Goal: Task Accomplishment & Management: Manage account settings

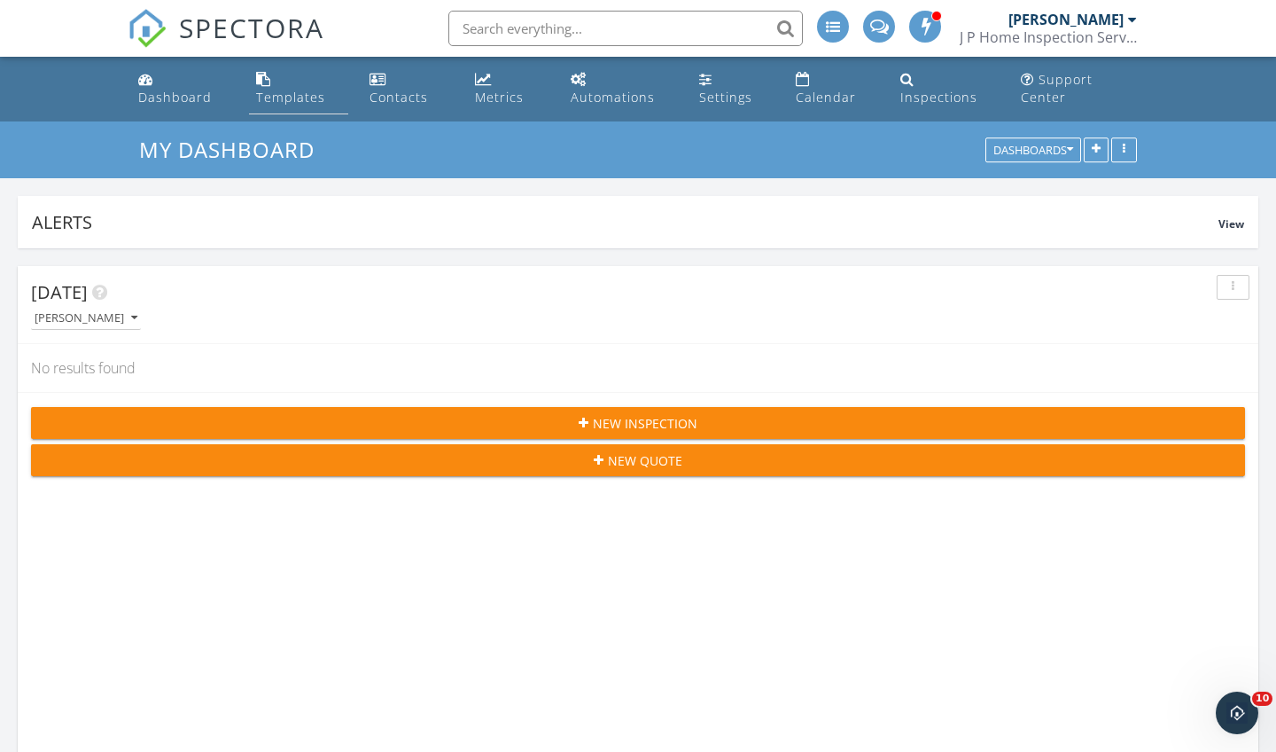
click at [280, 86] on link "Templates" at bounding box center [298, 89] width 99 height 51
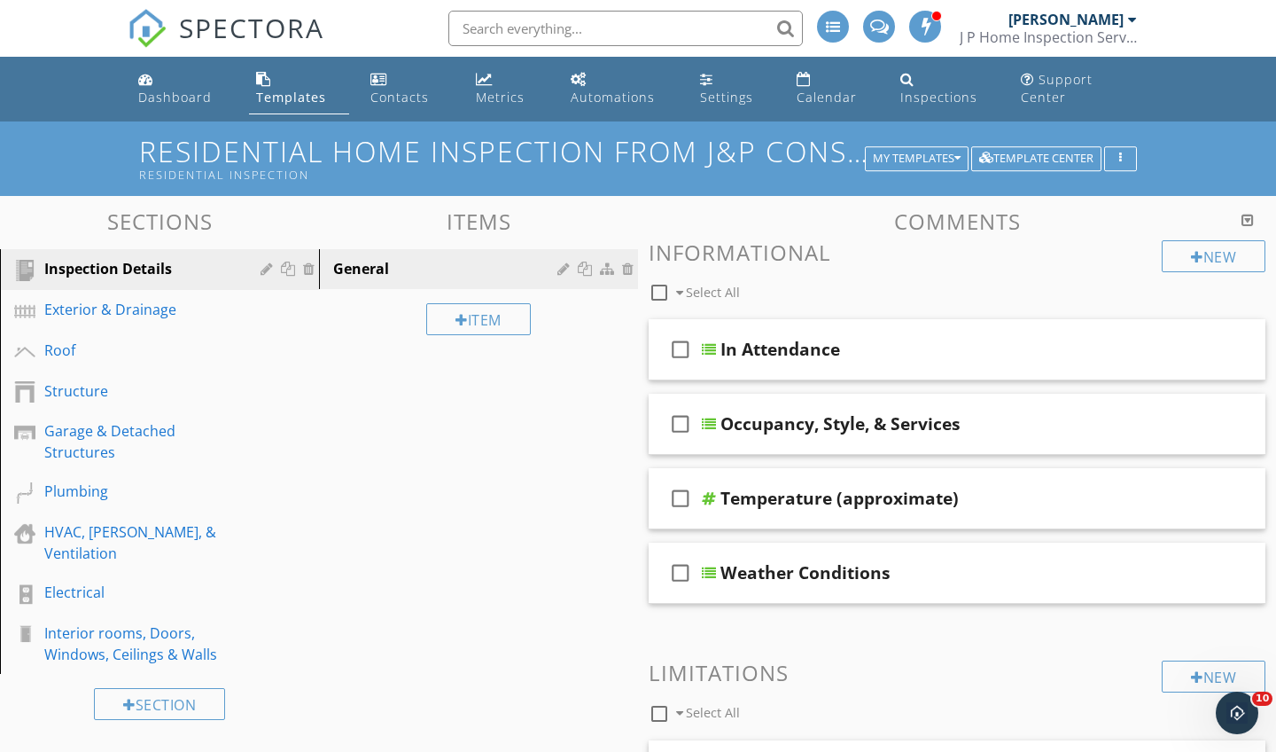
click at [269, 85] on div "Templates" at bounding box center [263, 79] width 15 height 14
click at [1038, 146] on h1 "Residential Home Inspection from J&P Consultantsllc/dba JP Home Inspections Ser…" at bounding box center [638, 158] width 998 height 45
type input "Residential Home Inspection from J&P Consultantsllc/dba JP Home Inspections Ser…"
type input "Residential Inspection"
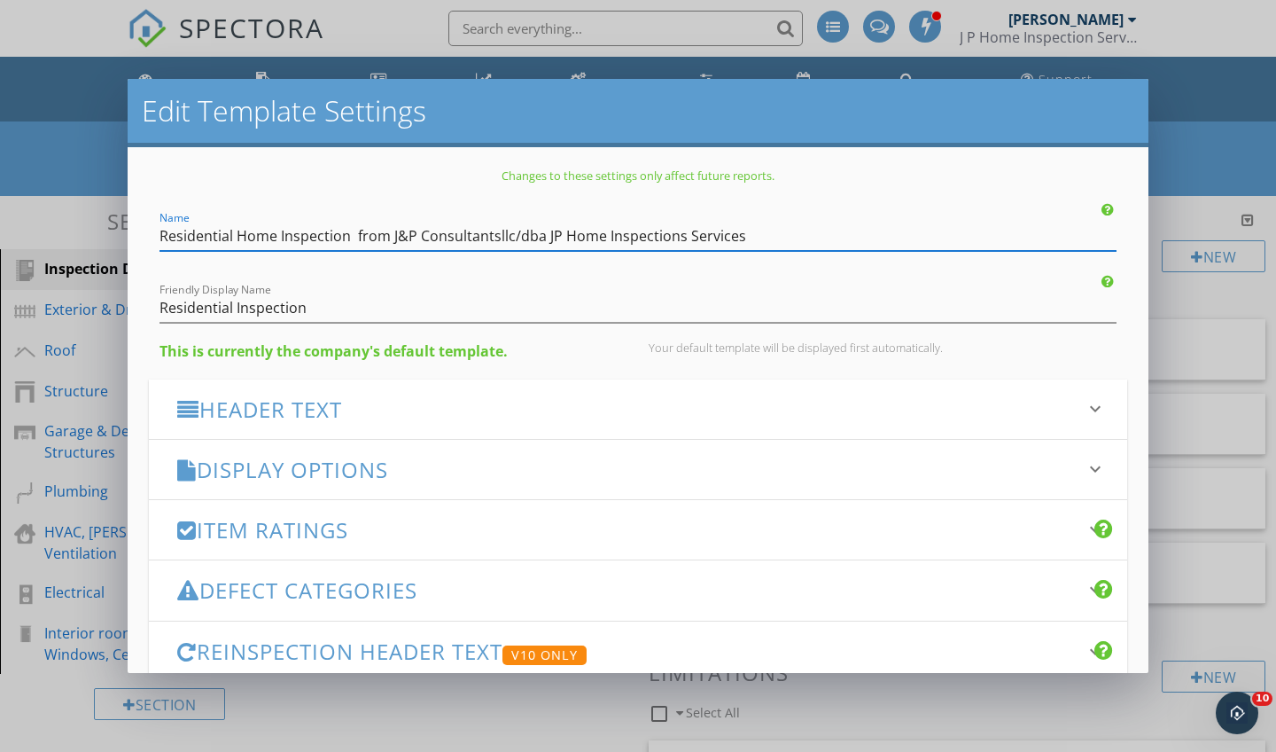
click at [854, 708] on div "Edit Template Settings Changes to these settings only affect future reports. Na…" at bounding box center [638, 376] width 1276 height 752
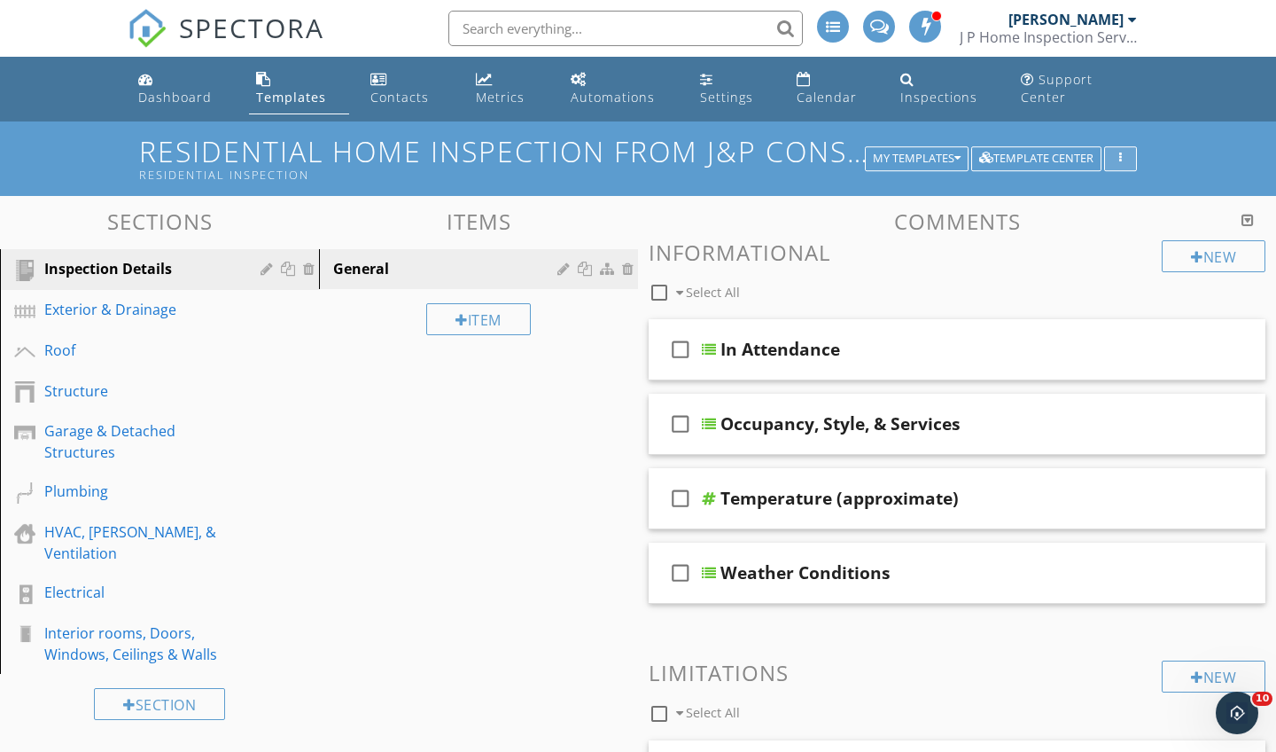
click at [1121, 157] on icon "button" at bounding box center [1121, 158] width 3 height 12
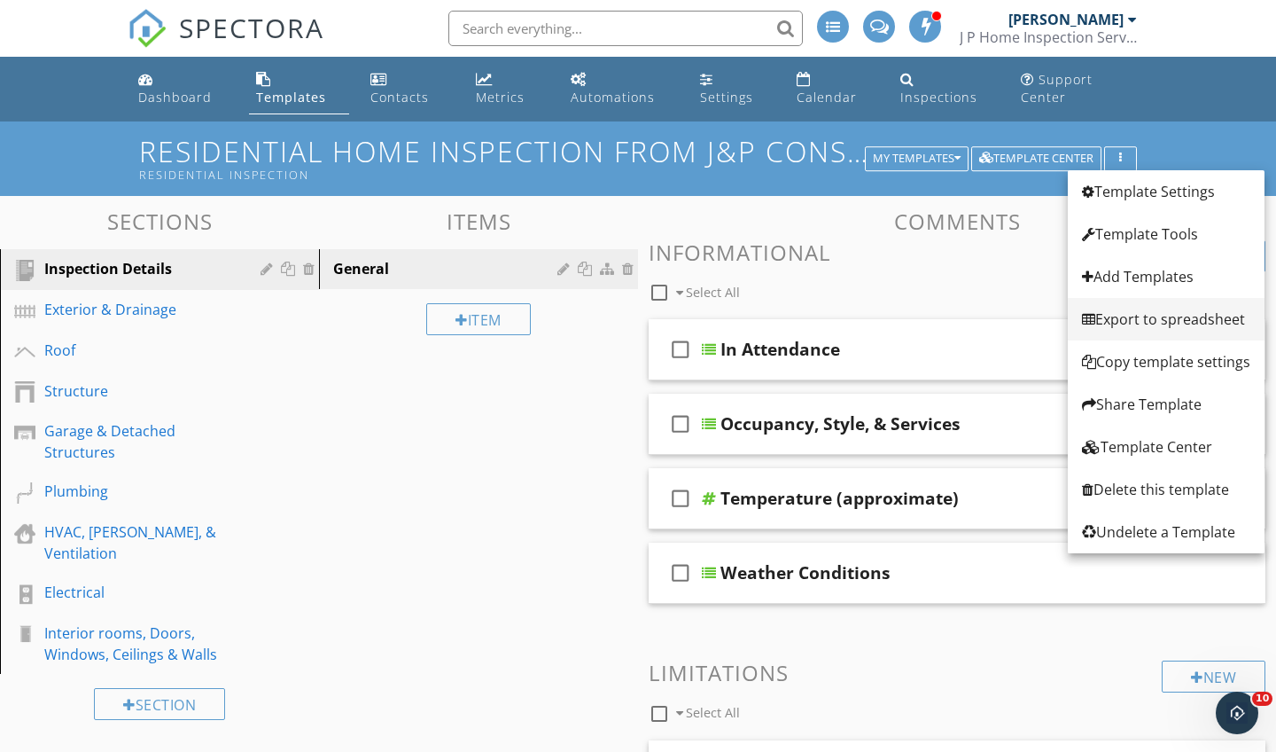
click at [1139, 318] on div "Export to spreadsheet" at bounding box center [1166, 318] width 168 height 21
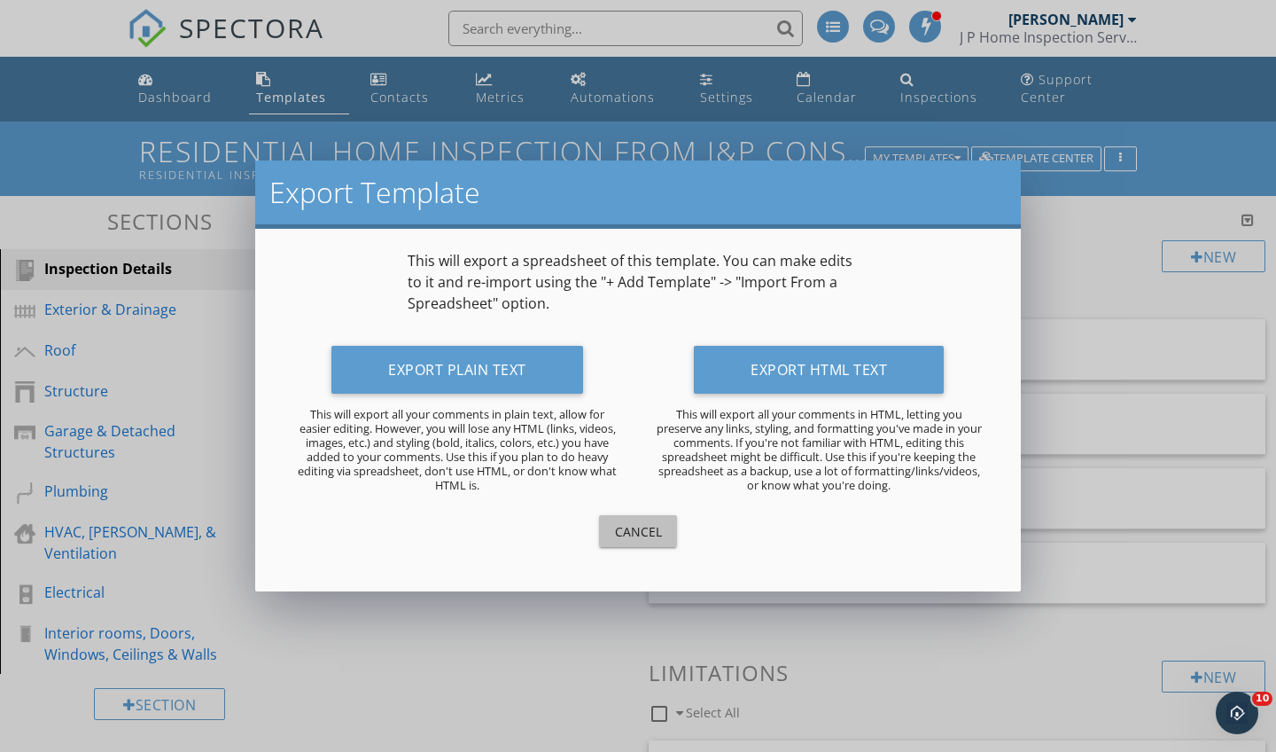
click at [627, 527] on div "Cancel" at bounding box center [638, 531] width 50 height 19
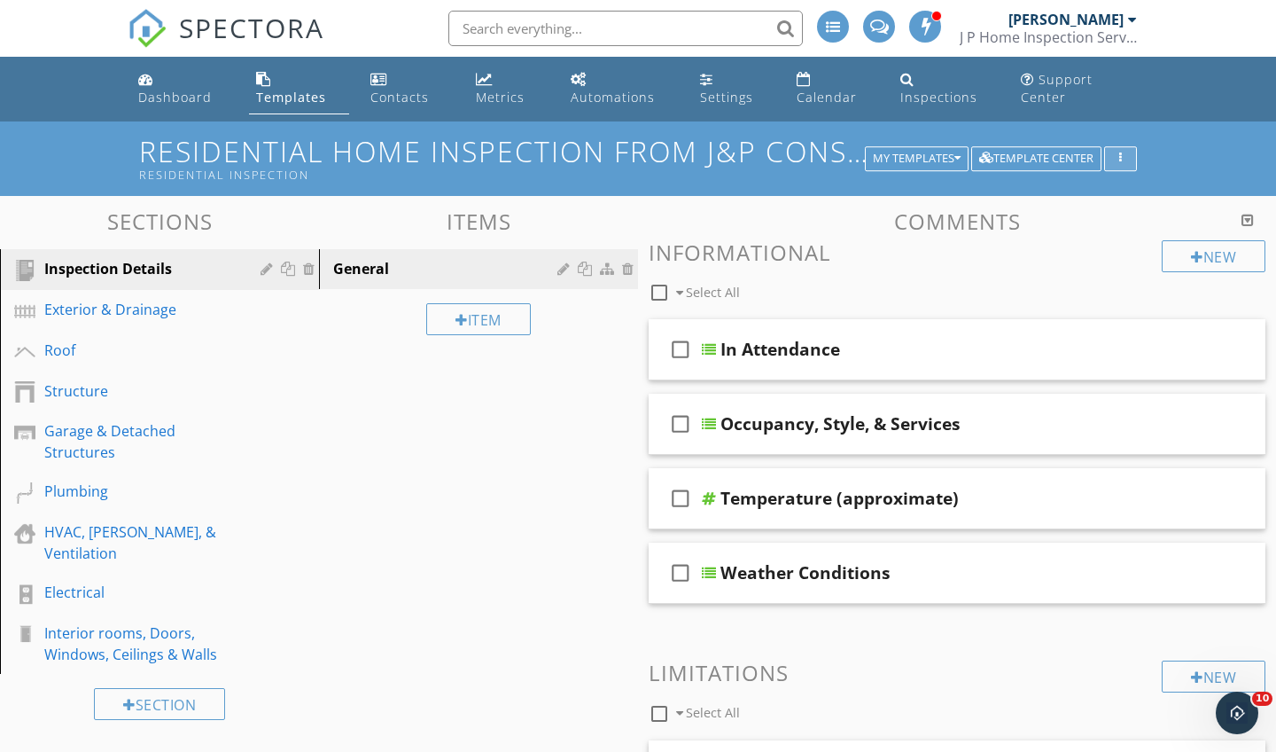
click at [1125, 160] on div "button" at bounding box center [1120, 158] width 17 height 12
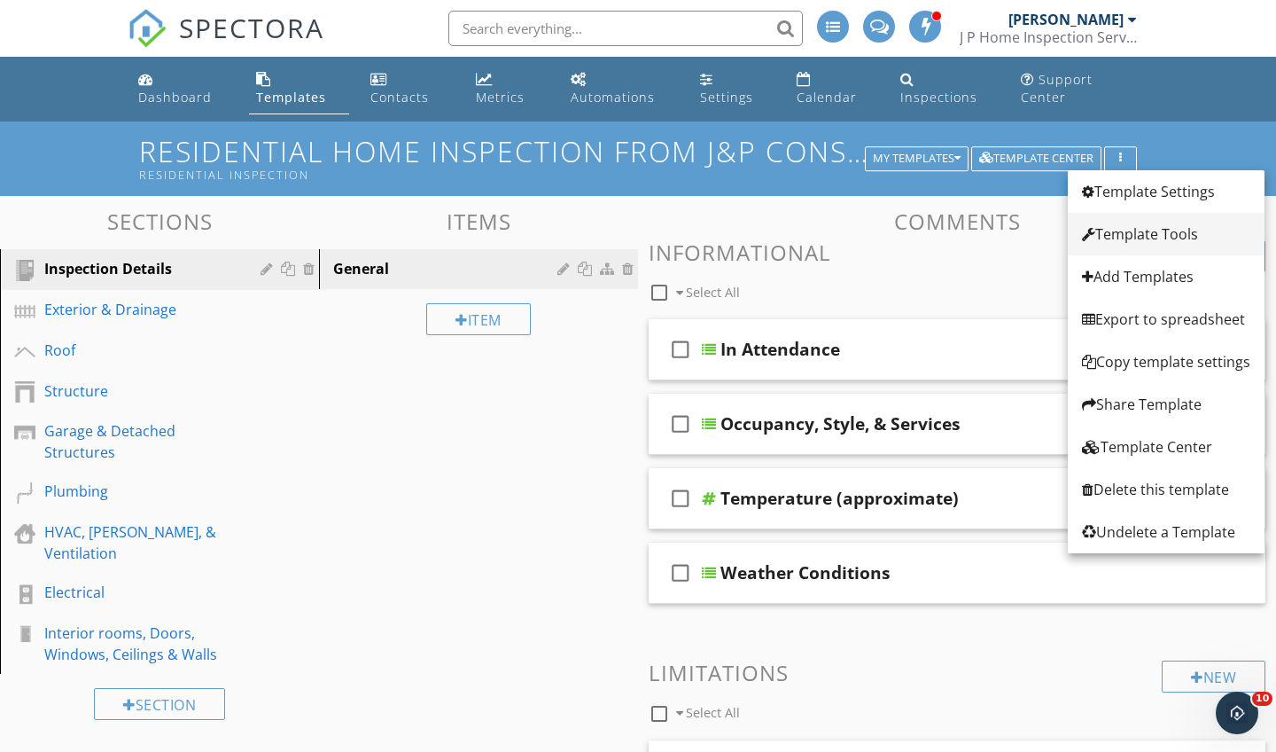
click at [1135, 237] on div "Template Tools" at bounding box center [1166, 233] width 168 height 21
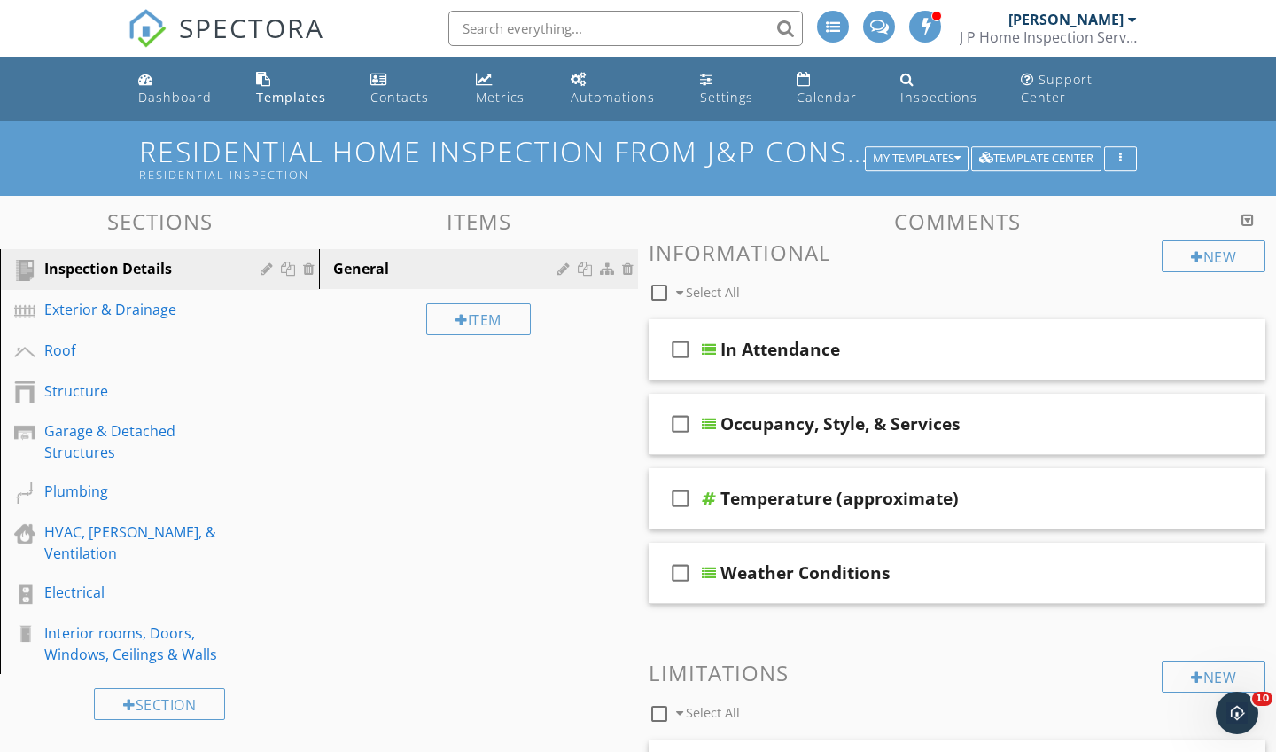
click at [499, 663] on div "Template Tools Alphabetize All Comments This will reorder all comments in this …" at bounding box center [638, 376] width 1276 height 752
click at [931, 152] on div "My Templates" at bounding box center [917, 158] width 88 height 12
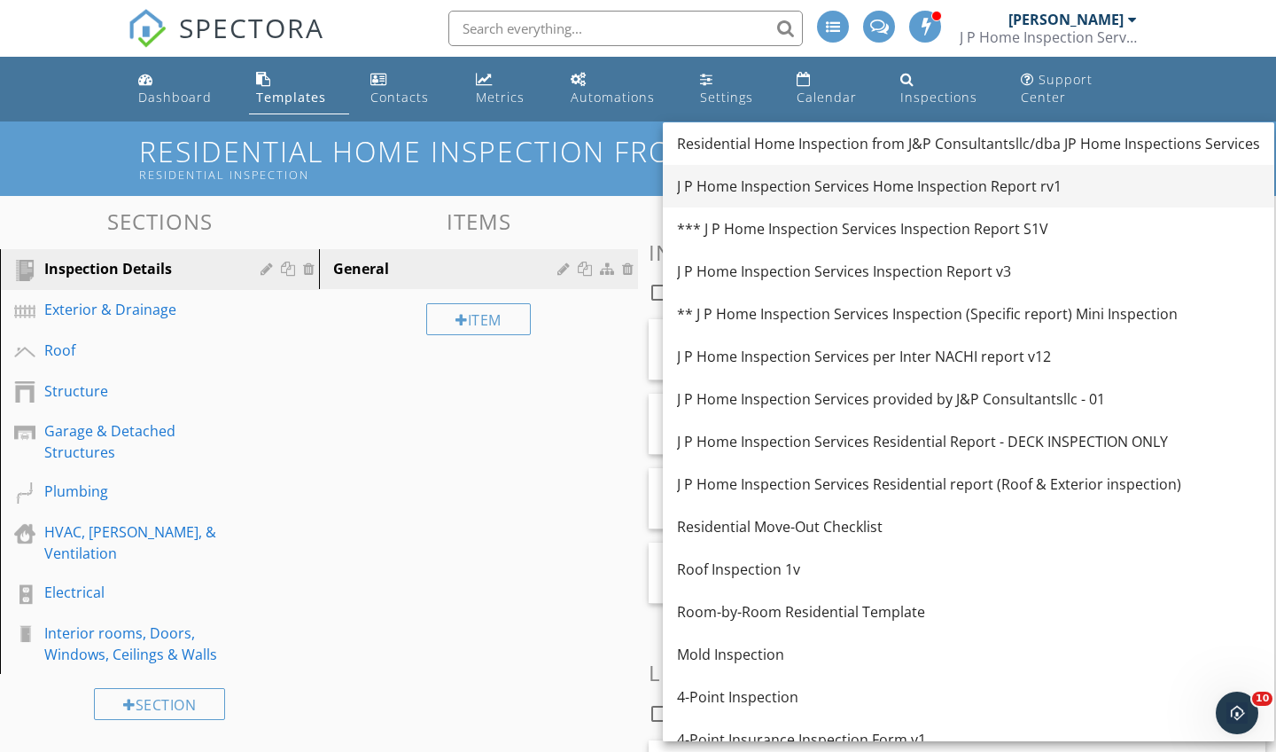
click at [908, 182] on div "J P Home Inspection Services Home Inspection Report rv1" at bounding box center [968, 186] width 583 height 21
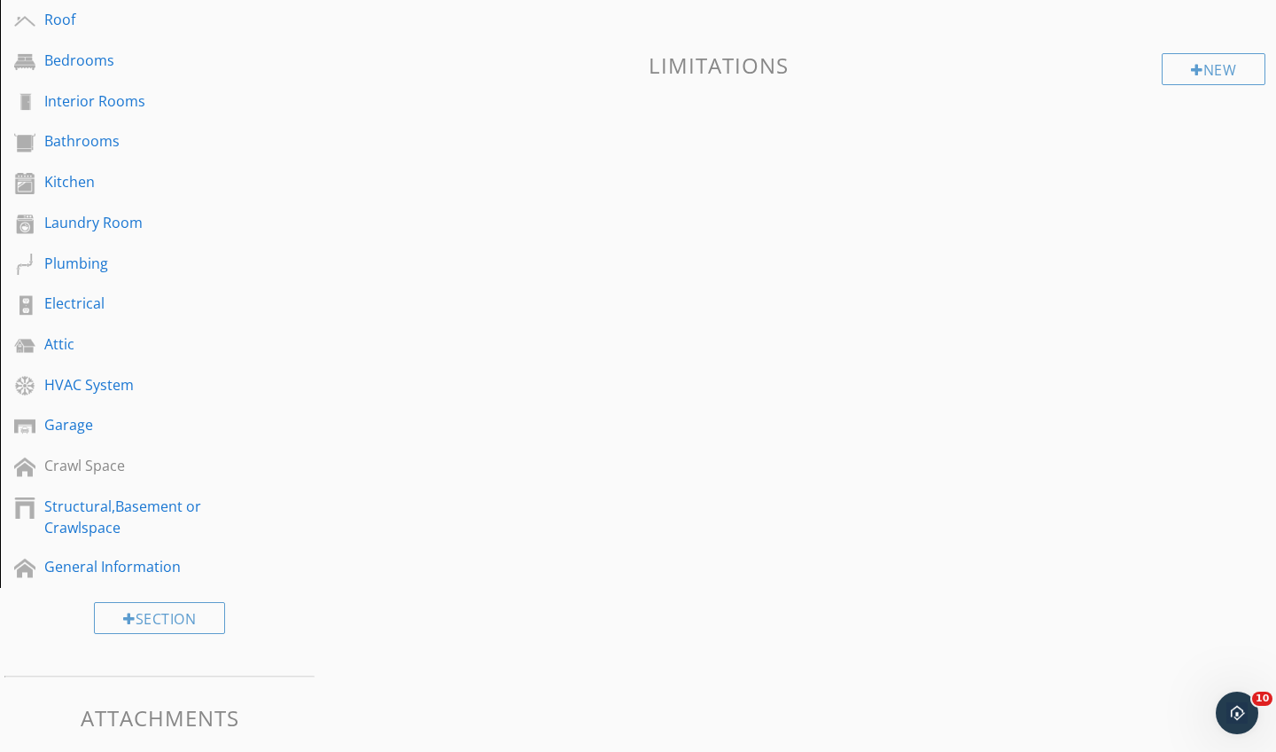
scroll to position [425, 0]
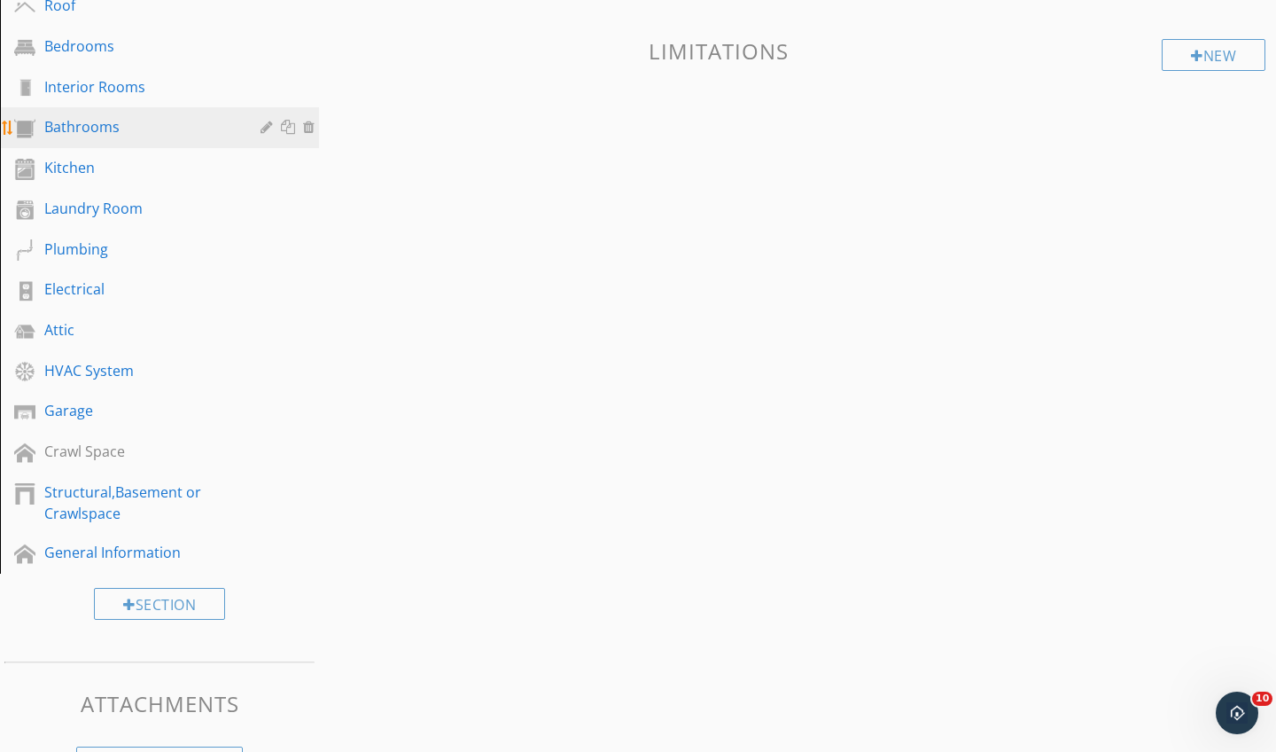
click at [130, 125] on div "Bathrooms" at bounding box center [139, 126] width 191 height 21
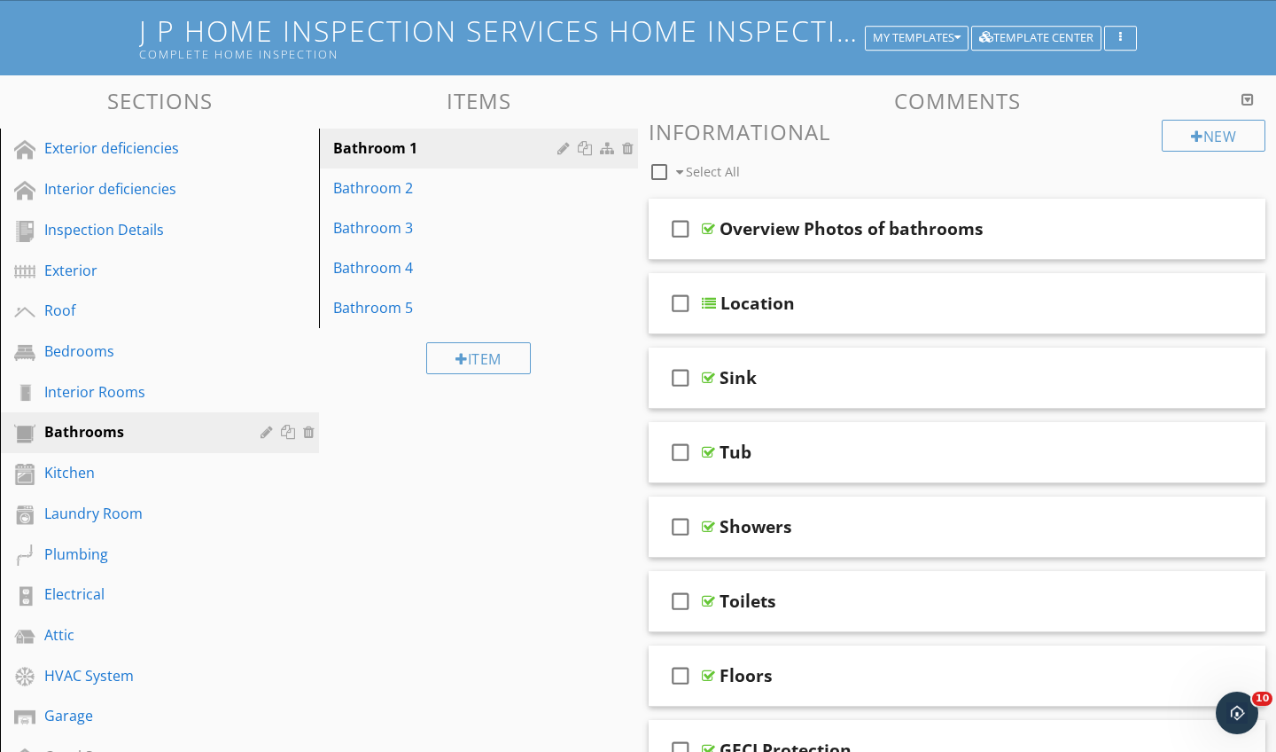
scroll to position [118, 0]
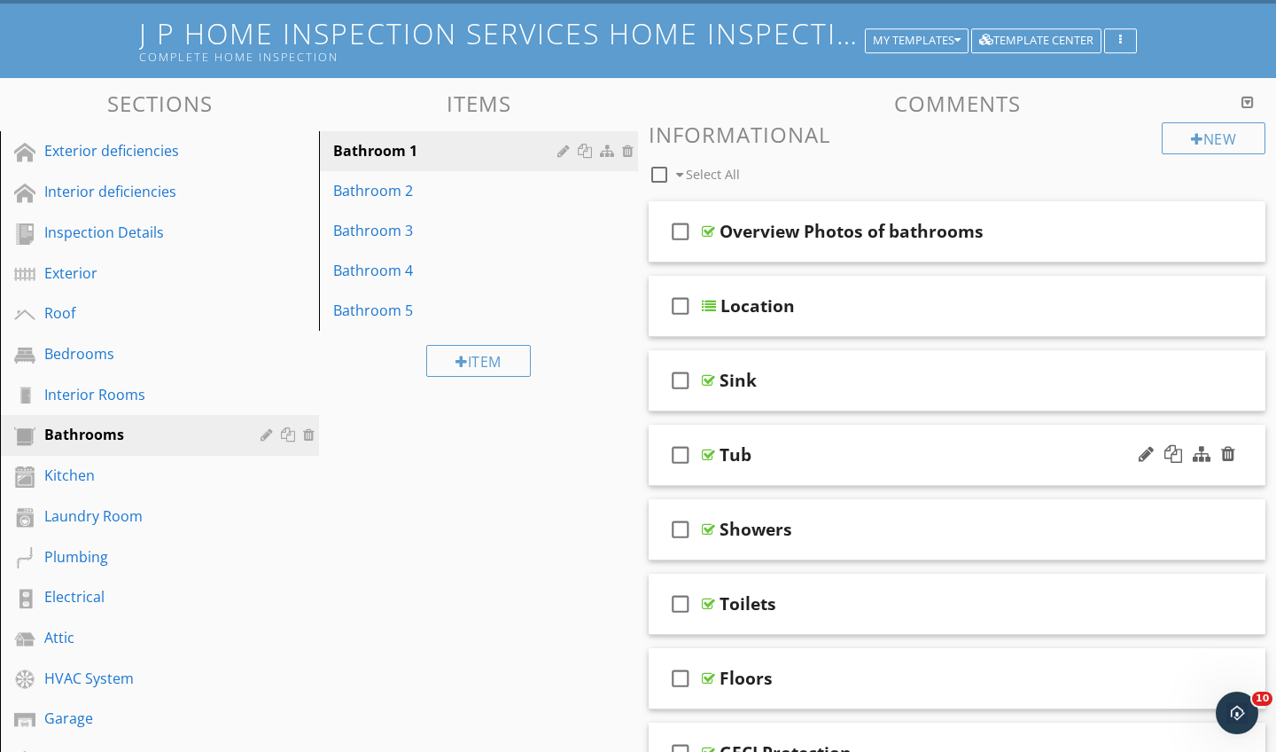
click at [727, 449] on div "Tub" at bounding box center [736, 454] width 32 height 21
click at [706, 443] on div "check_box_outline_blank Tub" at bounding box center [957, 455] width 617 height 61
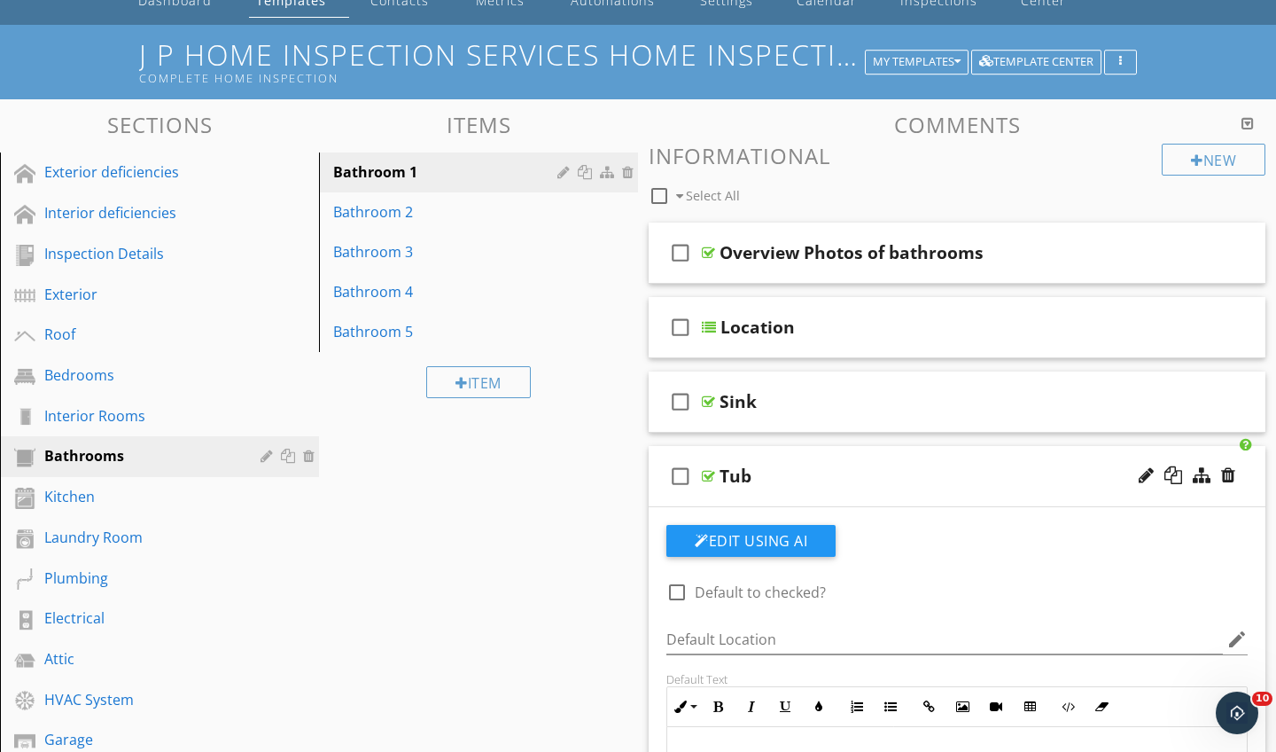
scroll to position [97, 0]
click at [979, 536] on div "Edit Using AI" at bounding box center [957, 548] width 581 height 46
click at [711, 469] on div at bounding box center [708, 476] width 13 height 14
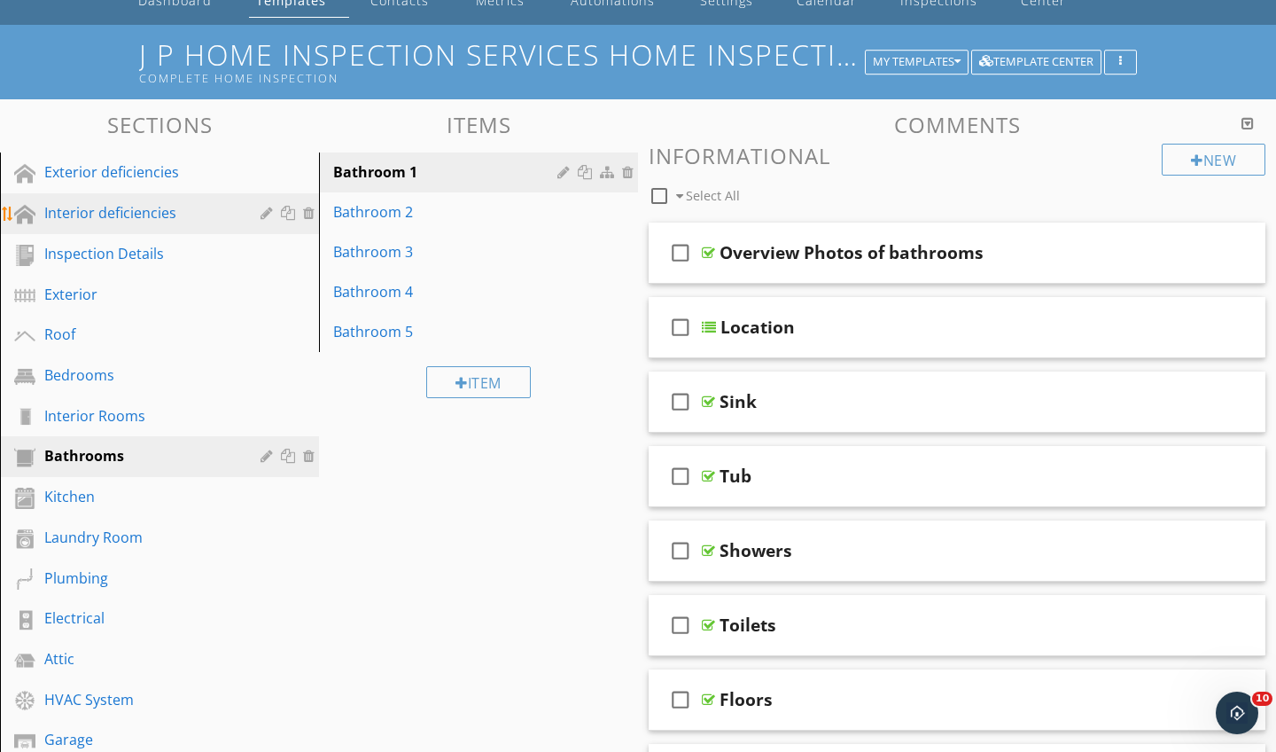
click at [98, 215] on div "Interior deficiencies" at bounding box center [139, 212] width 191 height 21
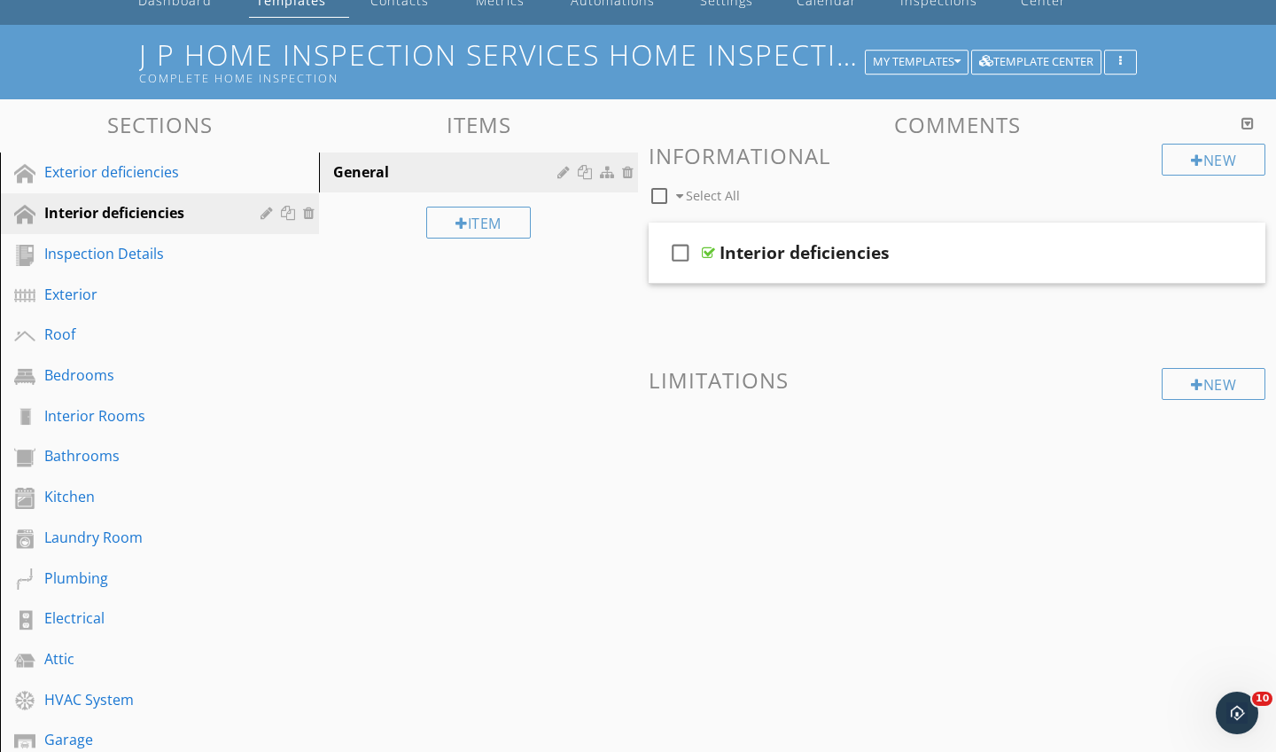
click at [666, 457] on span at bounding box center [957, 451] width 617 height 89
click at [158, 326] on div "Roof" at bounding box center [139, 334] width 191 height 21
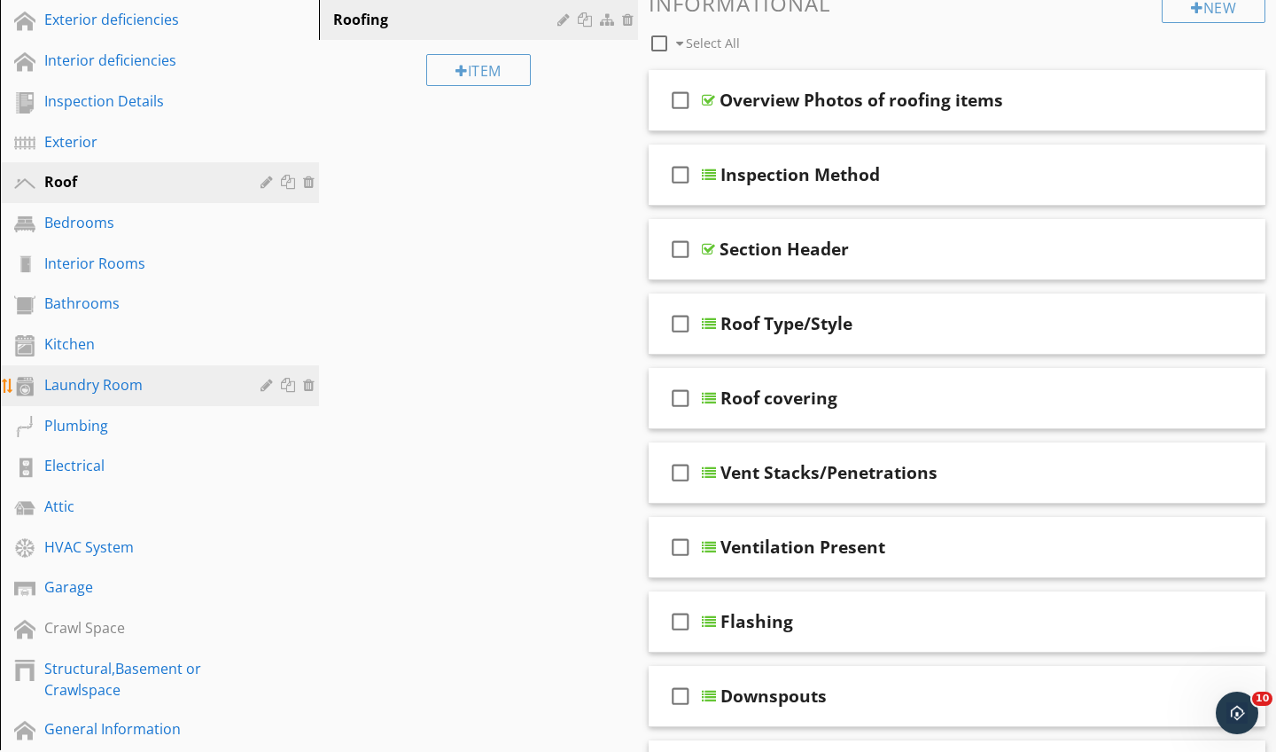
scroll to position [260, 0]
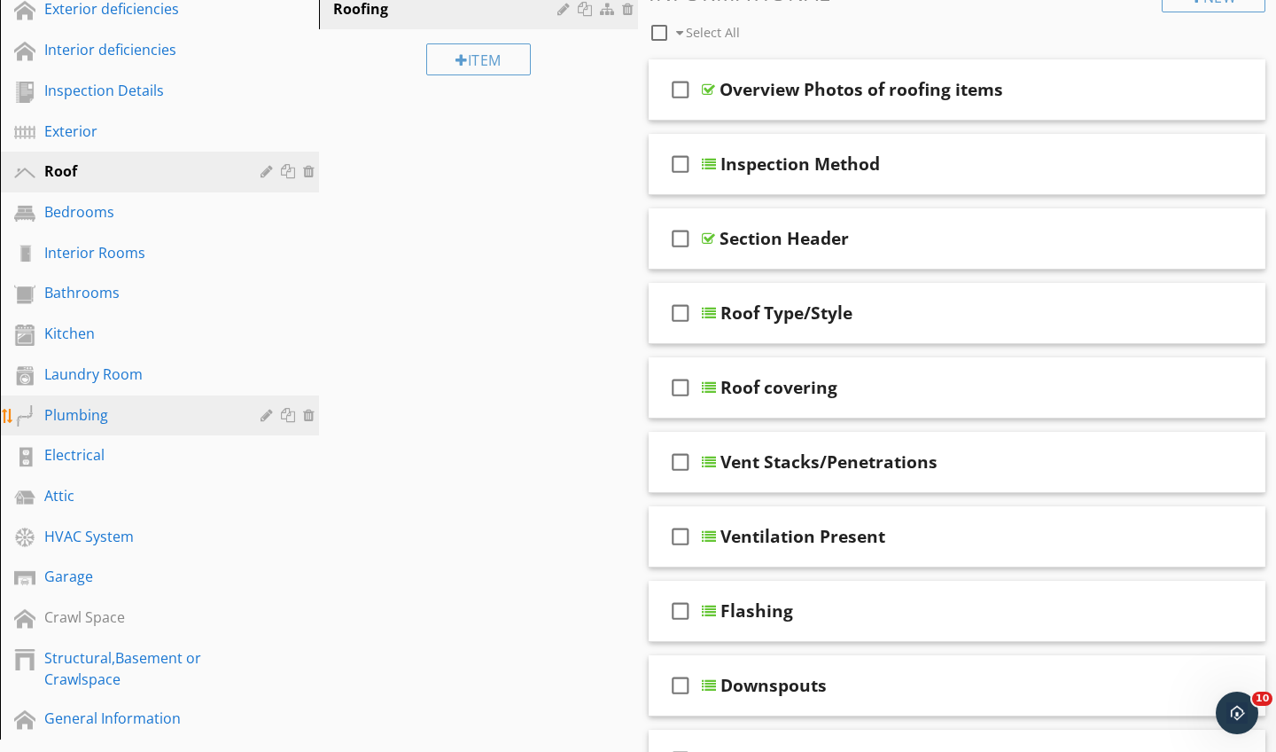
click at [104, 413] on div "Plumbing" at bounding box center [139, 414] width 191 height 21
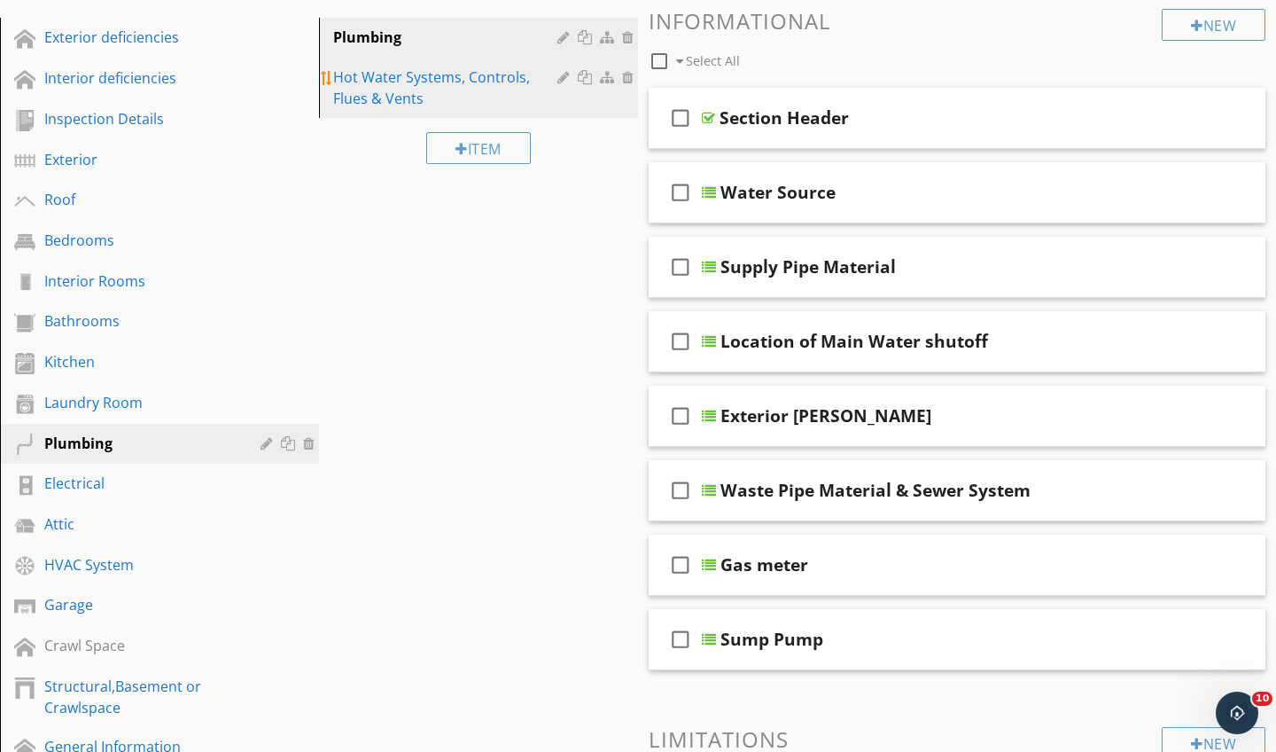
scroll to position [222, 0]
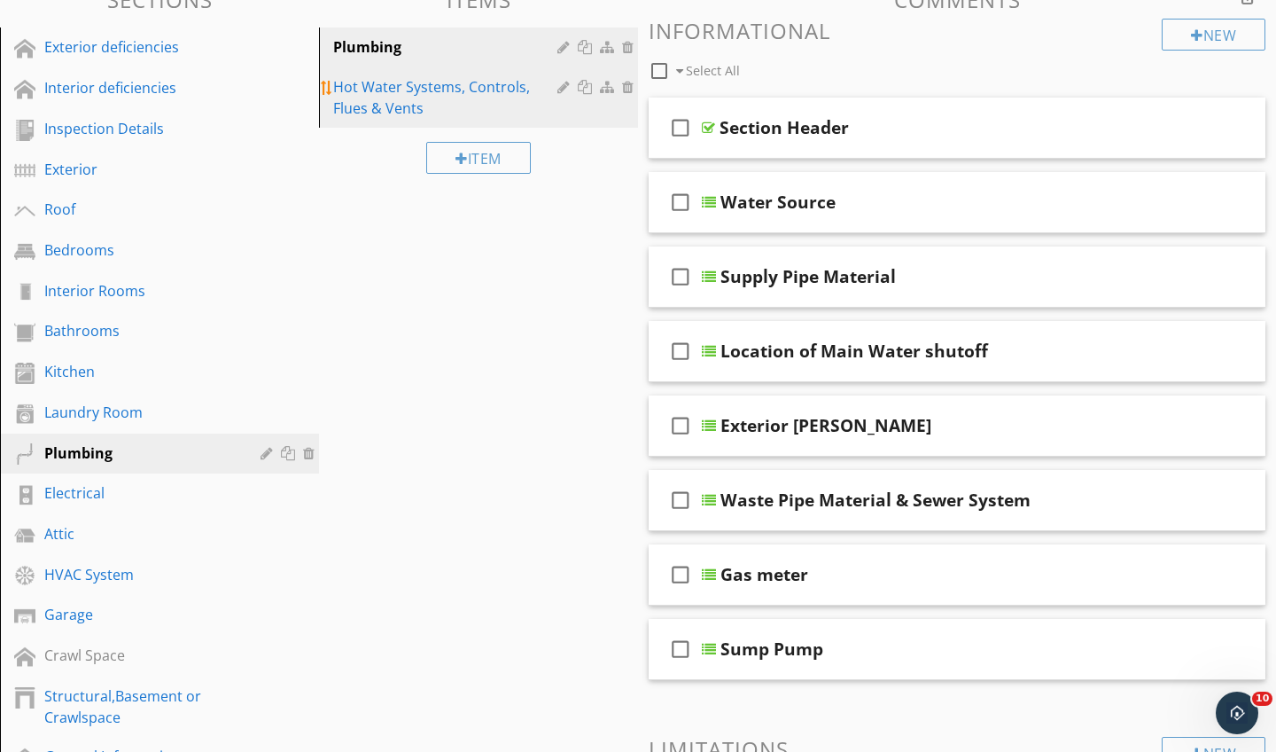
click at [407, 100] on div "Hot Water Systems, Controls, Flues & Vents" at bounding box center [448, 97] width 230 height 43
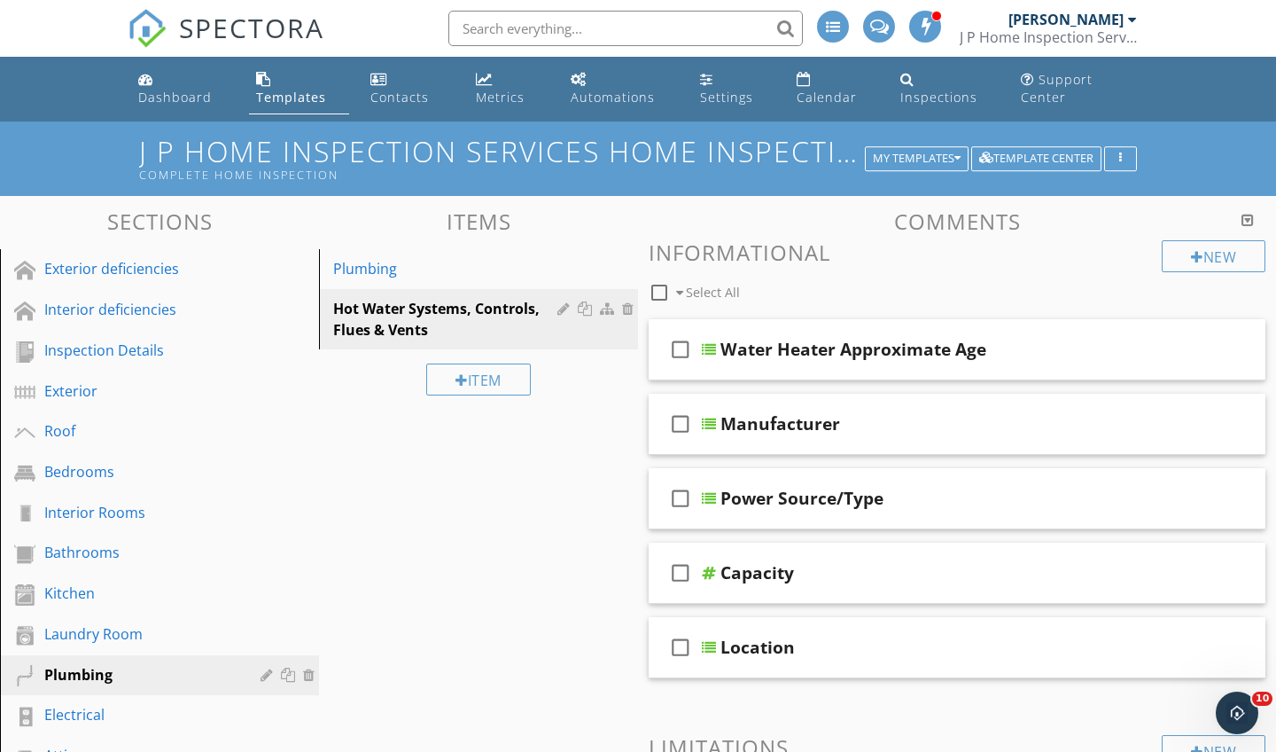
scroll to position [0, 0]
click at [1125, 158] on div "button" at bounding box center [1120, 158] width 17 height 12
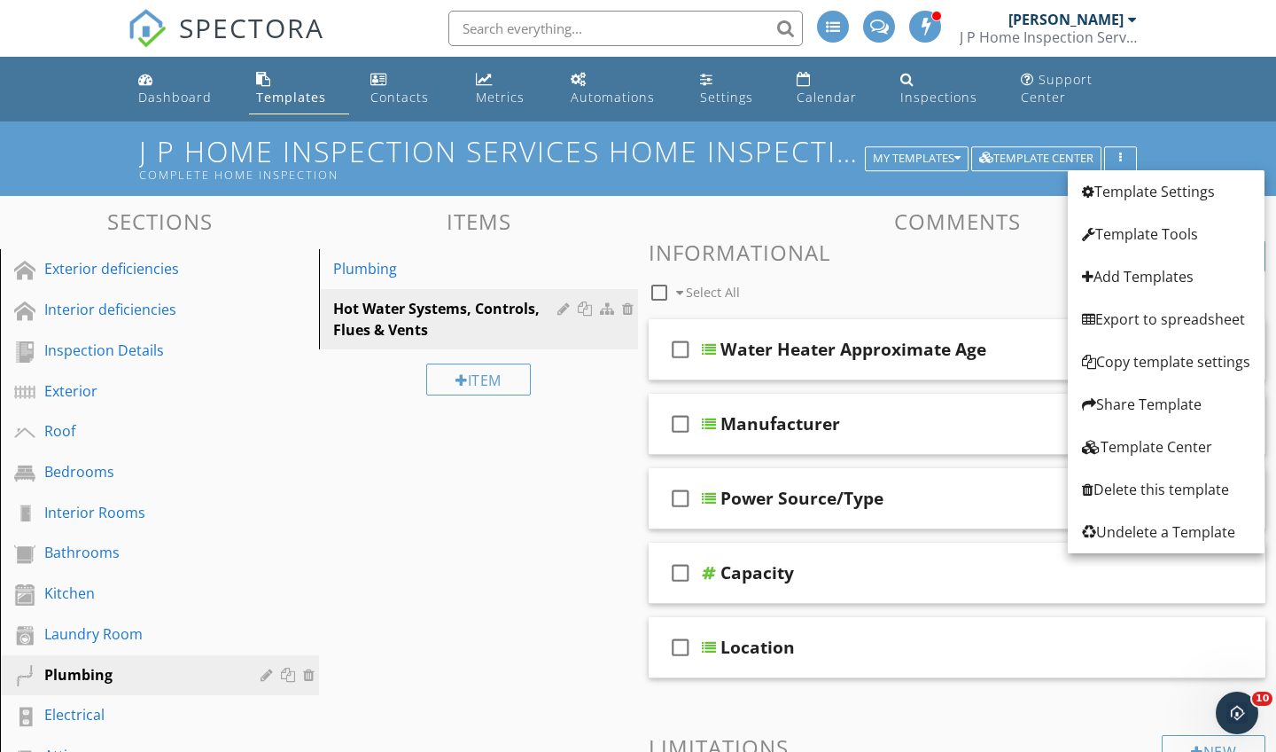
click at [942, 269] on div "New Informational check_box_outline_blank Select All" at bounding box center [957, 273] width 617 height 66
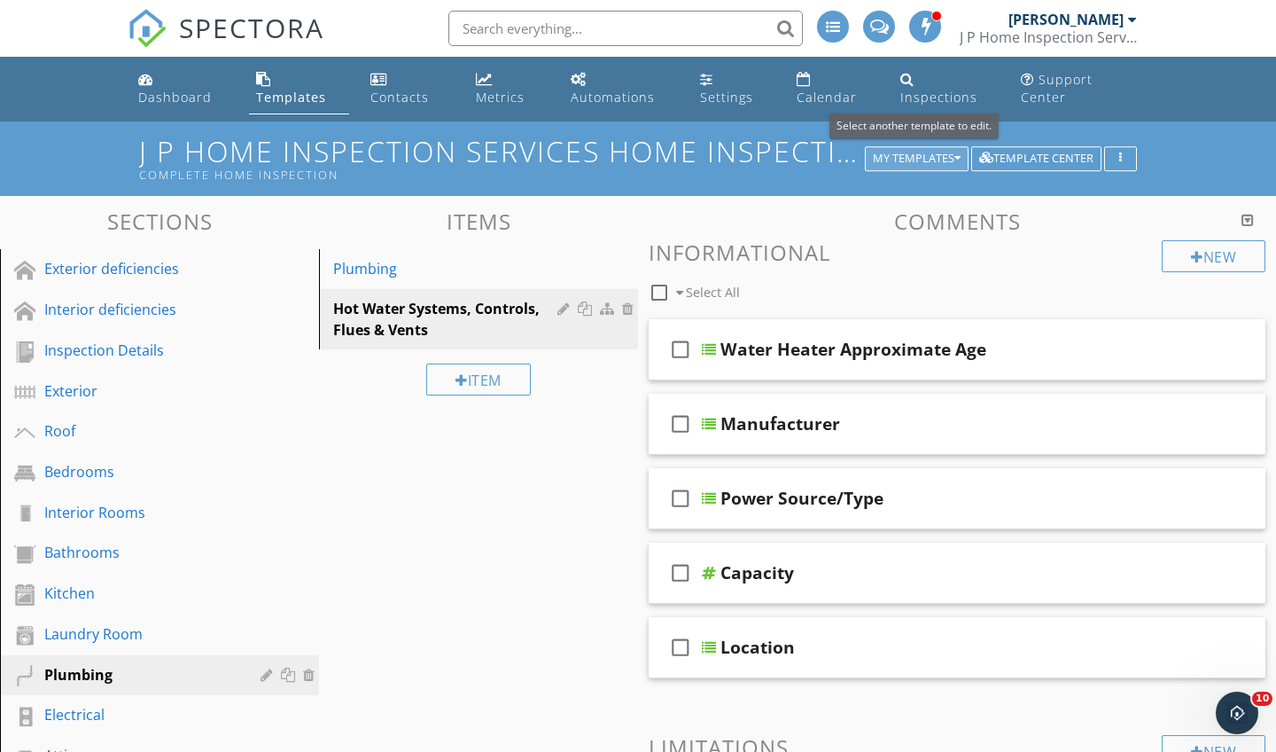
click at [901, 157] on div "My Templates" at bounding box center [917, 158] width 88 height 12
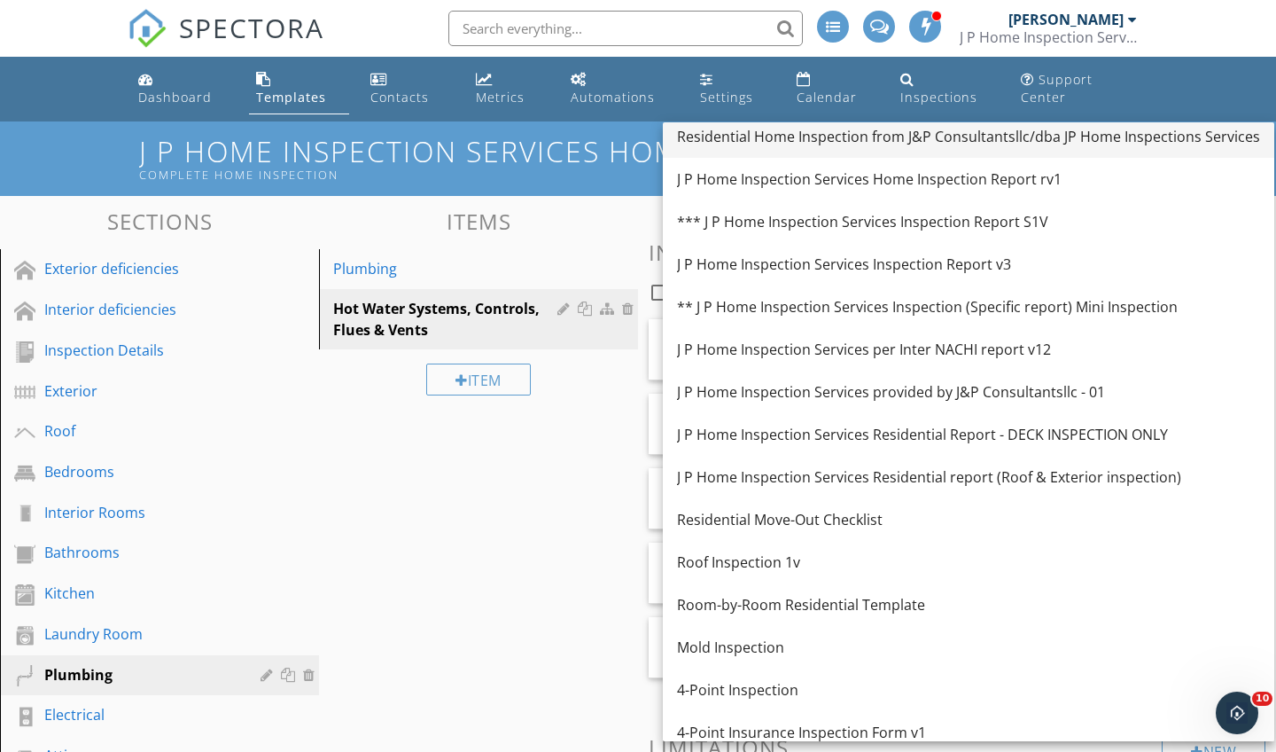
click at [866, 140] on div "Residential Home Inspection from J&P Consultantsllc/dba JP Home Inspections Ser…" at bounding box center [968, 136] width 583 height 21
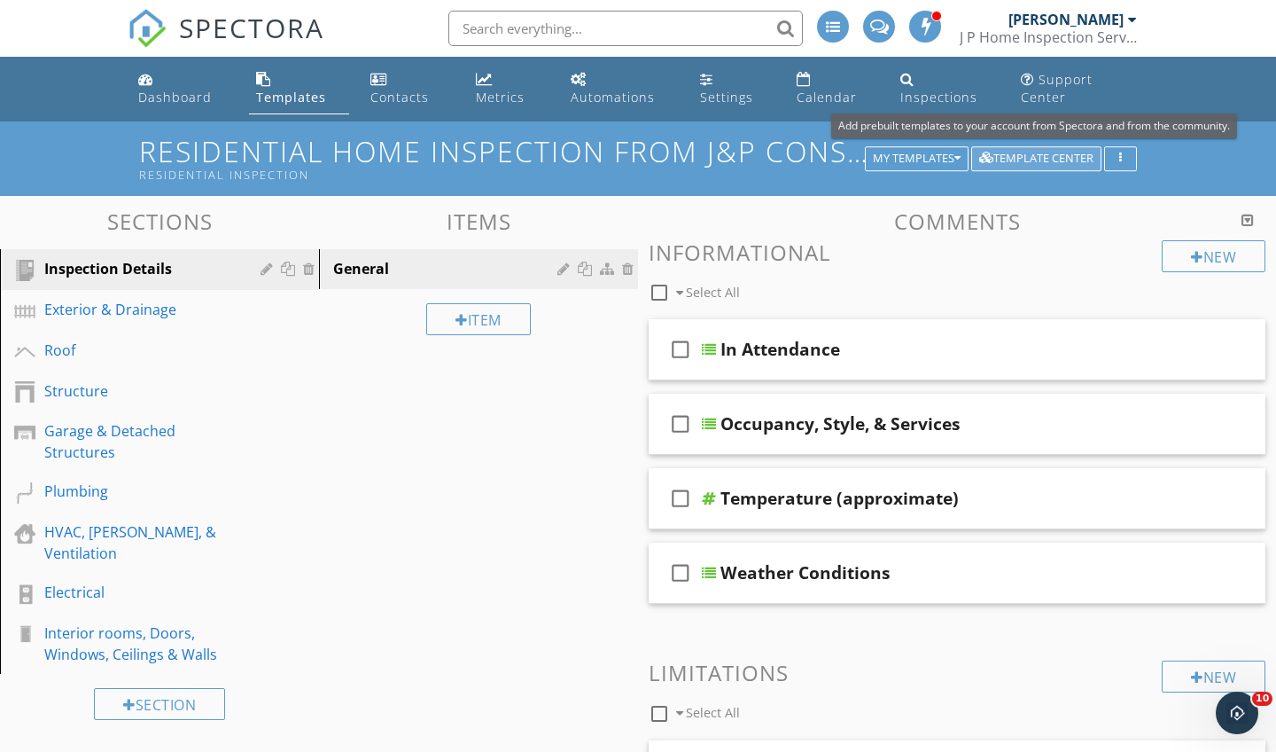
click at [1052, 155] on div "Template Center" at bounding box center [1036, 158] width 114 height 12
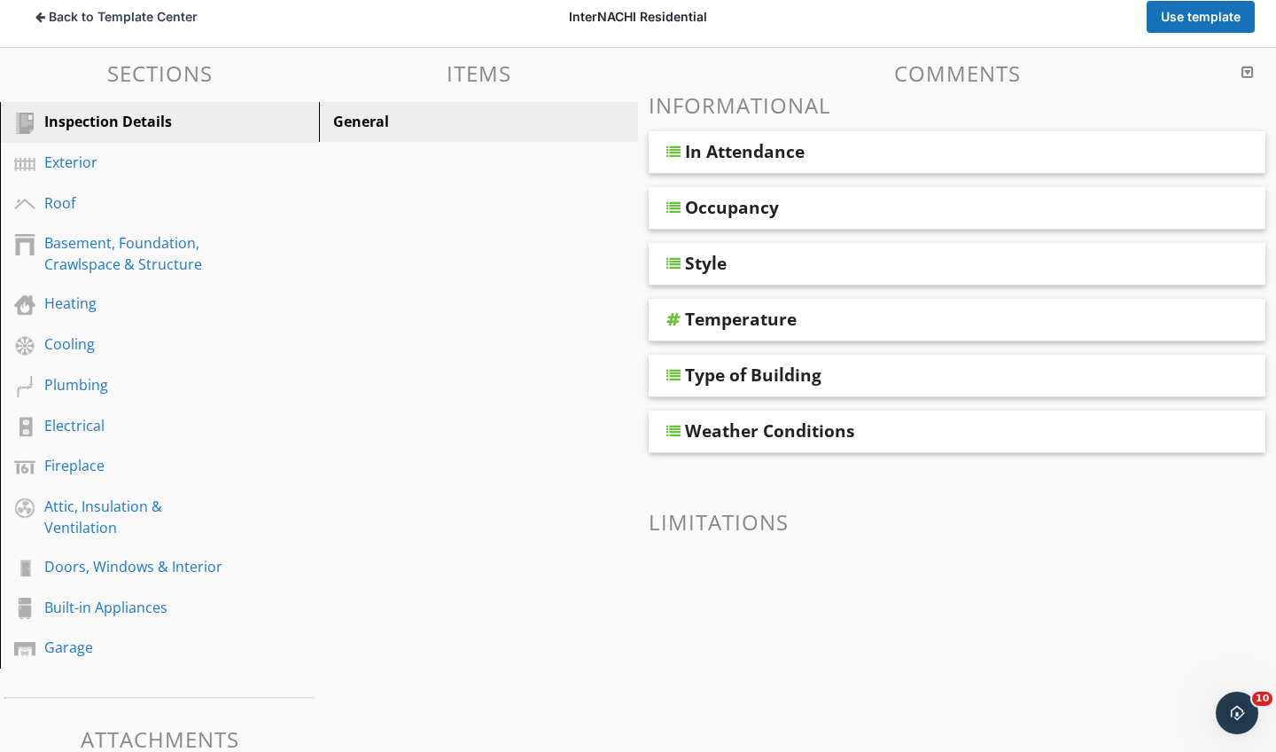
scroll to position [170, 0]
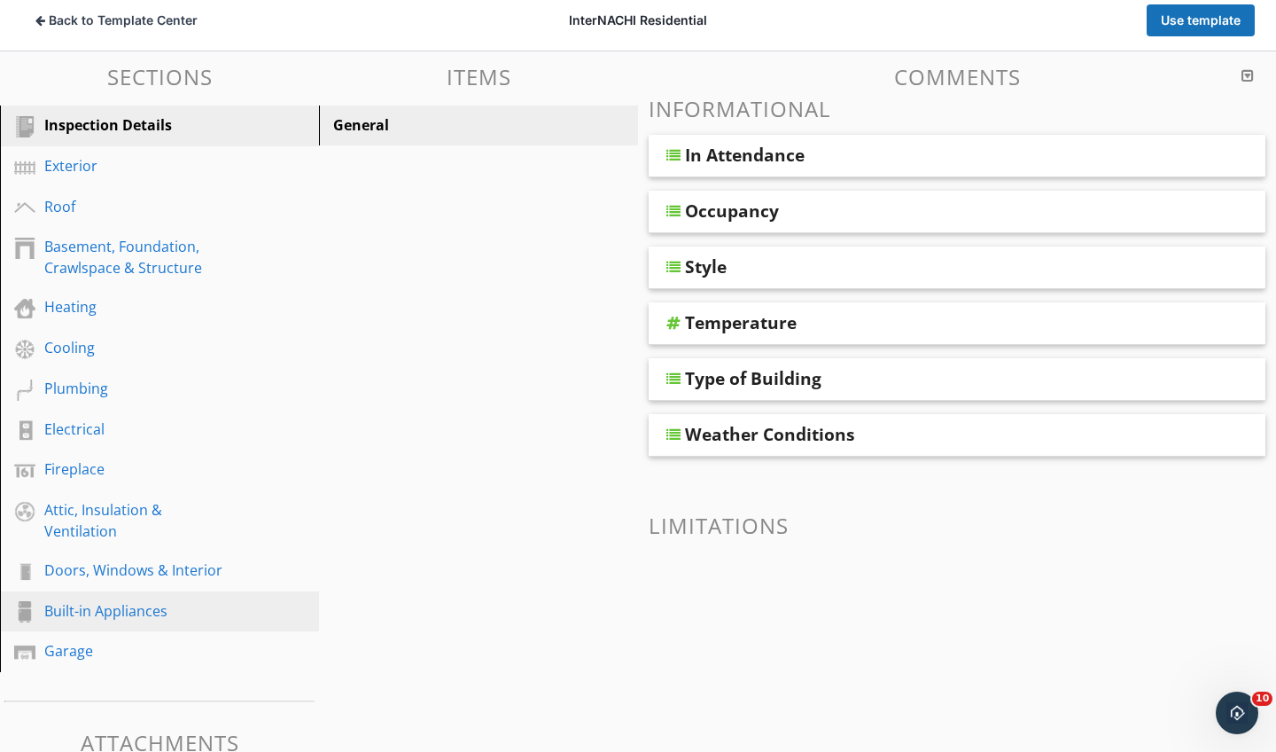
click at [127, 605] on div "Built-in Appliances" at bounding box center [139, 610] width 191 height 21
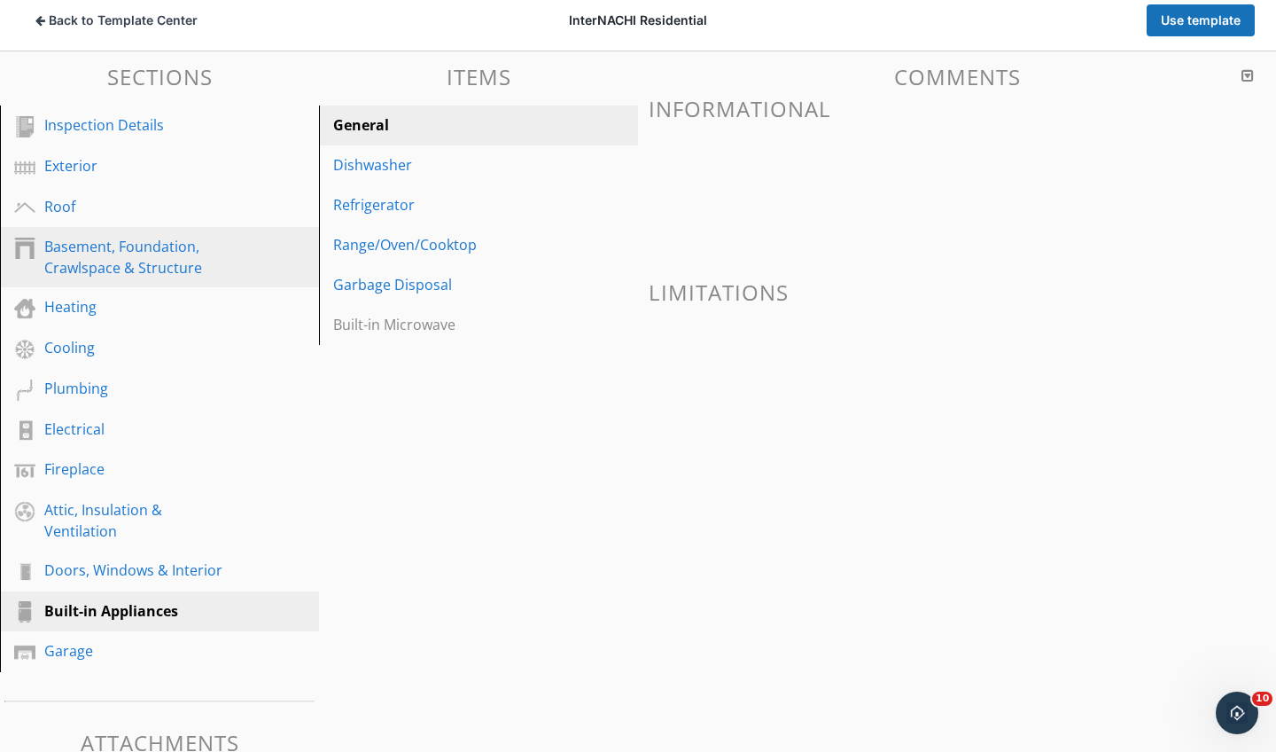
click at [144, 259] on div "Basement, Foundation, Crawlspace & Structure" at bounding box center [139, 257] width 191 height 43
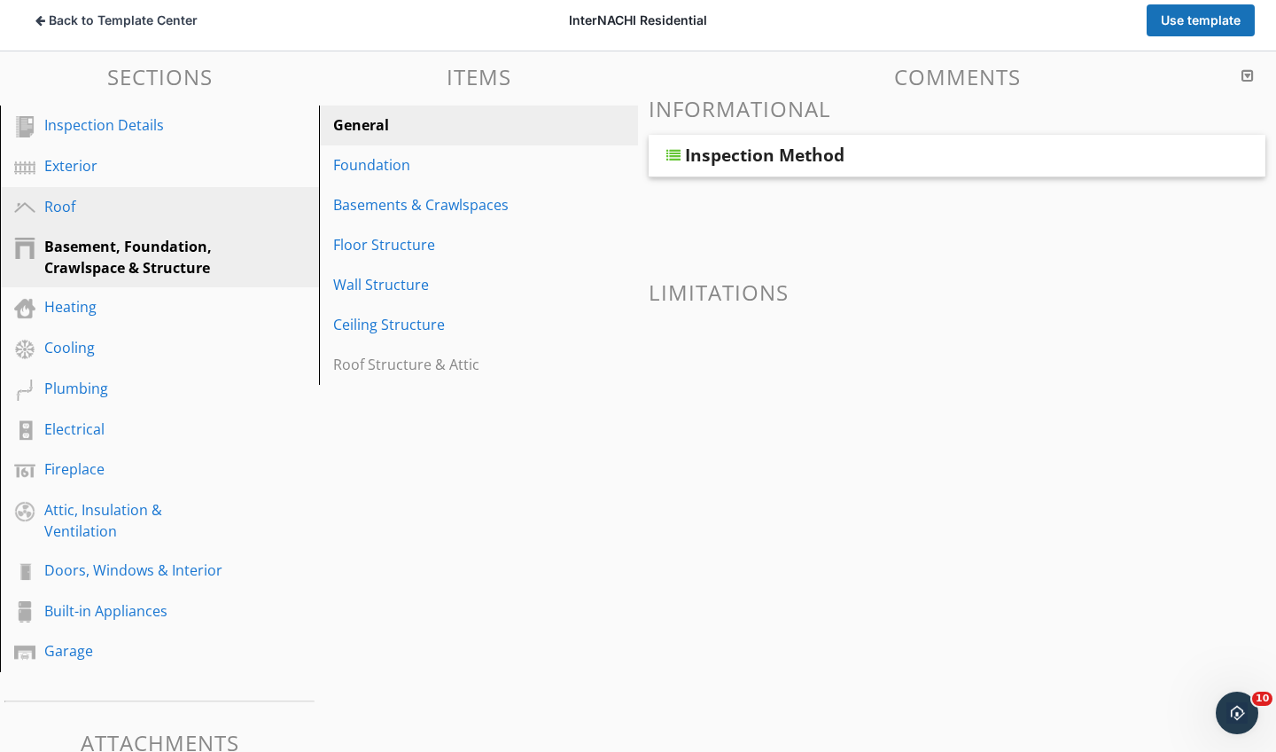
click at [105, 196] on div "Roof" at bounding box center [139, 206] width 191 height 21
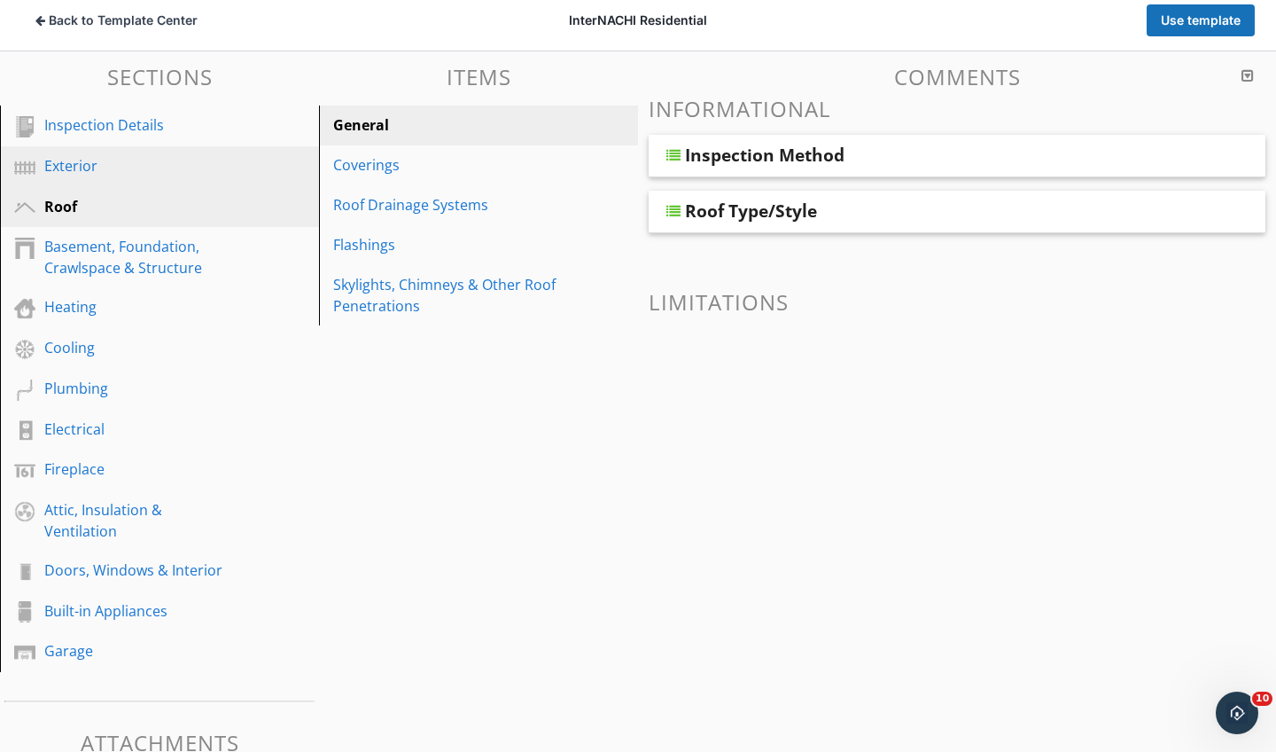
click at [144, 161] on div "Exterior" at bounding box center [139, 165] width 191 height 21
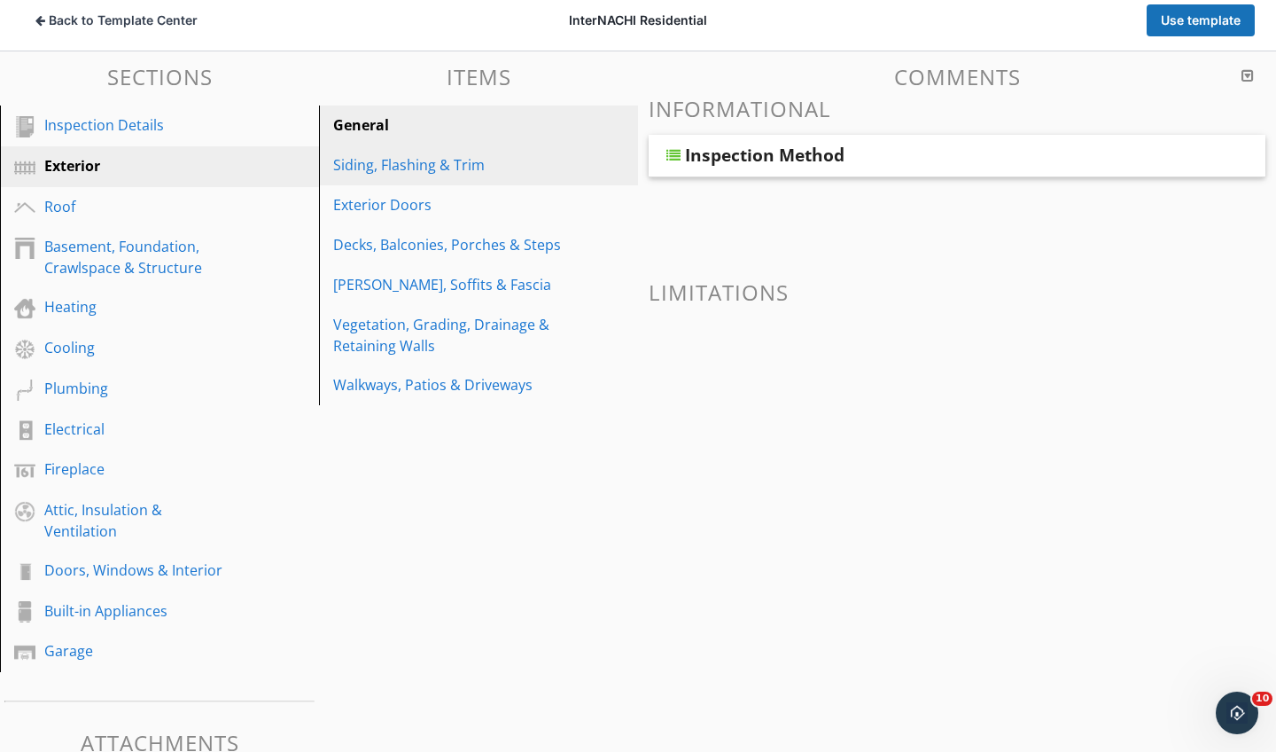
click at [400, 162] on div "Siding, Flashing & Trim" at bounding box center [448, 164] width 230 height 21
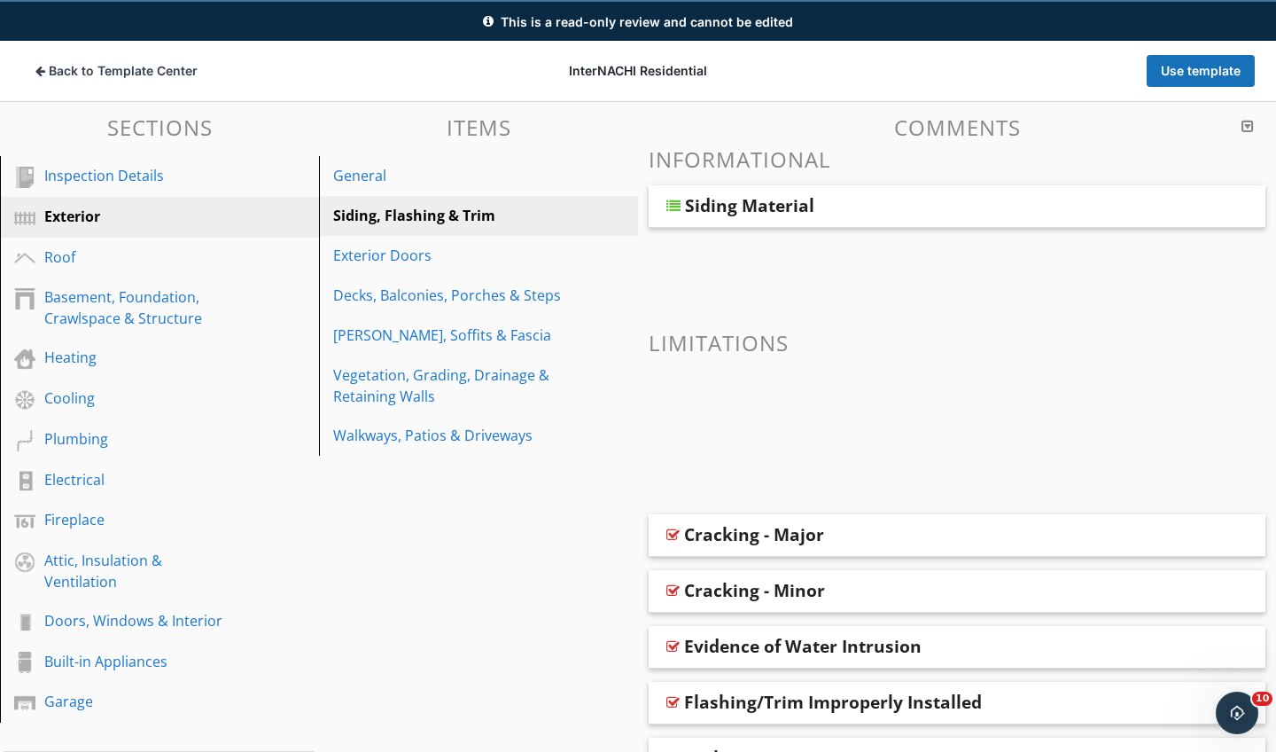
scroll to position [112, 0]
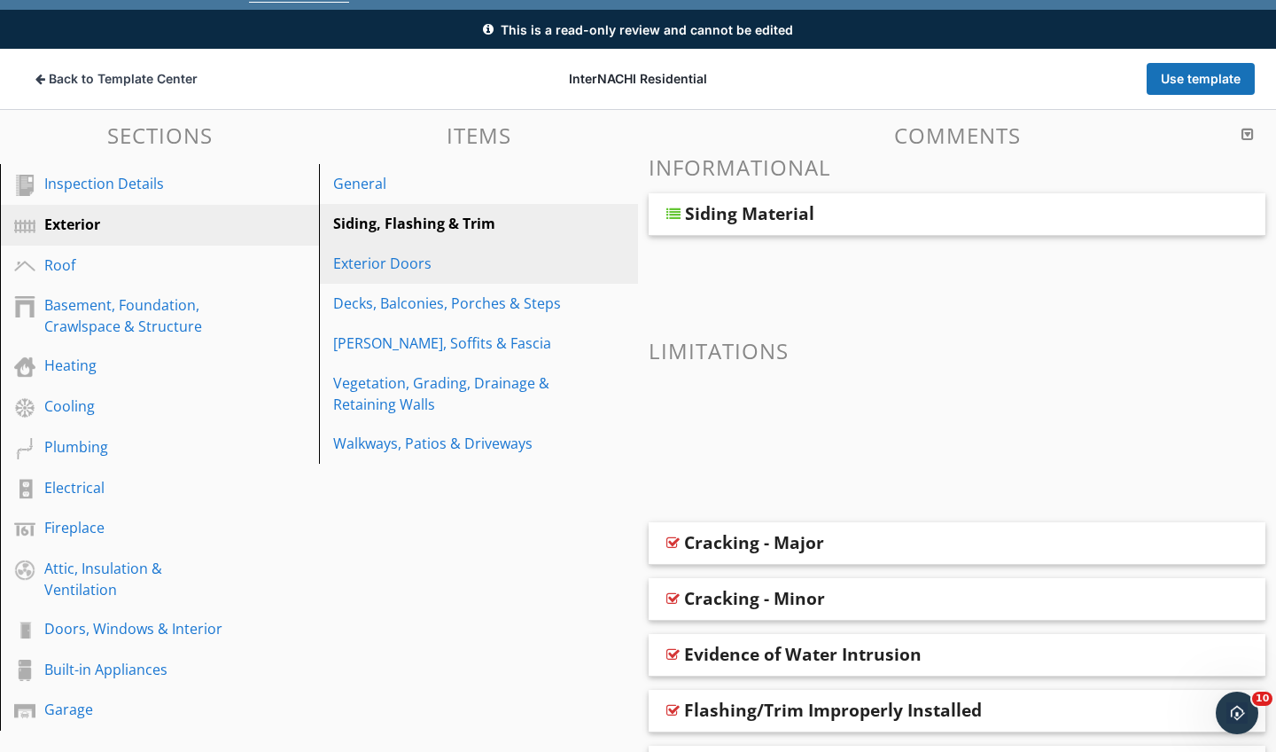
click at [428, 261] on div "Exterior Doors" at bounding box center [448, 263] width 230 height 21
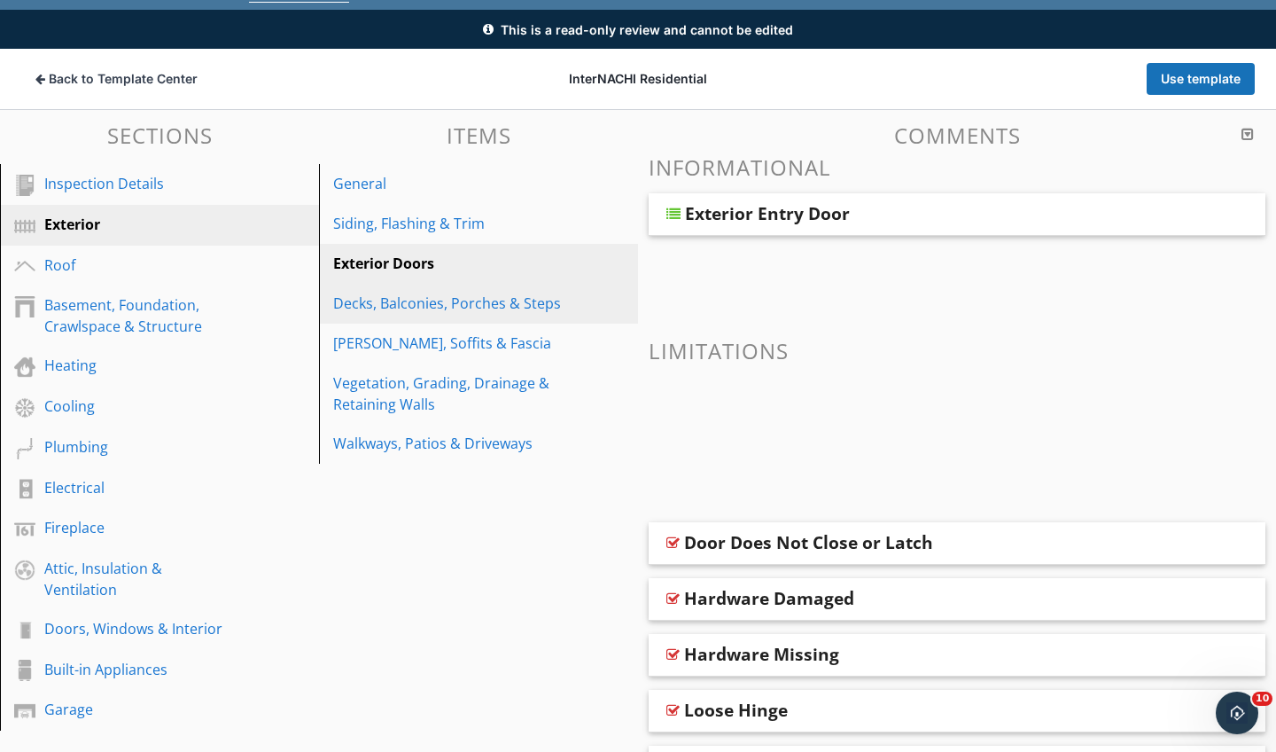
click at [425, 295] on div "Decks, Balconies, Porches & Steps" at bounding box center [448, 303] width 230 height 21
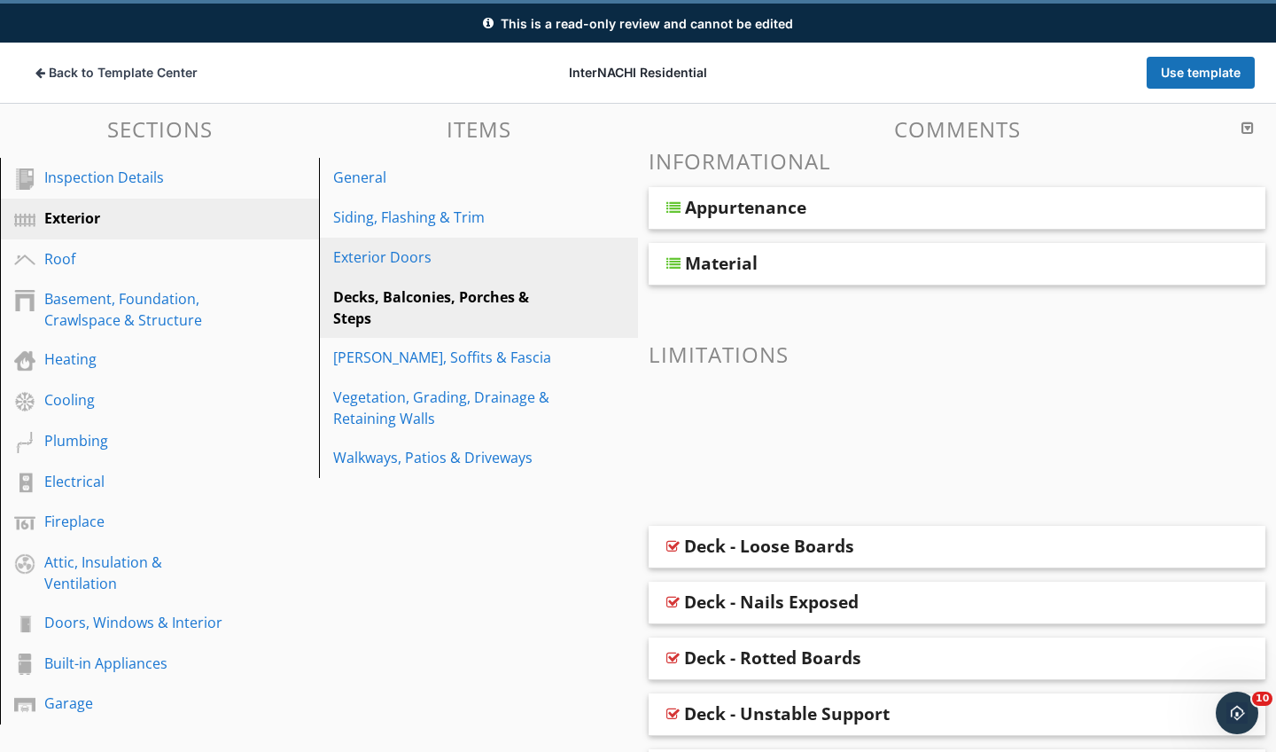
scroll to position [124, 0]
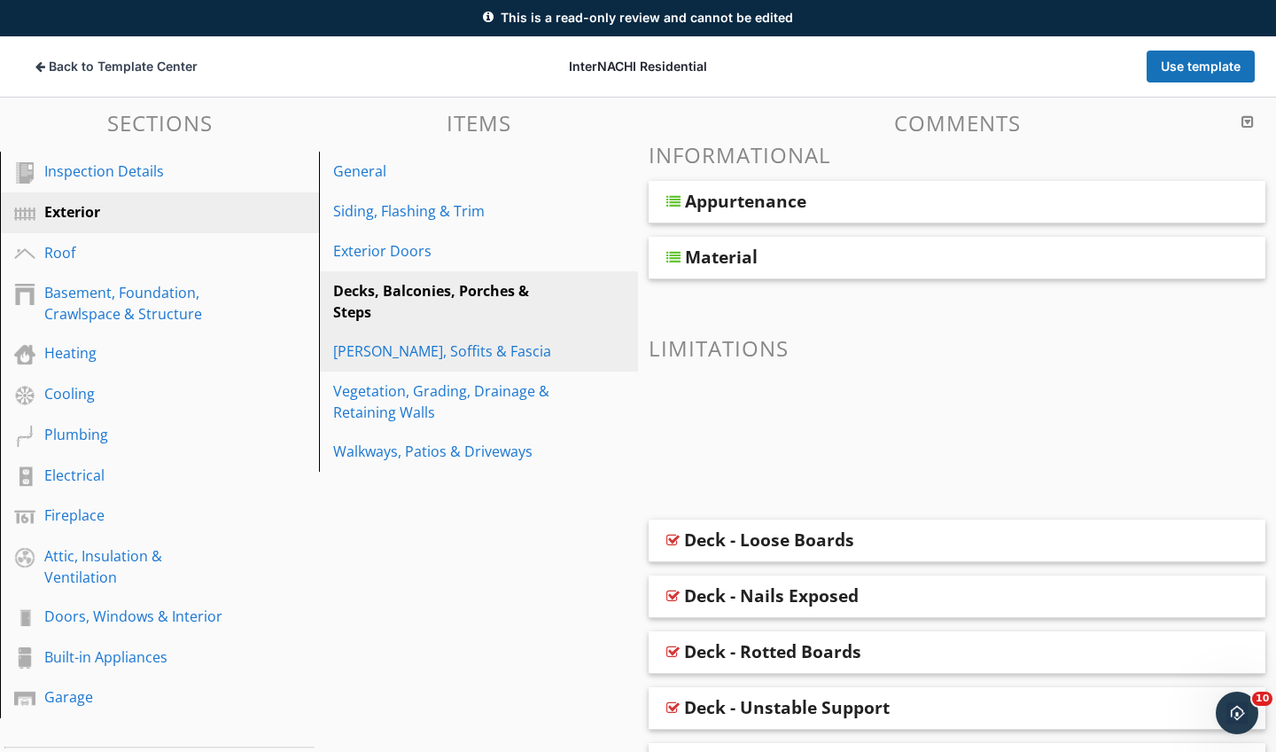
click at [420, 350] on div "Eaves, Soffits & Fascia" at bounding box center [448, 350] width 230 height 21
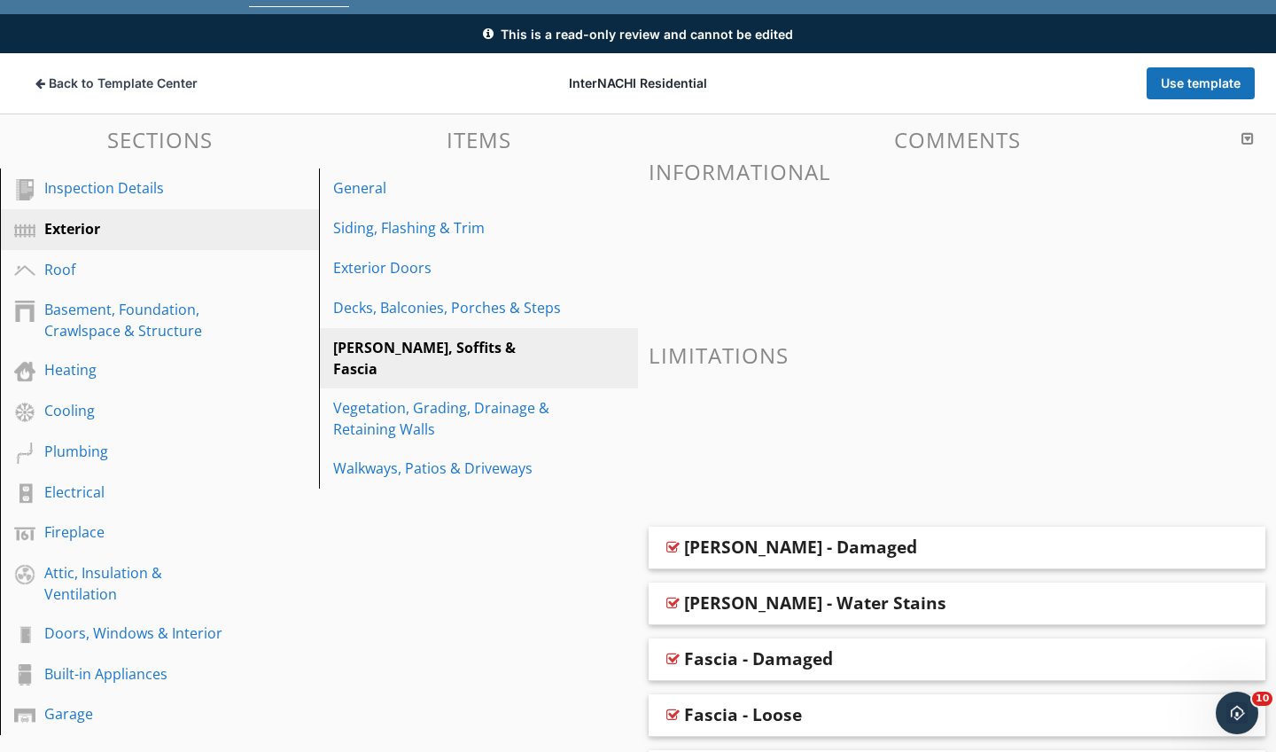
scroll to position [105, 0]
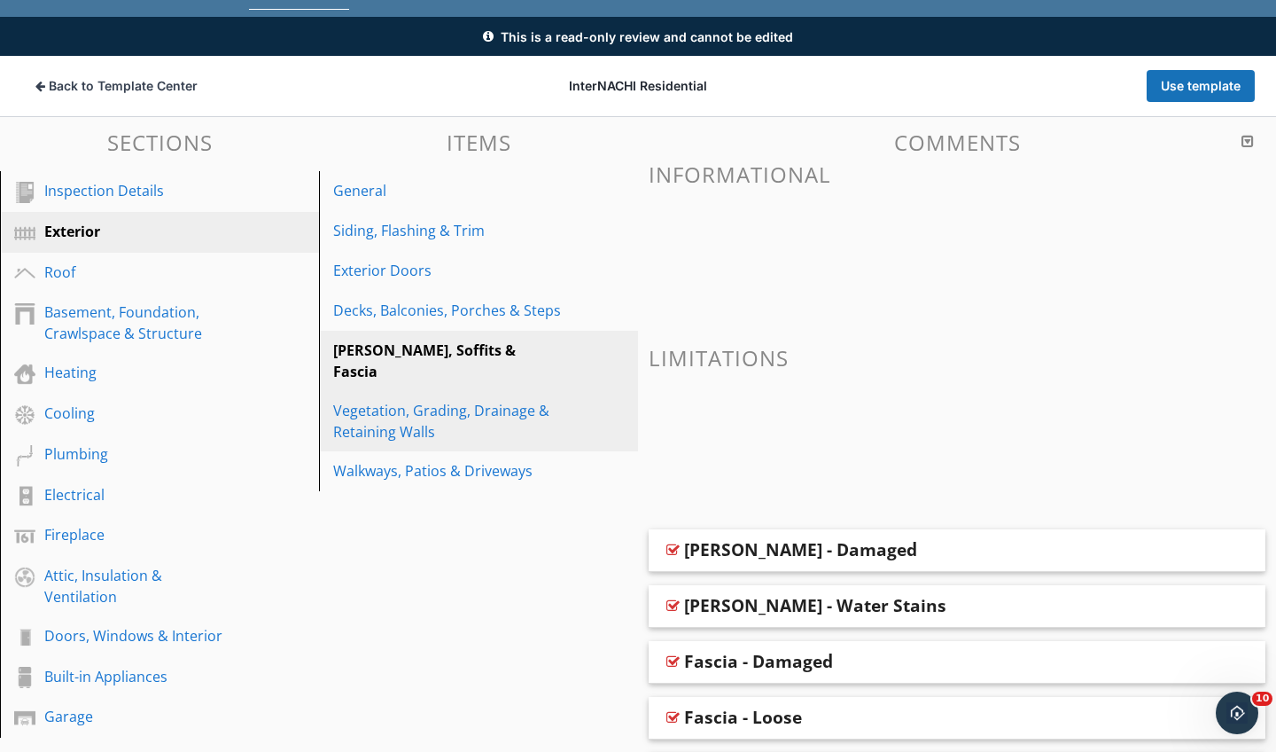
click at [475, 400] on div "Vegetation, Grading, Drainage & Retaining Walls" at bounding box center [448, 421] width 230 height 43
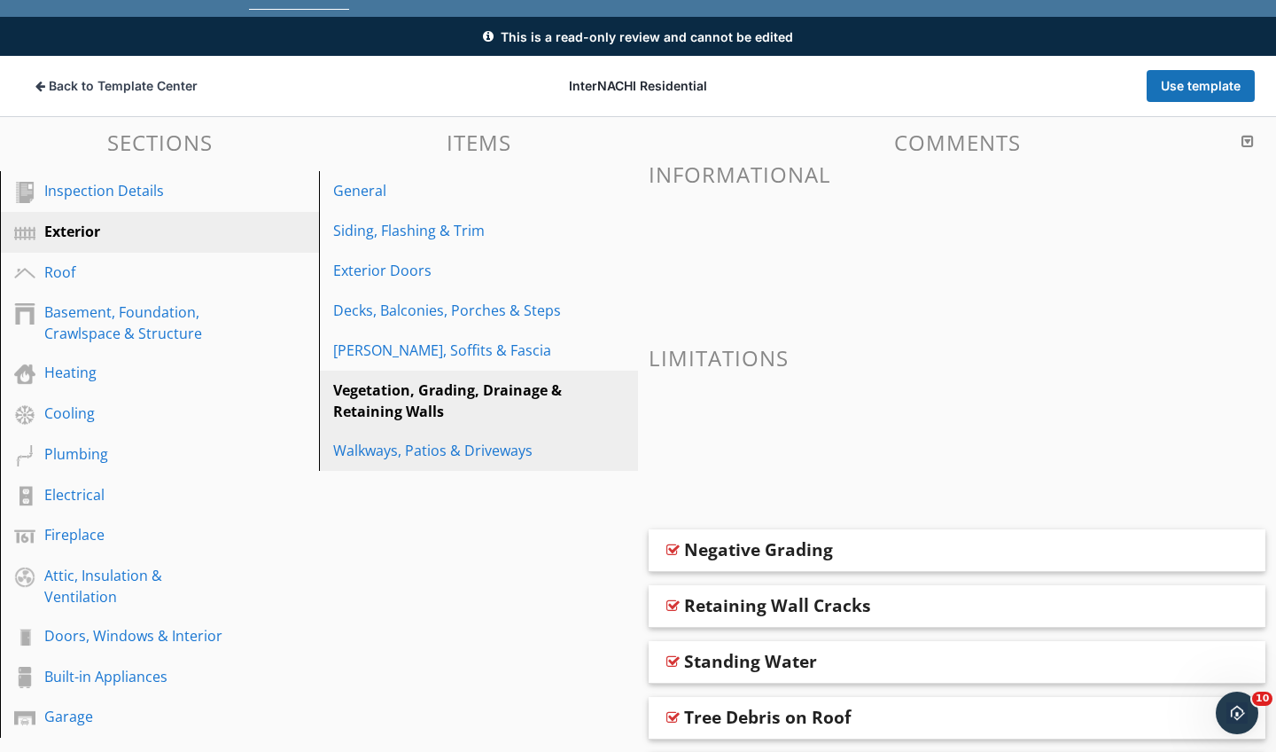
click at [447, 456] on div "Walkways, Patios & Driveways" at bounding box center [448, 450] width 230 height 21
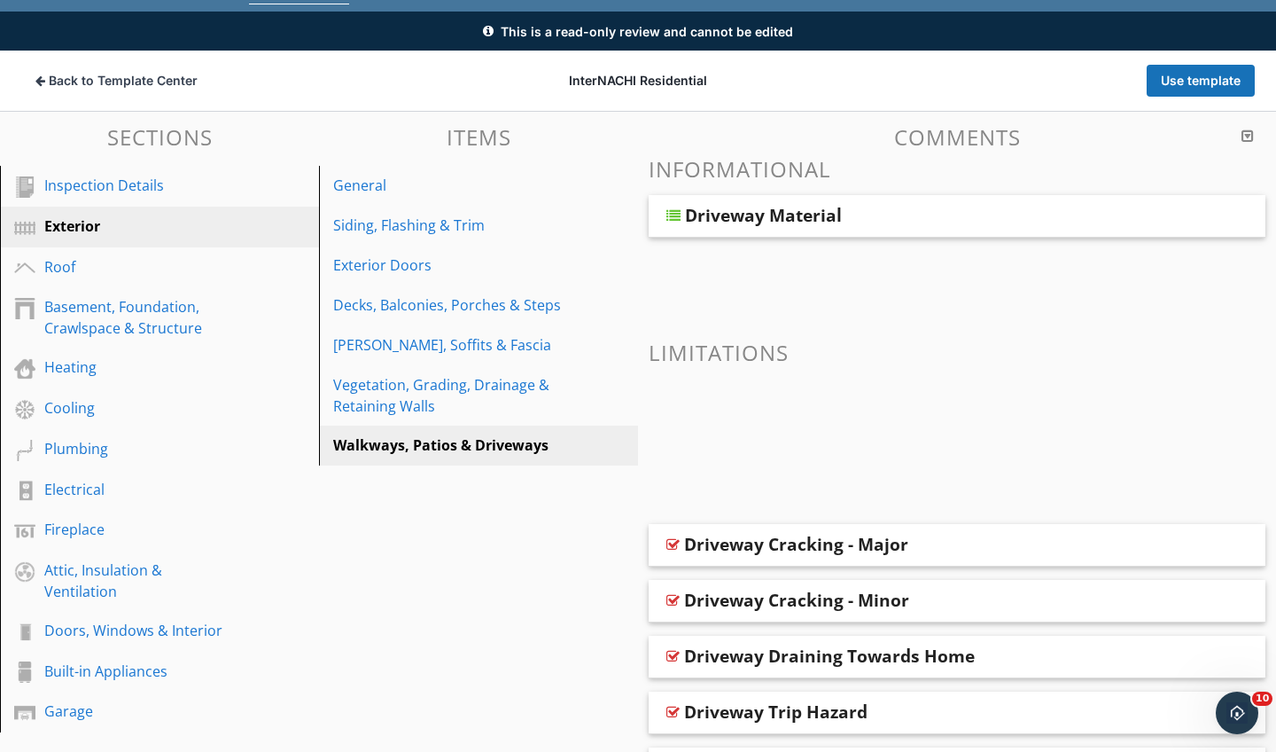
scroll to position [108, 0]
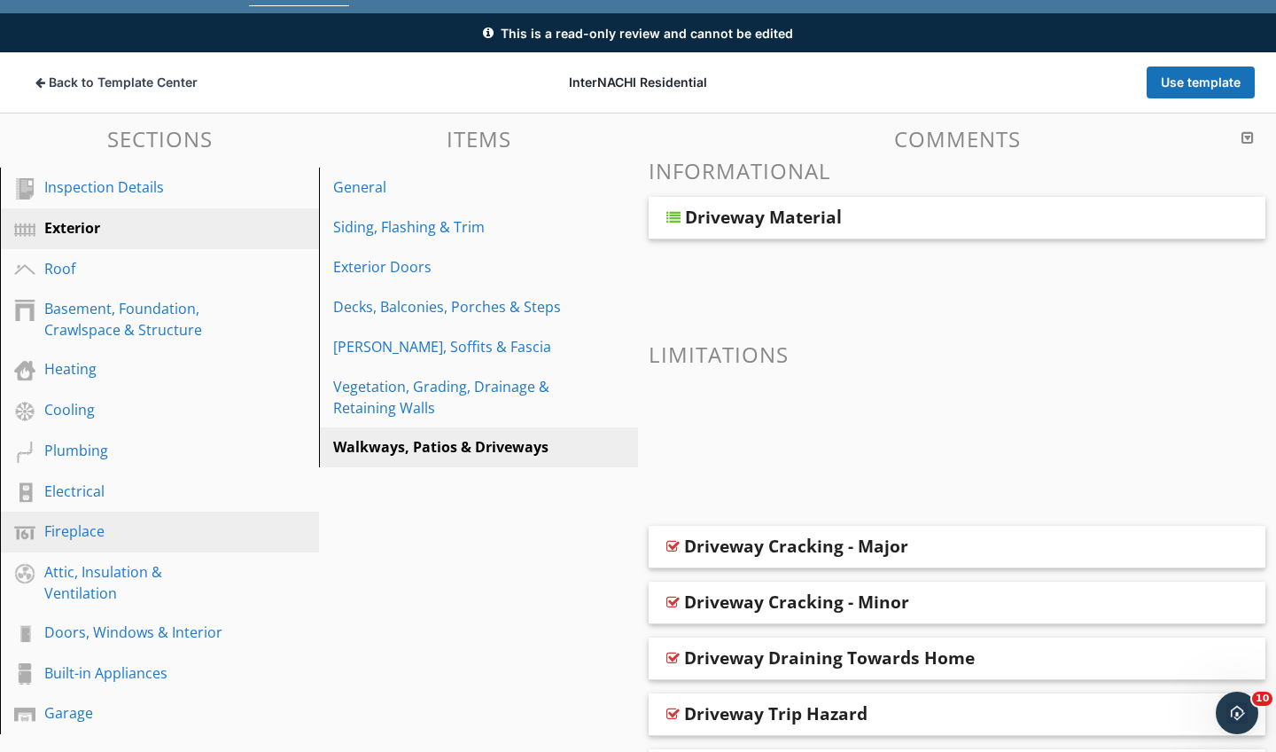
click at [127, 530] on div "Fireplace" at bounding box center [139, 530] width 191 height 21
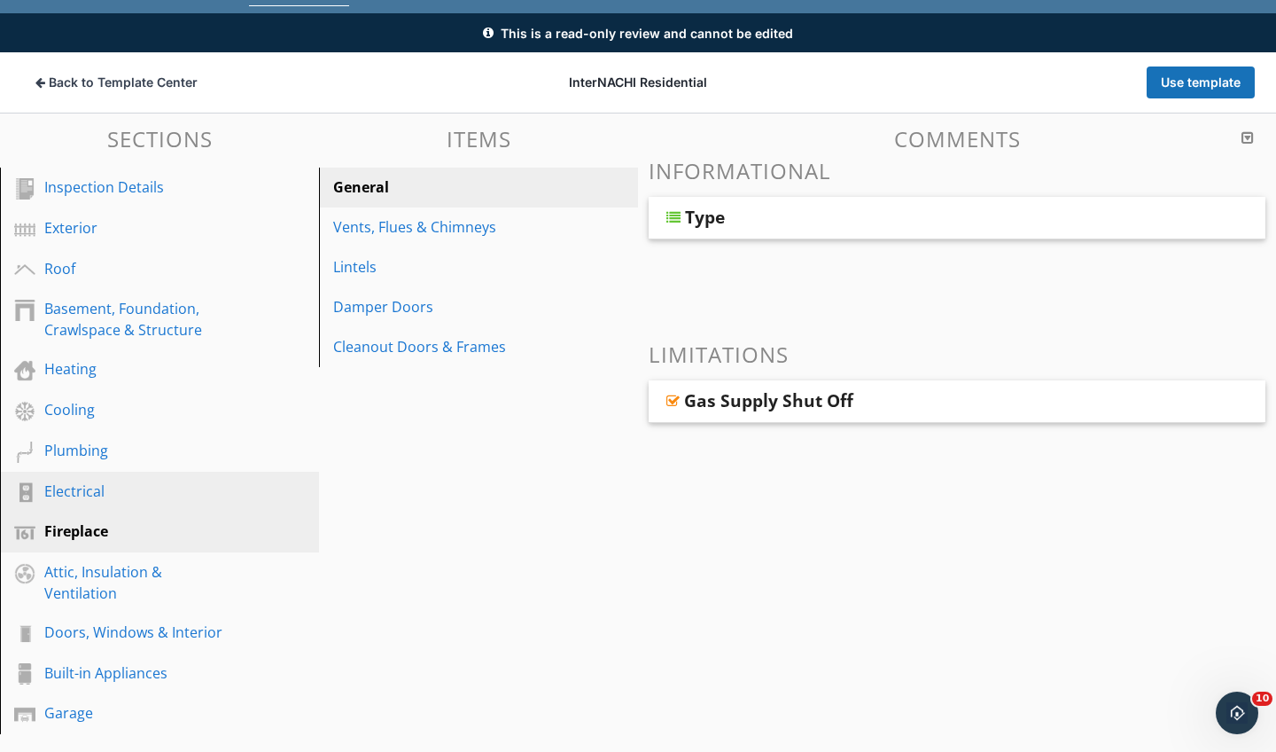
click at [106, 492] on div "Electrical" at bounding box center [139, 490] width 191 height 21
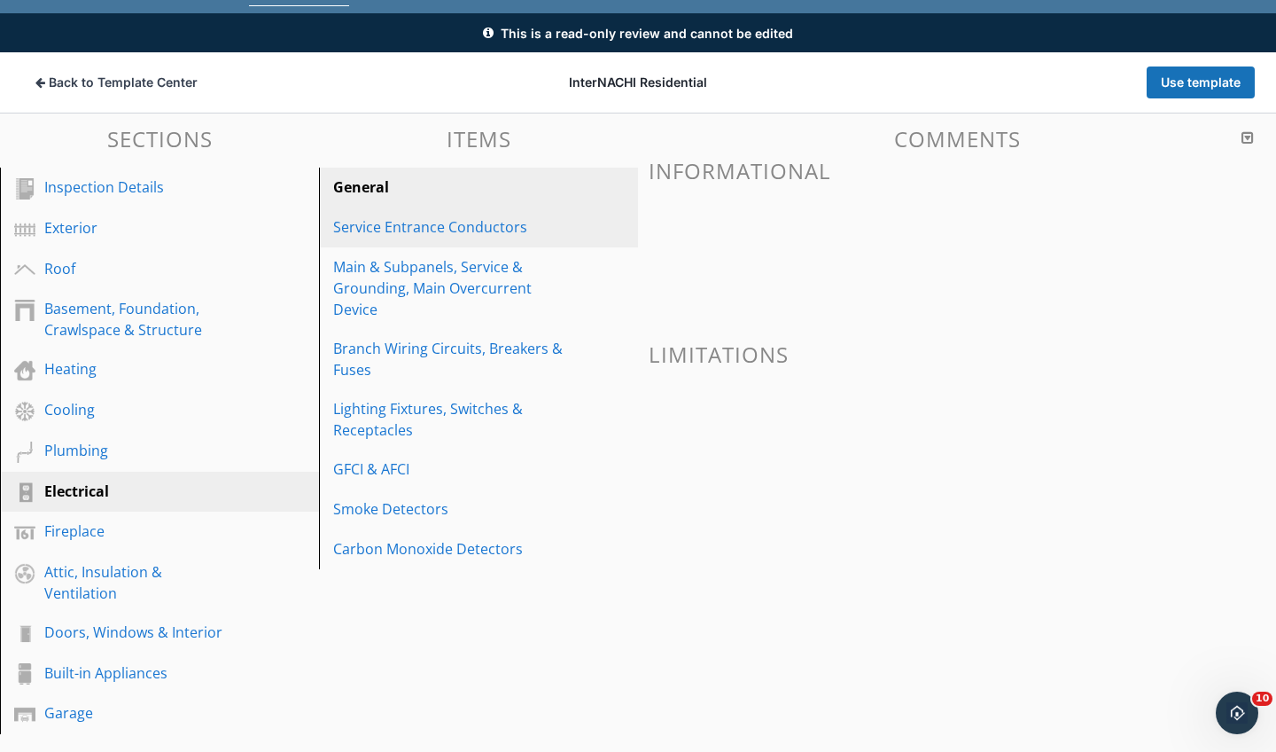
click at [411, 230] on div "Service Entrance Conductors" at bounding box center [448, 226] width 230 height 21
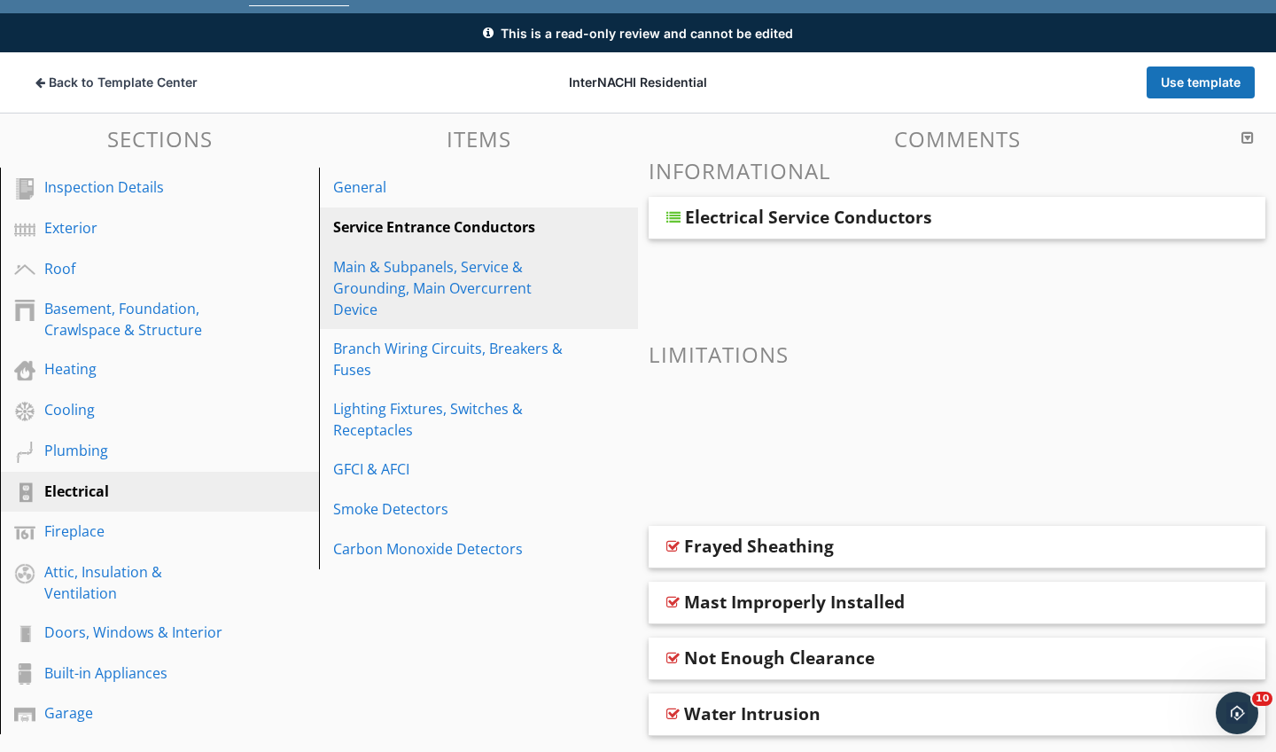
click at [405, 281] on div "Main & Subpanels, Service & Grounding, Main Overcurrent Device" at bounding box center [448, 288] width 230 height 64
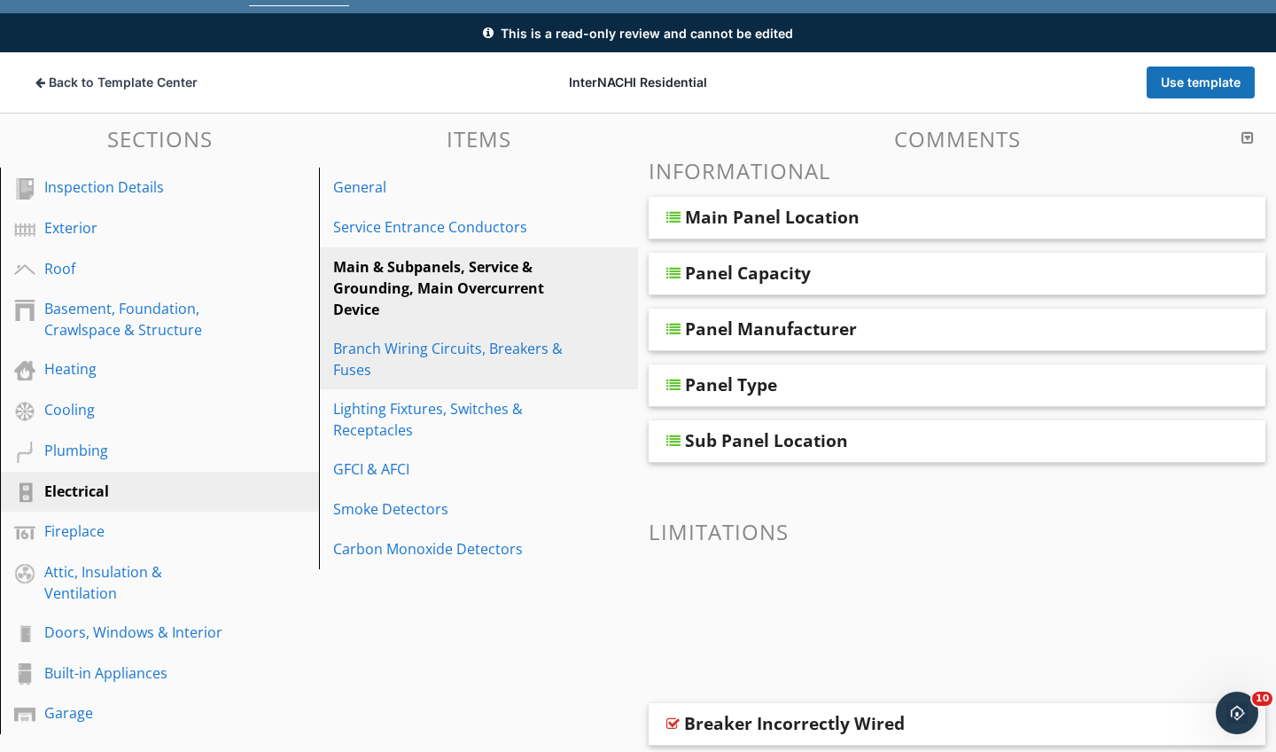
click at [388, 355] on div "Branch Wiring Circuits, Breakers & Fuses" at bounding box center [448, 359] width 230 height 43
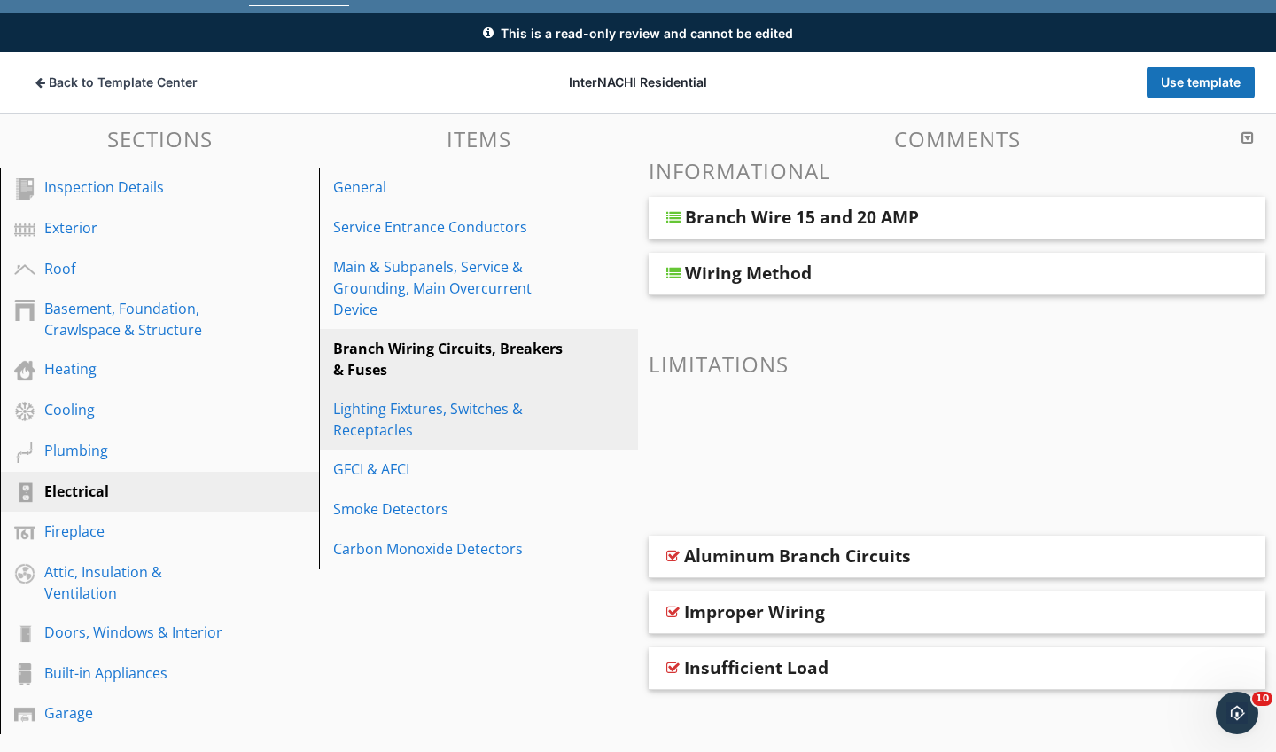
click at [384, 417] on div "Lighting Fixtures, Switches & Receptacles" at bounding box center [448, 419] width 230 height 43
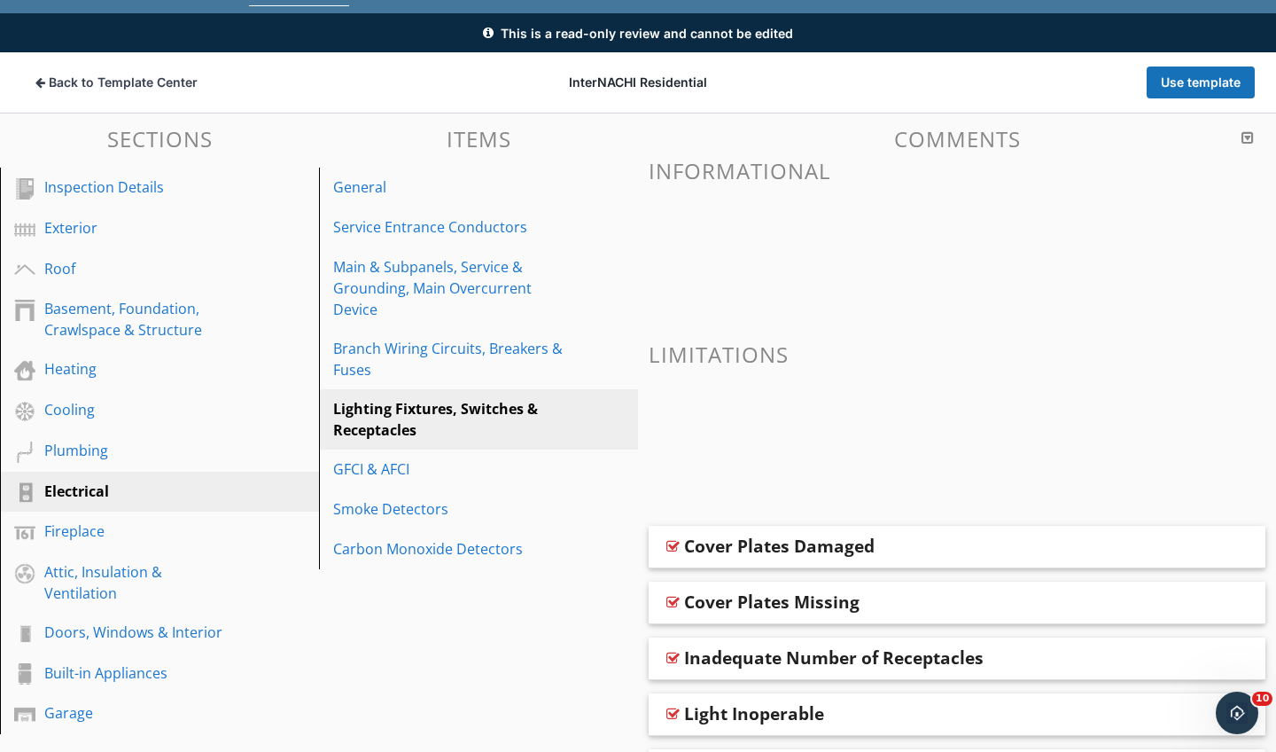
click at [967, 146] on h3 "Comments" at bounding box center [957, 139] width 617 height 24
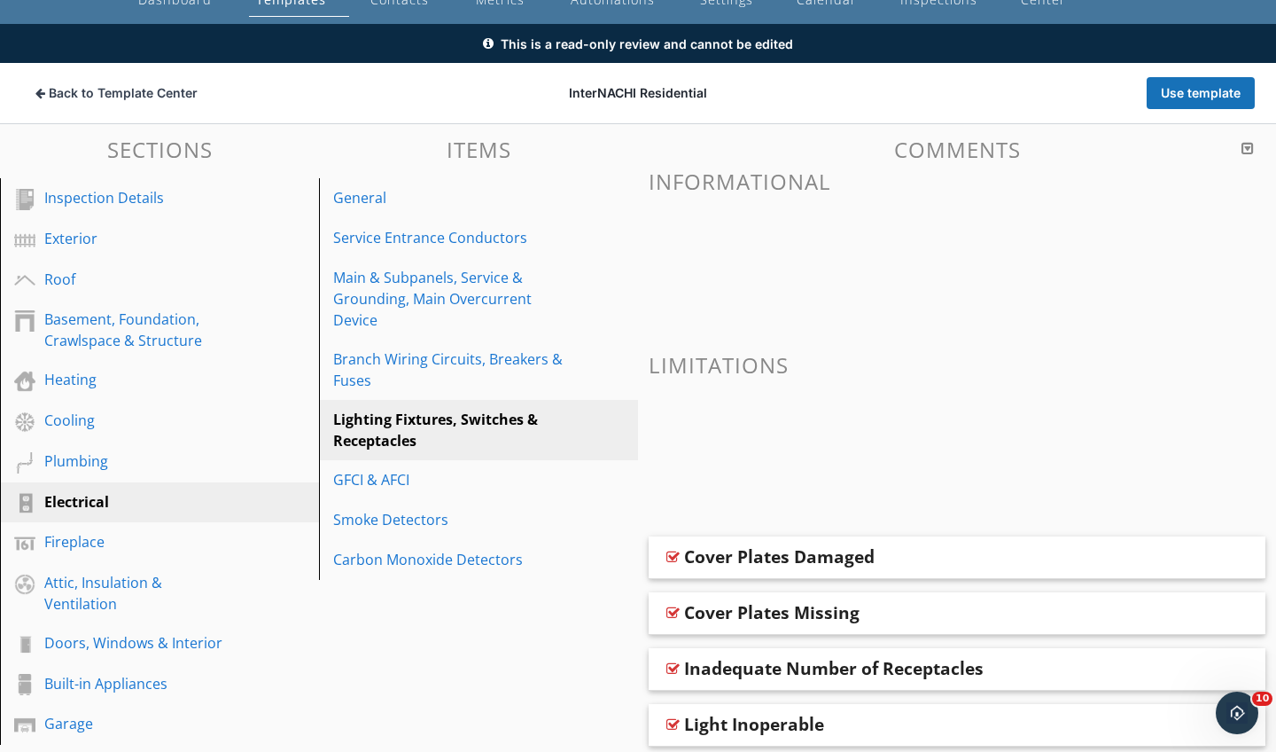
scroll to position [102, 0]
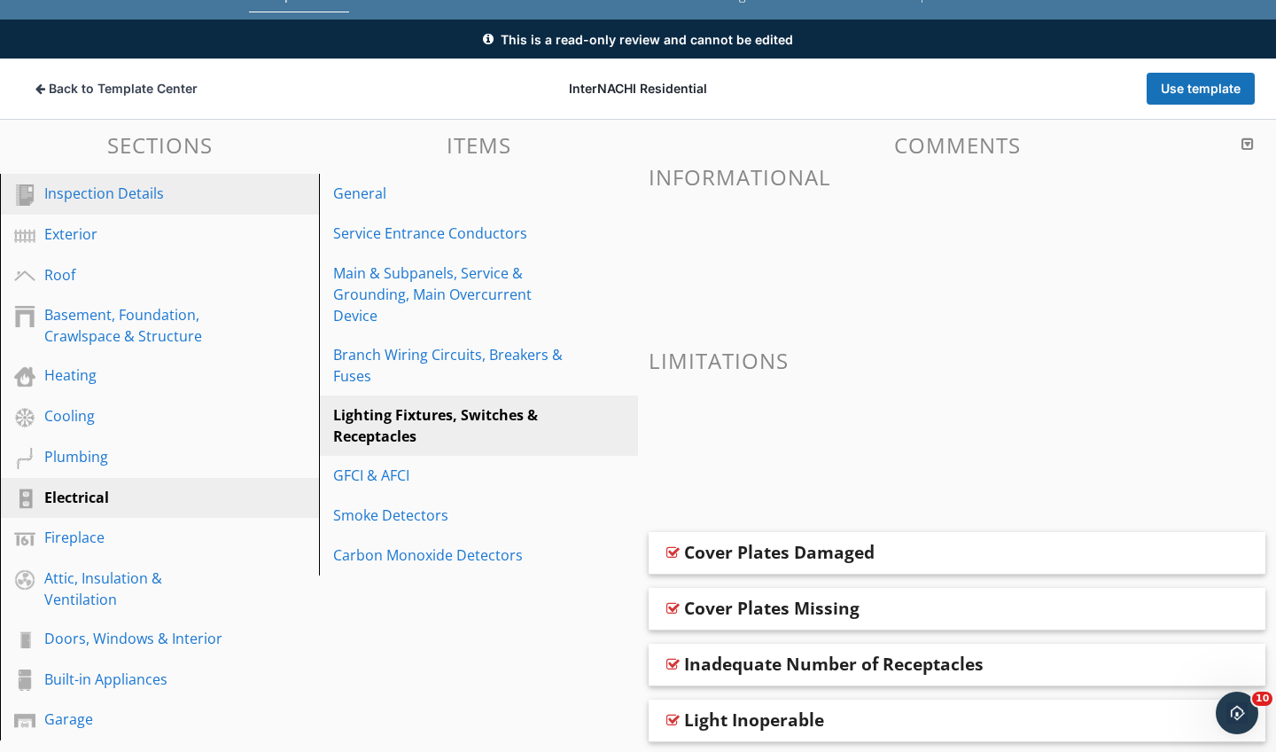
click at [98, 197] on div "Inspection Details" at bounding box center [139, 193] width 191 height 21
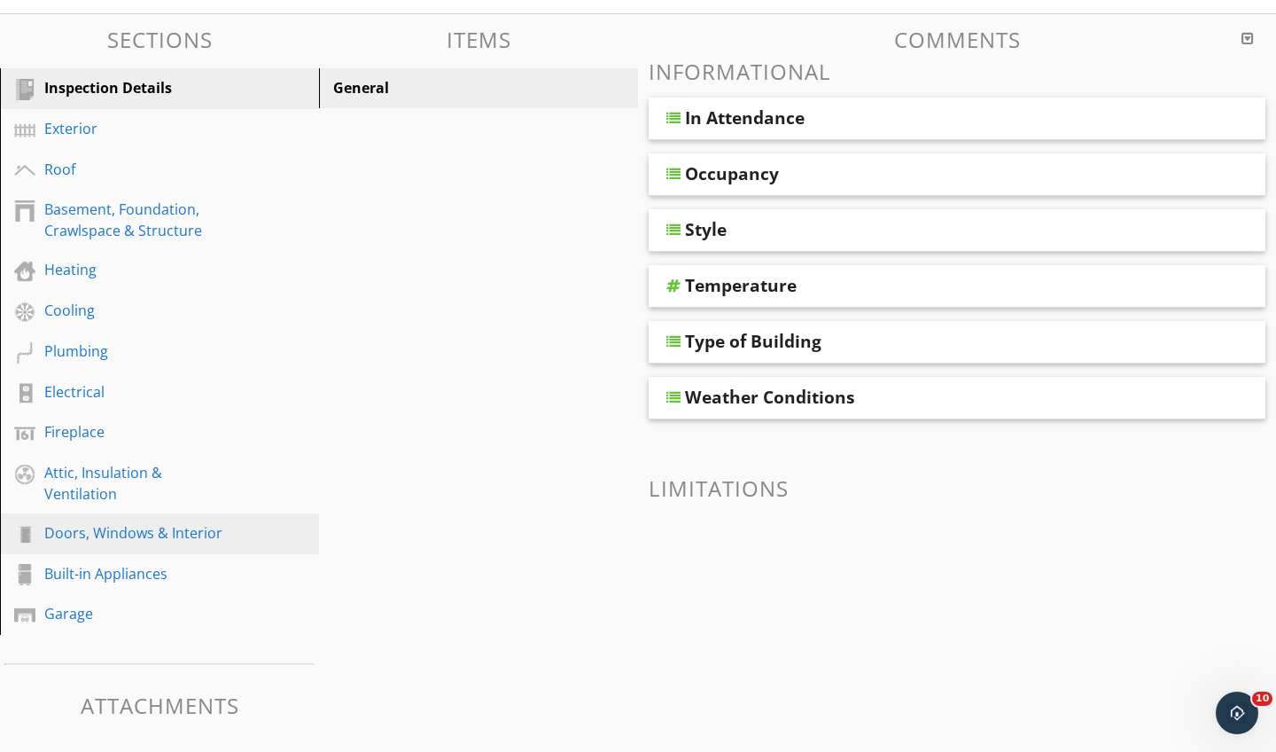
scroll to position [207, 0]
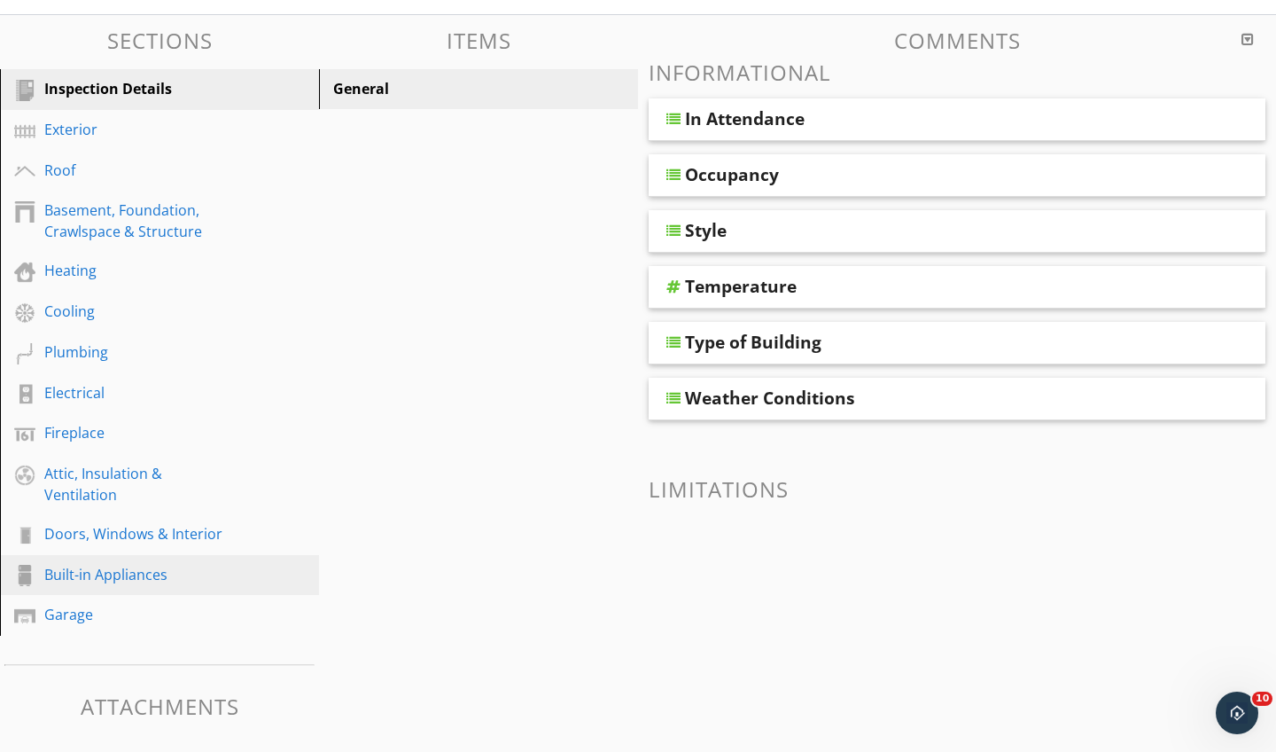
click at [72, 569] on div "Built-in Appliances" at bounding box center [139, 574] width 191 height 21
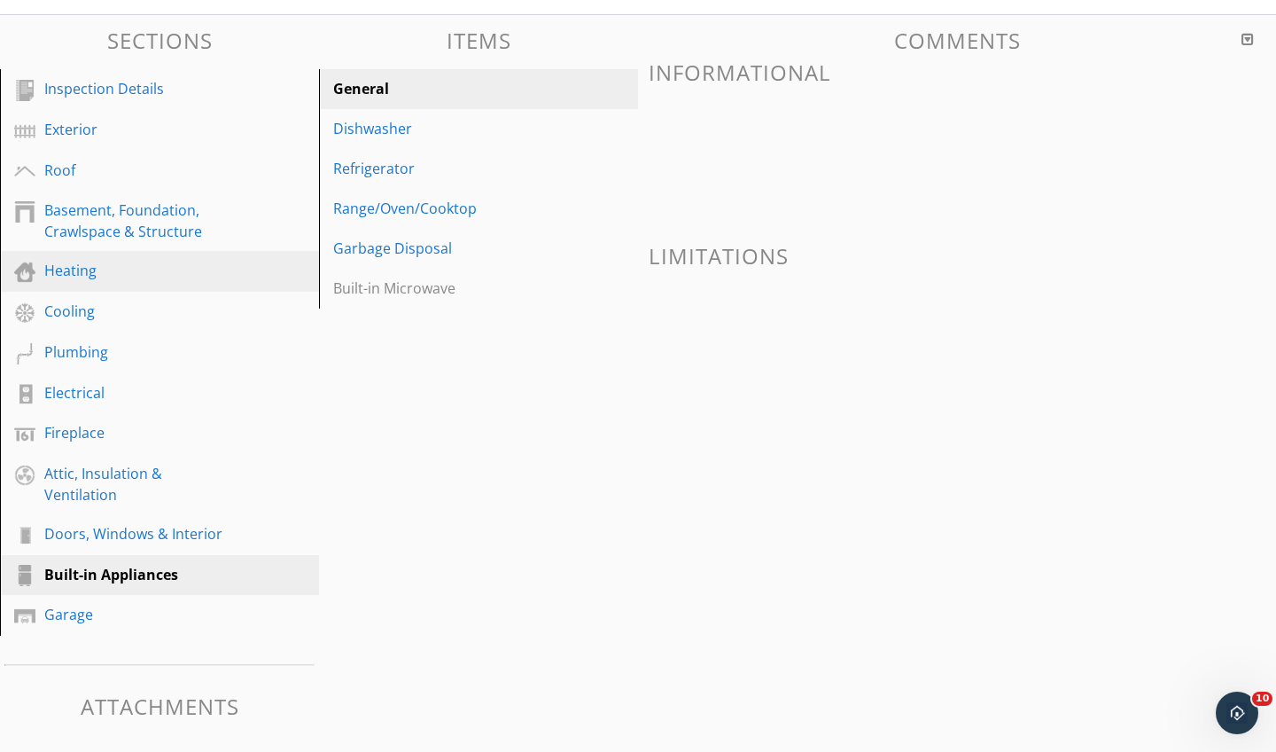
click at [93, 269] on div "Heating" at bounding box center [139, 270] width 191 height 21
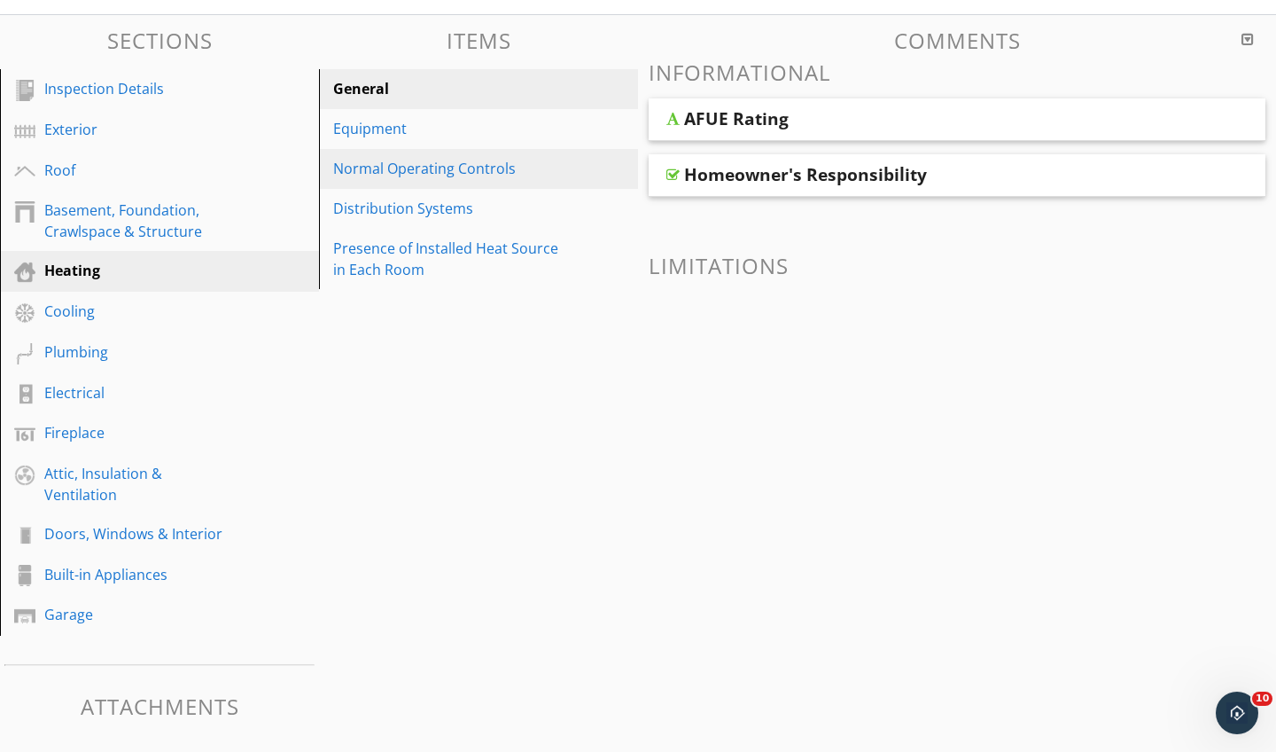
click at [408, 165] on div "Normal Operating Controls" at bounding box center [448, 168] width 230 height 21
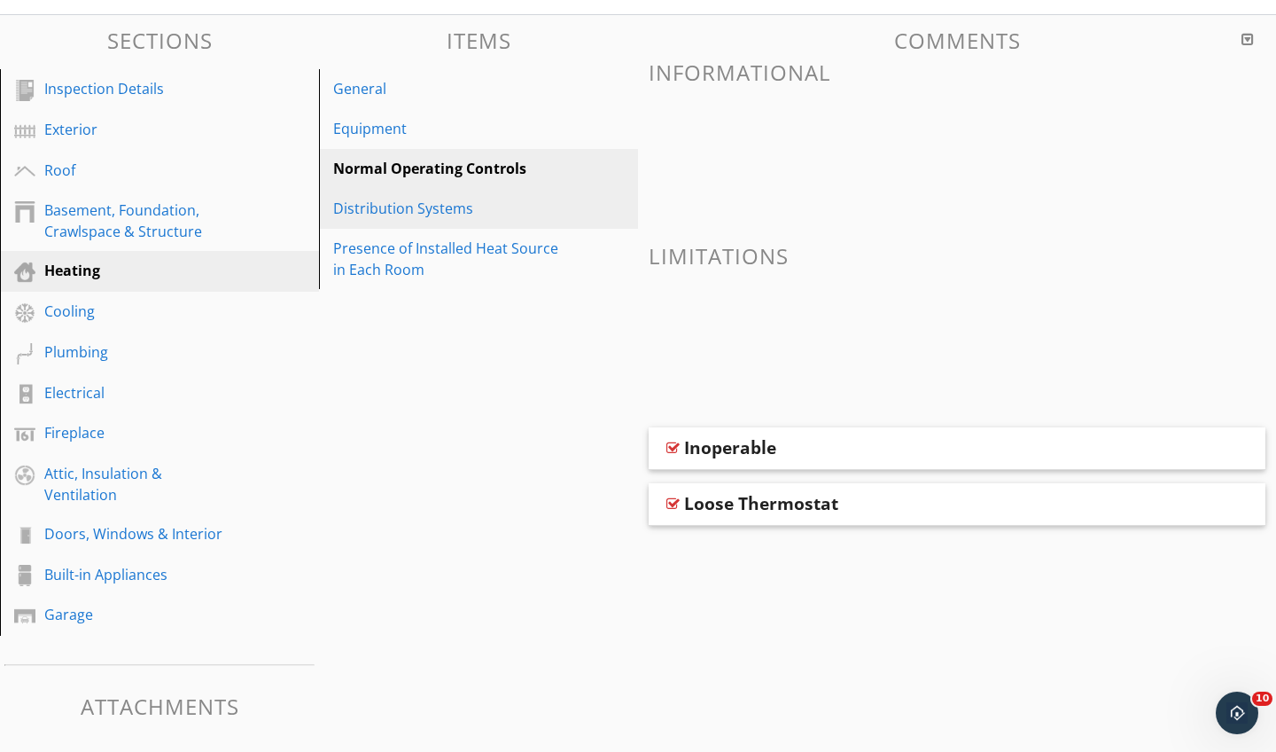
click at [410, 207] on div "Distribution Systems" at bounding box center [448, 208] width 230 height 21
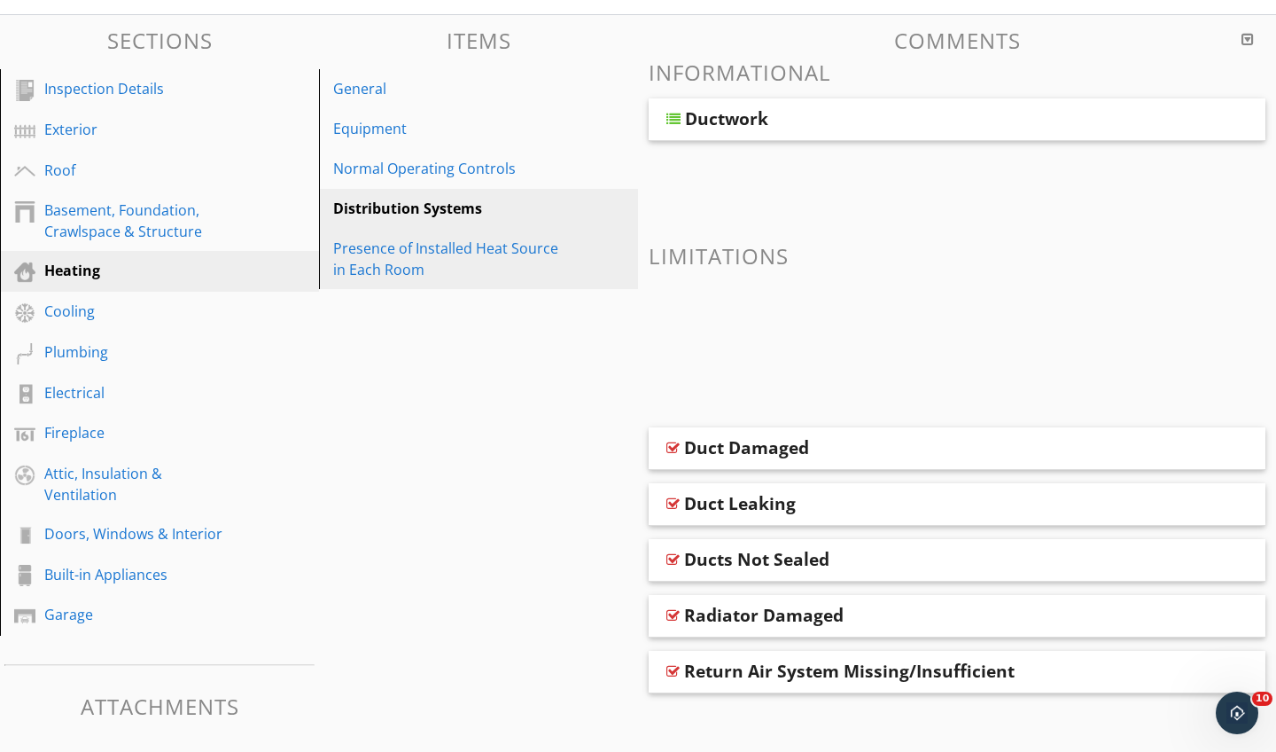
click at [409, 251] on div "Presence of Installed Heat Source in Each Room" at bounding box center [448, 259] width 230 height 43
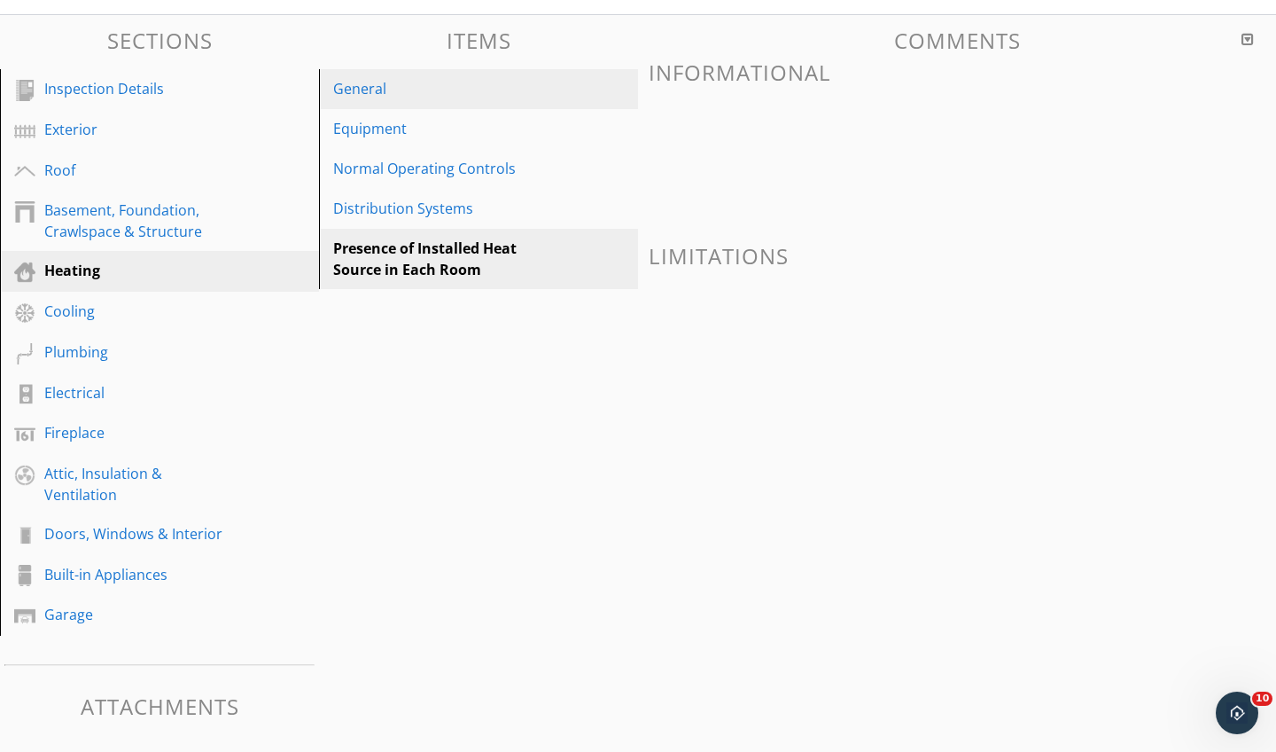
click at [394, 82] on div "General" at bounding box center [448, 88] width 230 height 21
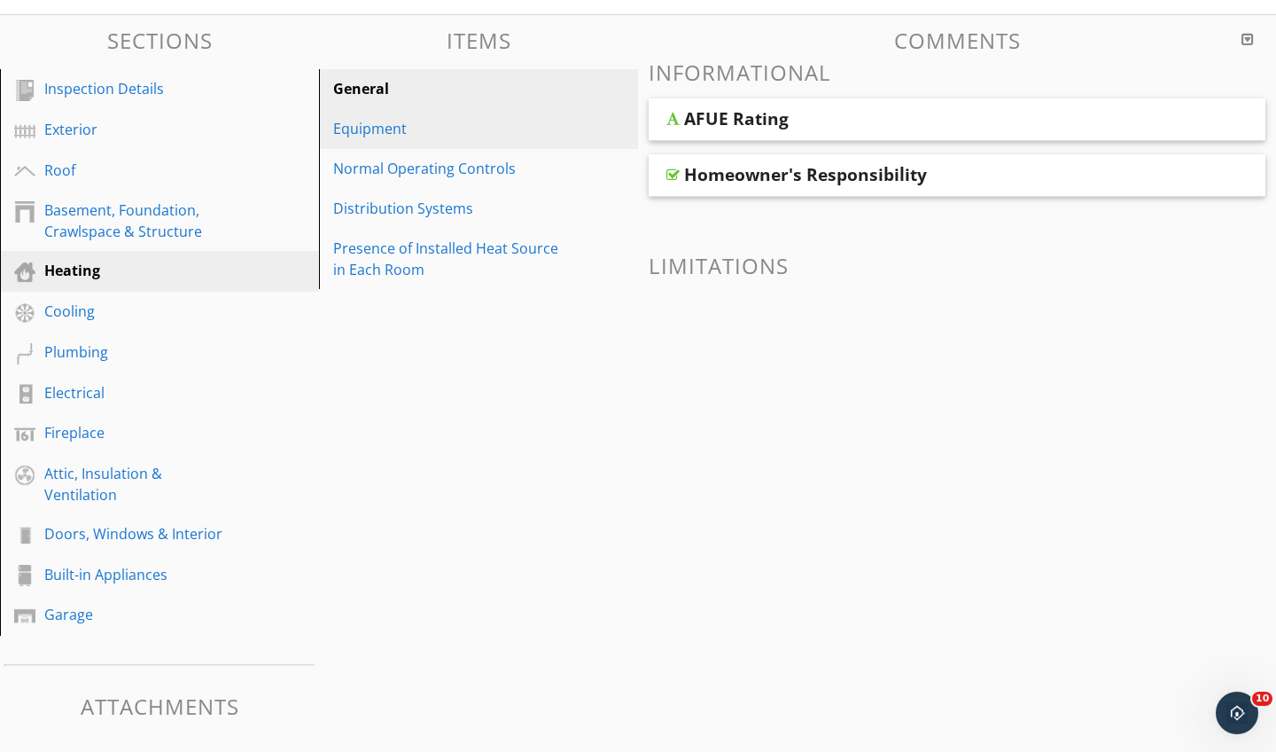
click at [389, 119] on div "Equipment" at bounding box center [448, 128] width 230 height 21
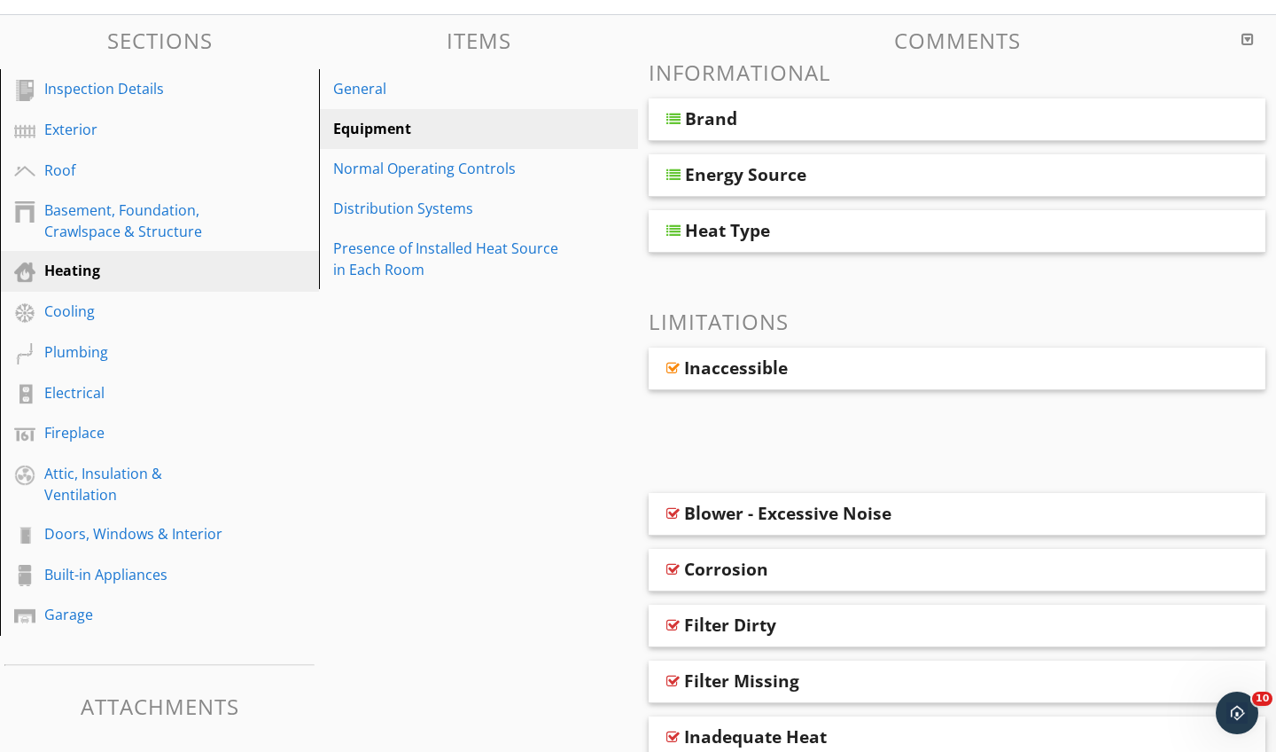
click at [389, 119] on div "Equipment" at bounding box center [448, 128] width 230 height 21
click at [118, 308] on div "Cooling" at bounding box center [139, 310] width 191 height 21
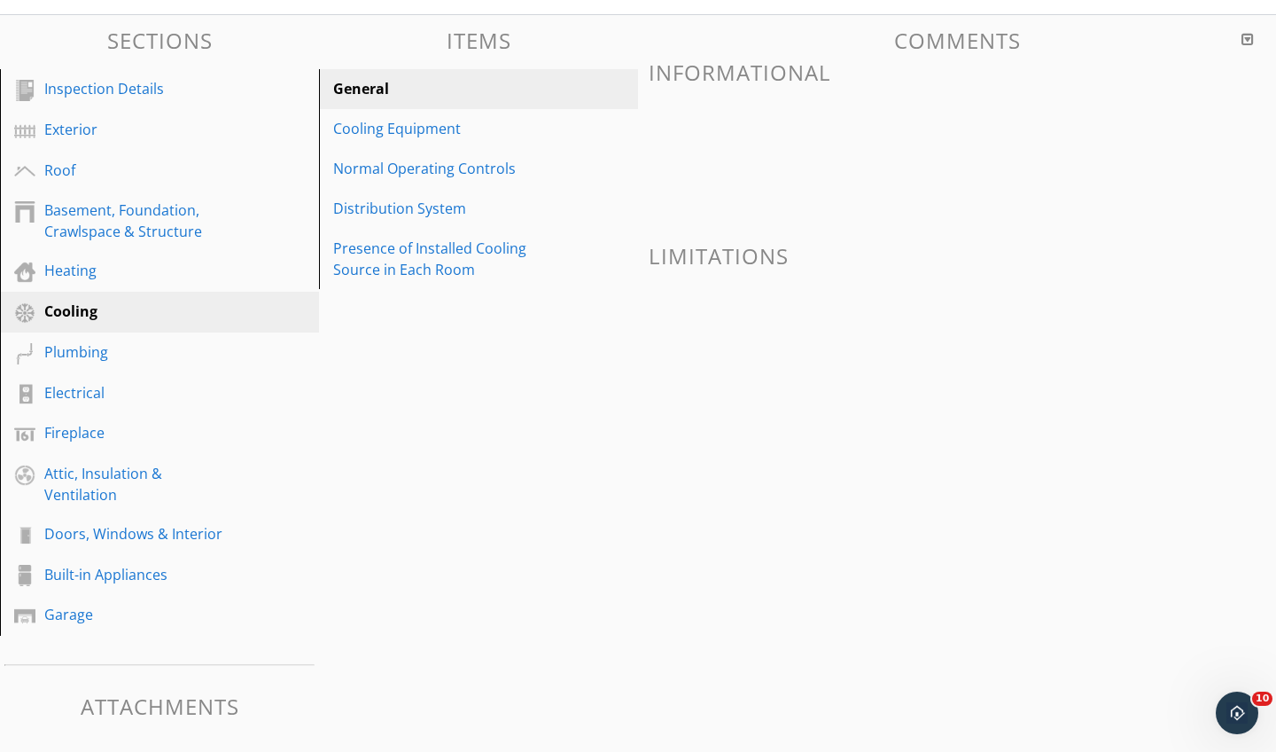
click at [118, 308] on div "Cooling" at bounding box center [139, 310] width 191 height 21
click at [156, 357] on div "Plumbing" at bounding box center [139, 351] width 191 height 21
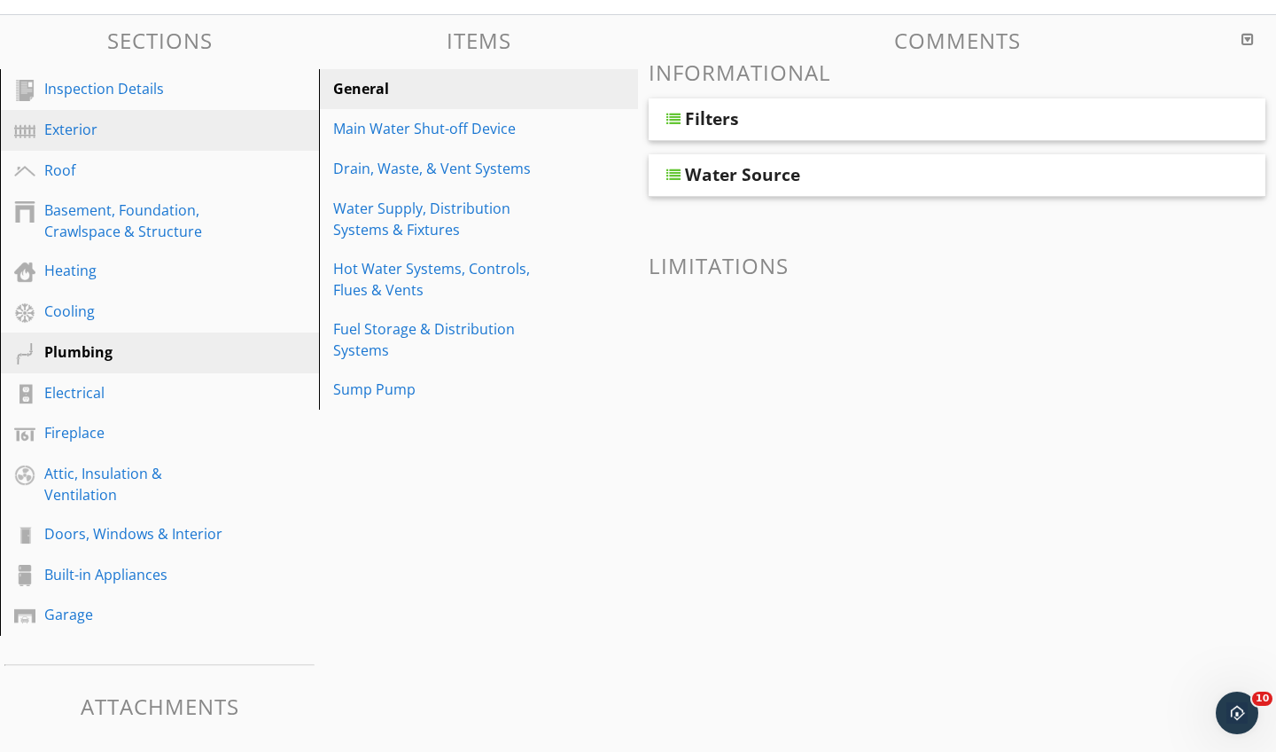
click at [160, 129] on div "Exterior" at bounding box center [139, 129] width 191 height 21
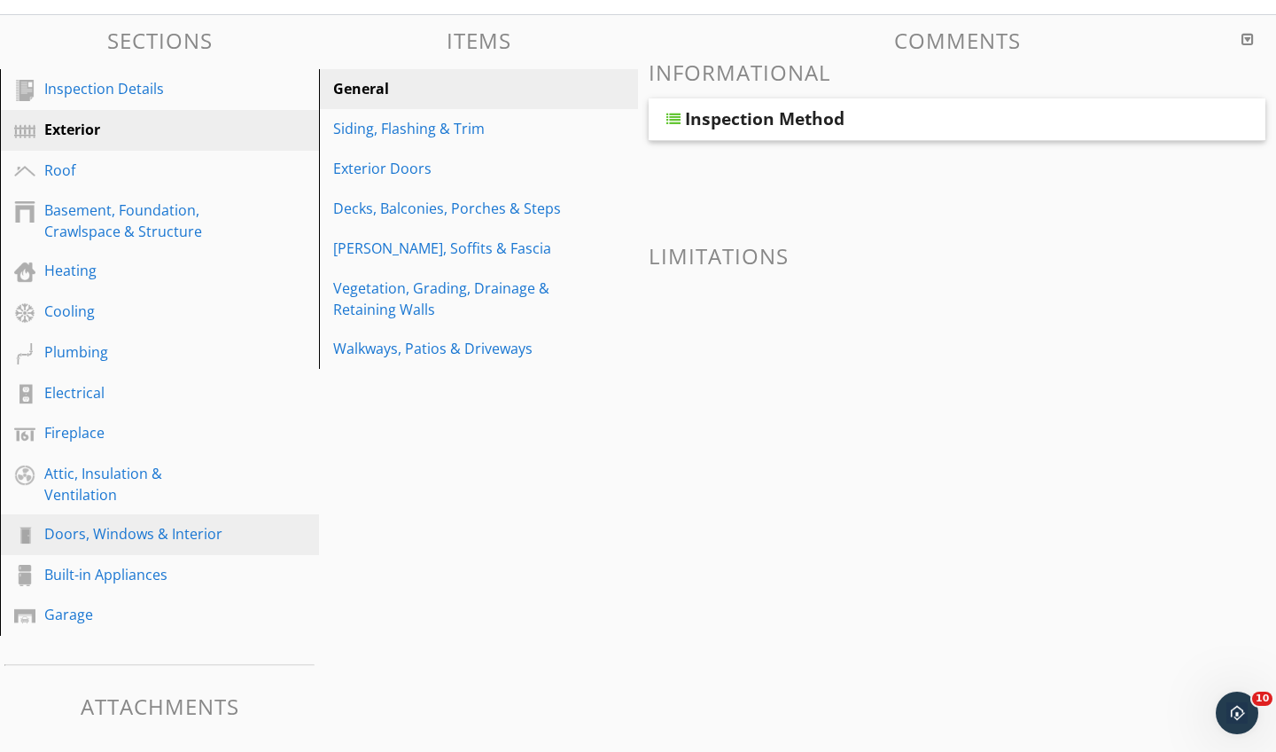
click at [90, 526] on div "Doors, Windows & Interior" at bounding box center [139, 533] width 191 height 21
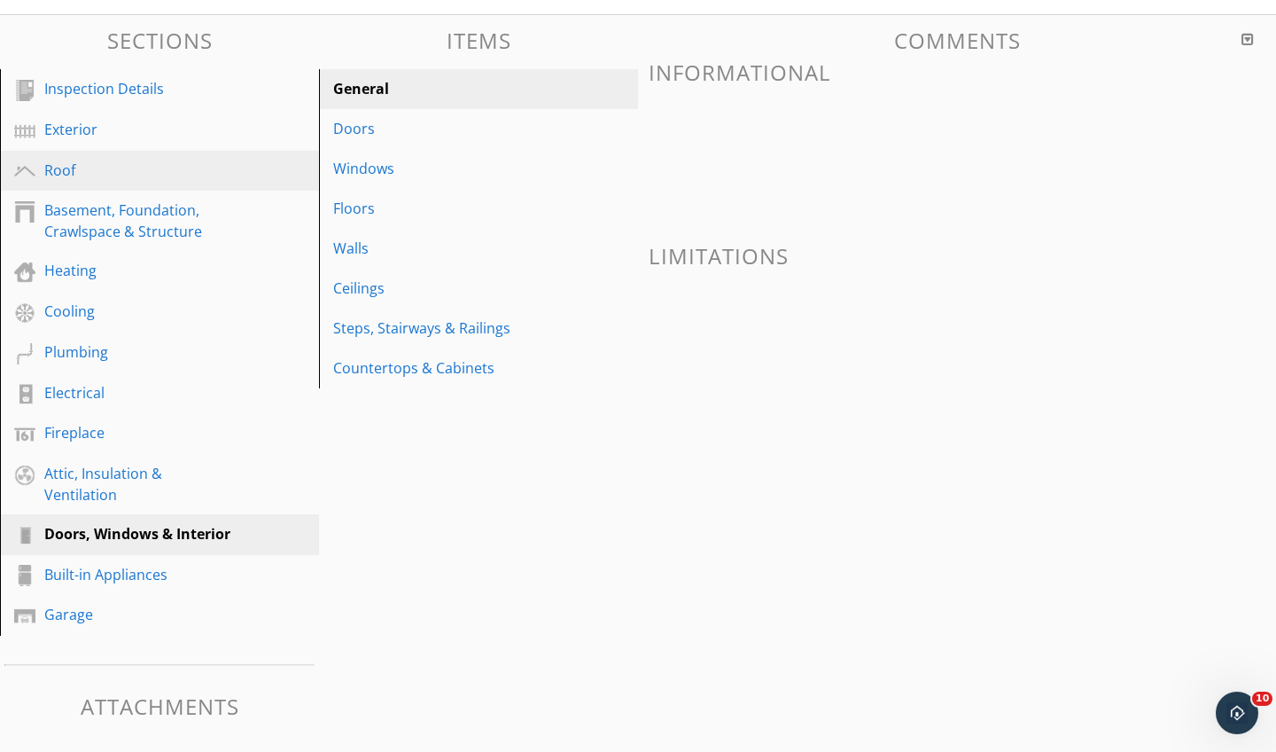
click at [90, 178] on div "Roof" at bounding box center [139, 170] width 191 height 21
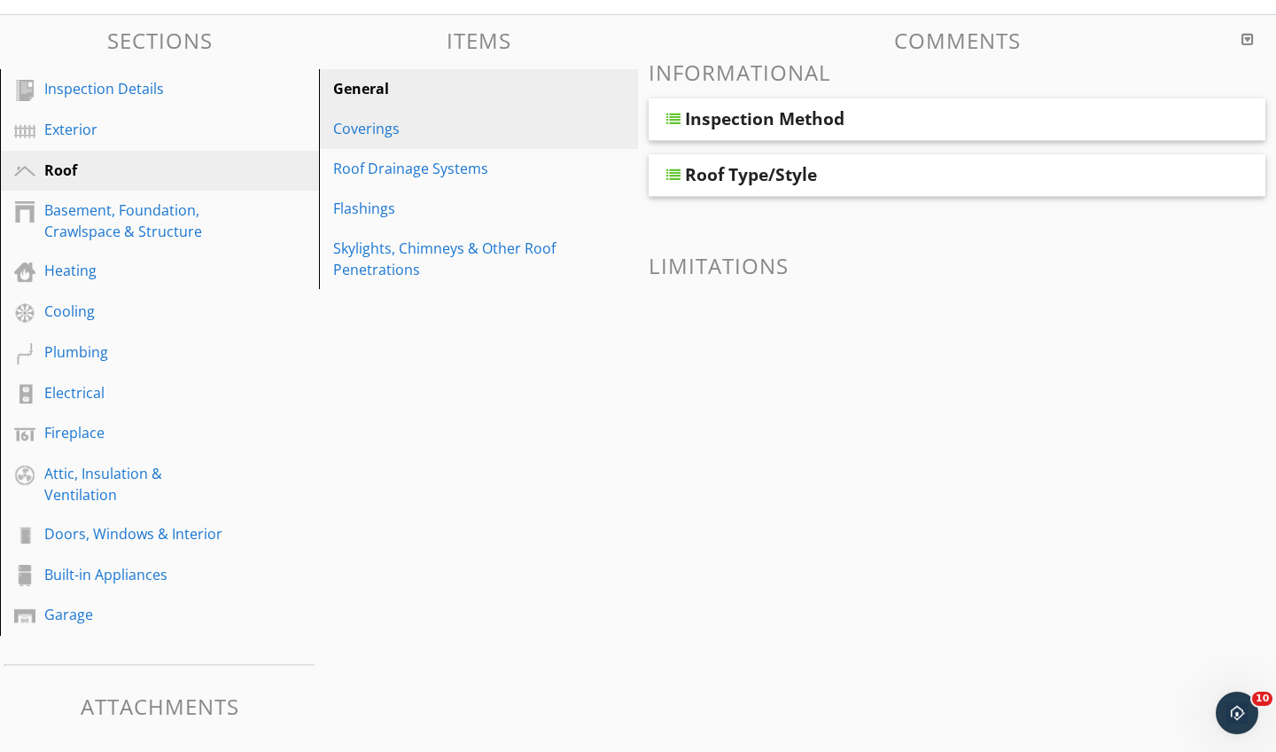
click at [381, 125] on div "Coverings" at bounding box center [448, 128] width 230 height 21
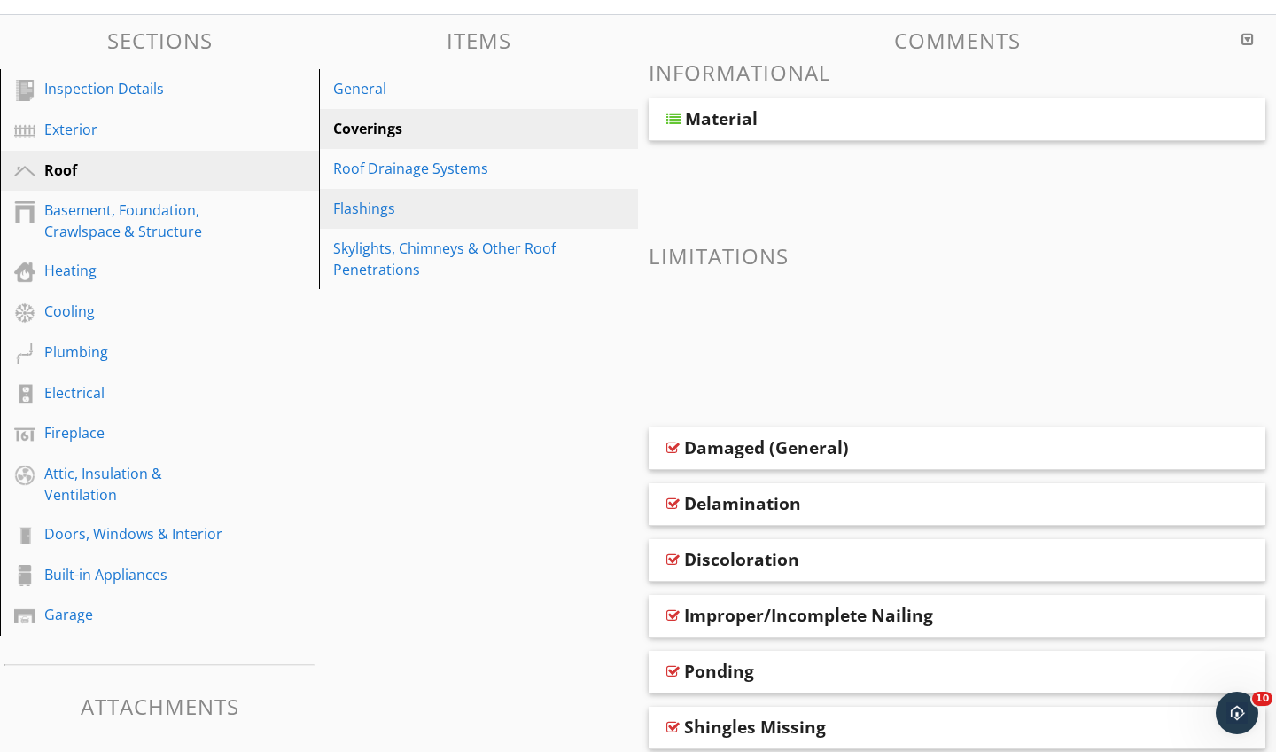
click at [371, 199] on div "Flashings" at bounding box center [448, 208] width 230 height 21
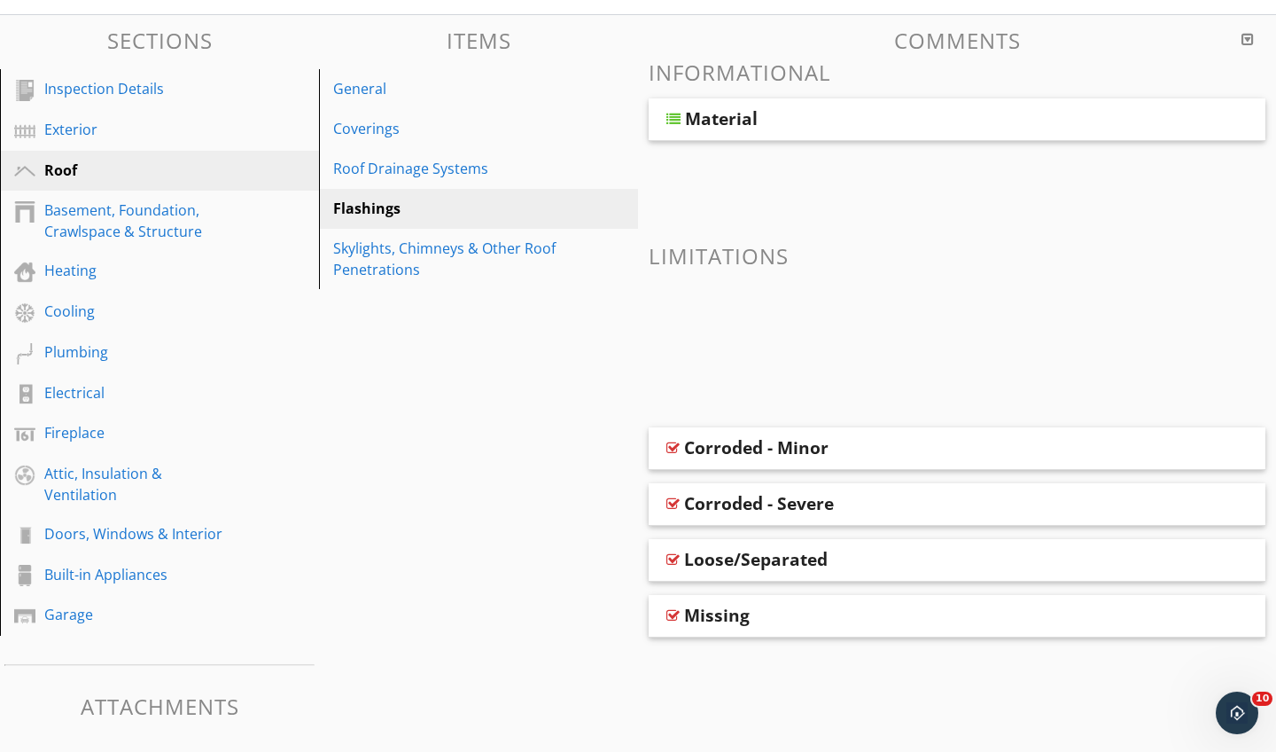
click at [678, 118] on div at bounding box center [674, 119] width 14 height 14
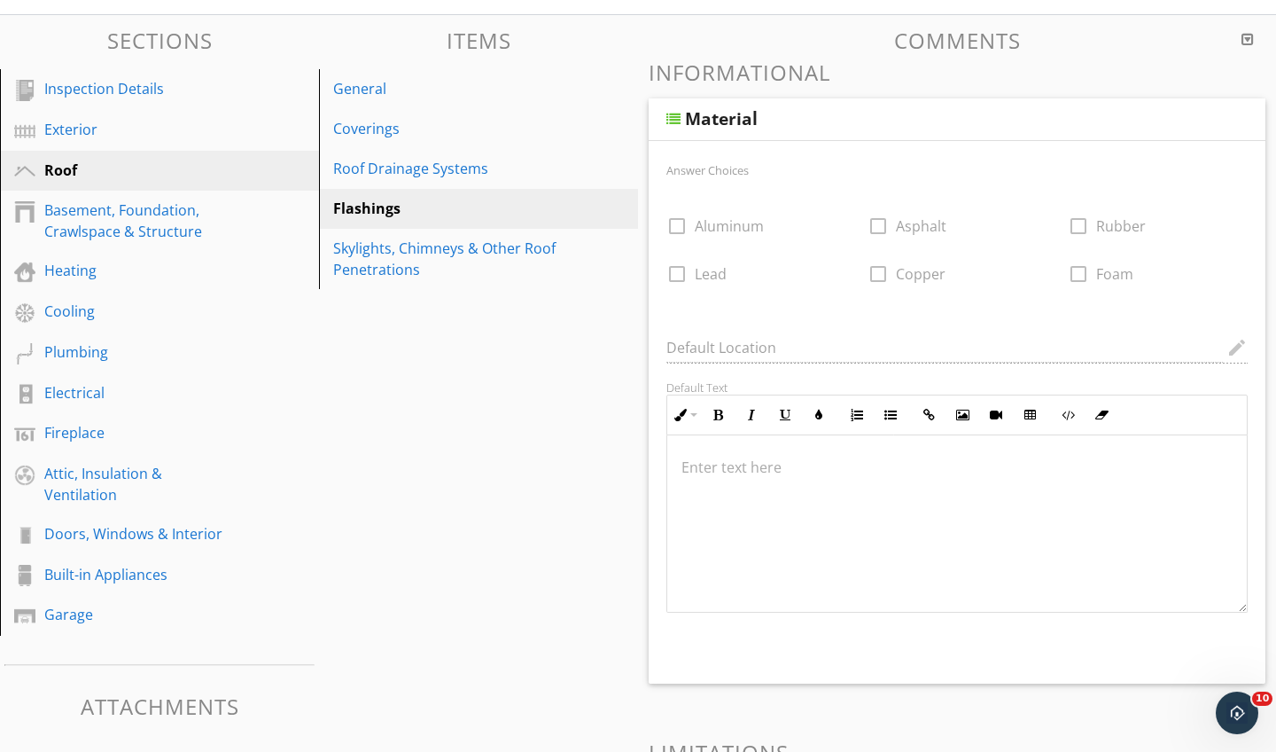
click at [543, 408] on div "Sections Inspection Details Exterior Roof Basement, Foundation, Crawlspace & St…" at bounding box center [638, 602] width 1276 height 1175
click at [483, 314] on div "Sections Inspection Details Exterior Roof Basement, Foundation, Crawlspace & St…" at bounding box center [638, 602] width 1276 height 1175
click at [496, 118] on div "Coverings" at bounding box center [448, 128] width 230 height 21
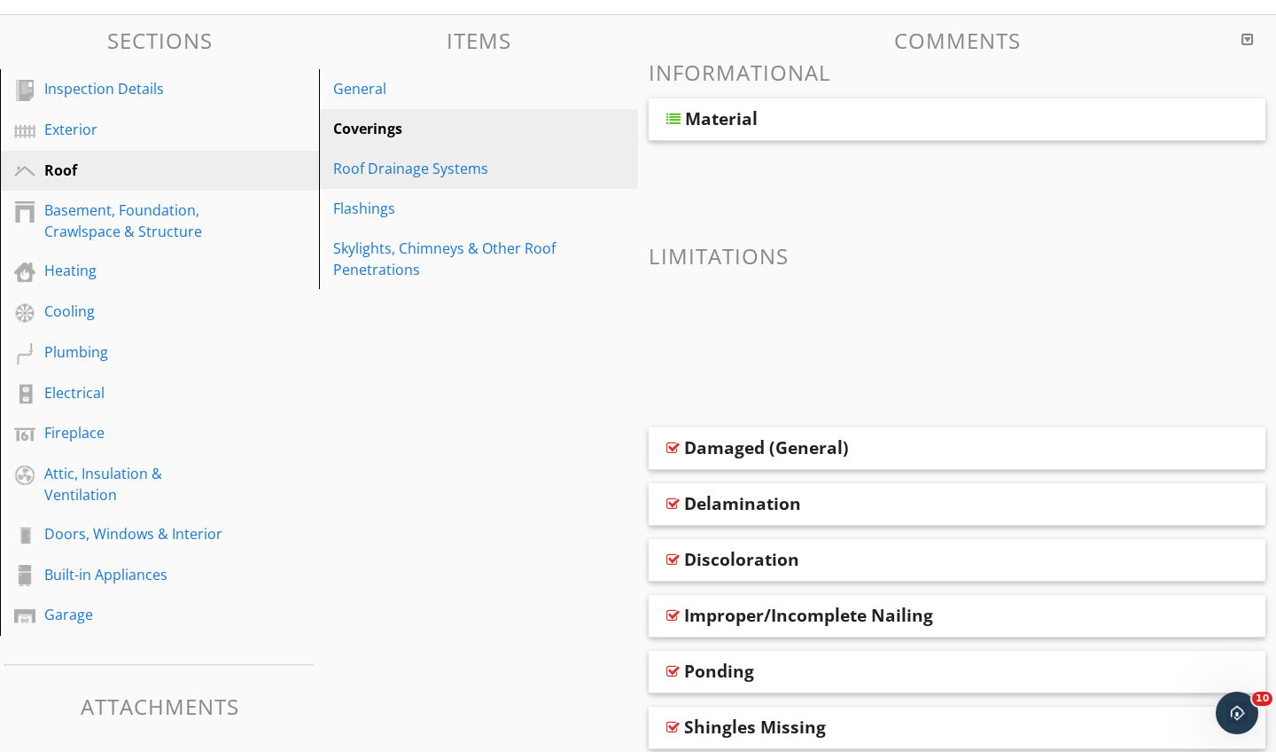
click at [417, 168] on div "Roof Drainage Systems" at bounding box center [448, 168] width 230 height 21
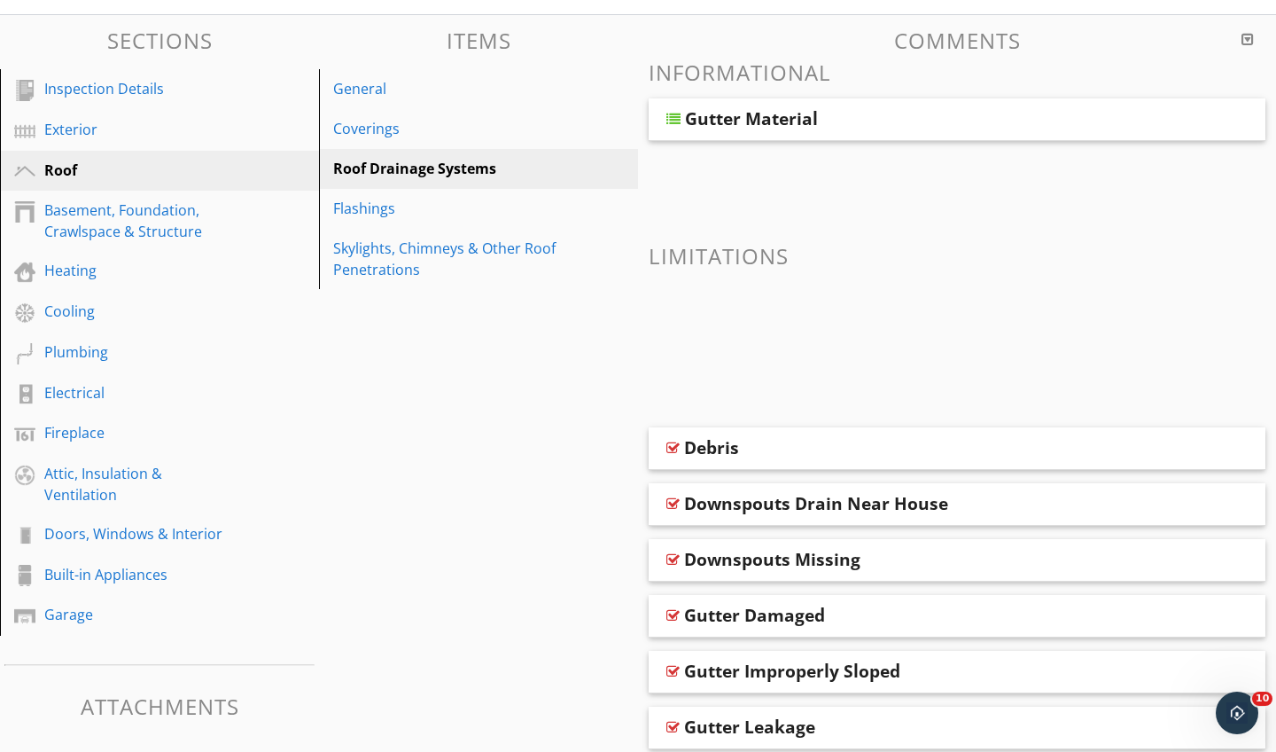
click at [678, 117] on div at bounding box center [674, 119] width 14 height 14
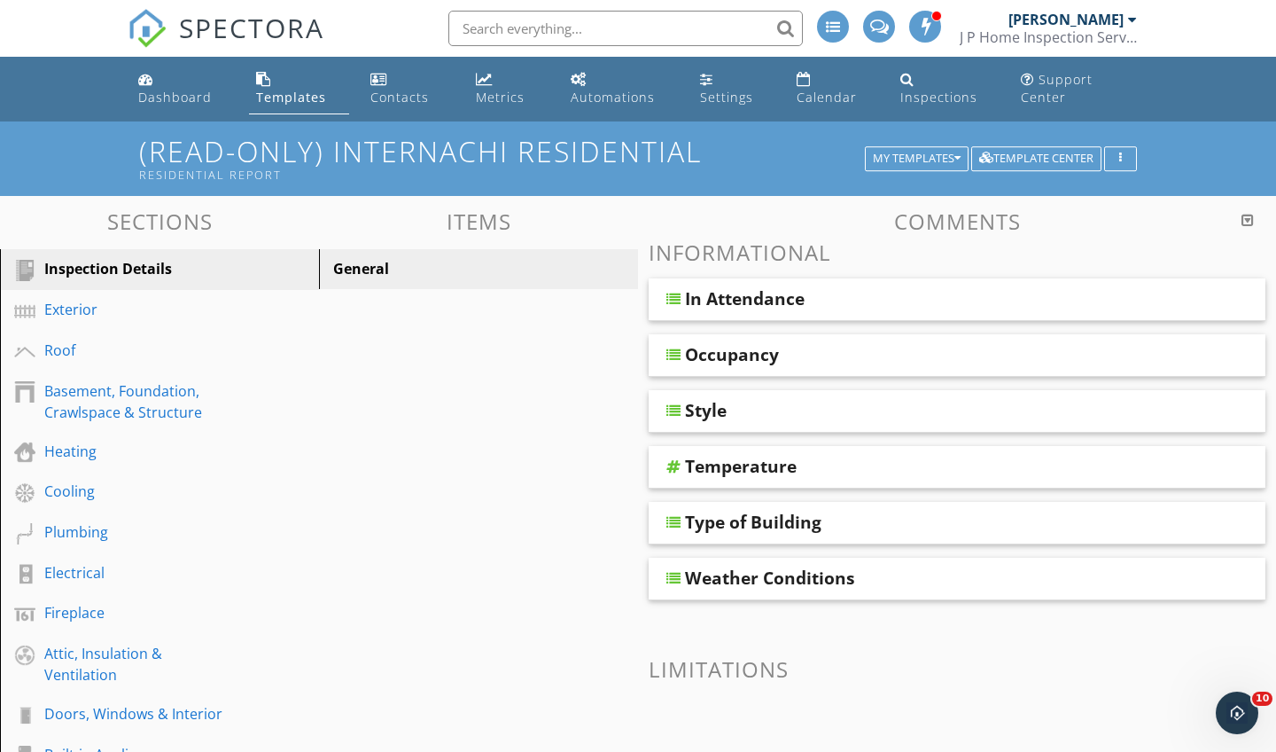
scroll to position [121, 0]
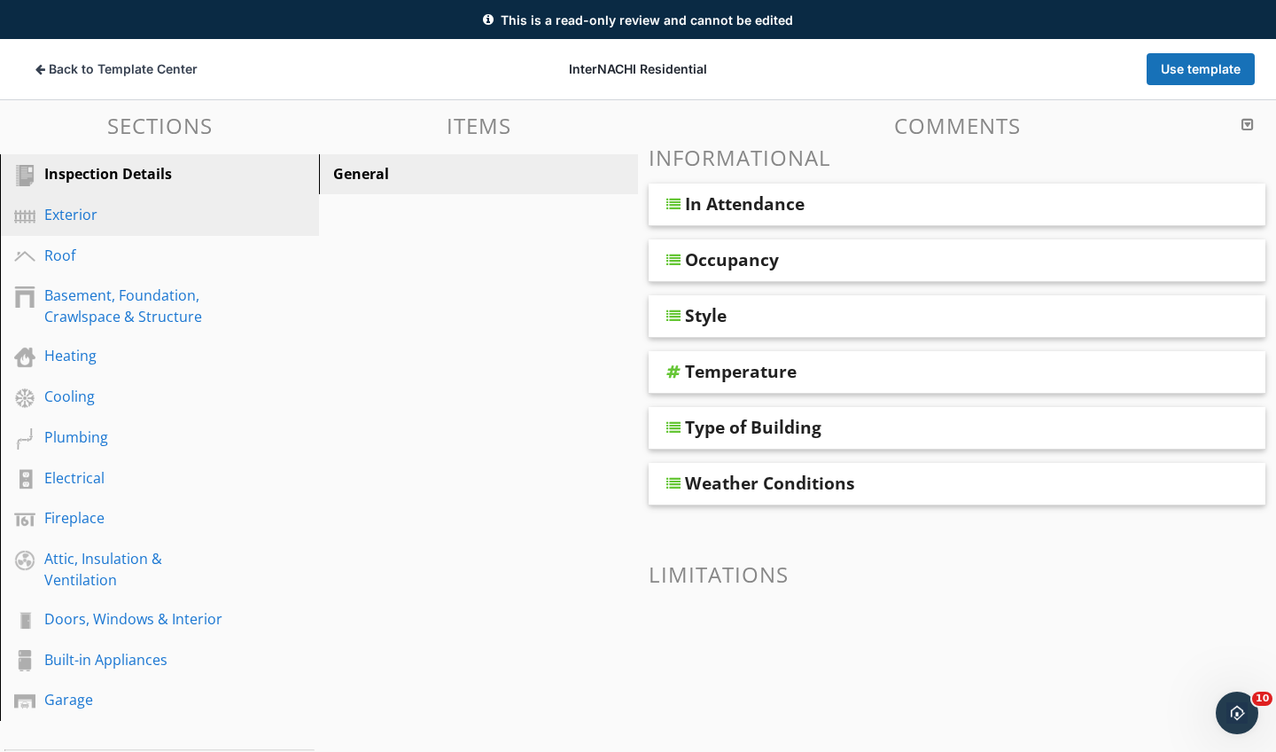
click at [163, 204] on div "Exterior" at bounding box center [139, 214] width 191 height 21
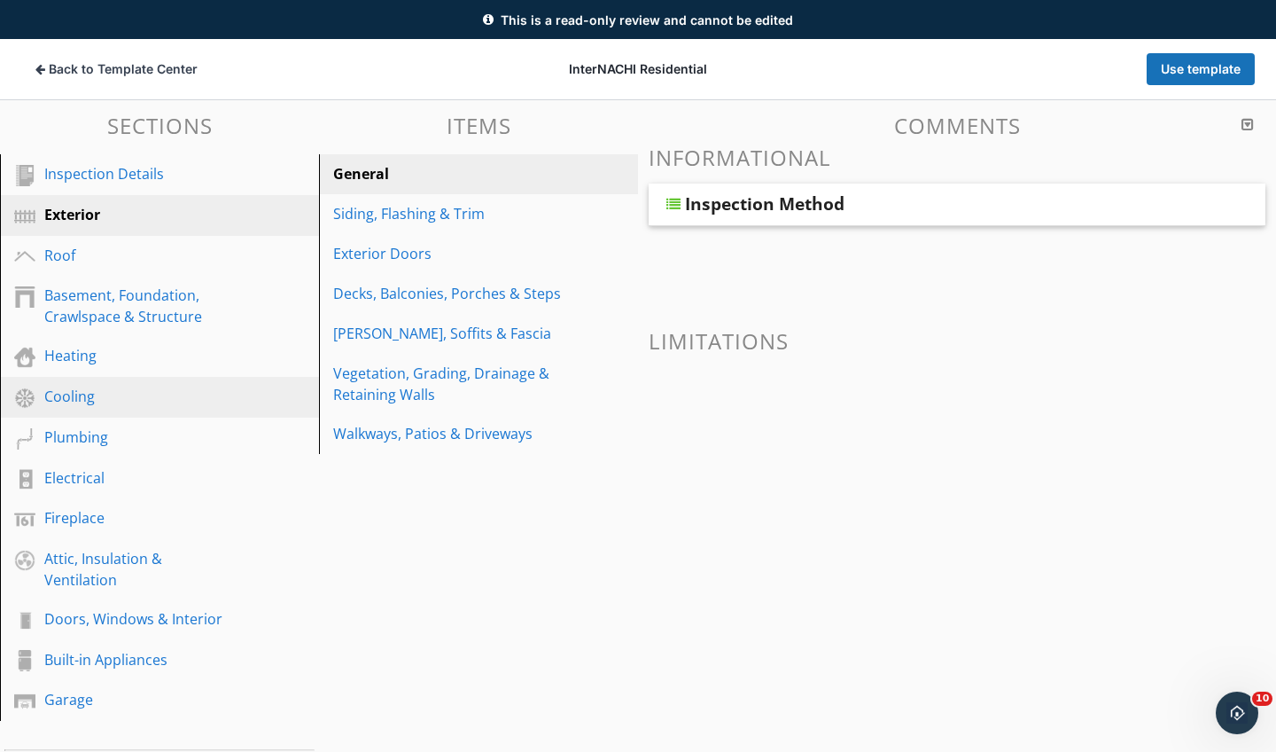
click at [147, 390] on div "Cooling" at bounding box center [139, 396] width 191 height 21
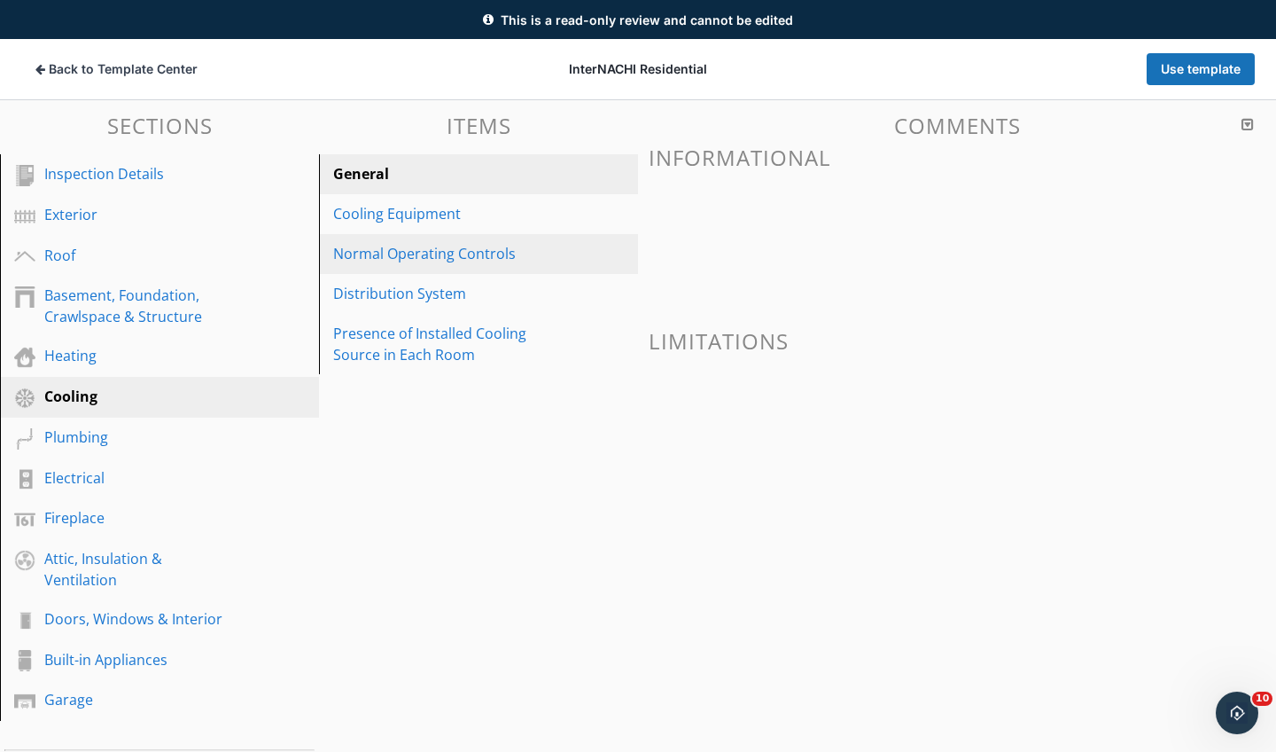
click at [374, 260] on div "Normal Operating Controls" at bounding box center [448, 253] width 230 height 21
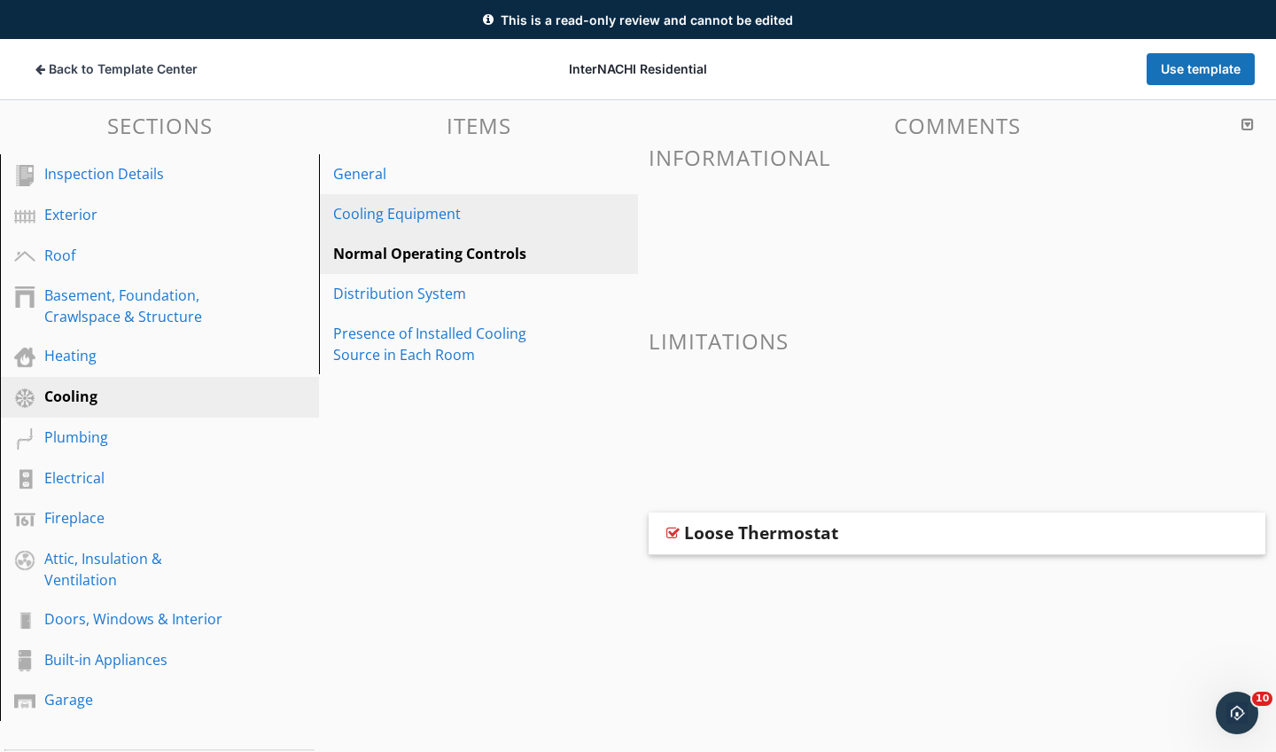
click at [394, 221] on div "Cooling Equipment" at bounding box center [448, 213] width 230 height 21
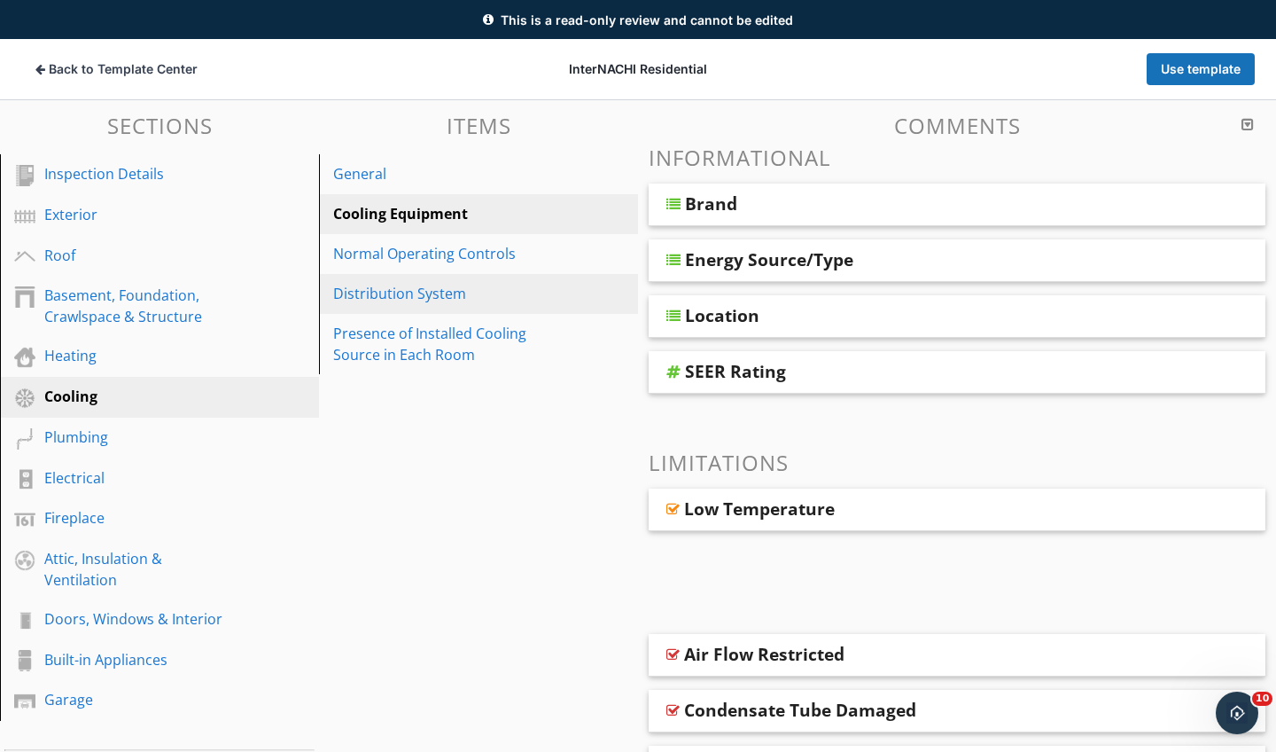
click at [402, 295] on div "Distribution System" at bounding box center [448, 293] width 230 height 21
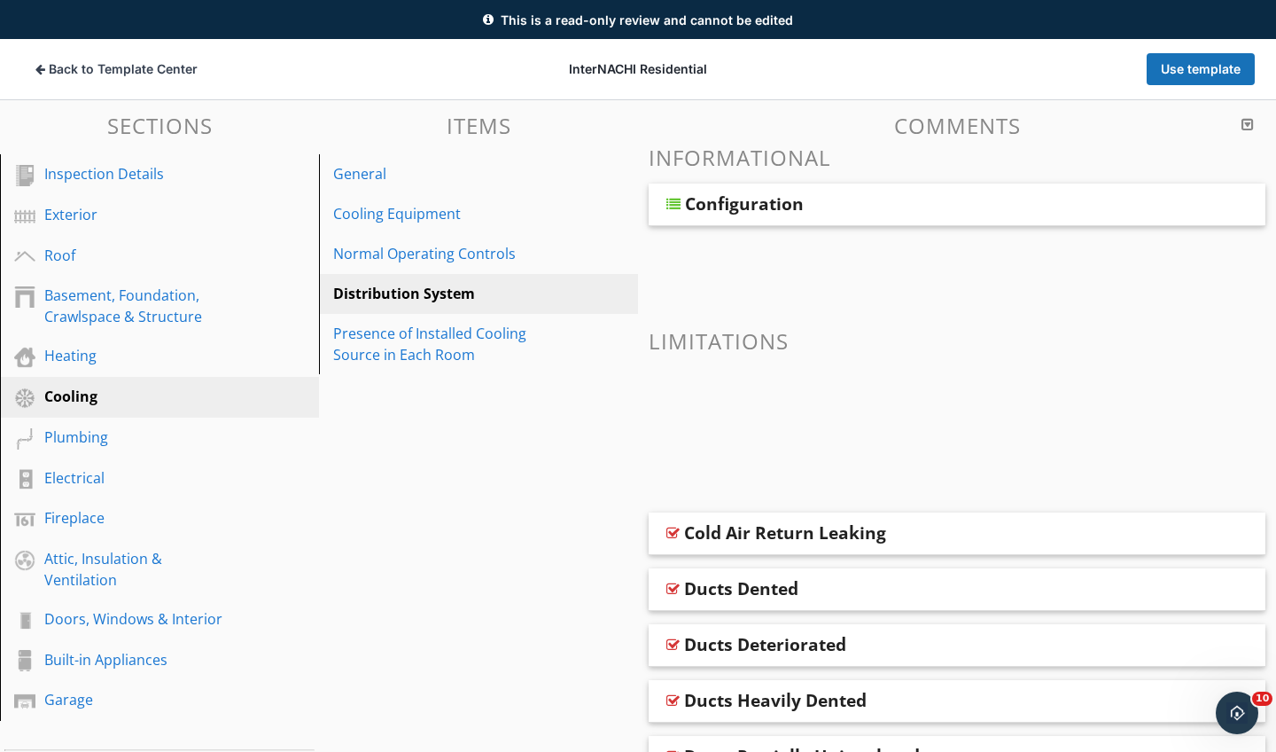
click at [678, 199] on div at bounding box center [674, 204] width 14 height 14
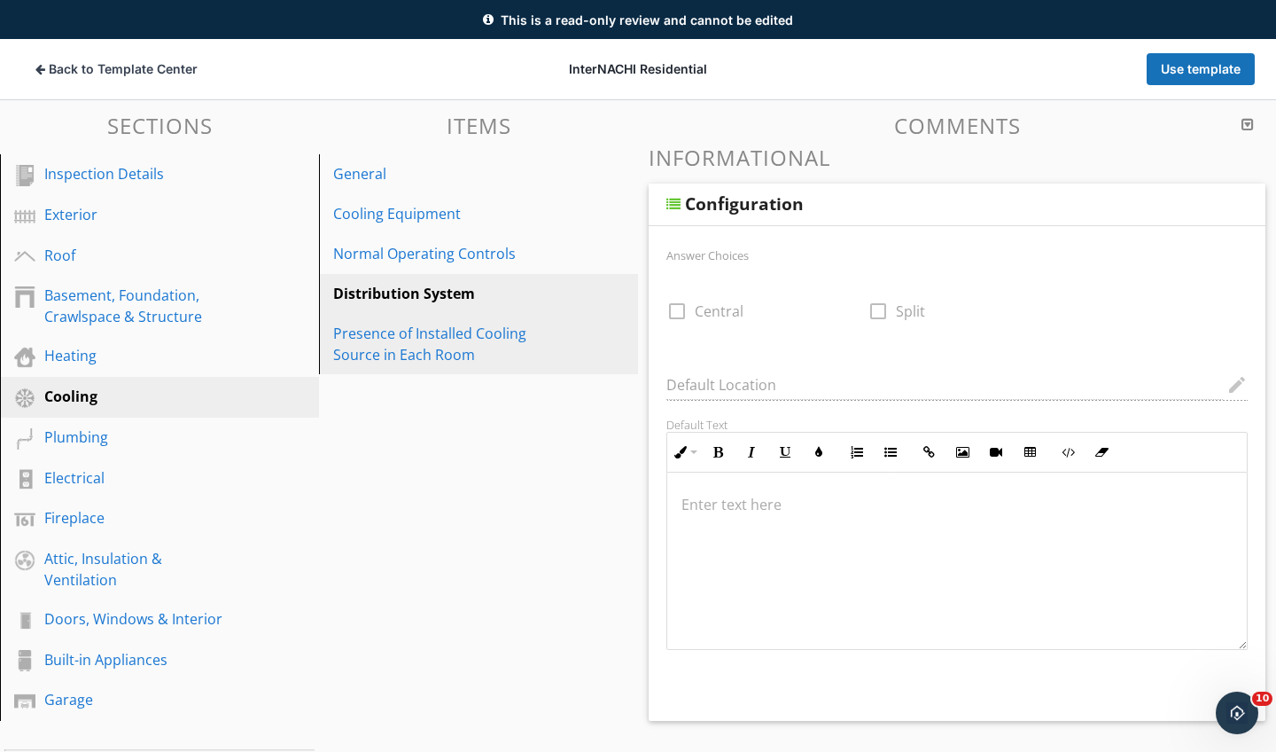
click at [459, 336] on div "Presence of Installed Cooling Source in Each Room" at bounding box center [448, 344] width 230 height 43
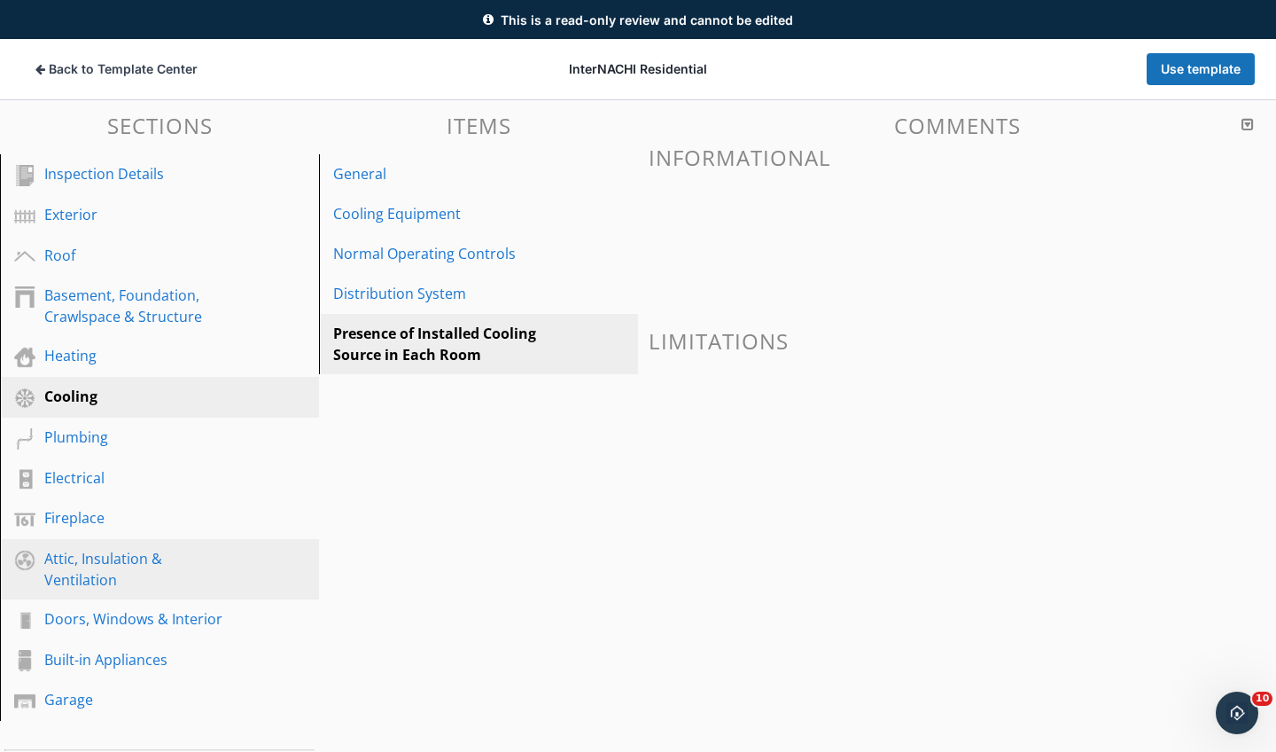
click at [90, 575] on div "Attic, Insulation & Ventilation" at bounding box center [139, 569] width 191 height 43
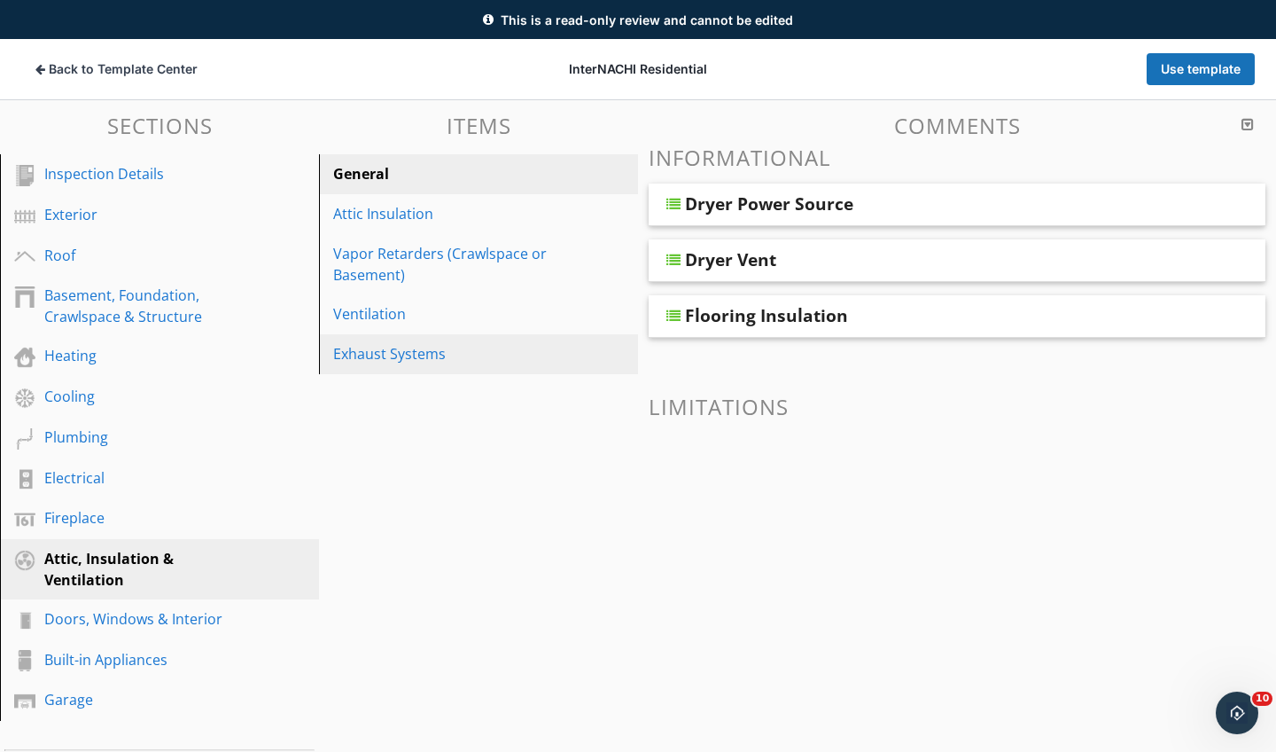
click at [390, 351] on div "Exhaust Systems" at bounding box center [448, 353] width 230 height 21
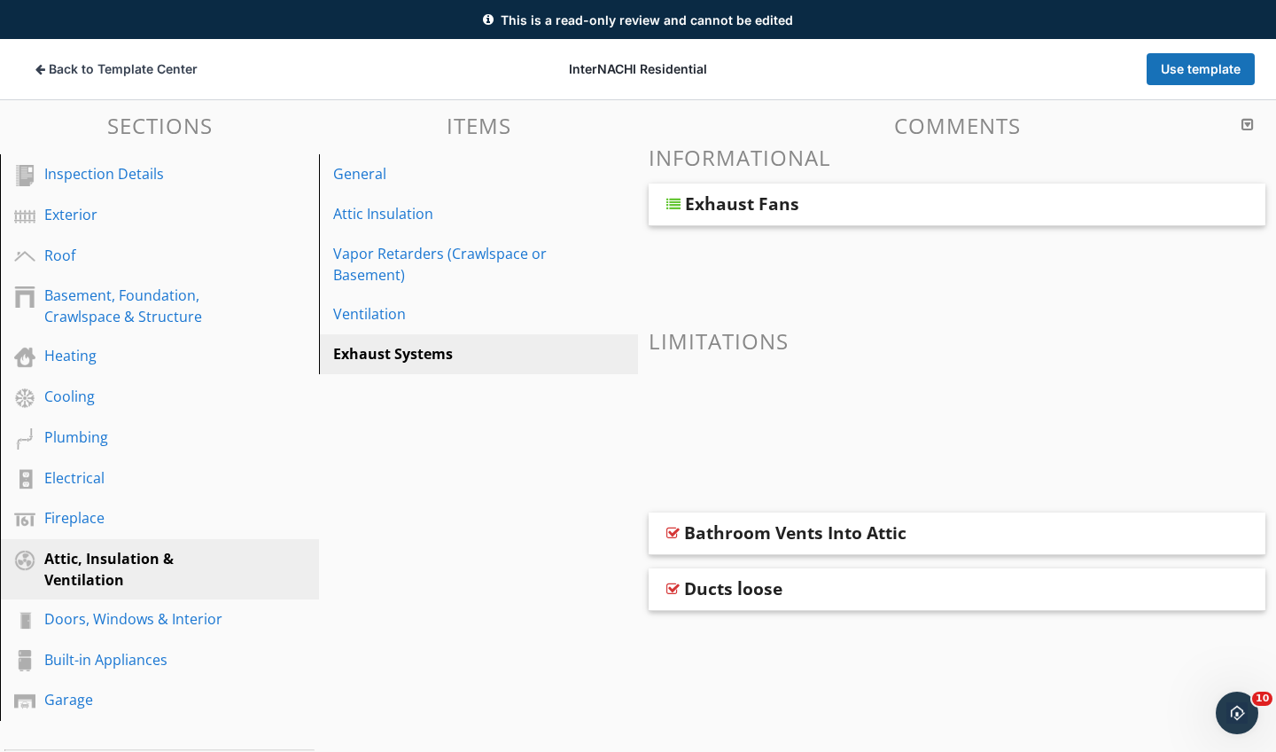
click at [680, 201] on div at bounding box center [674, 204] width 14 height 14
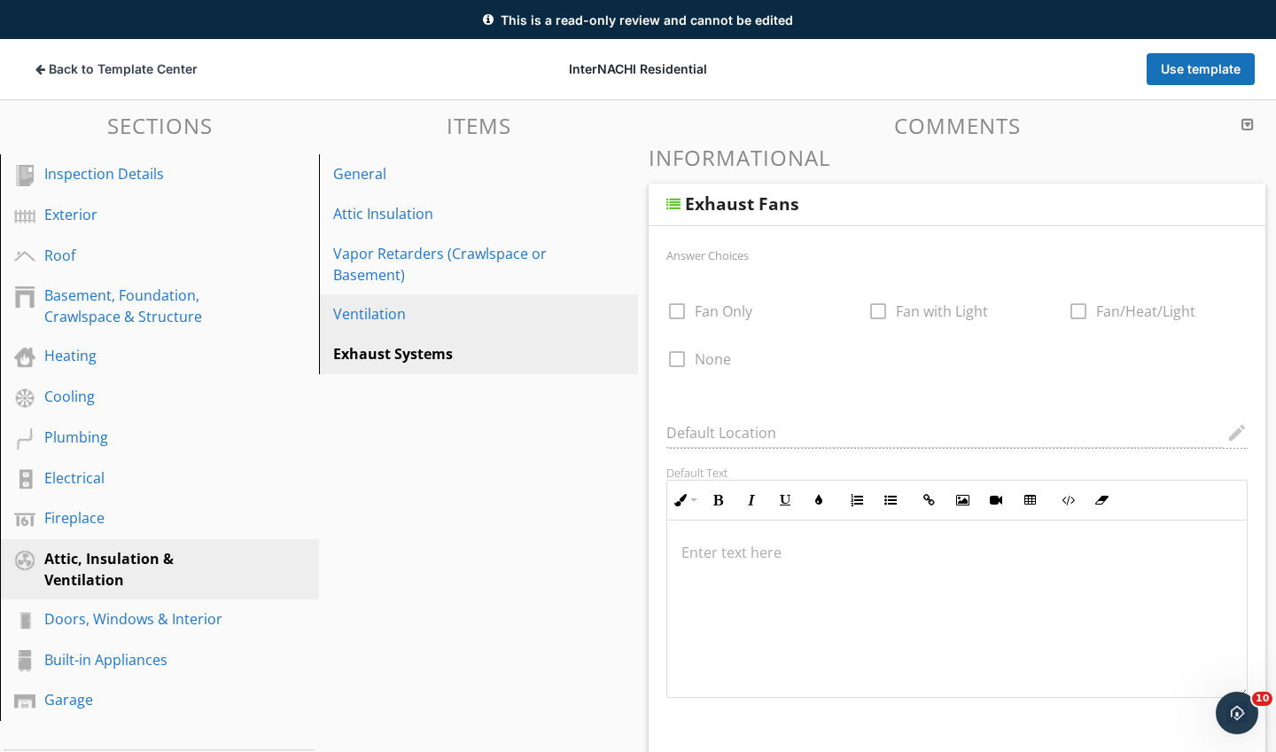
click at [371, 310] on div "Ventilation" at bounding box center [448, 313] width 230 height 21
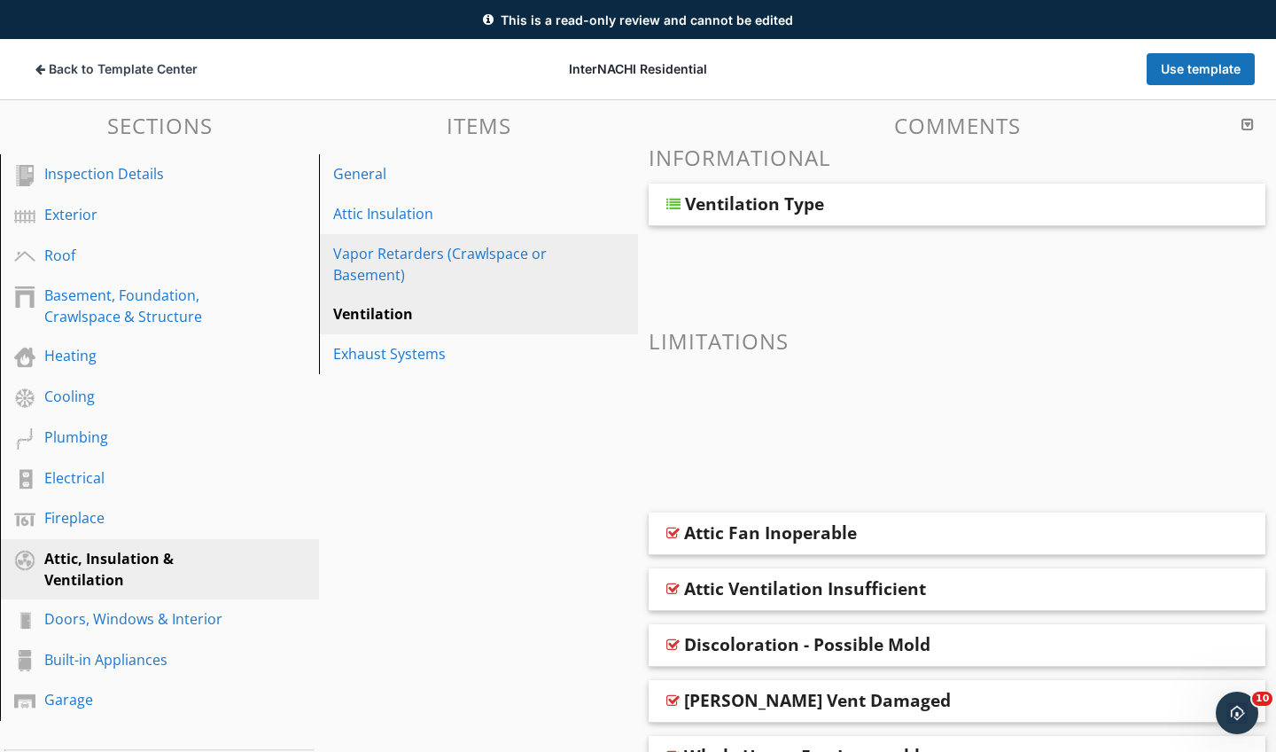
click at [371, 264] on div "Vapor Retarders (Crawlspace or Basement)" at bounding box center [448, 264] width 230 height 43
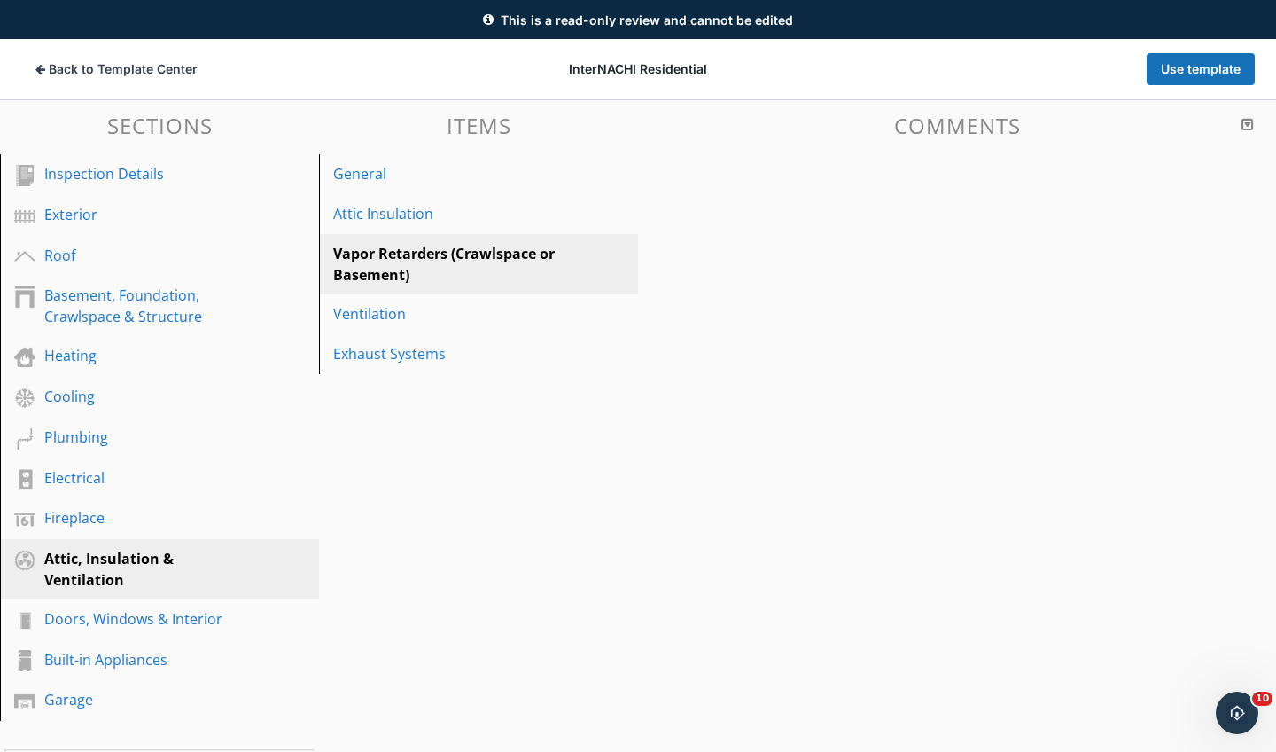
click at [371, 264] on div "Vapor Retarders (Crawlspace or Basement)" at bounding box center [448, 264] width 230 height 43
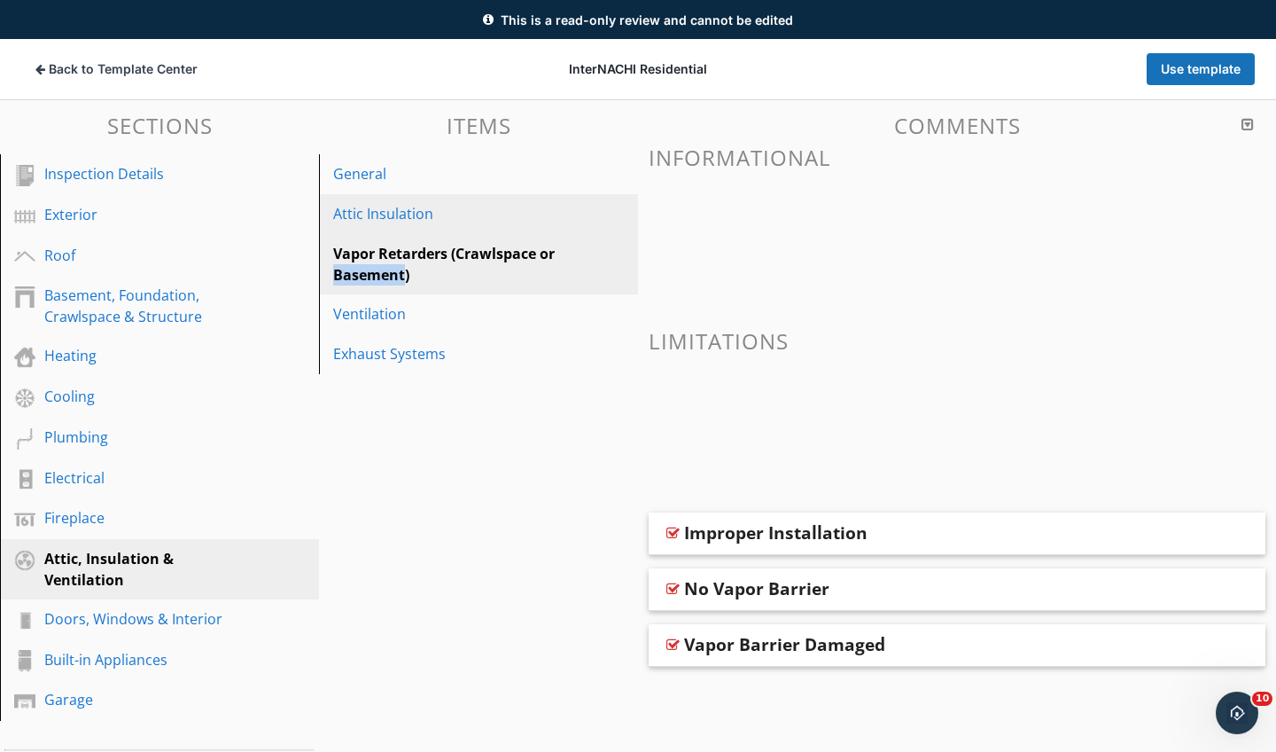
click at [398, 207] on div "Attic Insulation" at bounding box center [448, 213] width 230 height 21
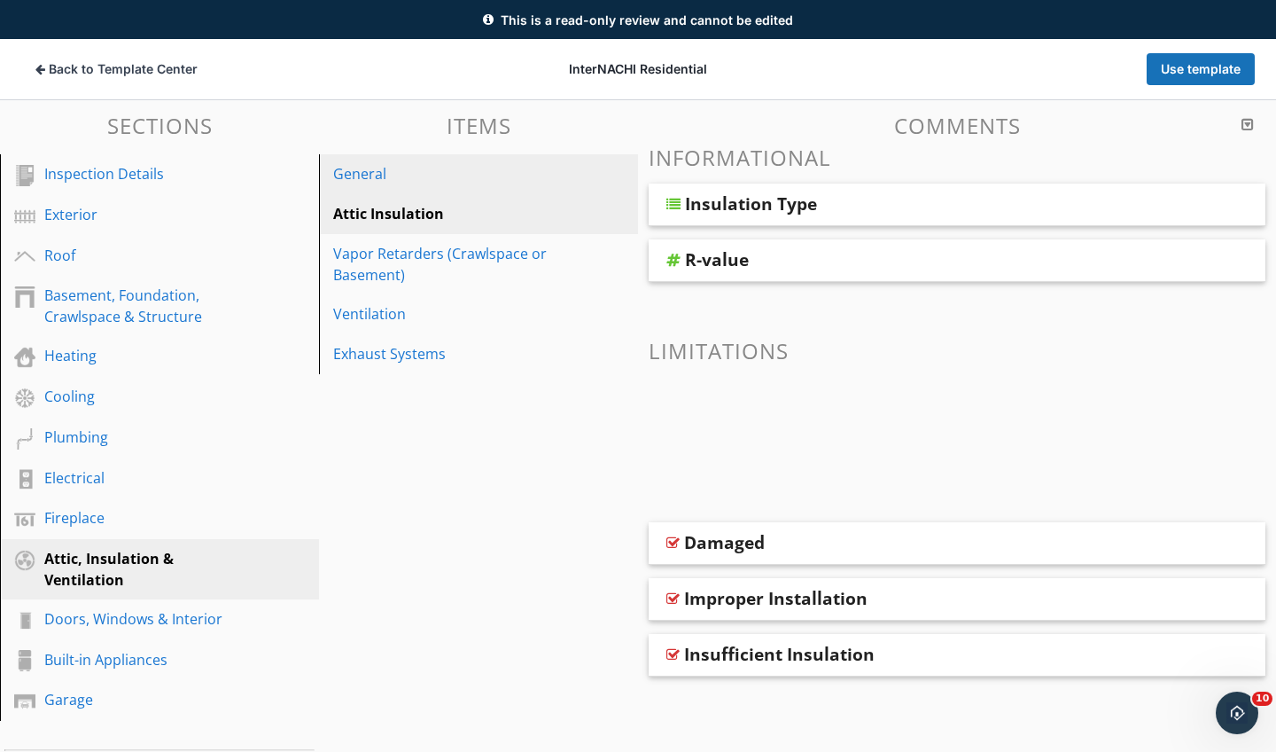
click at [371, 168] on div "General" at bounding box center [448, 173] width 230 height 21
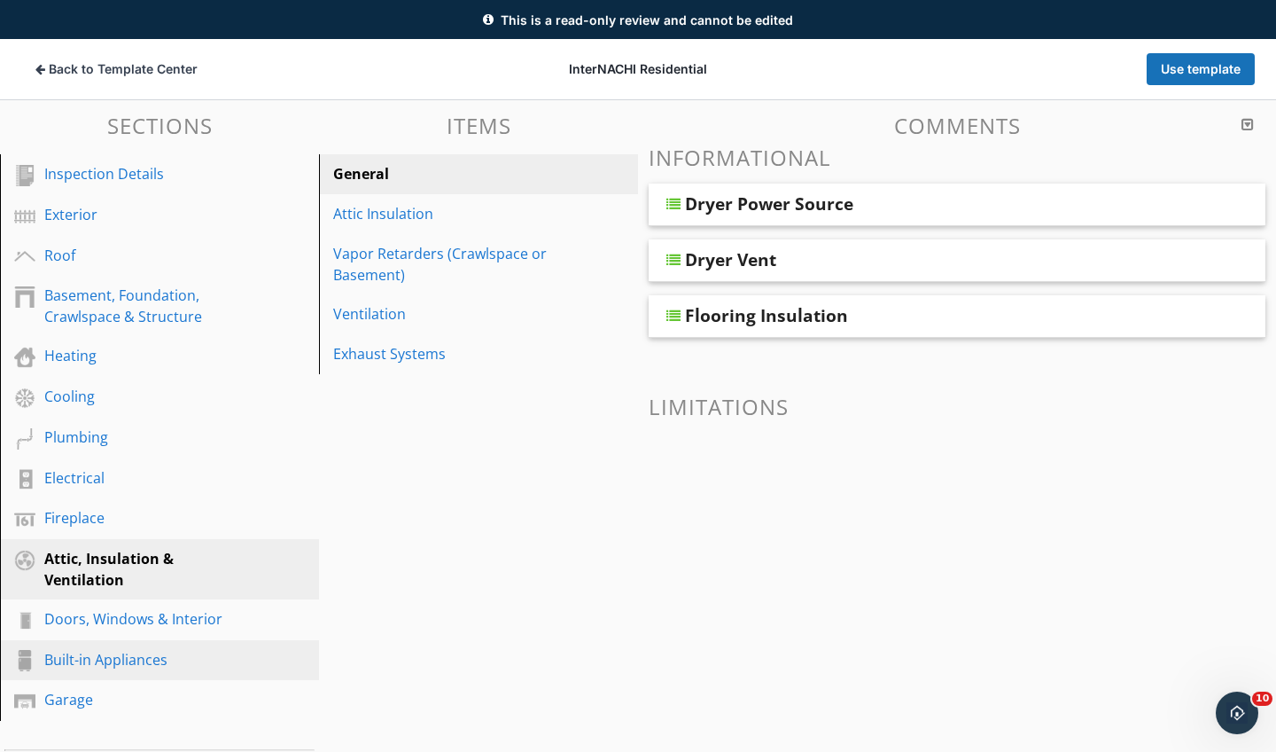
click at [147, 651] on div "Built-in Appliances" at bounding box center [139, 659] width 191 height 21
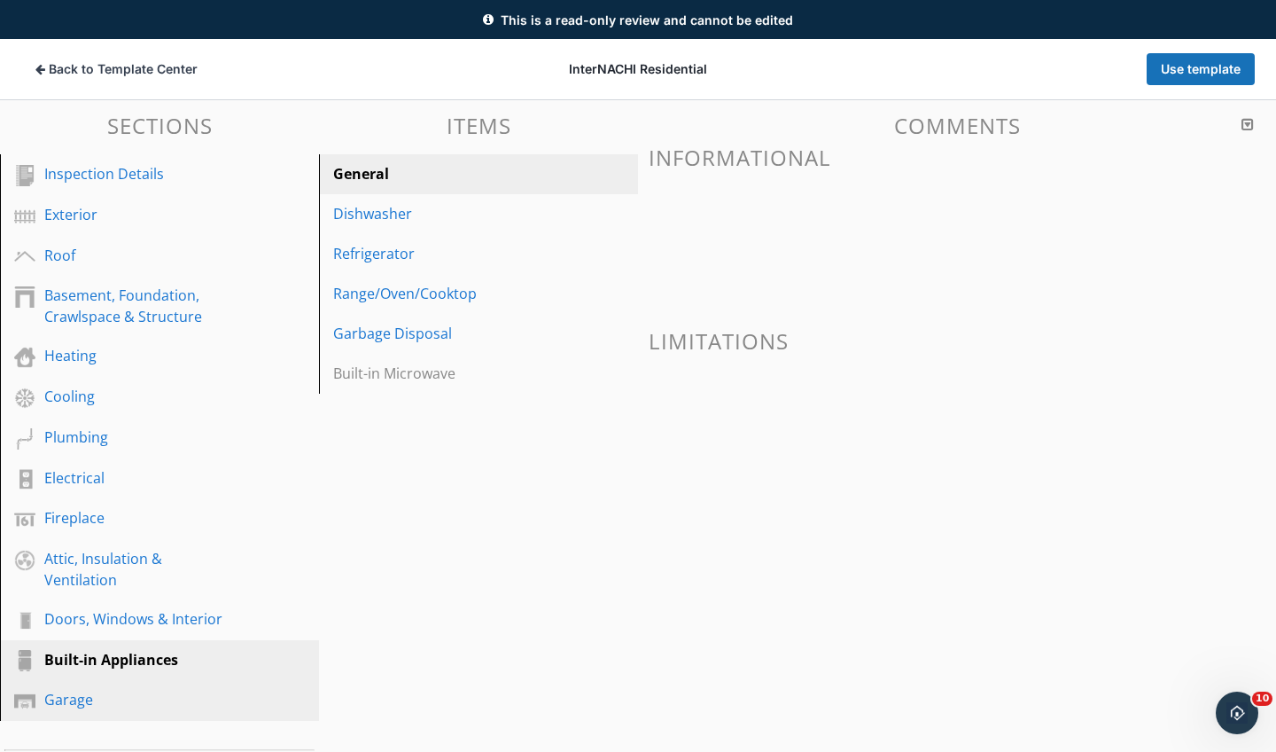
click at [94, 702] on div "Garage" at bounding box center [139, 699] width 191 height 21
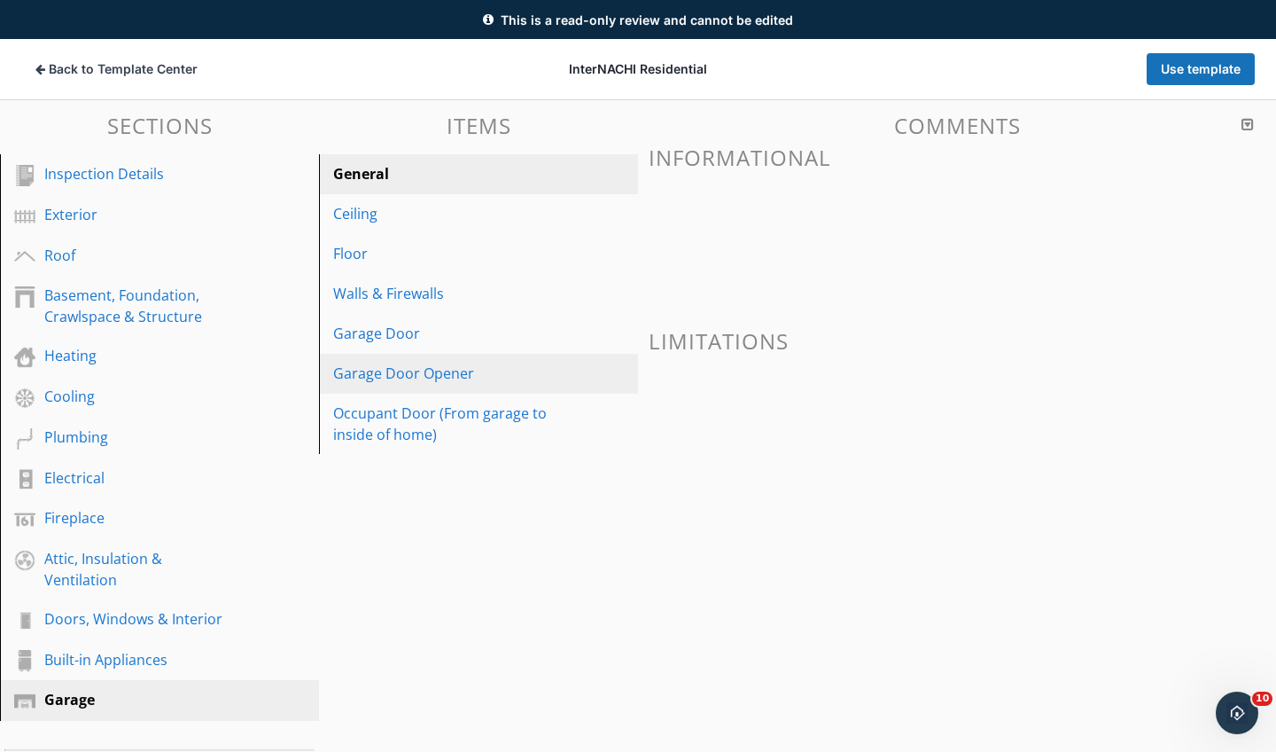
click at [429, 368] on div "Garage Door Opener" at bounding box center [448, 373] width 230 height 21
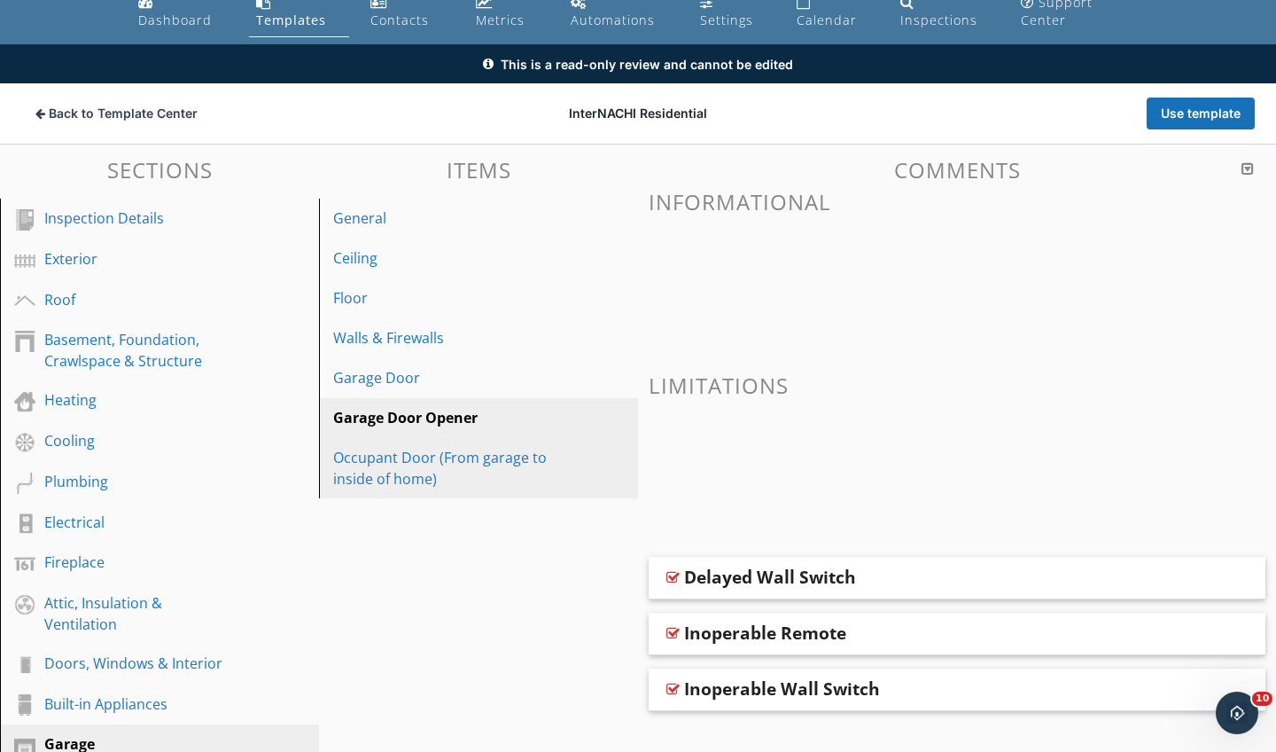
scroll to position [77, 0]
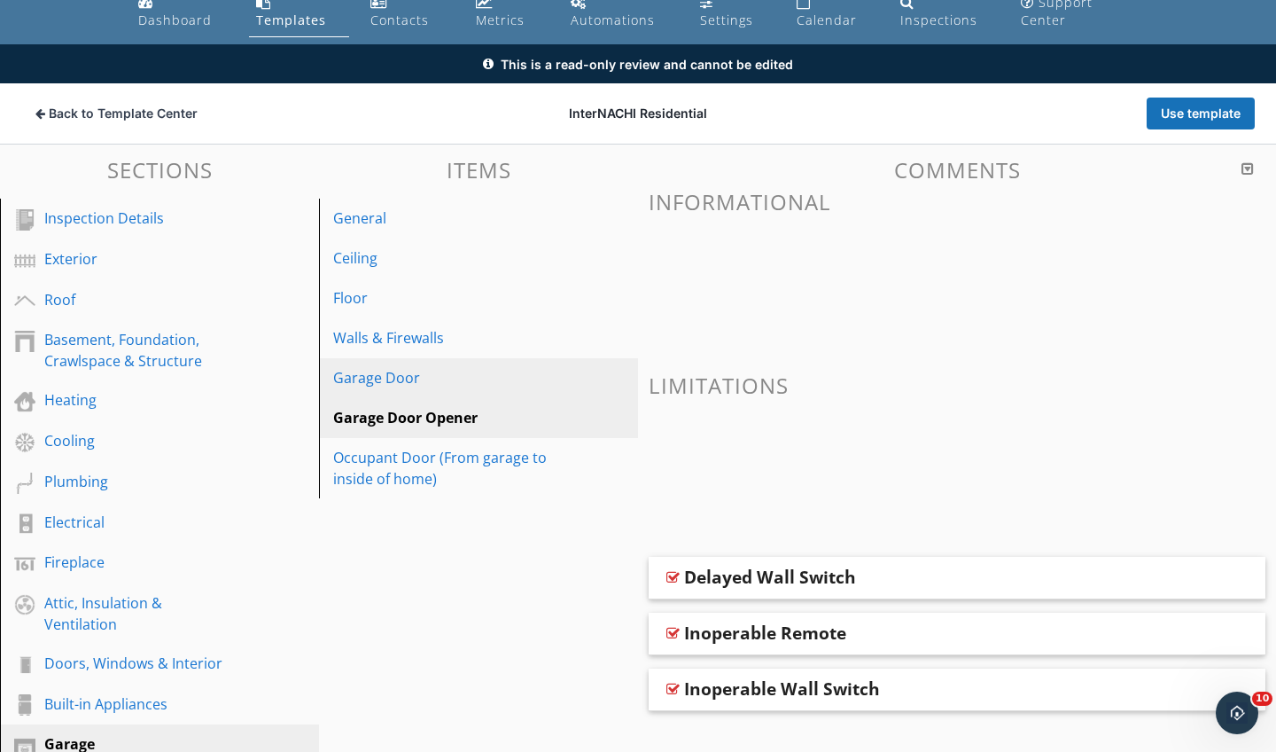
click at [398, 378] on div "Garage Door" at bounding box center [448, 377] width 230 height 21
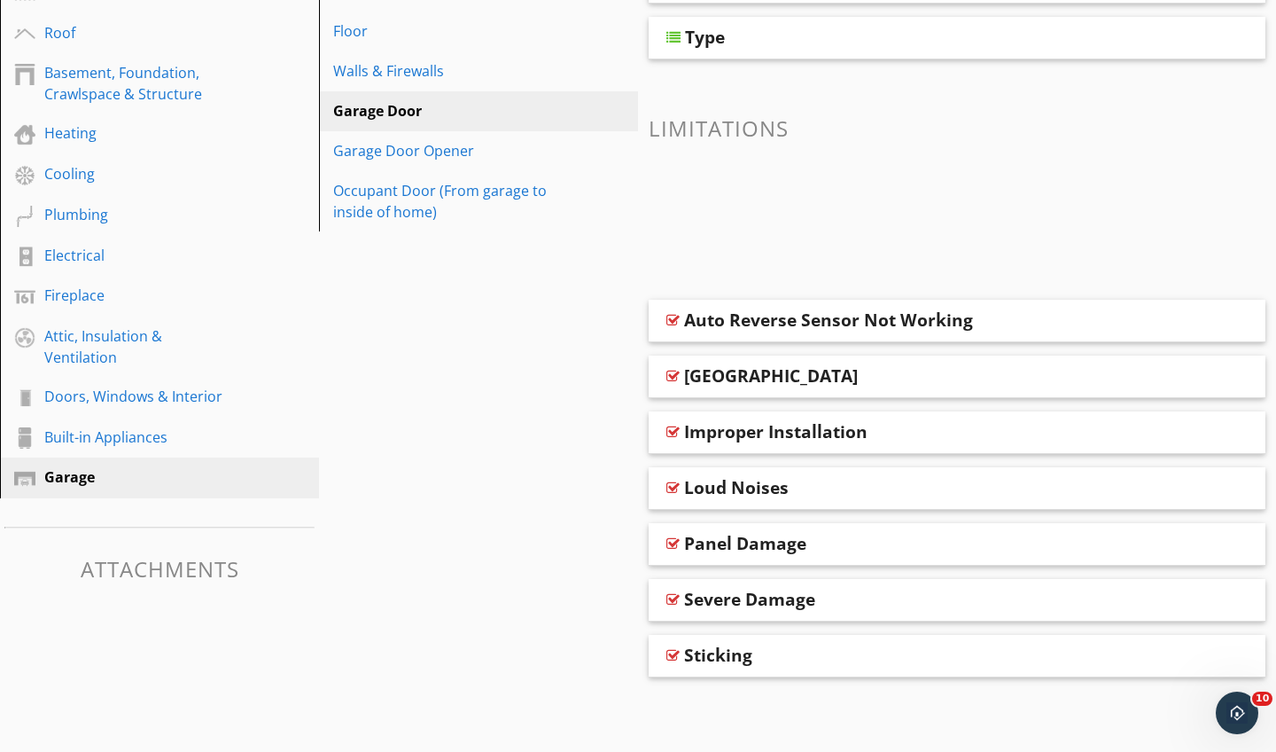
scroll to position [343, 0]
click at [728, 481] on div "Loud Noises" at bounding box center [736, 488] width 105 height 21
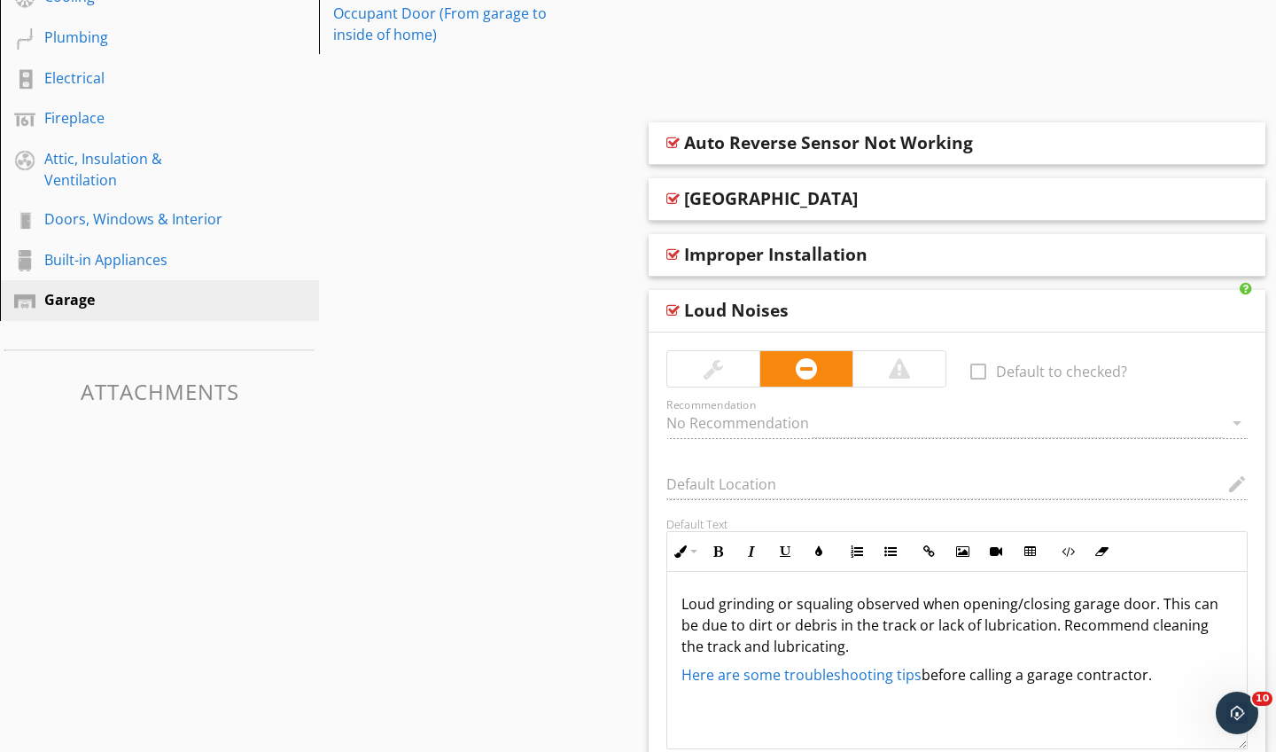
scroll to position [487, 0]
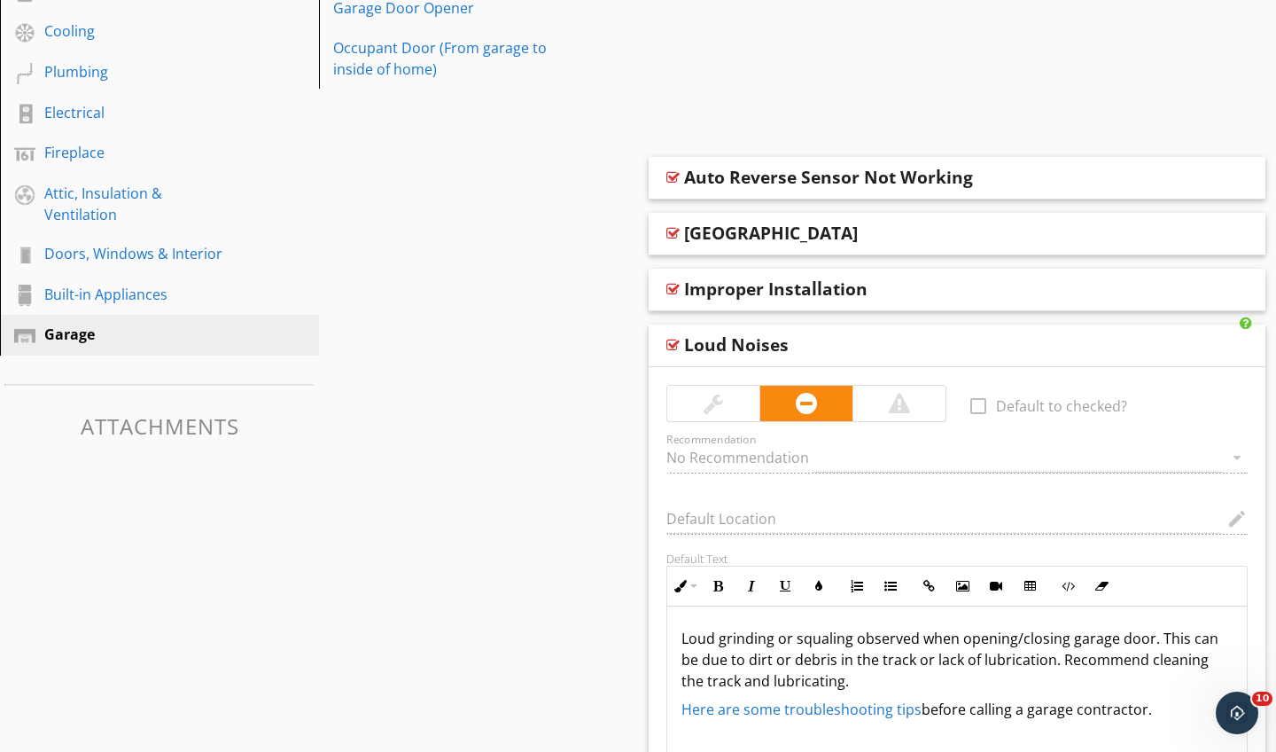
click at [728, 285] on div "Improper Installation" at bounding box center [775, 288] width 183 height 21
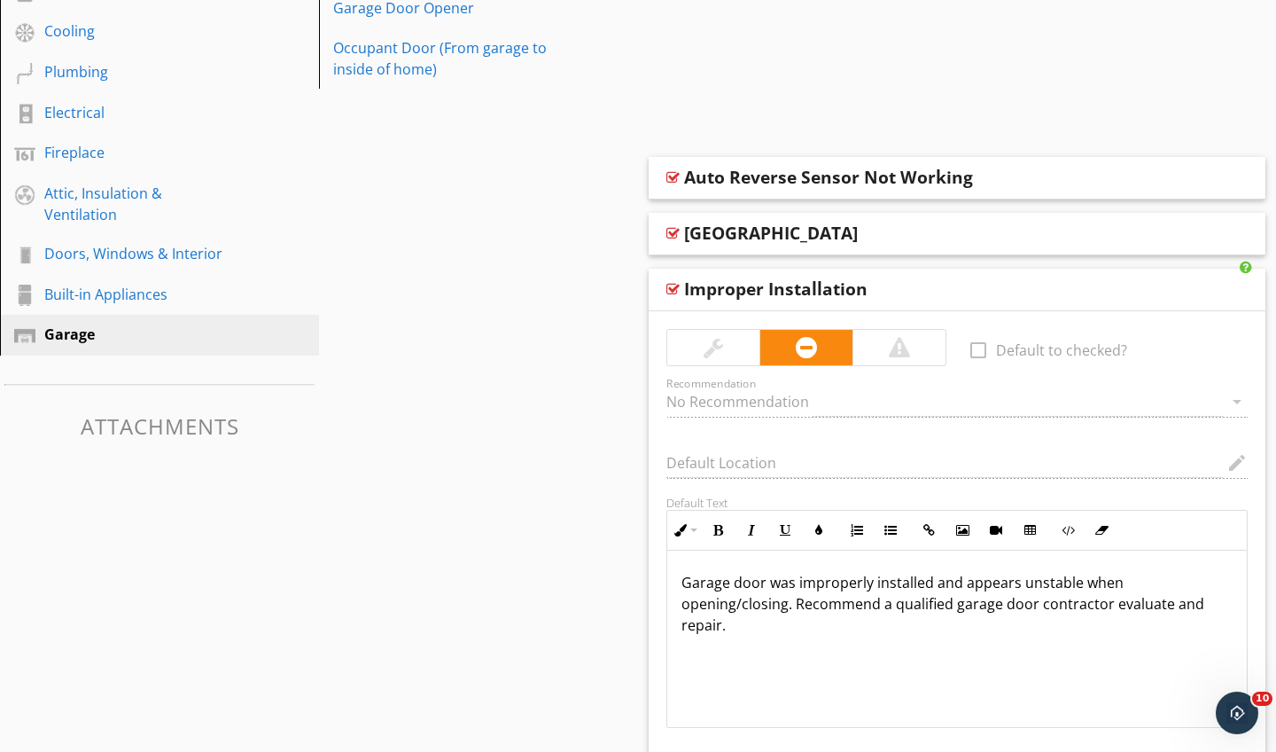
click at [694, 288] on div "Improper Installation" at bounding box center [775, 288] width 183 height 21
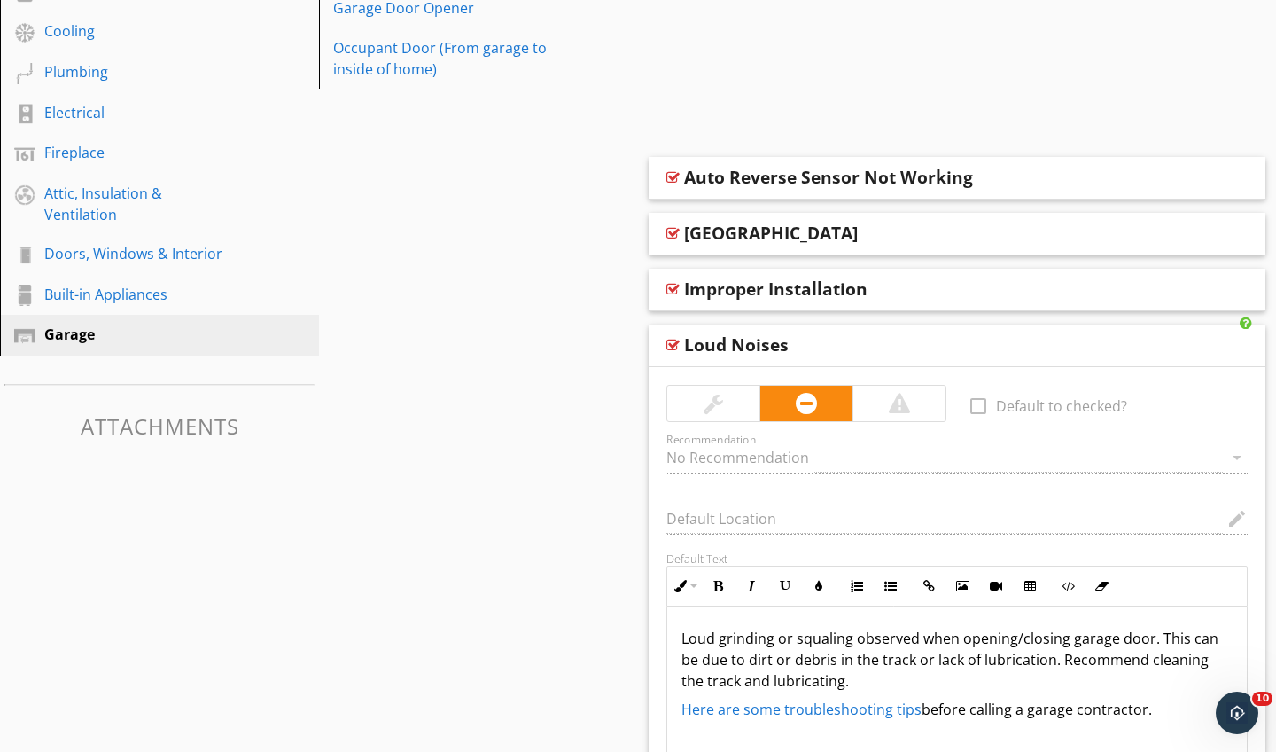
click at [700, 233] on div "Broken Springs" at bounding box center [771, 232] width 174 height 21
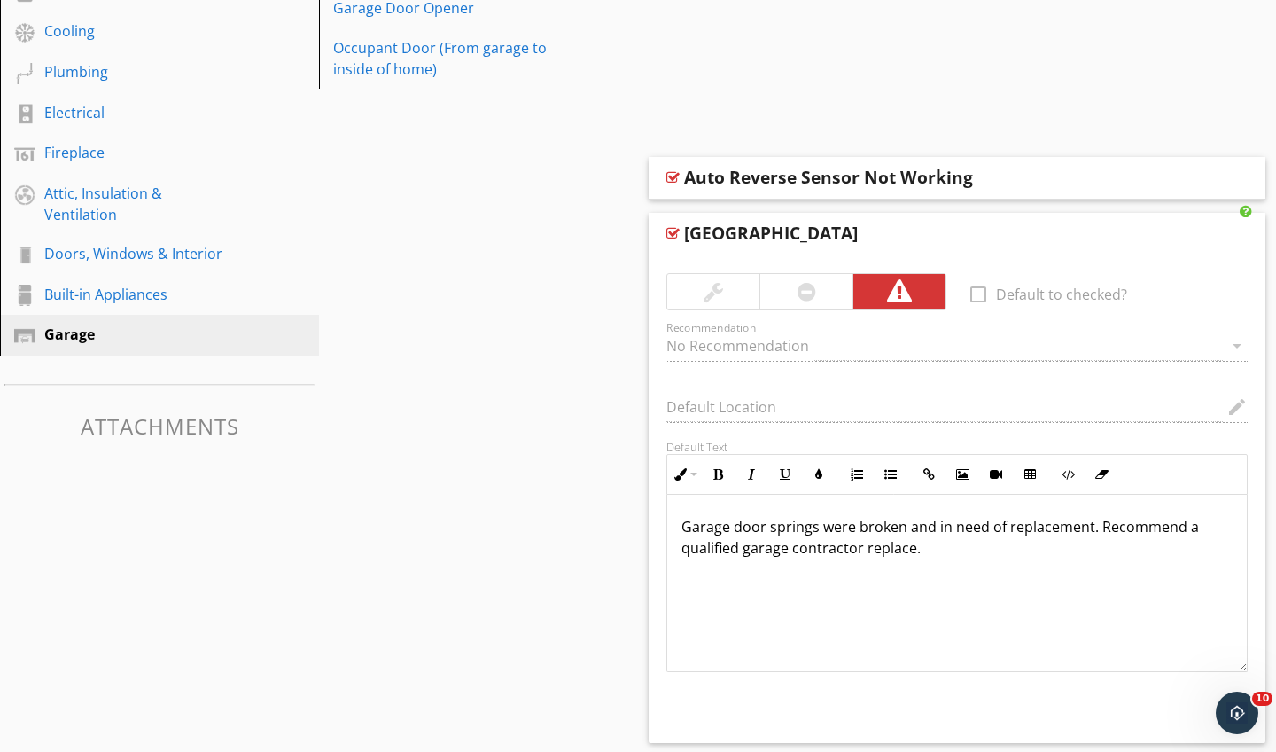
click at [714, 168] on div "Auto Reverse Sensor Not Working" at bounding box center [828, 177] width 289 height 21
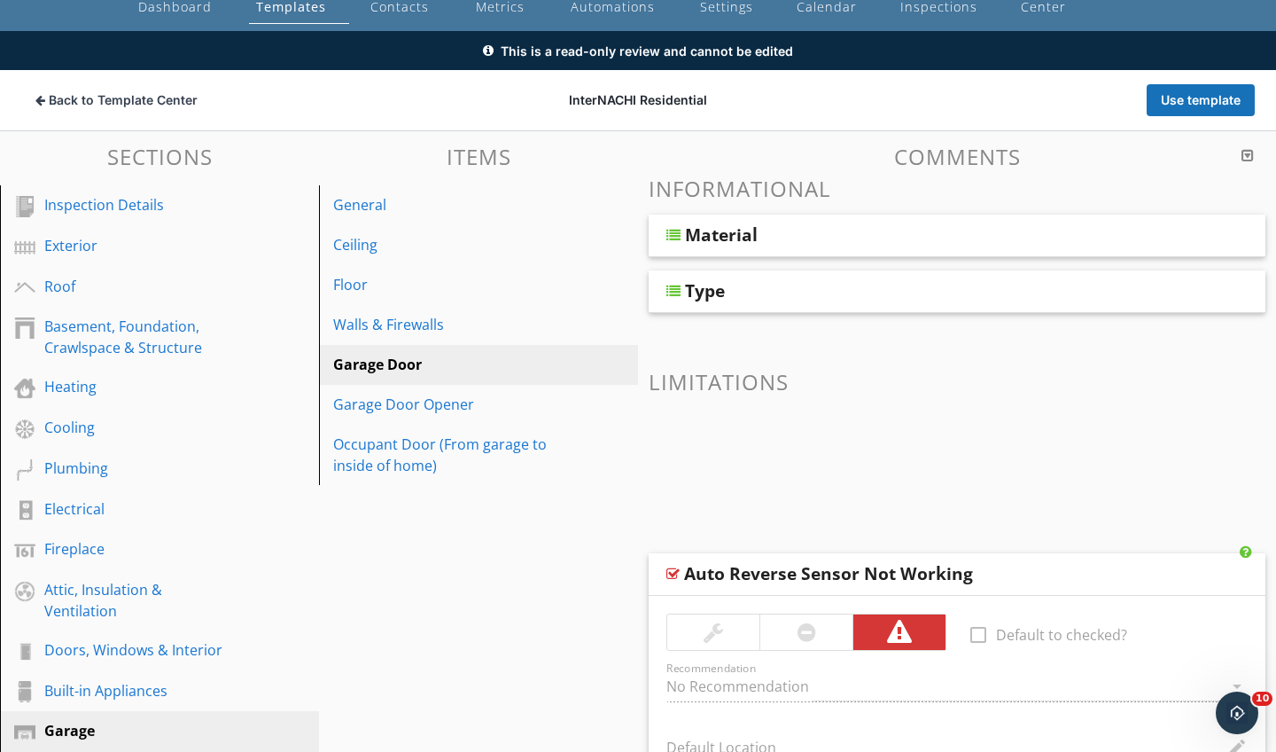
scroll to position [74, 0]
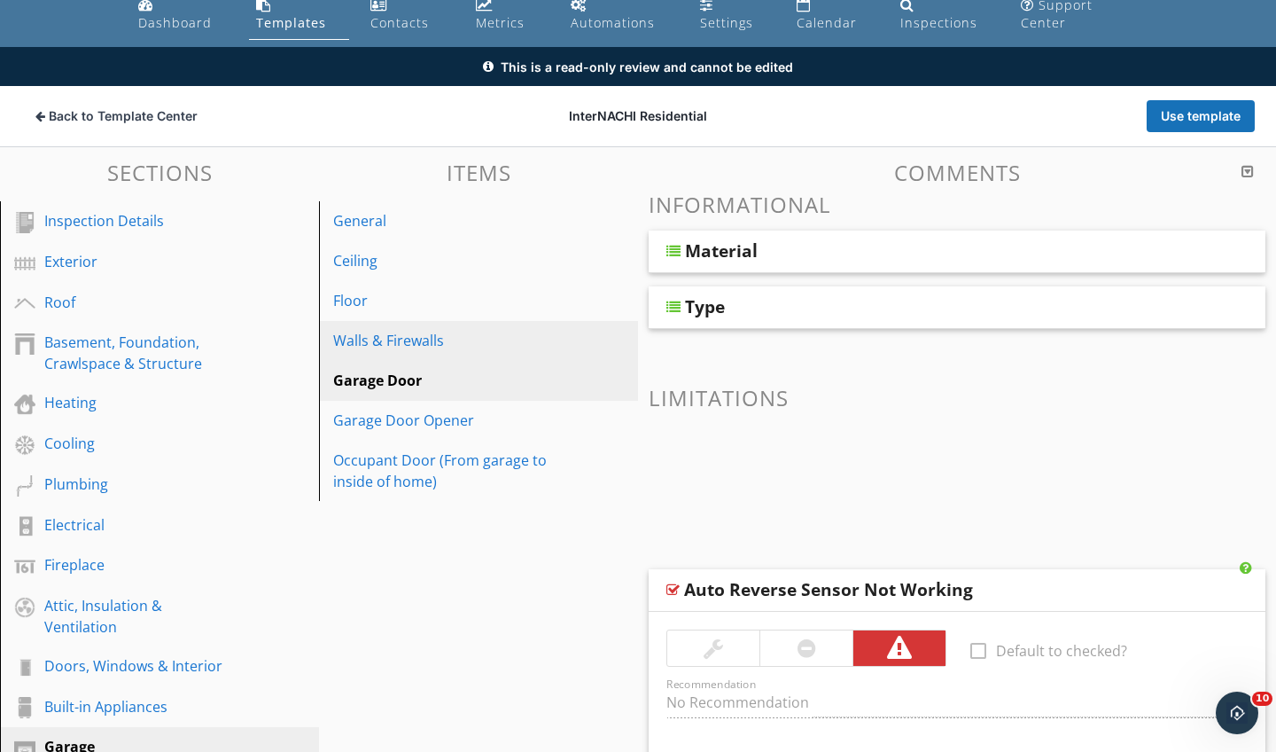
click at [434, 339] on div "Walls & Firewalls" at bounding box center [448, 340] width 230 height 21
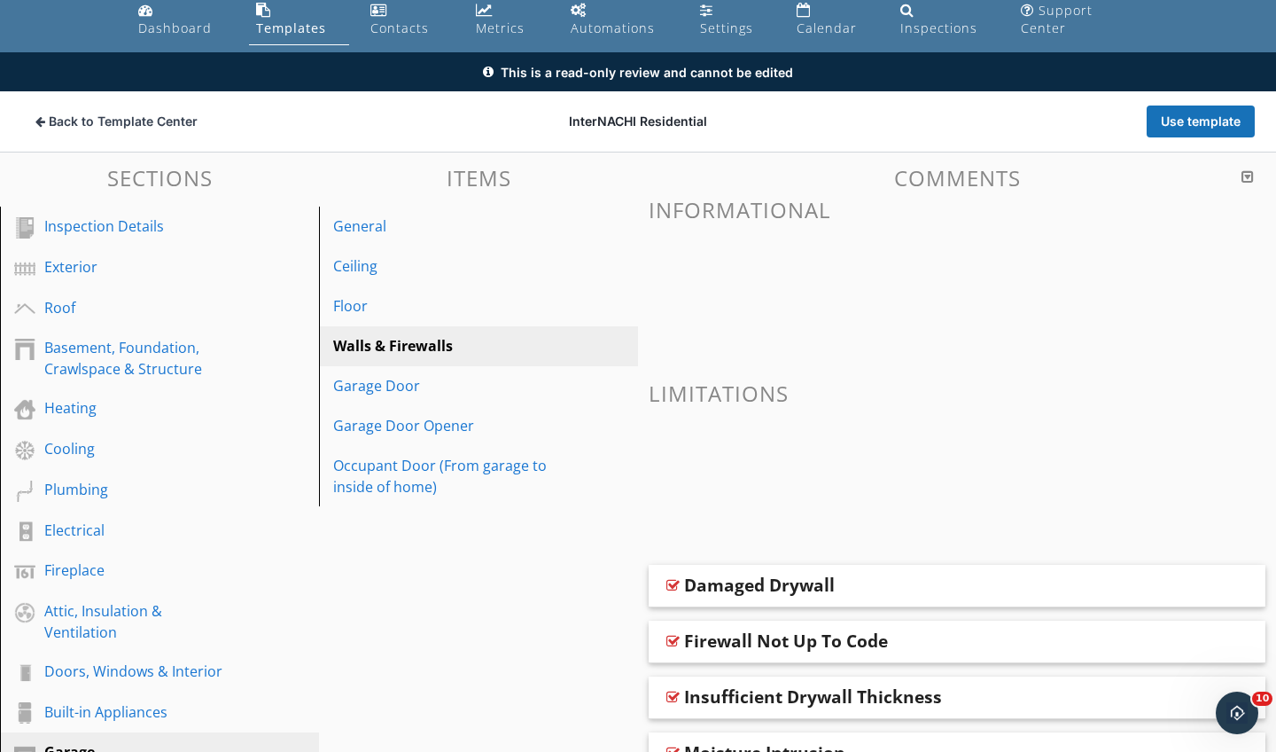
scroll to position [69, 0]
click at [419, 271] on div "Ceiling" at bounding box center [448, 265] width 230 height 21
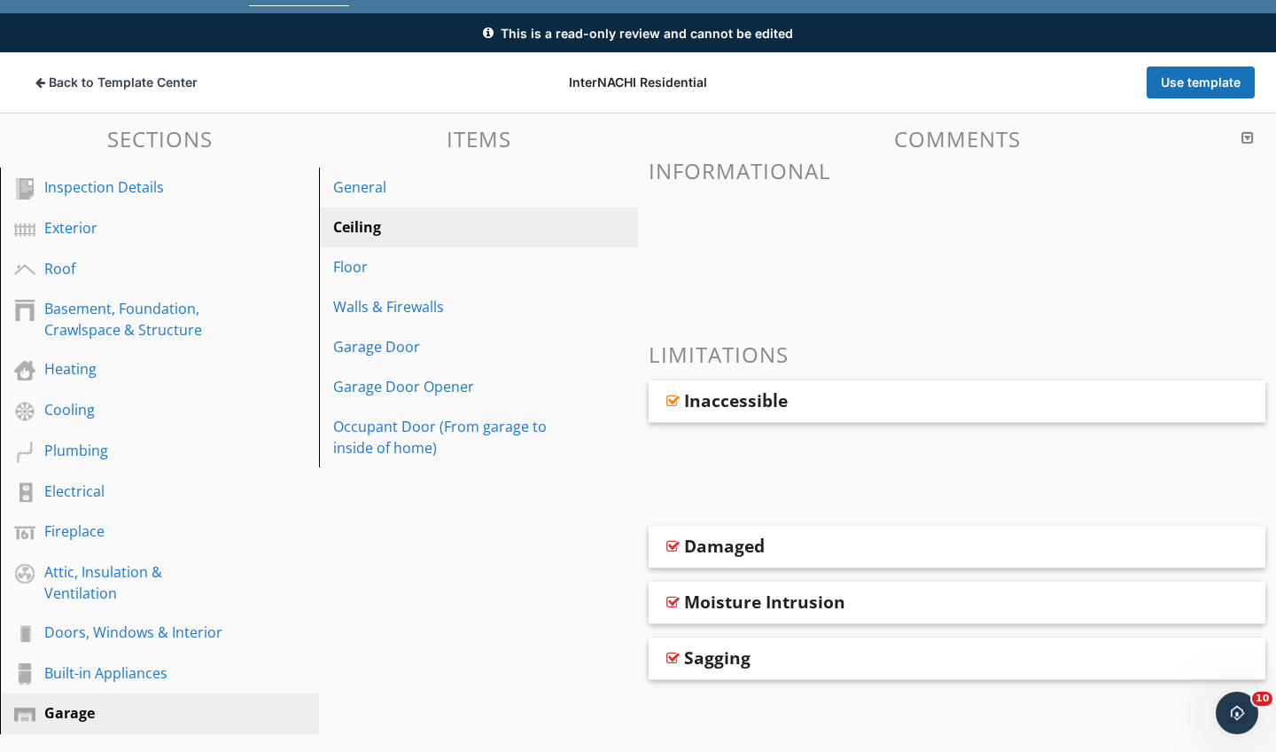
scroll to position [105, 0]
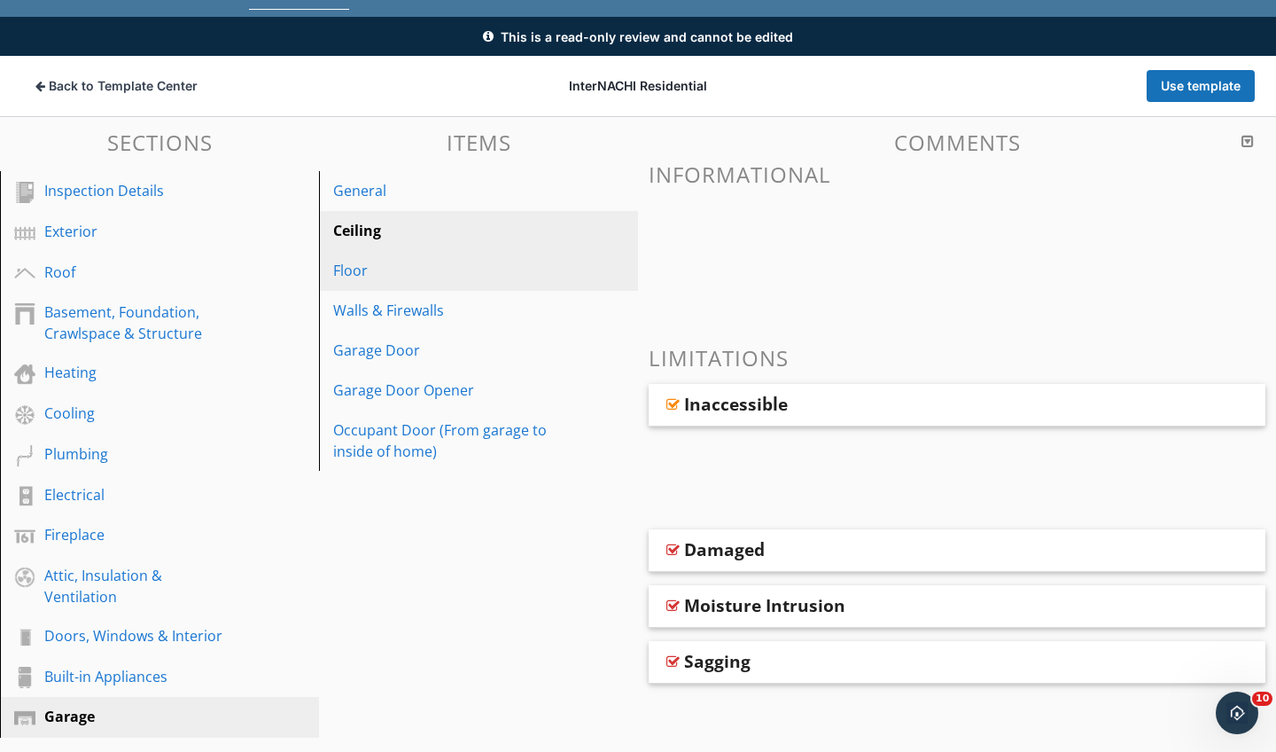
click at [402, 263] on div "Floor" at bounding box center [448, 270] width 230 height 21
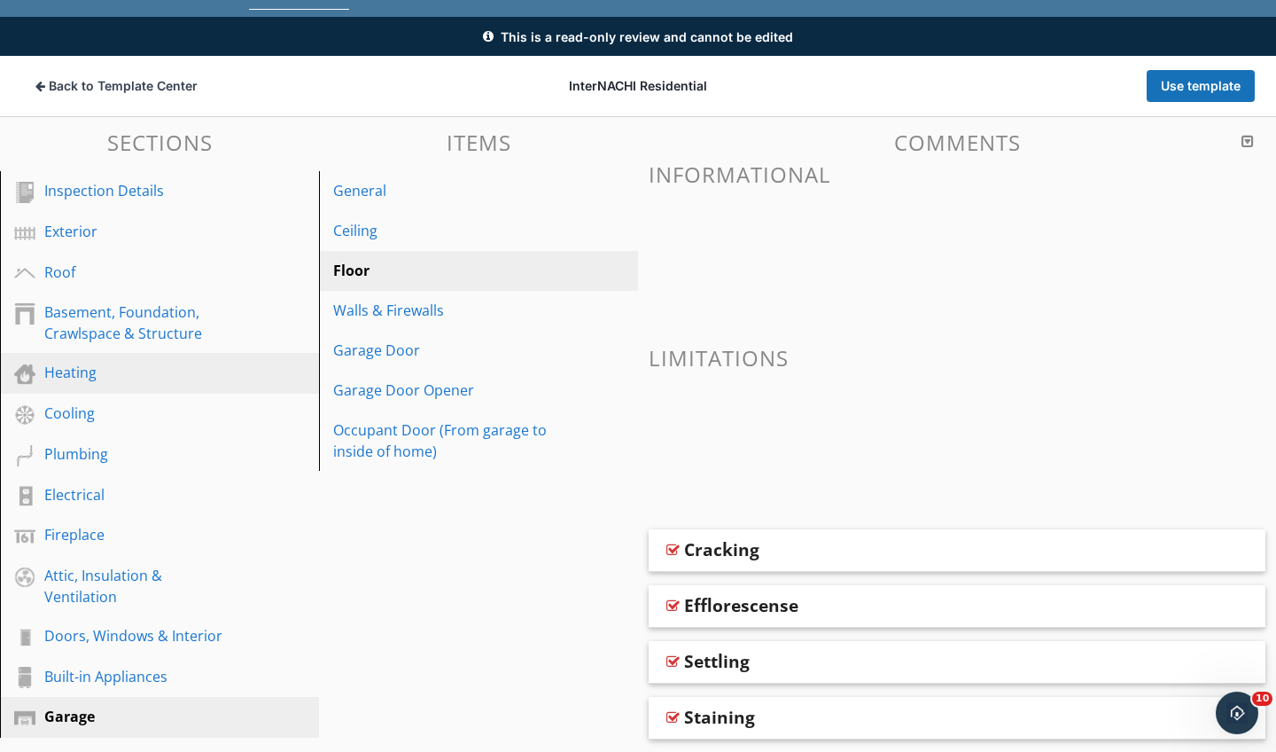
click at [84, 365] on div "Heating" at bounding box center [139, 372] width 191 height 21
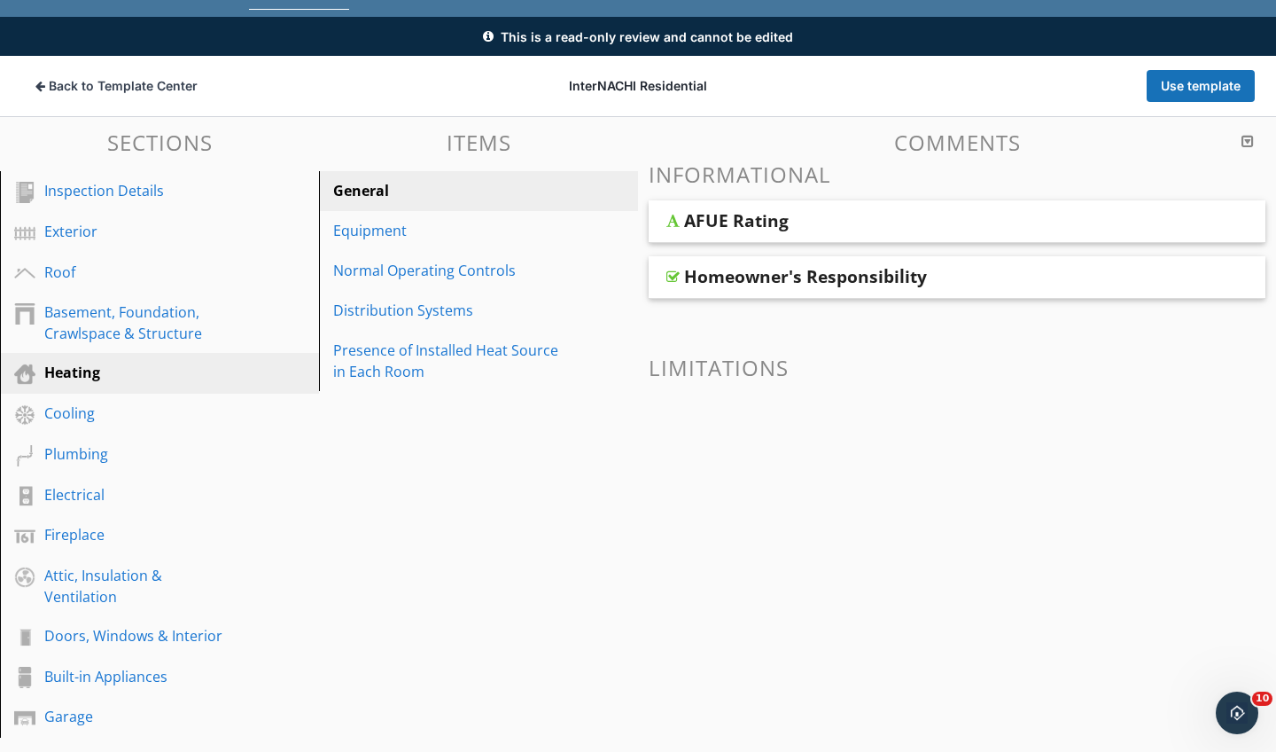
click at [698, 266] on div "Homeowner's Responsibility" at bounding box center [805, 276] width 243 height 21
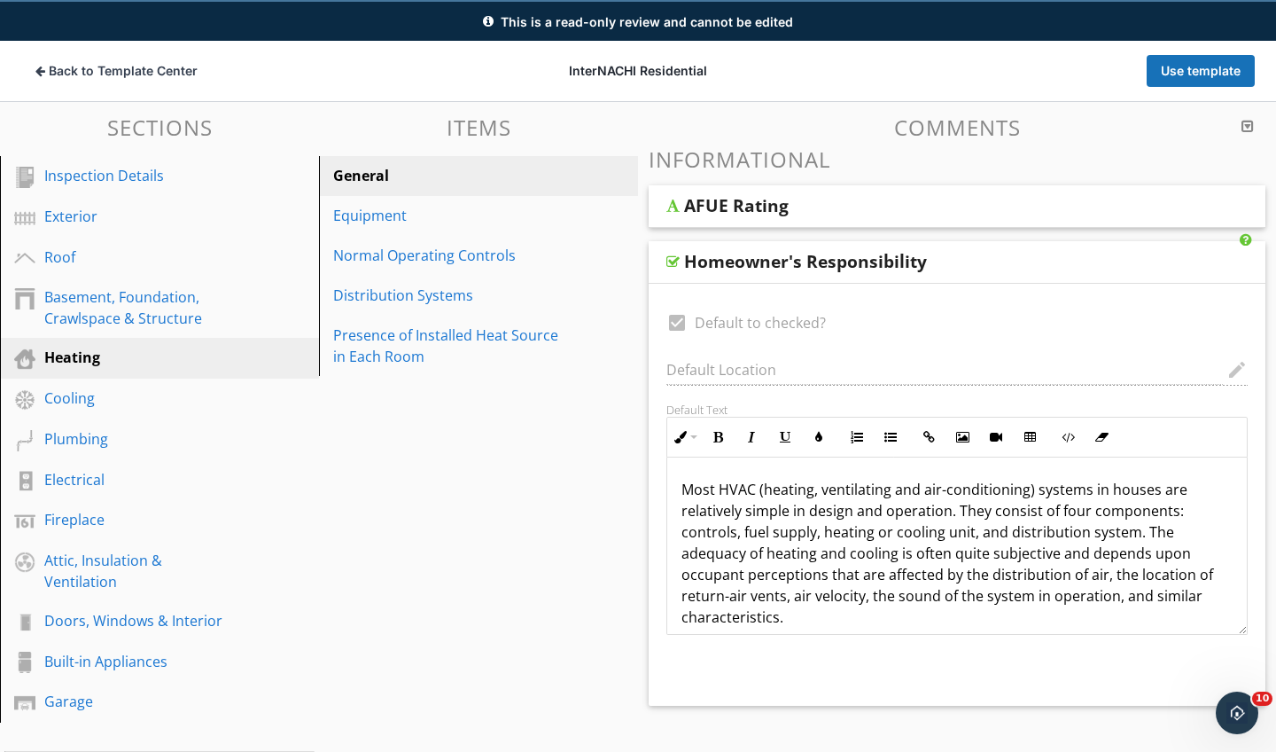
scroll to position [120, 0]
click at [97, 403] on div "Cooling" at bounding box center [139, 397] width 191 height 21
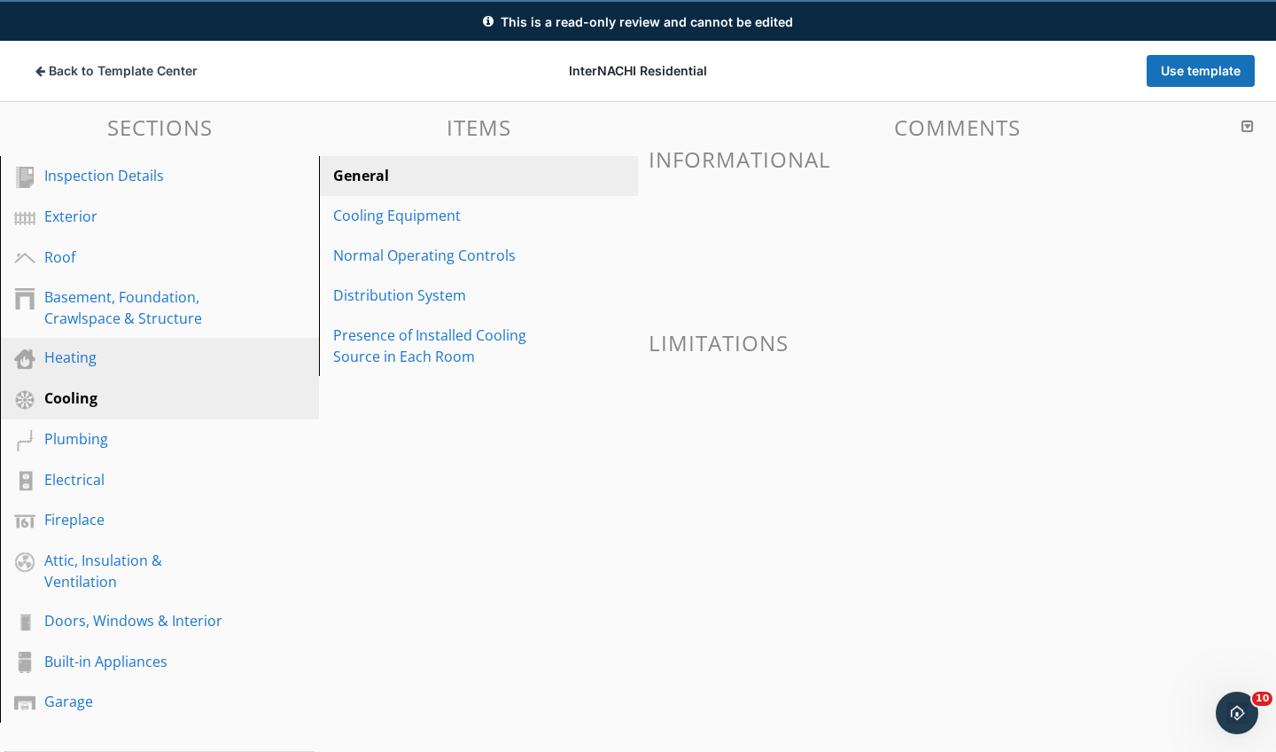
click at [114, 356] on div "Heating" at bounding box center [139, 357] width 191 height 21
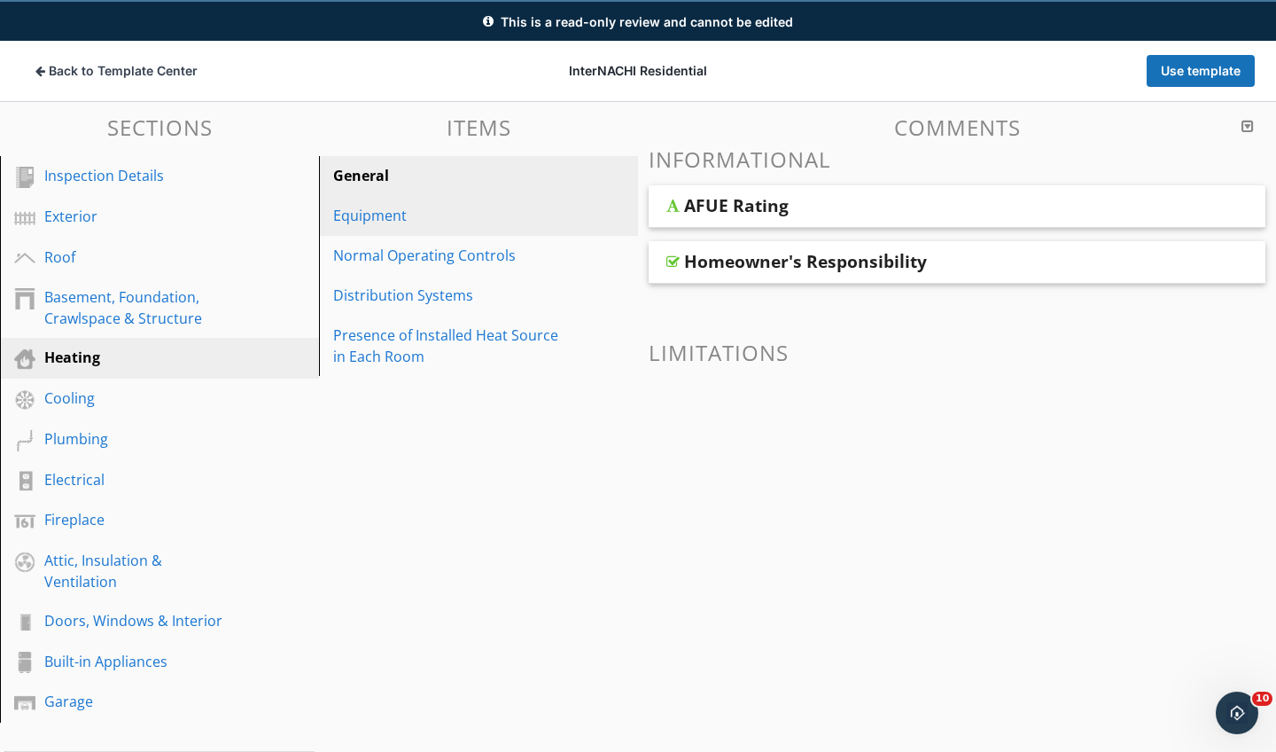
click at [407, 209] on div "Equipment" at bounding box center [448, 215] width 230 height 21
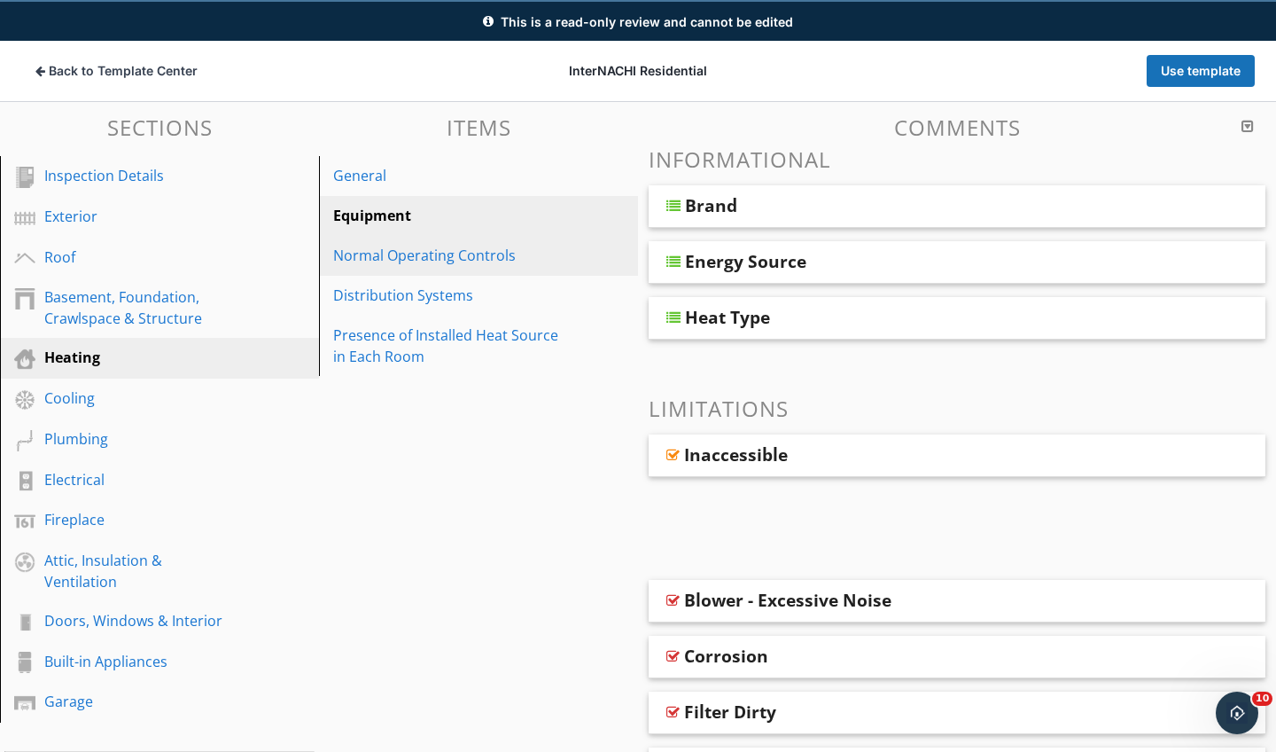
click at [397, 259] on div "Normal Operating Controls" at bounding box center [448, 255] width 230 height 21
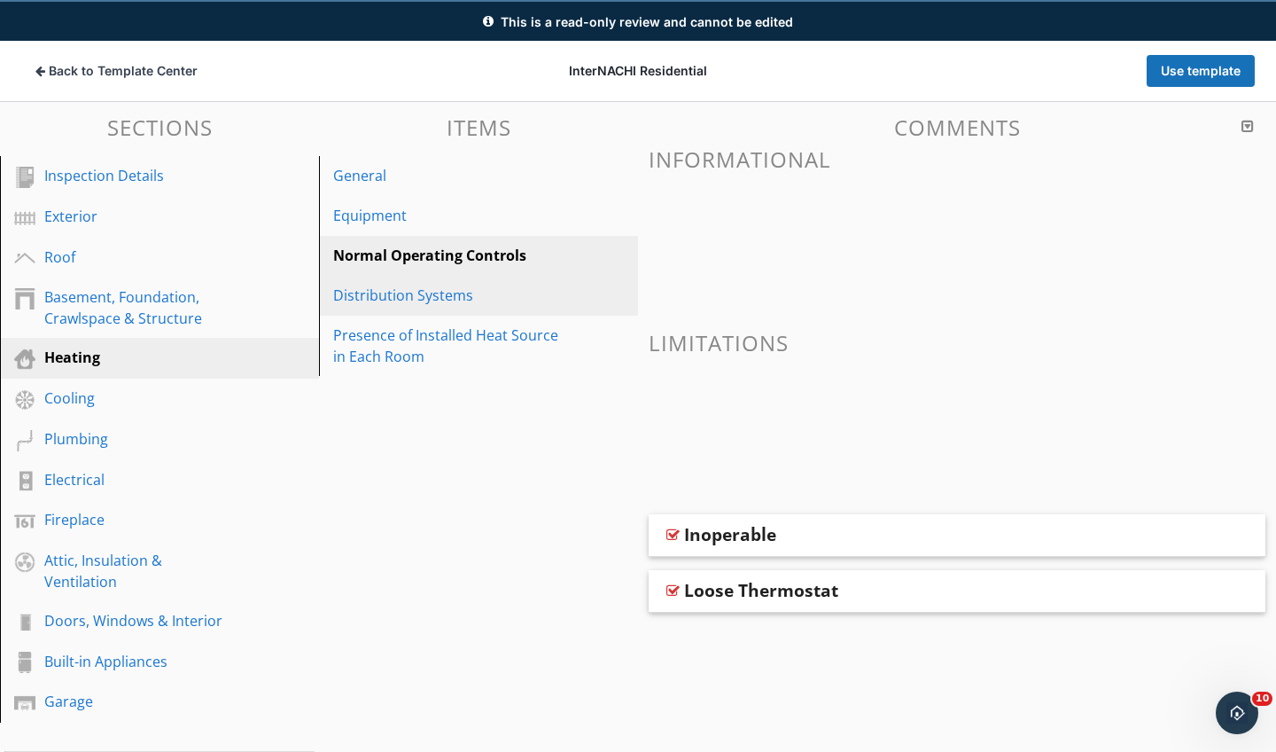
click at [397, 294] on div "Distribution Systems" at bounding box center [448, 295] width 230 height 21
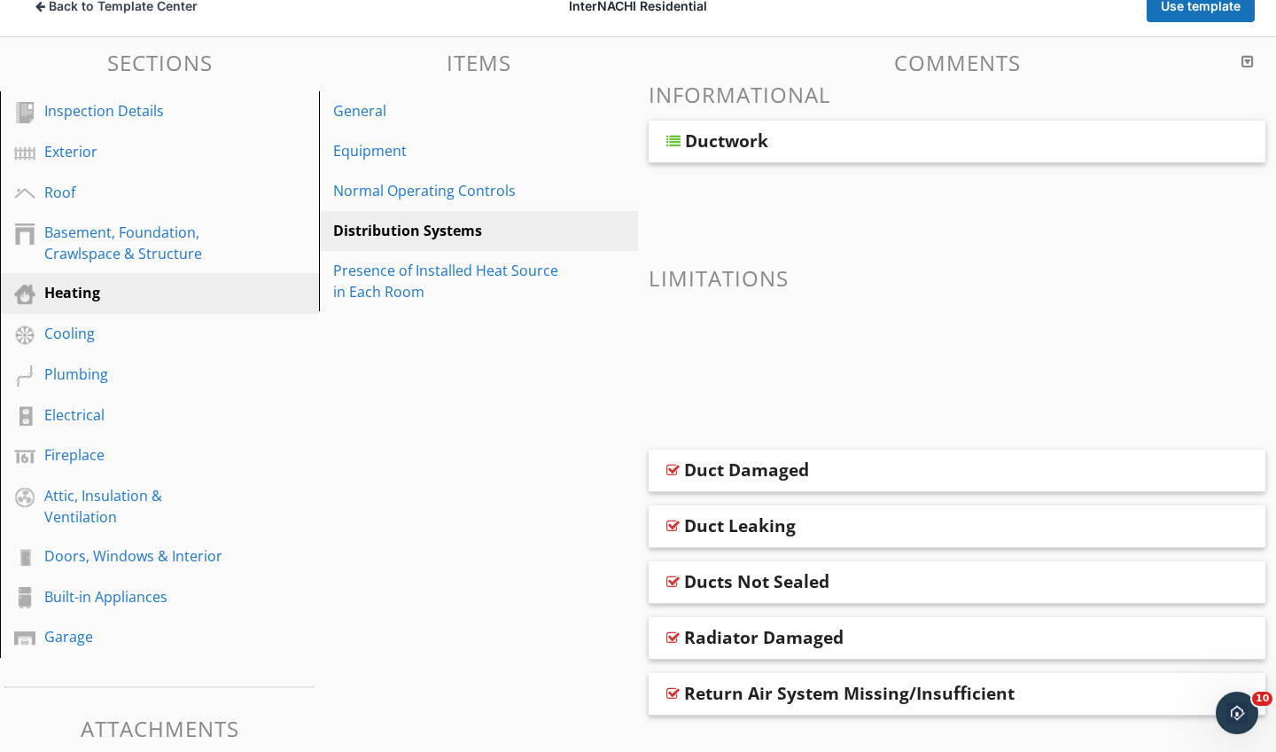
scroll to position [184, 0]
click at [744, 586] on div "Ducts Not Sealed" at bounding box center [756, 581] width 145 height 21
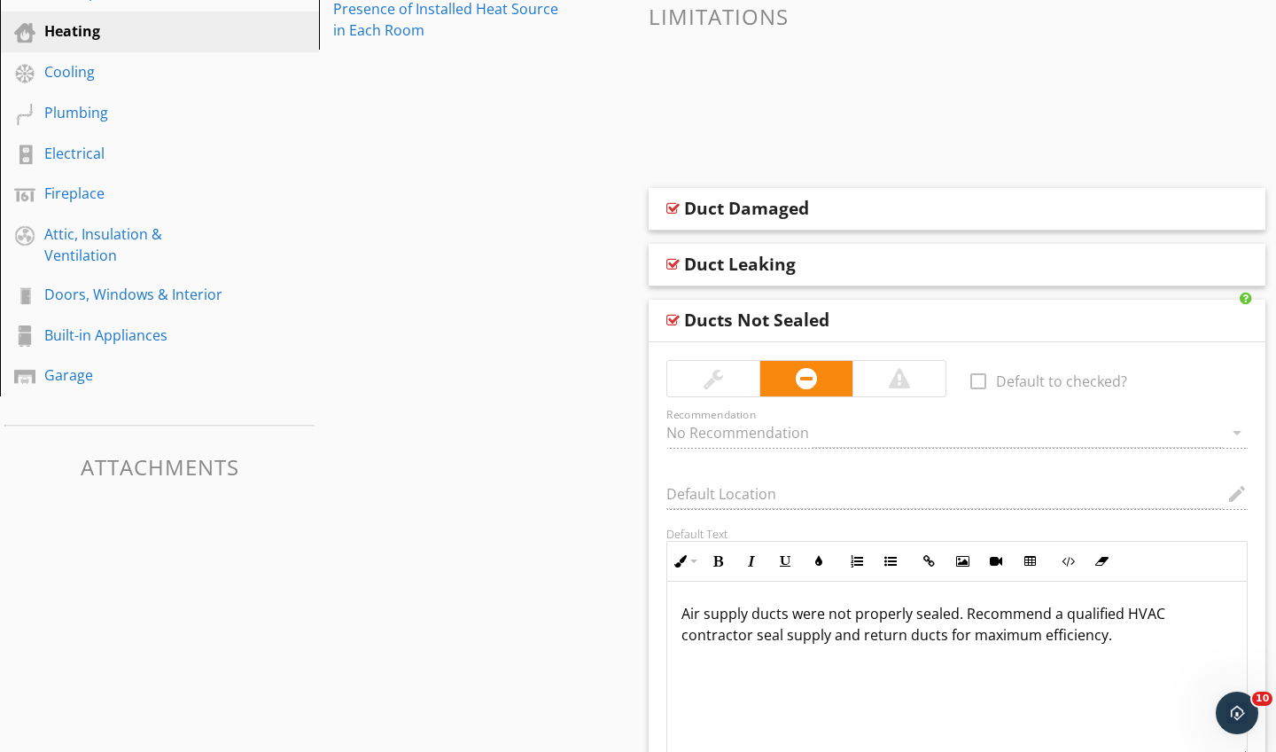
scroll to position [452, 0]
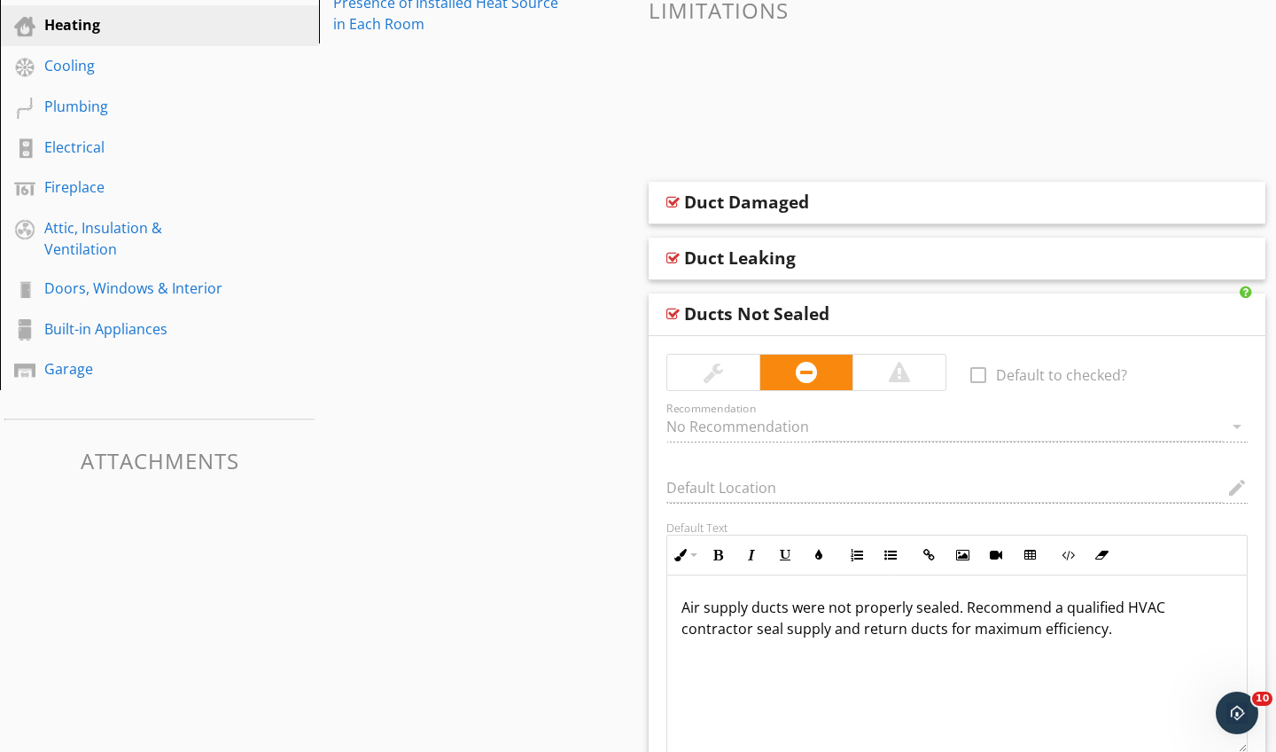
click at [631, 542] on div "Sections Inspection Details Exterior Roof Basement, Foundation, Crawlspace & St…" at bounding box center [638, 381] width 1276 height 1222
click at [672, 317] on div at bounding box center [673, 314] width 13 height 14
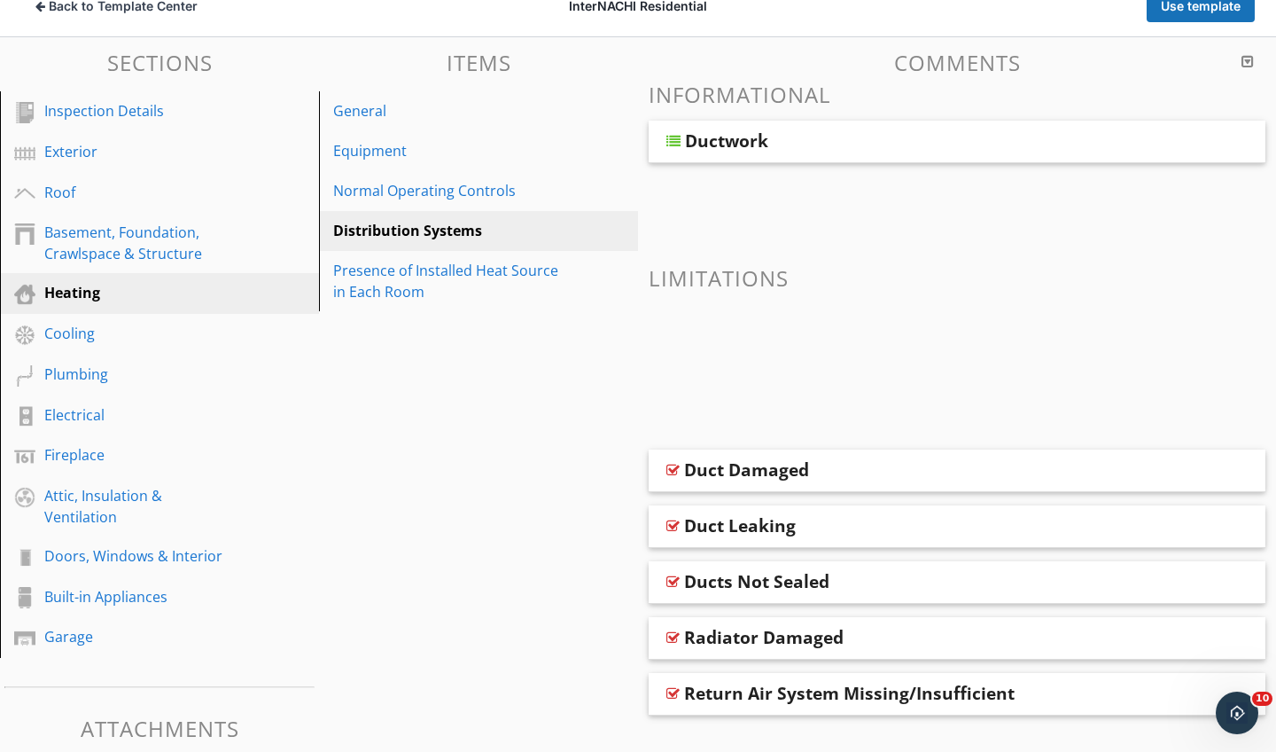
scroll to position [176, 0]
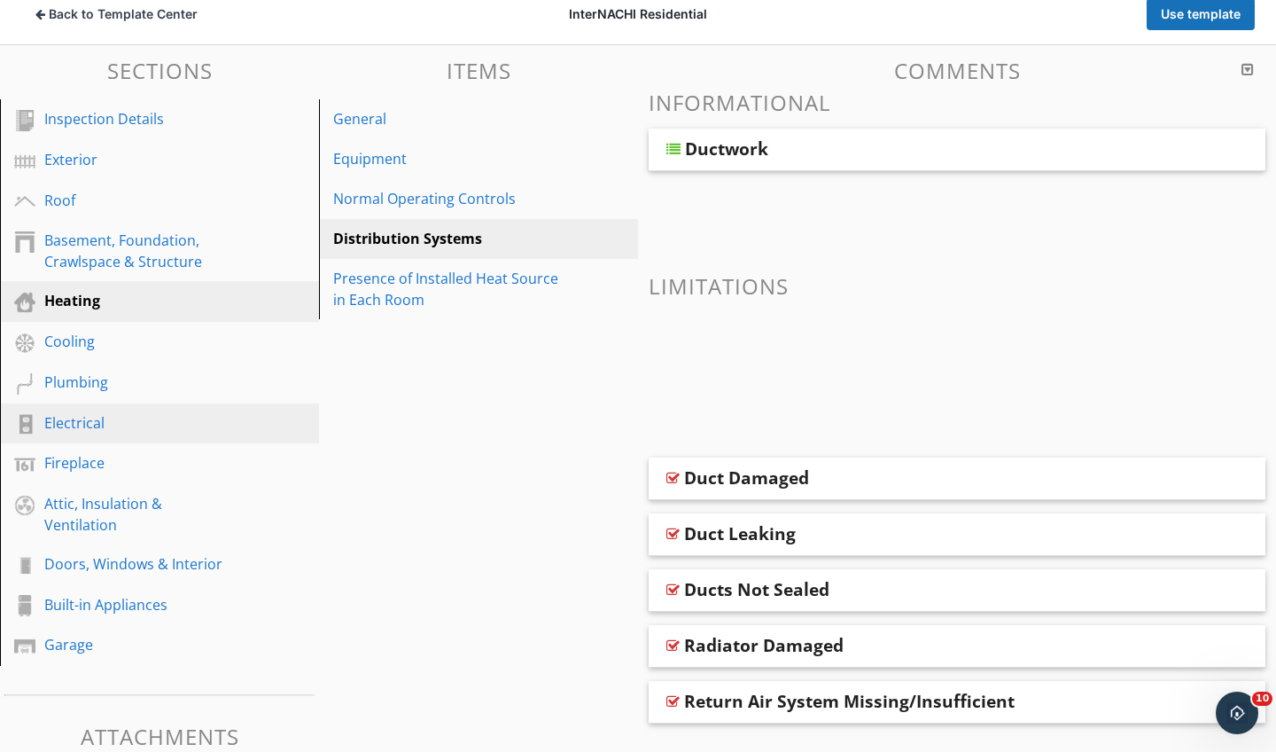
click at [79, 425] on div "Electrical" at bounding box center [139, 422] width 191 height 21
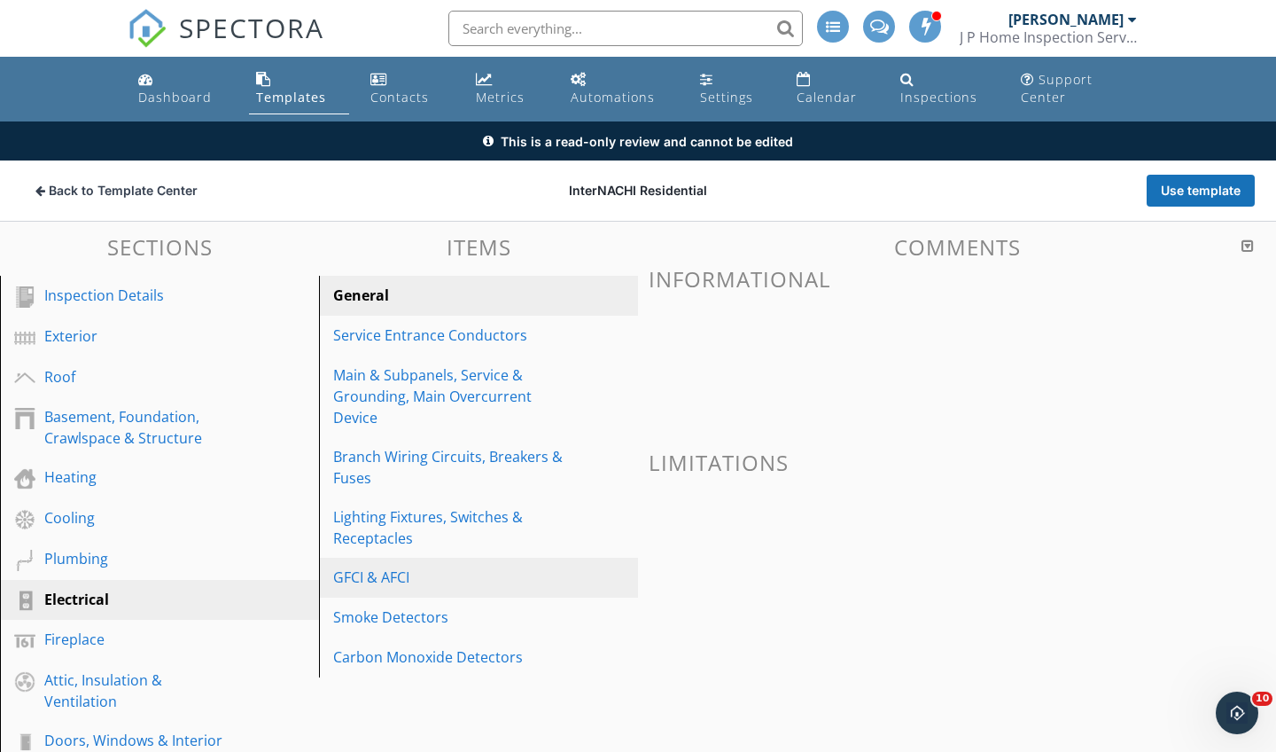
scroll to position [0, 0]
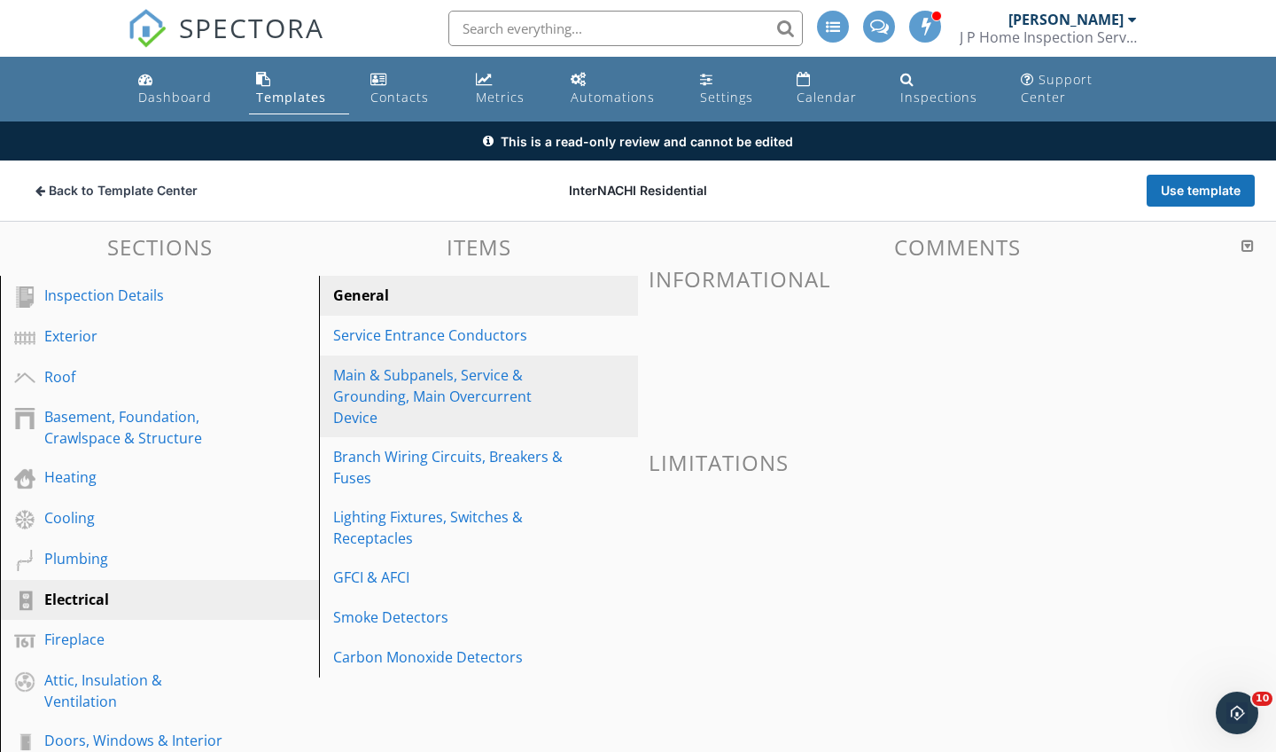
click at [458, 394] on div "Main & Subpanels, Service & Grounding, Main Overcurrent Device" at bounding box center [448, 396] width 230 height 64
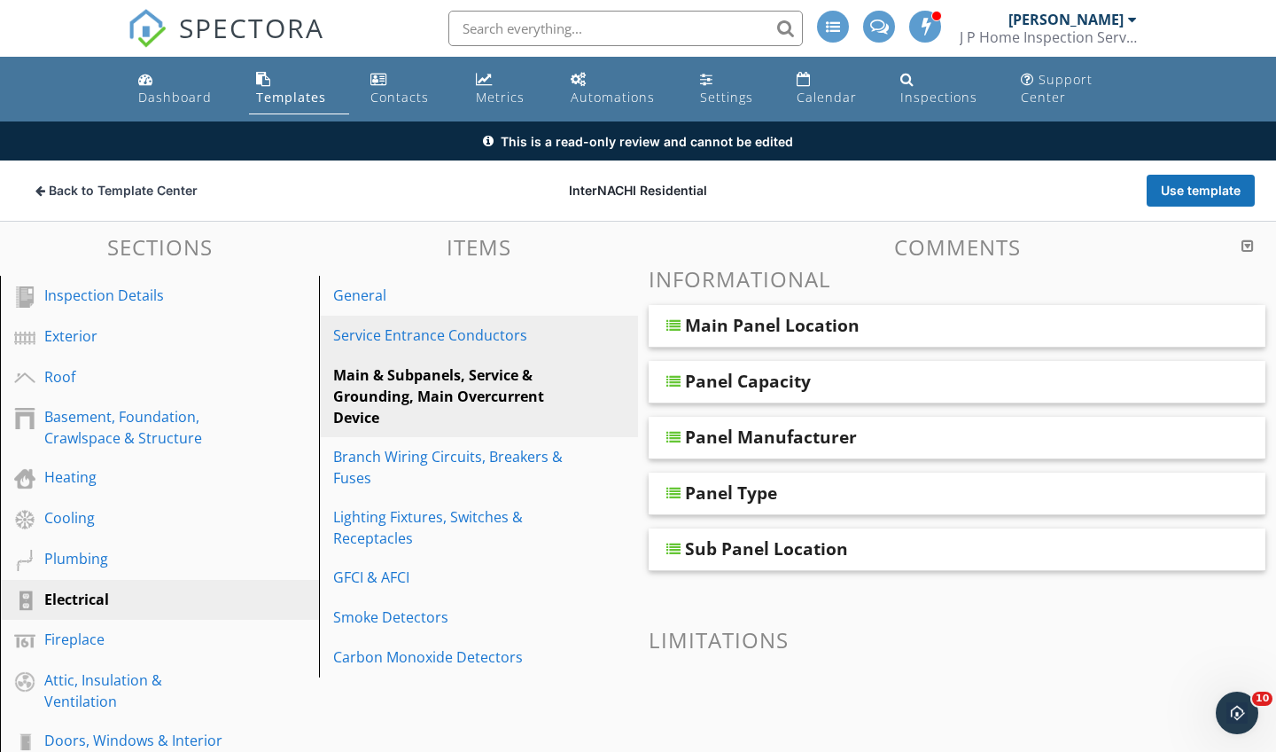
click at [469, 332] on div "Service Entrance Conductors" at bounding box center [448, 334] width 230 height 21
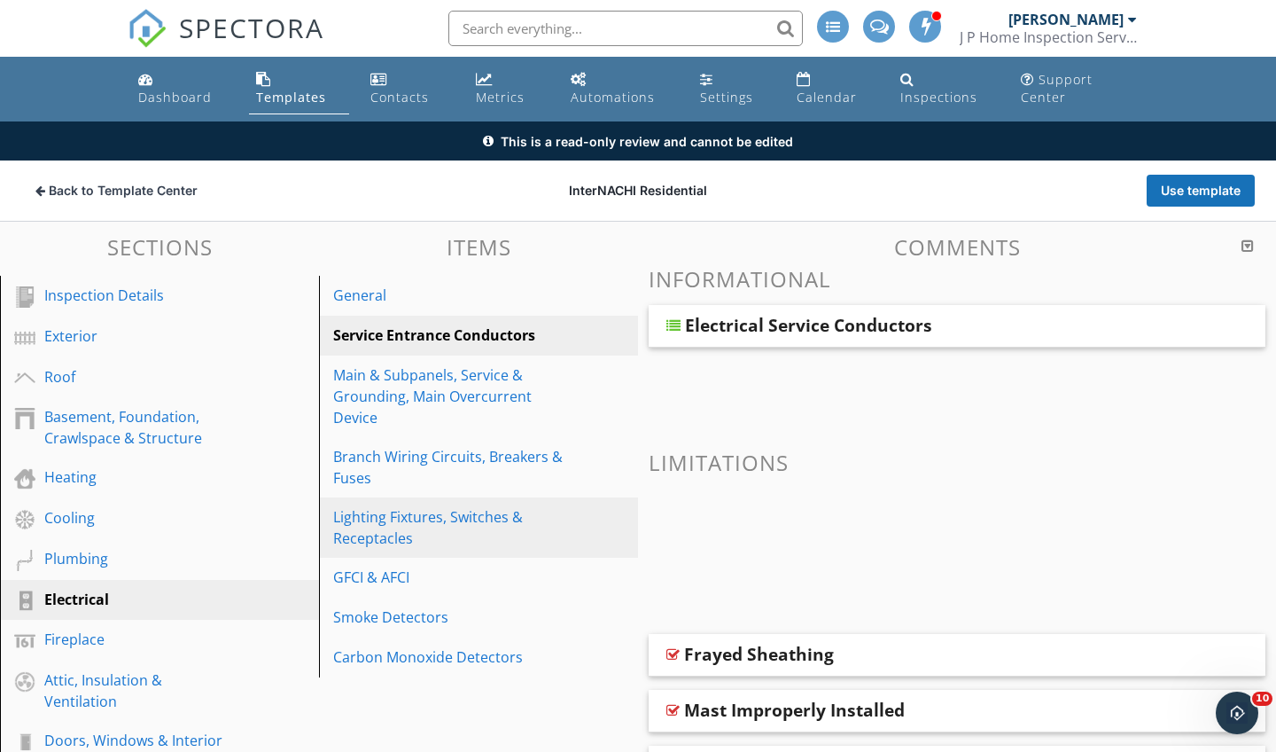
click at [452, 506] on div "Lighting Fixtures, Switches & Receptacles" at bounding box center [448, 527] width 230 height 43
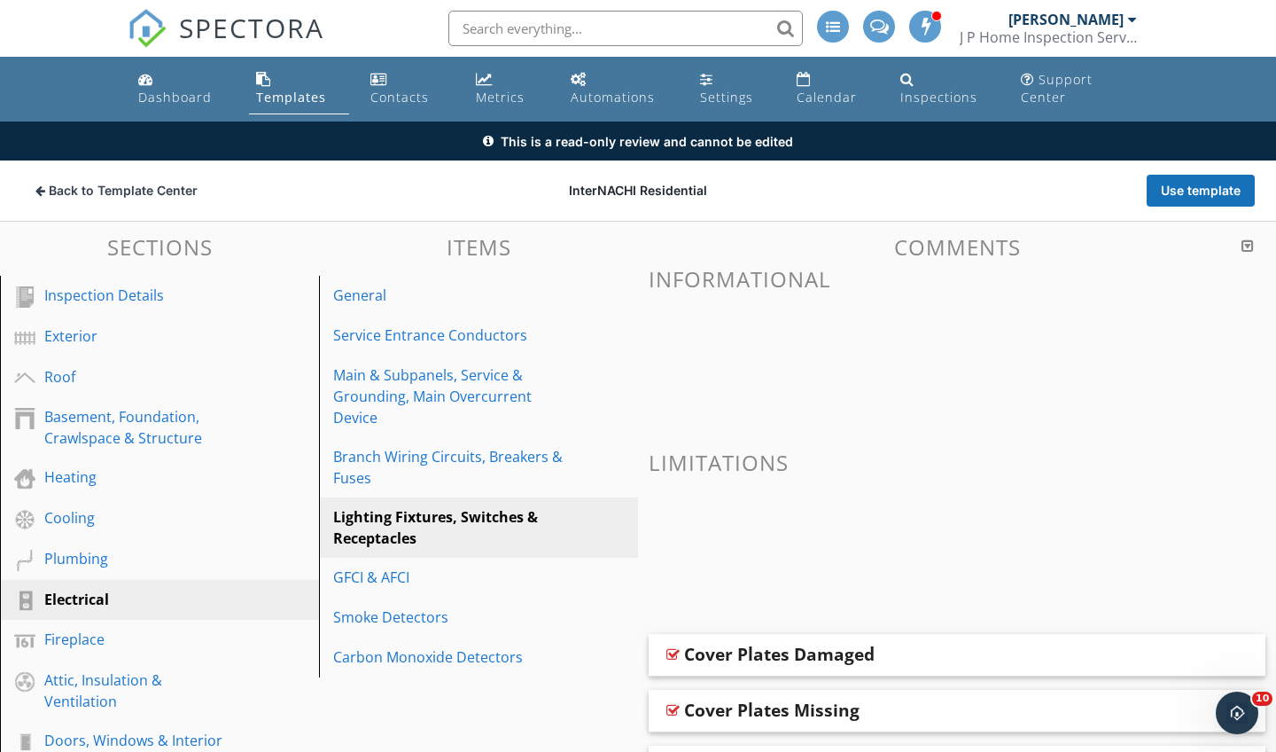
click at [783, 339] on span at bounding box center [957, 349] width 617 height 89
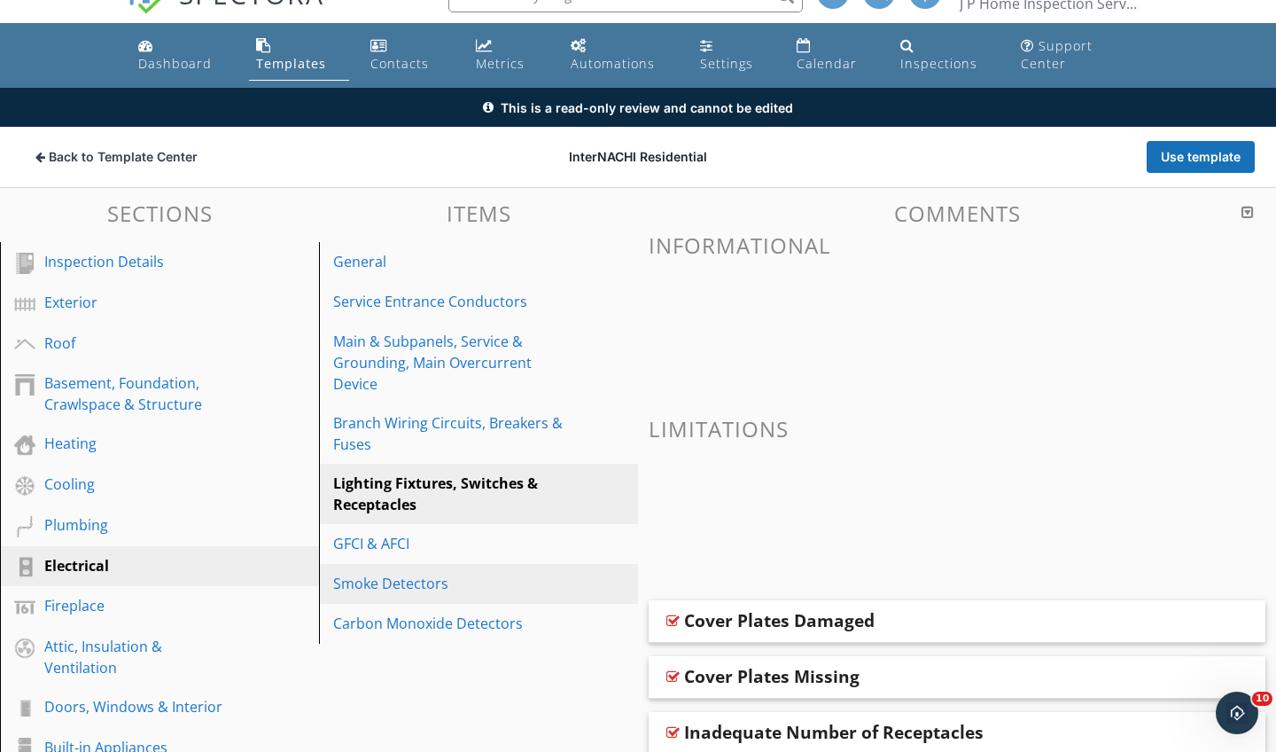
scroll to position [9, 0]
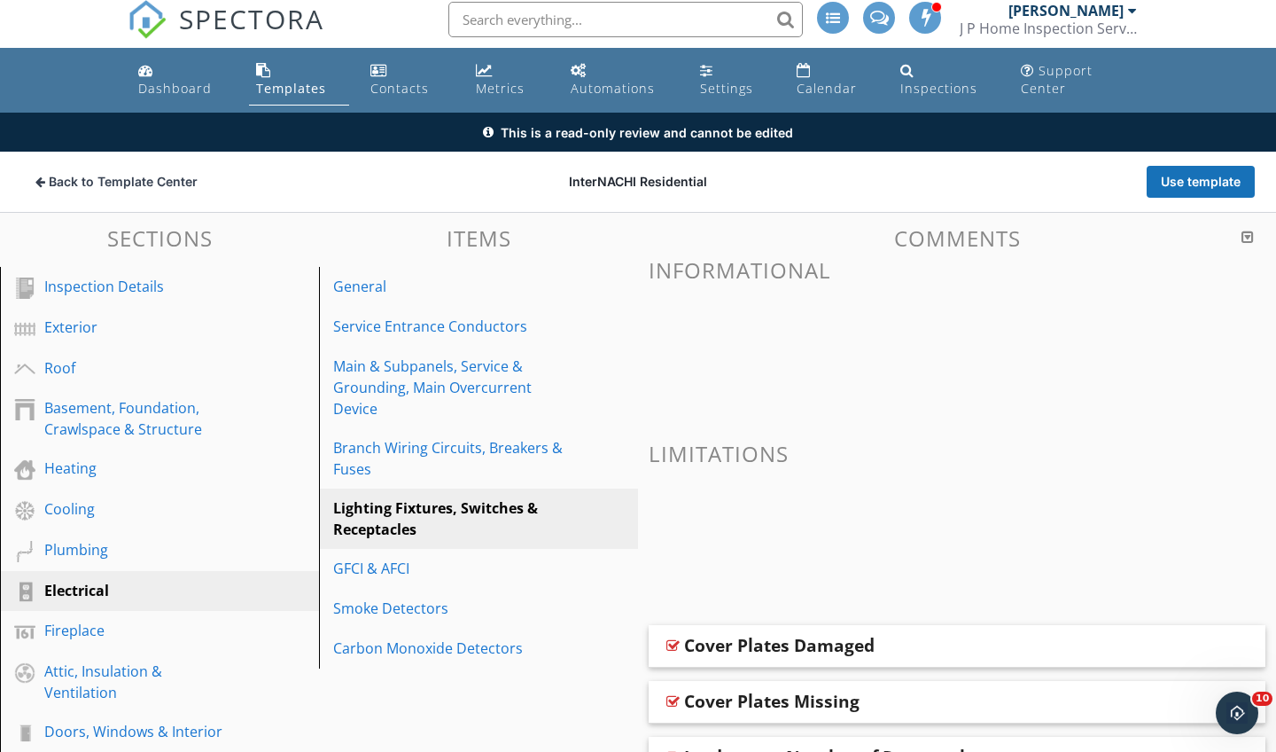
click at [681, 404] on div "Informational Limitations Cover Plates Damaged Cover Plates Missing Inadequate …" at bounding box center [957, 630] width 617 height 745
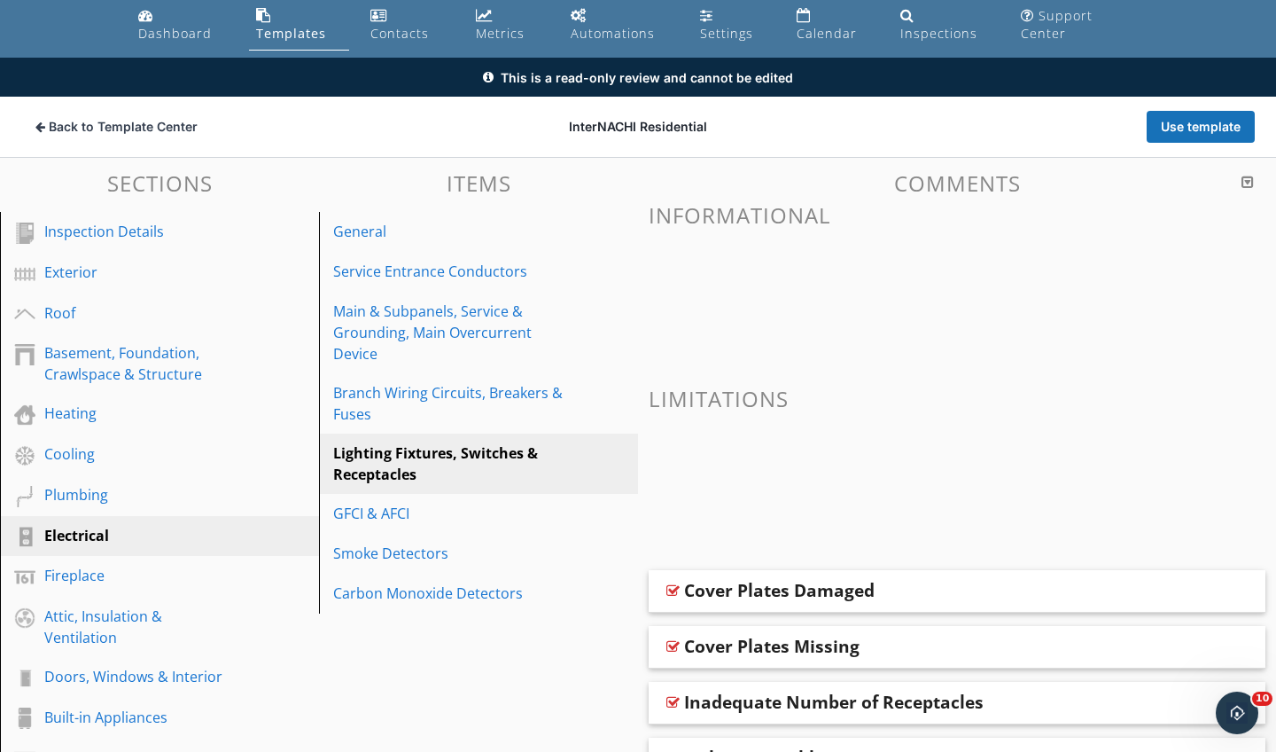
scroll to position [74, 0]
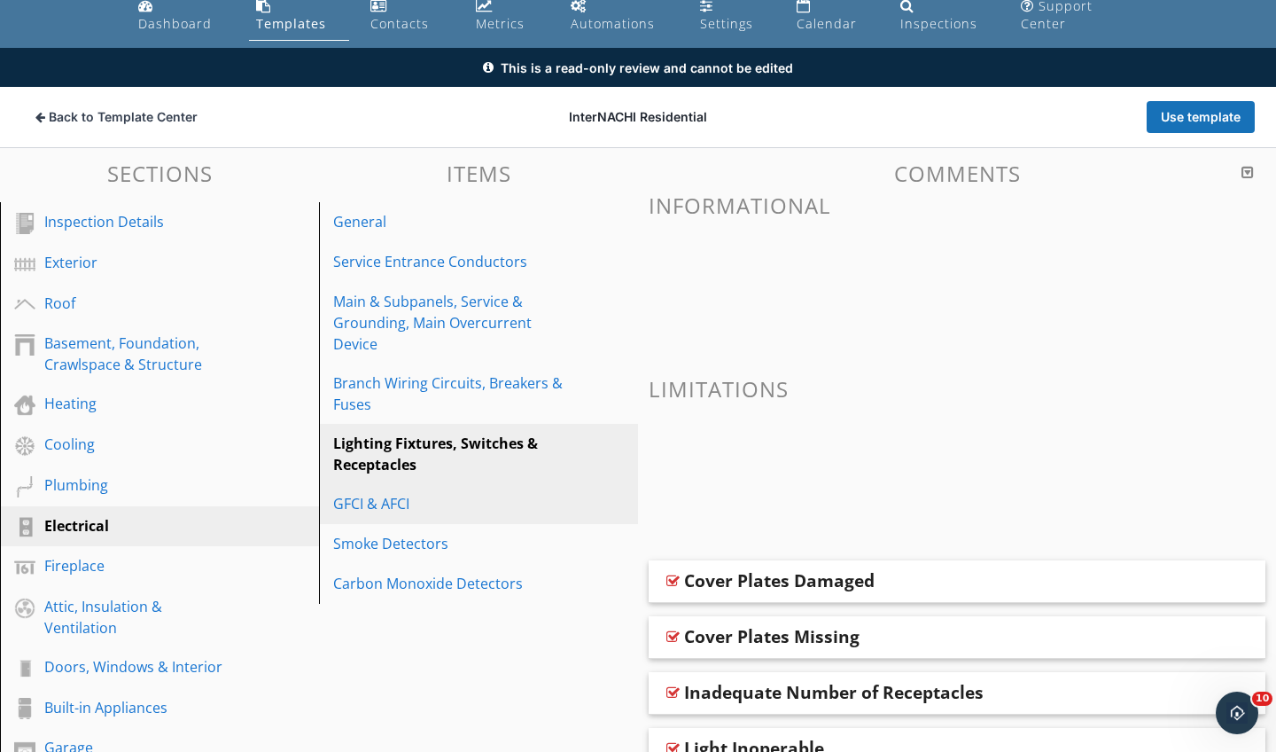
click at [433, 494] on div "GFCI & AFCI" at bounding box center [448, 503] width 230 height 21
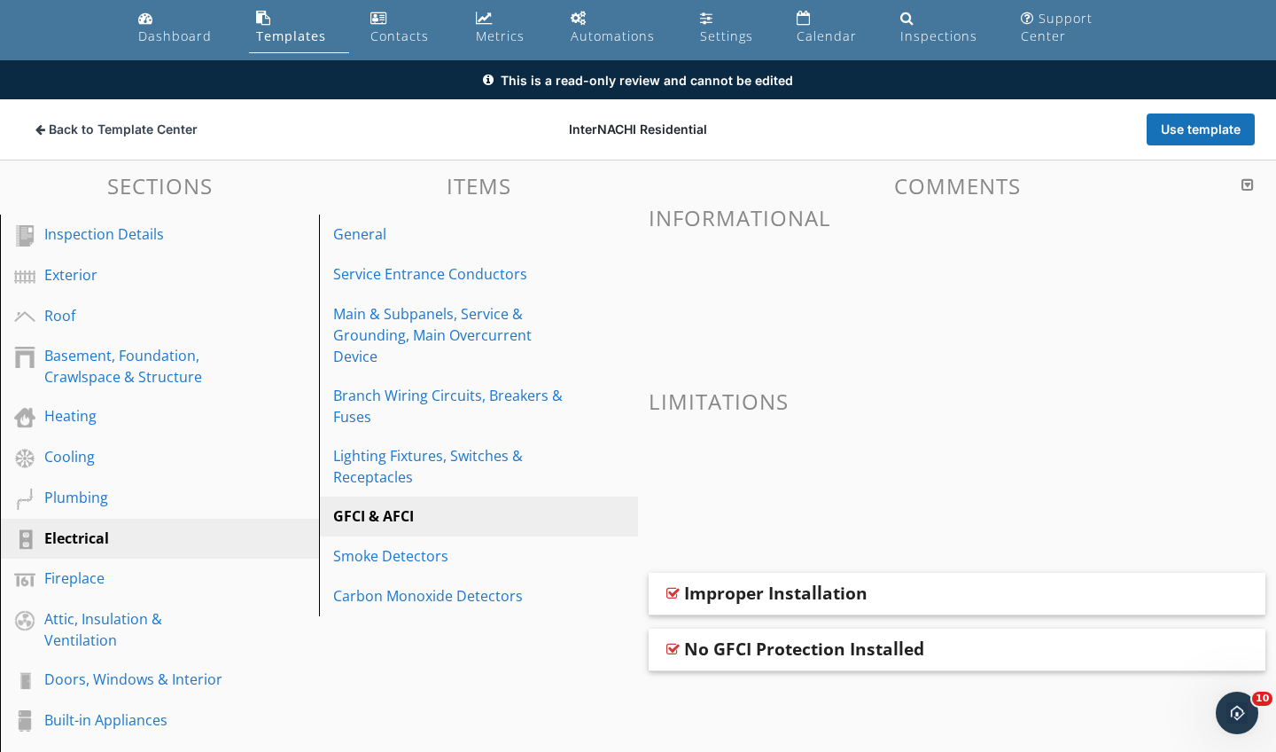
scroll to position [25, 0]
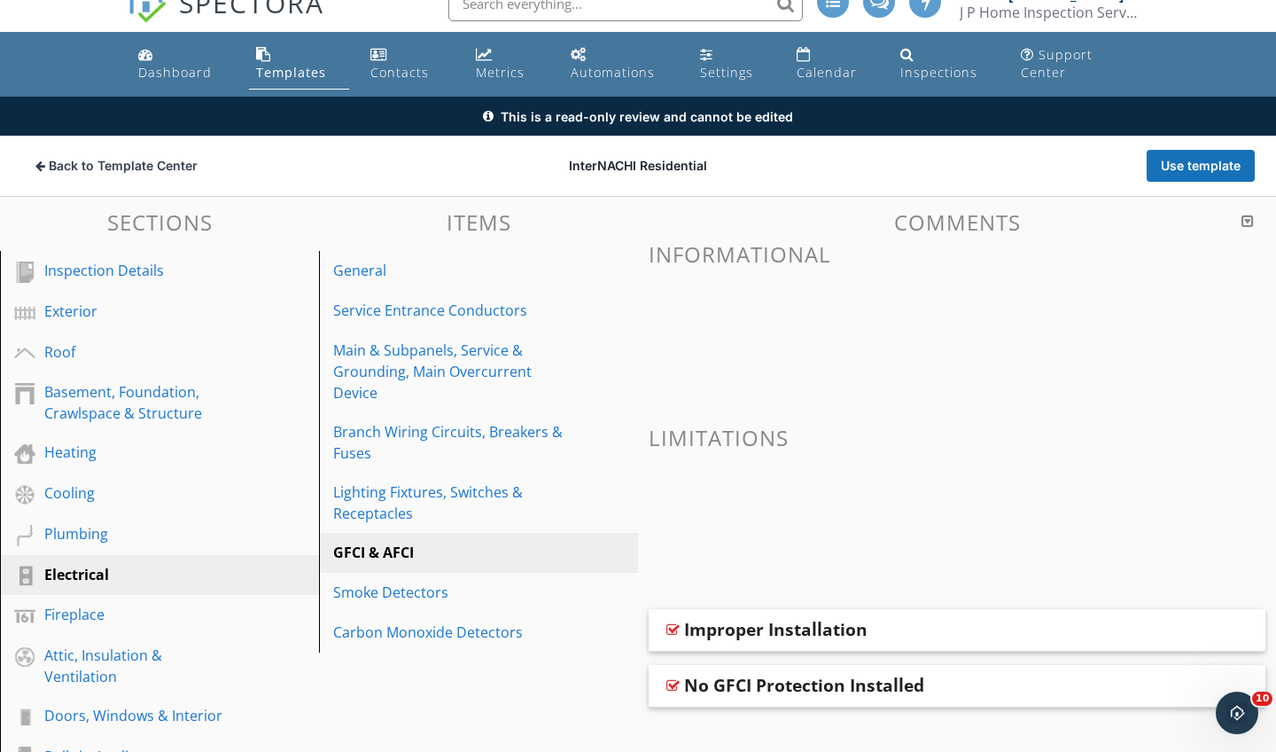
click at [719, 309] on span at bounding box center [957, 324] width 617 height 89
click at [1248, 218] on div at bounding box center [1248, 221] width 12 height 14
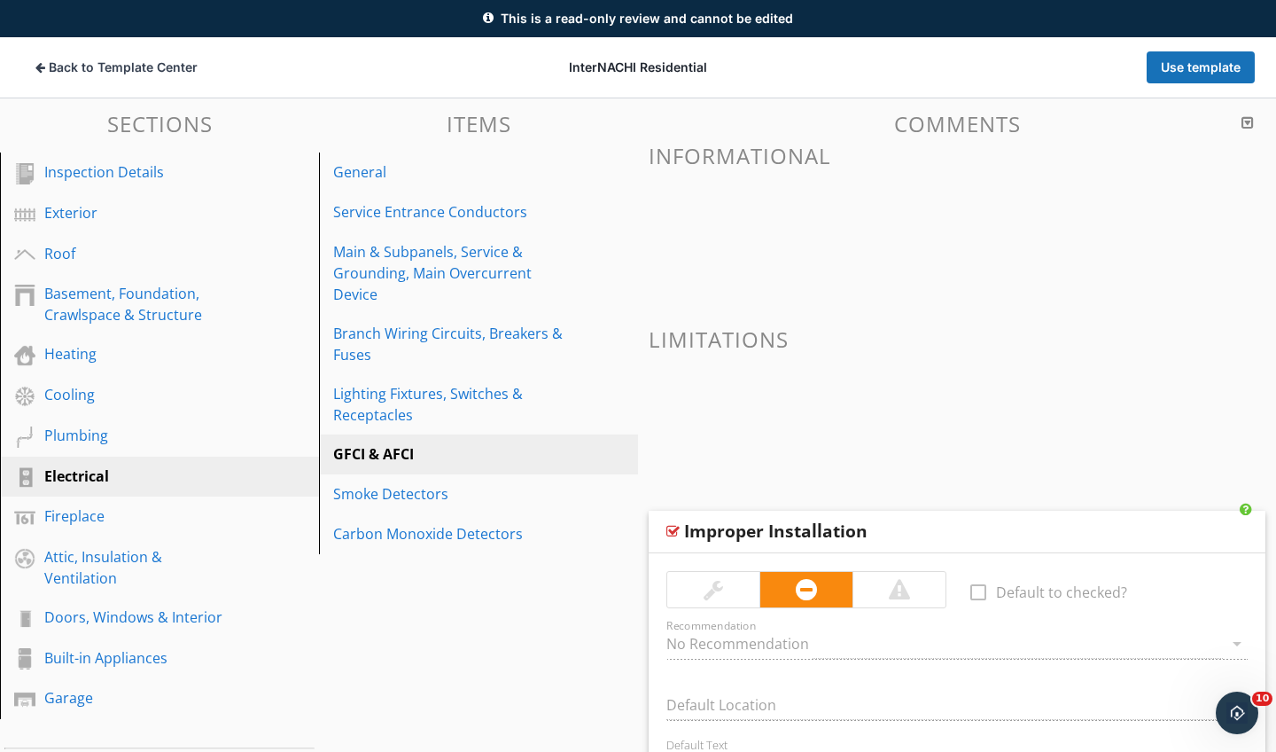
scroll to position [85, 0]
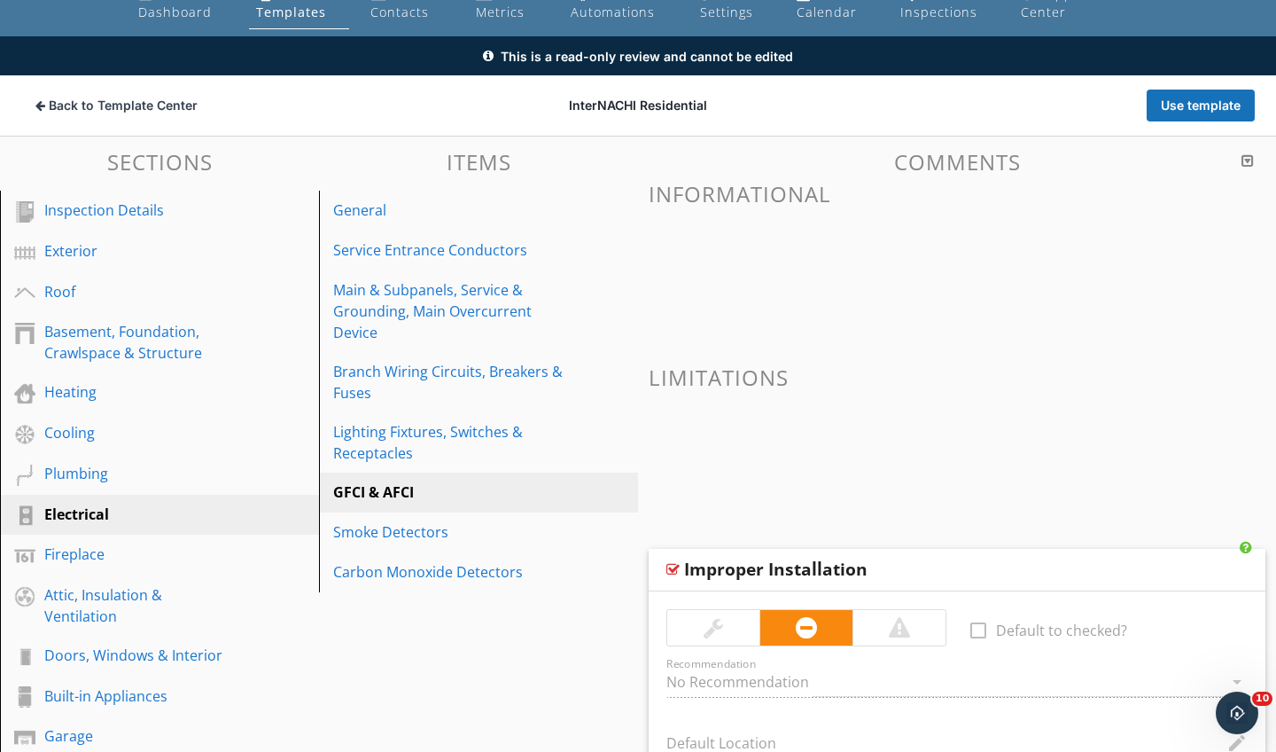
click at [1249, 160] on div at bounding box center [1248, 160] width 12 height 14
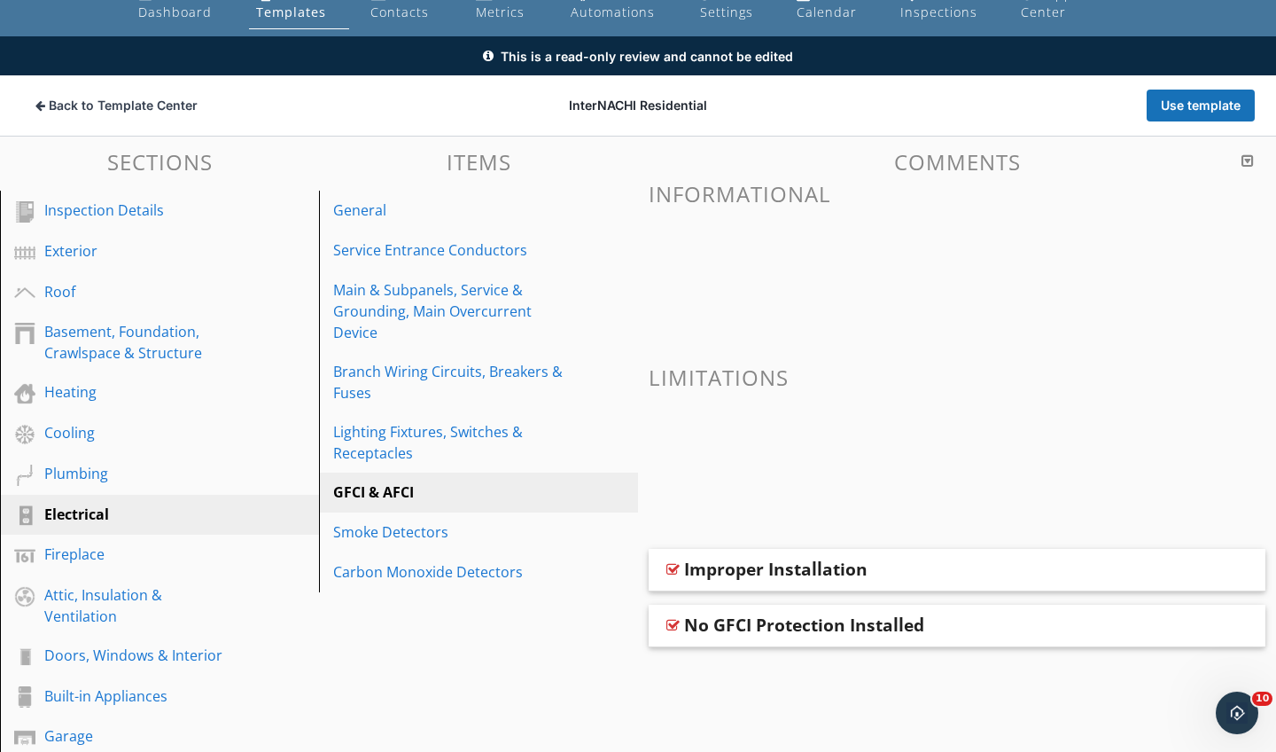
click at [786, 283] on span at bounding box center [957, 264] width 617 height 89
click at [818, 572] on div "Improper Installation" at bounding box center [775, 568] width 183 height 21
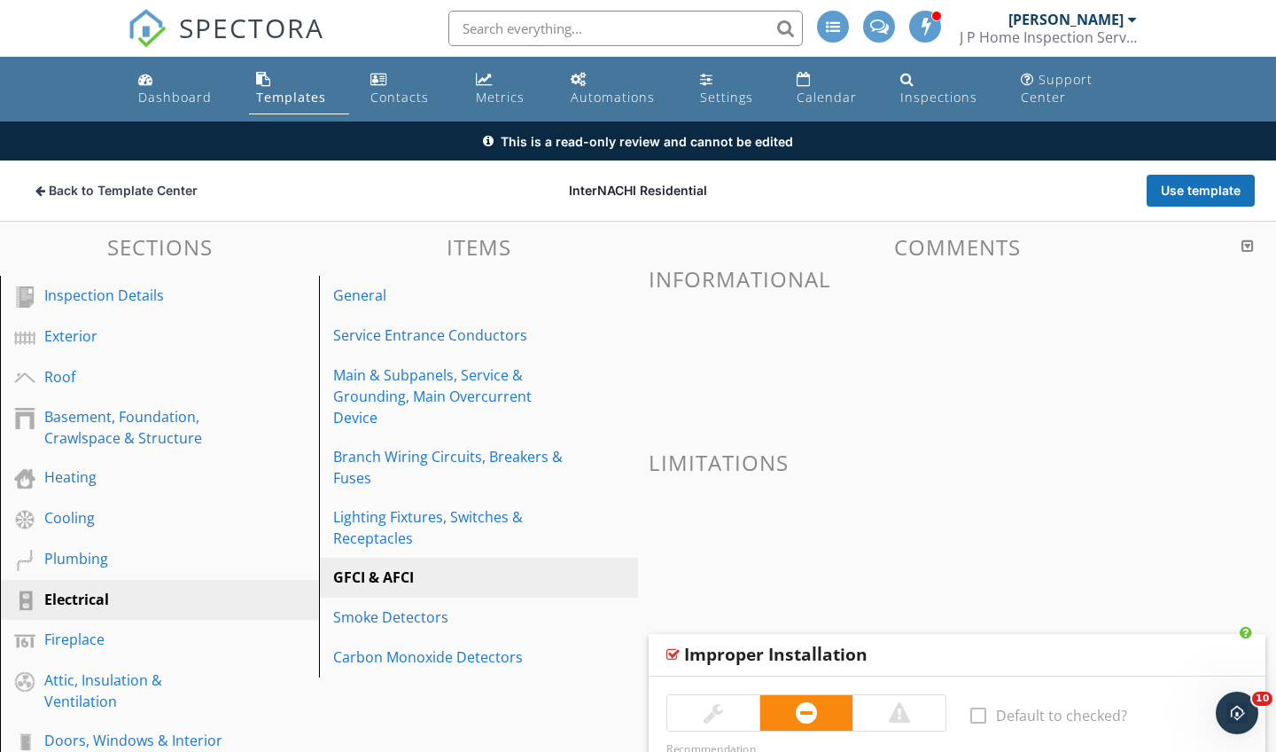
scroll to position [0, 0]
click at [683, 646] on div "Improper Installation" at bounding box center [957, 655] width 617 height 43
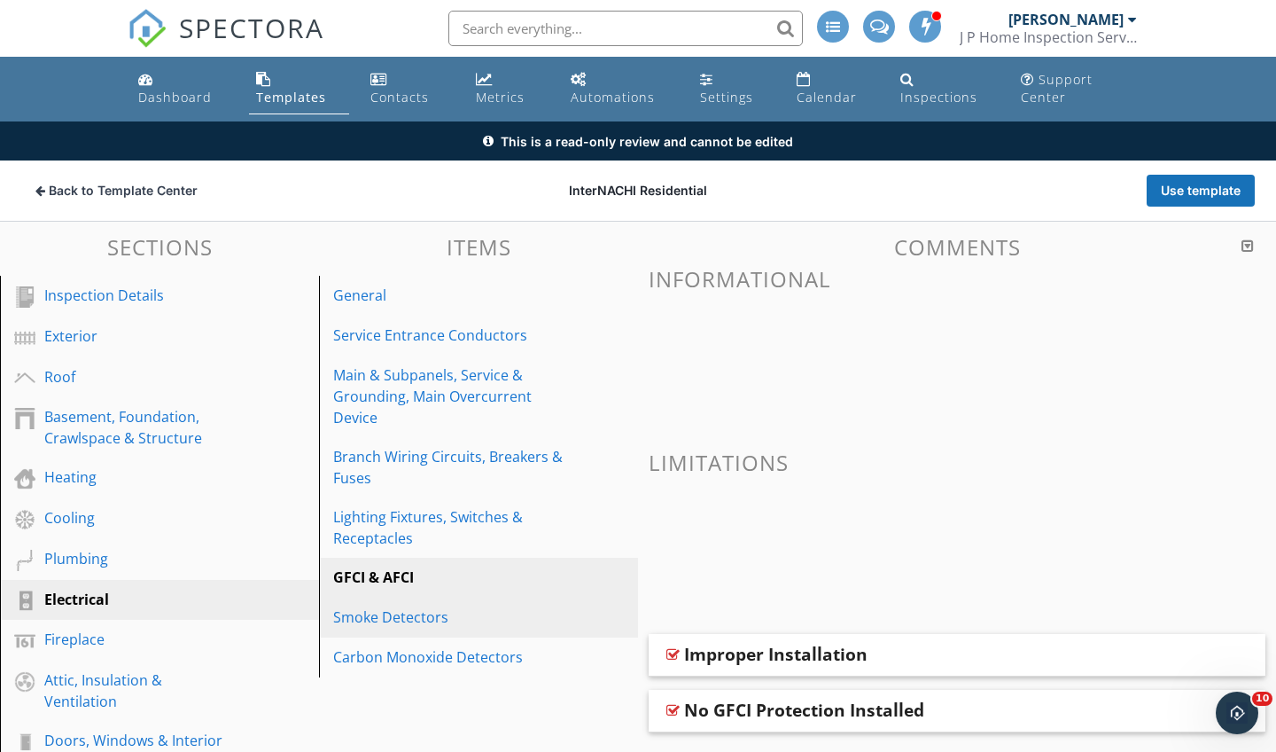
click at [448, 613] on div "Smoke Detectors" at bounding box center [448, 616] width 230 height 21
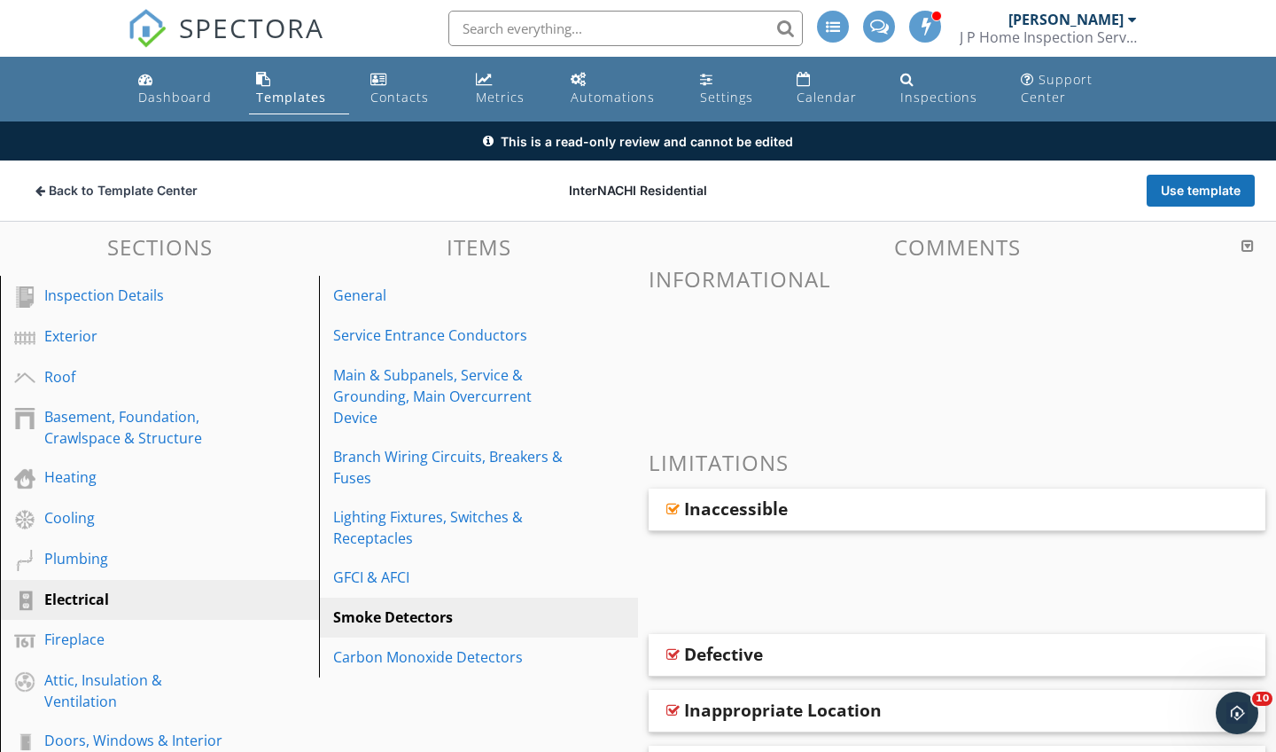
click at [731, 282] on h3 "Informational" at bounding box center [957, 279] width 617 height 24
click at [283, 93] on div "Templates" at bounding box center [291, 97] width 70 height 17
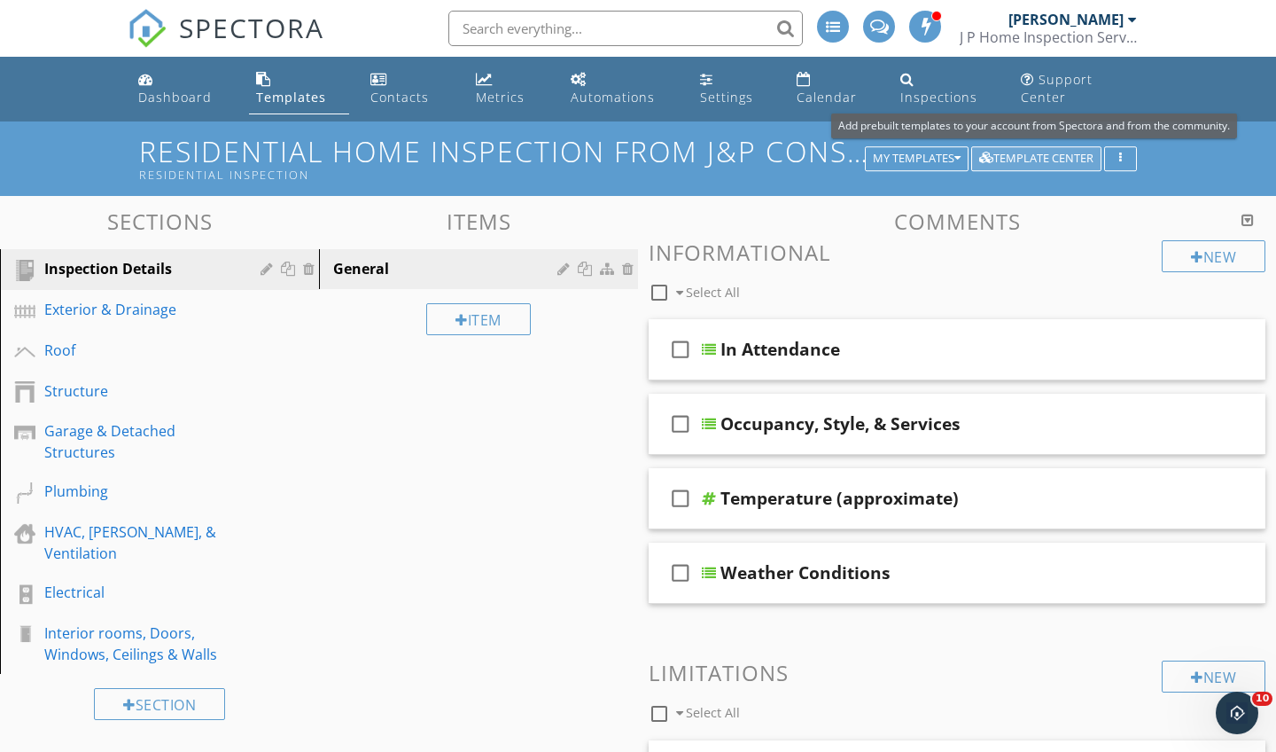
click at [1005, 154] on div "Template Center" at bounding box center [1036, 158] width 114 height 12
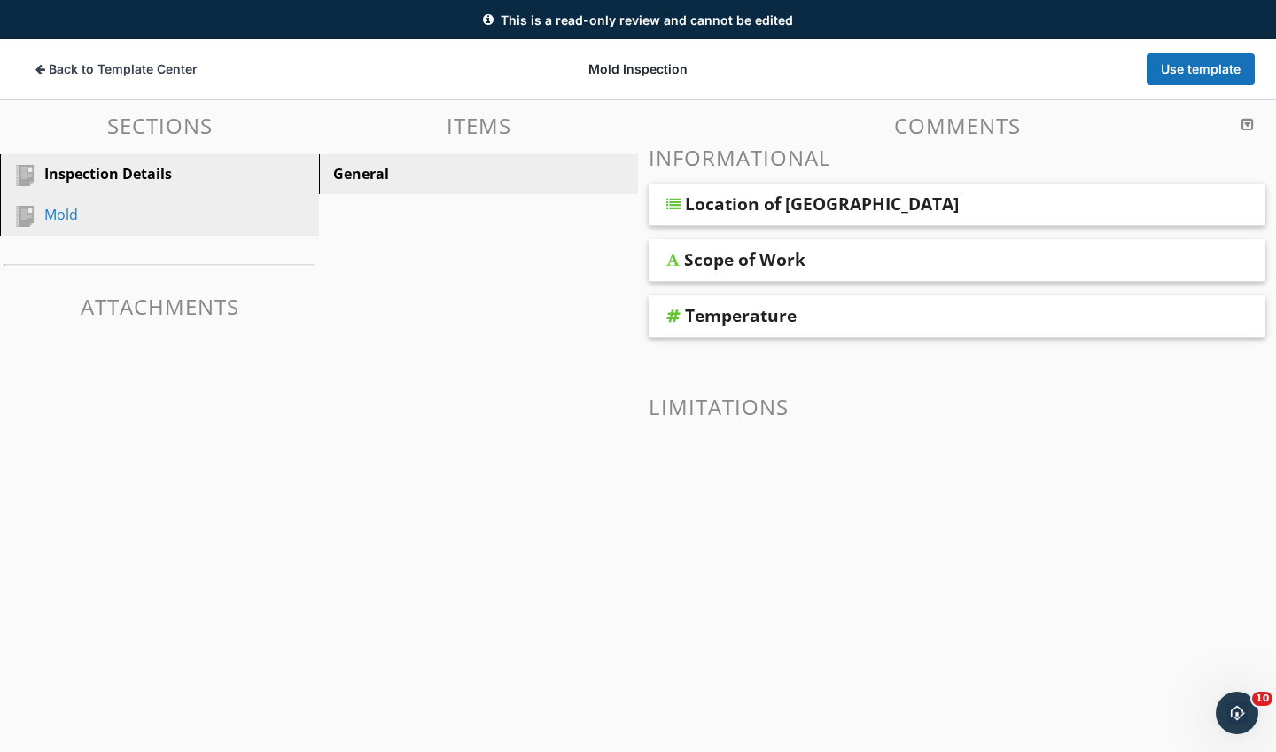
click at [61, 209] on div "Mold" at bounding box center [139, 214] width 191 height 21
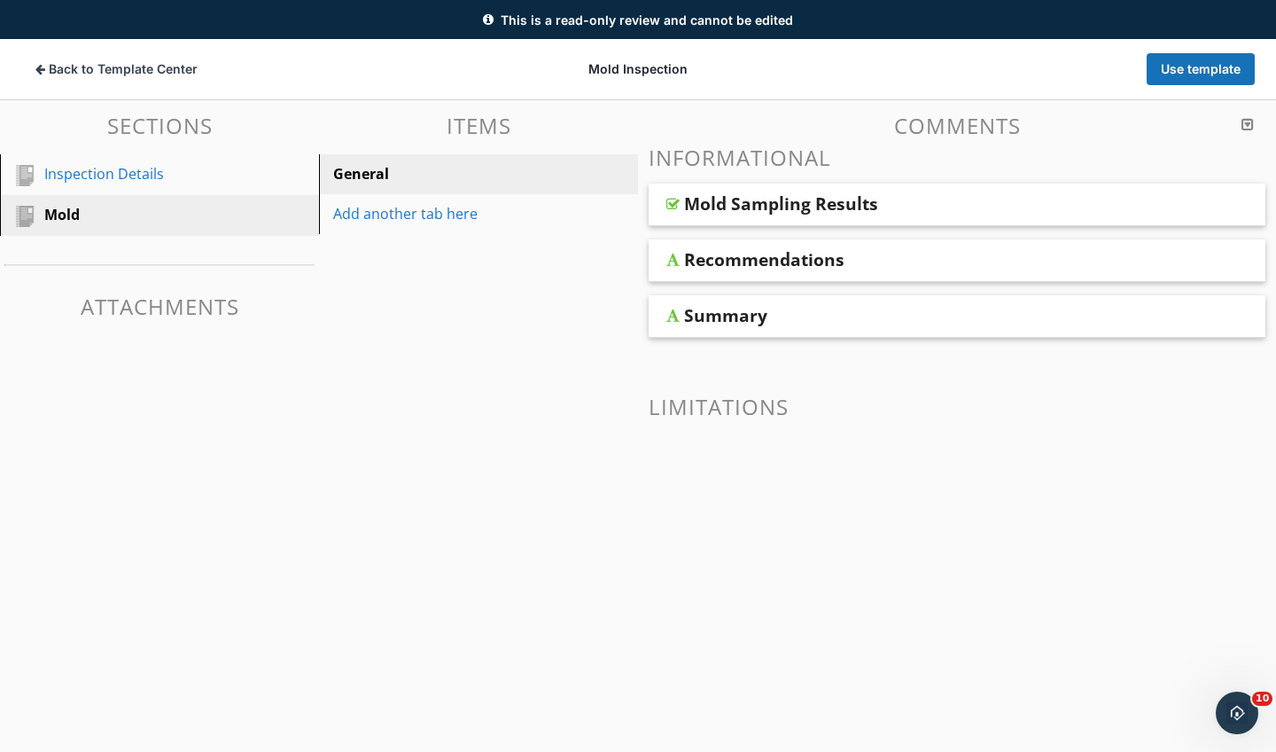
click at [748, 195] on div "Mold Sampling Results" at bounding box center [781, 203] width 194 height 21
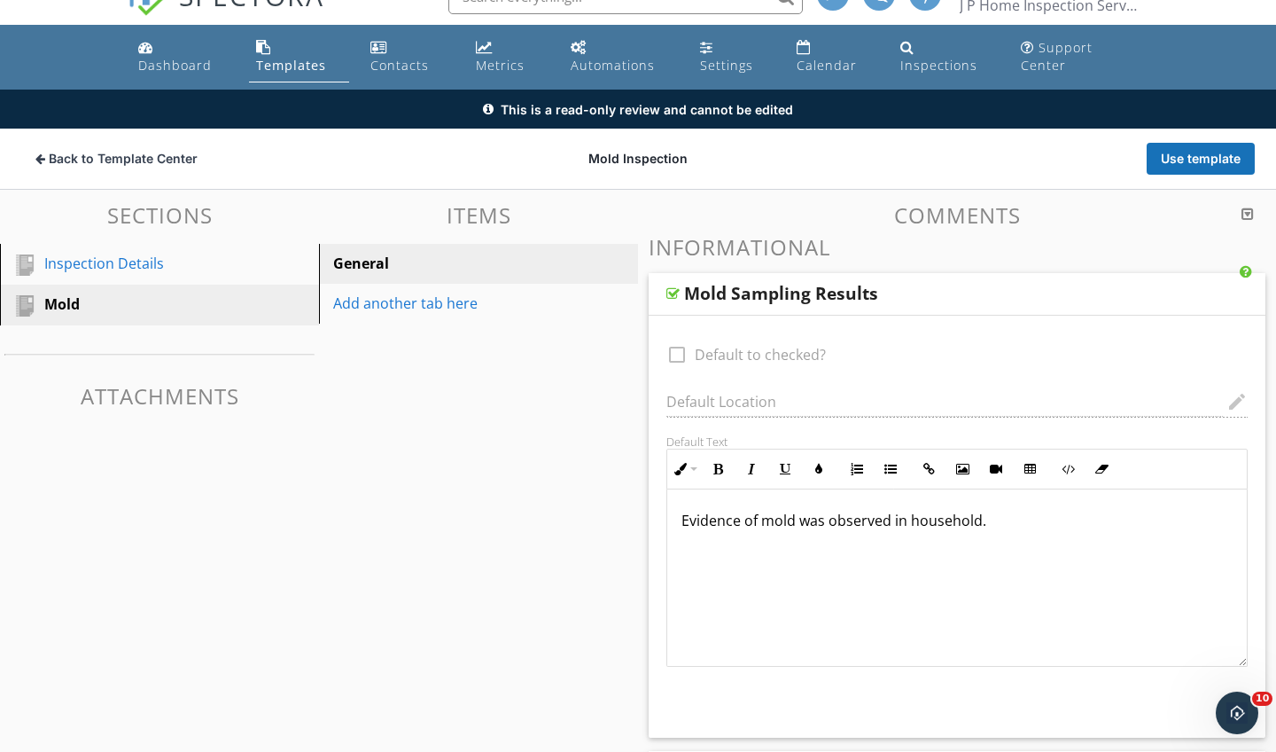
scroll to position [12, 0]
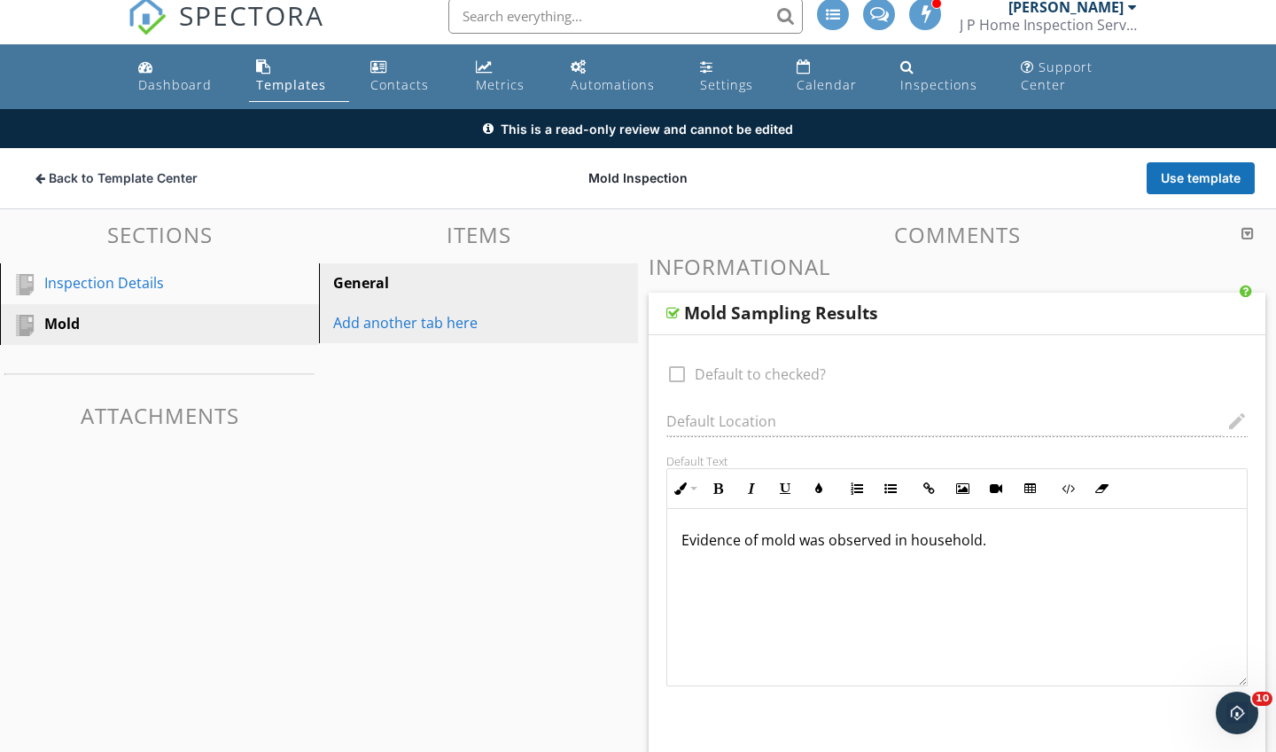
click at [419, 325] on div "Add another tab here" at bounding box center [448, 322] width 230 height 21
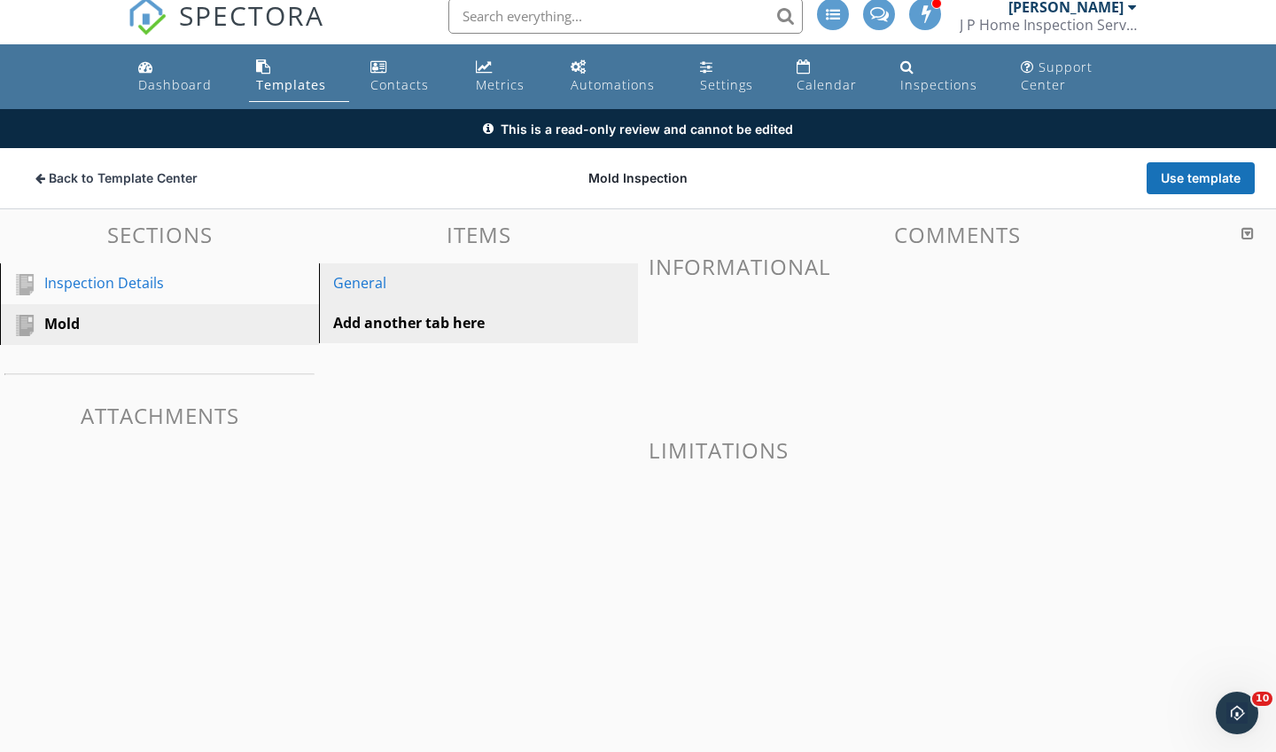
click at [414, 277] on div "General" at bounding box center [448, 282] width 230 height 21
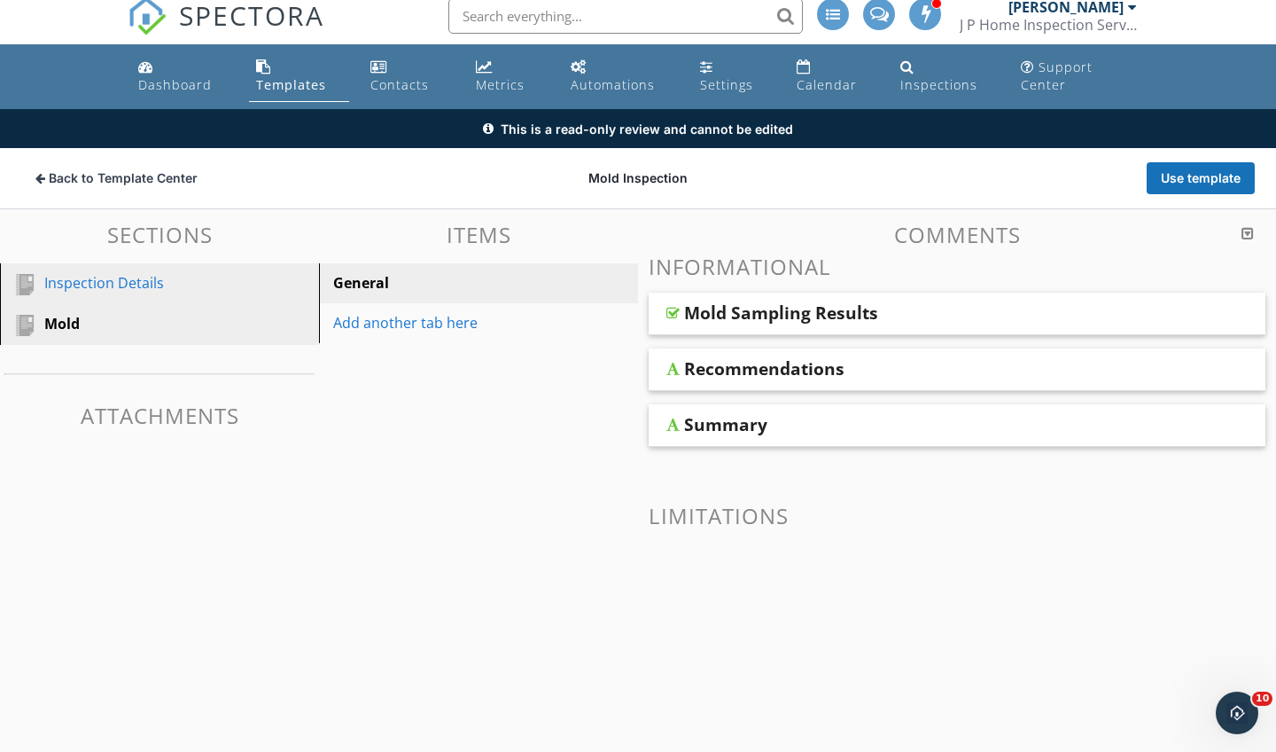
click at [114, 280] on div "Inspection Details" at bounding box center [139, 282] width 191 height 21
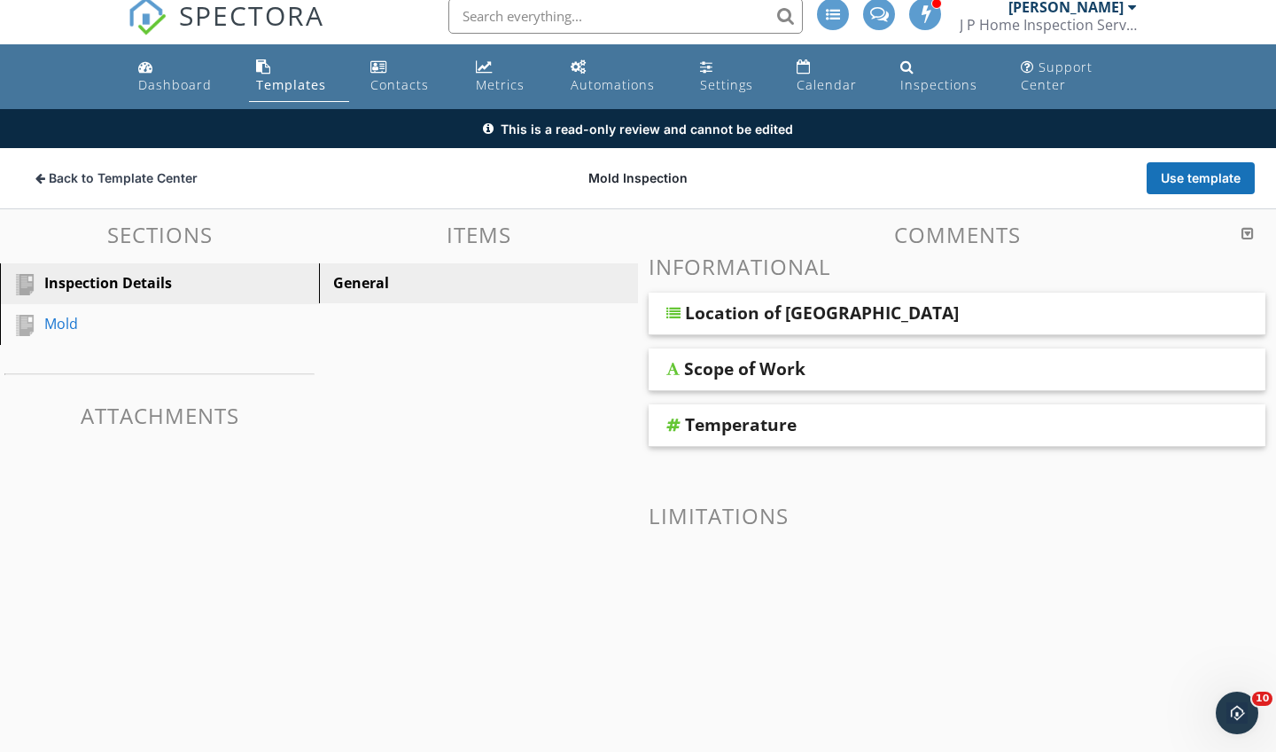
click at [717, 368] on div "Scope of Work" at bounding box center [744, 368] width 121 height 21
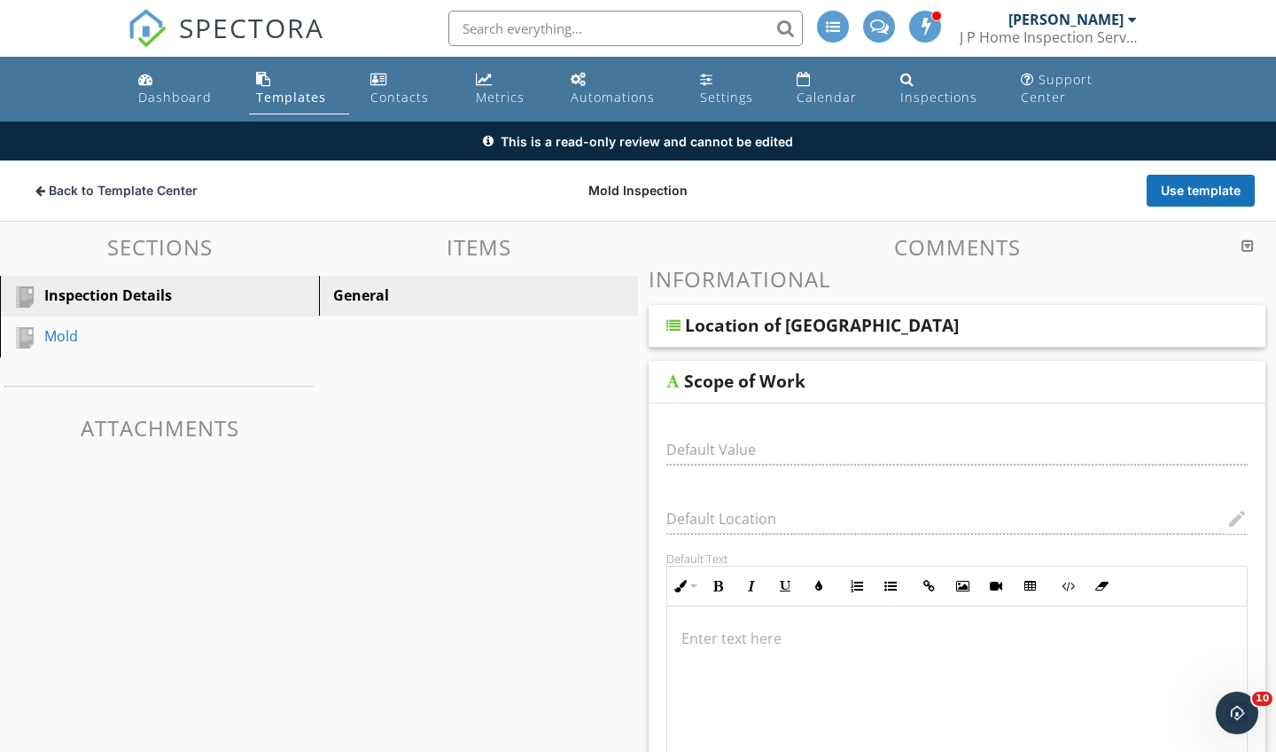
scroll to position [0, 0]
click at [698, 378] on div "Scope of Work" at bounding box center [744, 381] width 121 height 21
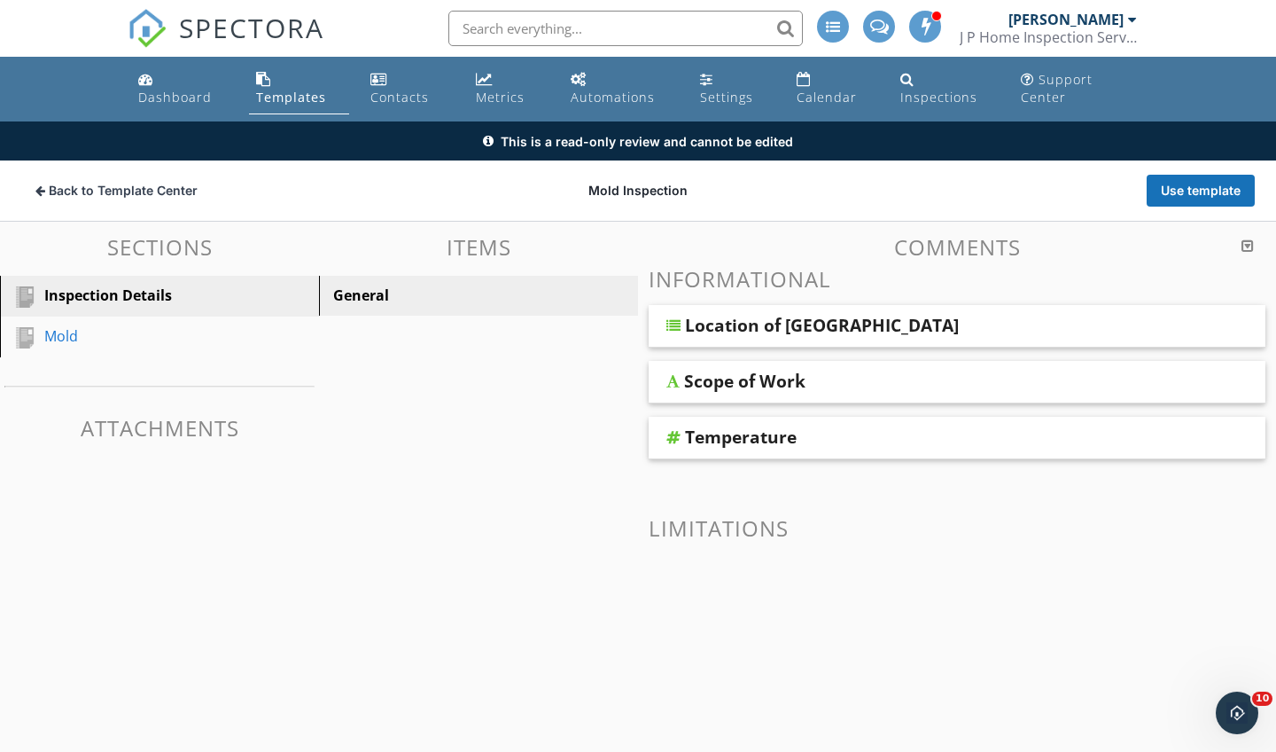
click at [302, 87] on link "Templates" at bounding box center [299, 89] width 100 height 51
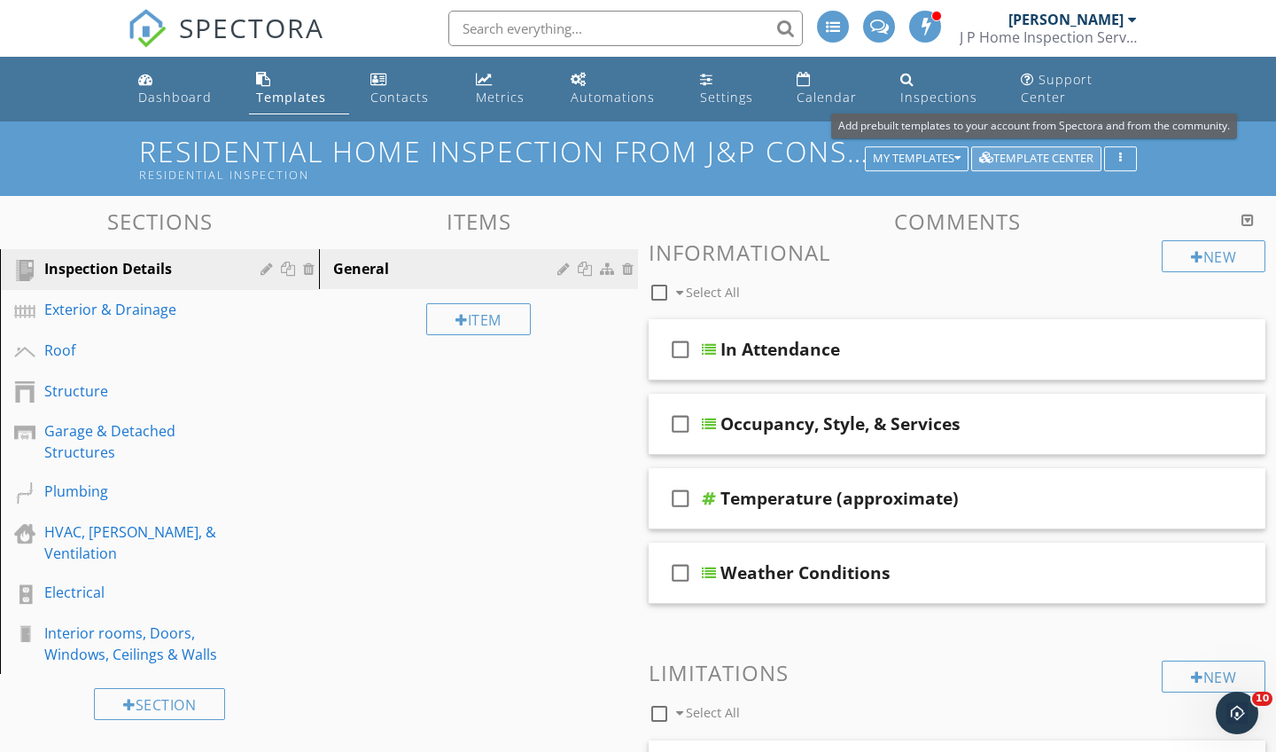
click at [1003, 155] on div "Template Center" at bounding box center [1036, 158] width 114 height 12
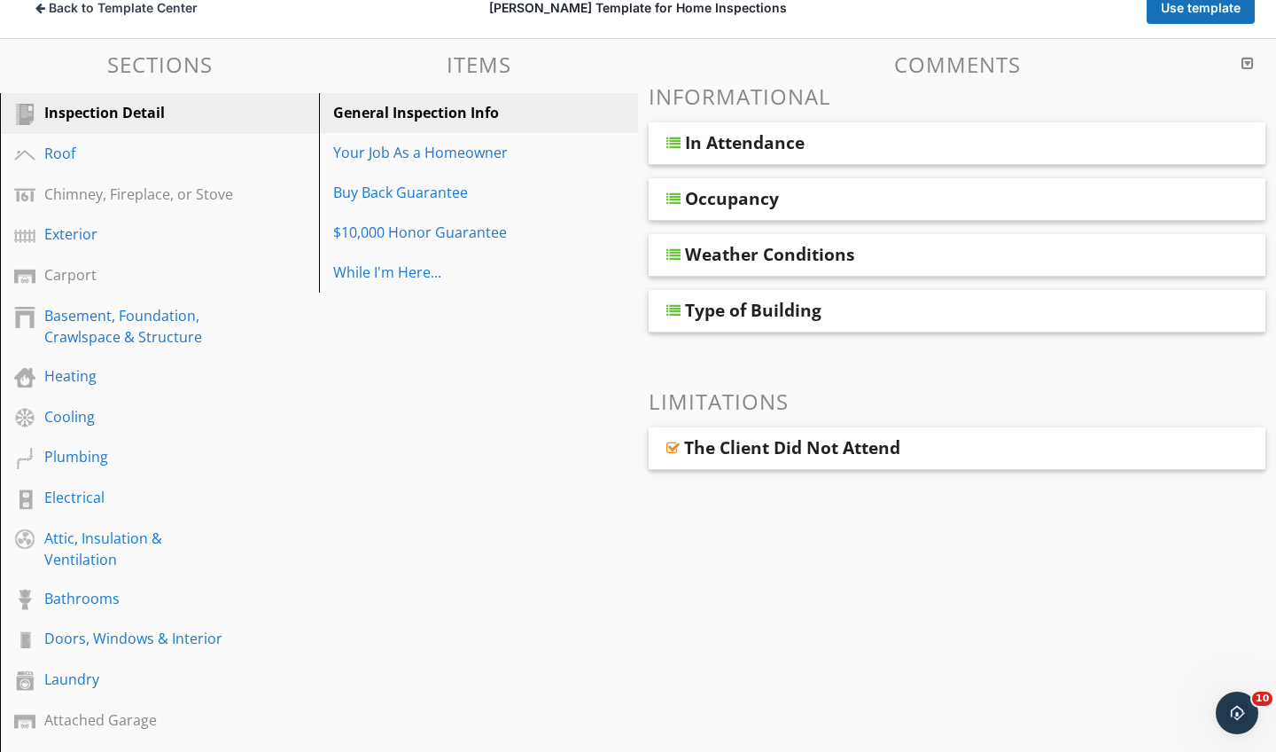
scroll to position [189, 0]
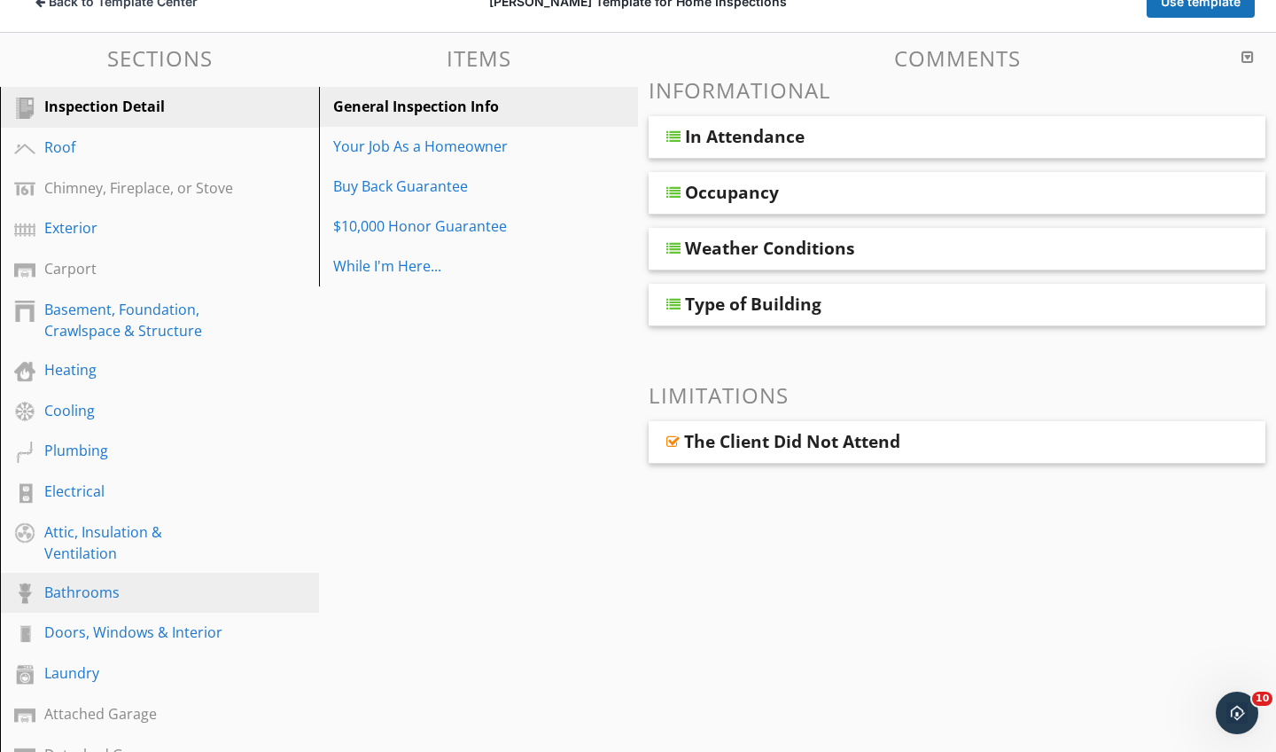
click at [93, 585] on div "Bathrooms" at bounding box center [139, 591] width 191 height 21
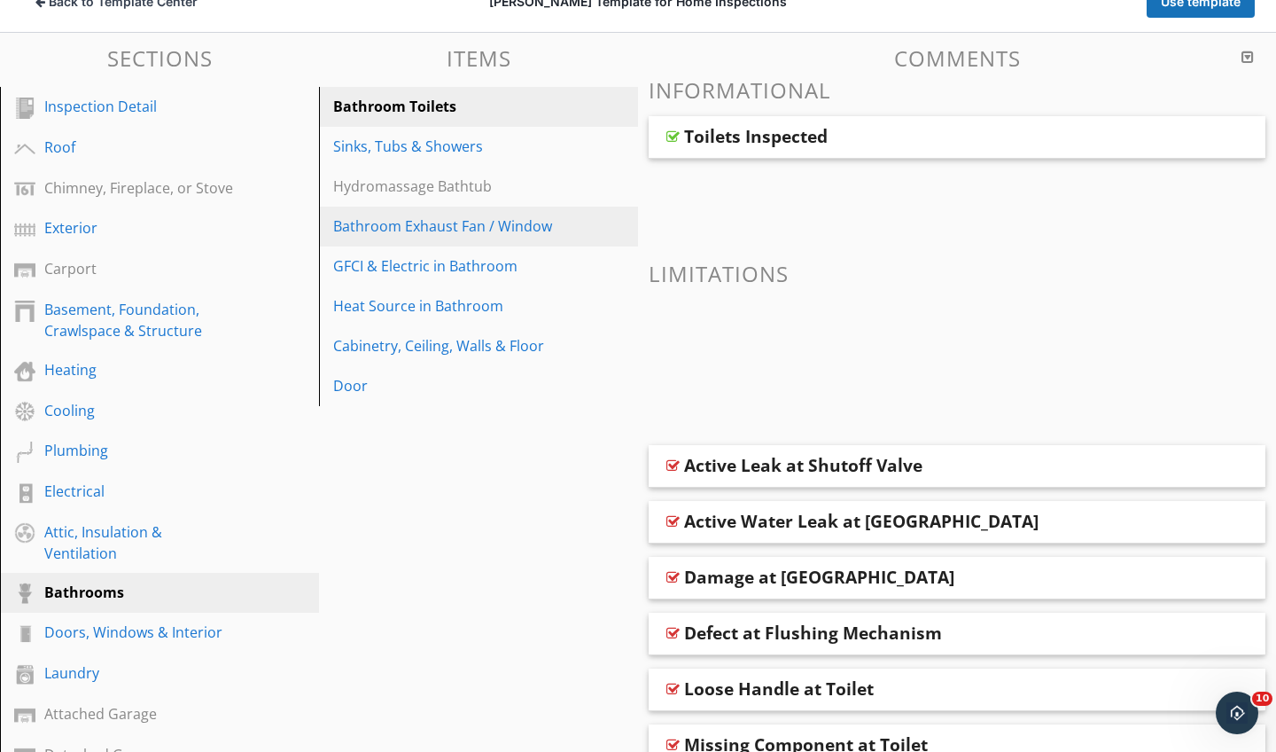
click at [413, 227] on div "Bathroom Exhaust Fan / Window" at bounding box center [448, 225] width 230 height 21
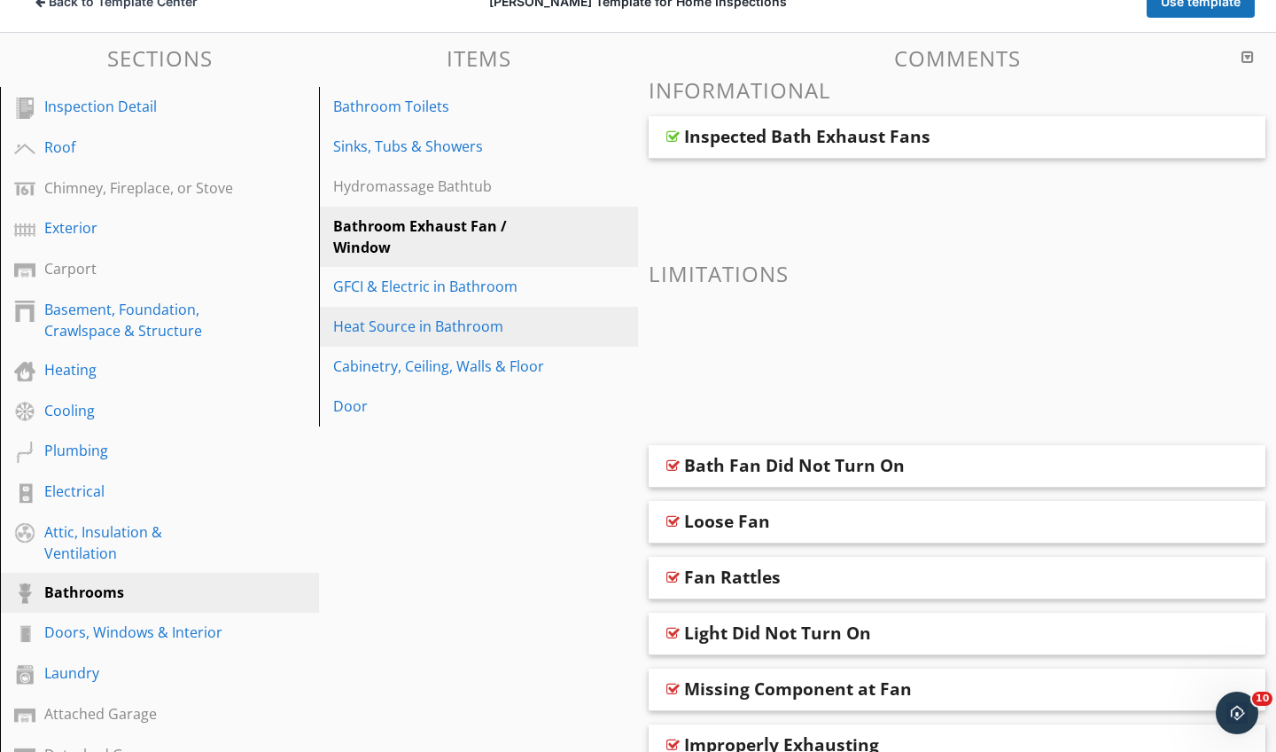
click at [426, 330] on div "Heat Source in Bathroom" at bounding box center [448, 326] width 230 height 21
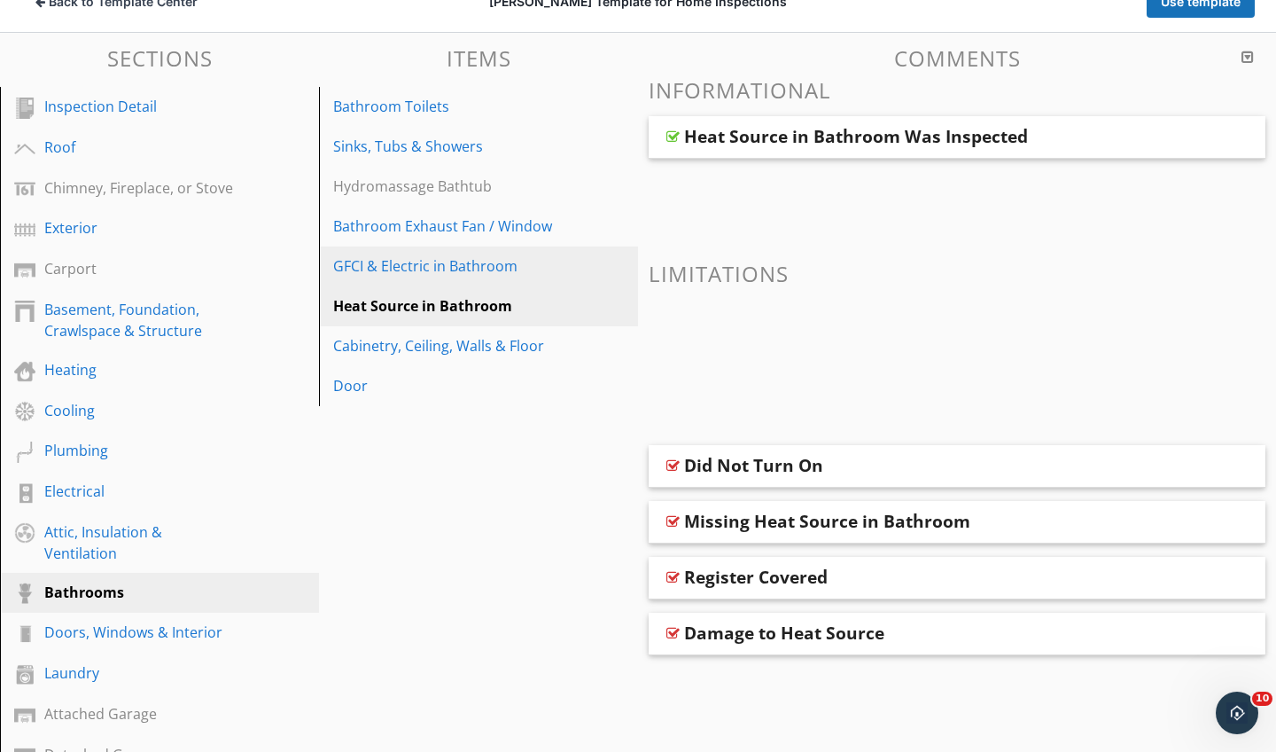
click at [428, 269] on div "GFCI & Electric in Bathroom" at bounding box center [448, 265] width 230 height 21
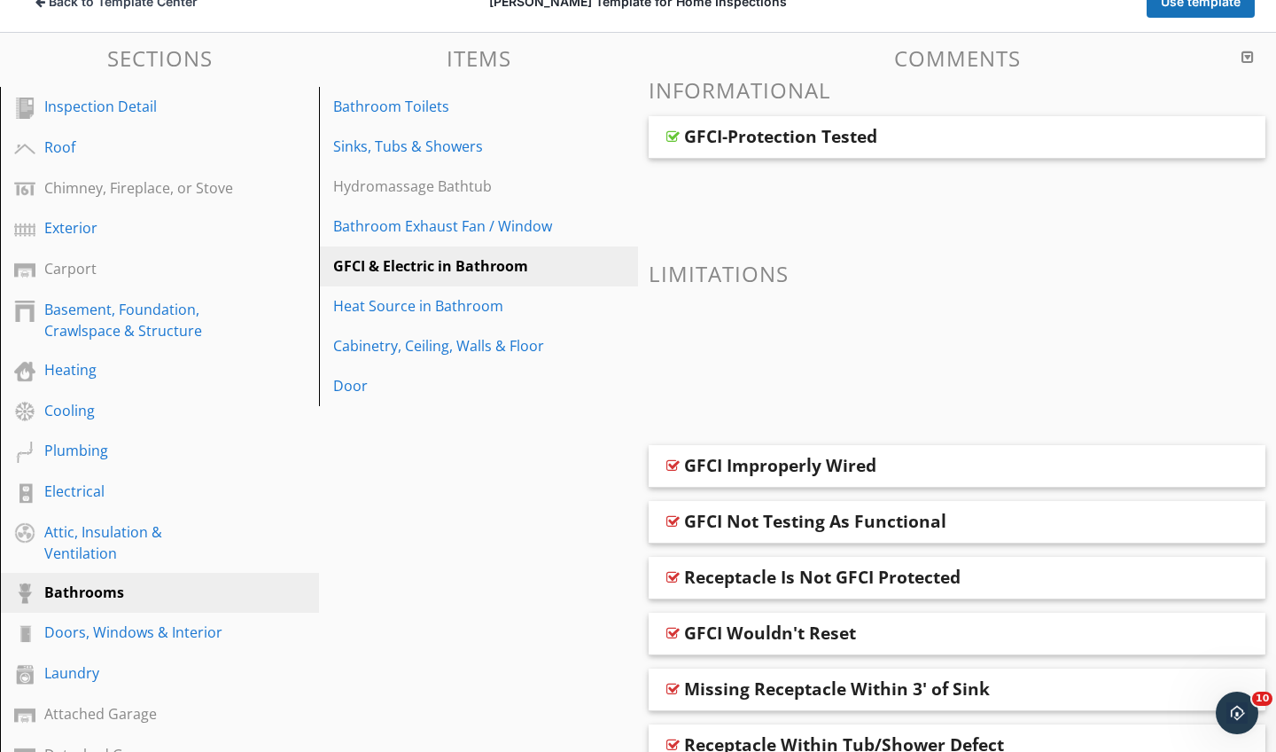
click at [700, 133] on div "GFCI-Protection Tested" at bounding box center [780, 136] width 193 height 21
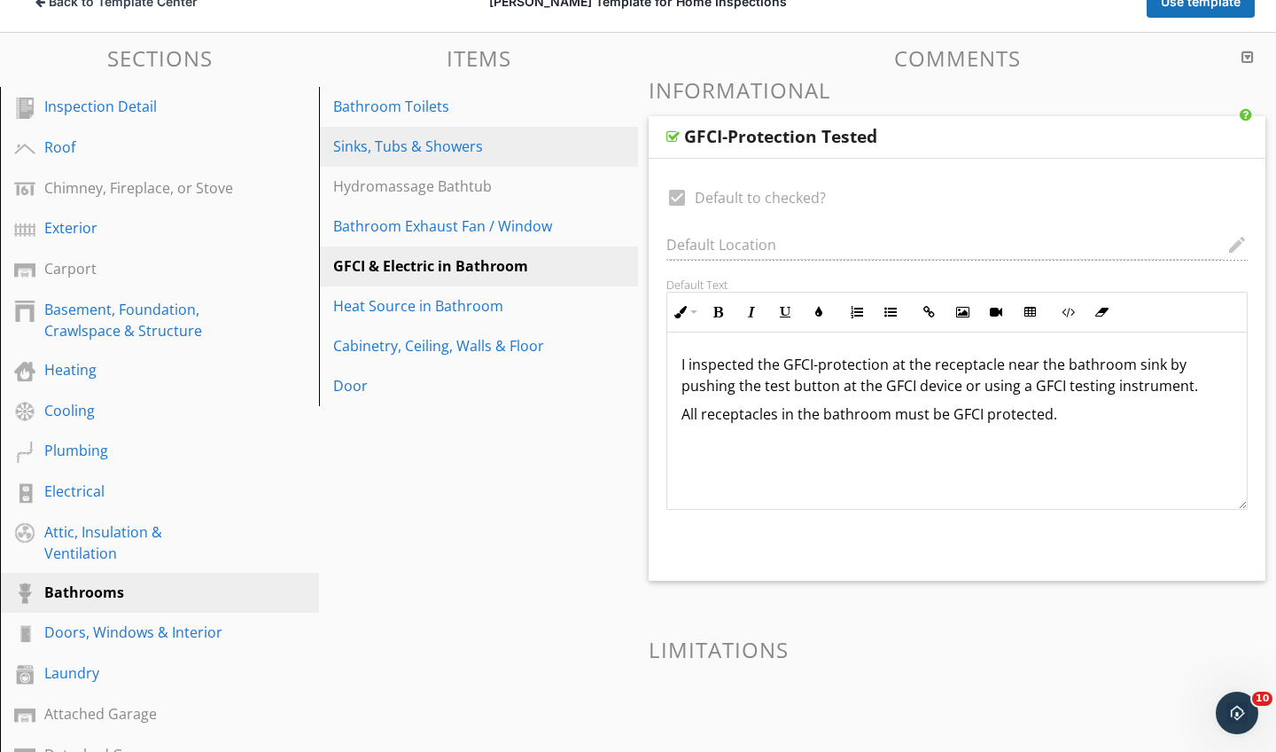
click at [445, 139] on div "Sinks, Tubs & Showers" at bounding box center [448, 146] width 230 height 21
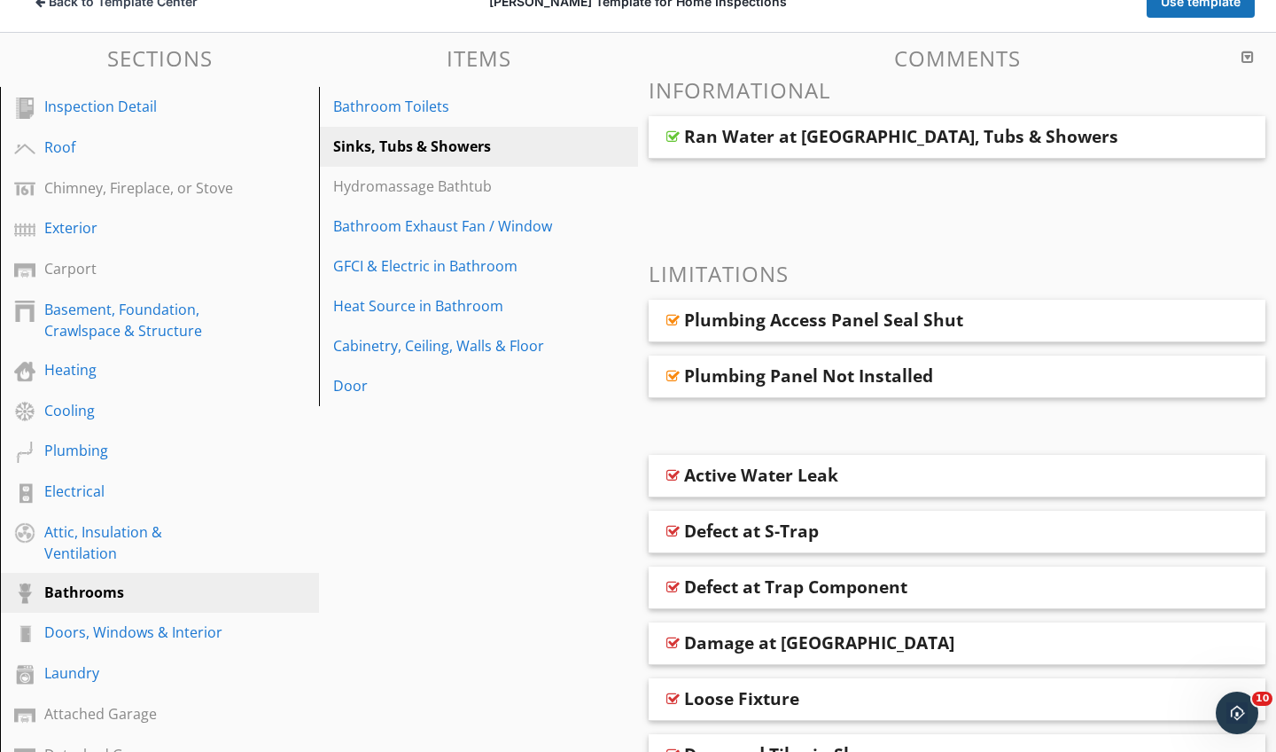
click at [675, 139] on div at bounding box center [673, 136] width 13 height 14
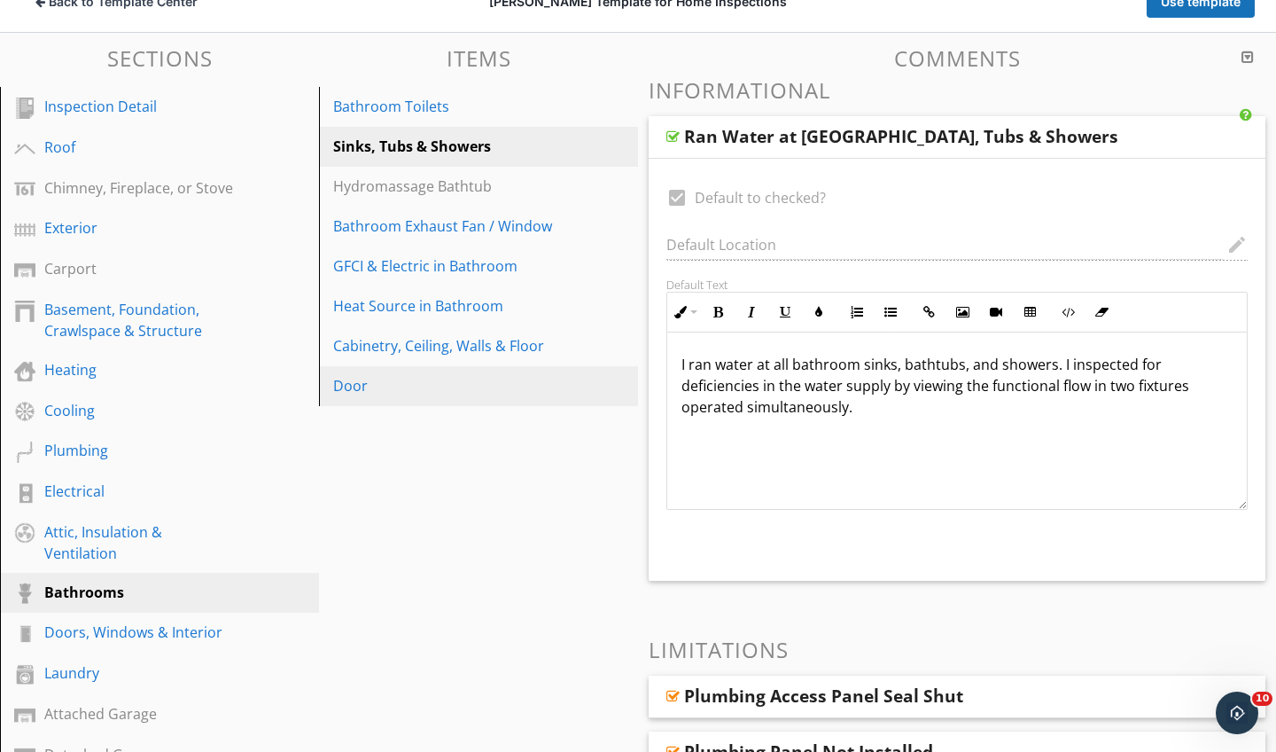
click at [353, 381] on div "Door" at bounding box center [448, 385] width 230 height 21
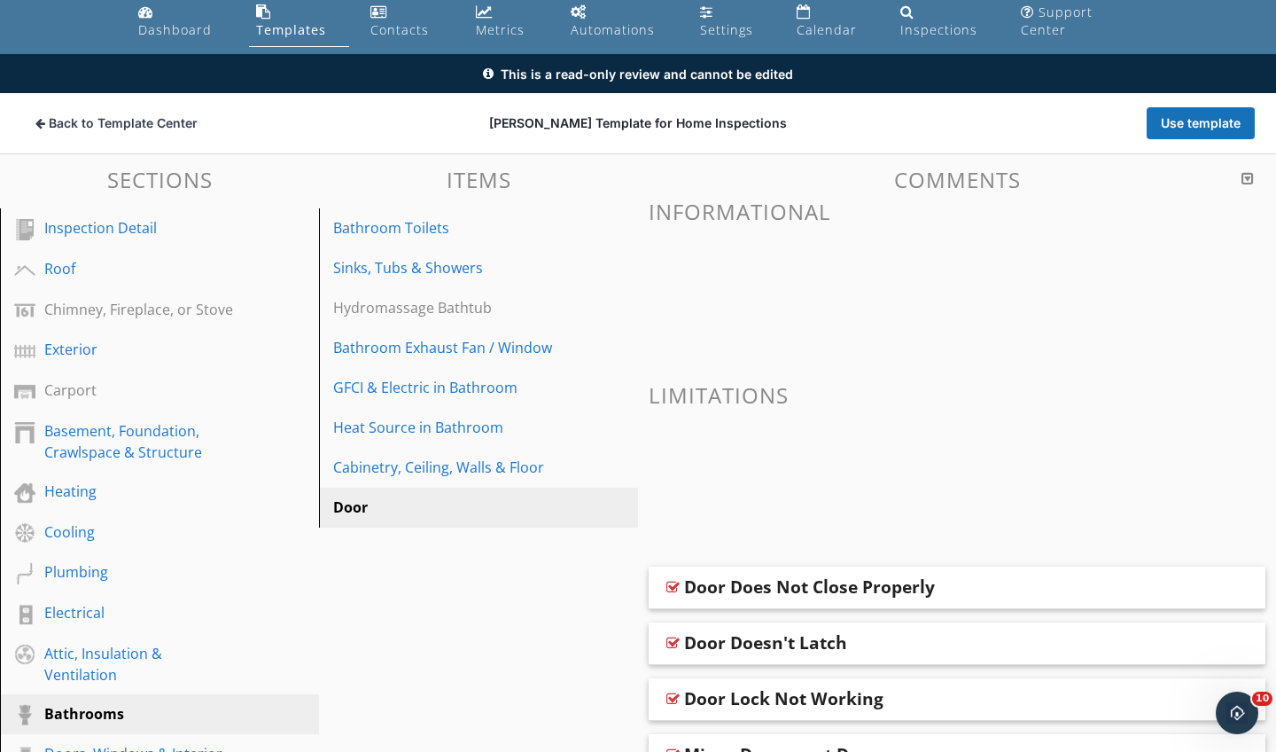
scroll to position [50, 0]
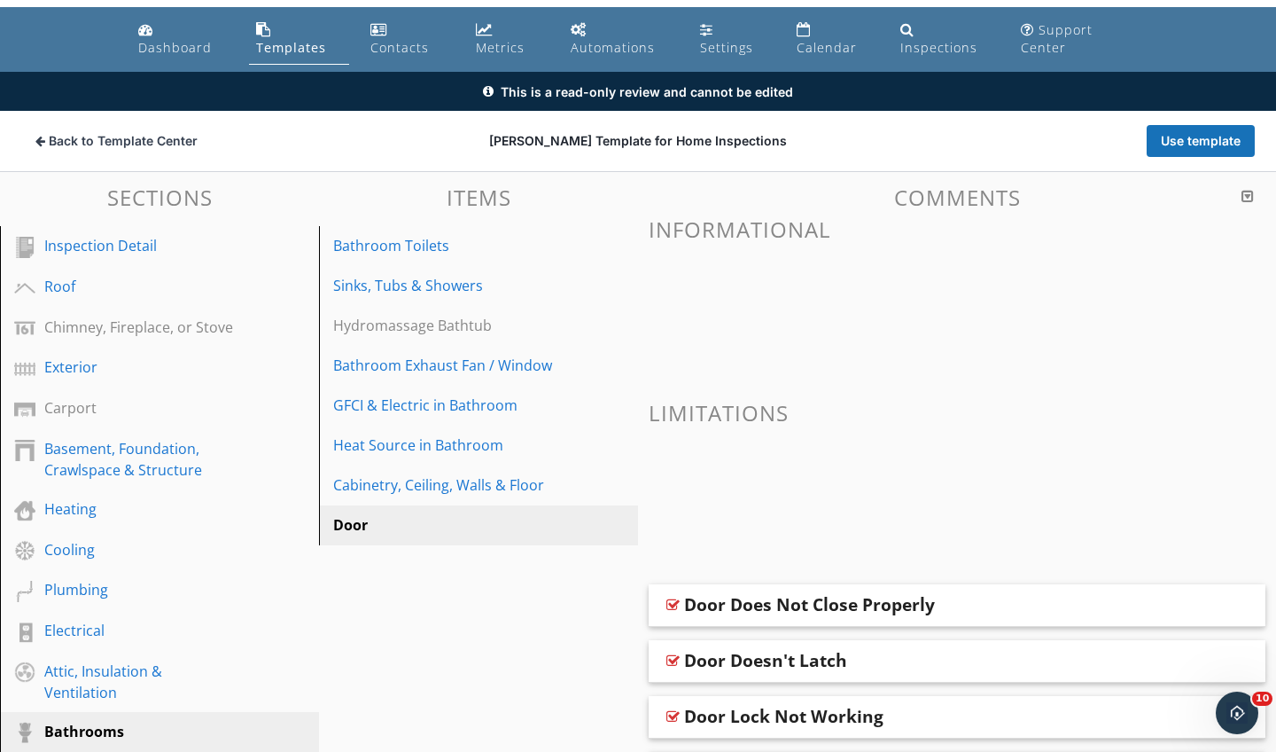
click at [1146, 293] on span at bounding box center [957, 299] width 617 height 89
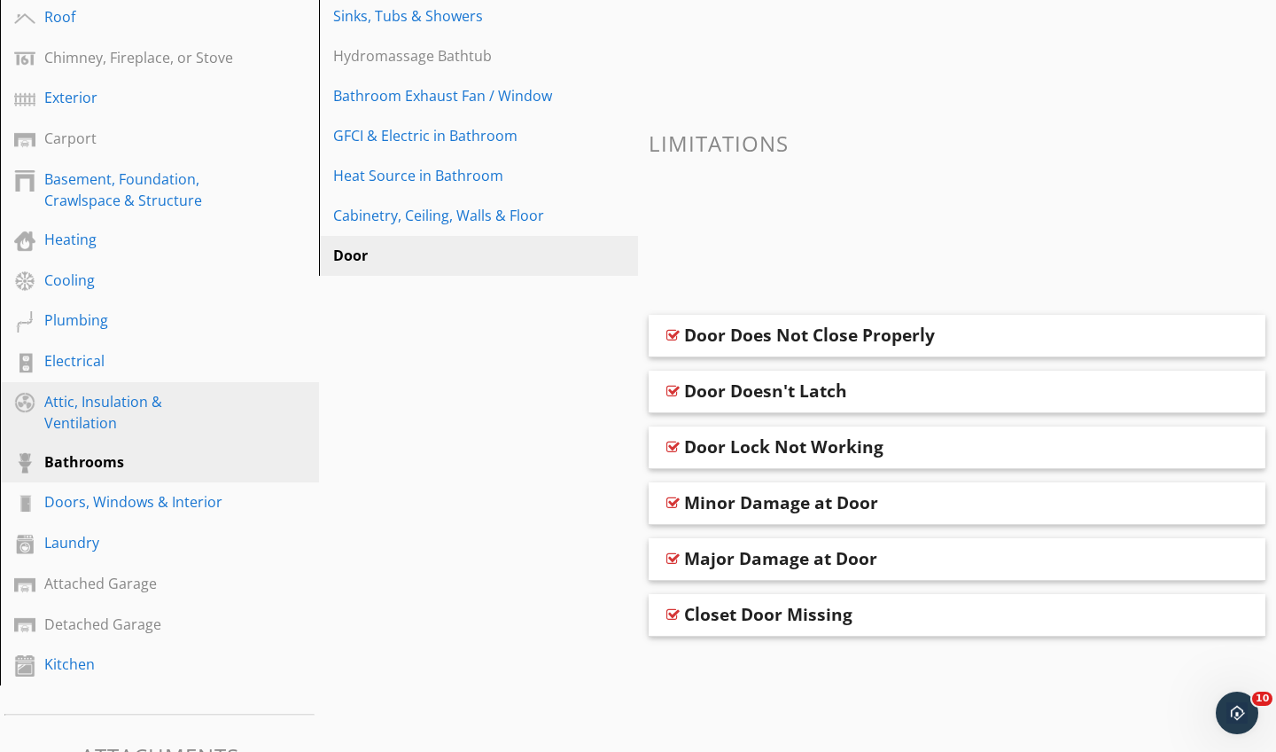
scroll to position [333, 0]
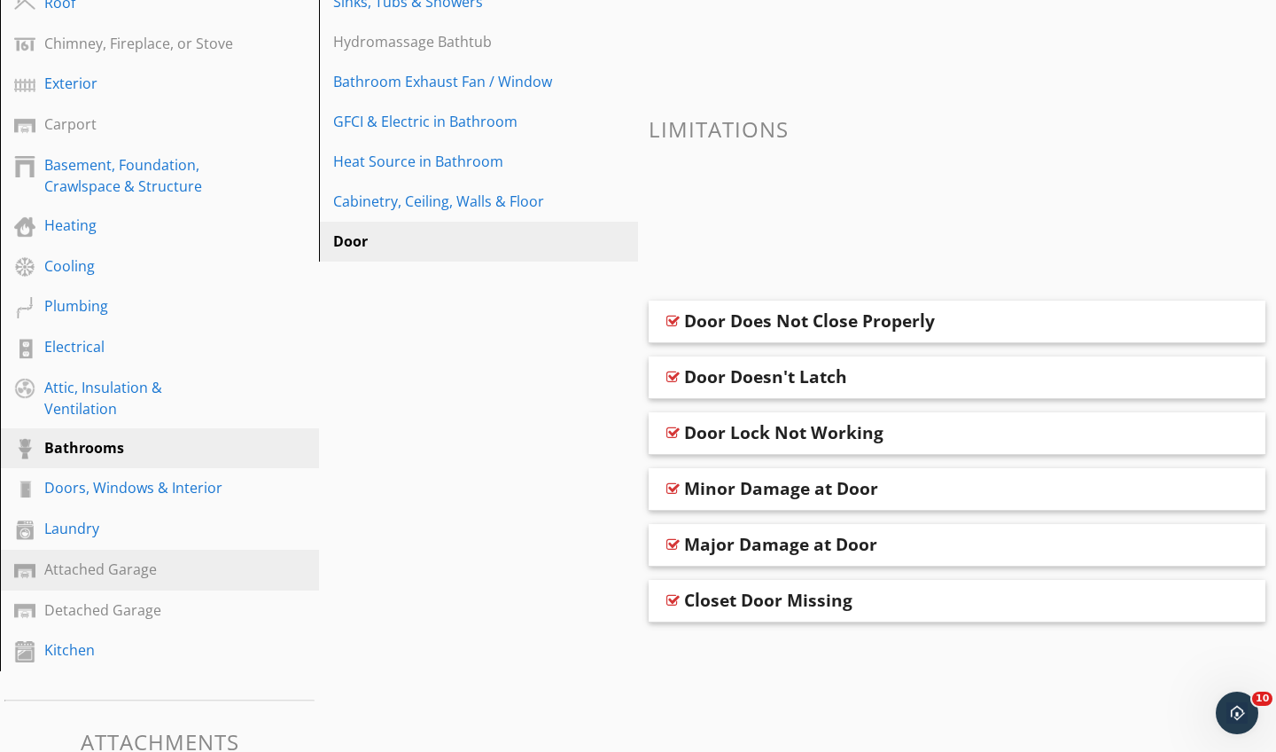
click at [98, 566] on div "Attached Garage" at bounding box center [139, 568] width 191 height 21
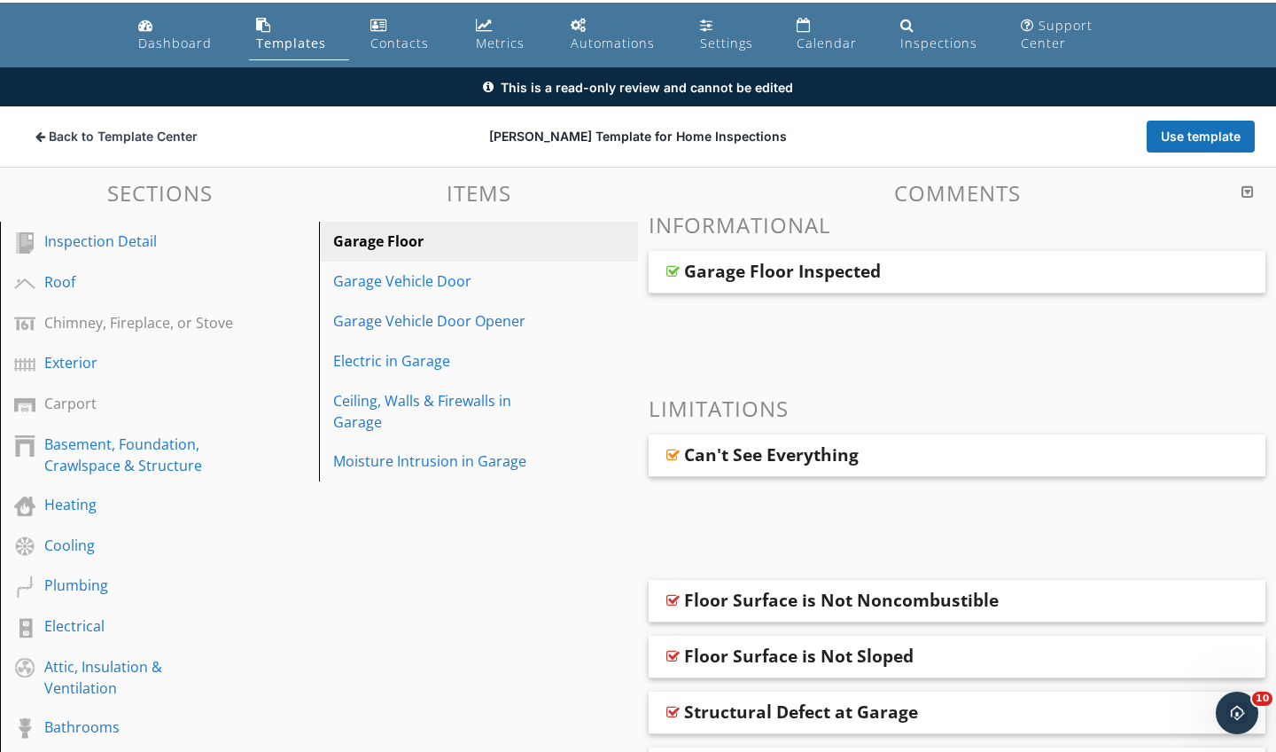
scroll to position [47, 0]
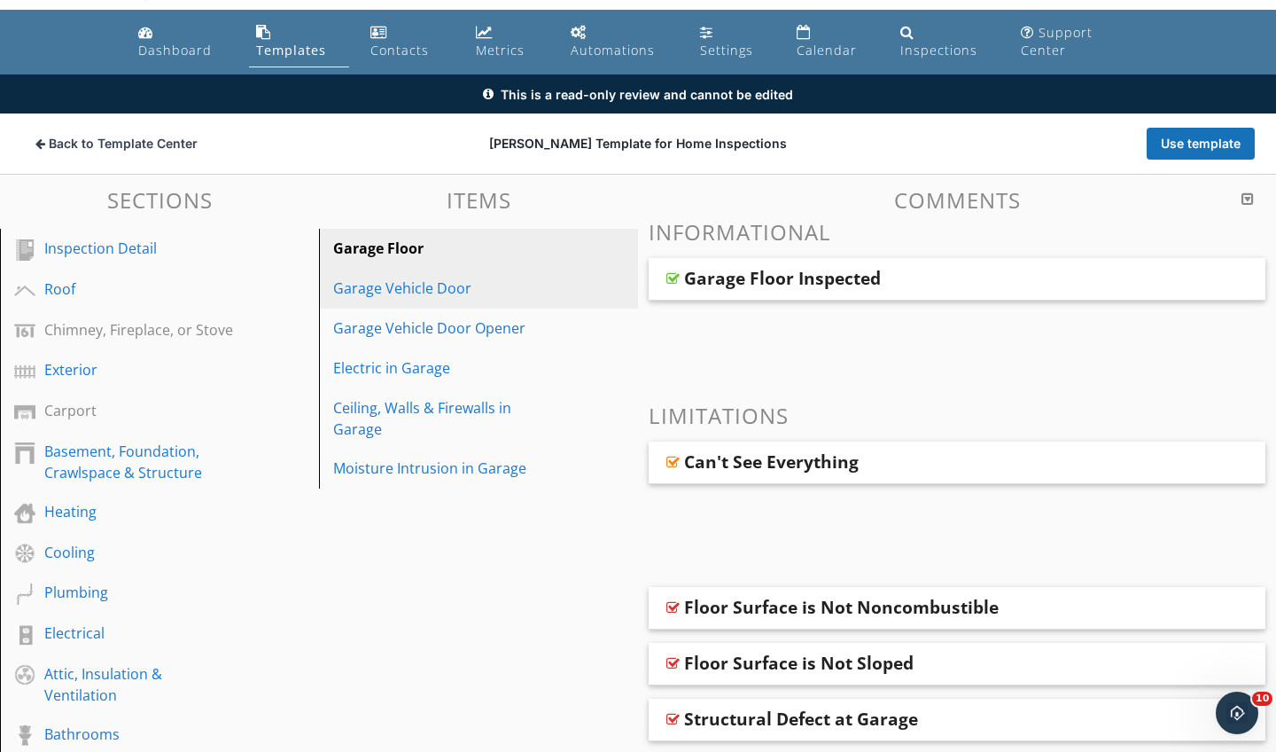
click at [415, 277] on div "Garage Vehicle Door" at bounding box center [448, 287] width 230 height 21
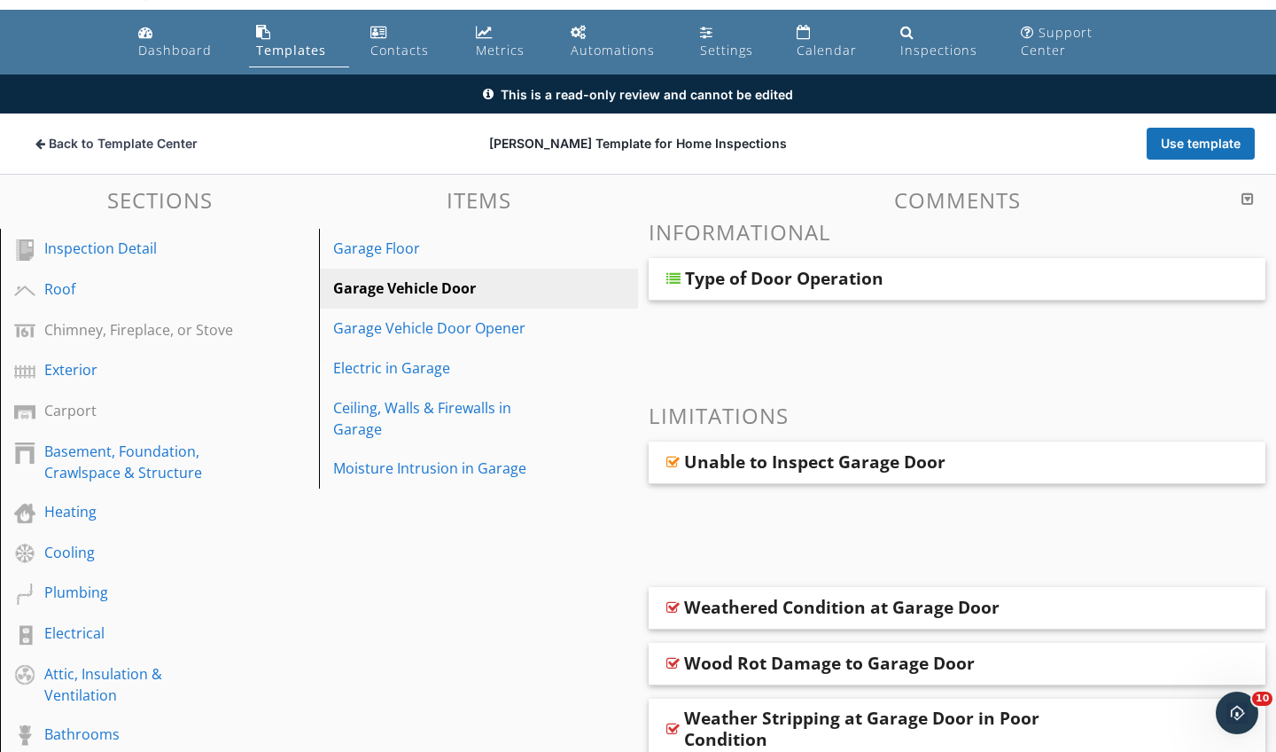
click at [667, 281] on div at bounding box center [674, 278] width 14 height 14
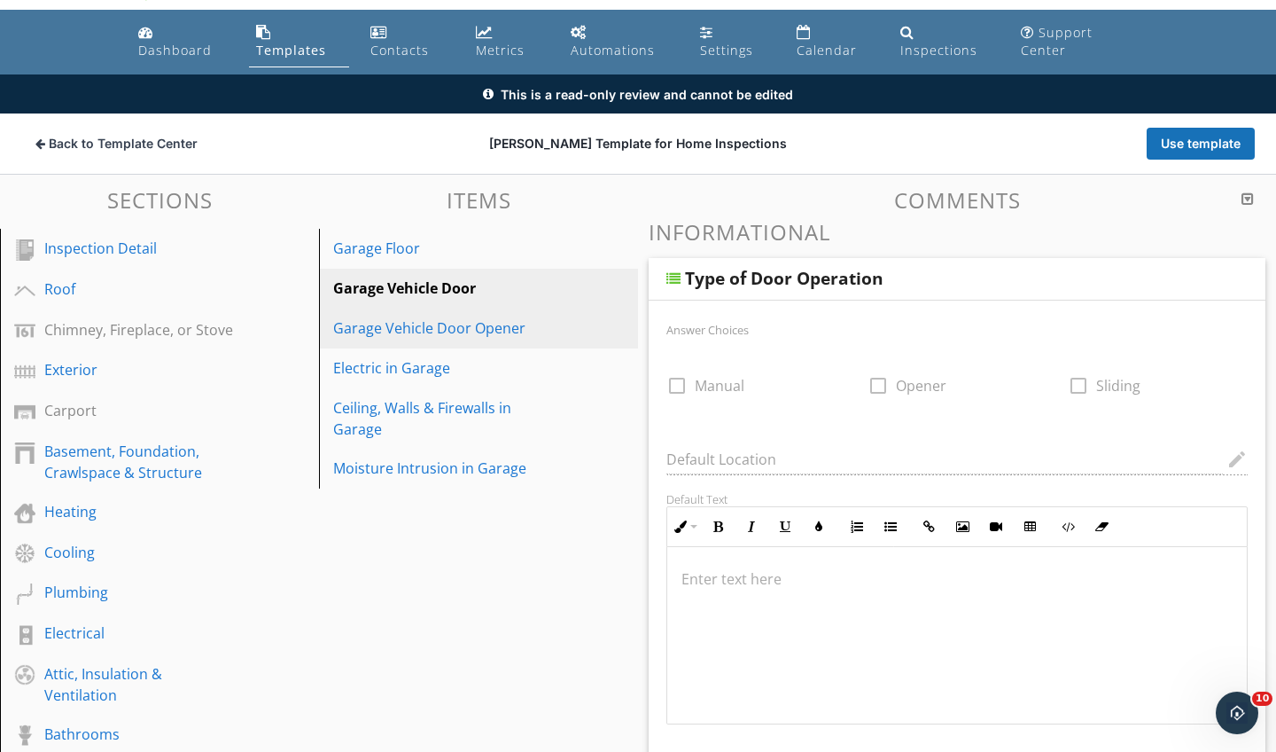
click at [456, 324] on div "Garage Vehicle Door Opener" at bounding box center [448, 327] width 230 height 21
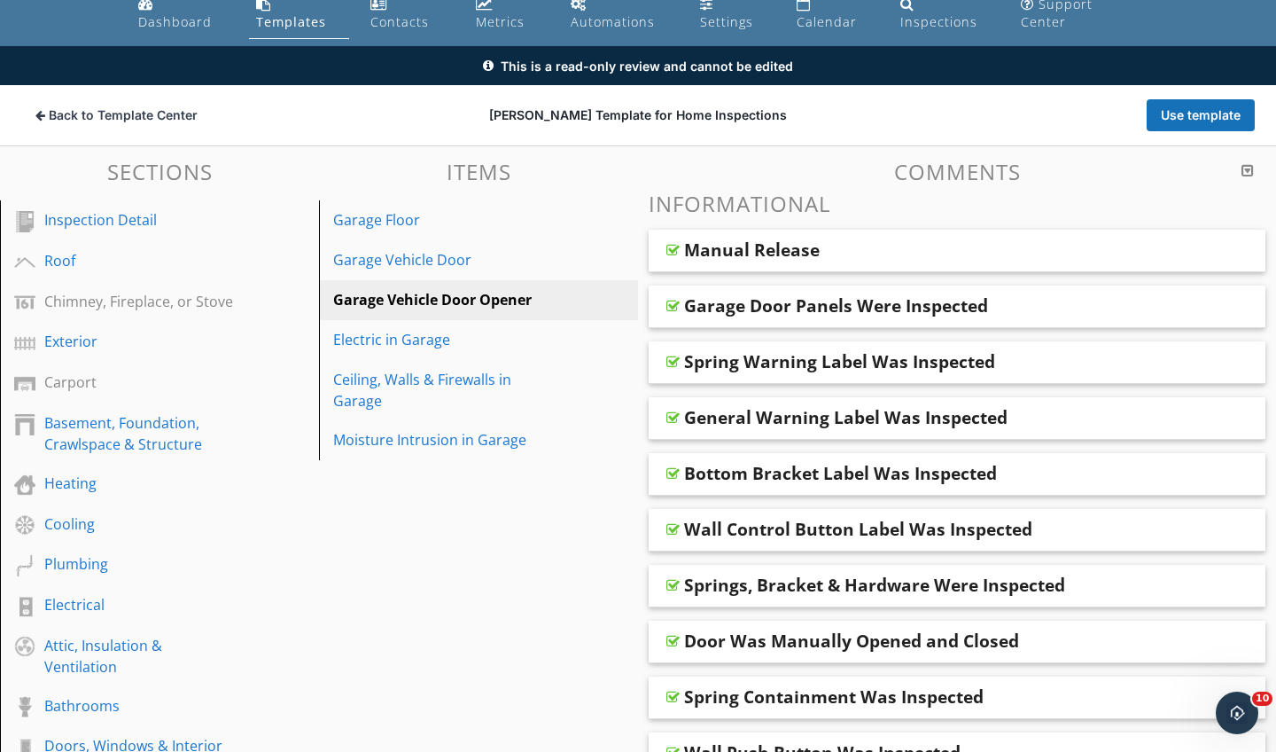
scroll to position [79, 0]
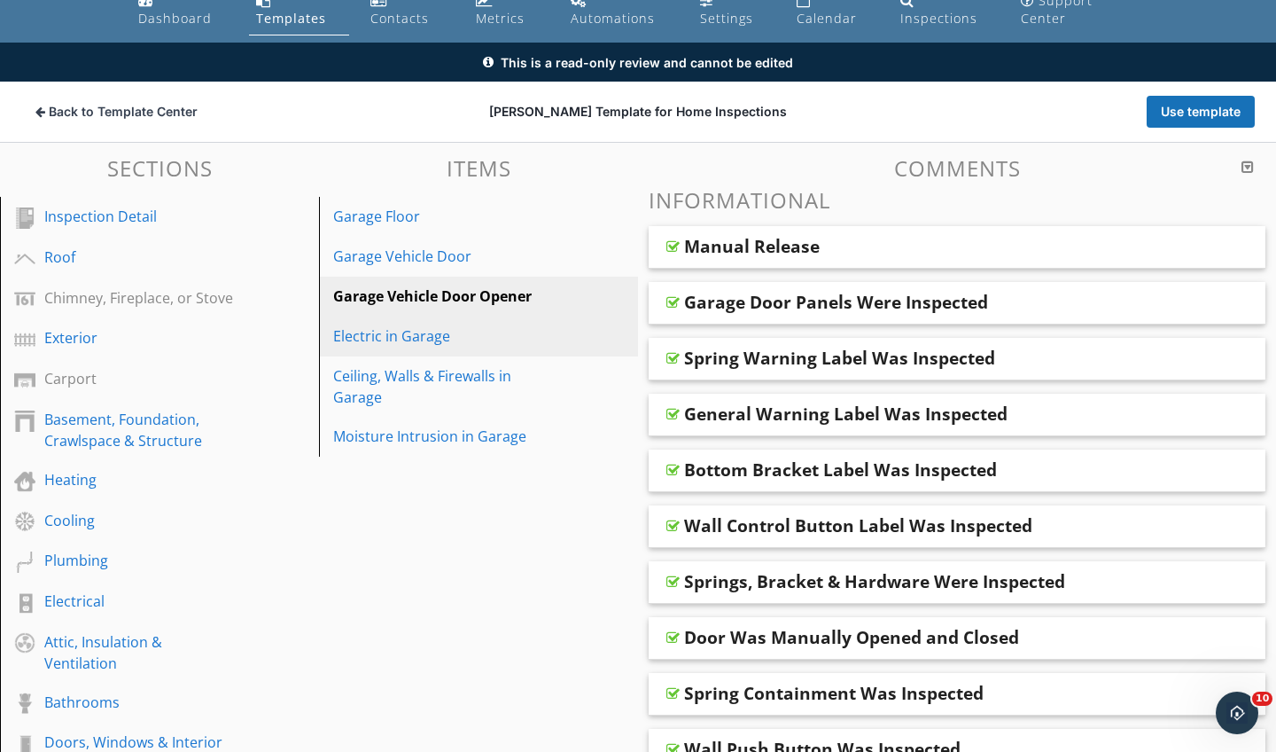
click at [423, 341] on div "Electric in Garage" at bounding box center [448, 335] width 230 height 21
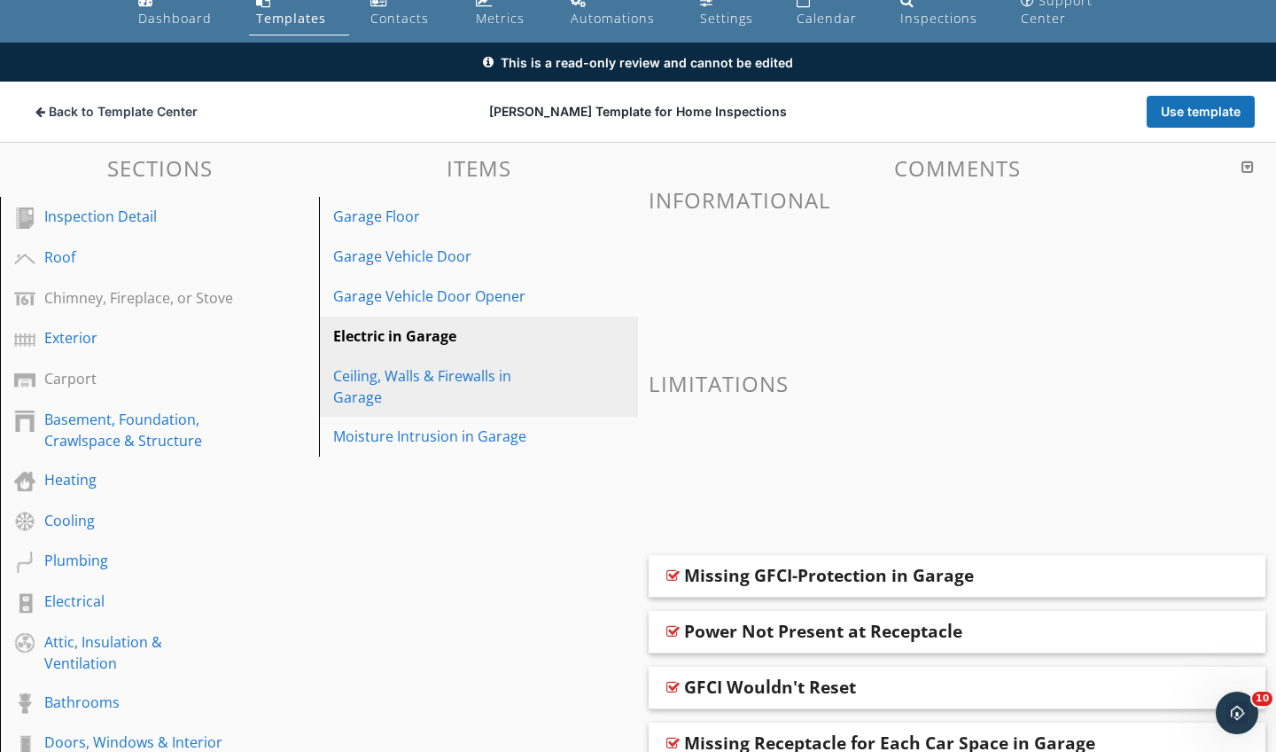
click at [436, 382] on div "Ceiling, Walls & Firewalls in Garage" at bounding box center [448, 386] width 230 height 43
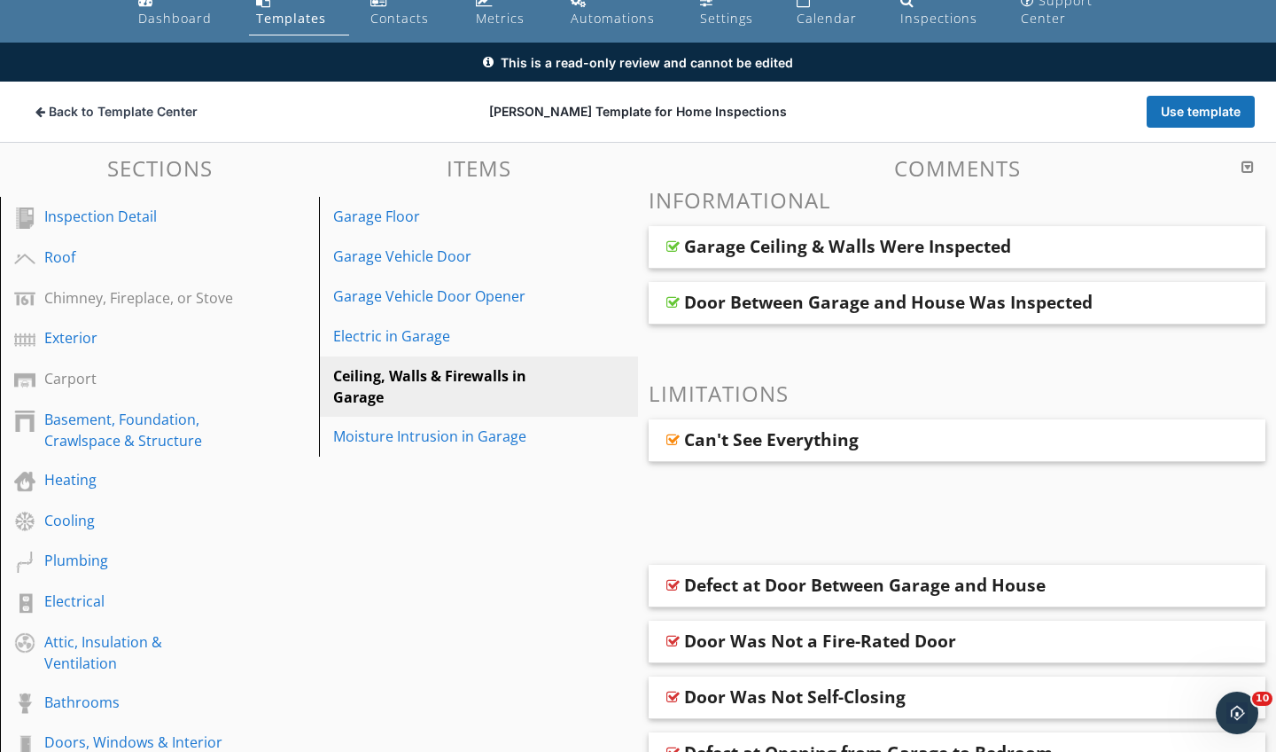
click at [720, 300] on div "Door Between Garage and House Was Inspected" at bounding box center [888, 302] width 409 height 21
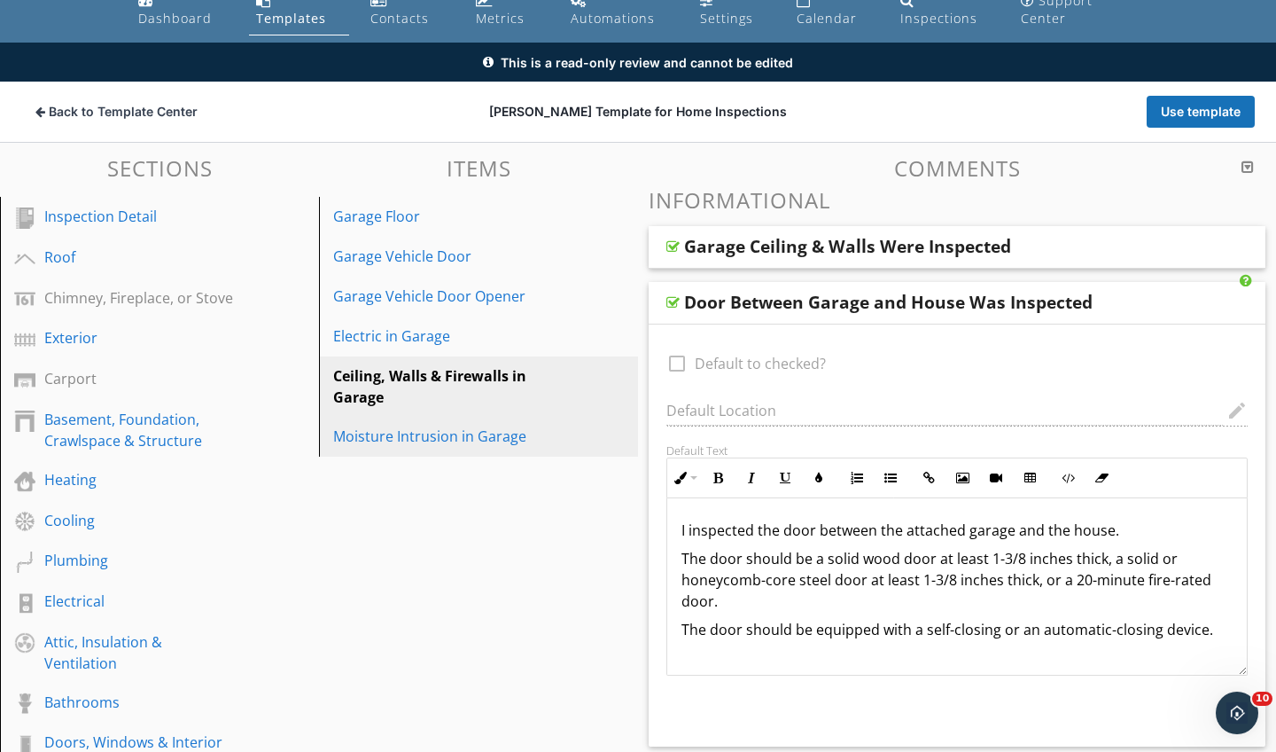
click at [431, 440] on div "Moisture Intrusion in Garage" at bounding box center [448, 435] width 230 height 21
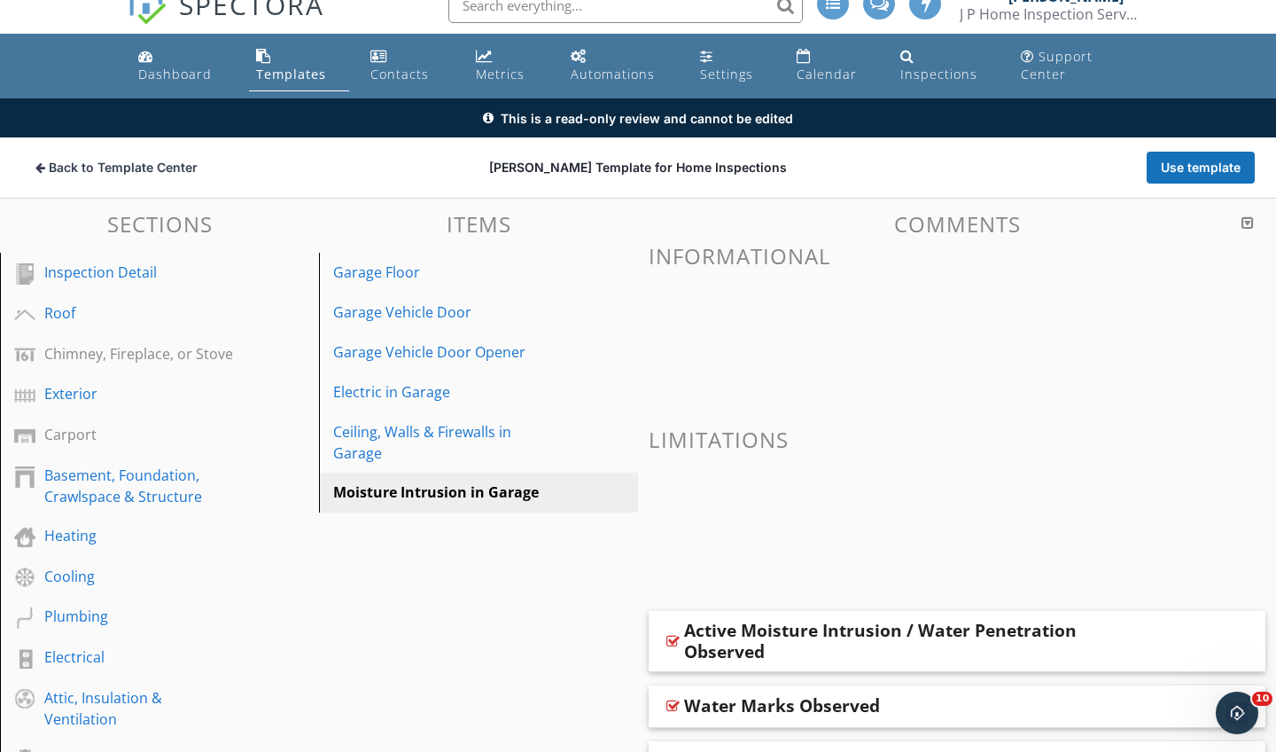
scroll to position [16, 0]
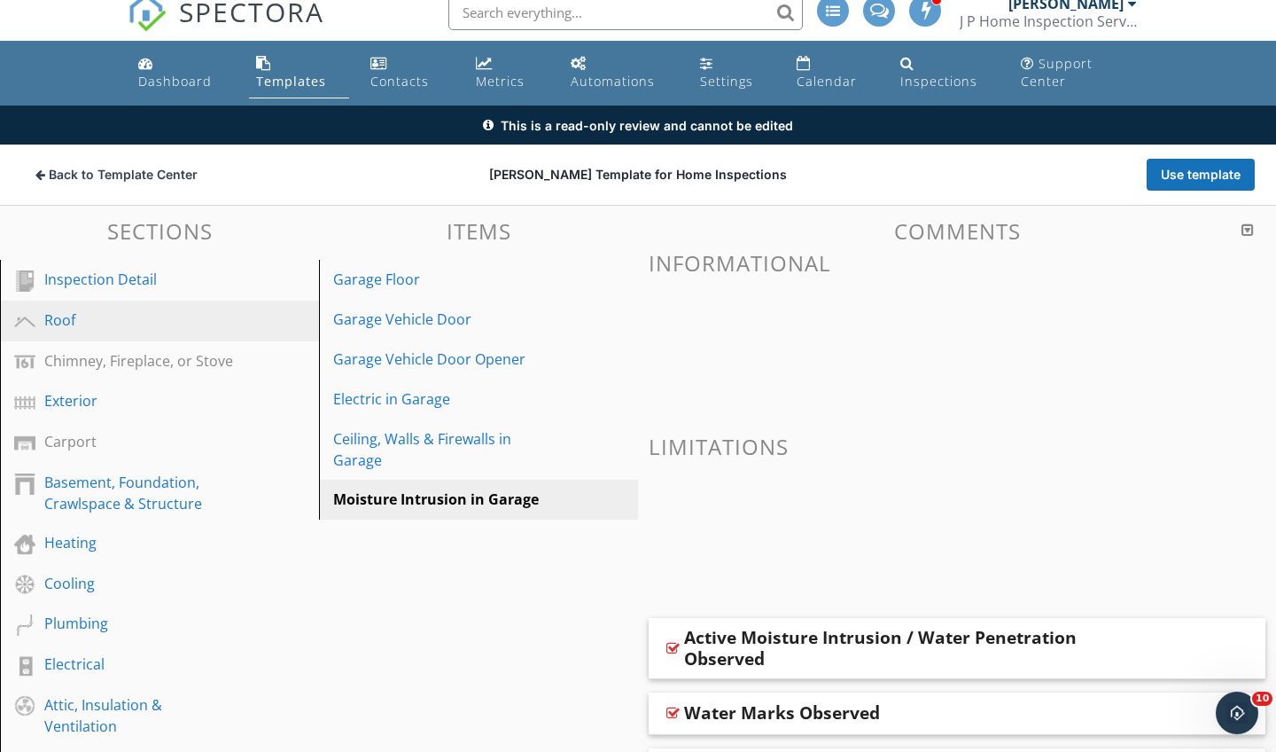
click at [113, 320] on div "Roof" at bounding box center [139, 319] width 191 height 21
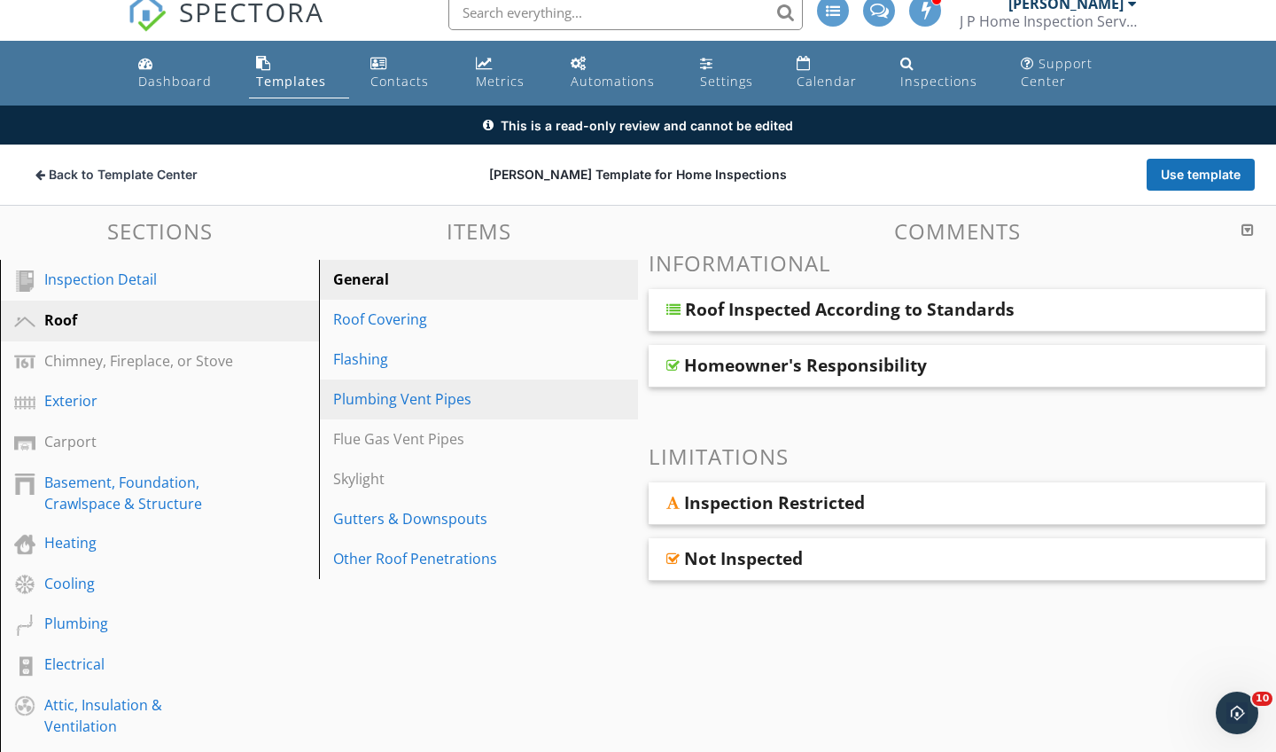
click at [425, 399] on div "Plumbing Vent Pipes" at bounding box center [448, 398] width 230 height 21
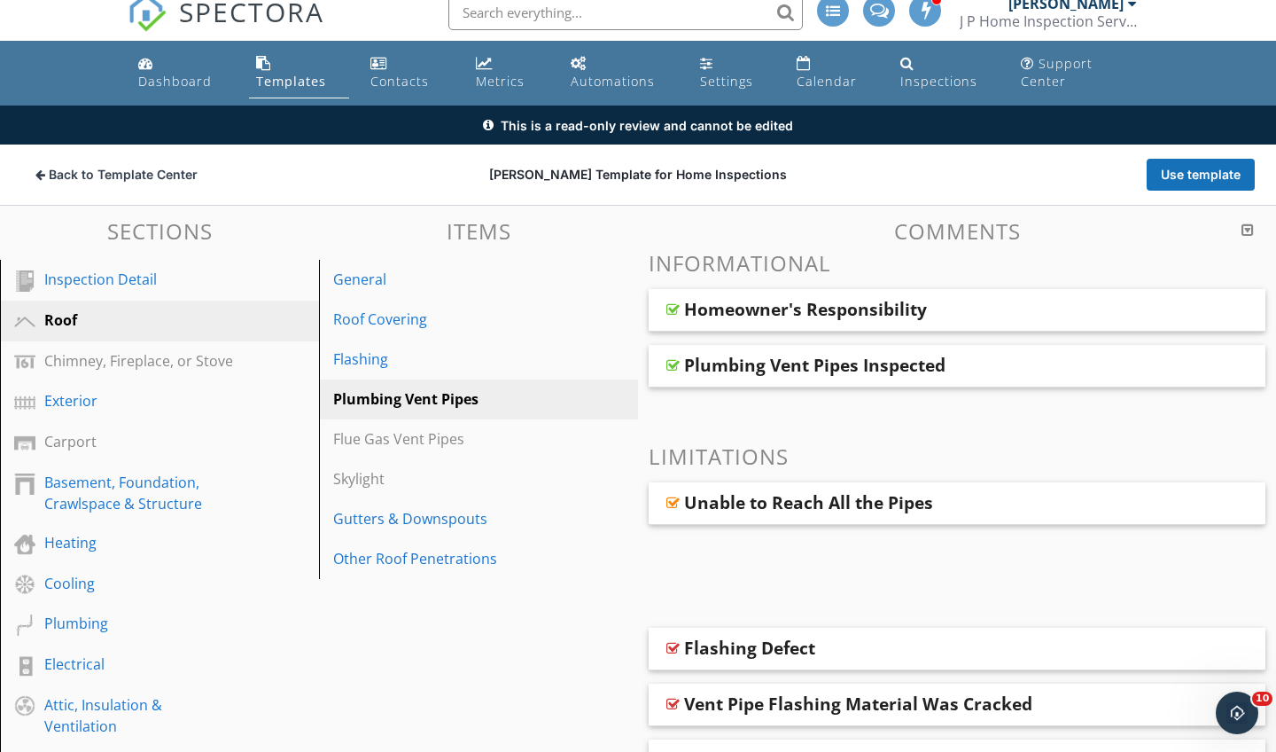
click at [692, 306] on div "Homeowner's Responsibility" at bounding box center [805, 309] width 243 height 21
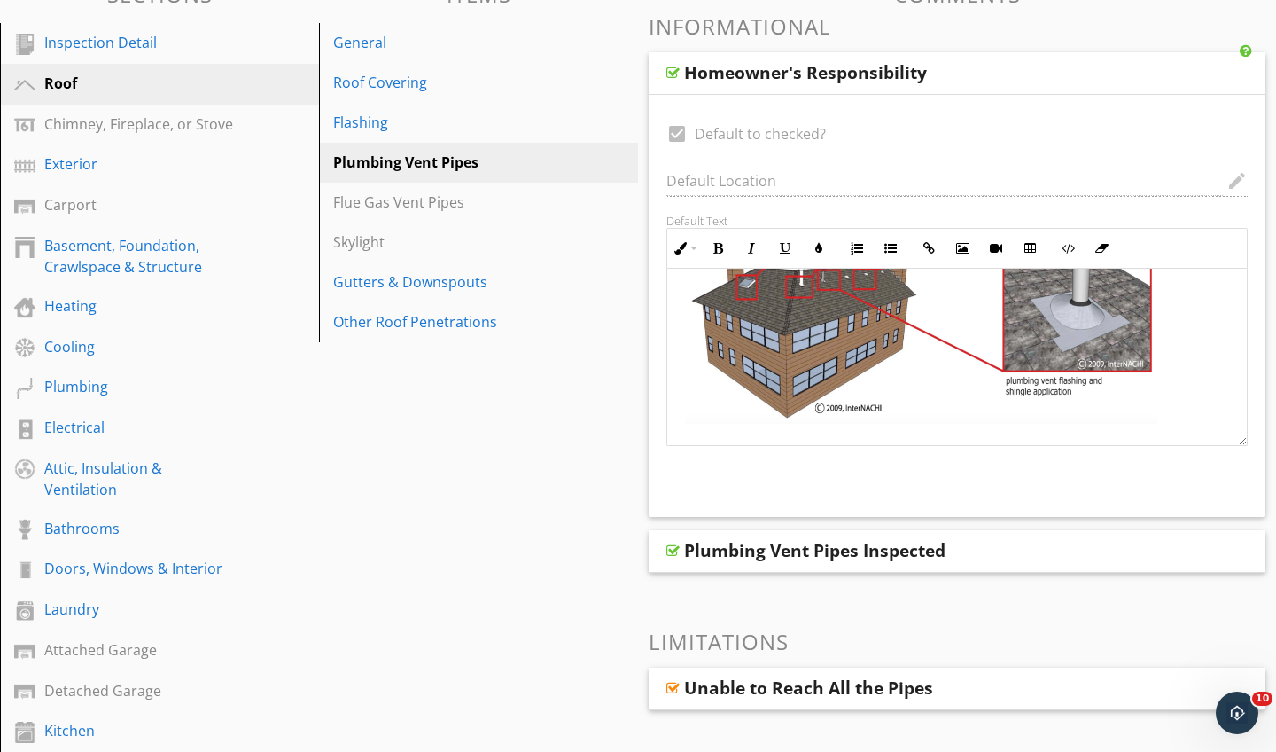
scroll to position [257, 0]
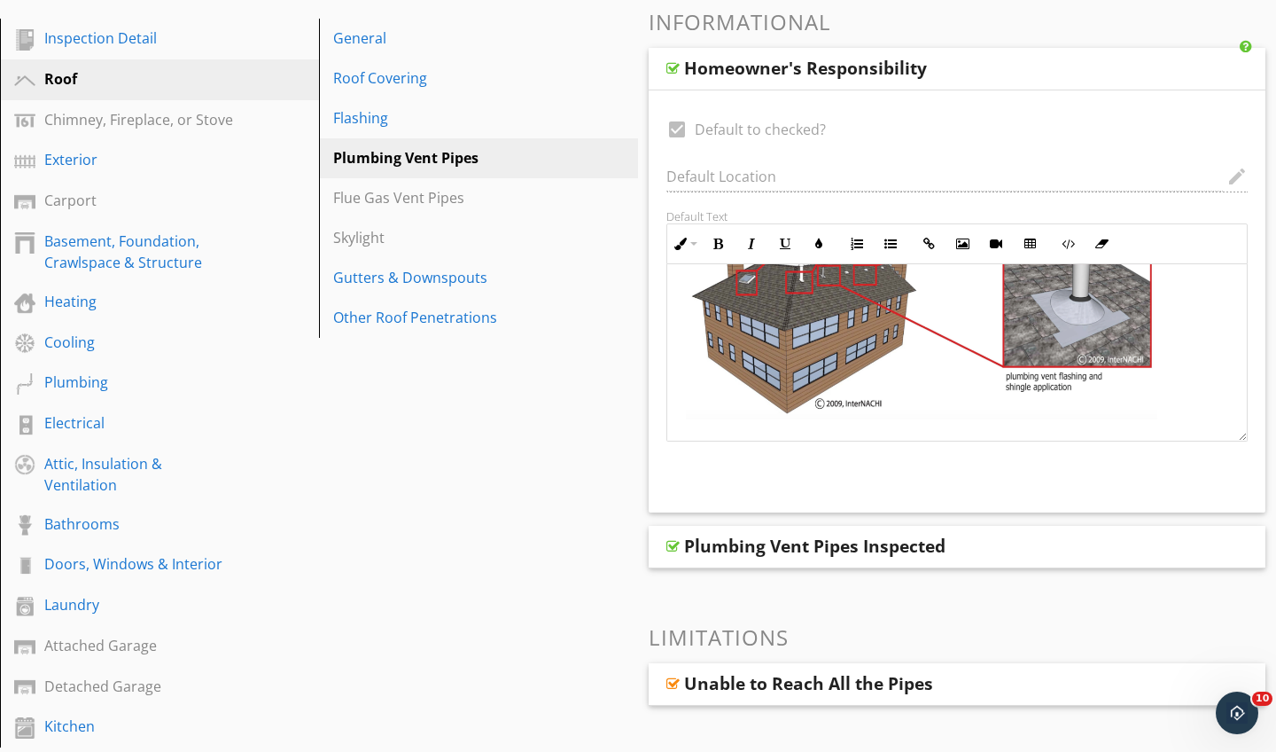
click at [675, 544] on div at bounding box center [673, 546] width 13 height 14
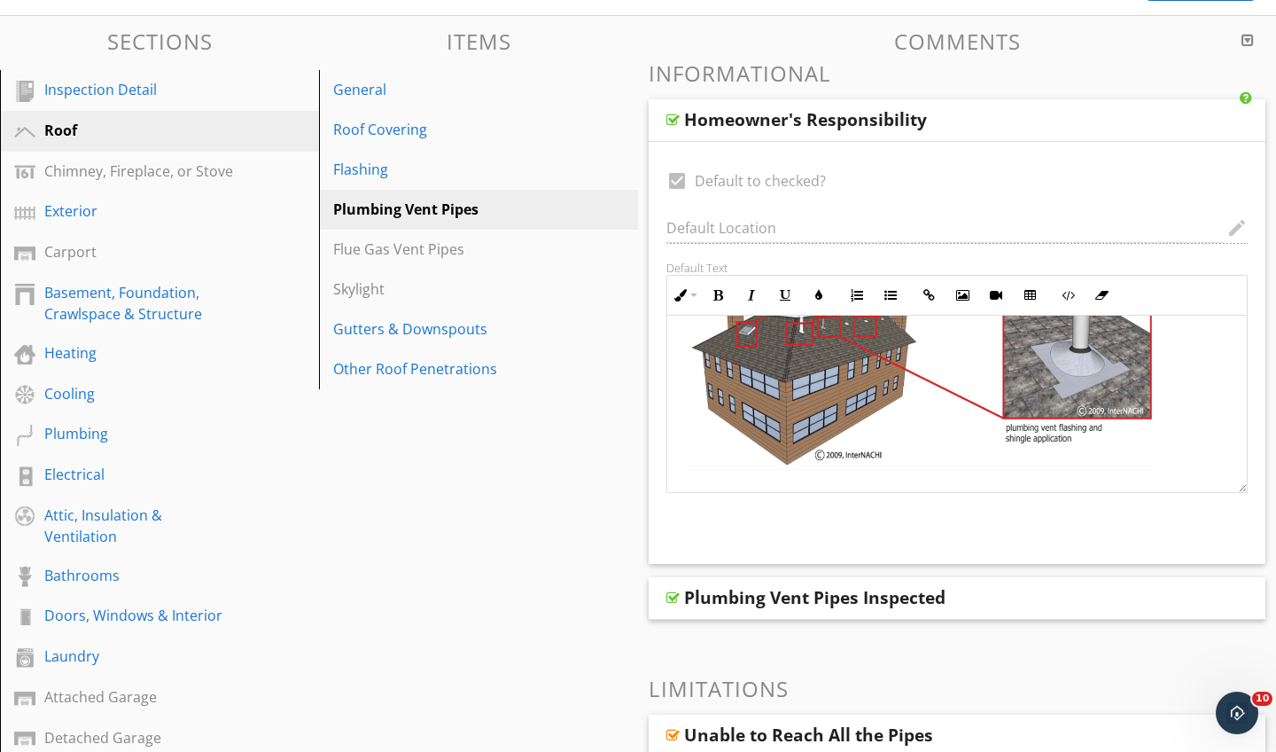
scroll to position [191, 0]
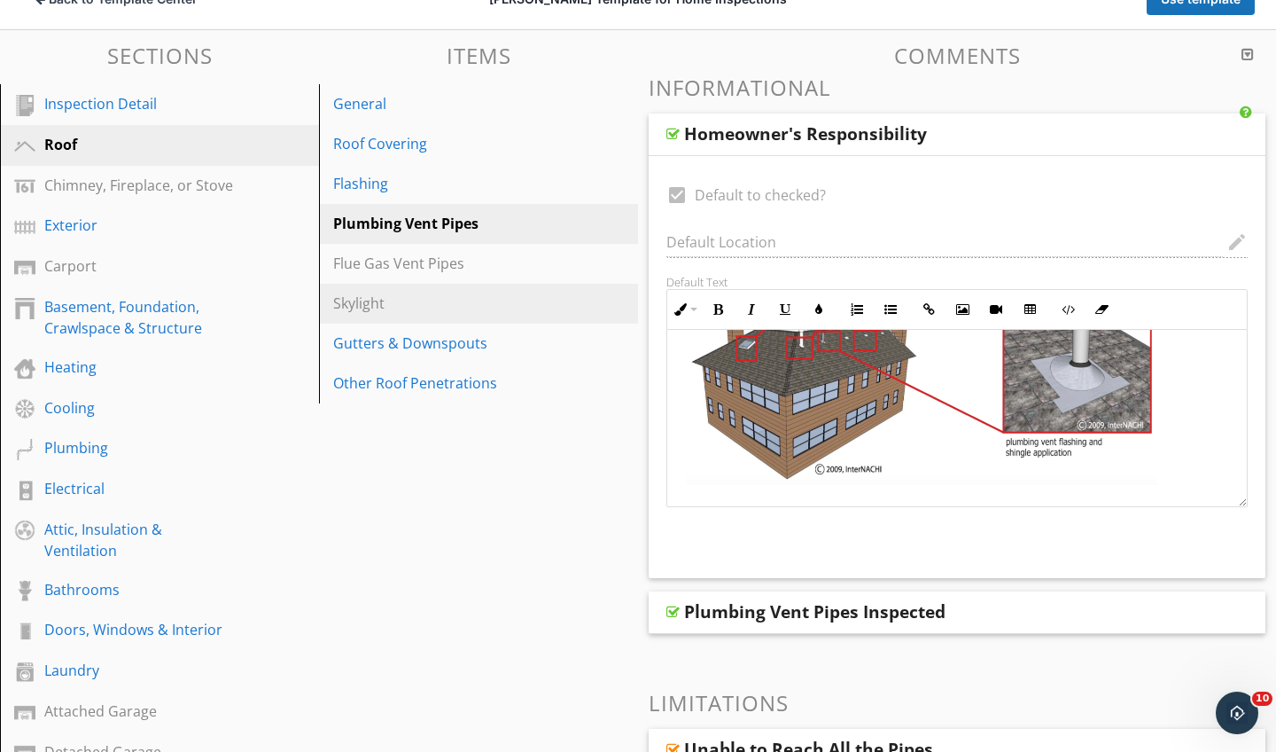
click at [371, 308] on div "Skylight" at bounding box center [448, 303] width 230 height 21
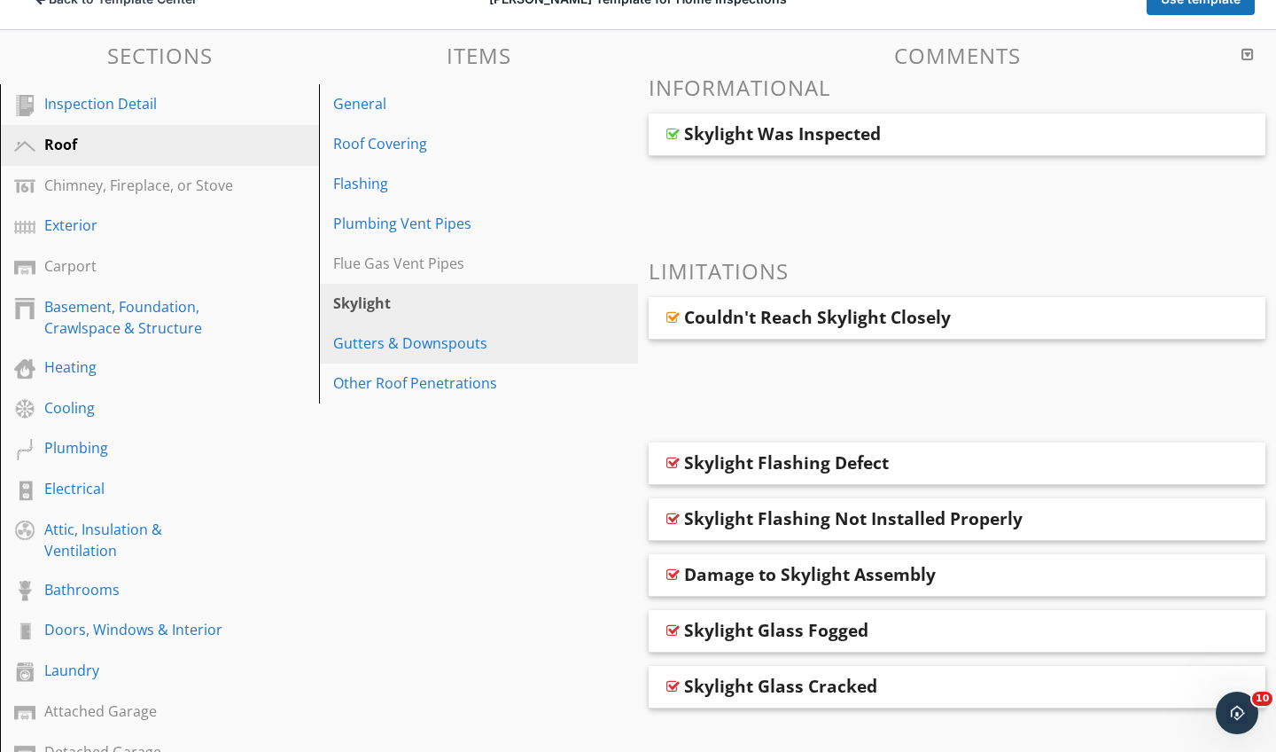
click at [437, 345] on div "Gutters & Downspouts" at bounding box center [448, 342] width 230 height 21
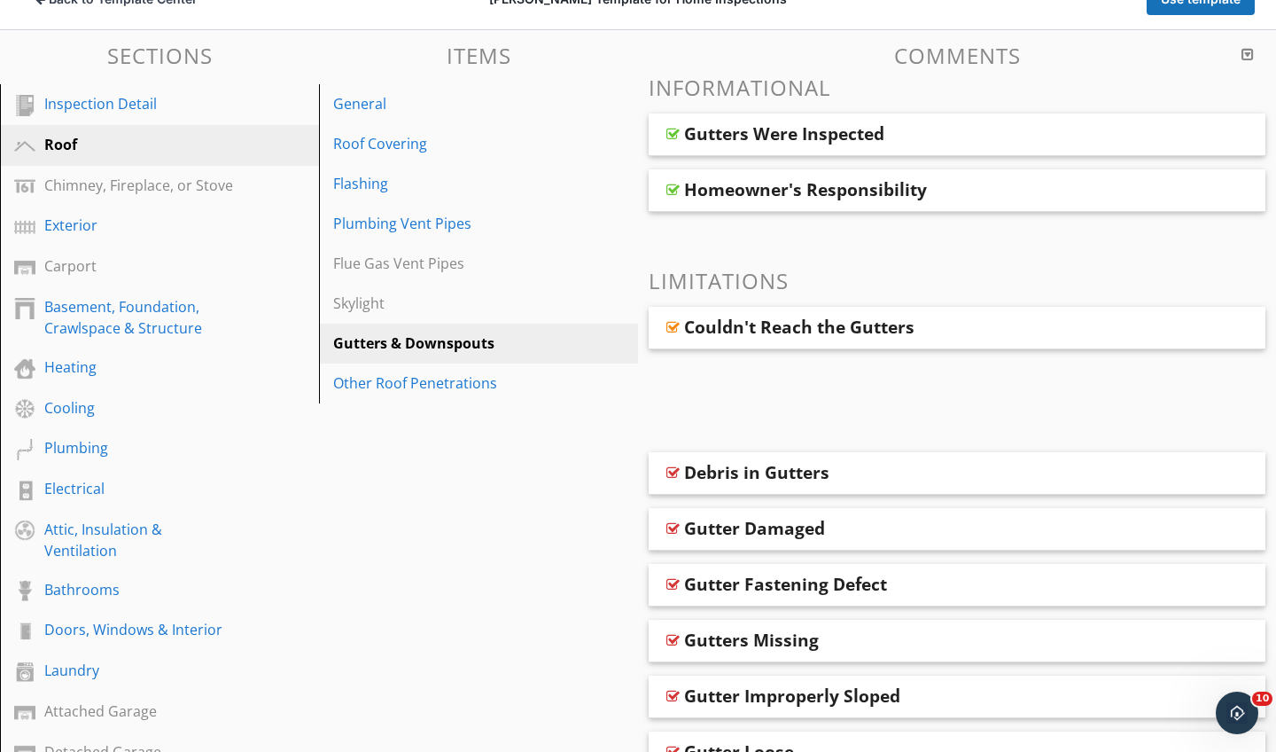
click at [673, 137] on div at bounding box center [673, 134] width 13 height 14
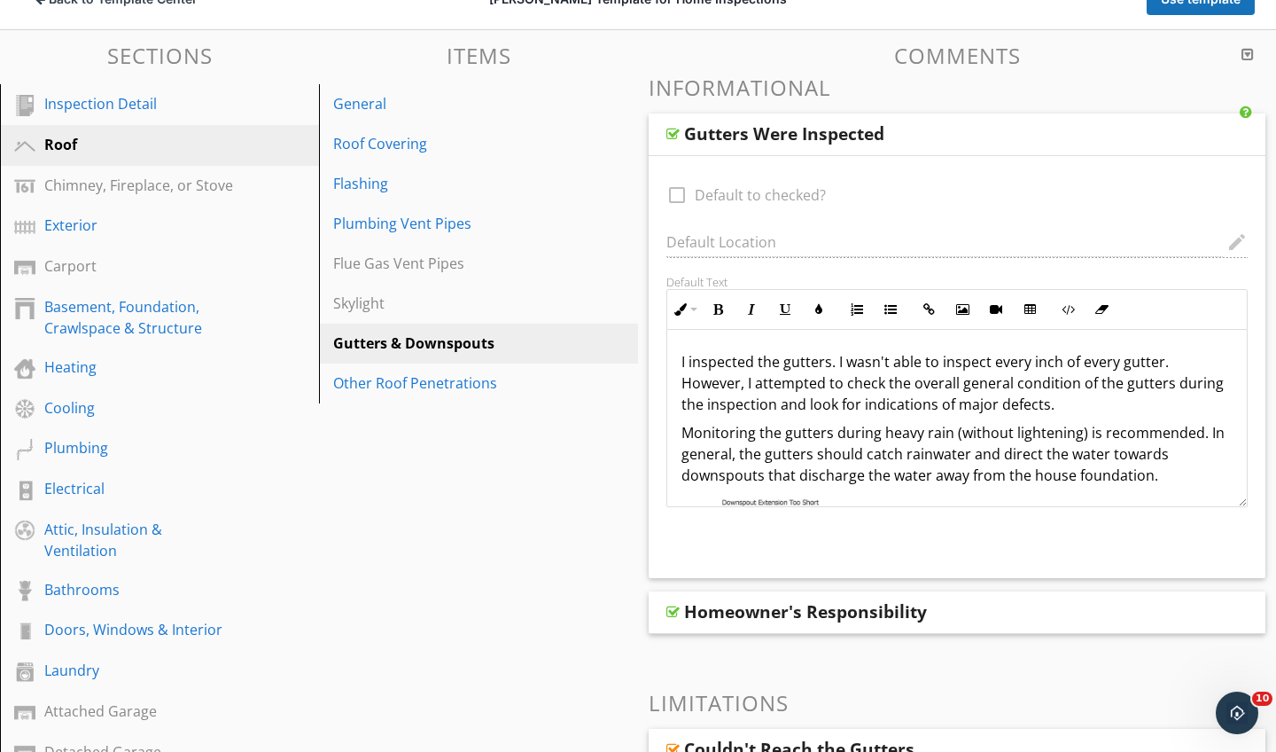
scroll to position [0, 0]
click at [815, 613] on div "Homeowner's Responsibility" at bounding box center [805, 611] width 243 height 21
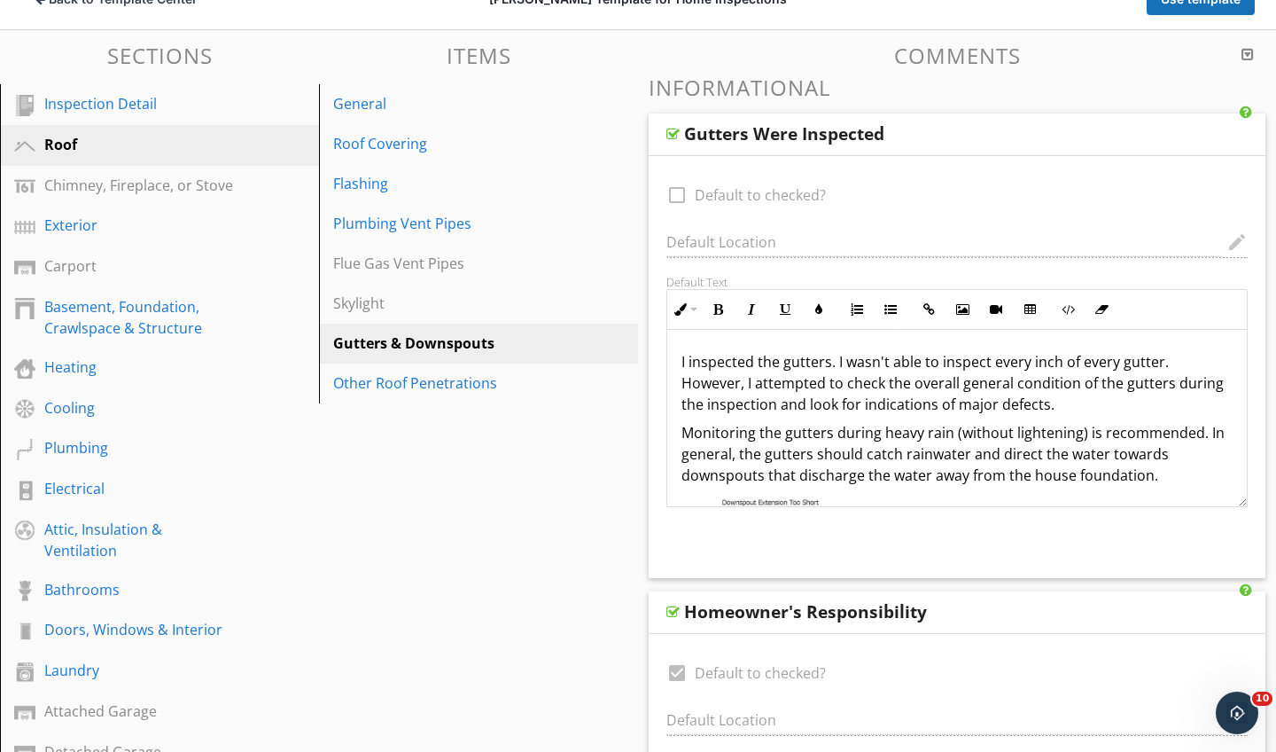
click at [676, 605] on div at bounding box center [673, 612] width 13 height 14
type textarea "<p>Your job is to monitor the gutters and be sure that they function during and…"
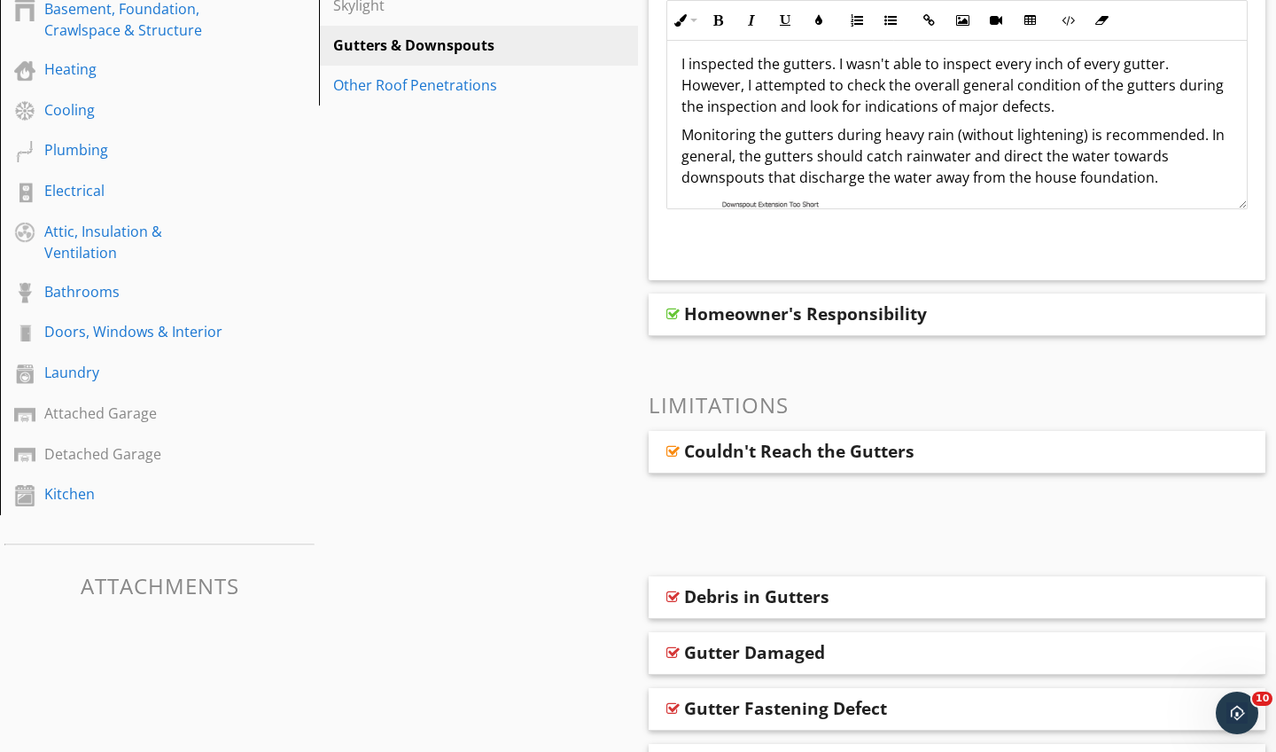
scroll to position [487, 0]
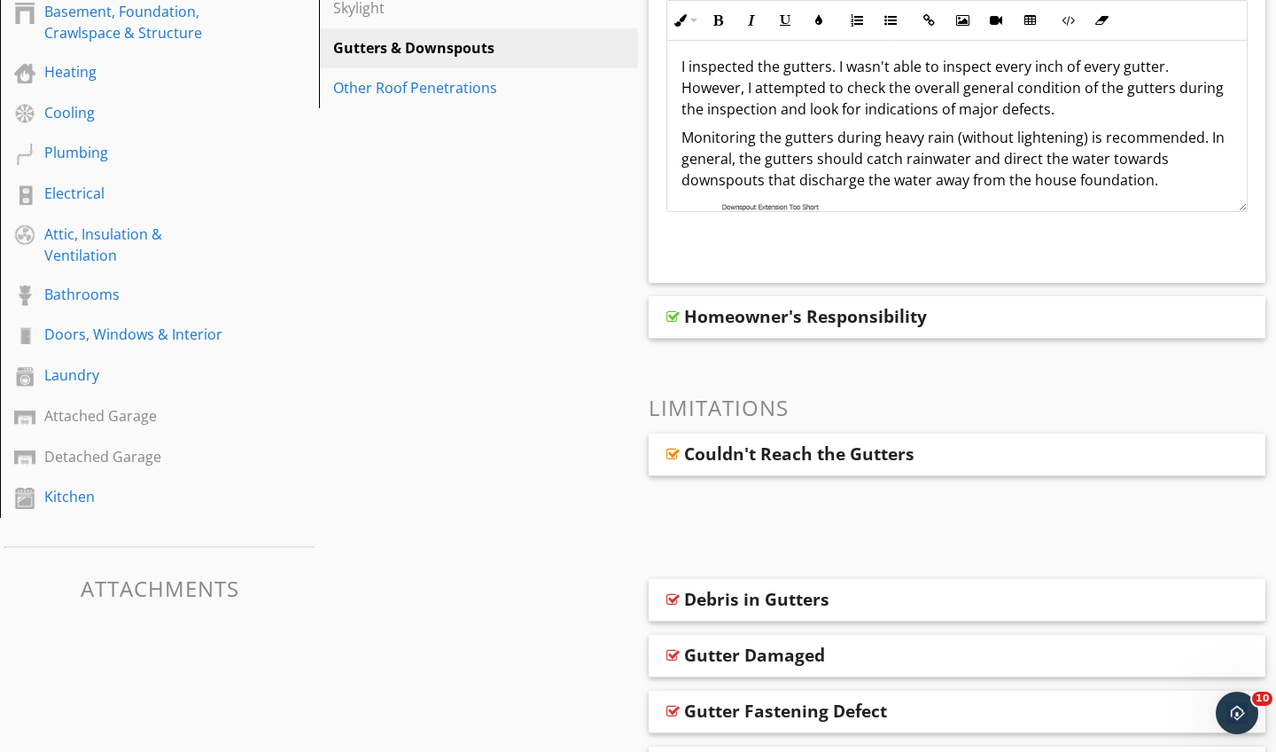
click at [673, 310] on div at bounding box center [673, 316] width 13 height 14
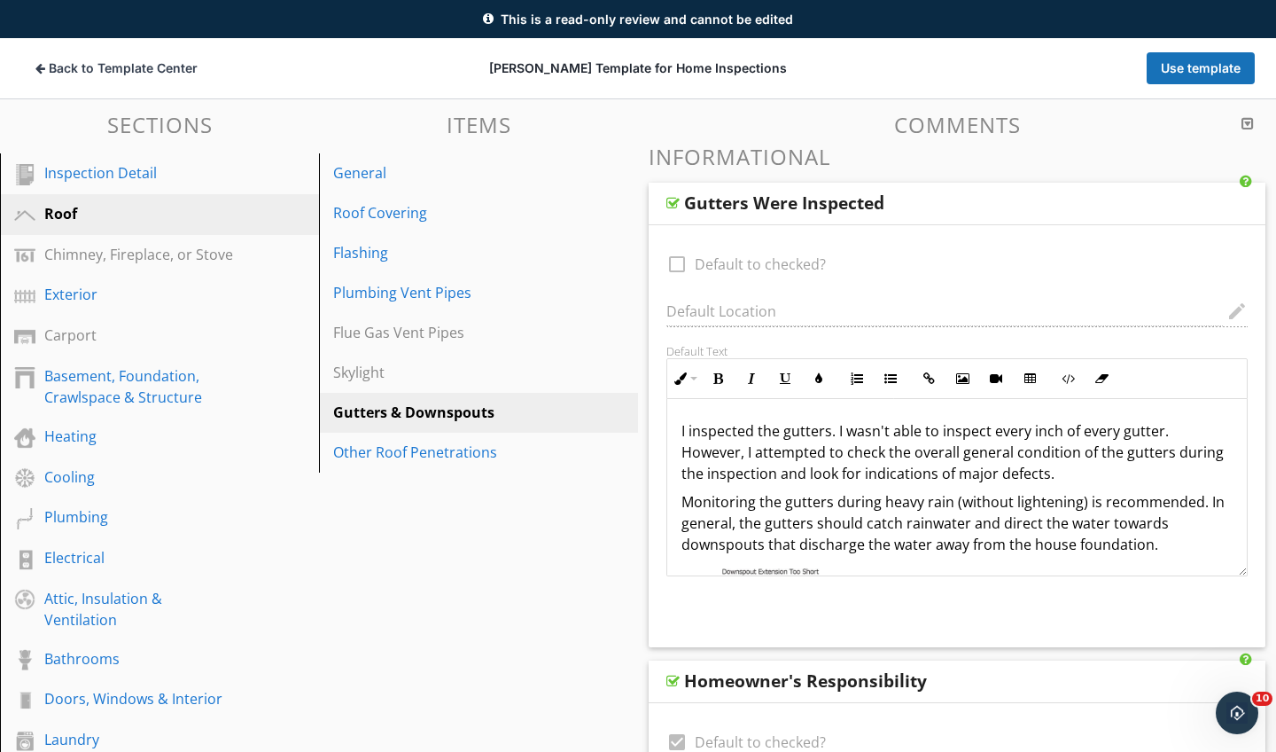
scroll to position [118, 0]
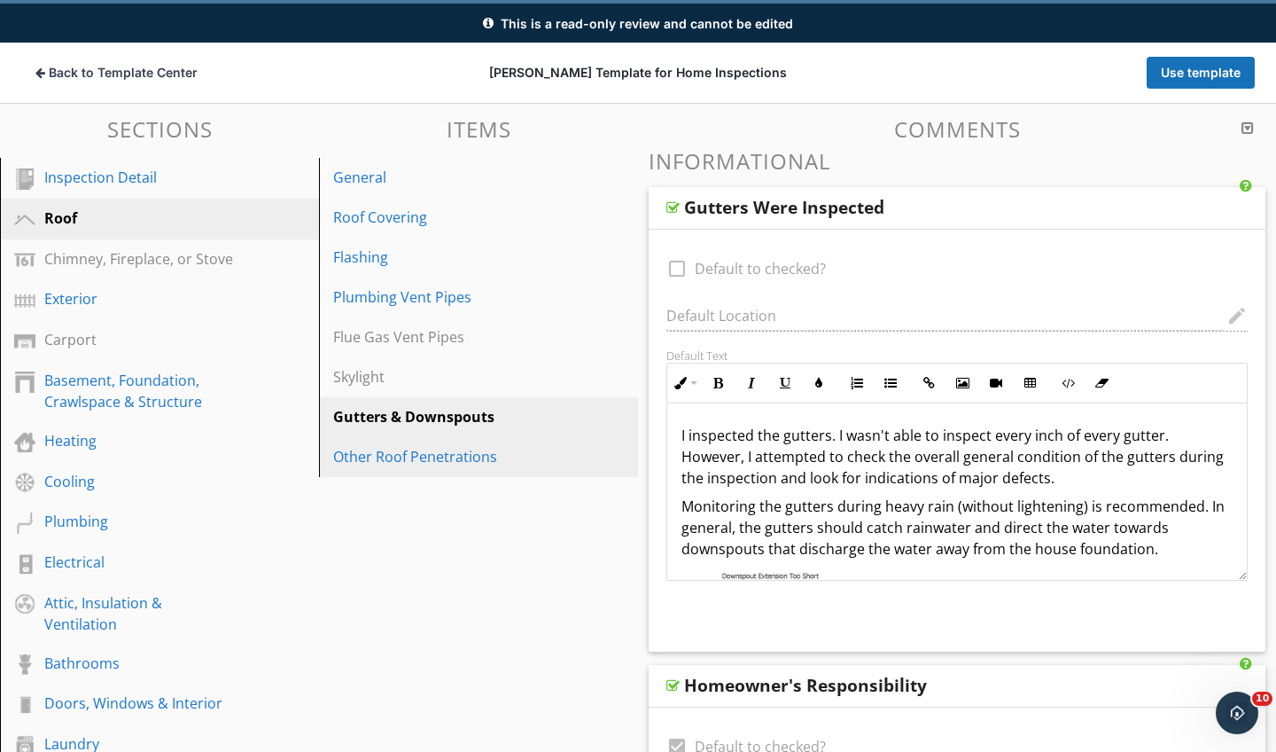
click at [394, 458] on div "Other Roof Penetrations" at bounding box center [448, 456] width 230 height 21
type textarea "<p>I inspected the gutters. I wasn't able to inspect every inch of every gutter…"
type textarea "<p>Your job is to monitor the gutters and be sure that they function during and…"
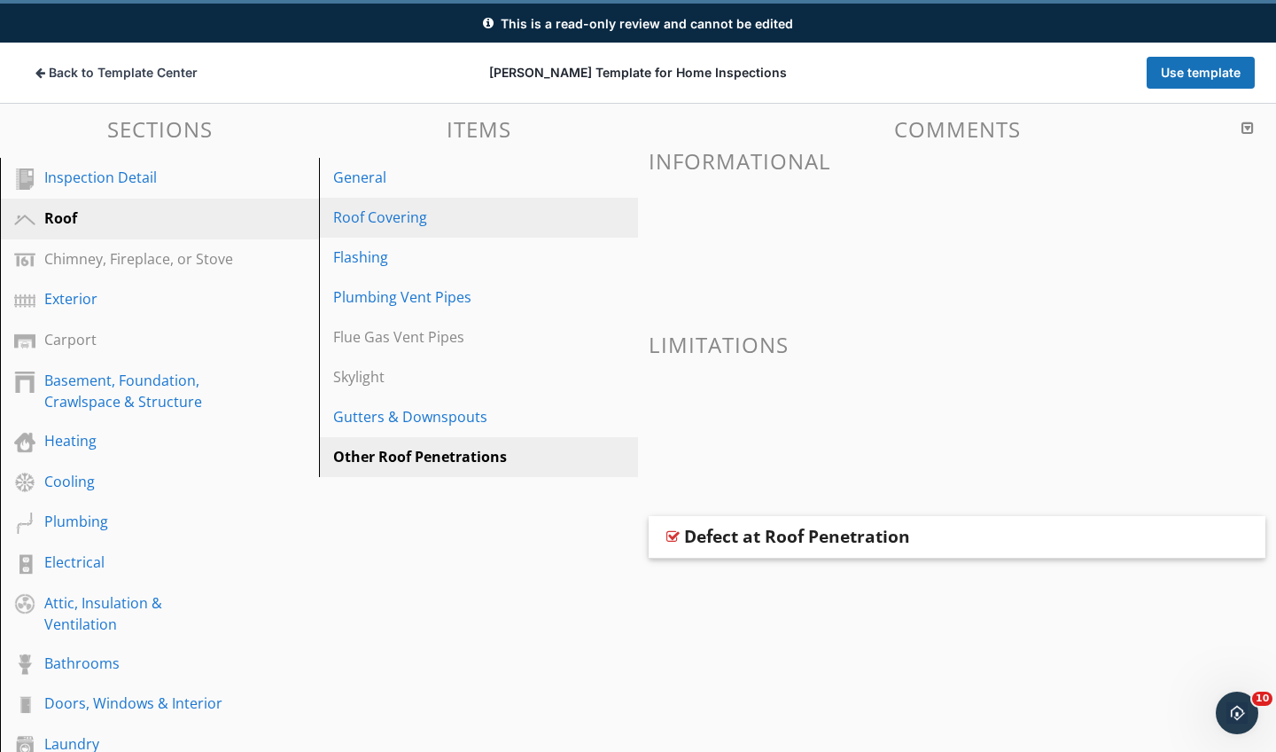
click at [367, 218] on div "Roof Covering" at bounding box center [448, 217] width 230 height 21
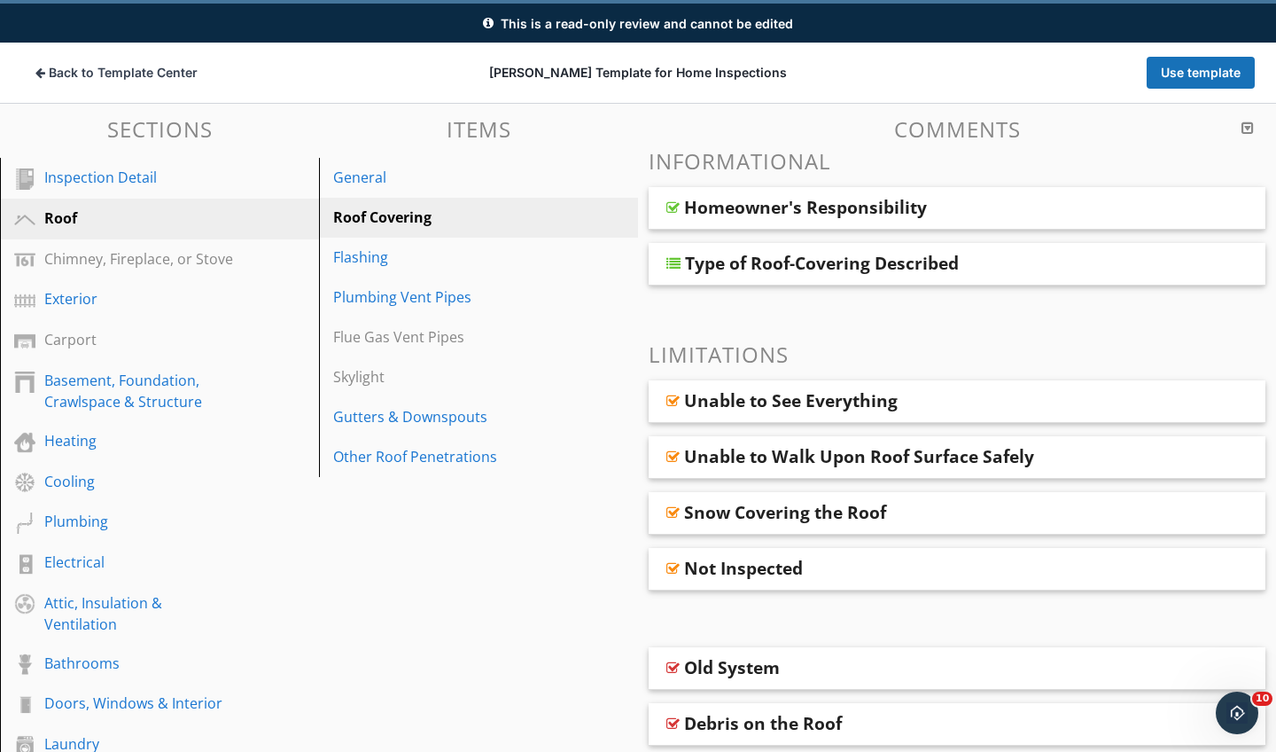
click at [683, 252] on div "Type of Roof-Covering Described" at bounding box center [957, 264] width 617 height 43
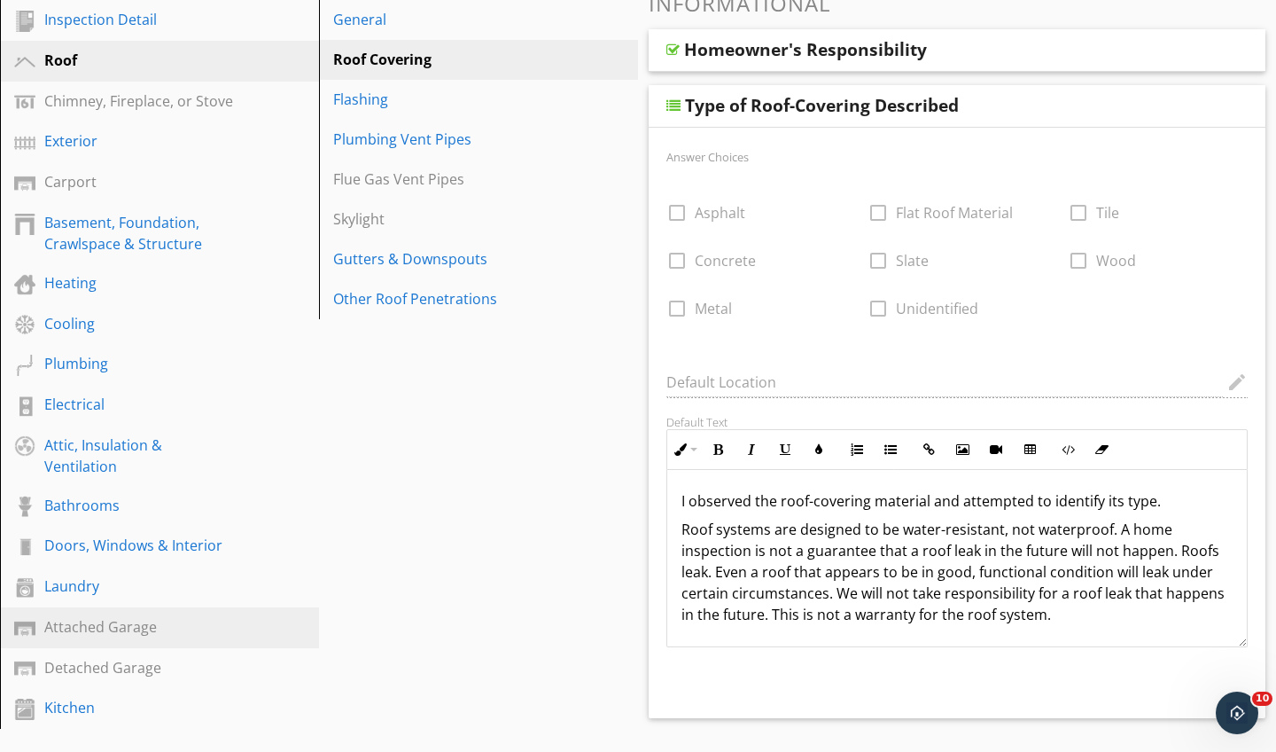
scroll to position [275, 0]
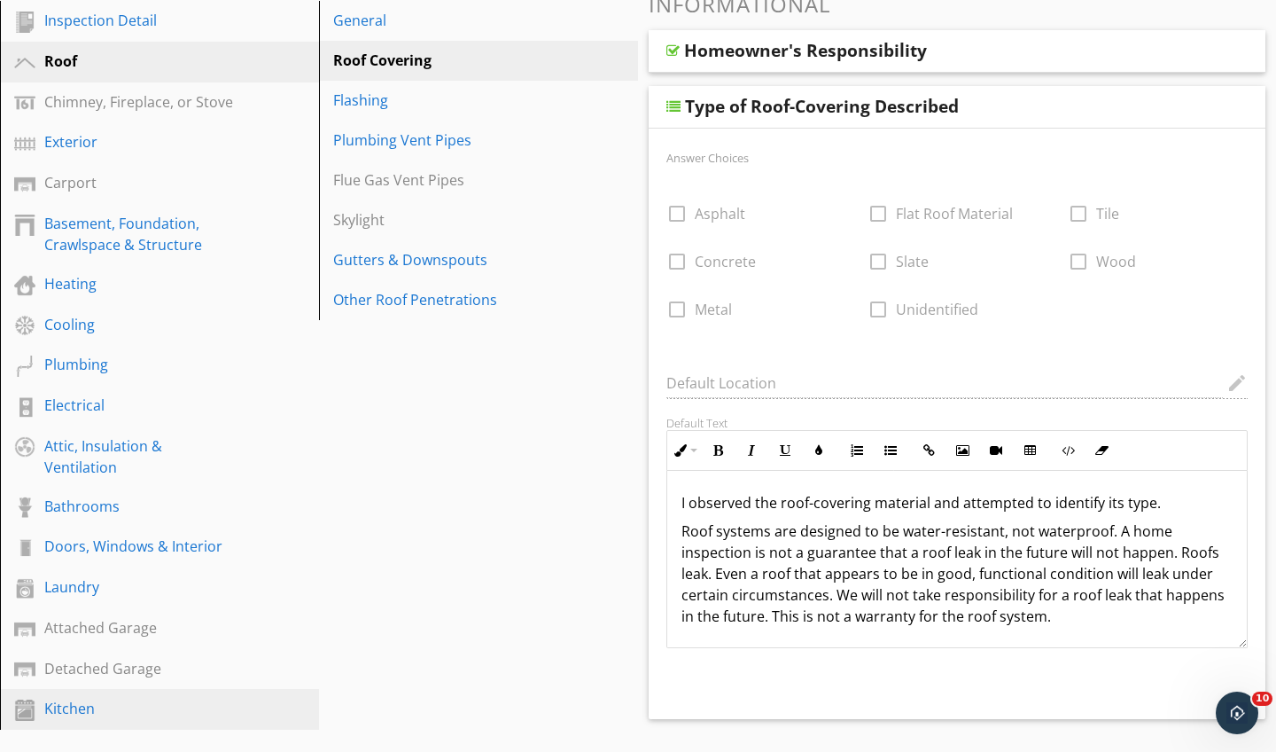
click at [72, 706] on div "Kitchen" at bounding box center [139, 708] width 191 height 21
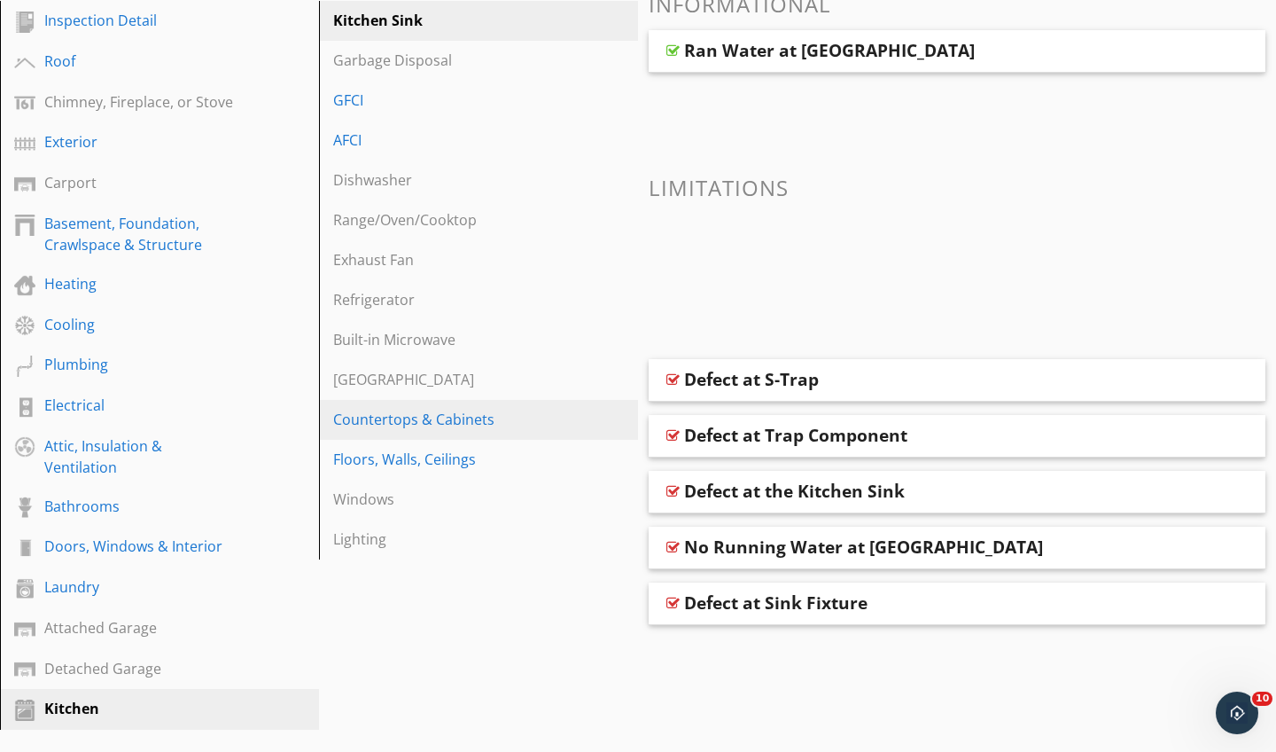
click at [469, 422] on div "Countertops & Cabinets" at bounding box center [448, 419] width 230 height 21
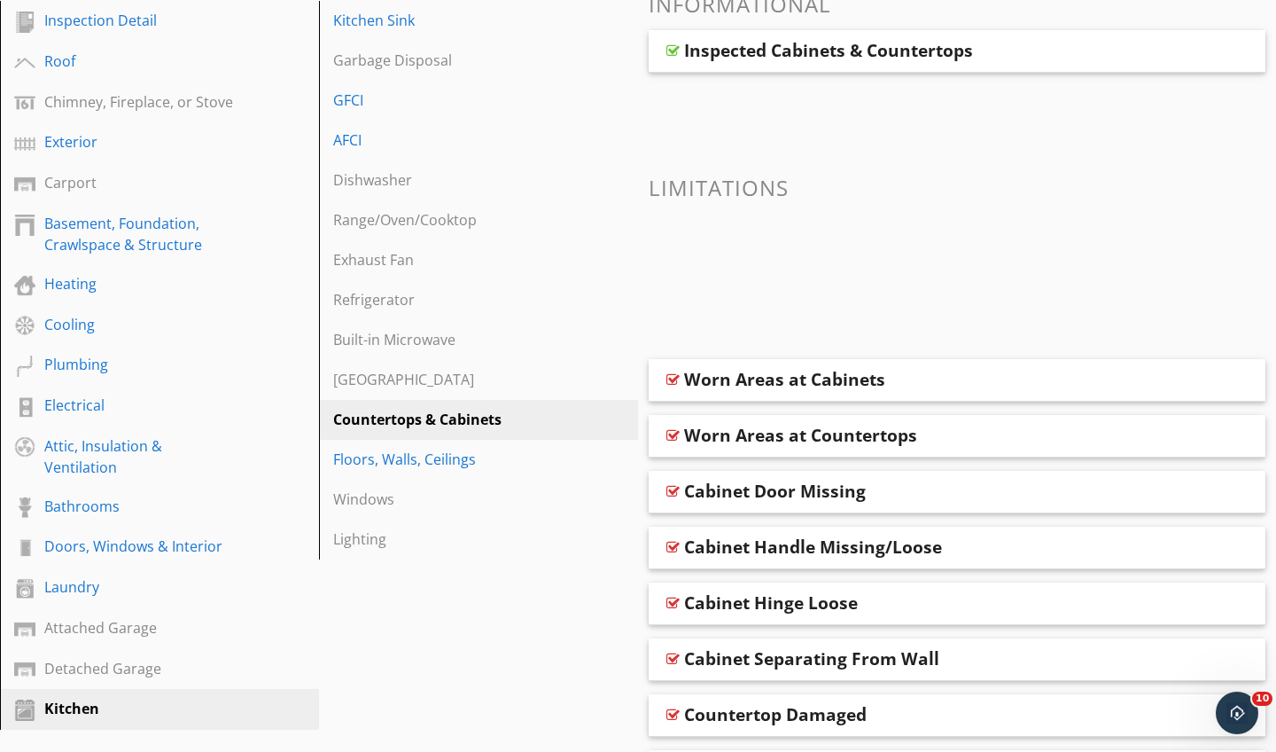
click at [674, 41] on div "Inspected Cabinets & Countertops" at bounding box center [957, 51] width 617 height 43
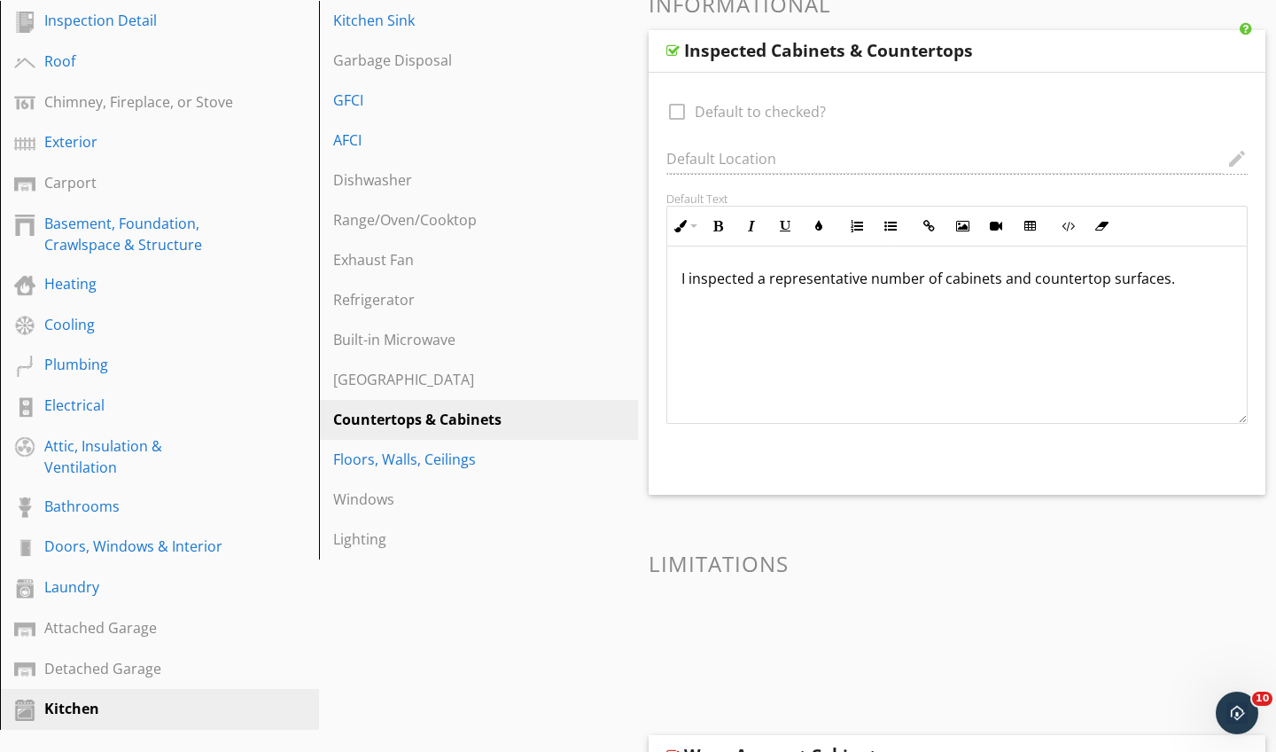
click at [674, 41] on div "Inspected Cabinets & Countertops" at bounding box center [957, 51] width 617 height 43
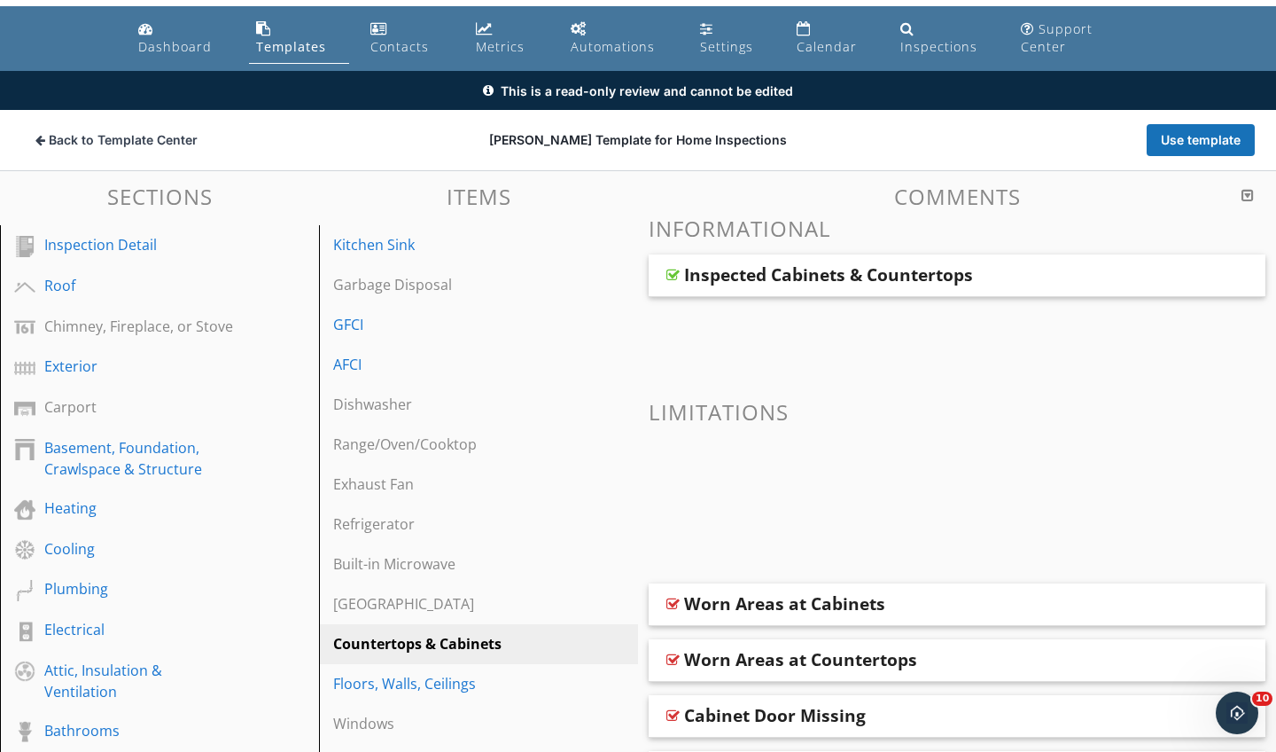
scroll to position [4, 0]
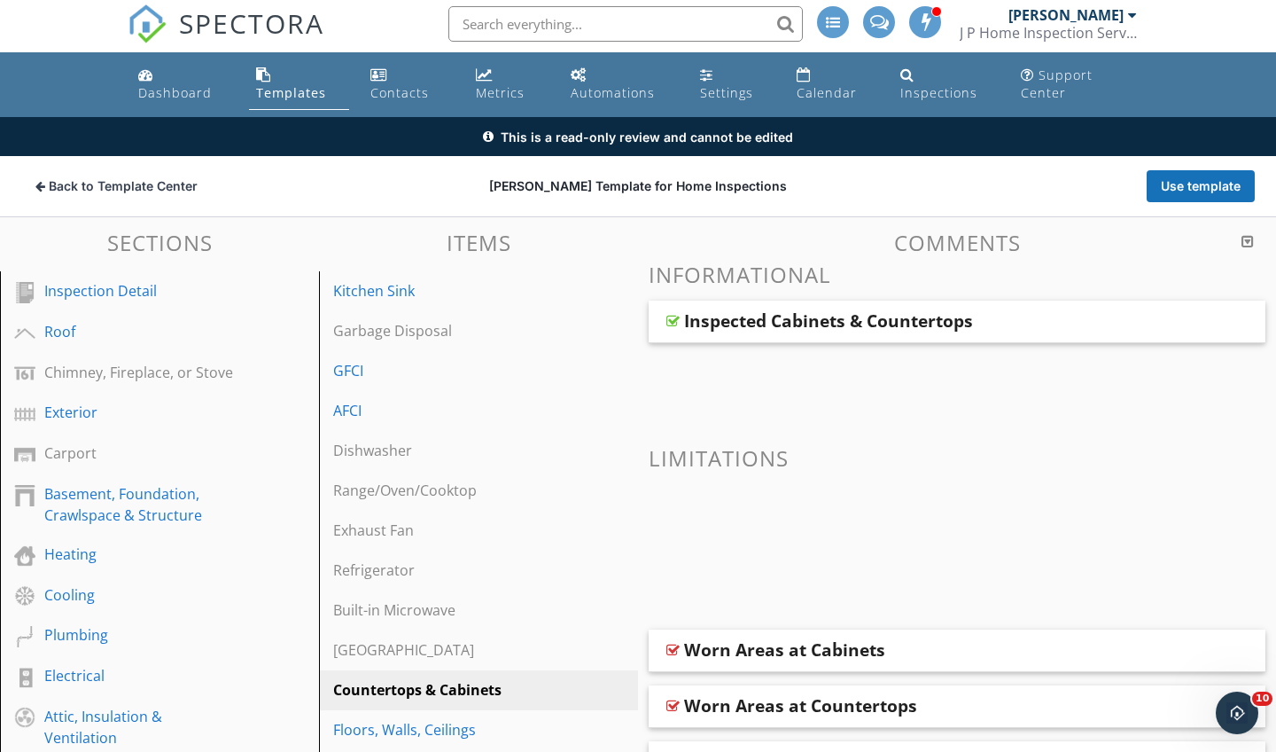
click at [675, 320] on div at bounding box center [673, 321] width 13 height 14
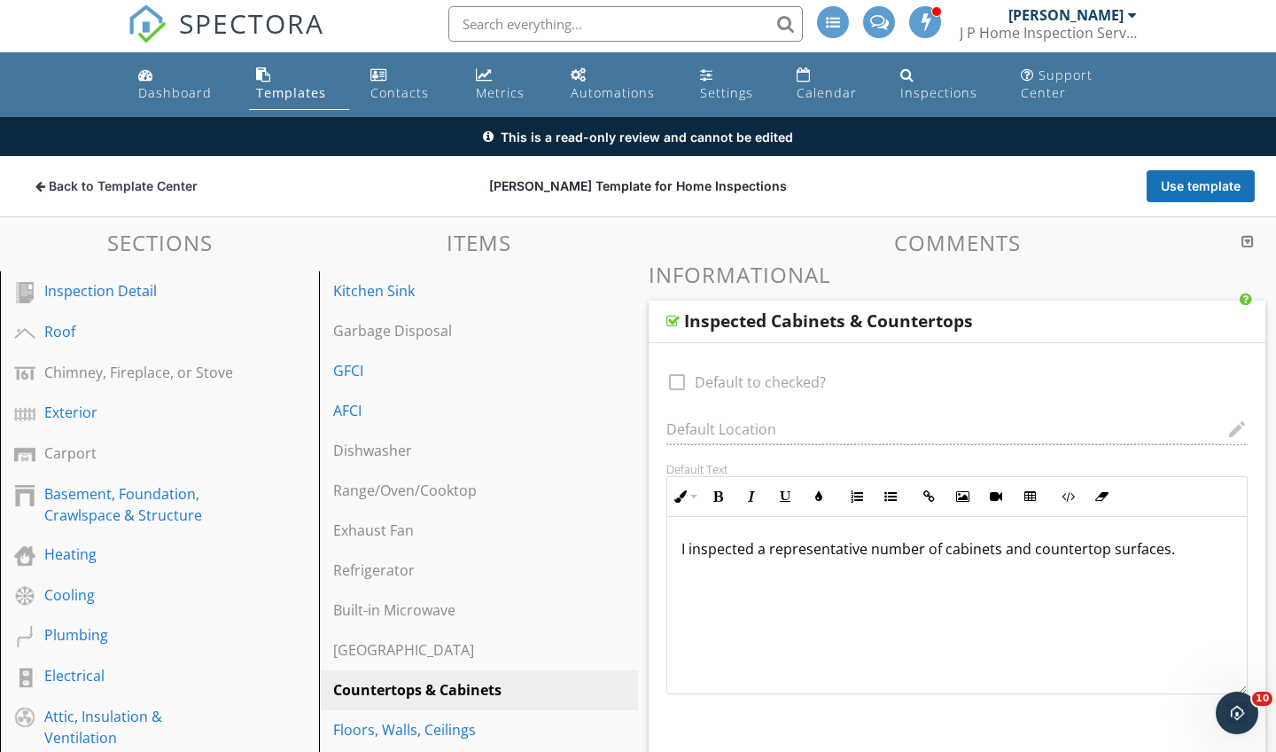
click at [675, 320] on div at bounding box center [673, 321] width 13 height 14
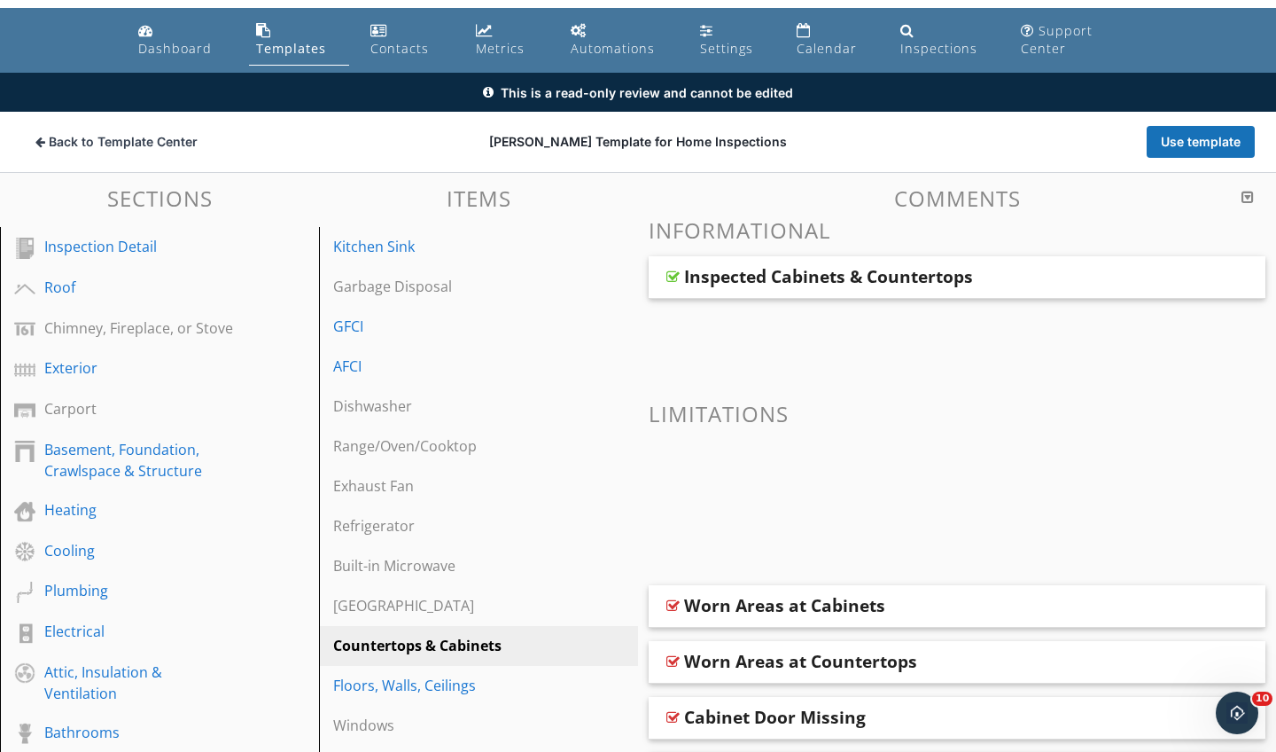
scroll to position [20, 0]
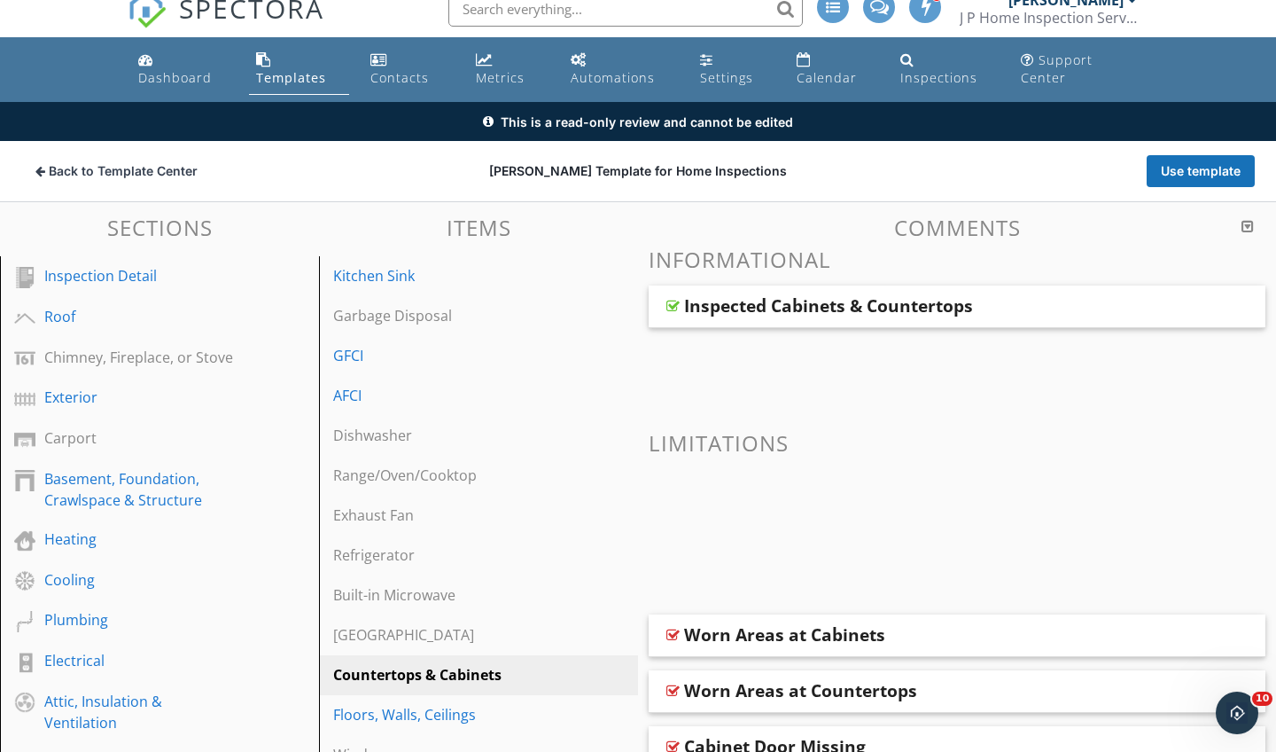
click at [664, 298] on div "Inspected Cabinets & Countertops" at bounding box center [957, 306] width 617 height 43
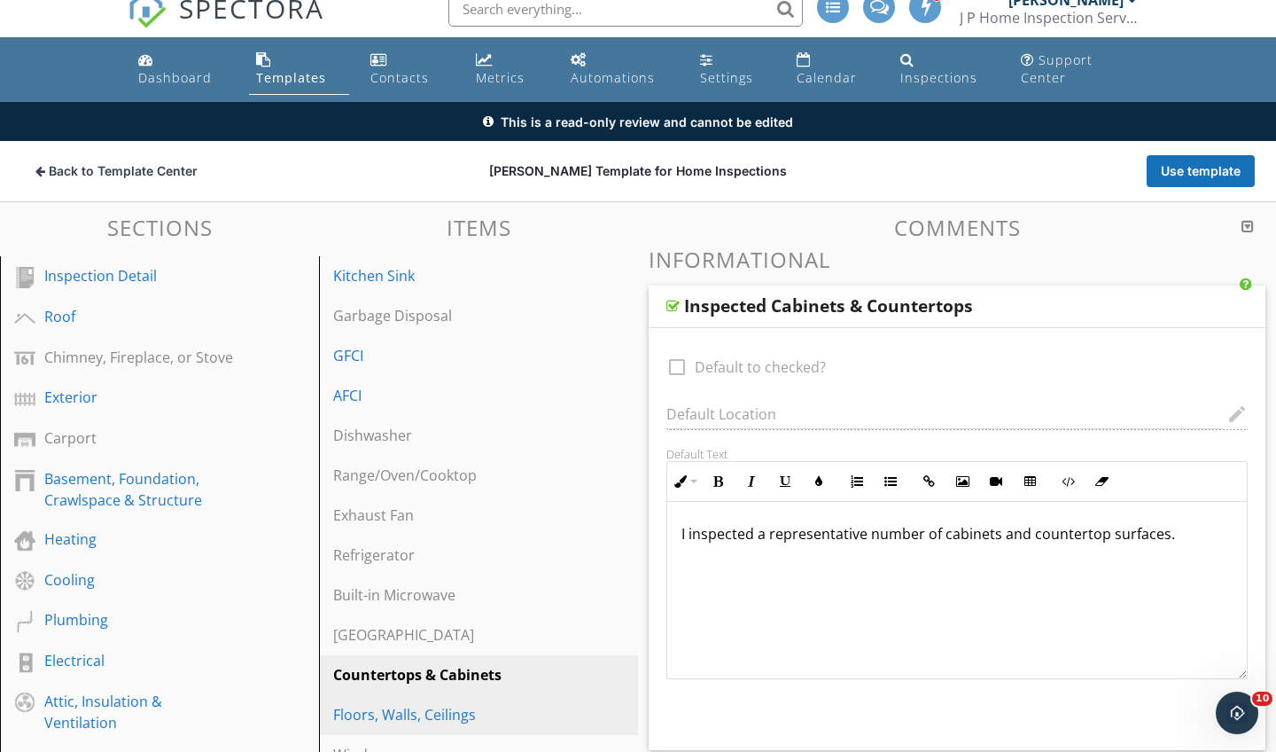
click at [494, 713] on div "Floors, Walls, Ceilings" at bounding box center [448, 714] width 230 height 21
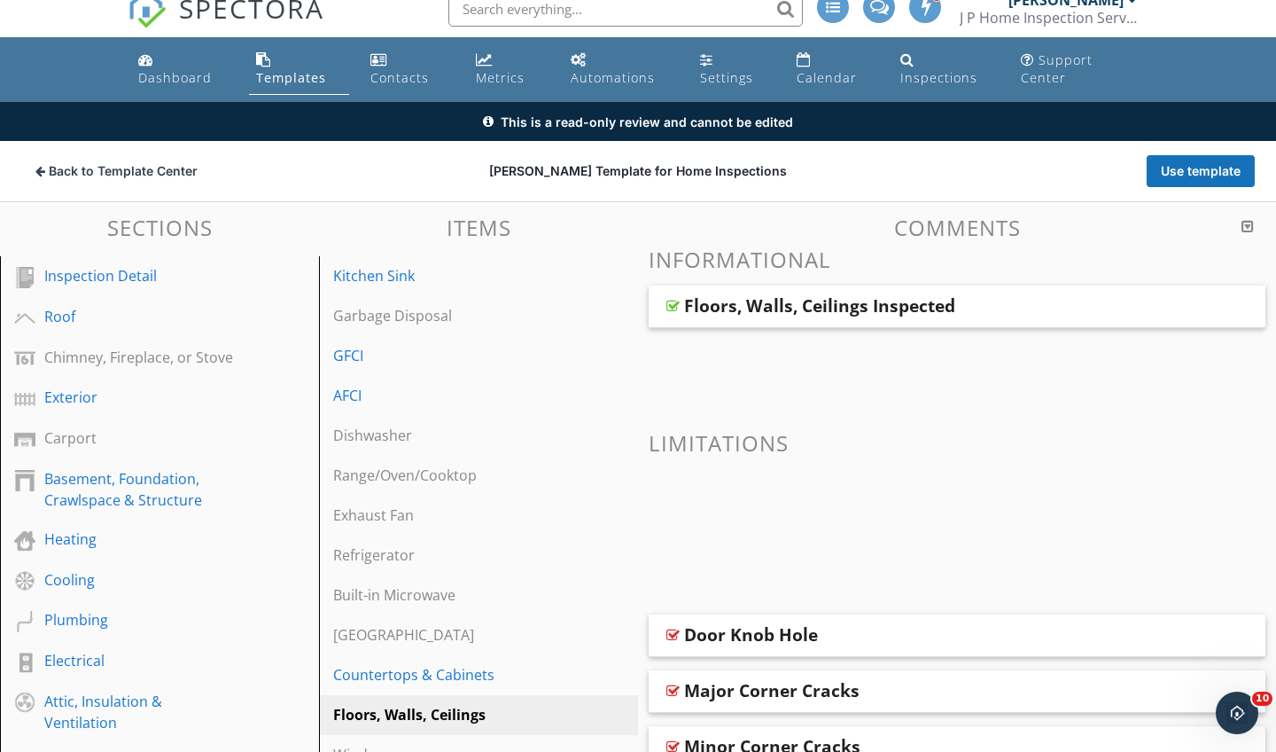
click at [674, 302] on div at bounding box center [673, 306] width 13 height 14
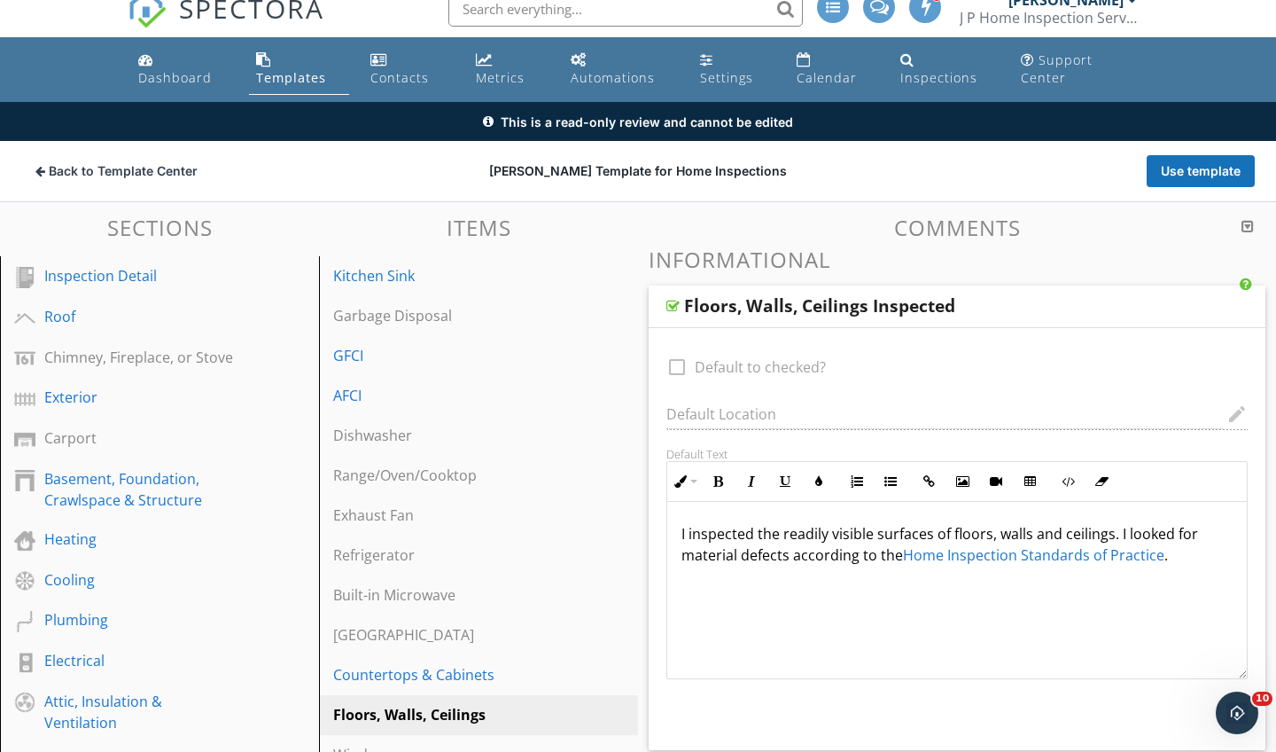
click at [930, 548] on link "Home Inspection Standards of Practice" at bounding box center [1033, 555] width 261 height 20
click at [1046, 553] on link "Home Inspection Standards of Practice" at bounding box center [1033, 555] width 261 height 20
click at [404, 356] on div "GFCI" at bounding box center [448, 355] width 230 height 21
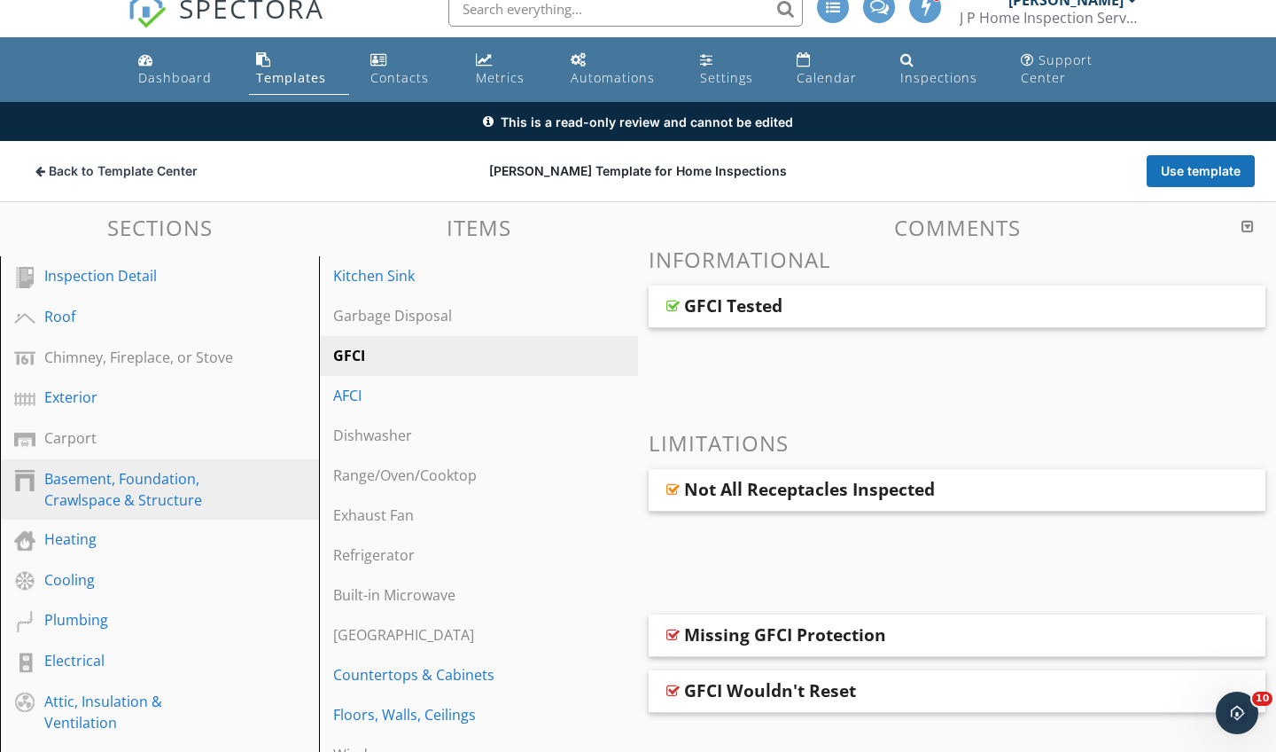
click at [147, 490] on div "Basement, Foundation, Crawlspace & Structure" at bounding box center [139, 489] width 191 height 43
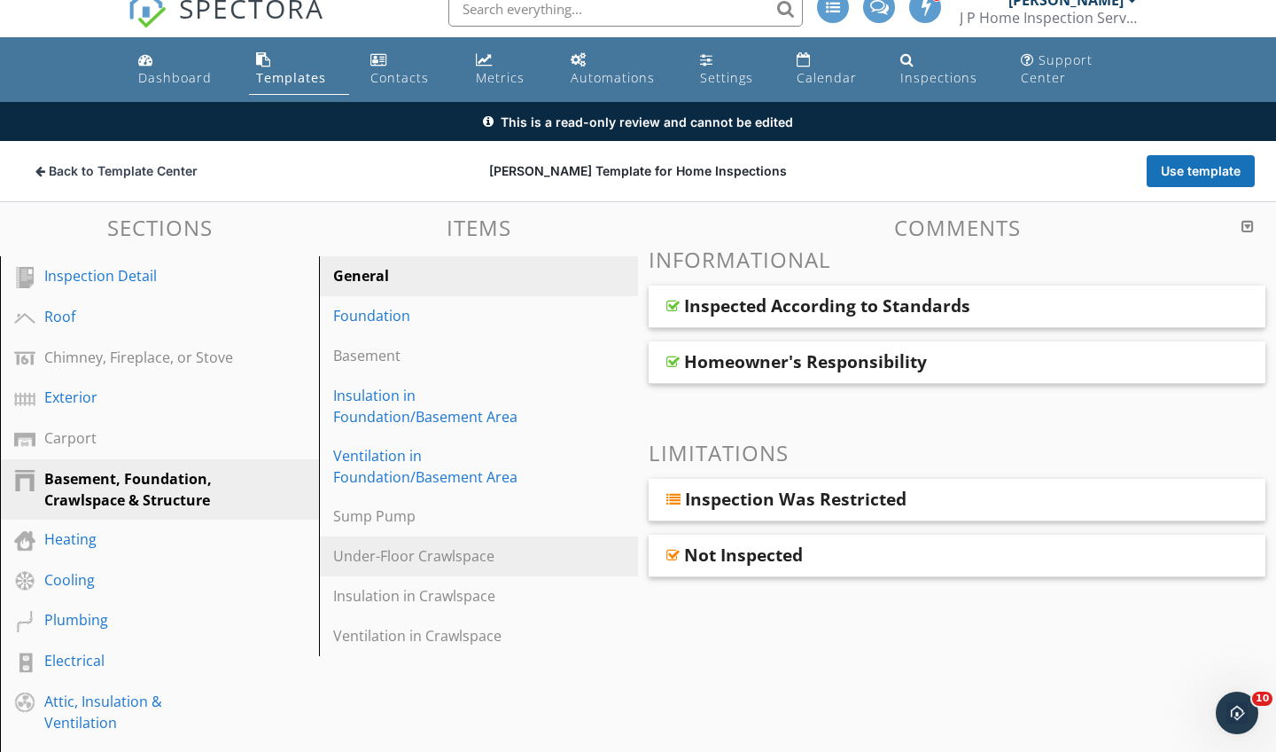
click at [417, 556] on div "Under-Floor Crawlspace" at bounding box center [448, 555] width 230 height 21
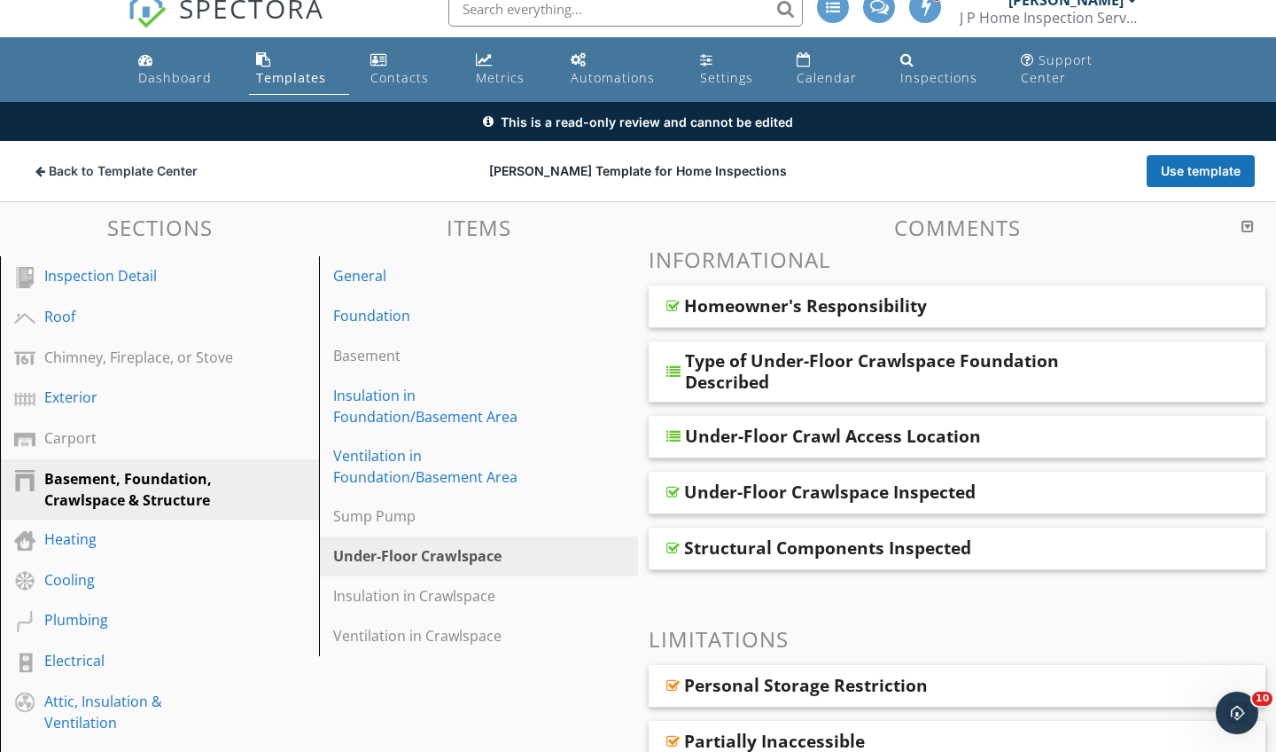
click at [674, 307] on div at bounding box center [673, 306] width 13 height 14
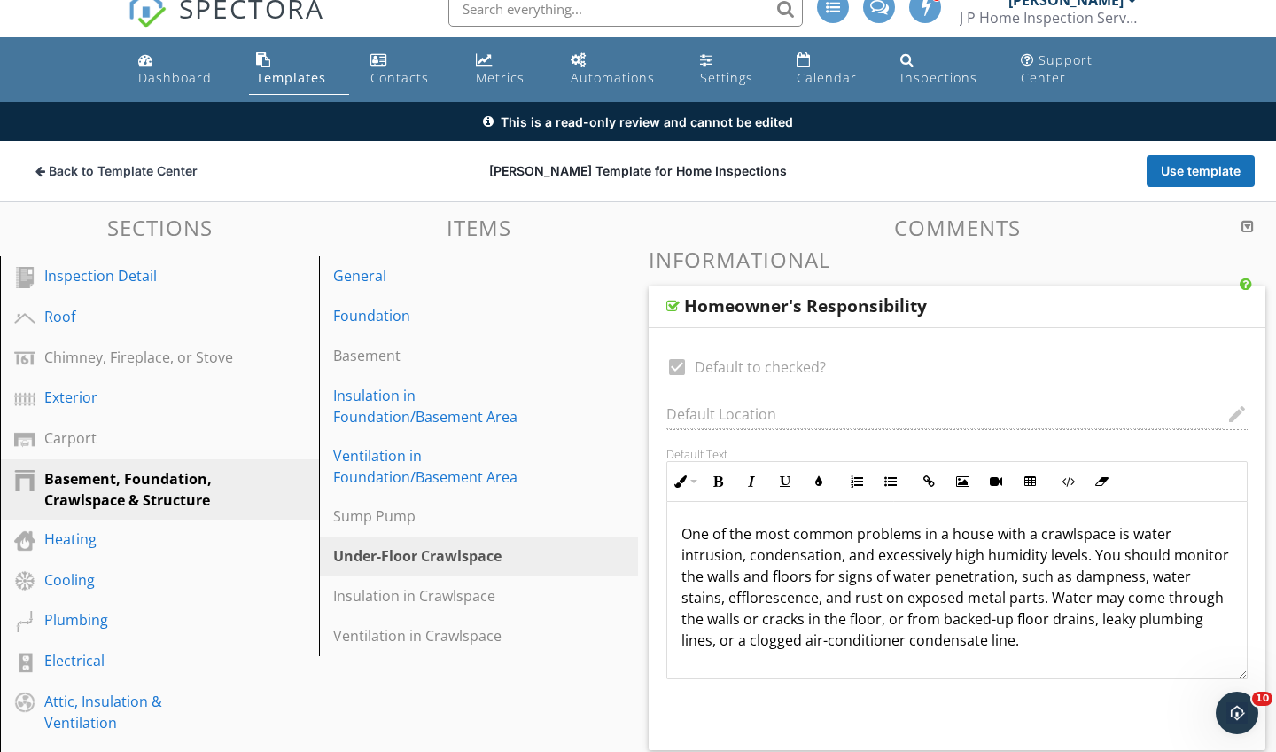
click at [671, 306] on div at bounding box center [673, 306] width 13 height 14
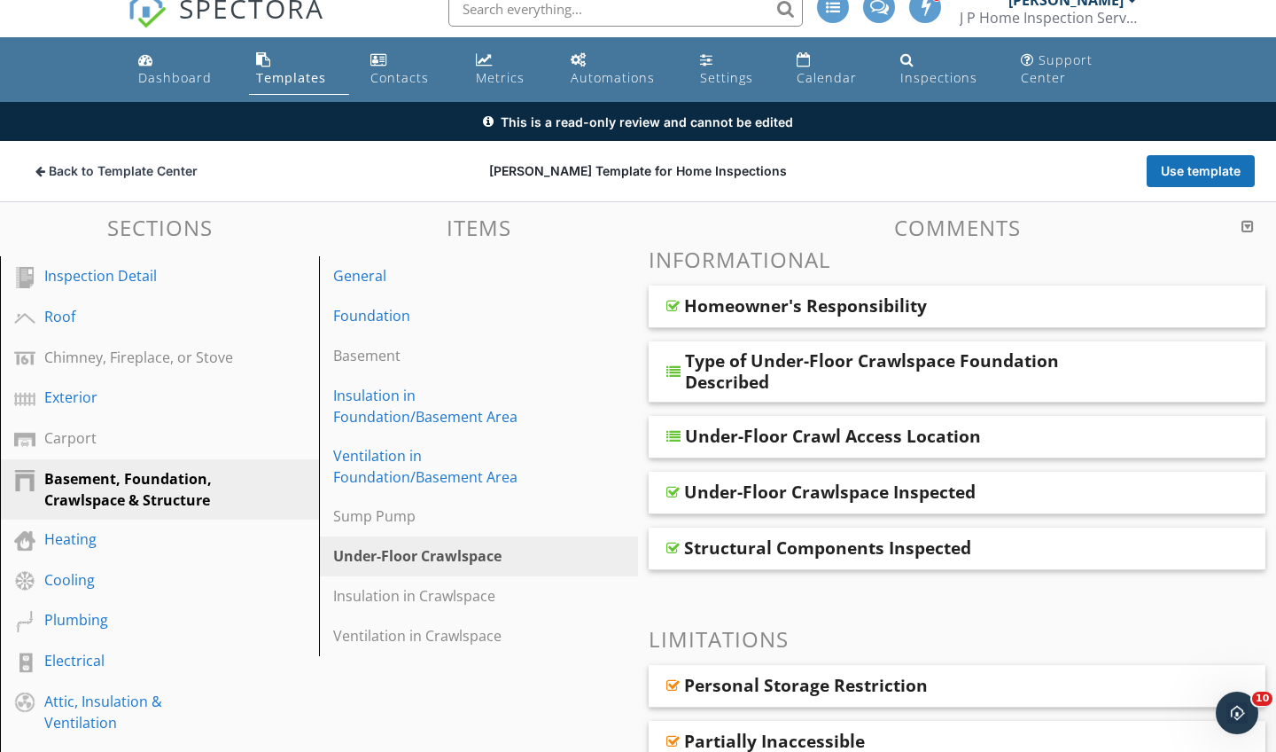
click at [719, 361] on div "Type of Under-Floor Crawlspace Foundation Described" at bounding box center [903, 371] width 436 height 43
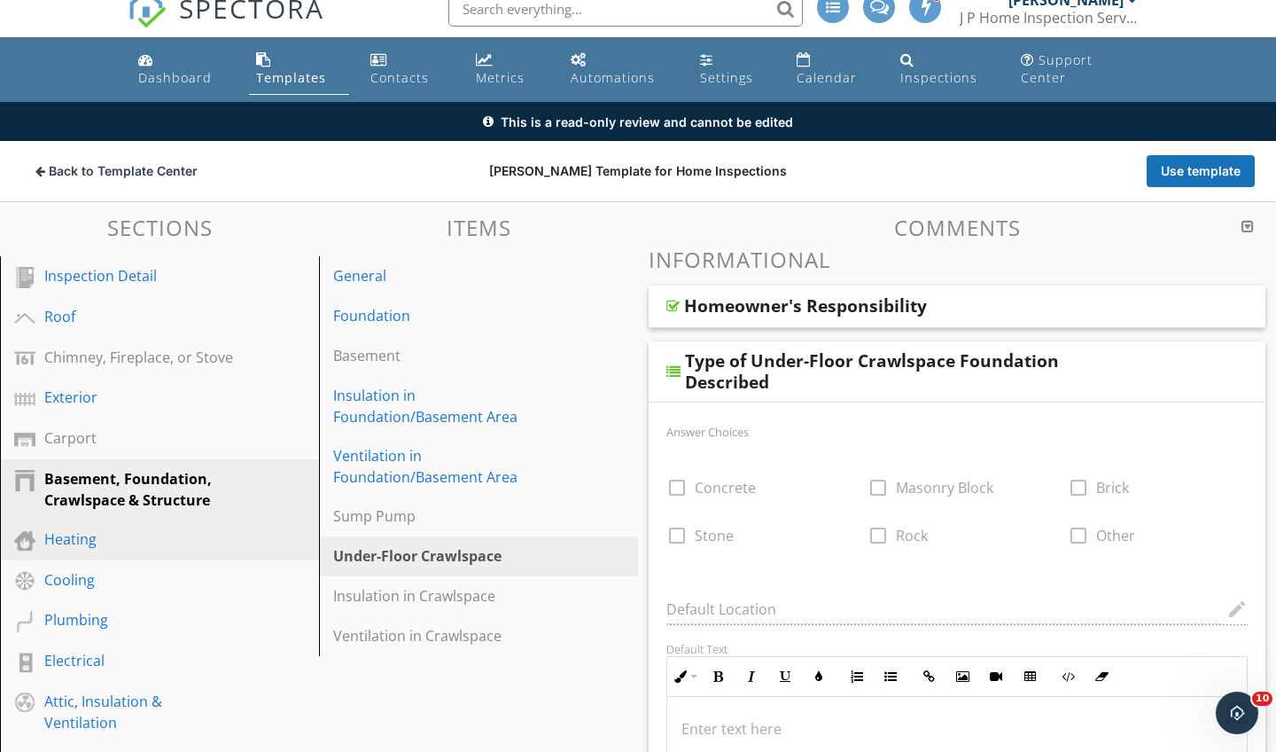
click at [77, 542] on div "Heating" at bounding box center [139, 538] width 191 height 21
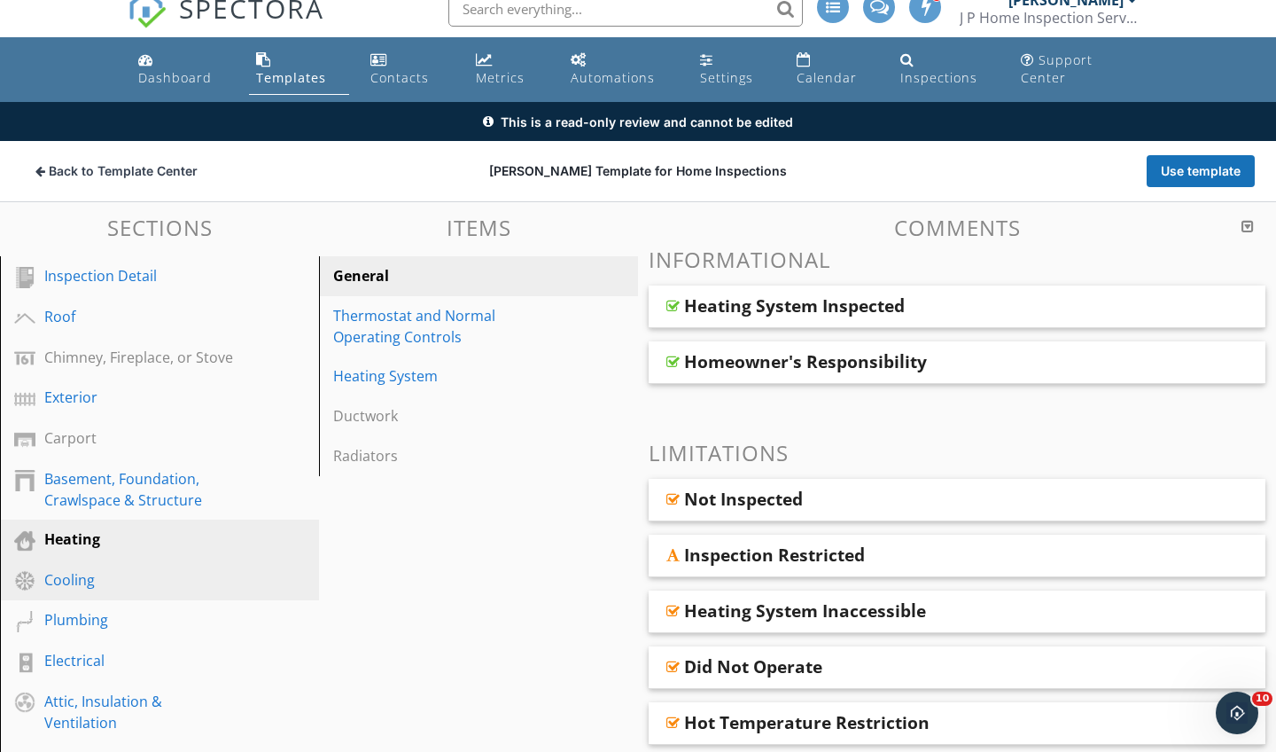
click at [75, 570] on div "Cooling" at bounding box center [139, 579] width 191 height 21
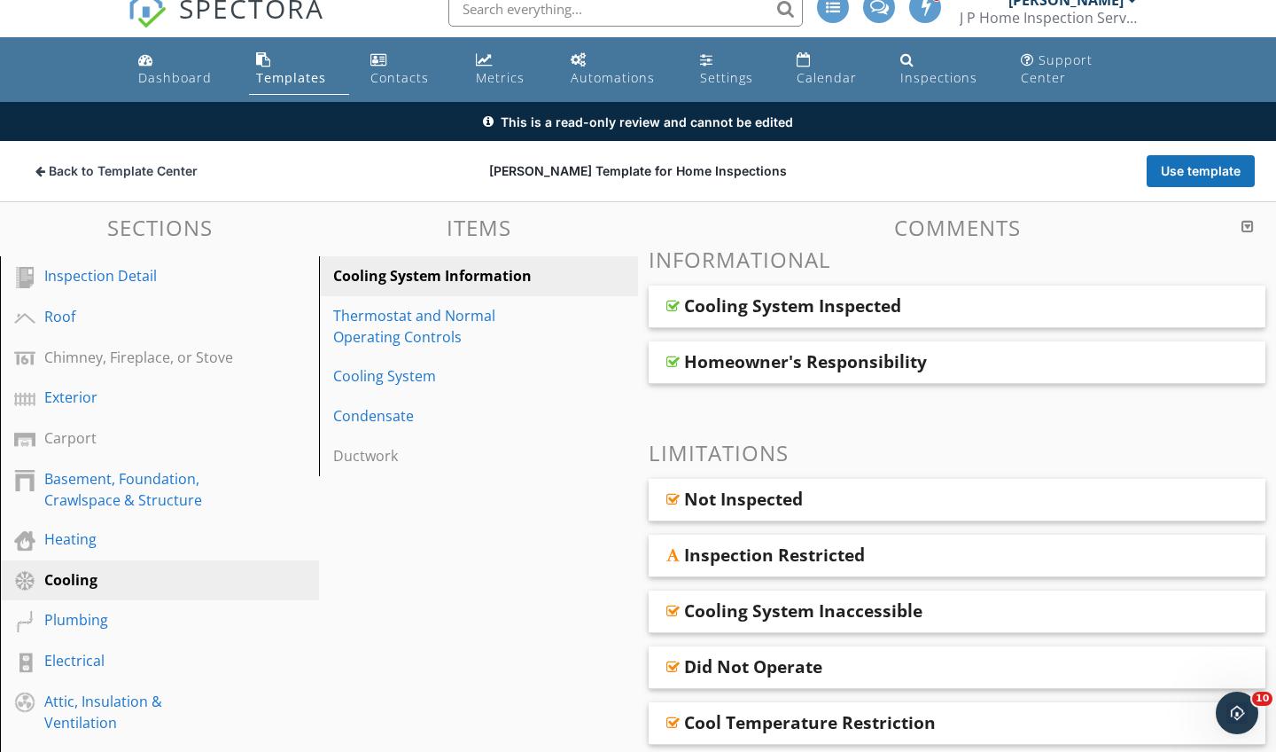
click at [670, 362] on div at bounding box center [673, 362] width 13 height 14
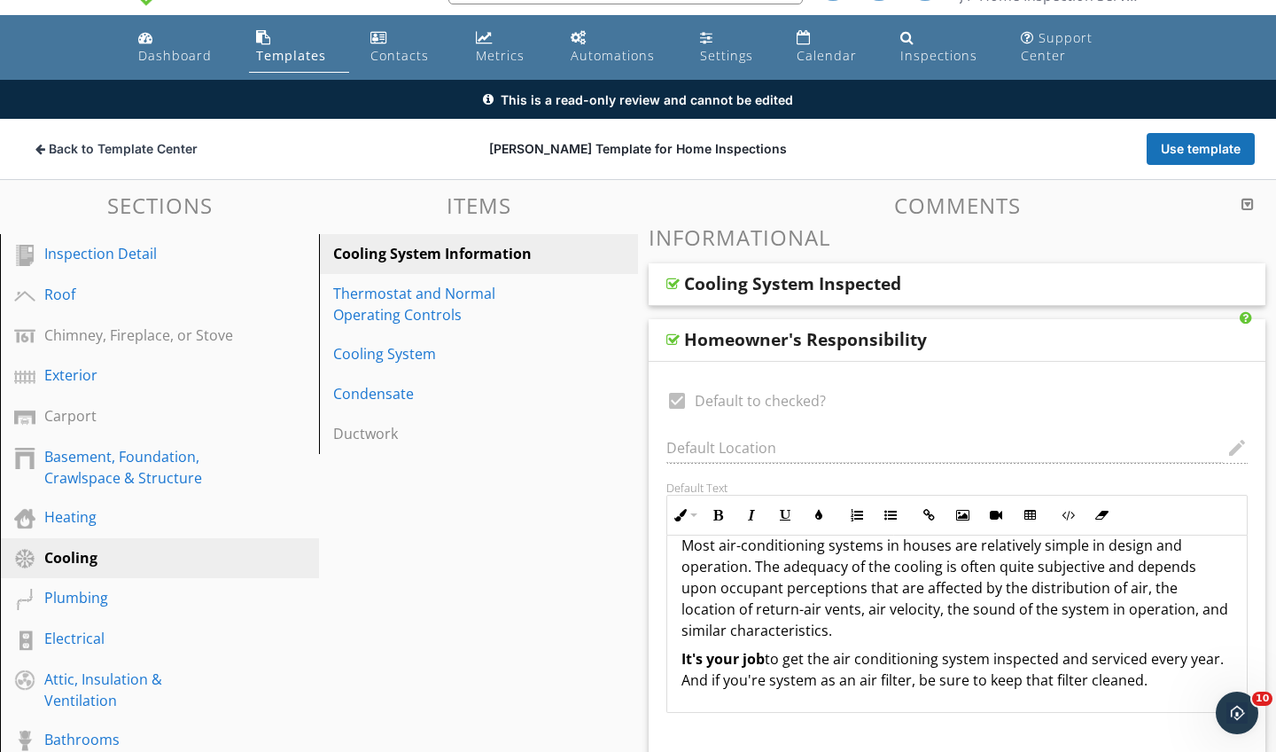
scroll to position [28, 0]
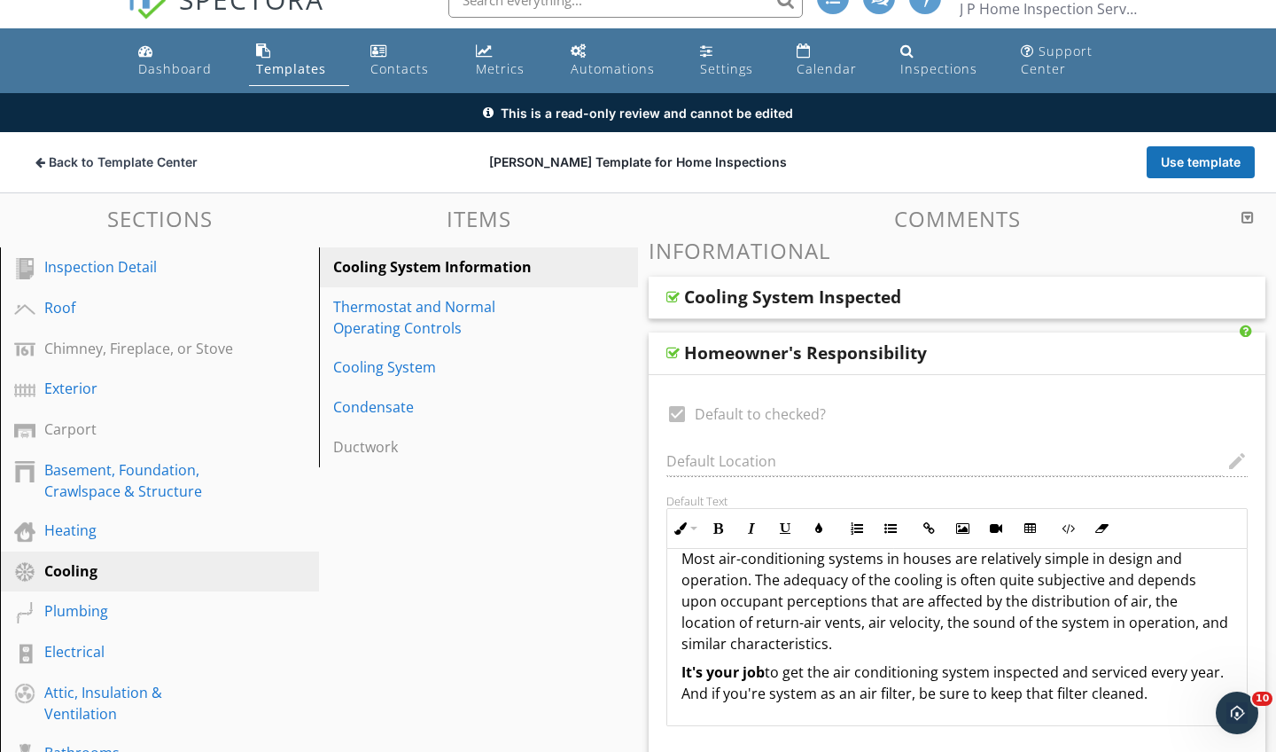
click at [667, 356] on div at bounding box center [673, 353] width 13 height 14
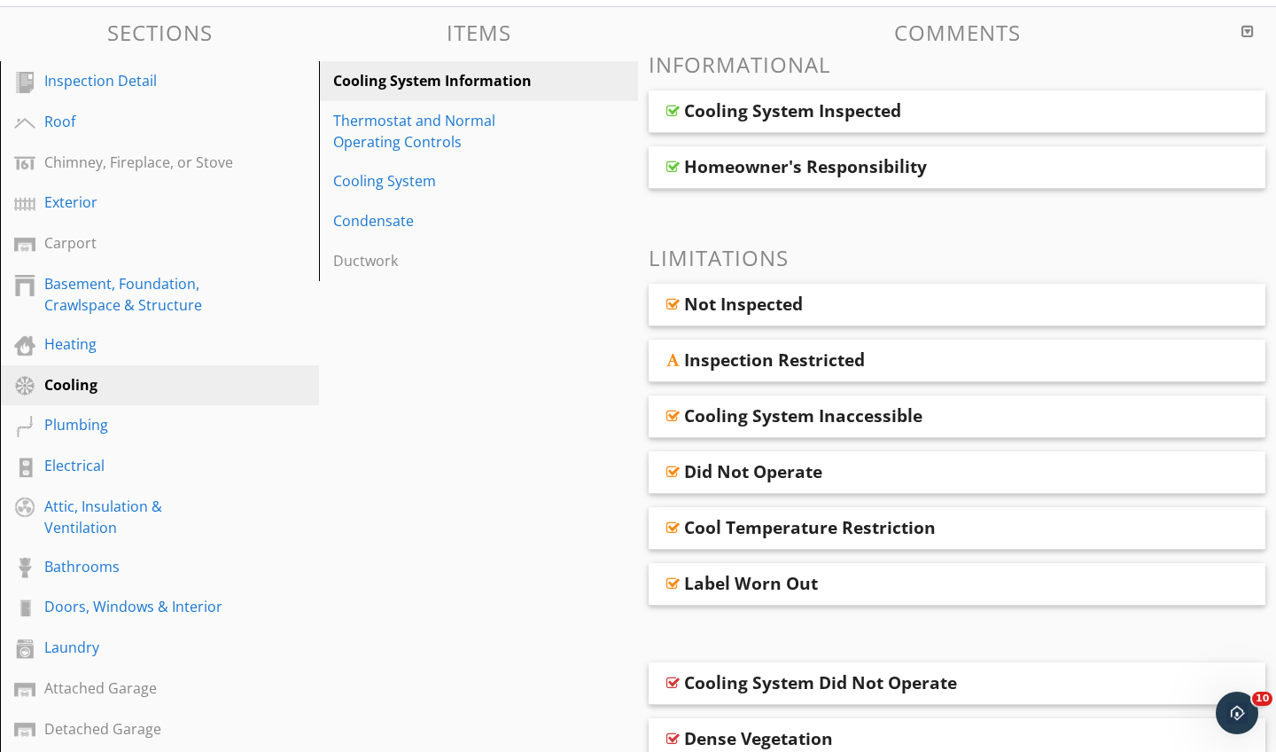
scroll to position [221, 0]
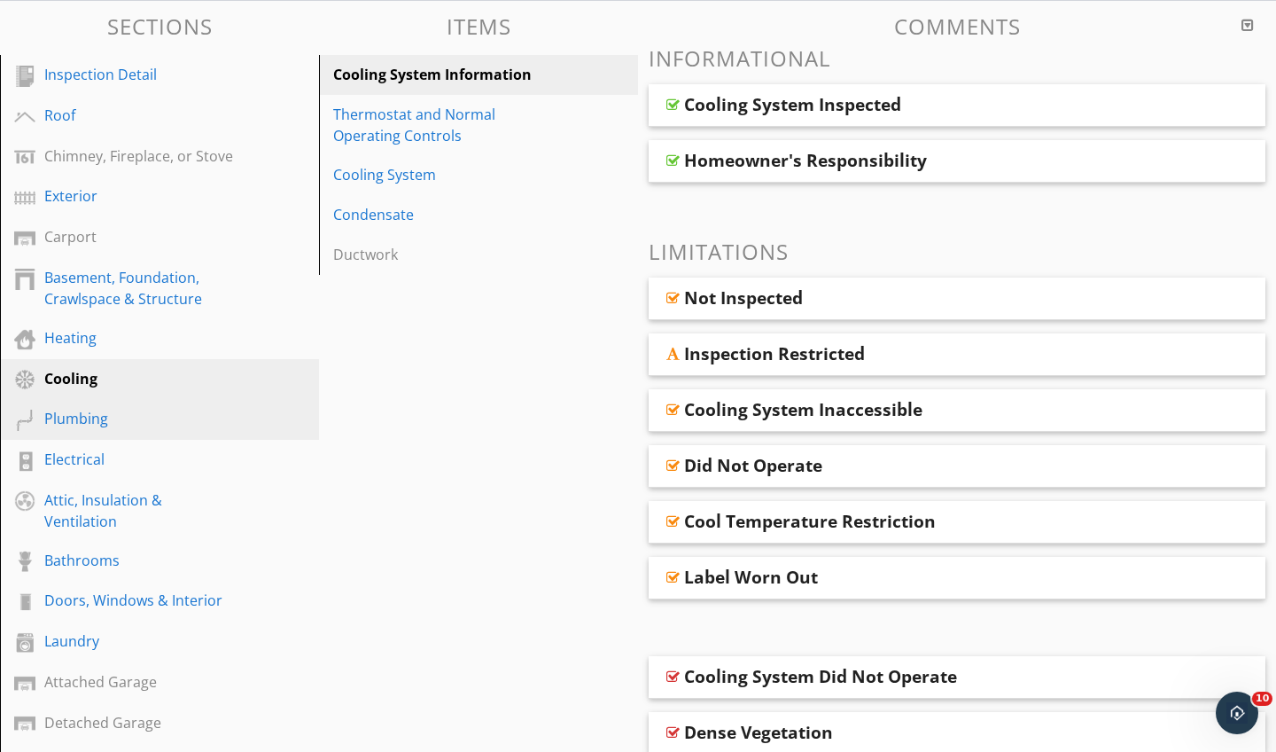
click at [92, 421] on div "Plumbing" at bounding box center [139, 418] width 191 height 21
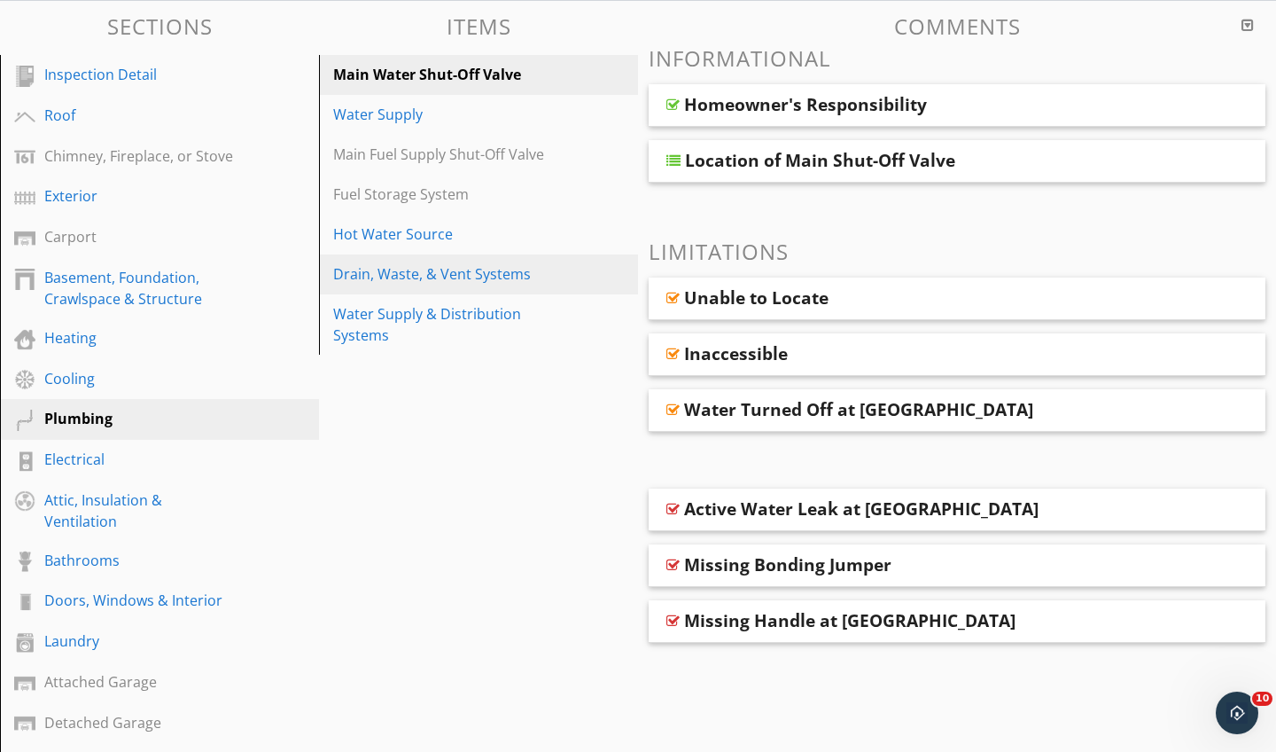
click at [363, 268] on div "Drain, Waste, & Vent Systems" at bounding box center [448, 273] width 230 height 21
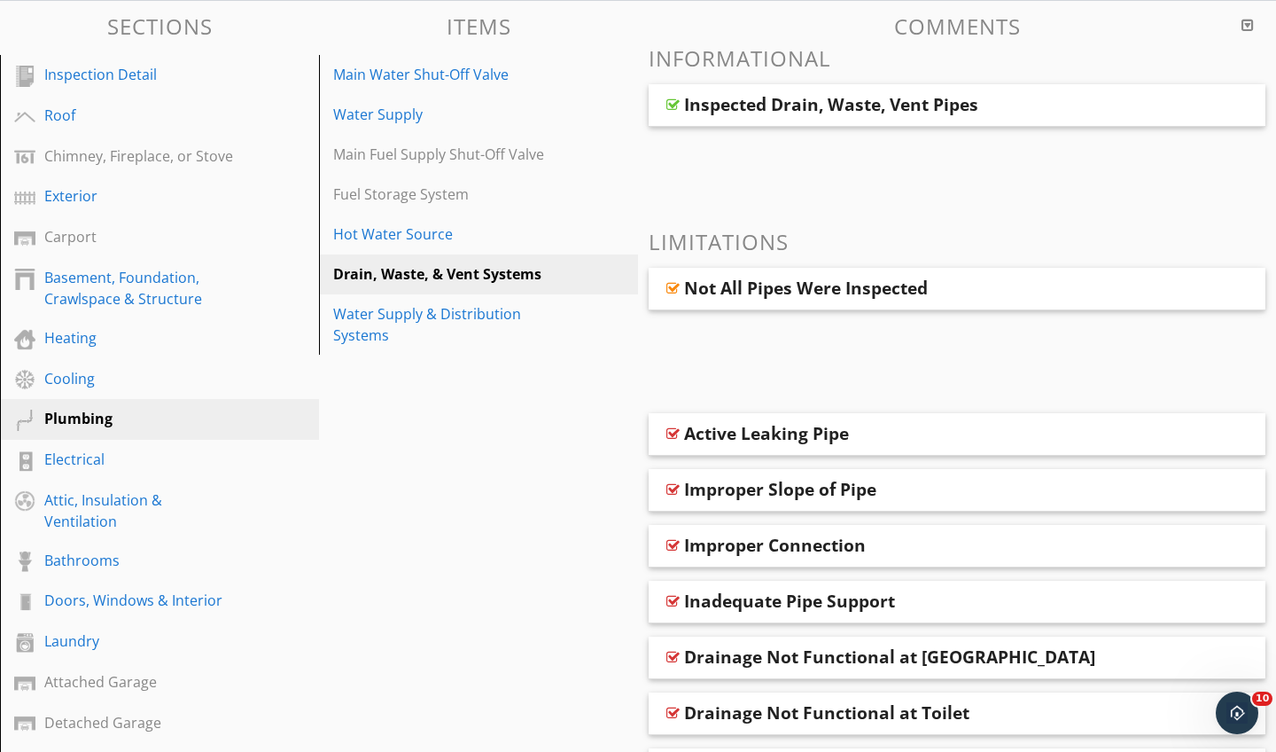
click at [673, 106] on div at bounding box center [673, 105] width 13 height 14
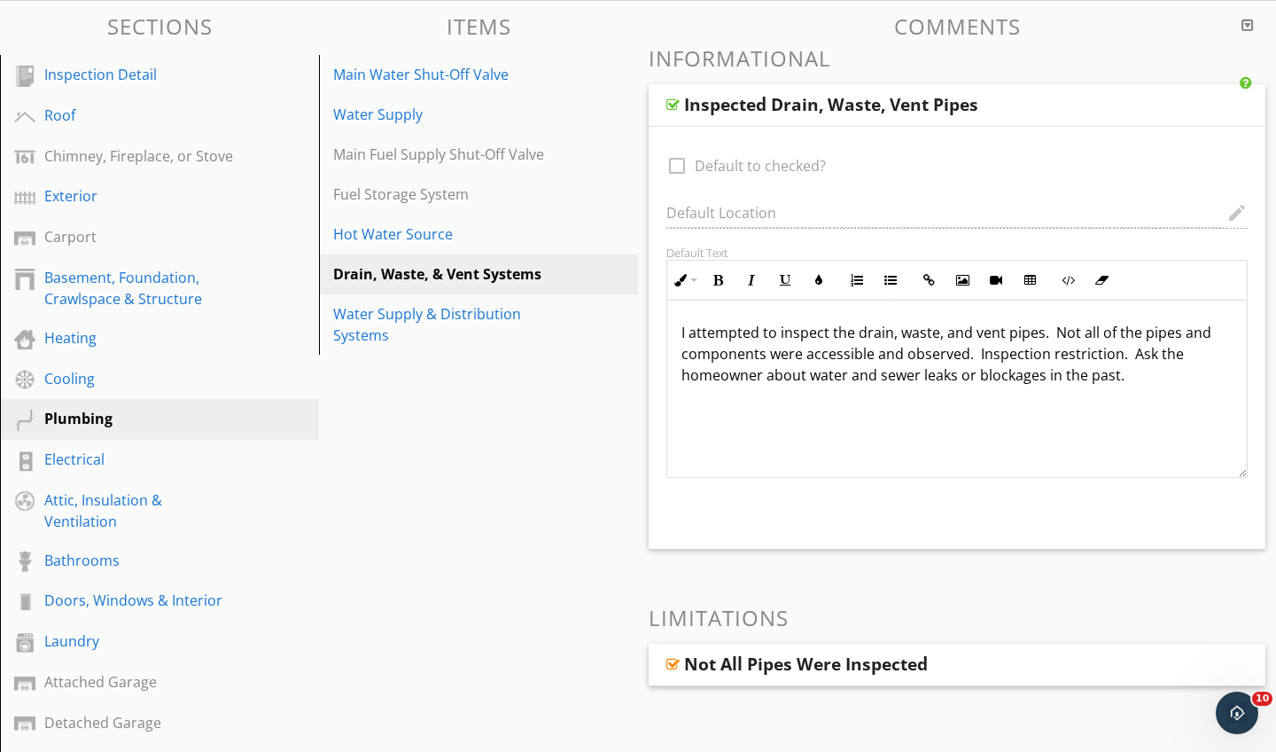
click at [678, 136] on div "check_box_outline_blank Default to checked? Default Location edit Default Text …" at bounding box center [957, 338] width 617 height 422
click at [404, 191] on div "Fuel Storage System" at bounding box center [448, 193] width 230 height 21
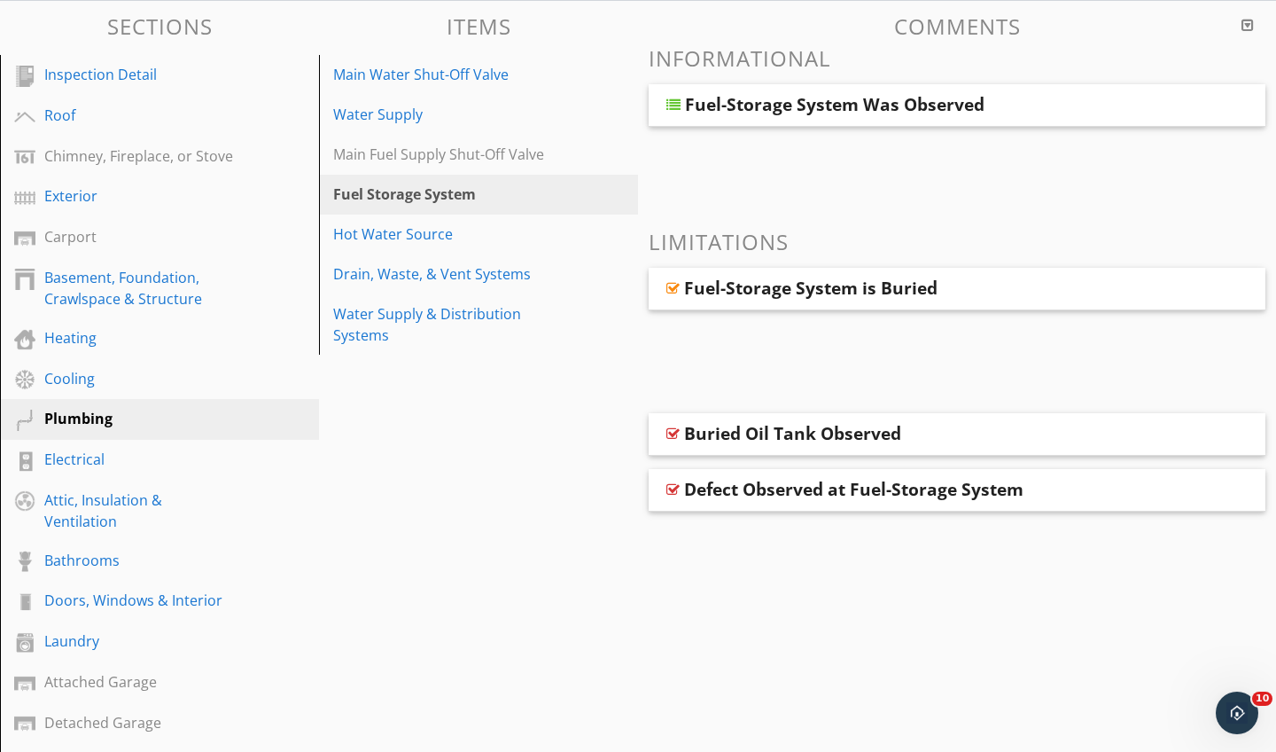
click at [677, 98] on div at bounding box center [674, 105] width 14 height 14
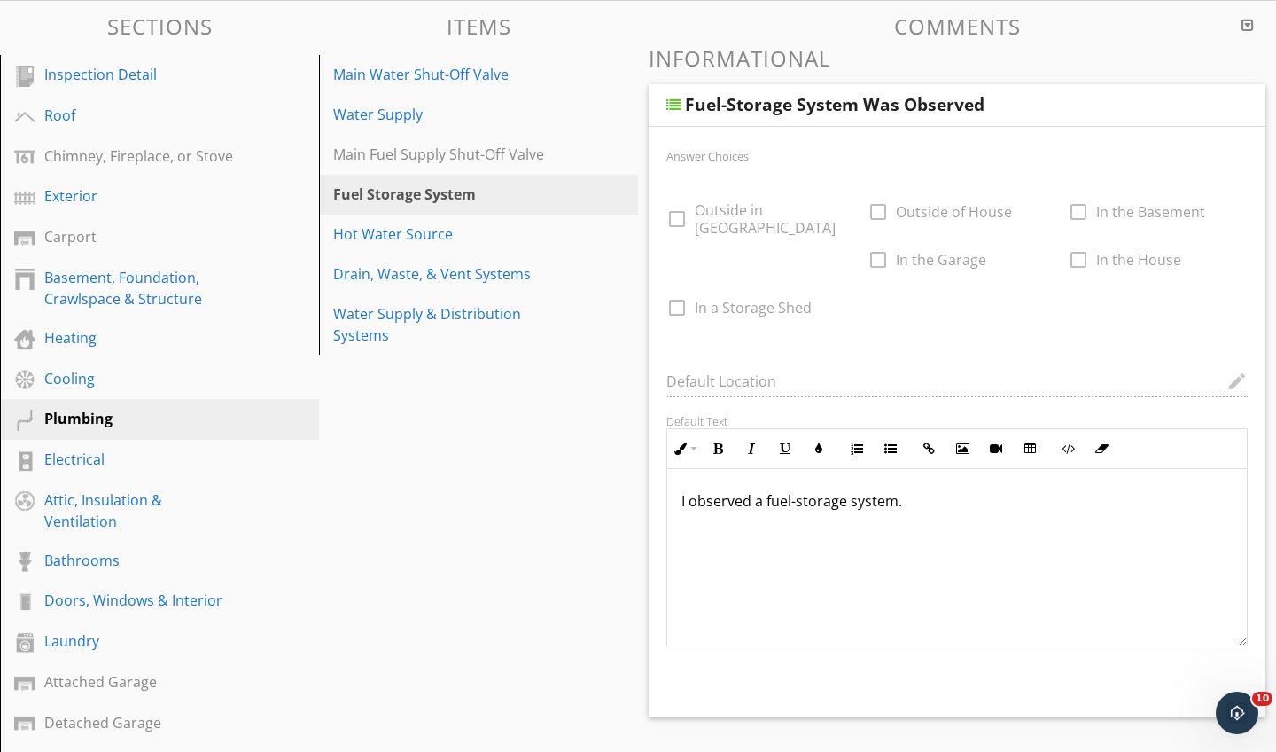
click at [462, 423] on div "Sections Inspection Detail Roof Chimney, Fireplace, or Stove Exterior Carport B…" at bounding box center [638, 557] width 1276 height 1112
click at [91, 556] on div "Bathrooms" at bounding box center [139, 560] width 191 height 21
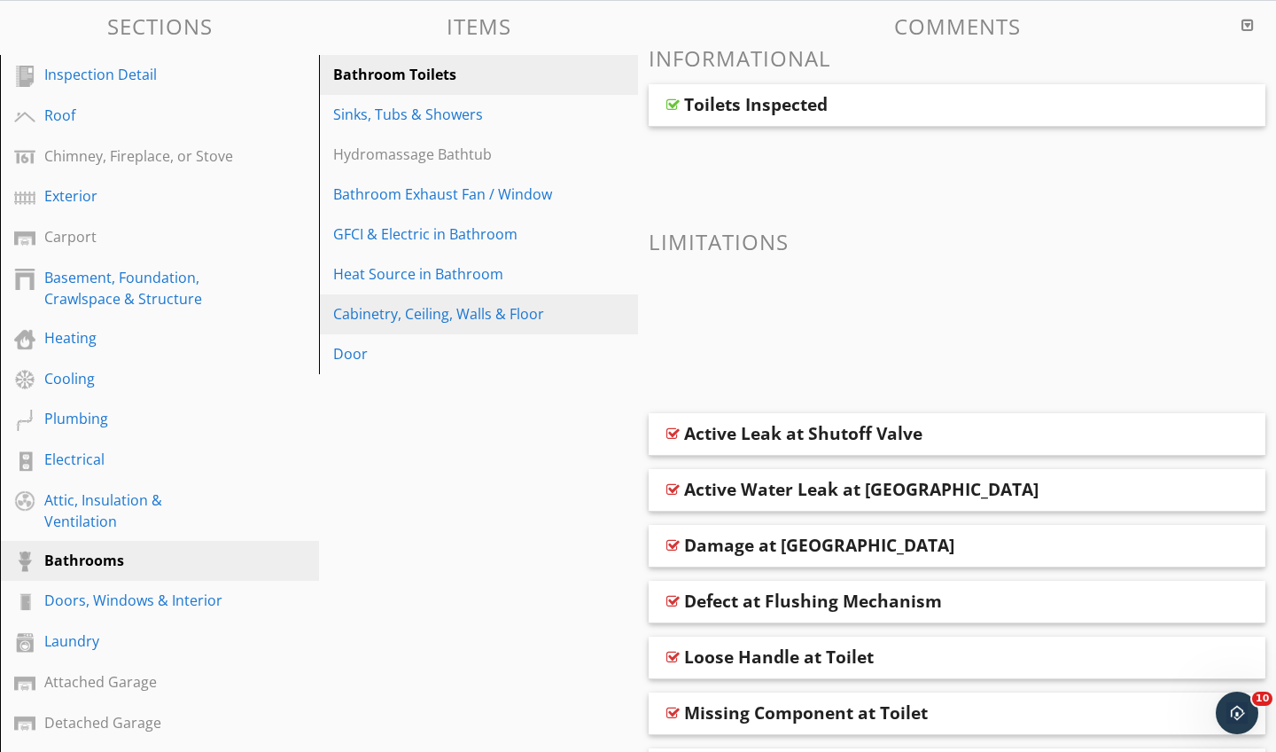
click at [388, 316] on div "Cabinetry, Ceiling, Walls & Floor" at bounding box center [448, 313] width 230 height 21
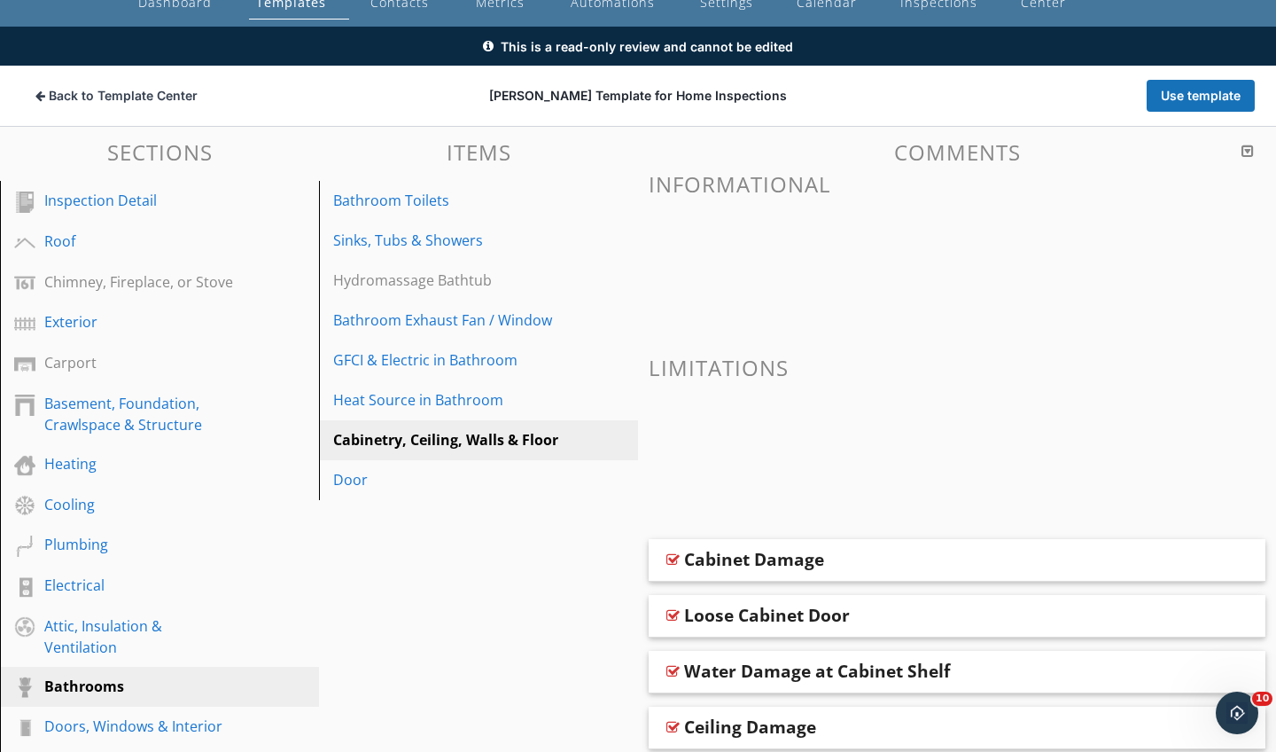
scroll to position [88, 0]
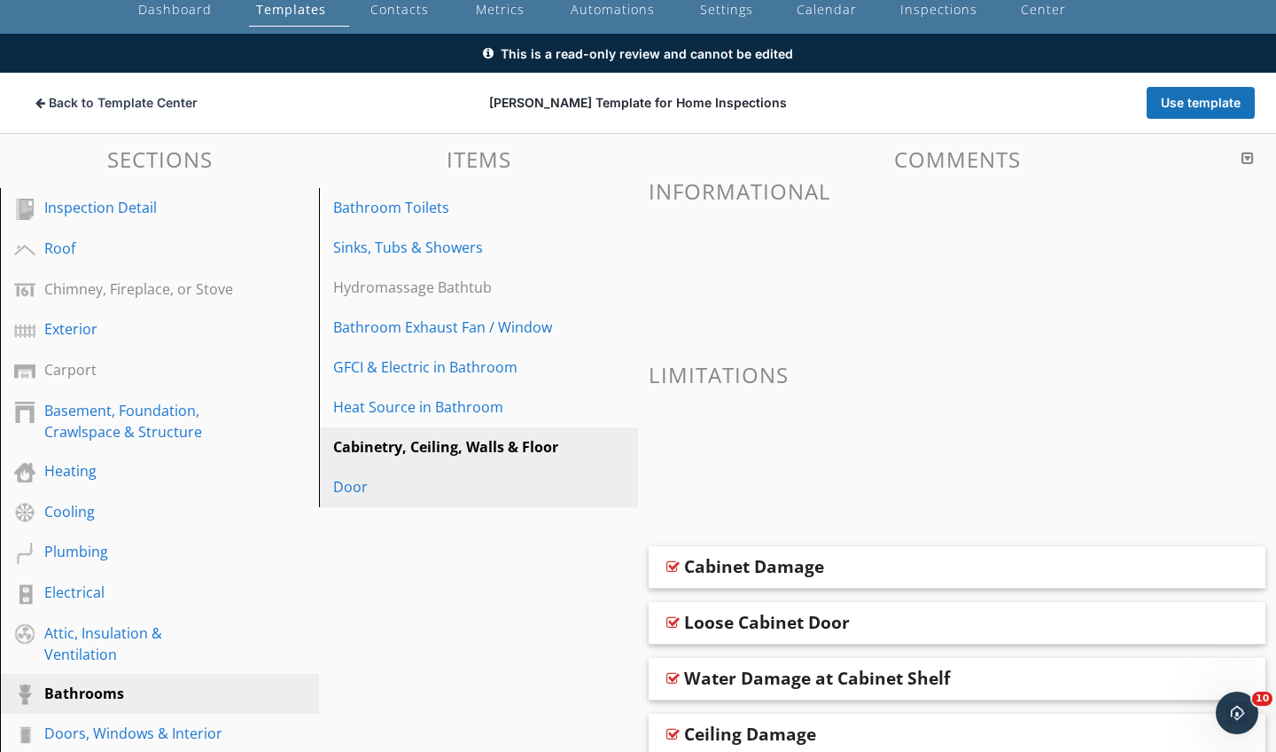
click at [350, 481] on div "Door" at bounding box center [448, 486] width 230 height 21
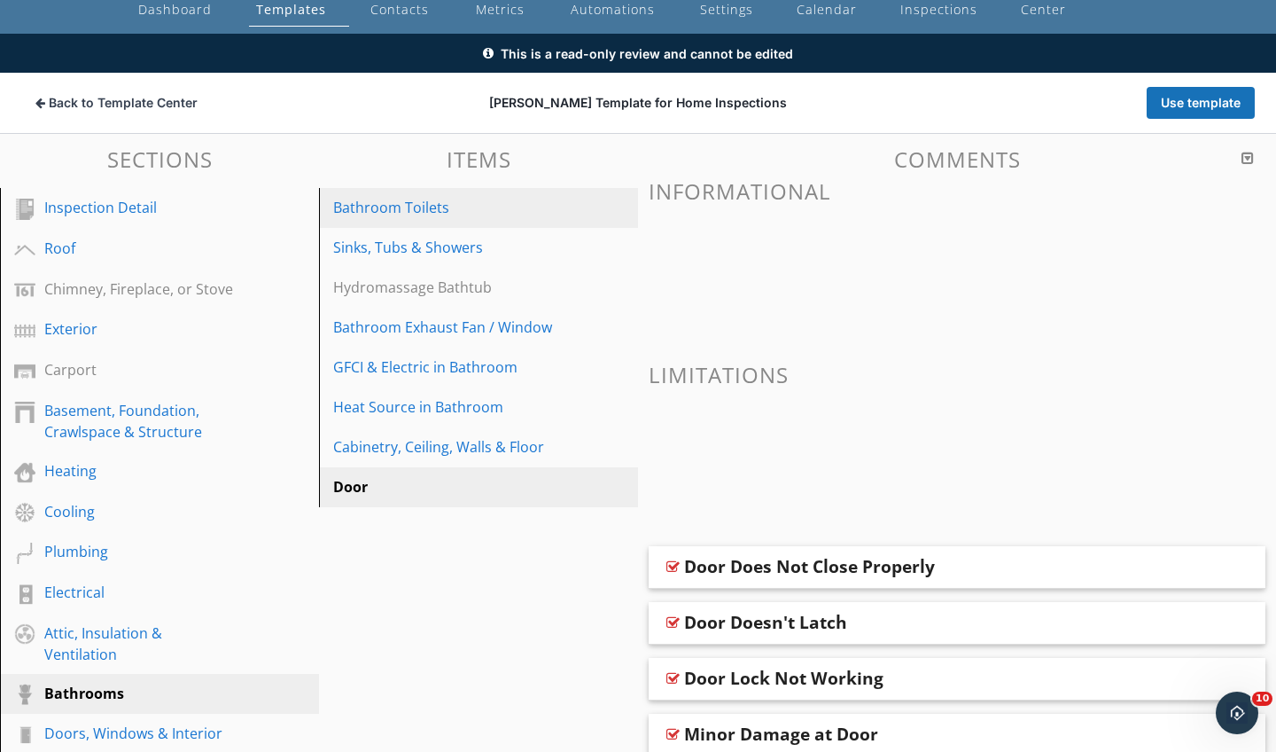
click at [414, 203] on div "Bathroom Toilets" at bounding box center [448, 207] width 230 height 21
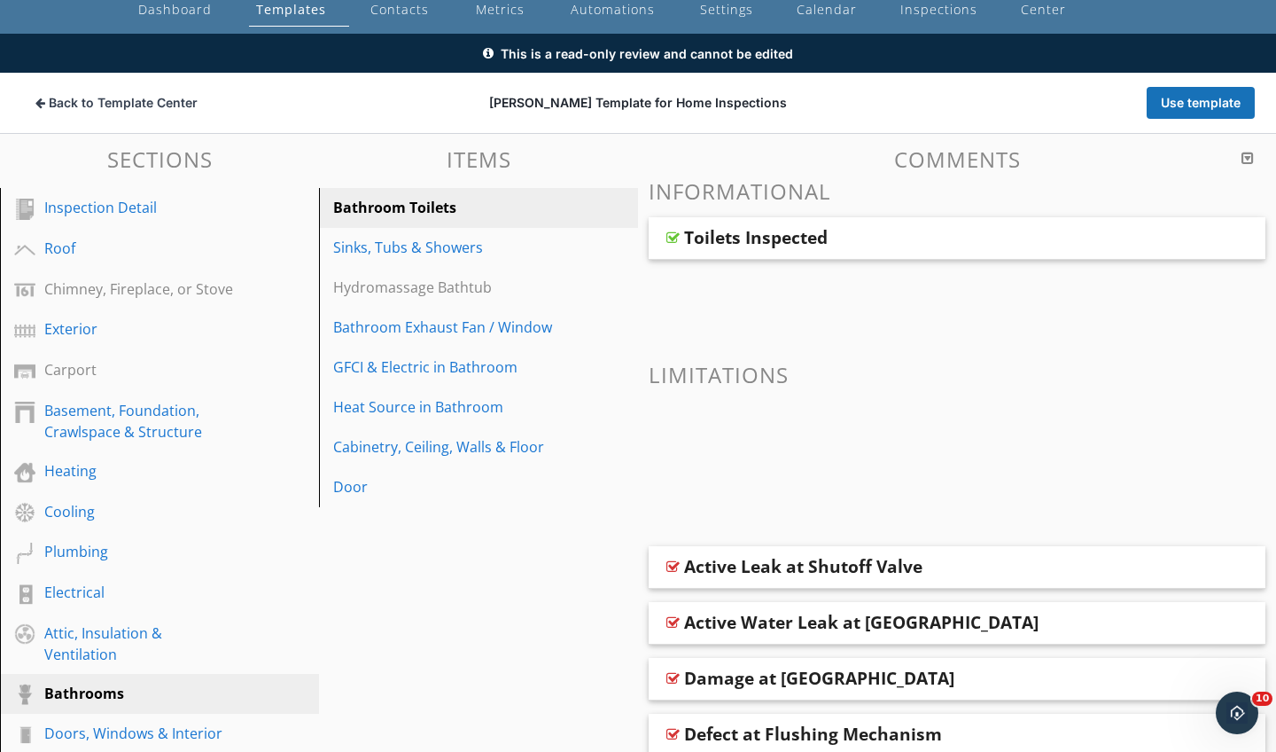
click at [670, 238] on div at bounding box center [673, 237] width 13 height 14
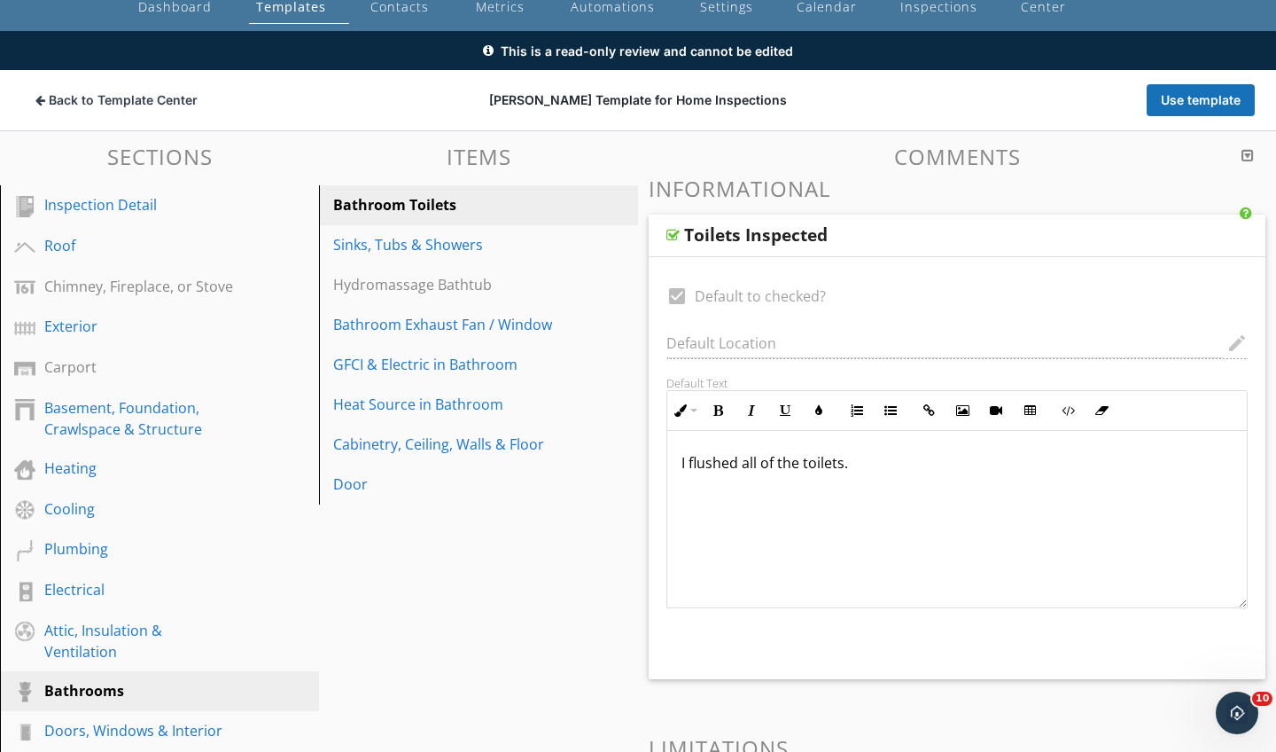
scroll to position [115, 0]
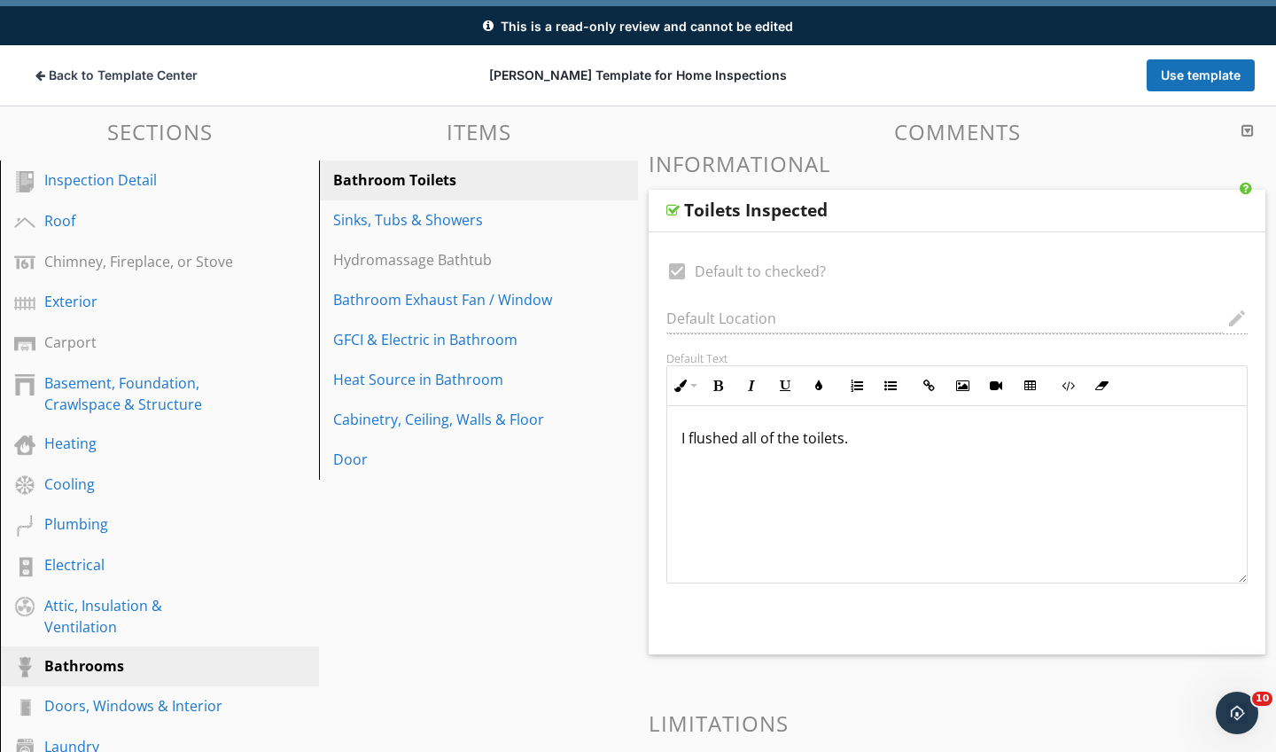
click at [677, 205] on div at bounding box center [673, 210] width 13 height 14
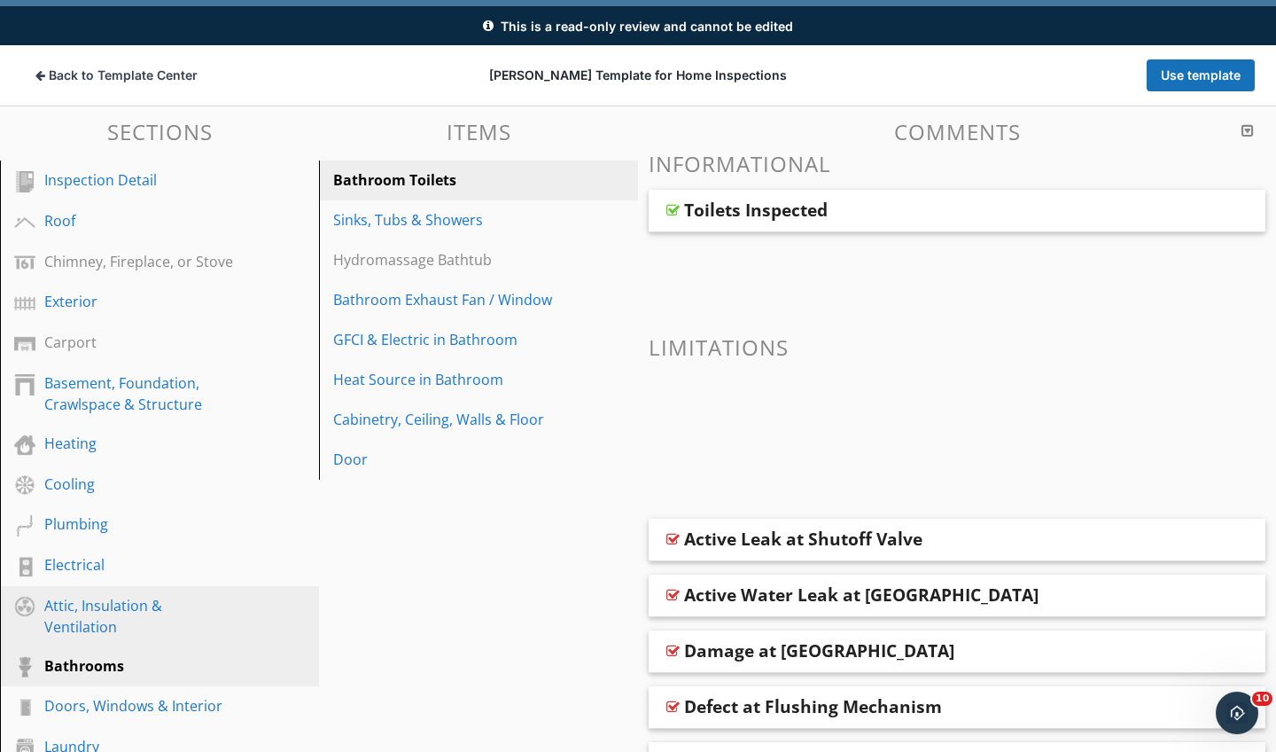
click at [80, 624] on div "Attic, Insulation & Ventilation" at bounding box center [139, 616] width 191 height 43
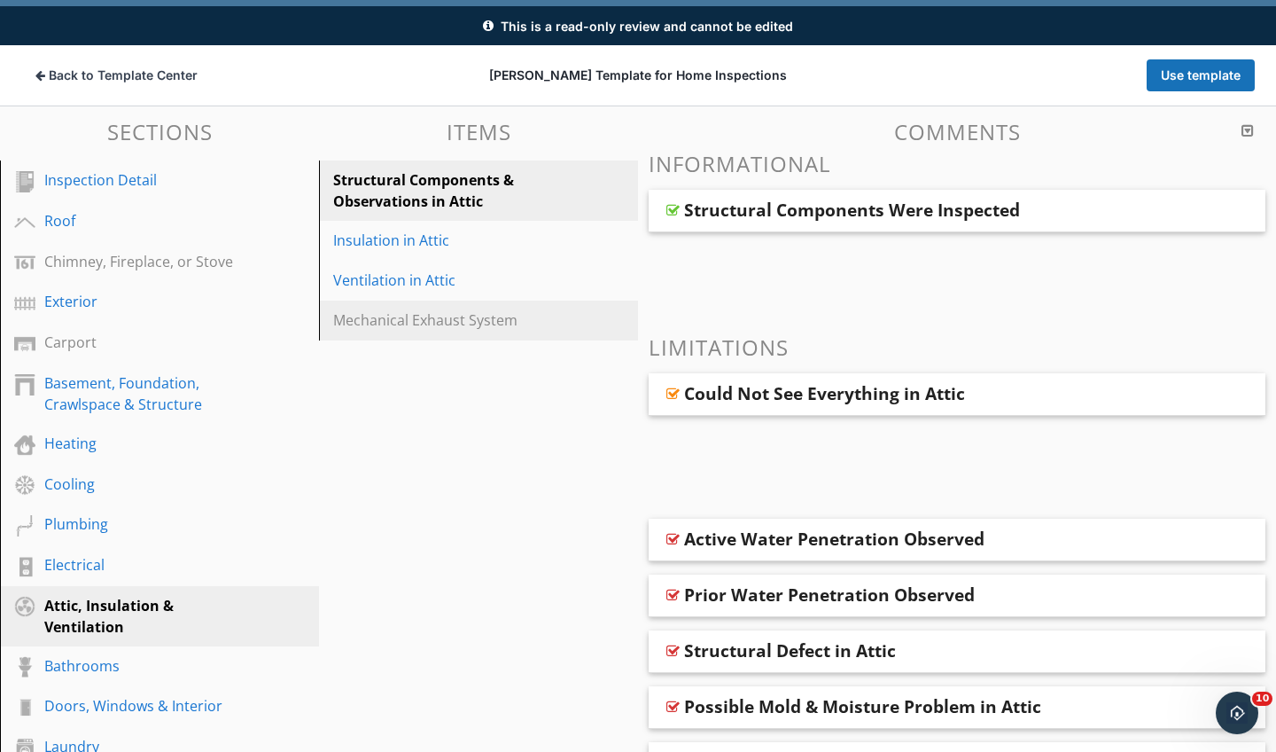
click at [388, 321] on div "Mechanical Exhaust System" at bounding box center [448, 319] width 230 height 21
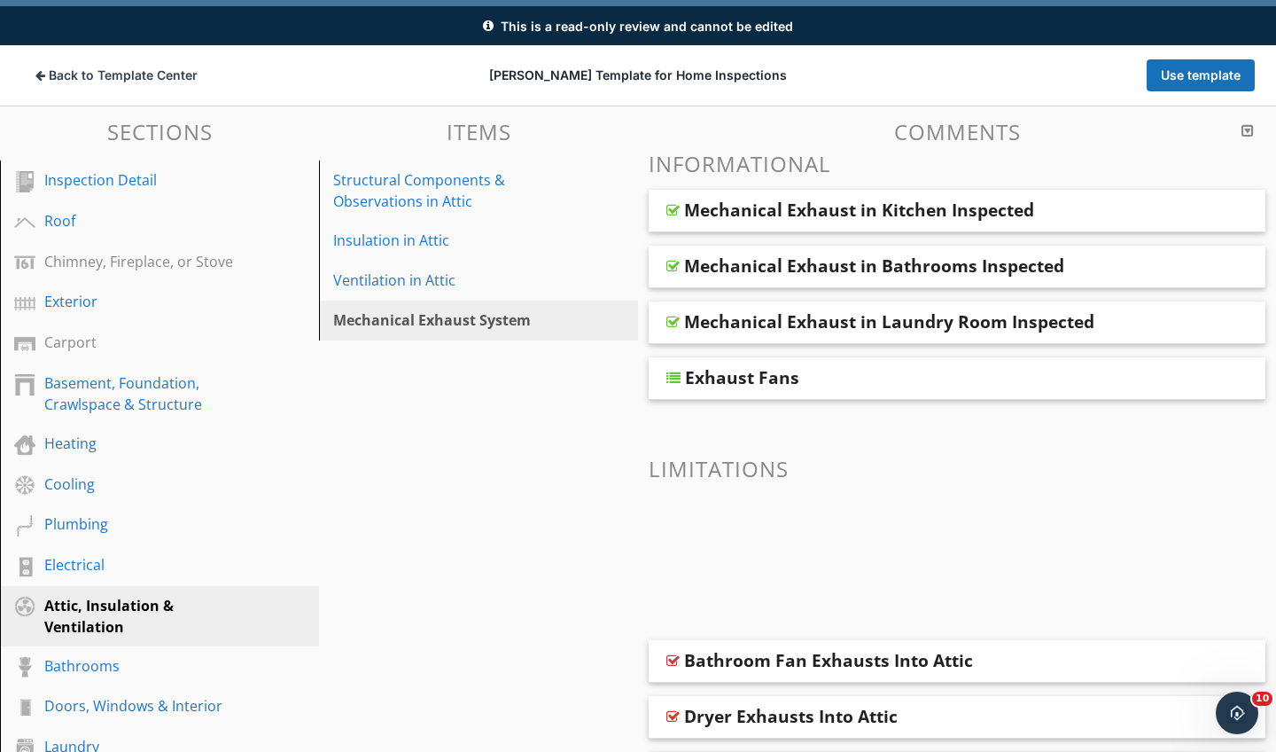
click at [682, 265] on div "Mechanical Exhaust in Bathrooms Inspected" at bounding box center [957, 267] width 617 height 43
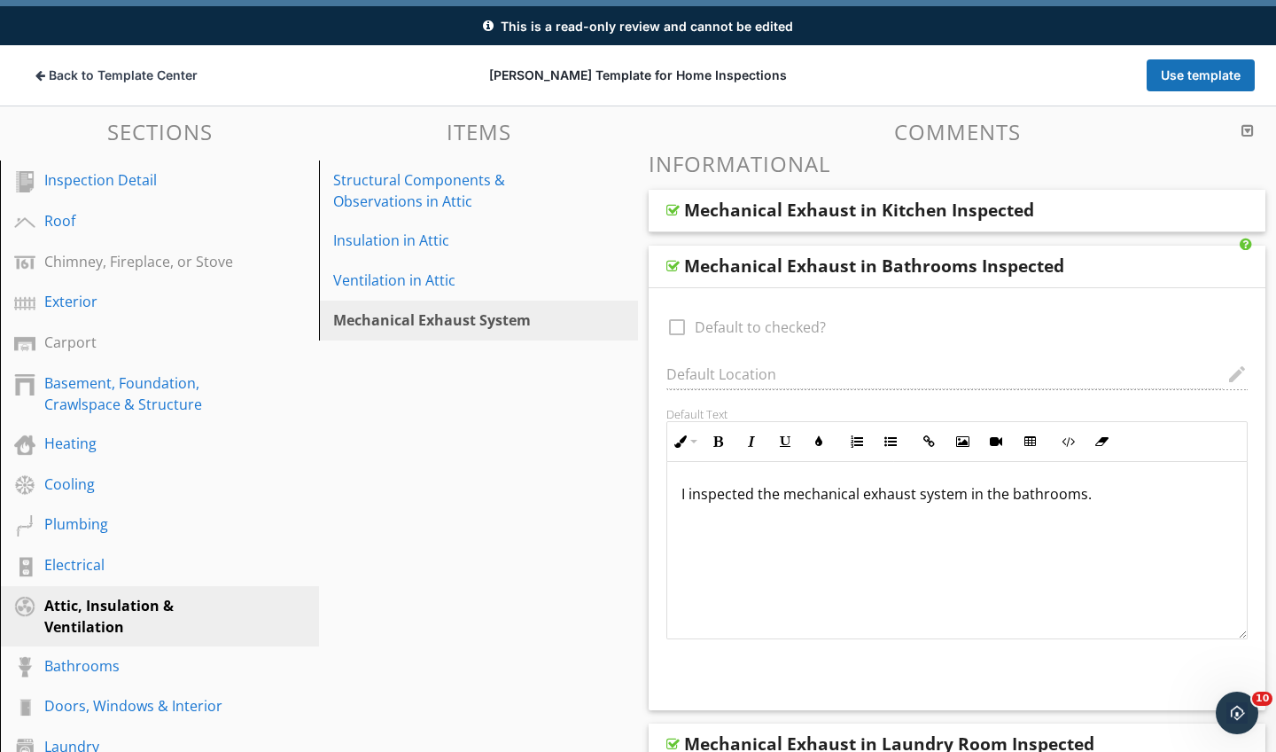
click at [673, 269] on div at bounding box center [673, 266] width 13 height 14
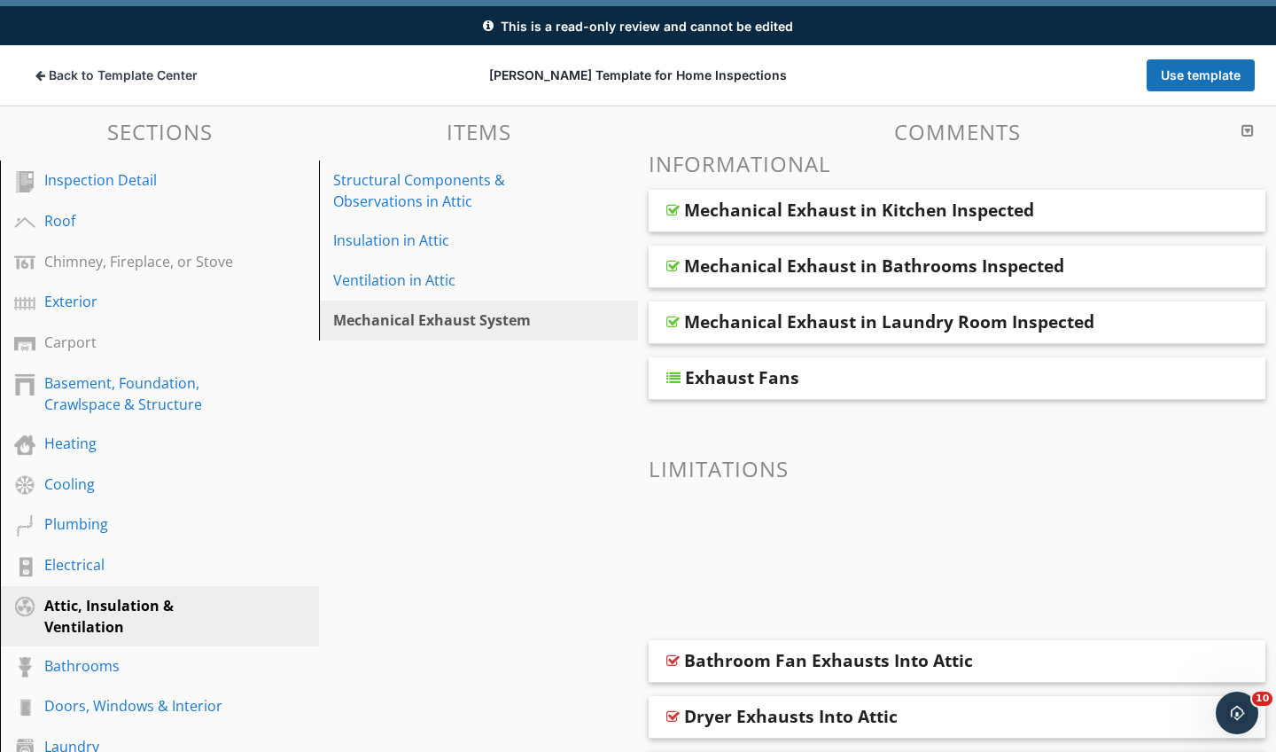
click at [671, 205] on div at bounding box center [673, 210] width 13 height 14
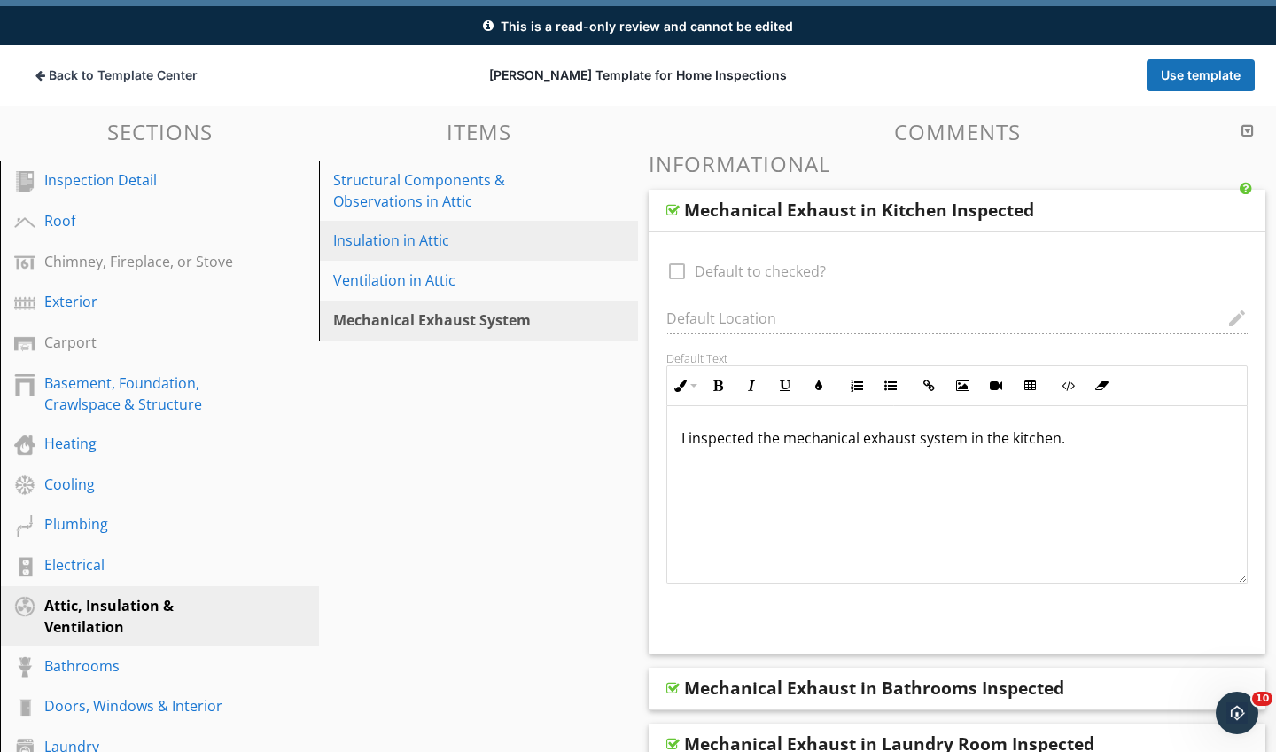
click at [425, 230] on div "Insulation in Attic" at bounding box center [448, 240] width 230 height 21
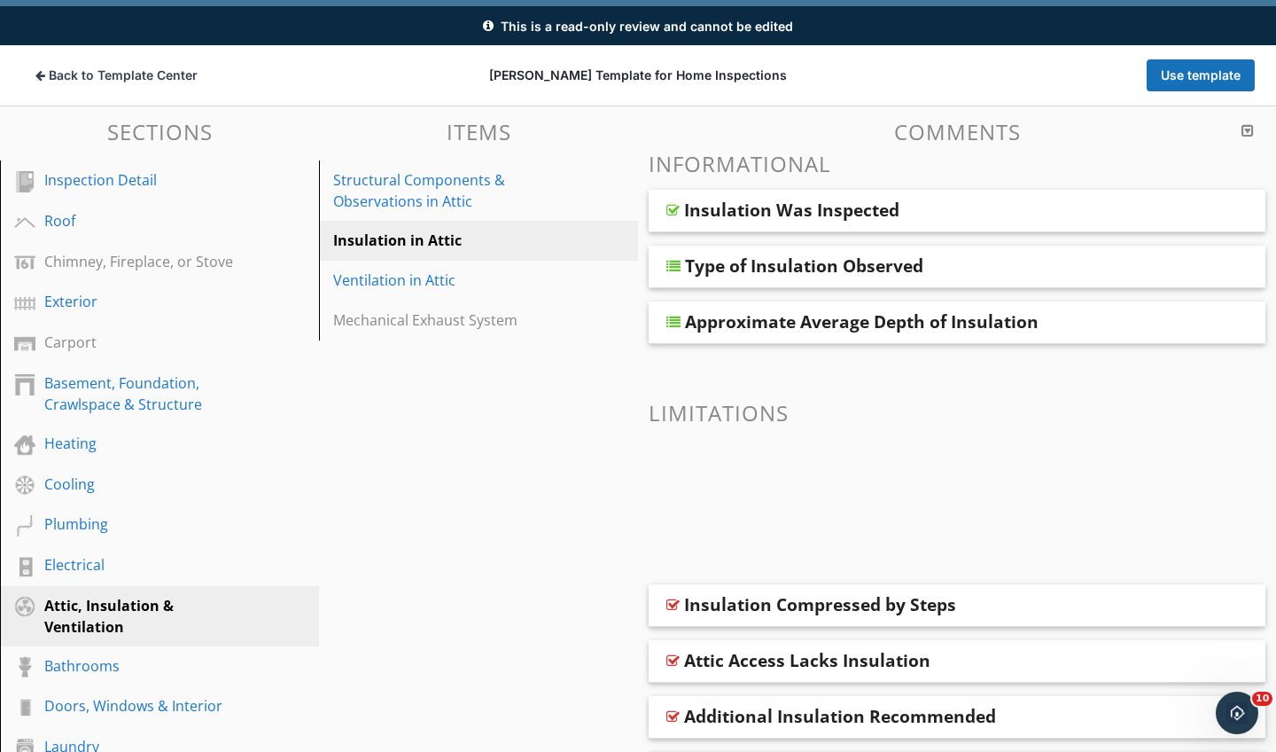
click at [672, 208] on div at bounding box center [673, 210] width 13 height 14
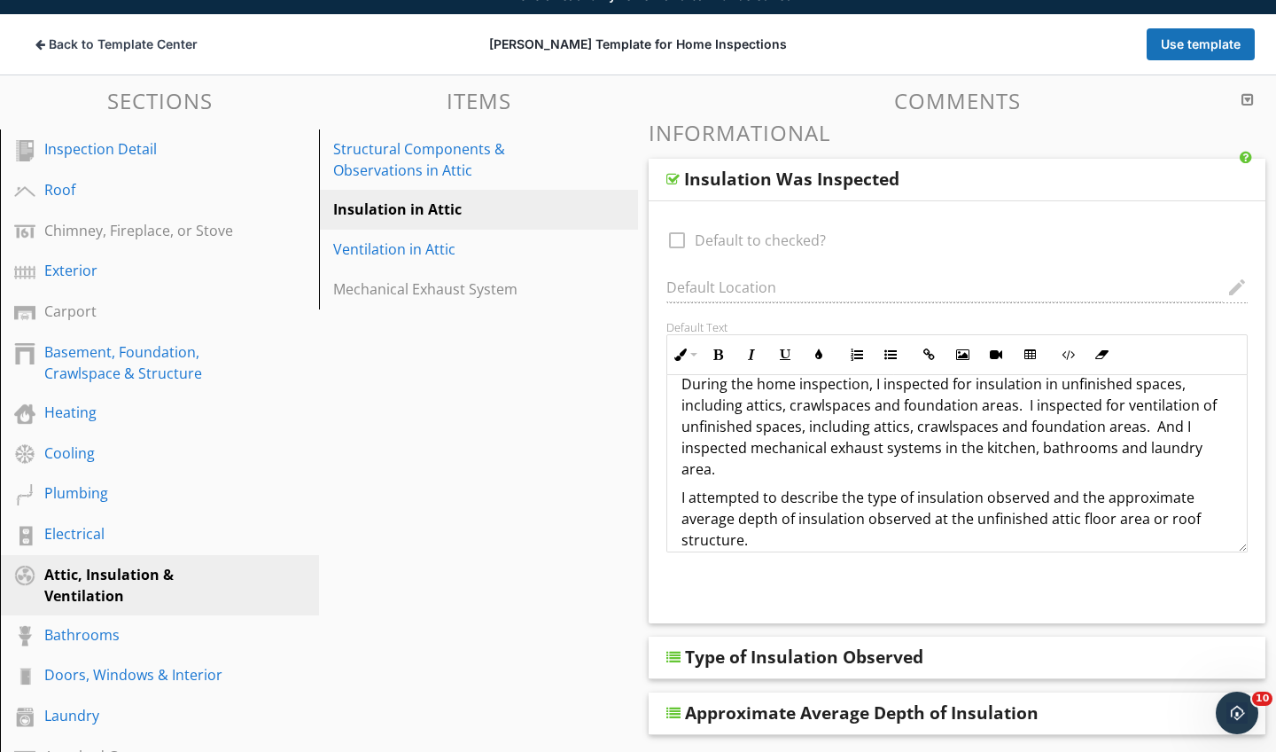
scroll to position [0, 0]
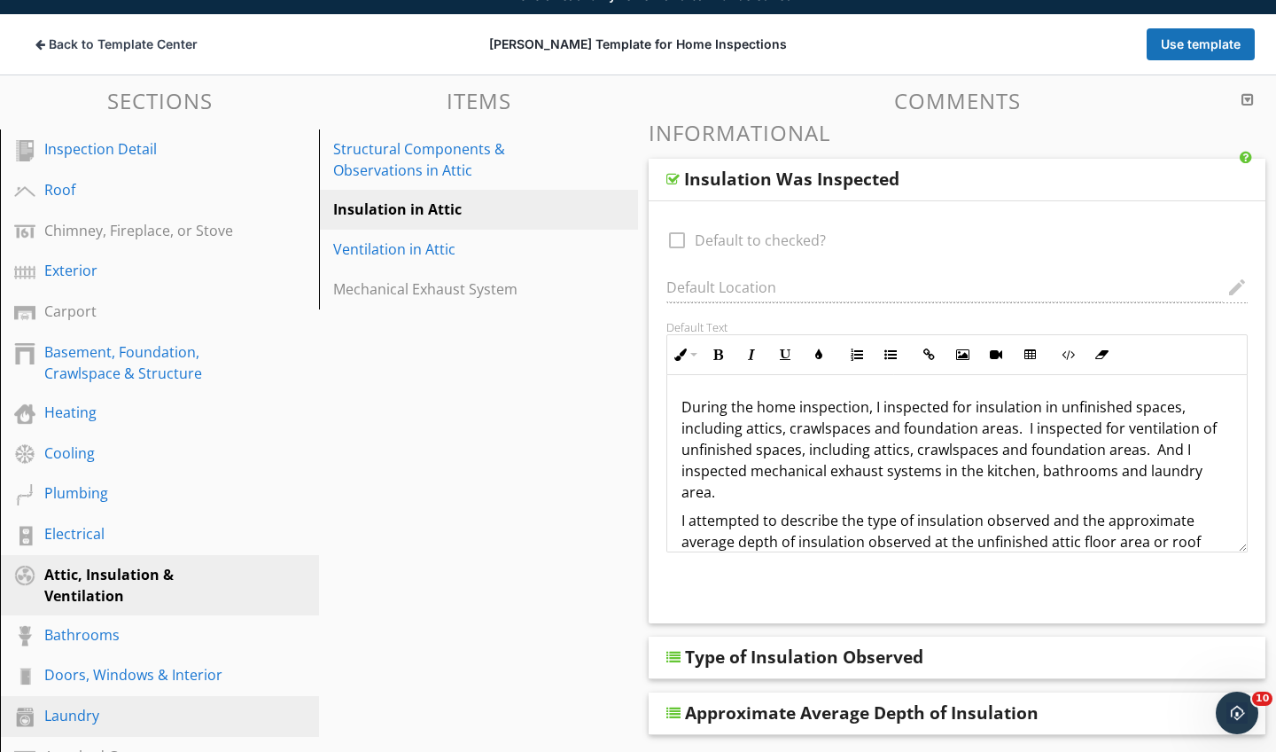
click at [82, 710] on div "Laundry" at bounding box center [139, 715] width 191 height 21
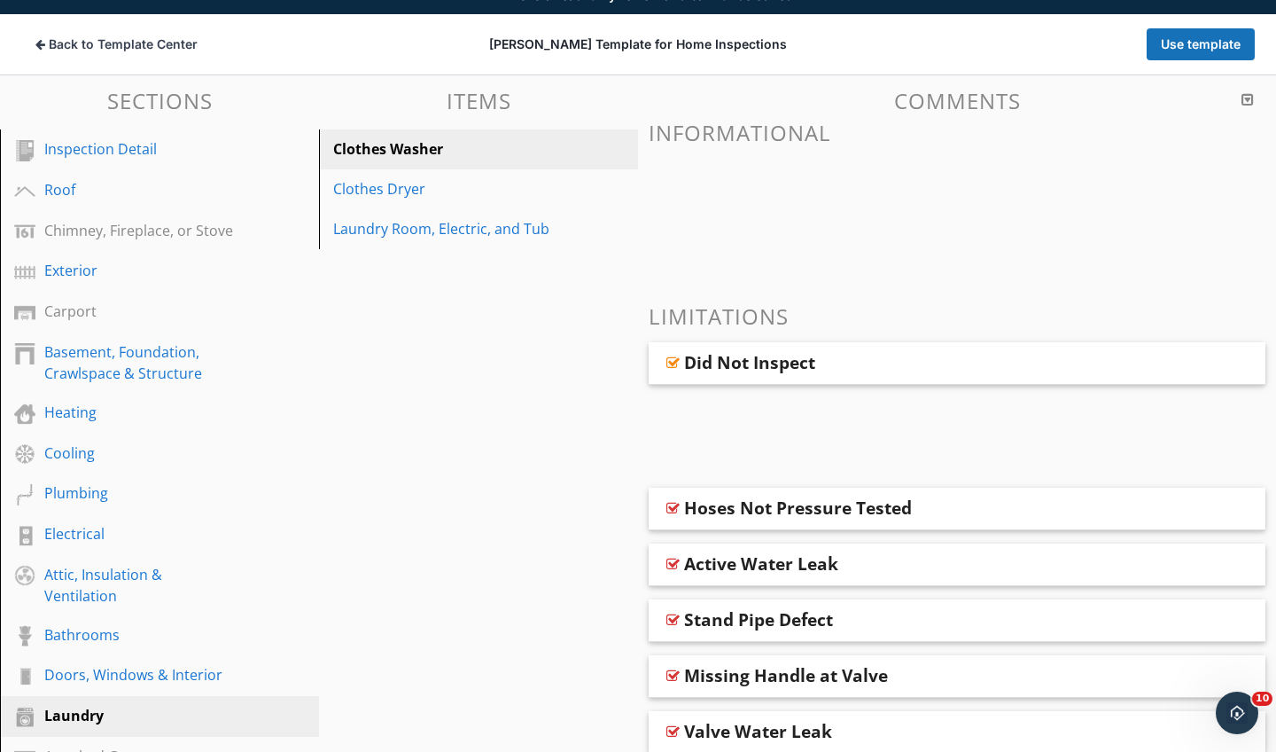
click at [676, 356] on div at bounding box center [673, 362] width 13 height 14
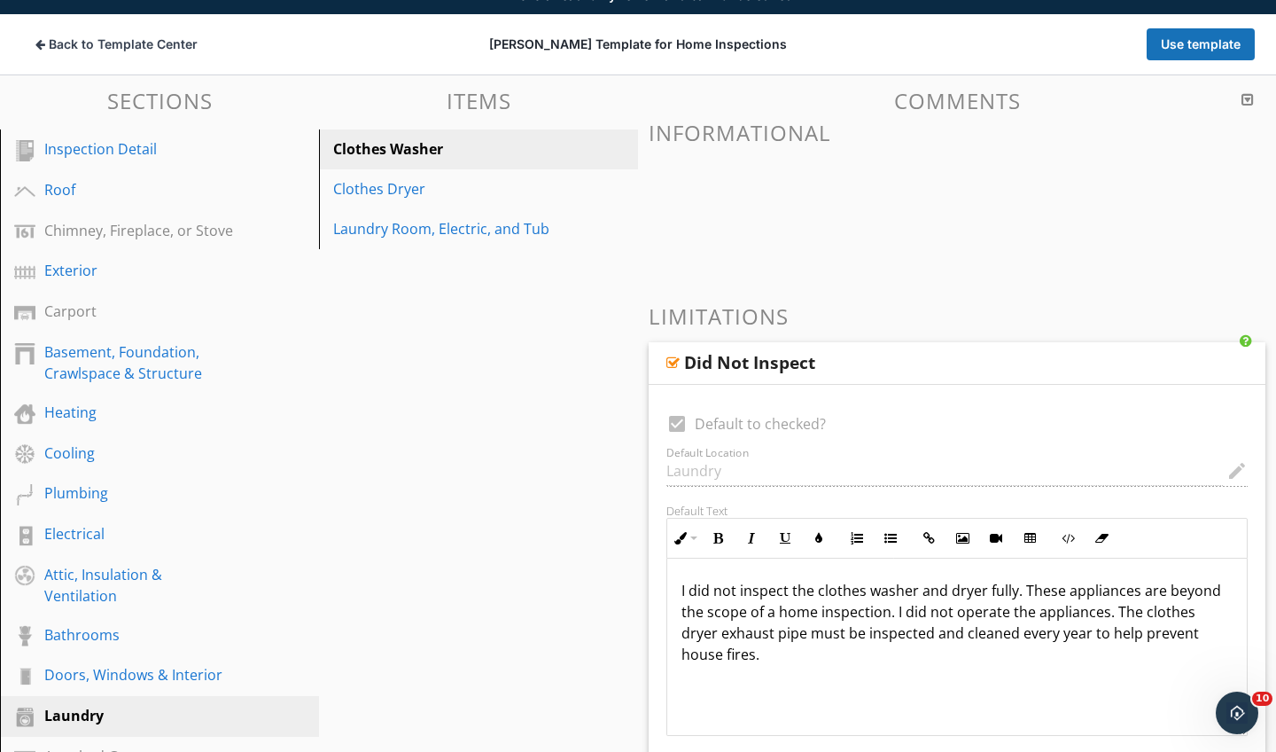
click at [674, 357] on div at bounding box center [673, 362] width 13 height 14
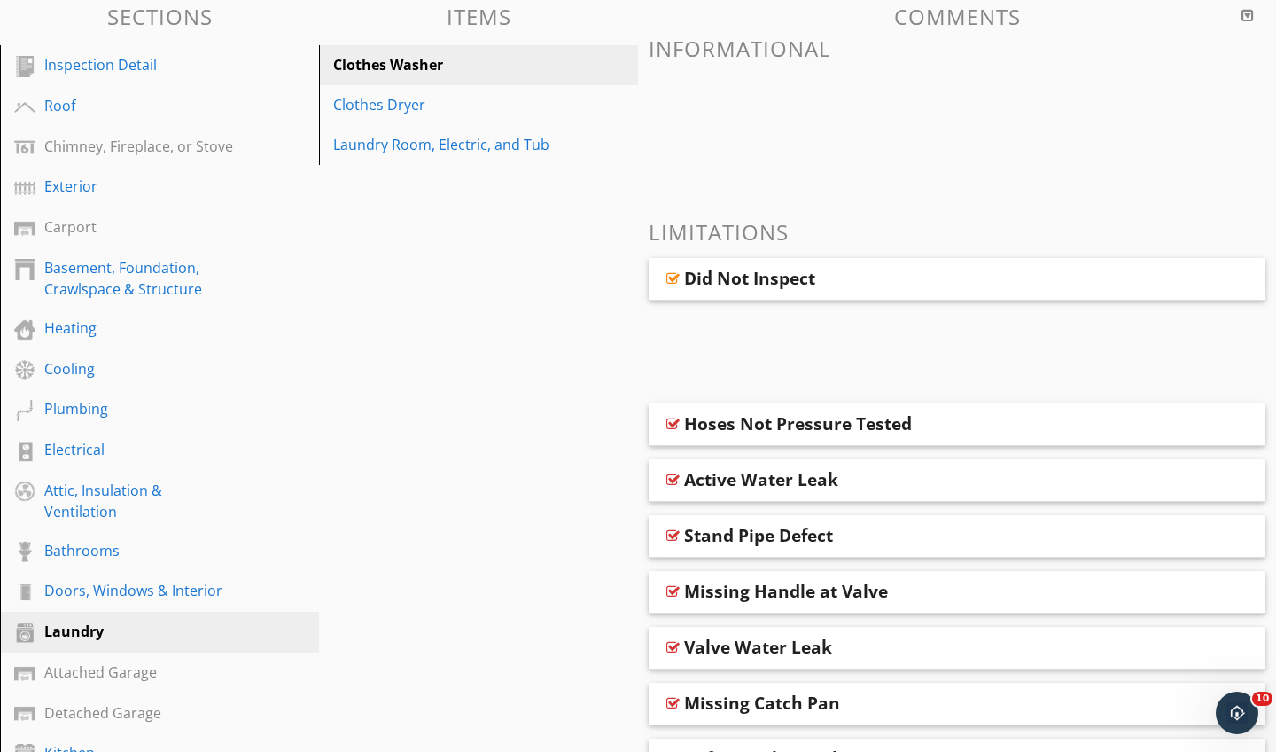
scroll to position [232, 0]
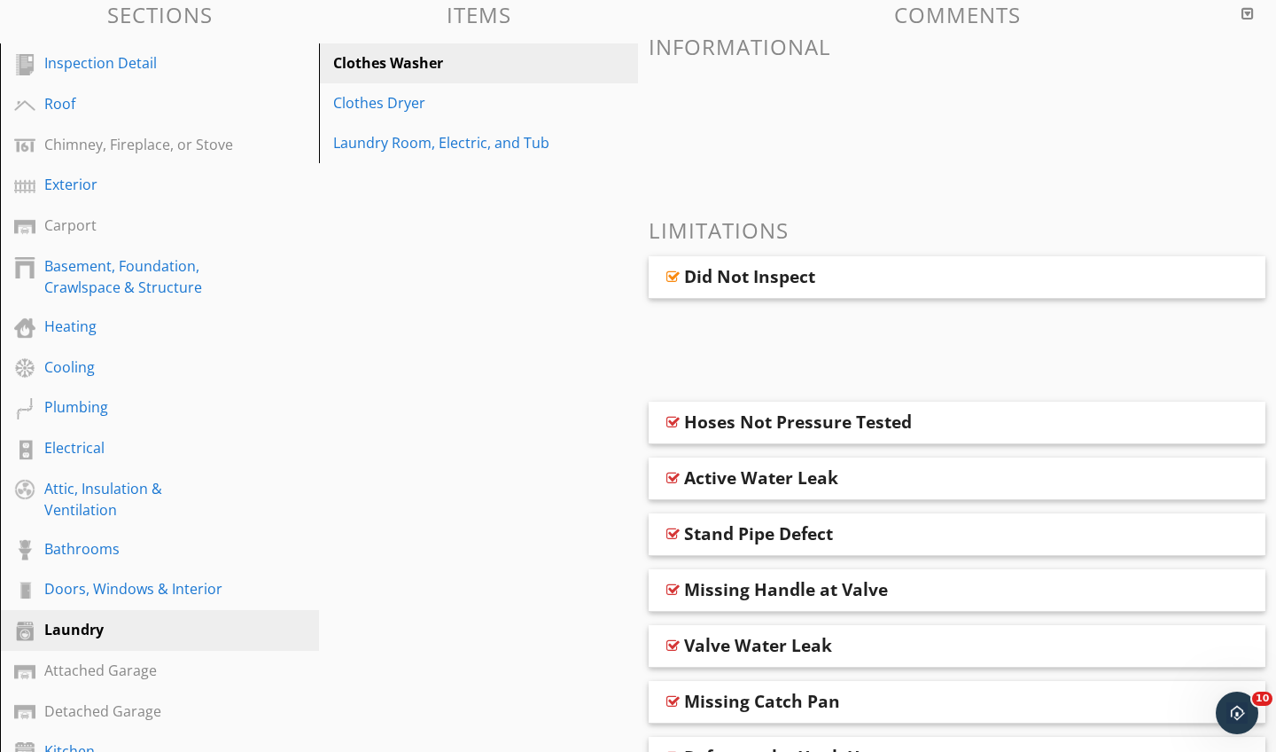
click at [674, 477] on div at bounding box center [673, 478] width 13 height 14
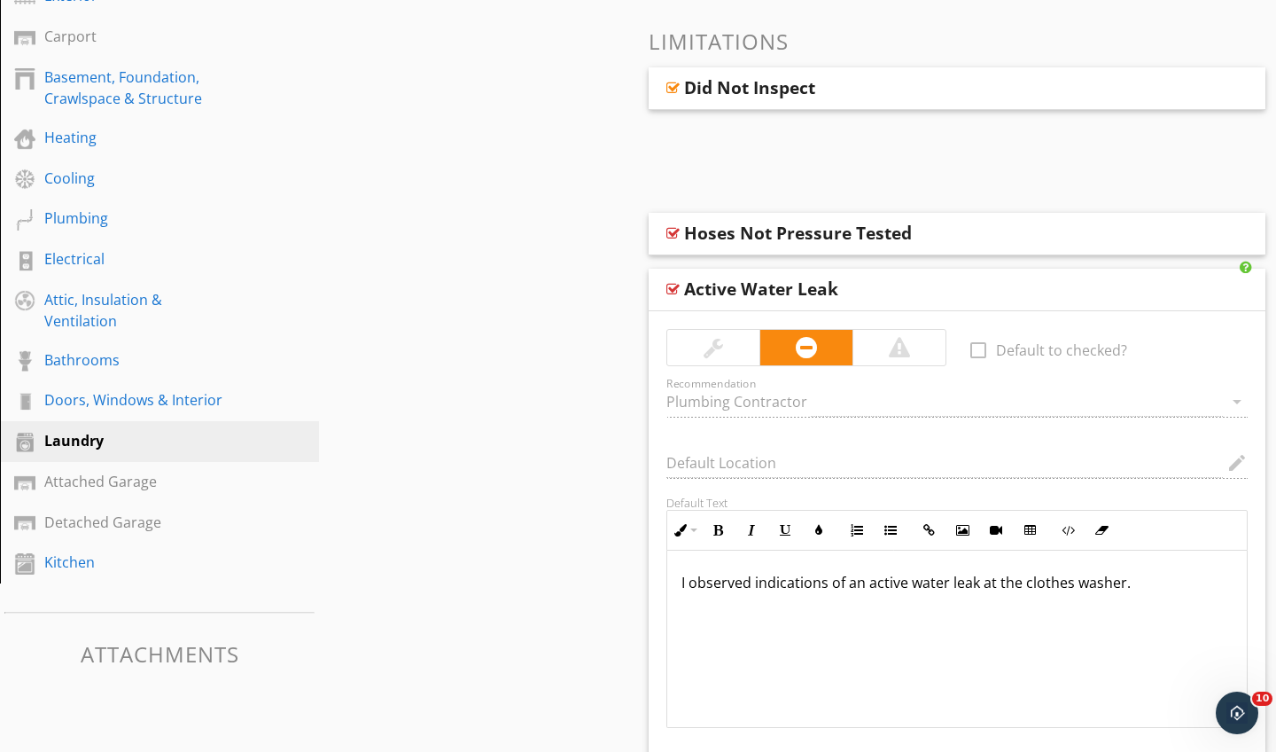
scroll to position [429, 0]
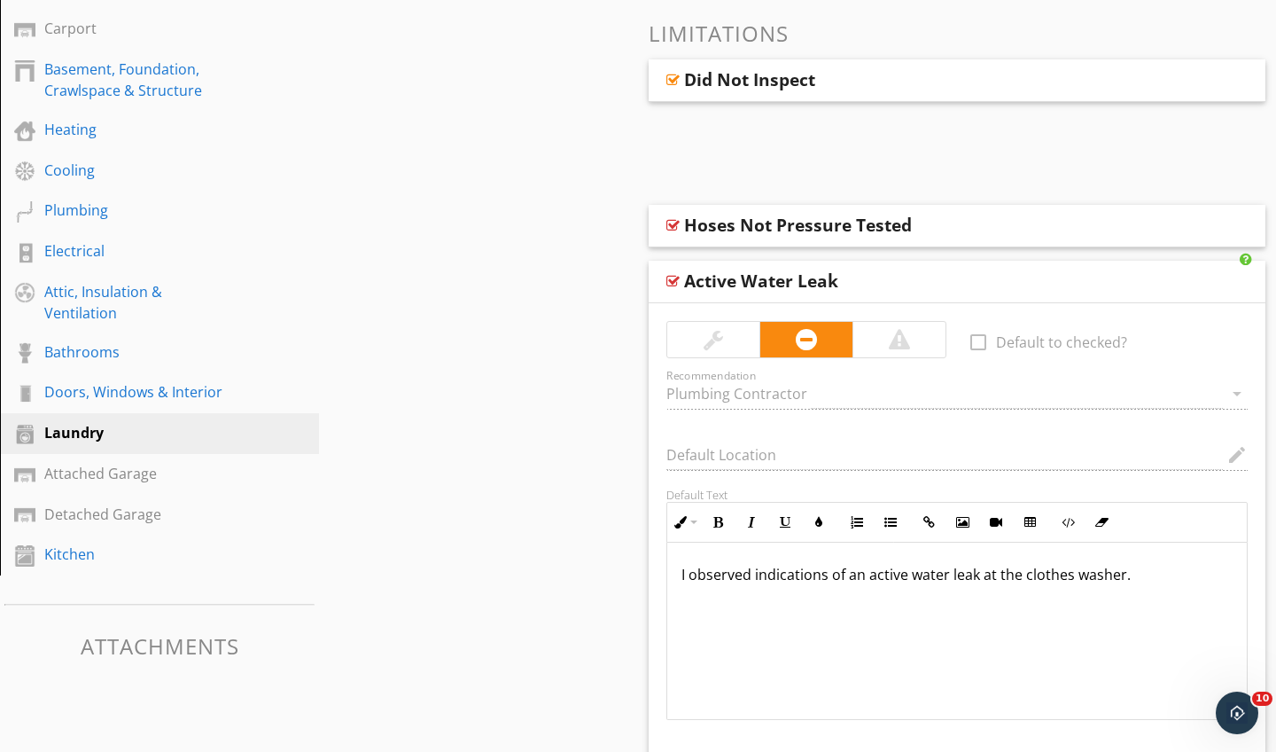
click at [679, 278] on div at bounding box center [673, 281] width 13 height 14
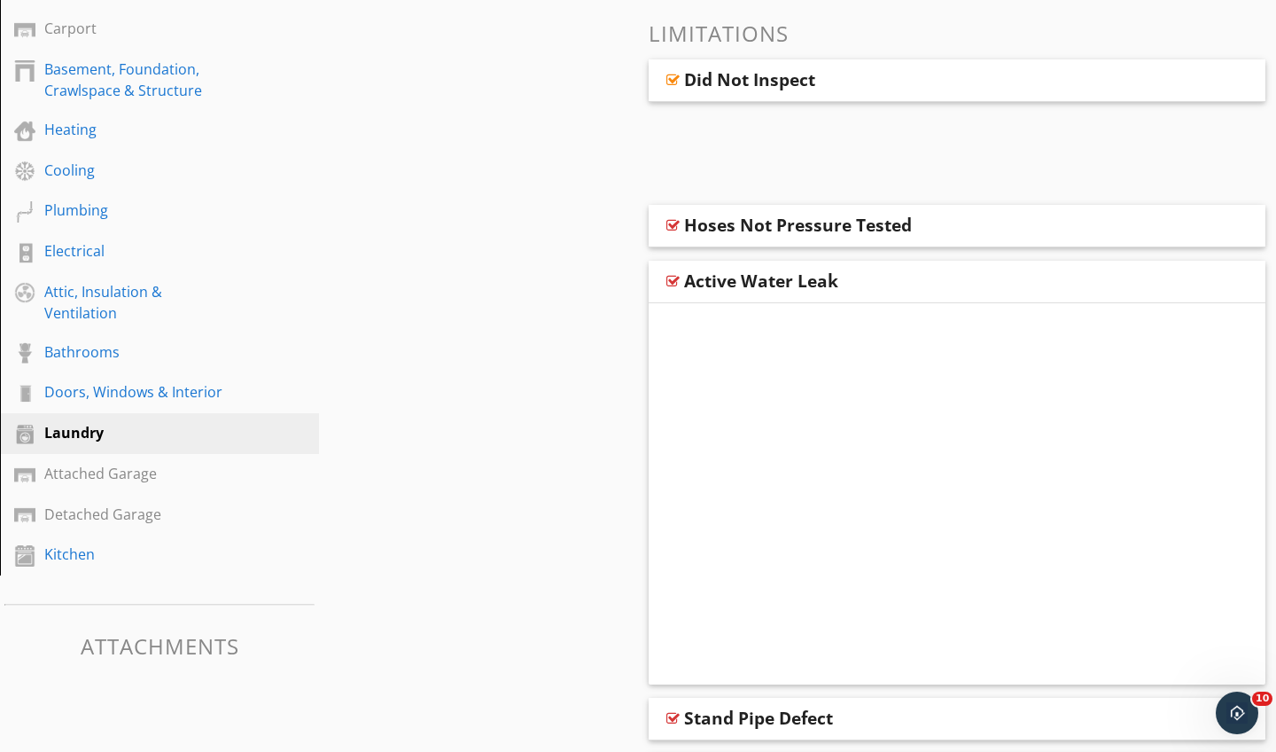
scroll to position [389, 0]
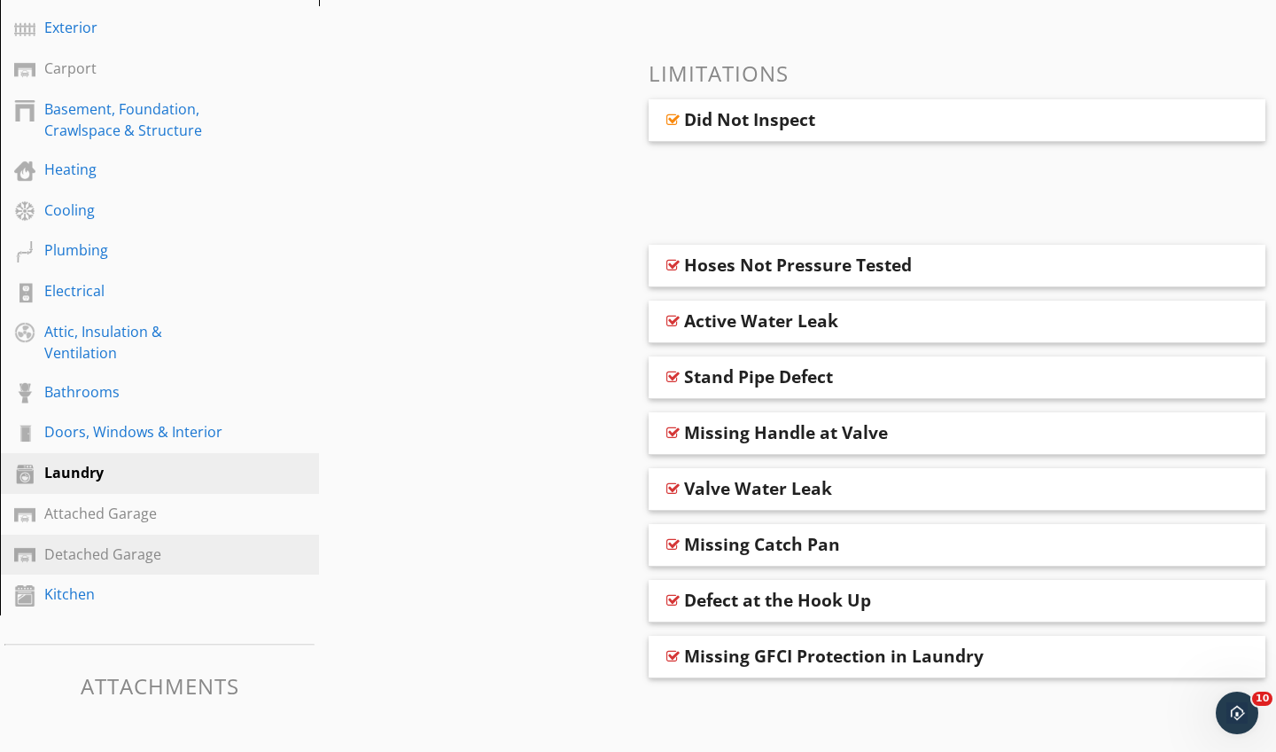
click at [89, 550] on div "Detached Garage" at bounding box center [139, 553] width 191 height 21
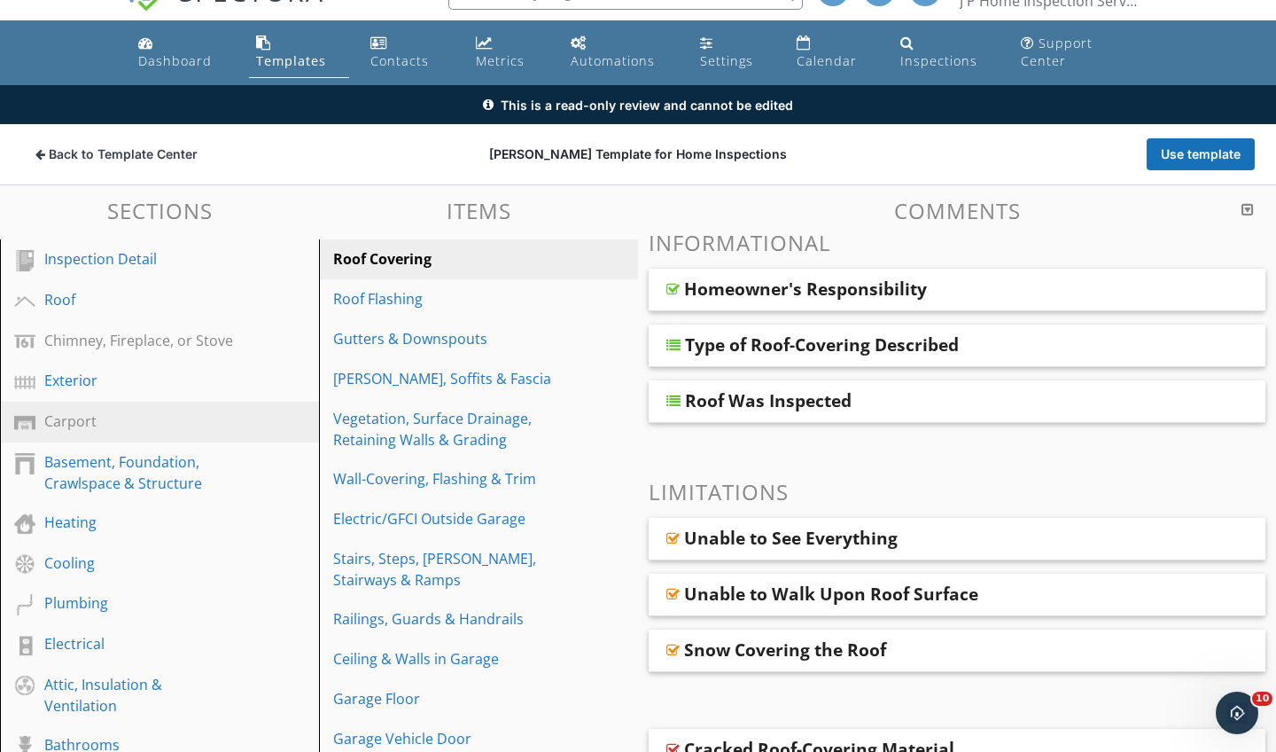
scroll to position [35, 0]
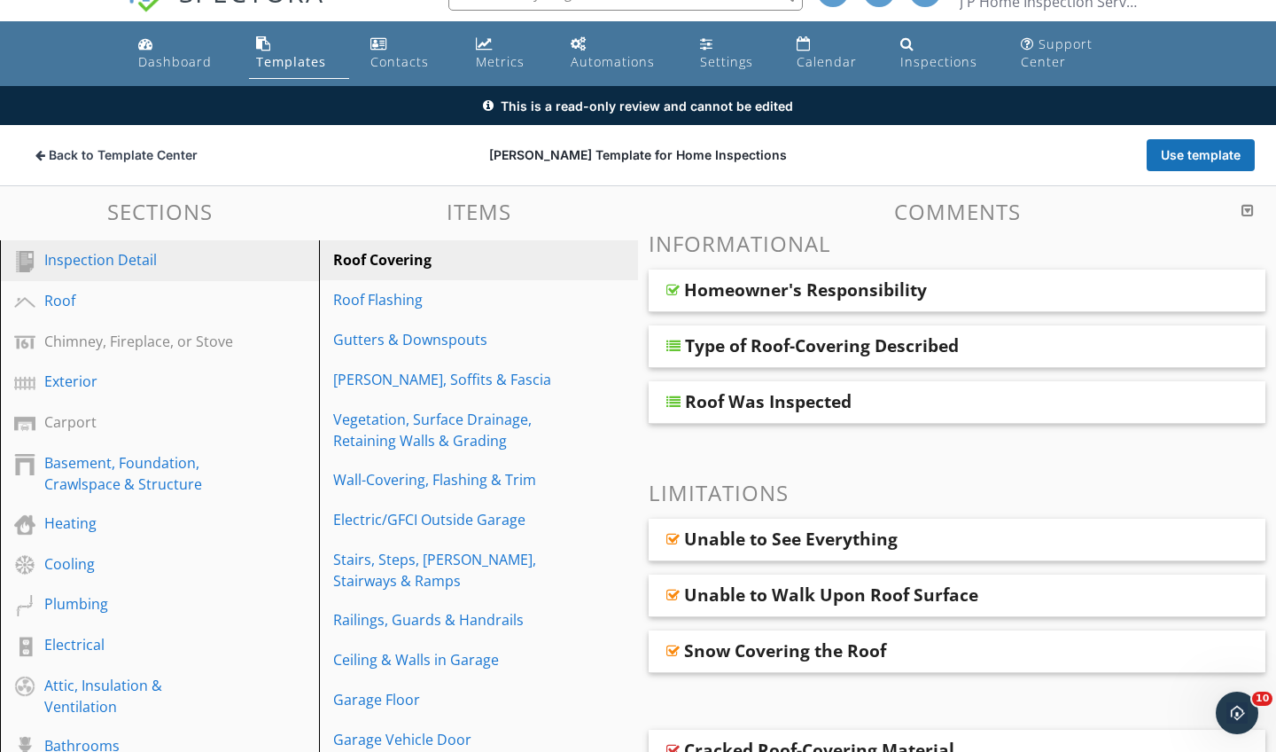
click at [113, 247] on link "Inspection Detail" at bounding box center [162, 260] width 314 height 41
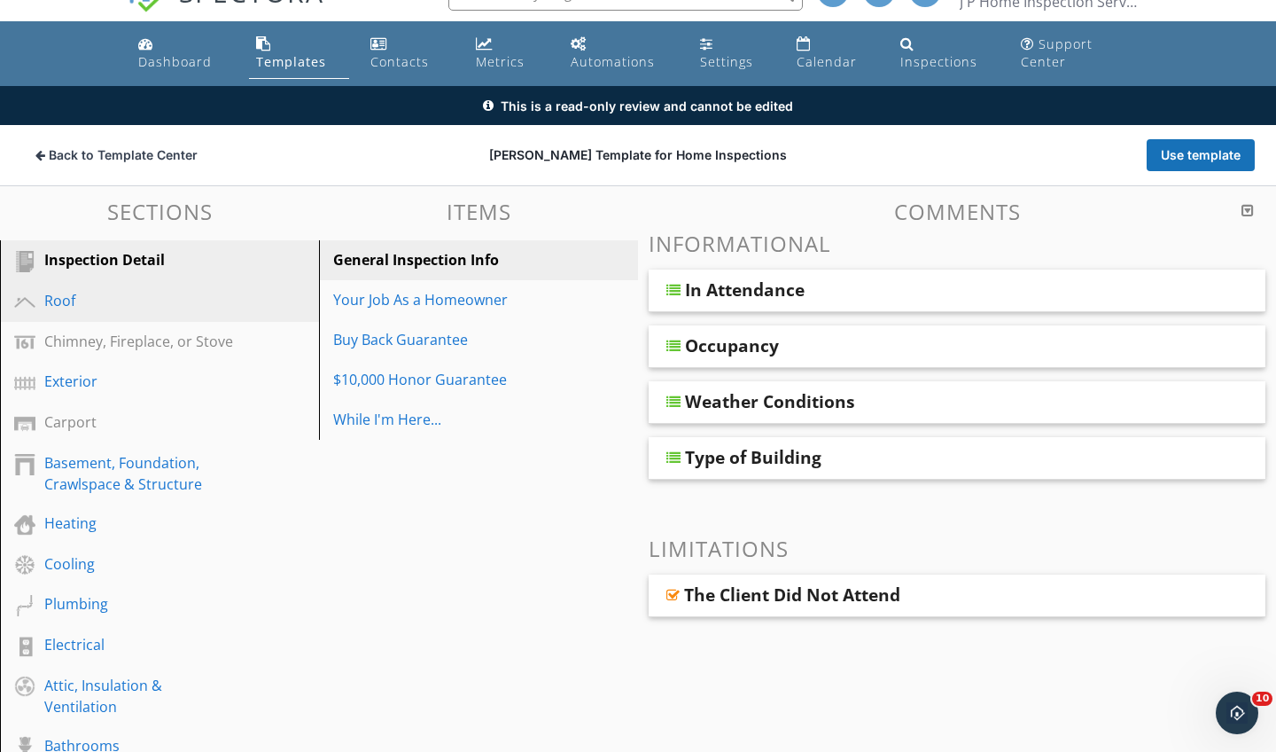
click at [90, 294] on div "Roof" at bounding box center [139, 300] width 191 height 21
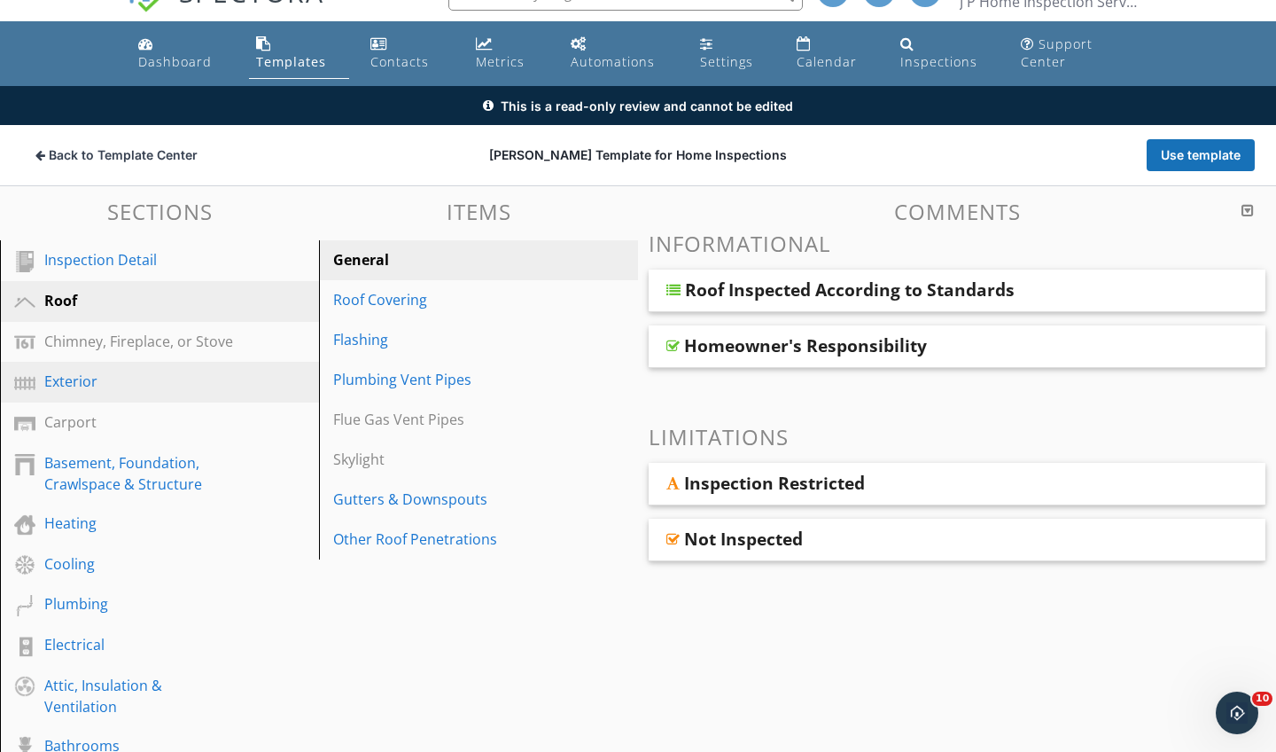
click at [95, 373] on div "Exterior" at bounding box center [139, 381] width 191 height 21
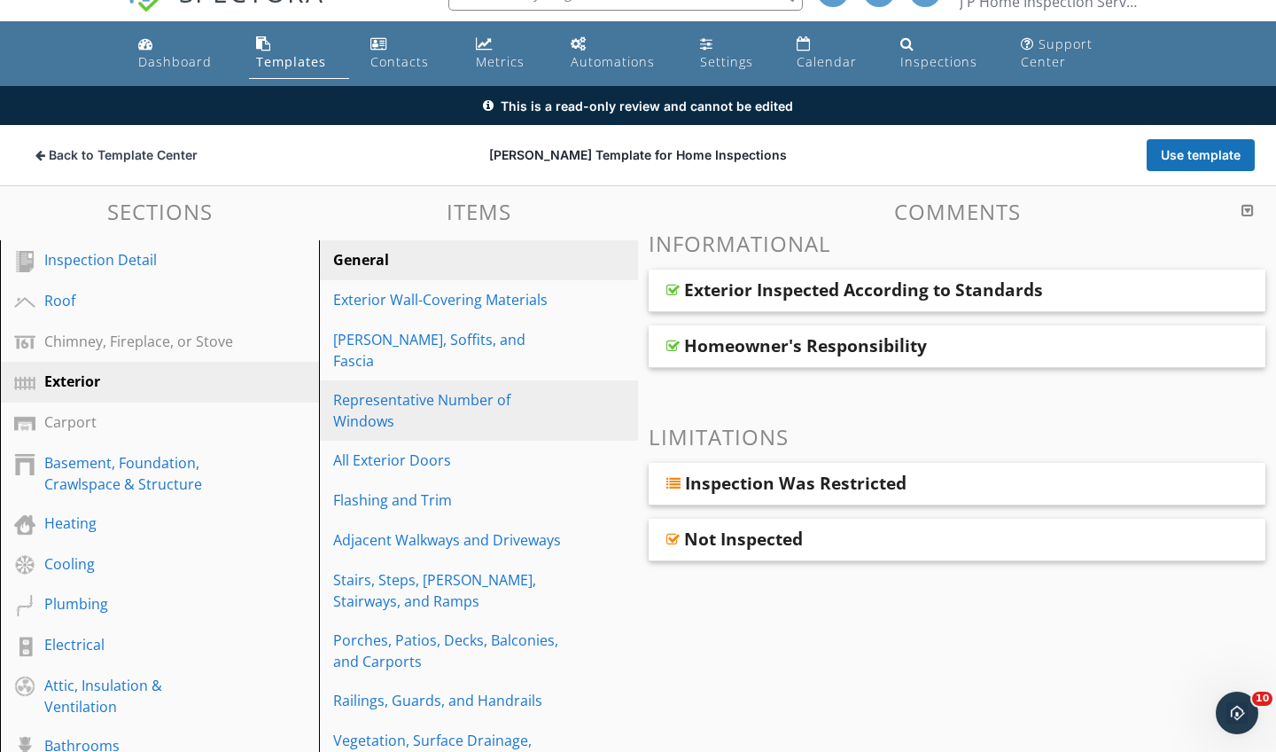
click at [469, 389] on div "Representative Number of Windows" at bounding box center [448, 410] width 230 height 43
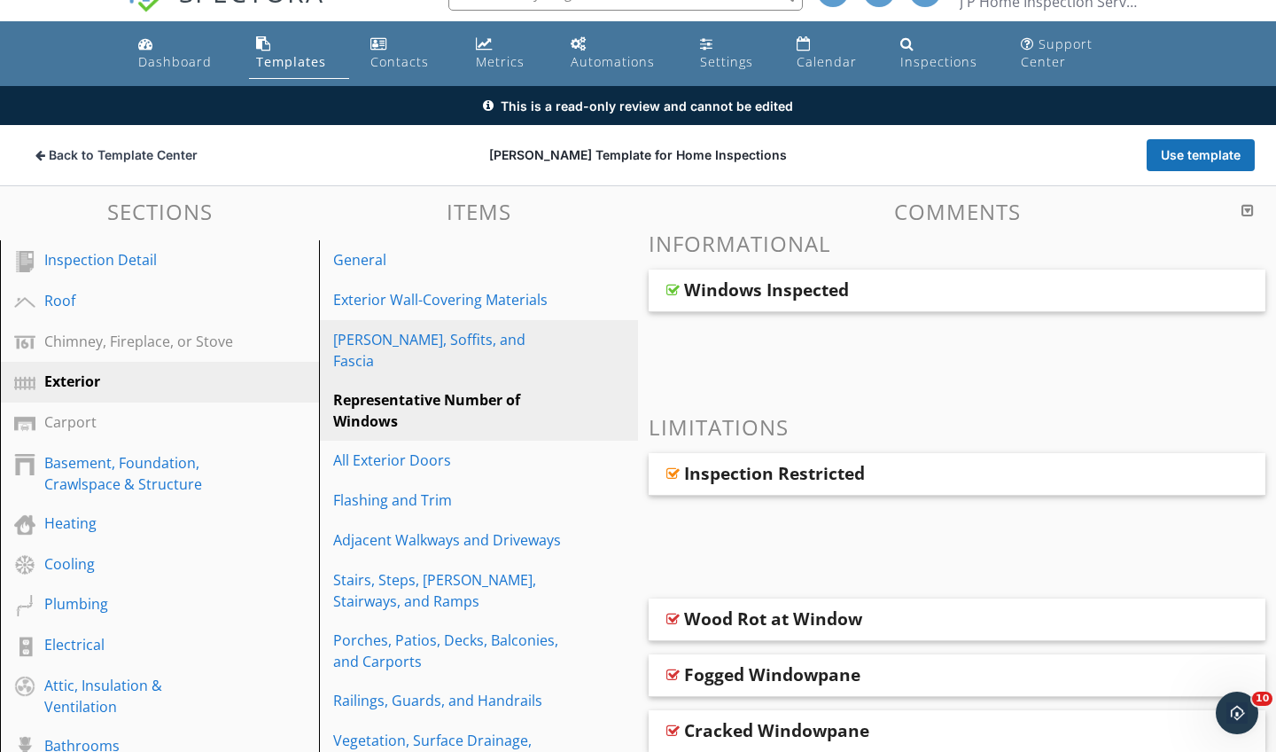
click at [496, 324] on link "Eaves, Soffits, and Fascia" at bounding box center [481, 350] width 314 height 60
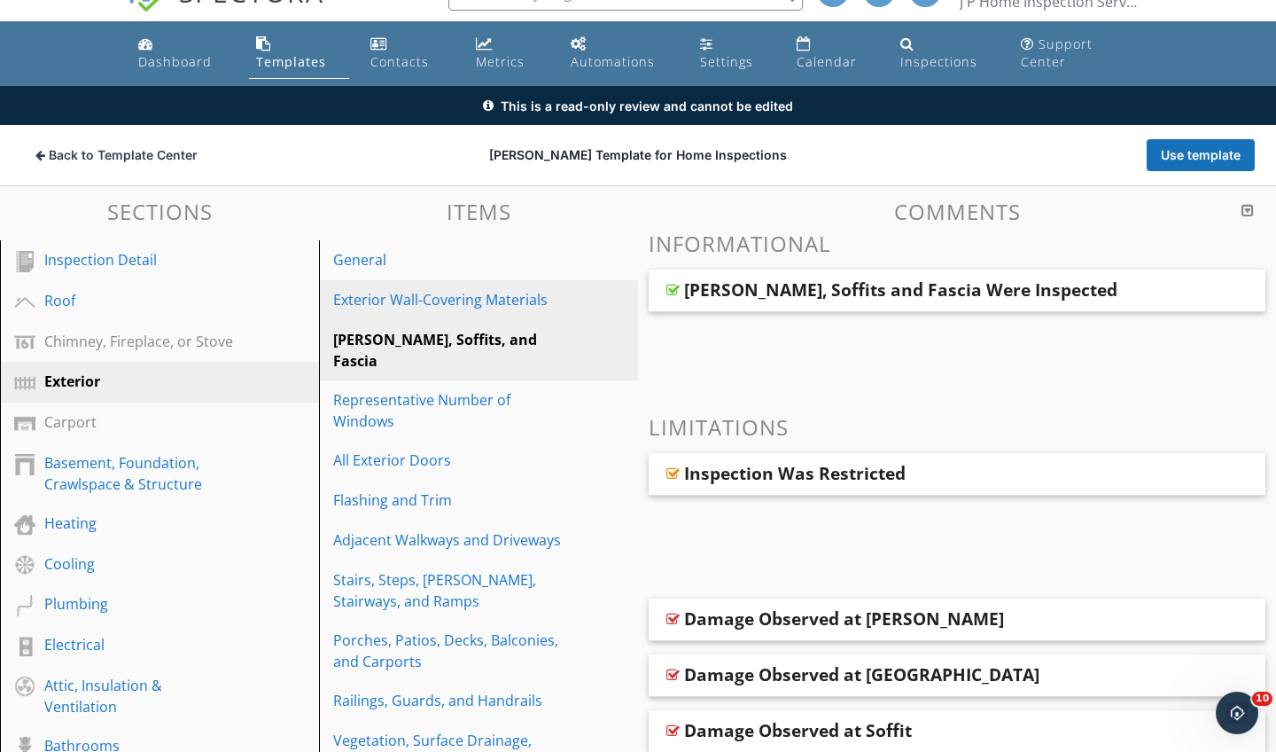
click at [486, 287] on link "Exterior Wall-Covering Materials" at bounding box center [481, 299] width 314 height 39
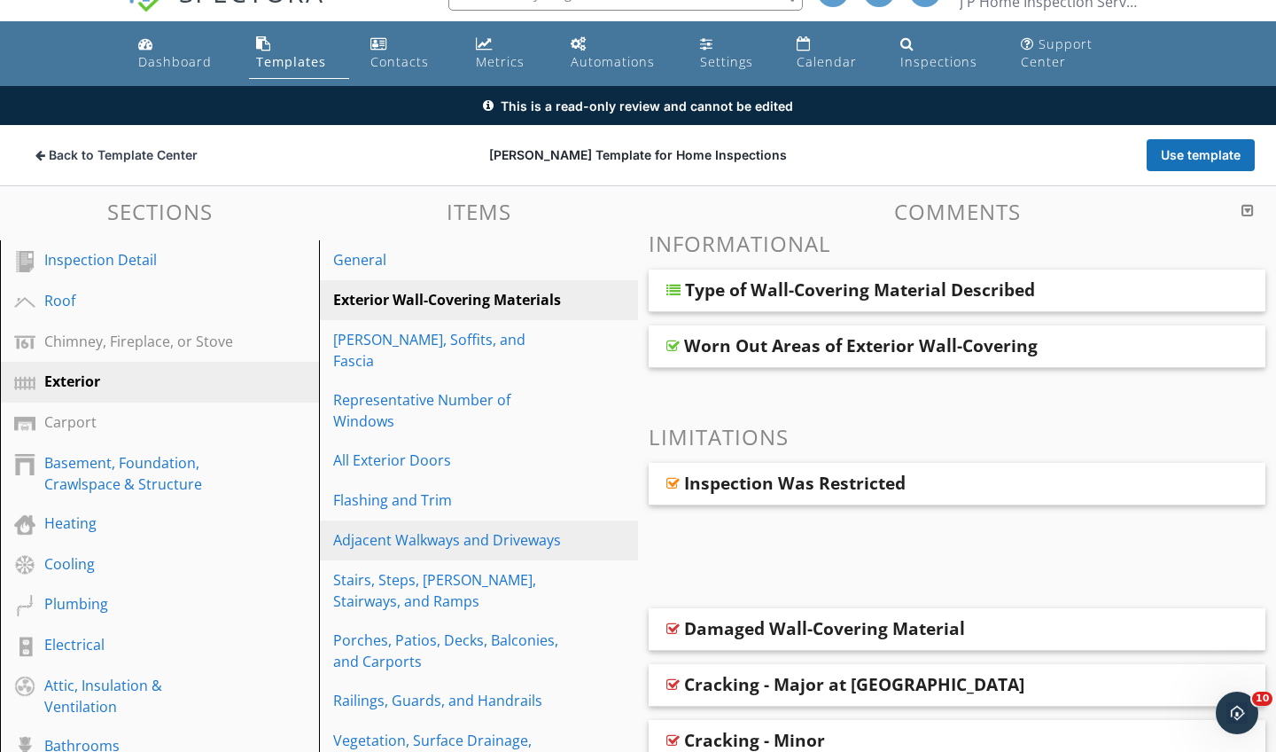
click at [457, 529] on div "Adjacent Walkways and Driveways" at bounding box center [448, 539] width 230 height 21
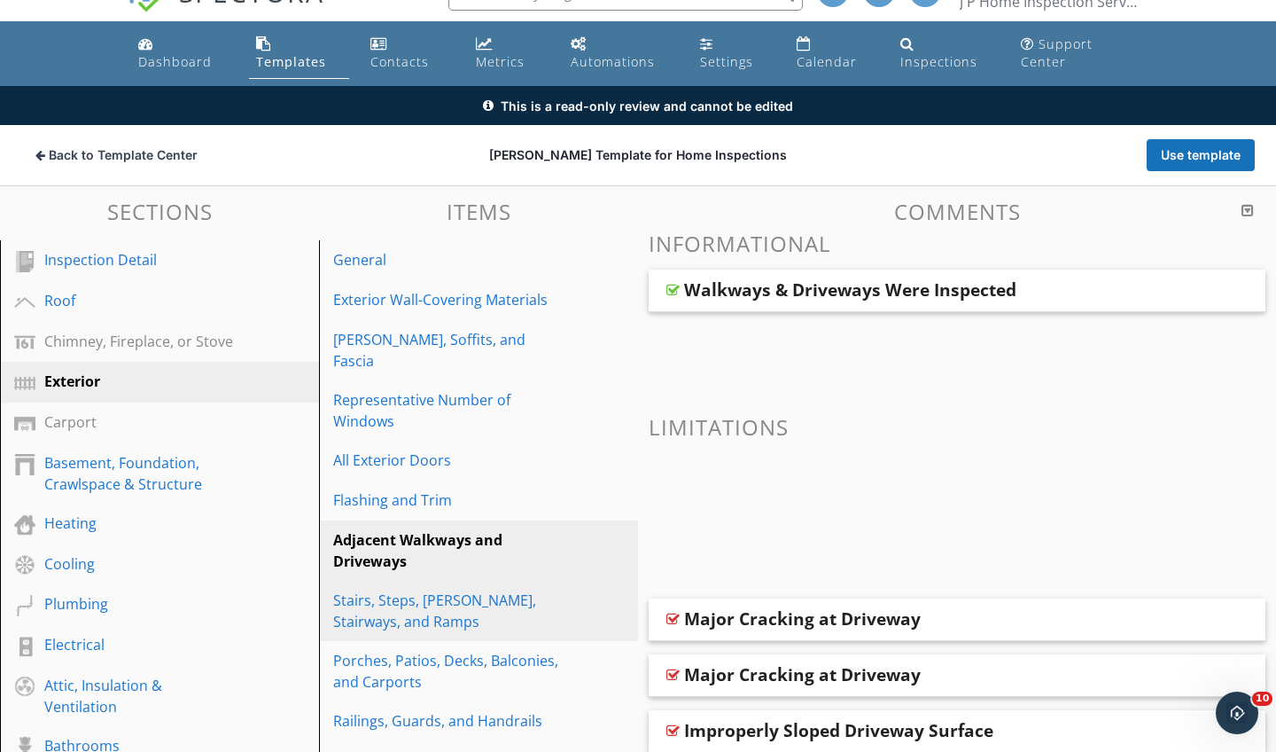
click at [459, 589] on div "Stairs, Steps, Stoops, Stairways, and Ramps" at bounding box center [448, 610] width 230 height 43
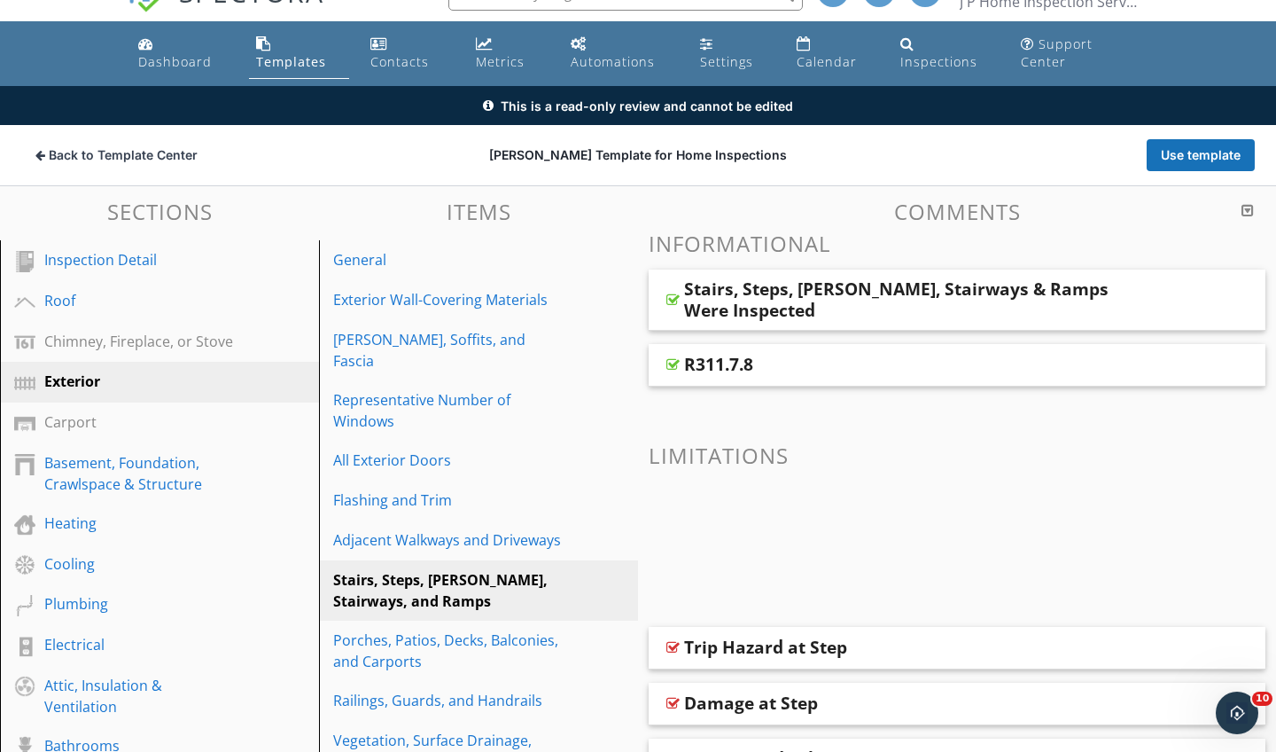
click at [675, 367] on div at bounding box center [673, 364] width 13 height 14
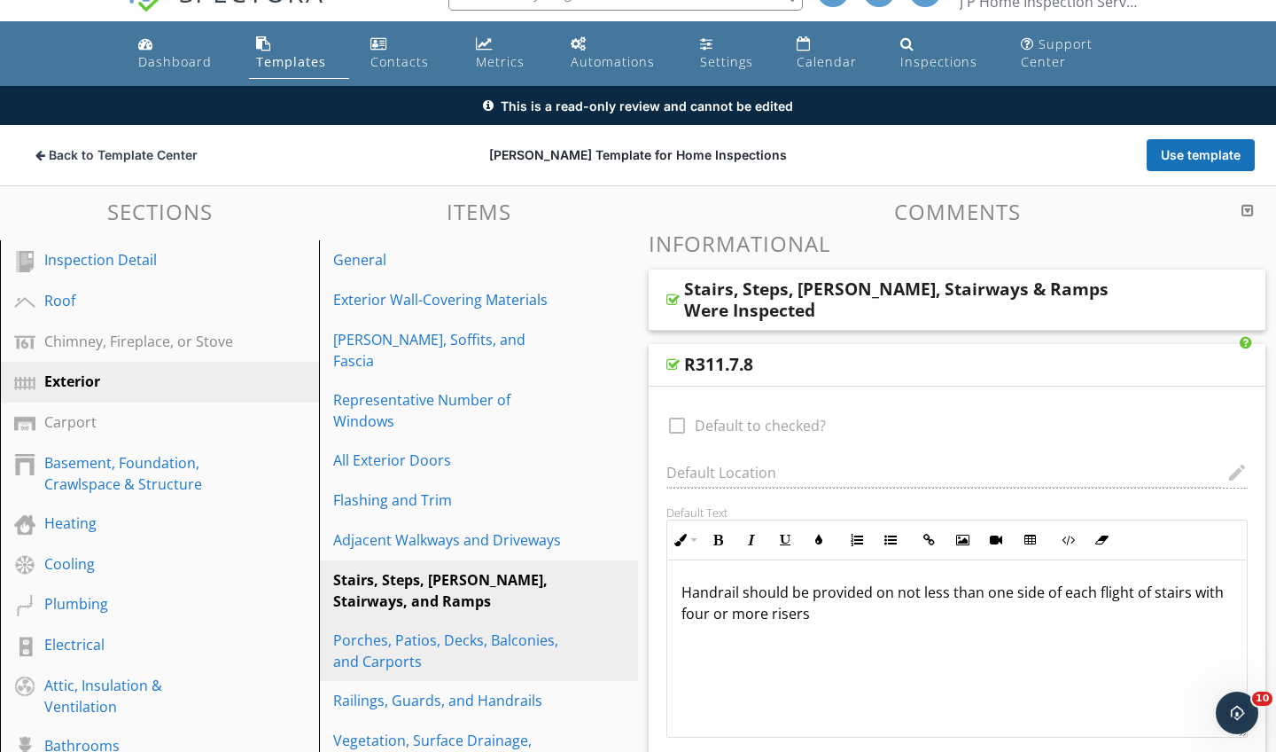
click at [413, 629] on div "Porches, Patios, Decks, Balconies, and Carports" at bounding box center [448, 650] width 230 height 43
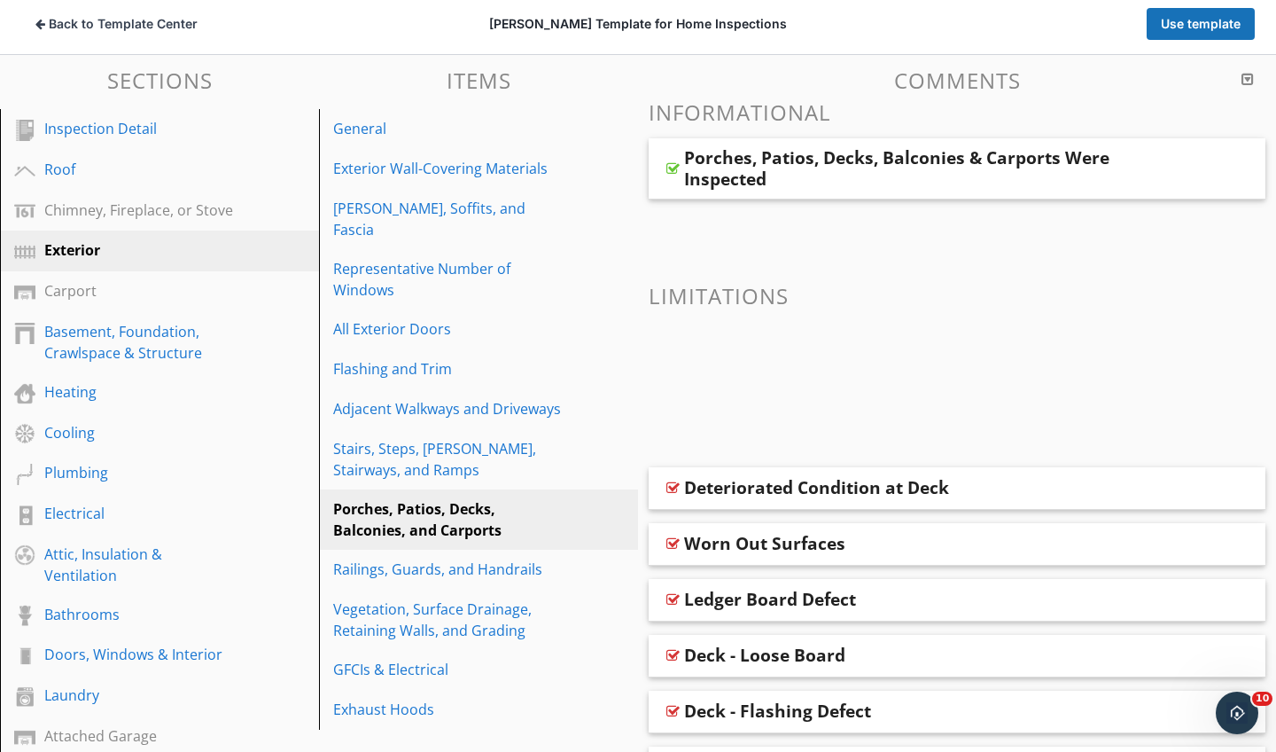
scroll to position [172, 0]
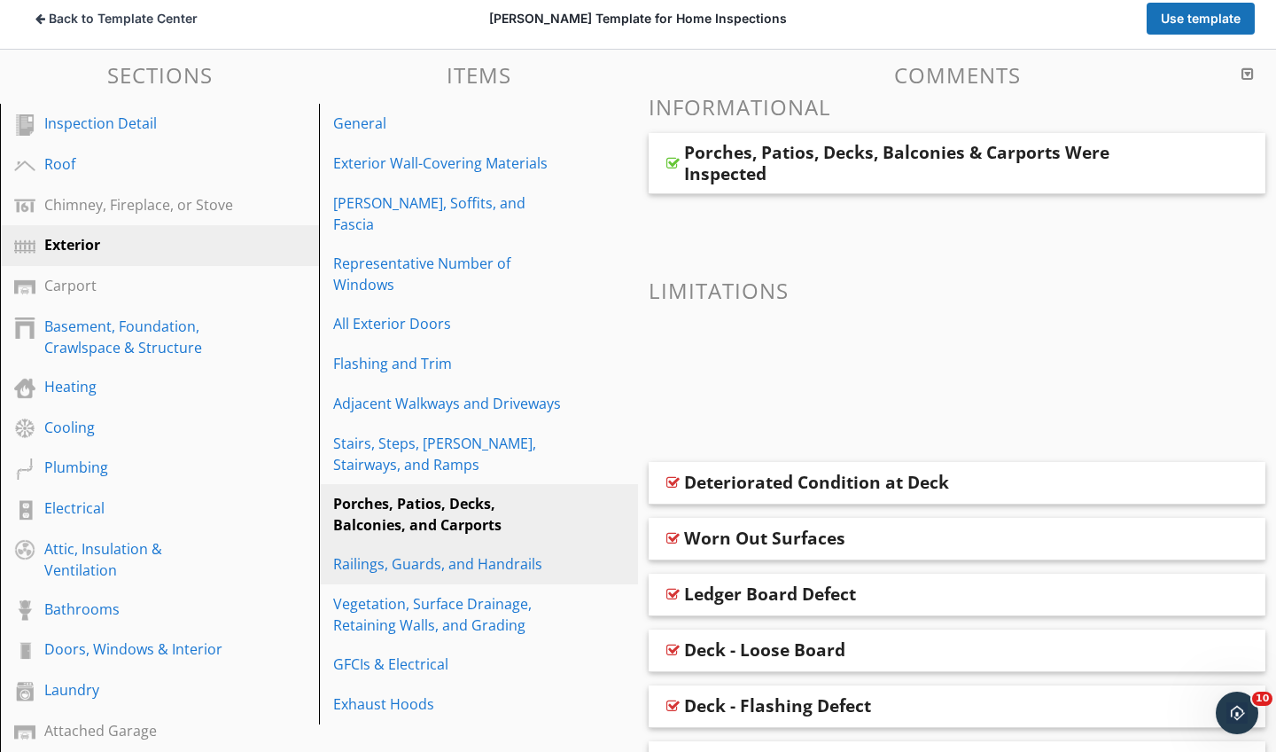
click at [439, 553] on div "Railings, Guards, and Handrails" at bounding box center [448, 563] width 230 height 21
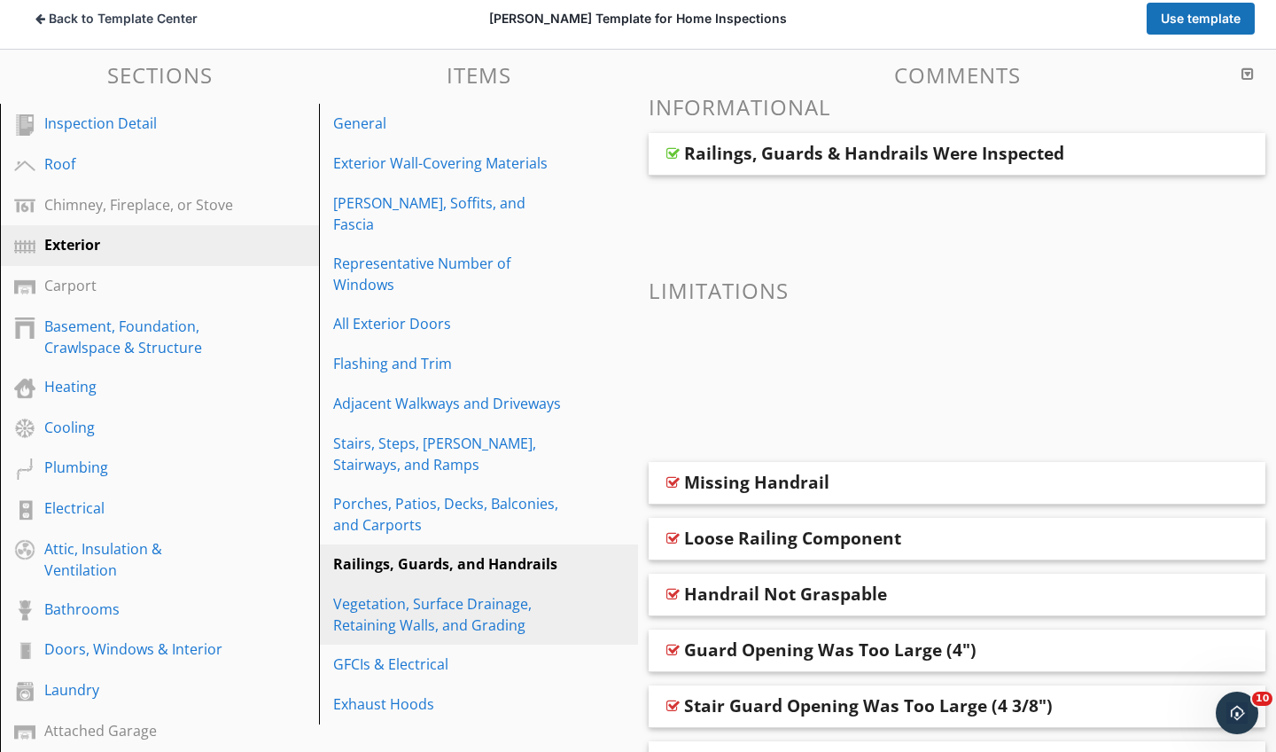
click at [421, 593] on div "Vegetation, Surface Drainage, Retaining Walls, and Grading" at bounding box center [448, 614] width 230 height 43
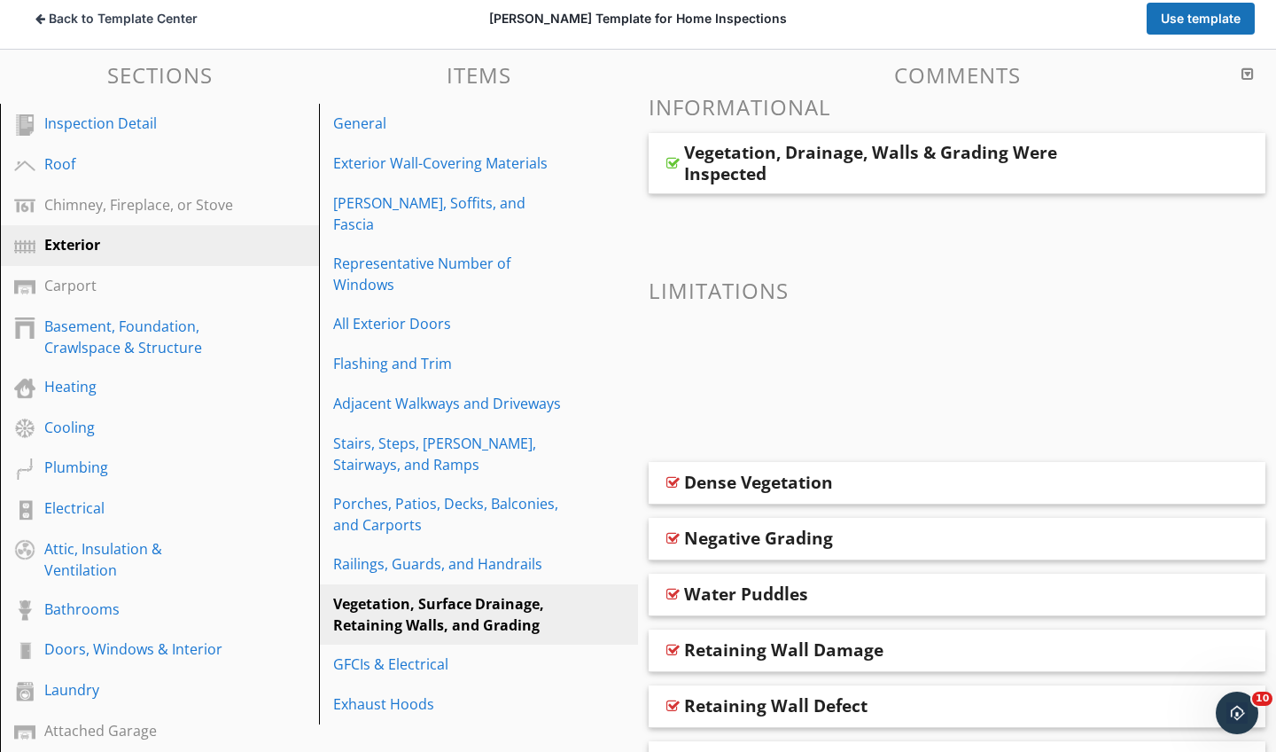
click at [680, 158] on div "Vegetation, Drainage, Walls & Grading Were Inspected" at bounding box center [957, 163] width 617 height 61
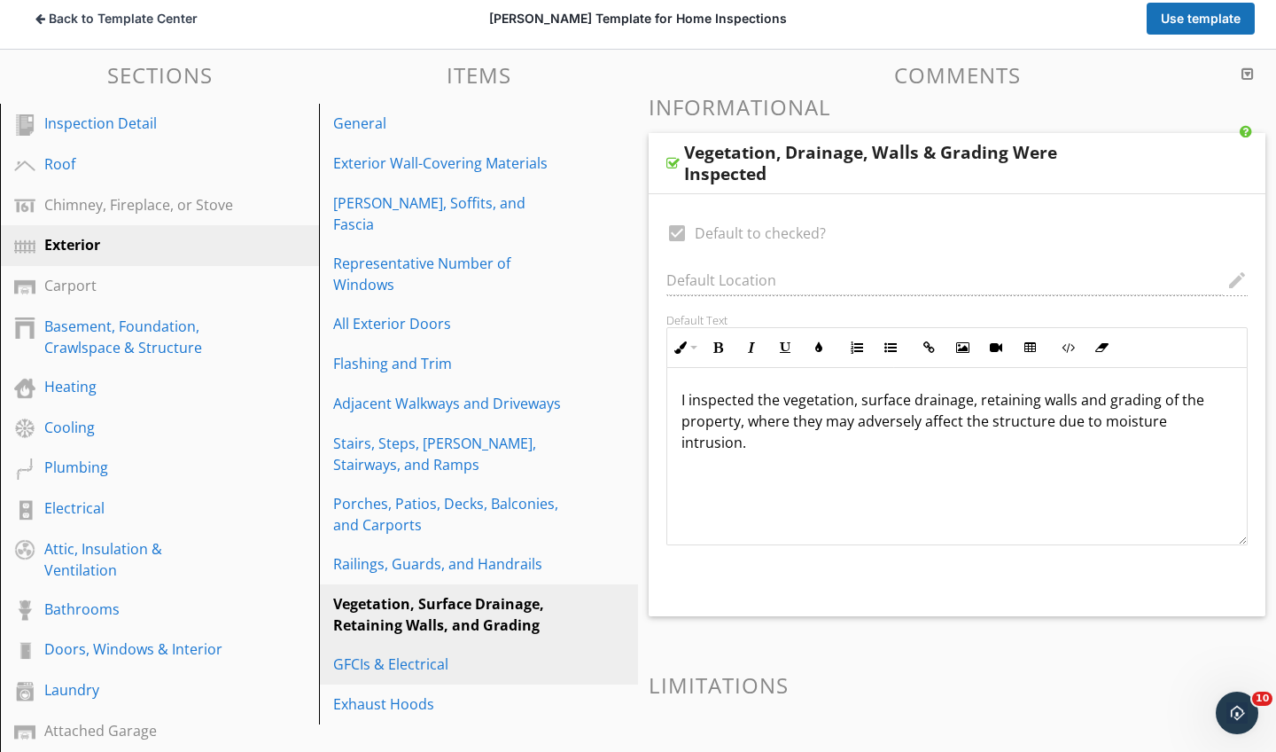
click at [422, 653] on div "GFCIs & Electrical" at bounding box center [448, 663] width 230 height 21
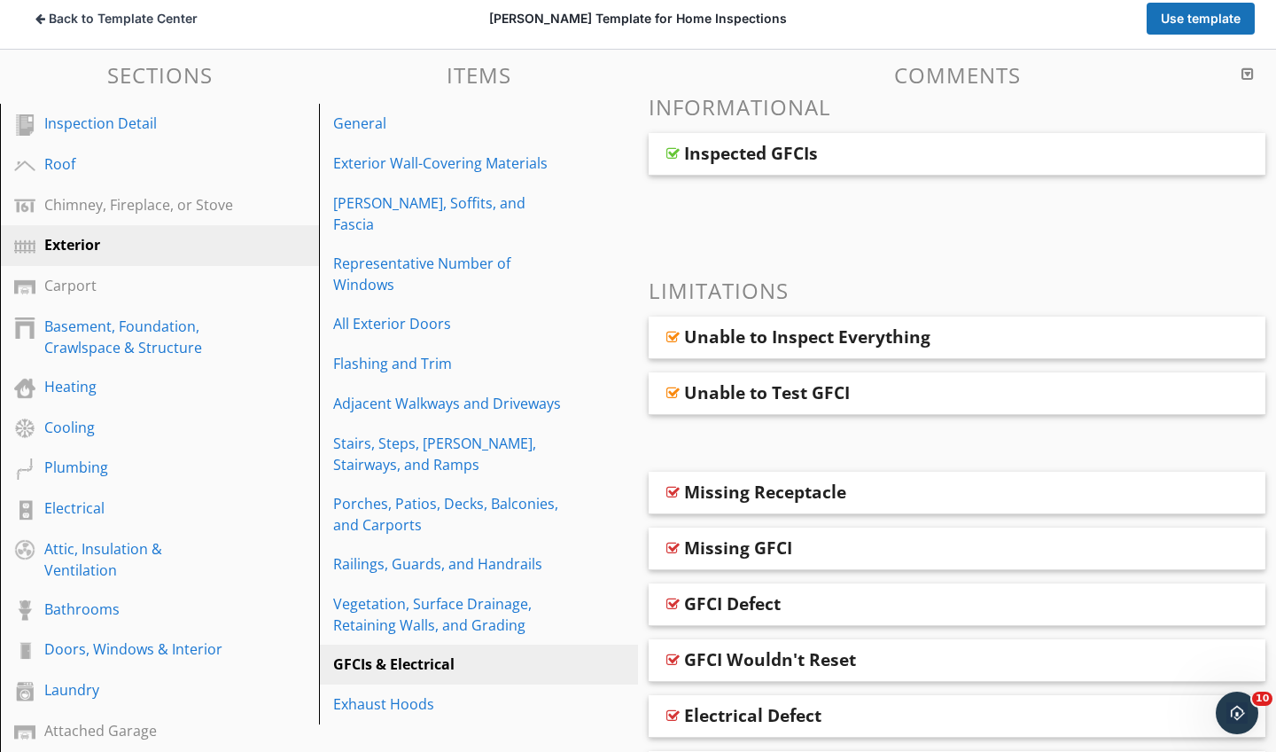
click at [675, 152] on div at bounding box center [673, 153] width 13 height 14
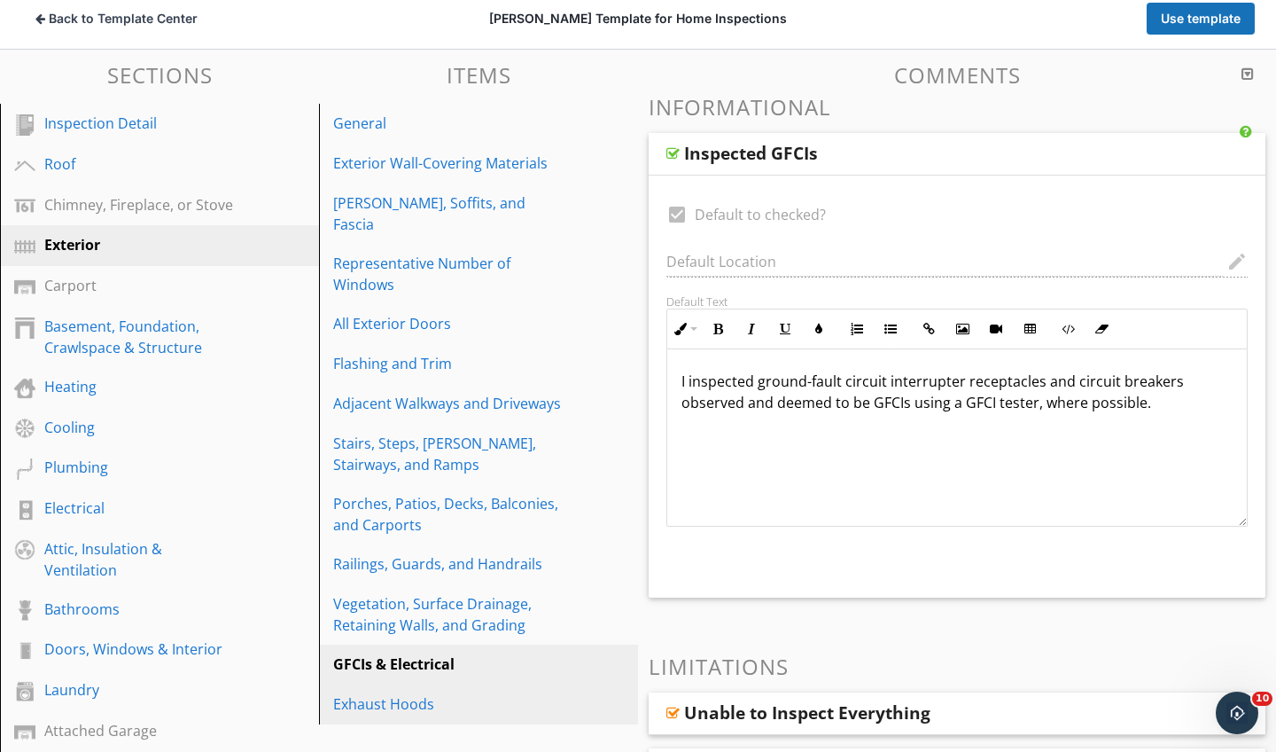
click at [410, 693] on div "Exhaust Hoods" at bounding box center [448, 703] width 230 height 21
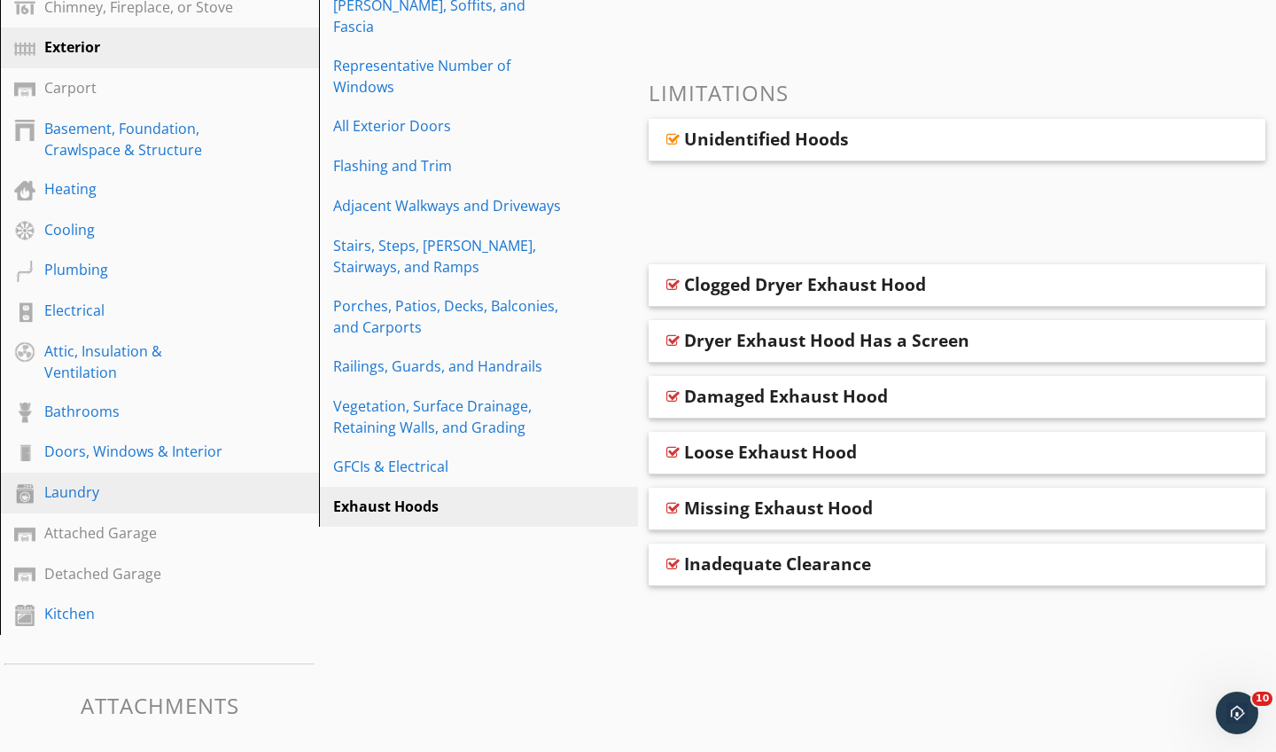
scroll to position [369, 0]
click at [98, 479] on link "Laundry" at bounding box center [162, 493] width 314 height 41
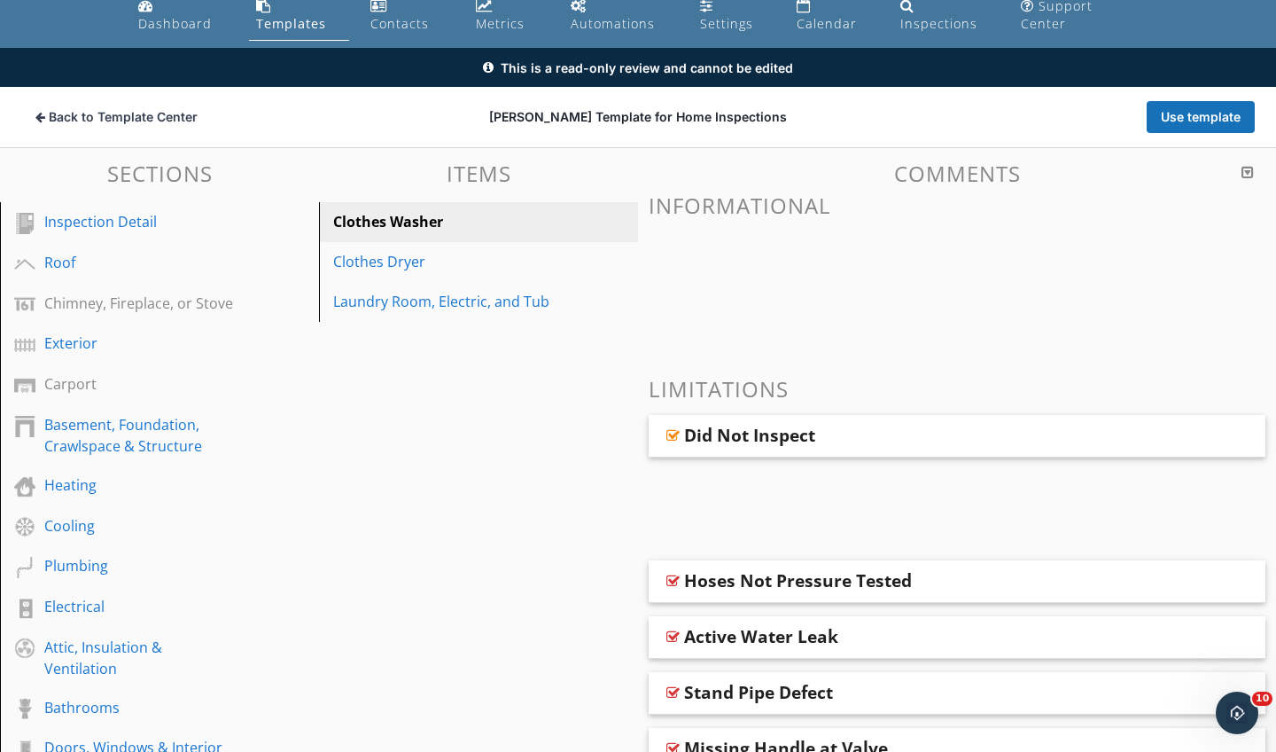
scroll to position [66, 0]
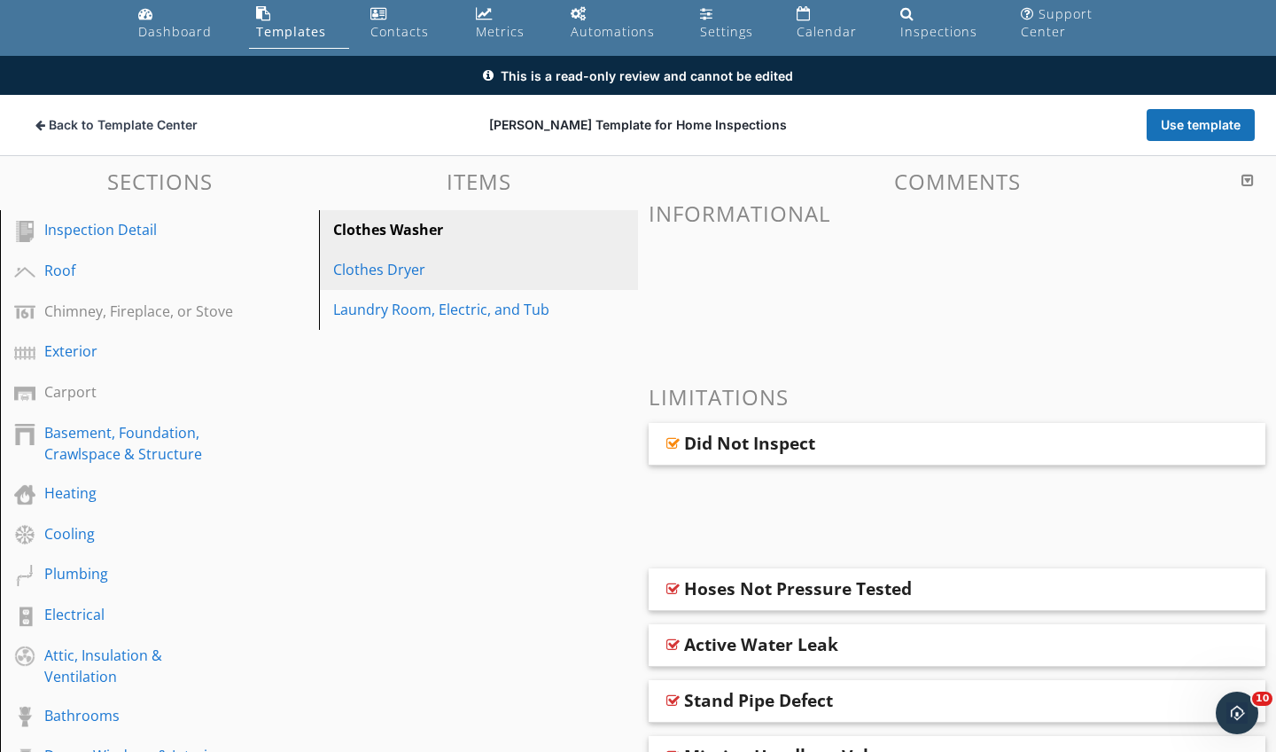
click at [411, 275] on div "Clothes Dryer" at bounding box center [448, 269] width 230 height 21
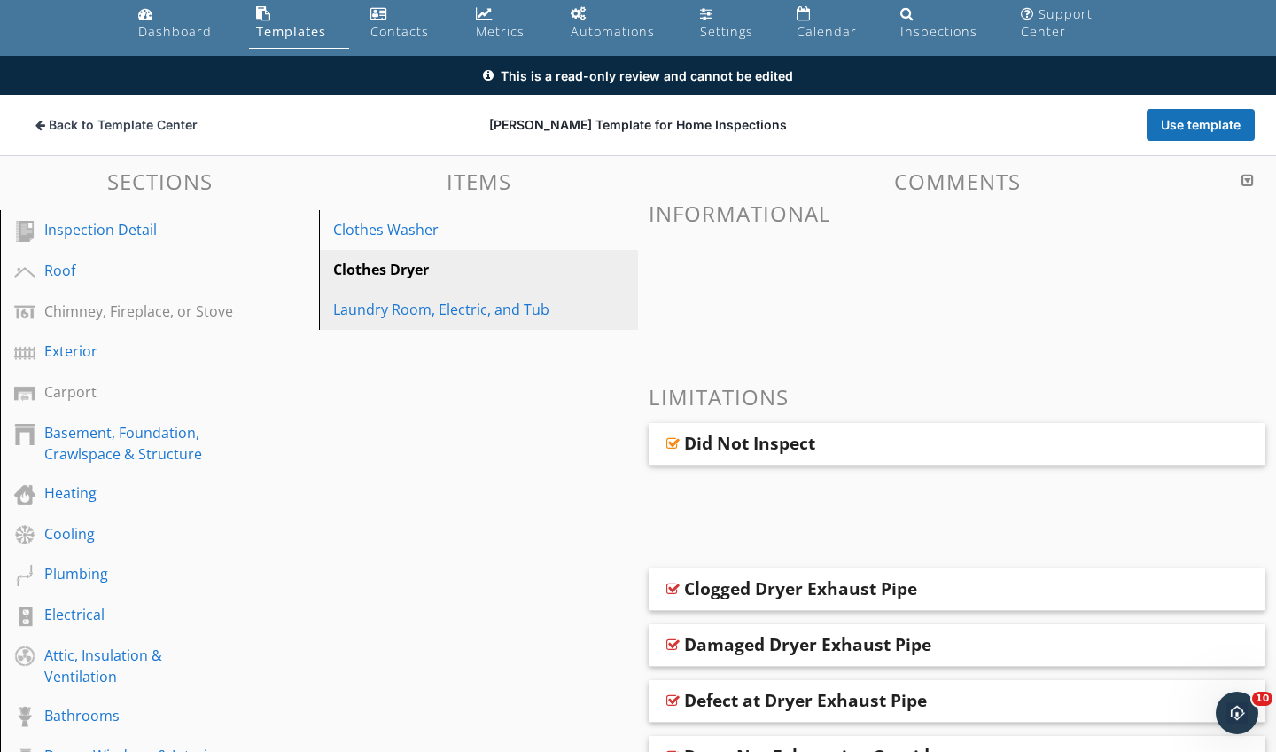
click at [411, 315] on div "Laundry Room, Electric, and Tub" at bounding box center [448, 309] width 230 height 21
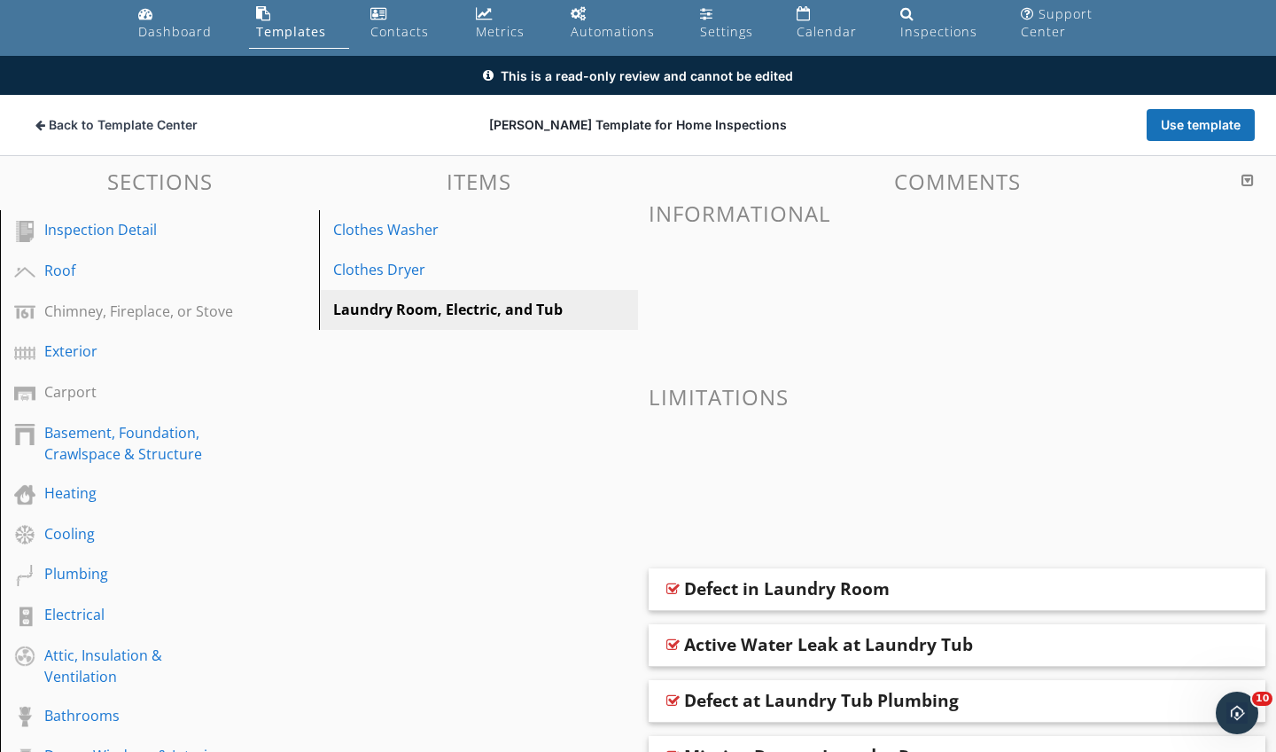
click at [1247, 176] on div at bounding box center [1248, 180] width 12 height 14
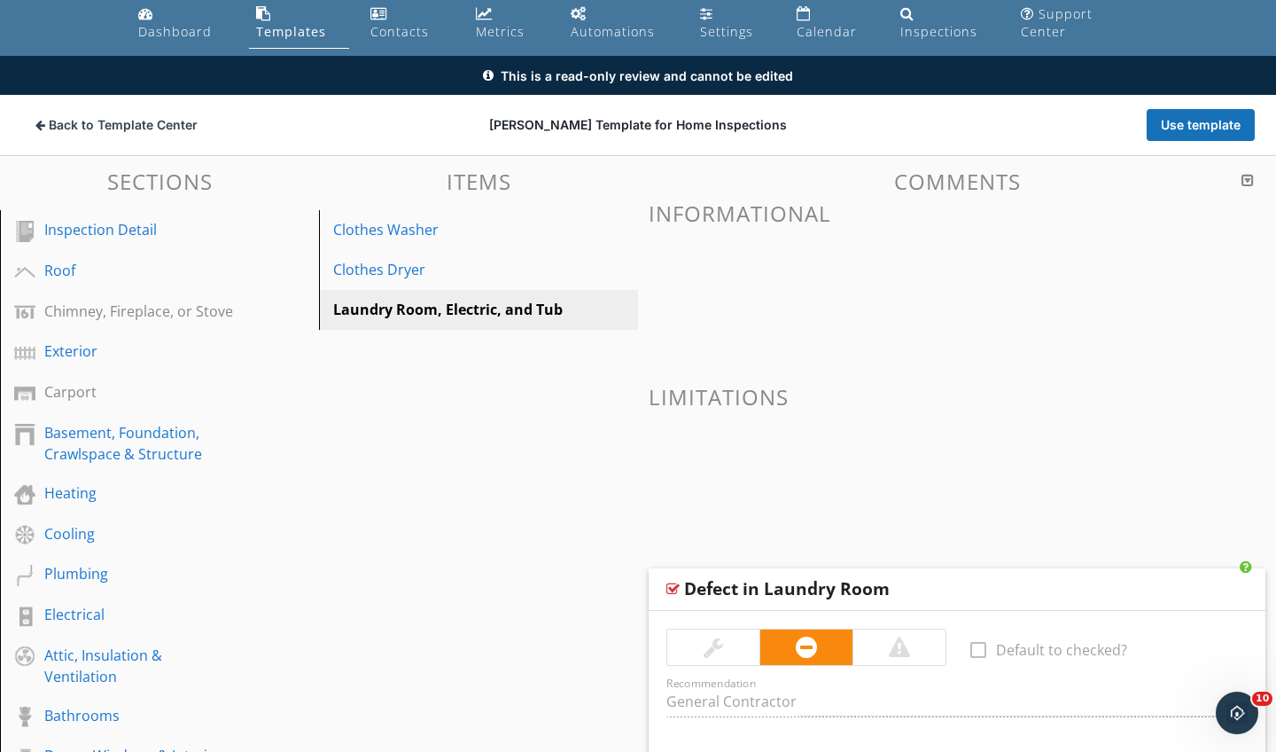
click at [1247, 176] on div at bounding box center [1248, 180] width 12 height 14
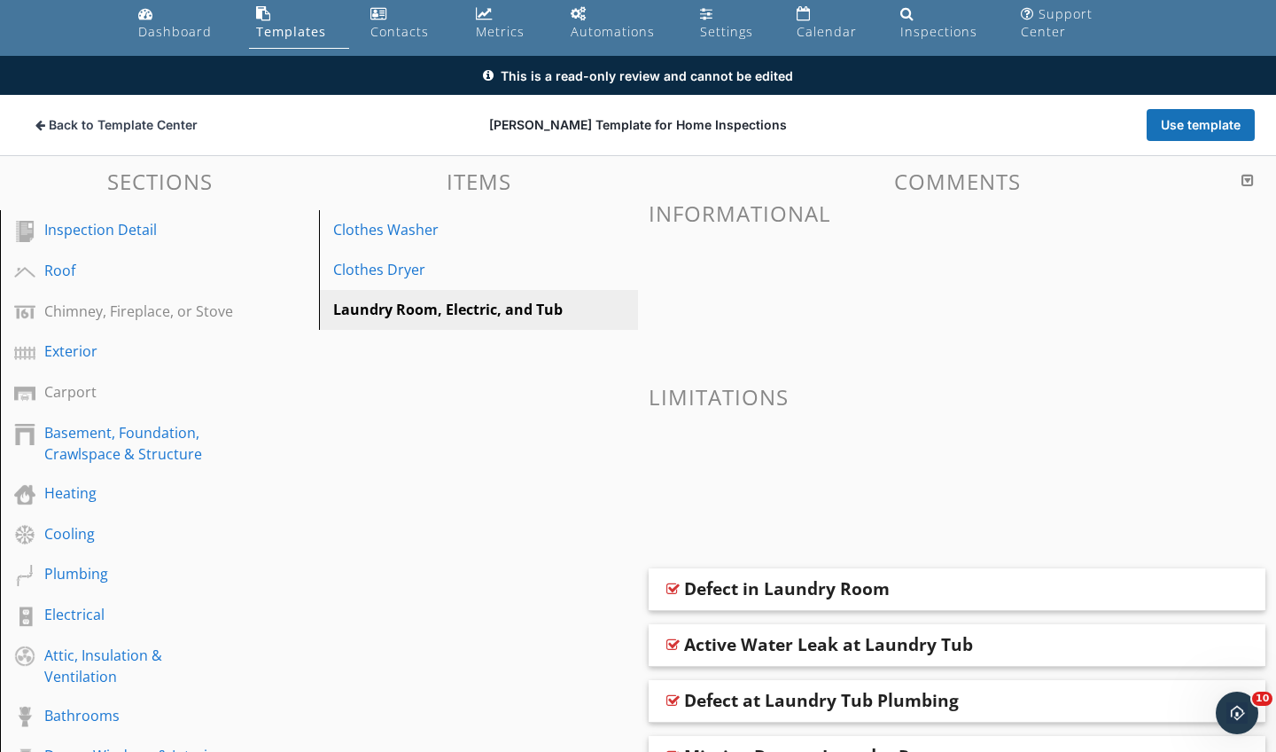
scroll to position [85, 0]
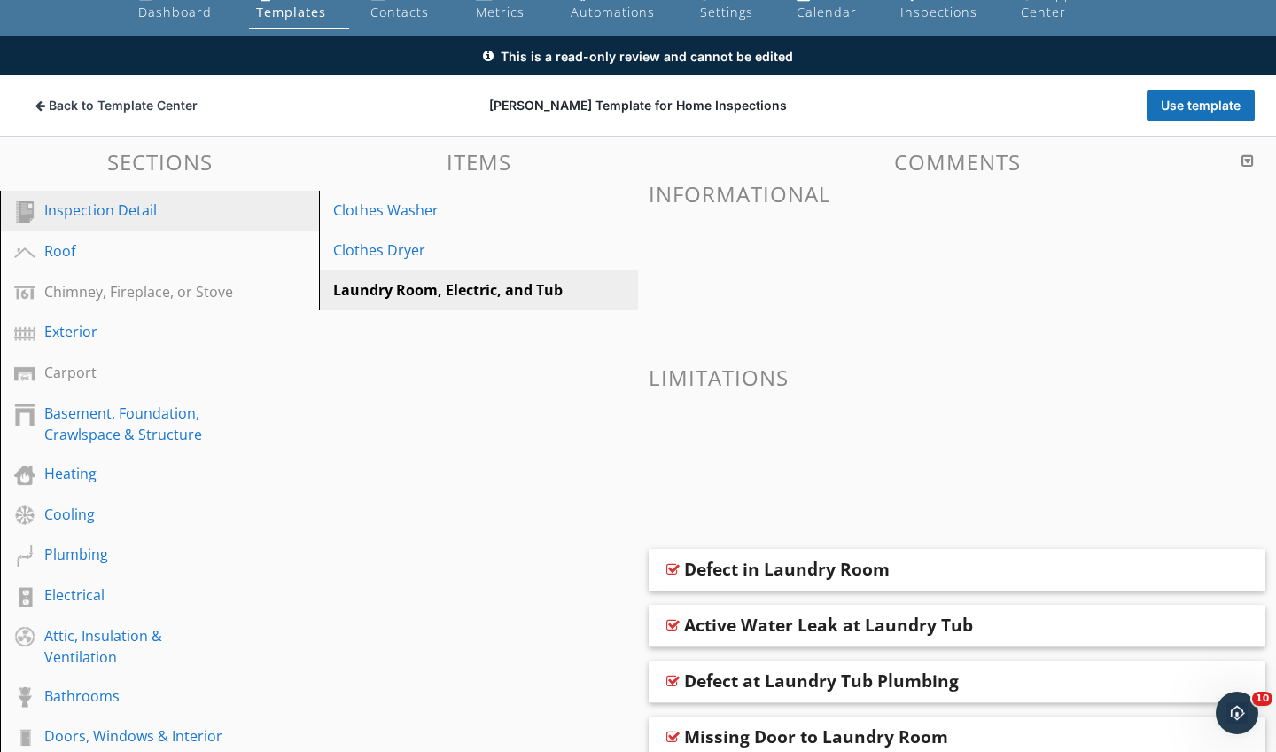
click at [116, 207] on div "Inspection Detail" at bounding box center [139, 209] width 191 height 21
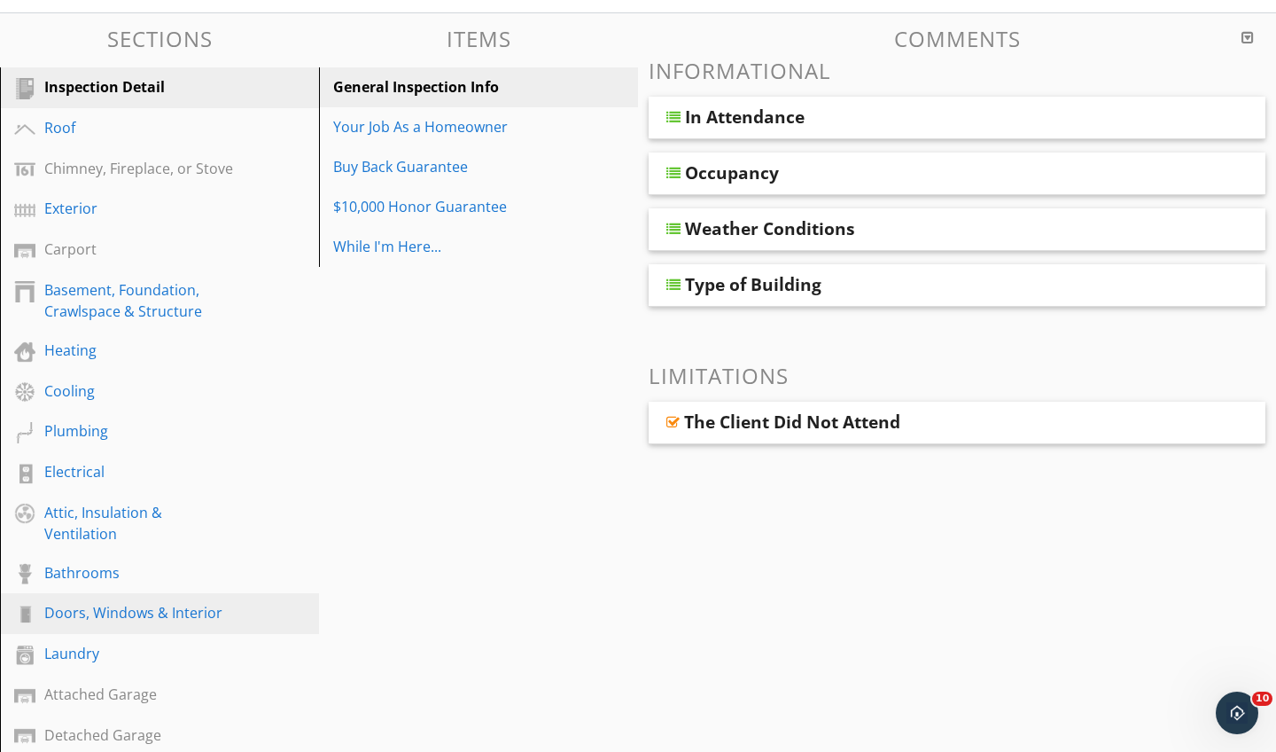
scroll to position [207, 0]
click at [109, 614] on div "Doors, Windows & Interior" at bounding box center [139, 614] width 191 height 21
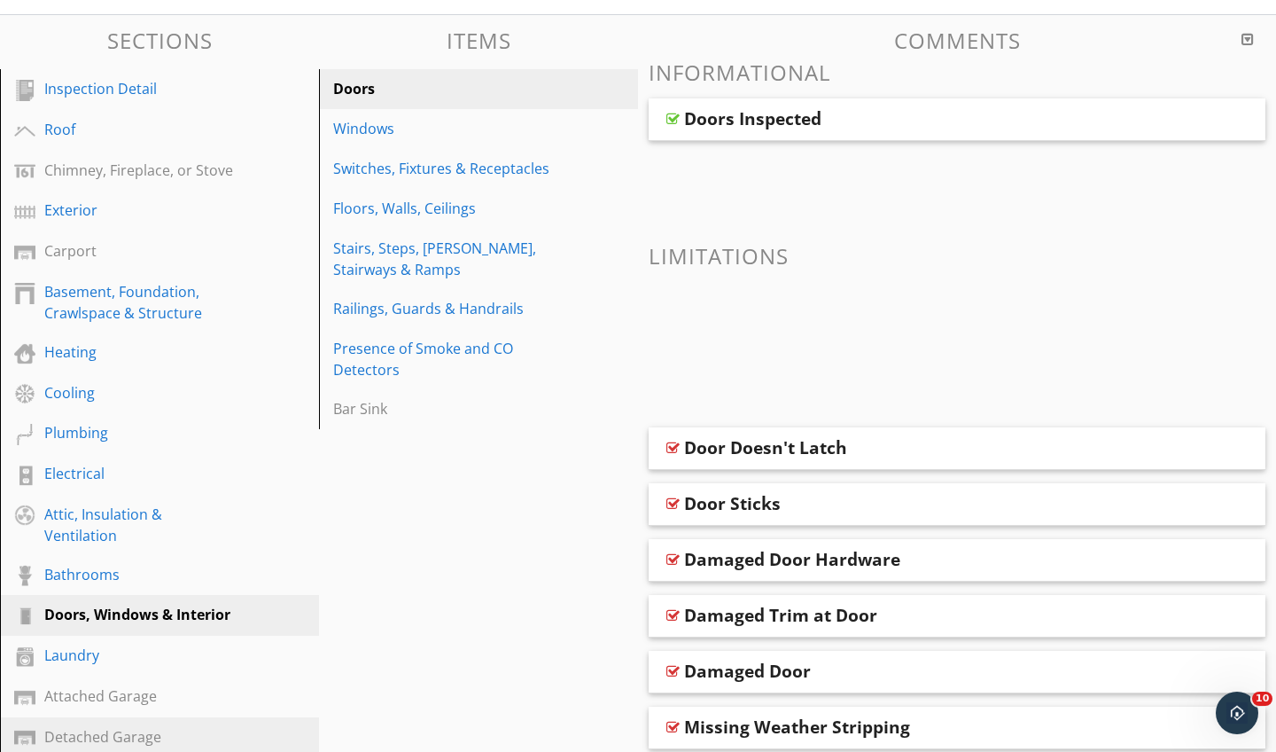
click at [111, 732] on div "Detached Garage" at bounding box center [139, 736] width 191 height 21
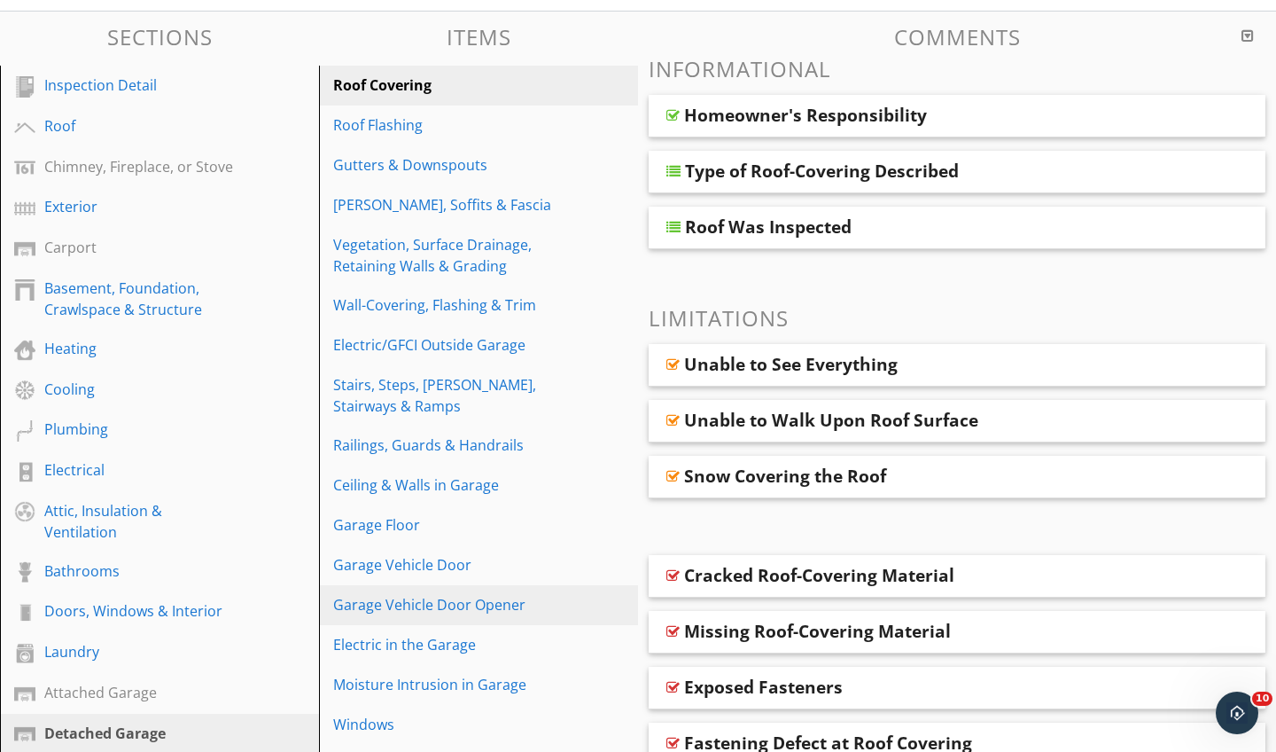
scroll to position [214, 0]
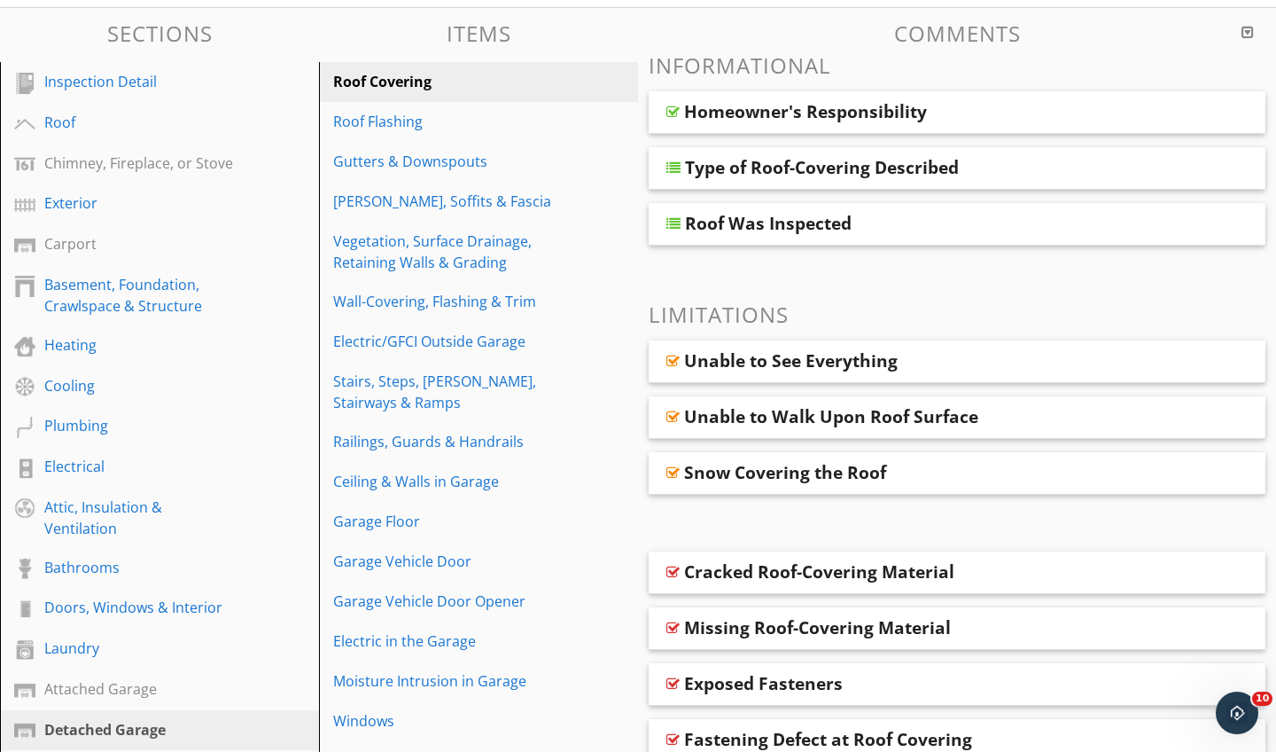
click at [679, 105] on div at bounding box center [673, 112] width 13 height 14
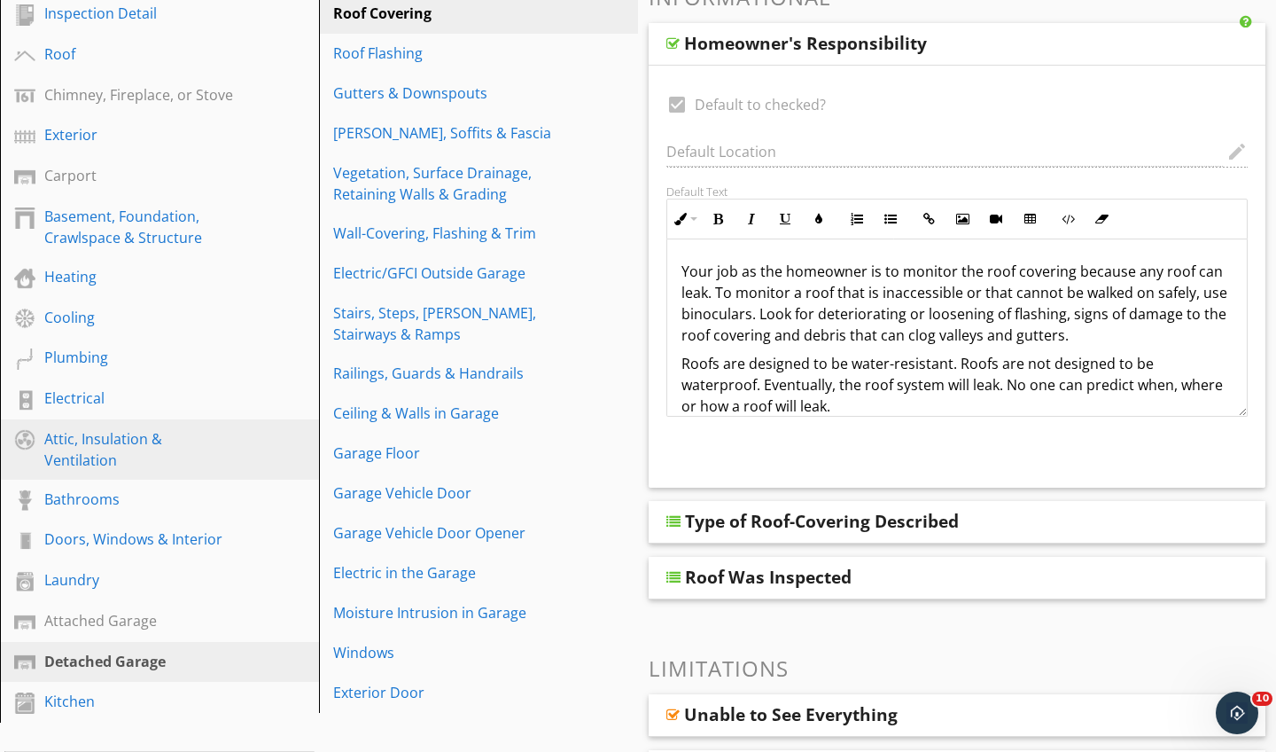
scroll to position [293, 0]
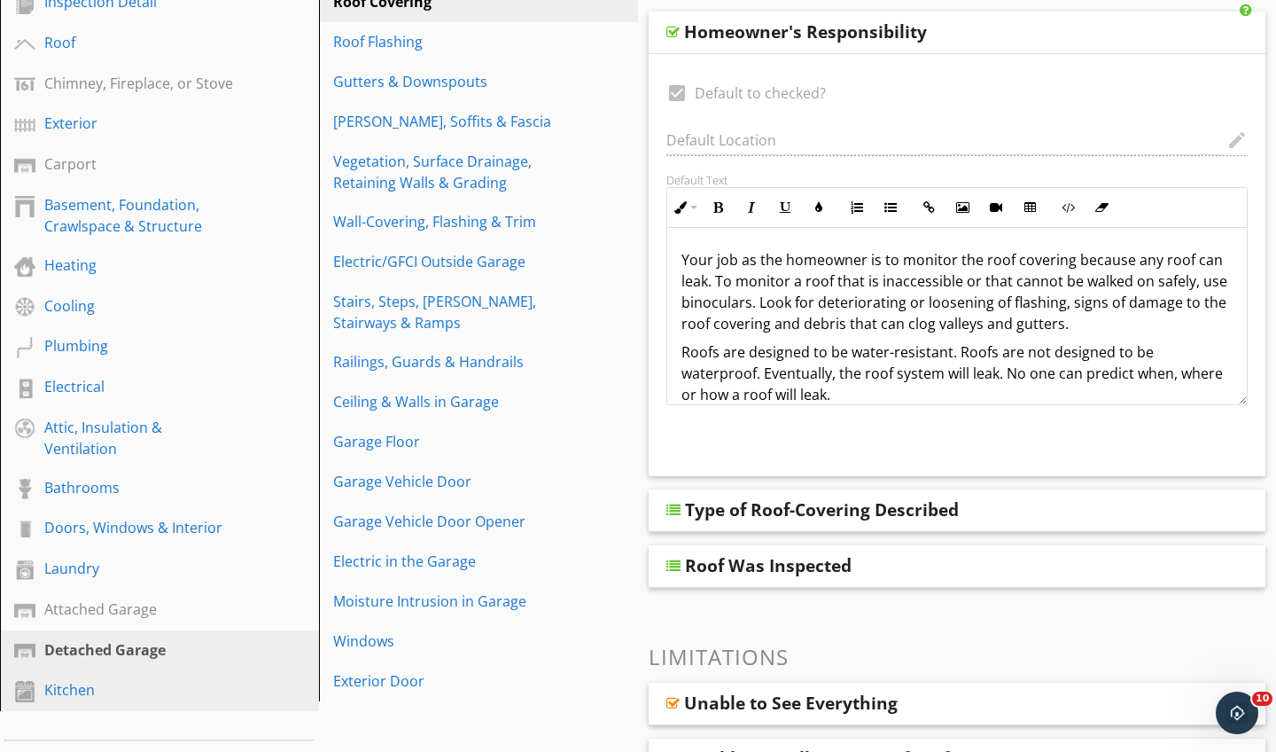
click at [129, 686] on div "Kitchen" at bounding box center [139, 689] width 191 height 21
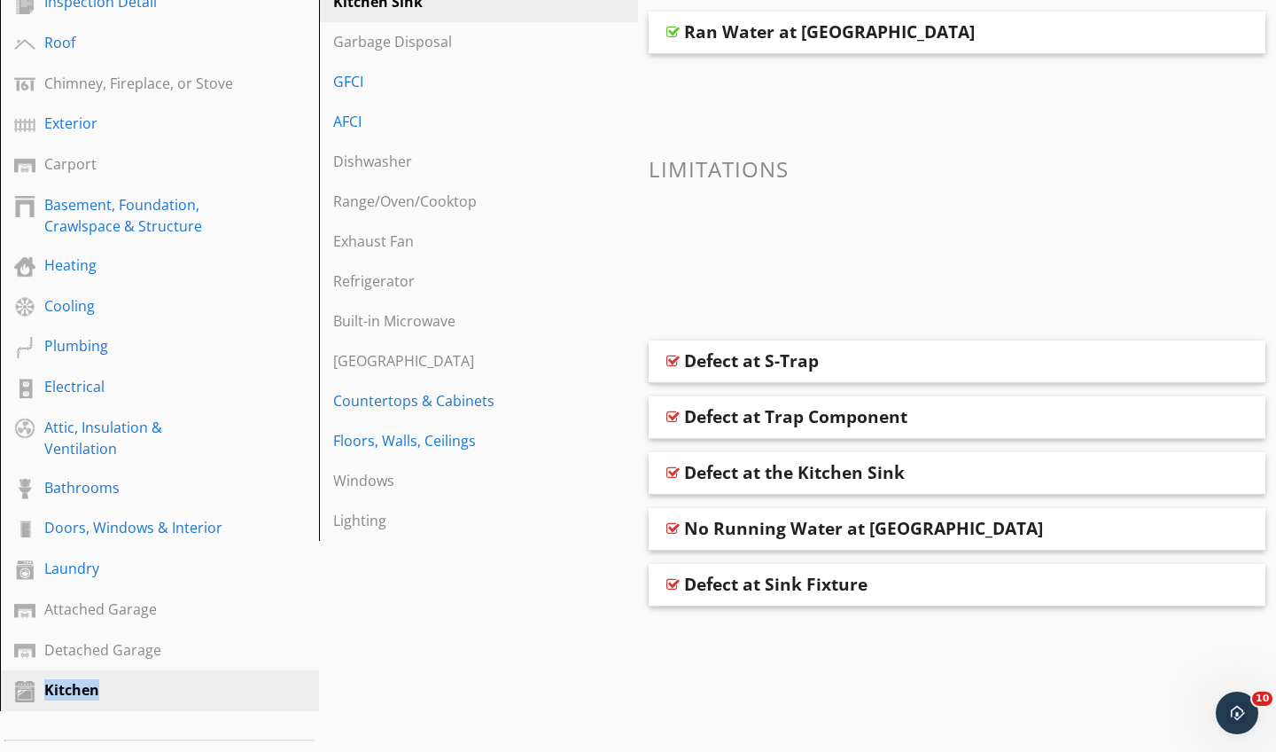
drag, startPoint x: 105, startPoint y: 687, endPoint x: 108, endPoint y: 678, distance: 9.3
click at [108, 679] on div "Kitchen" at bounding box center [139, 689] width 191 height 21
click at [129, 683] on div "Kitchen" at bounding box center [139, 689] width 191 height 21
drag, startPoint x: 144, startPoint y: 673, endPoint x: 144, endPoint y: 684, distance: 11.5
click at [144, 684] on link "Kitchen" at bounding box center [162, 690] width 314 height 41
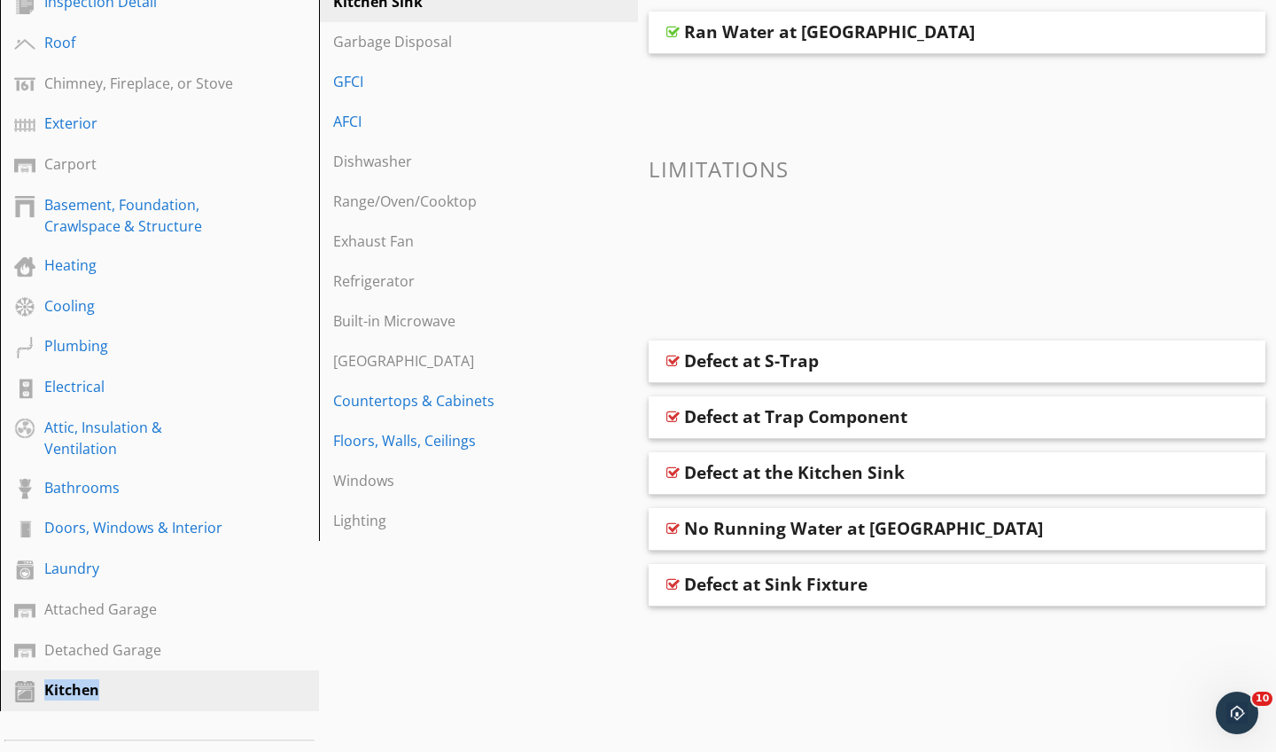
click at [144, 684] on div "Kitchen" at bounding box center [139, 689] width 191 height 21
drag, startPoint x: 156, startPoint y: 681, endPoint x: 161, endPoint y: 693, distance: 13.5
click at [161, 693] on div "Kitchen" at bounding box center [139, 689] width 191 height 21
click at [257, 680] on div "Kitchen" at bounding box center [172, 690] width 257 height 23
drag, startPoint x: 259, startPoint y: 681, endPoint x: 266, endPoint y: 687, distance: 9.4
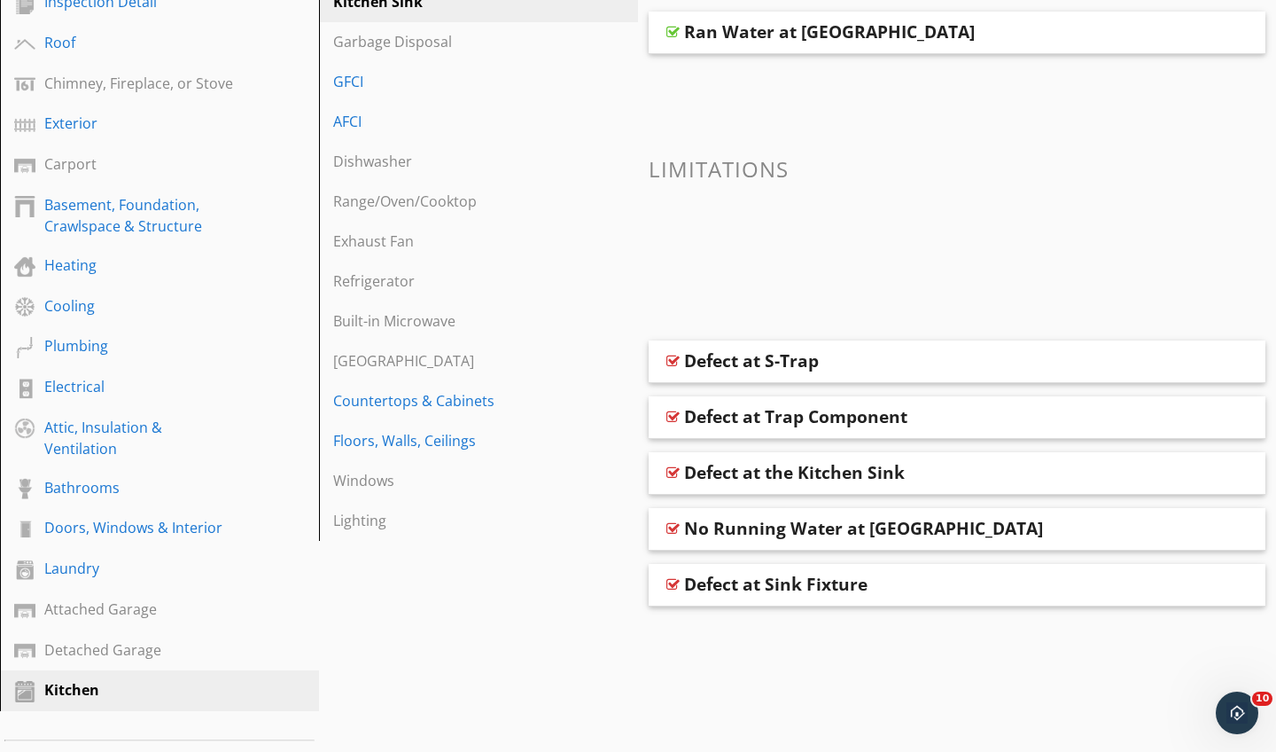
click at [266, 687] on div "Kitchen" at bounding box center [172, 690] width 257 height 23
click at [20, 683] on div at bounding box center [24, 691] width 21 height 21
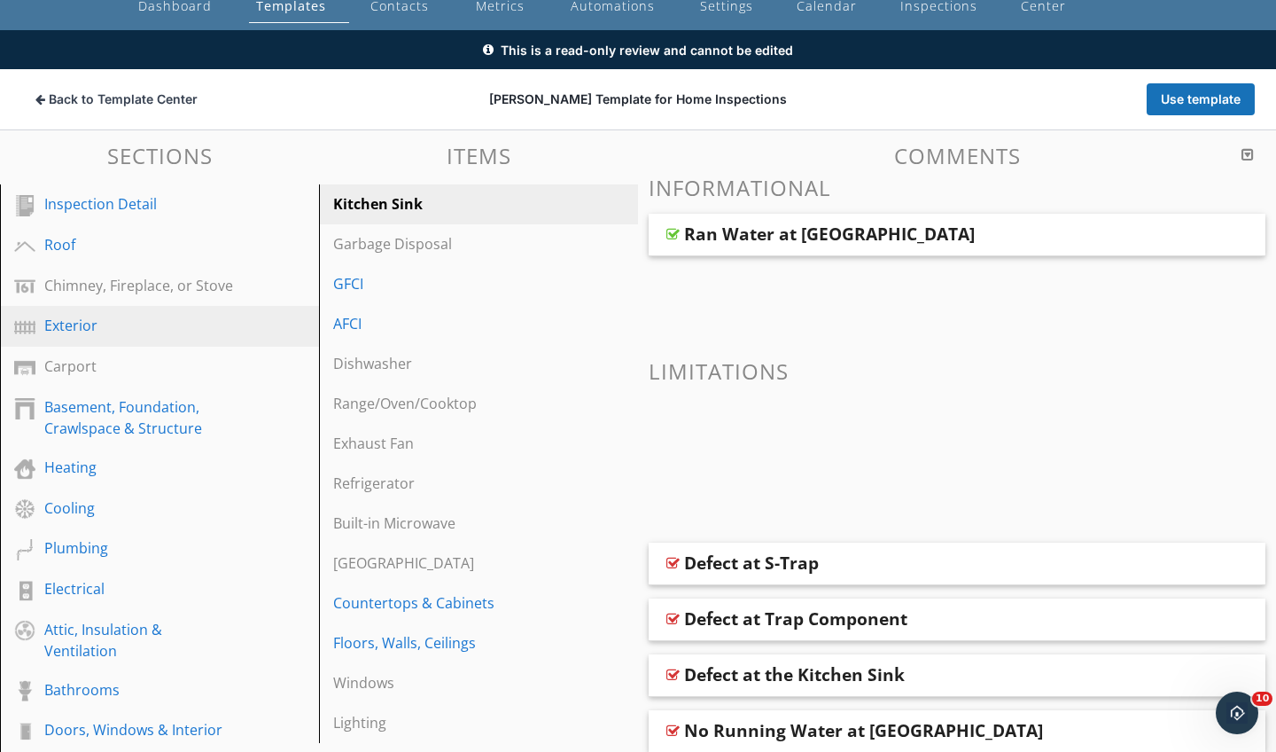
scroll to position [85, 0]
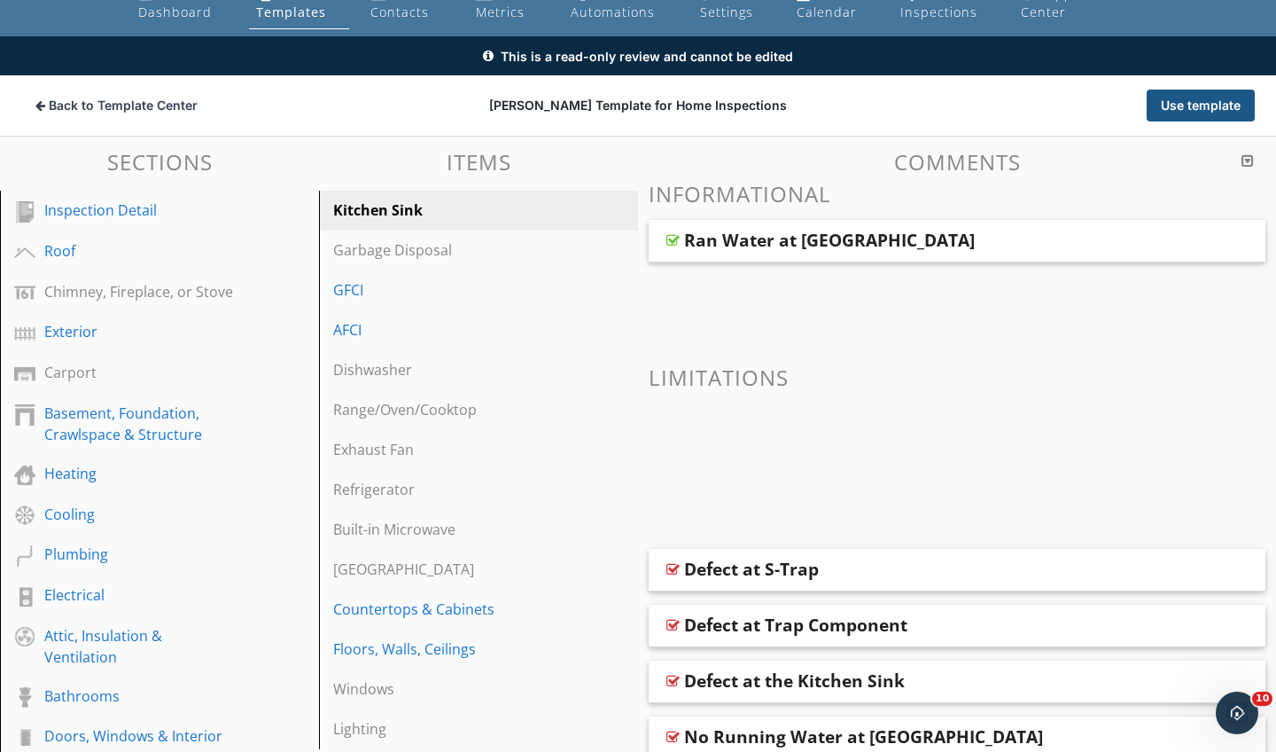
click at [1185, 98] on button "Use template" at bounding box center [1201, 106] width 108 height 32
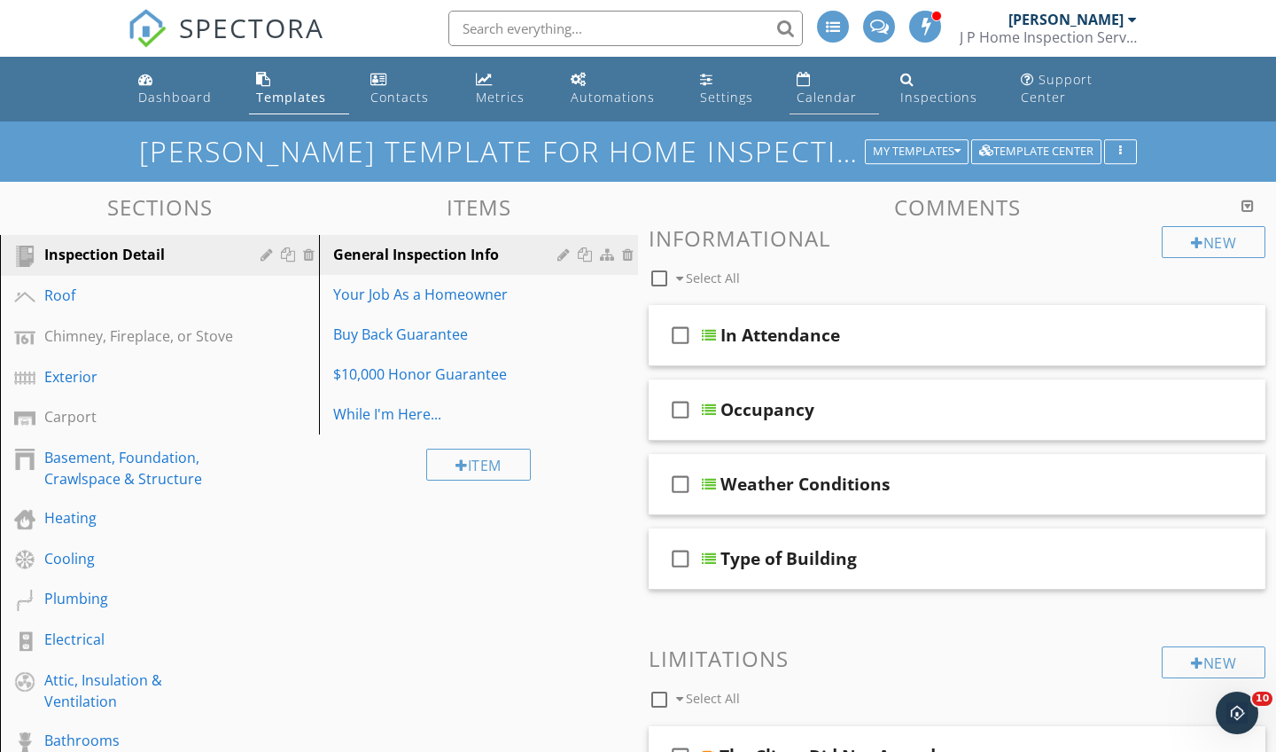
click at [834, 87] on link "Calendar" at bounding box center [835, 89] width 90 height 51
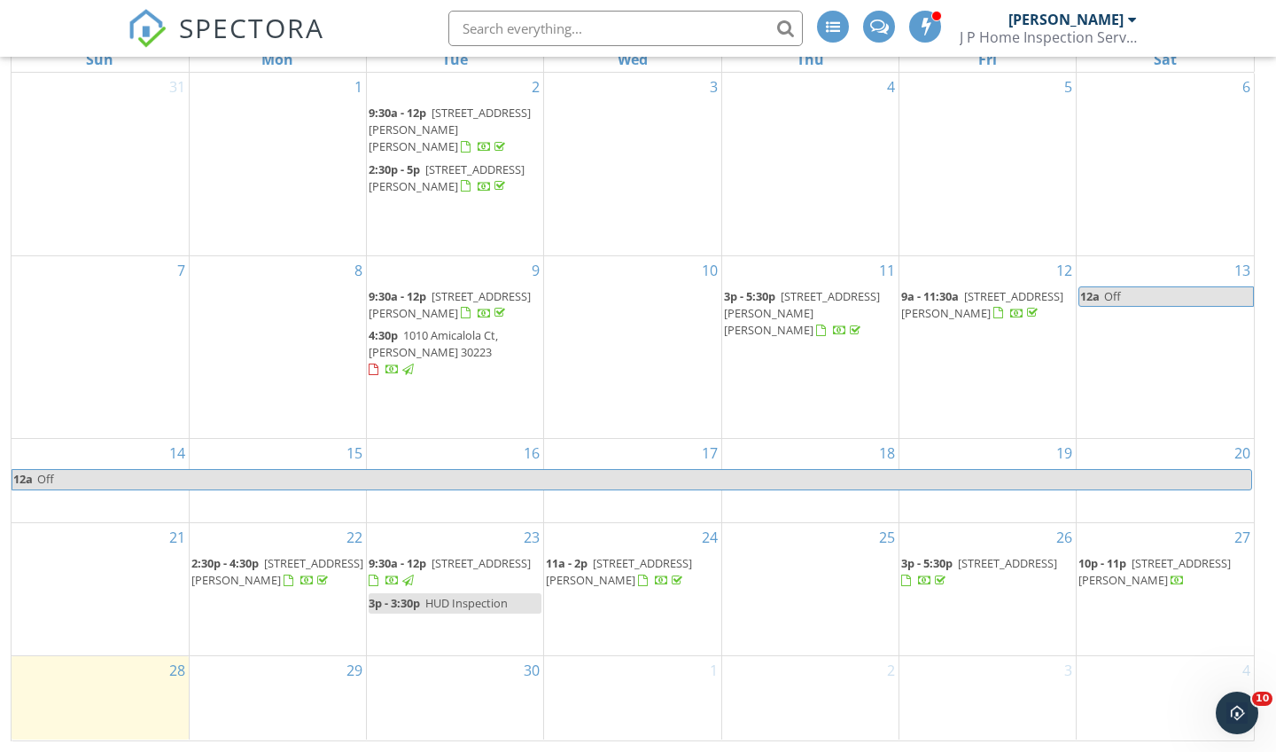
scroll to position [254, 0]
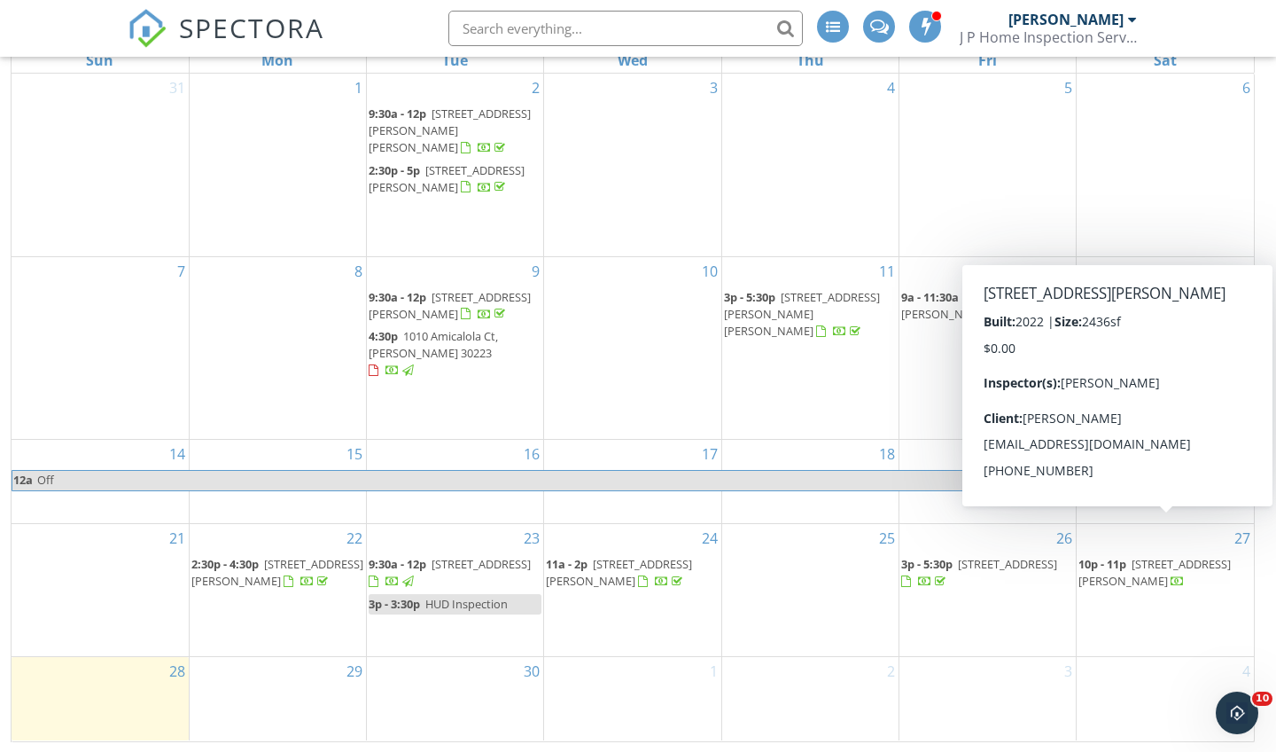
click at [1138, 556] on span "[STREET_ADDRESS][PERSON_NAME]" at bounding box center [1155, 572] width 152 height 33
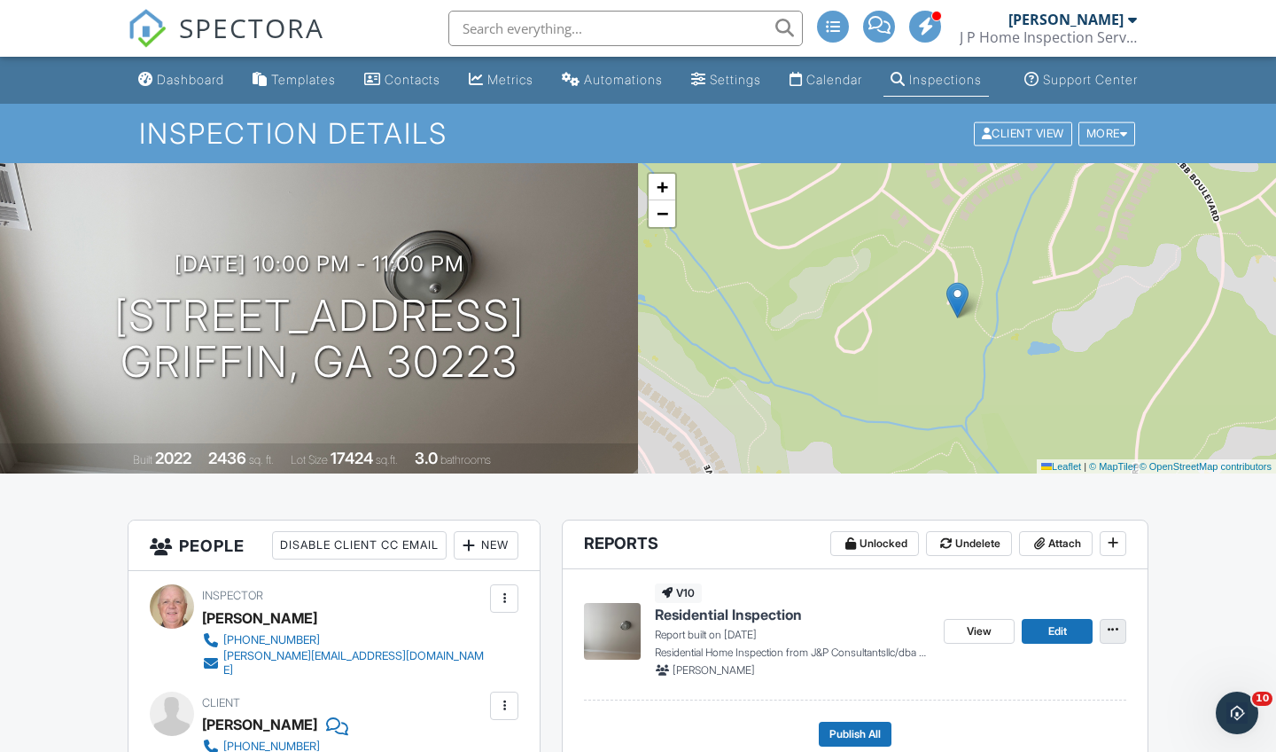
click at [1115, 636] on icon at bounding box center [1113, 629] width 11 height 12
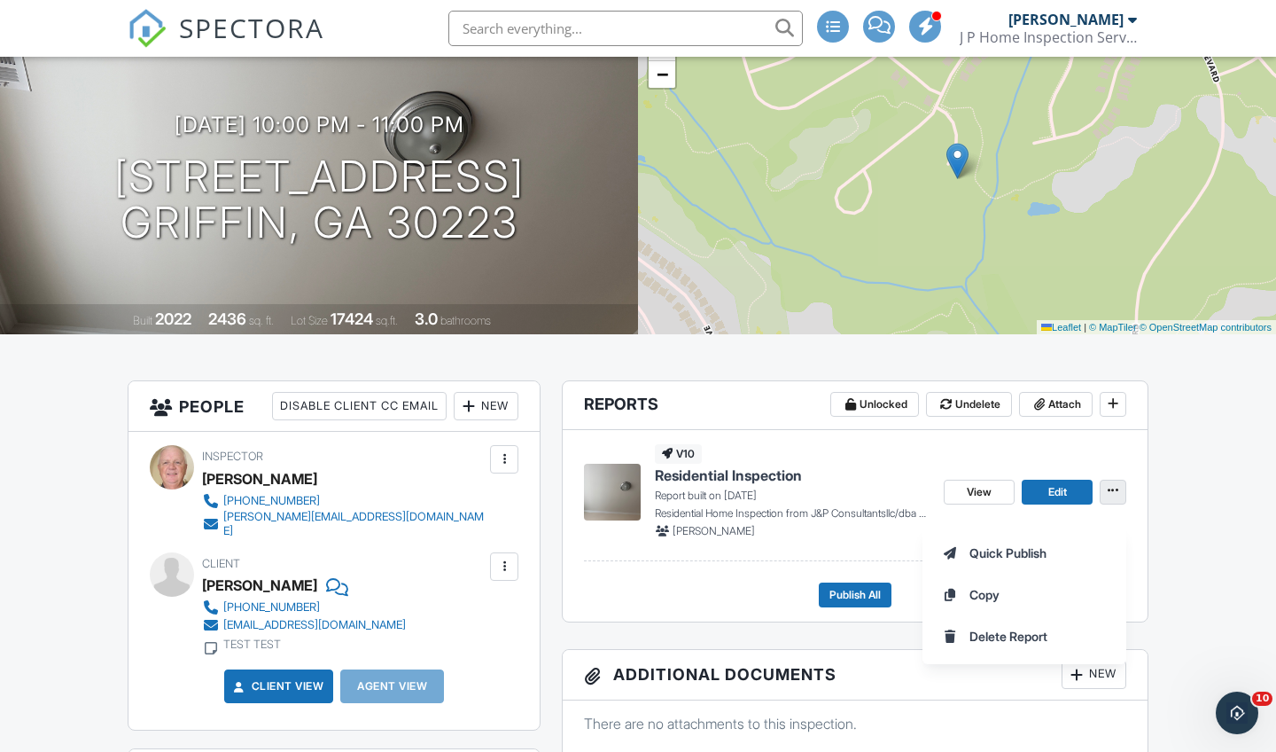
scroll to position [138, 0]
click at [1112, 497] on icon at bounding box center [1113, 491] width 11 height 12
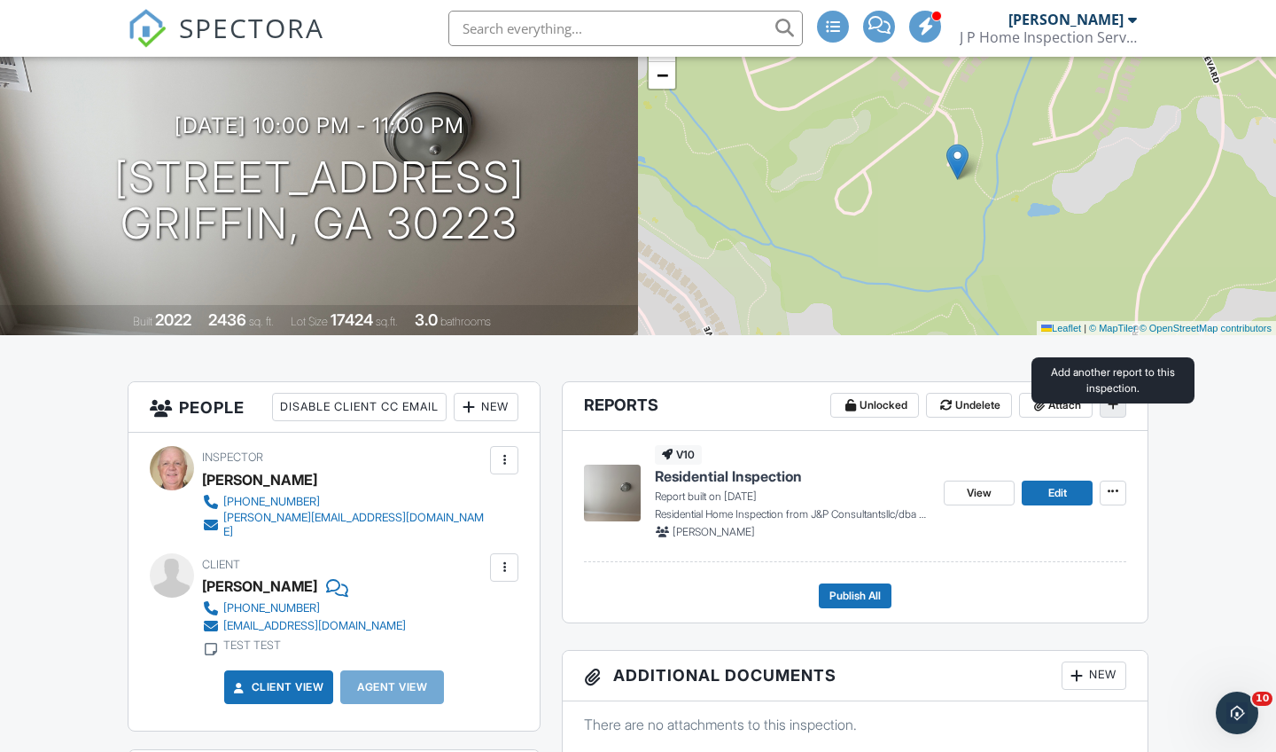
click at [1108, 410] on icon at bounding box center [1113, 404] width 11 height 12
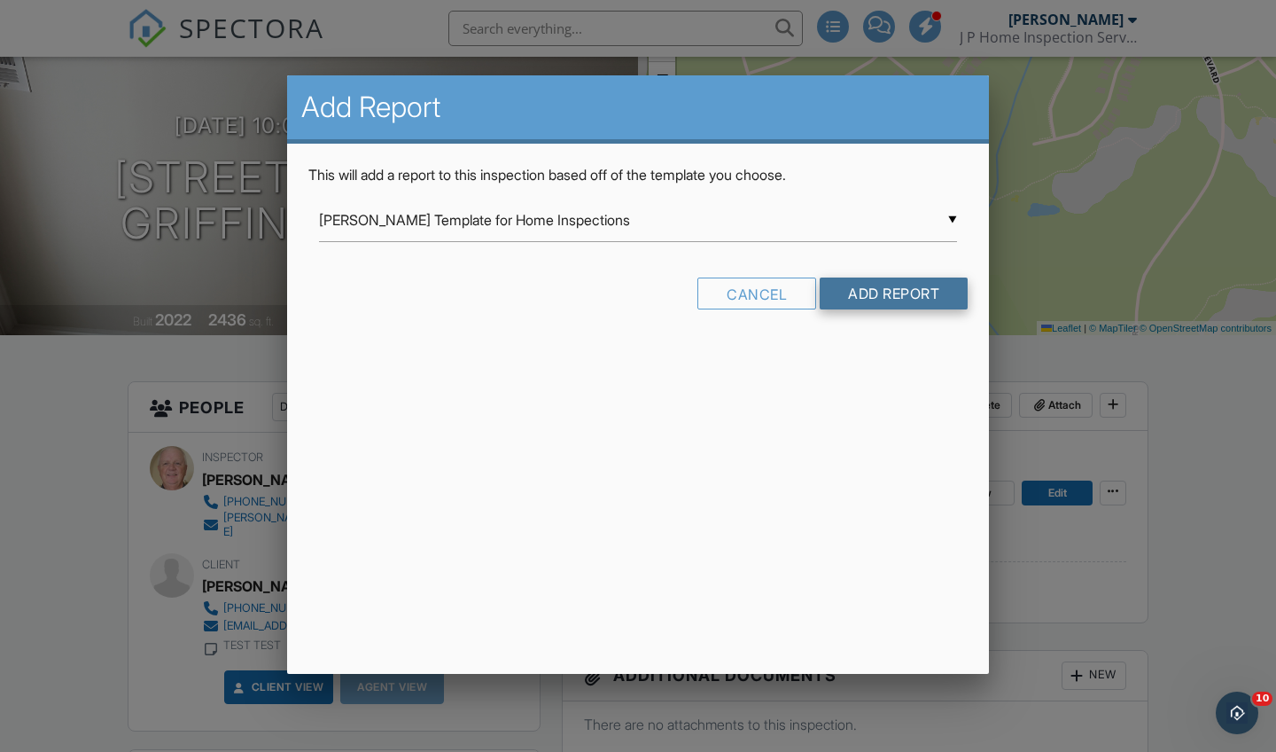
click at [887, 288] on input "Add Report" at bounding box center [894, 293] width 148 height 32
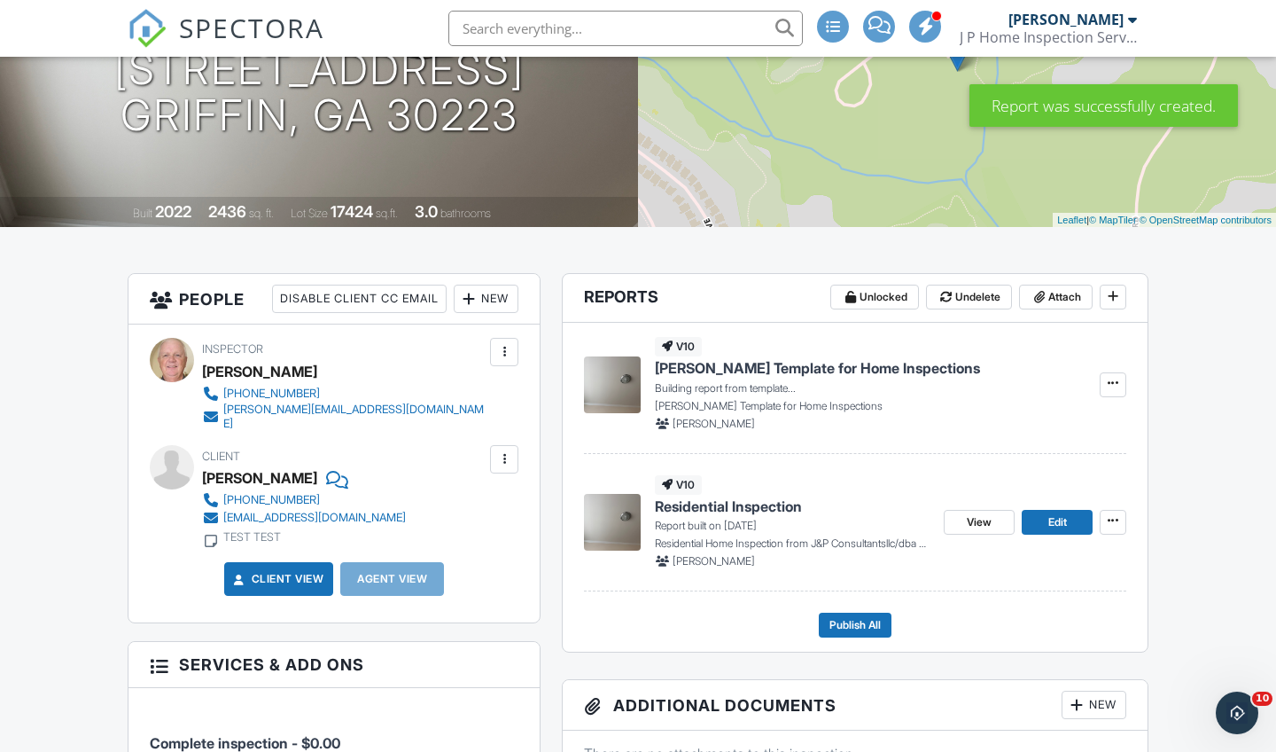
scroll to position [250, 0]
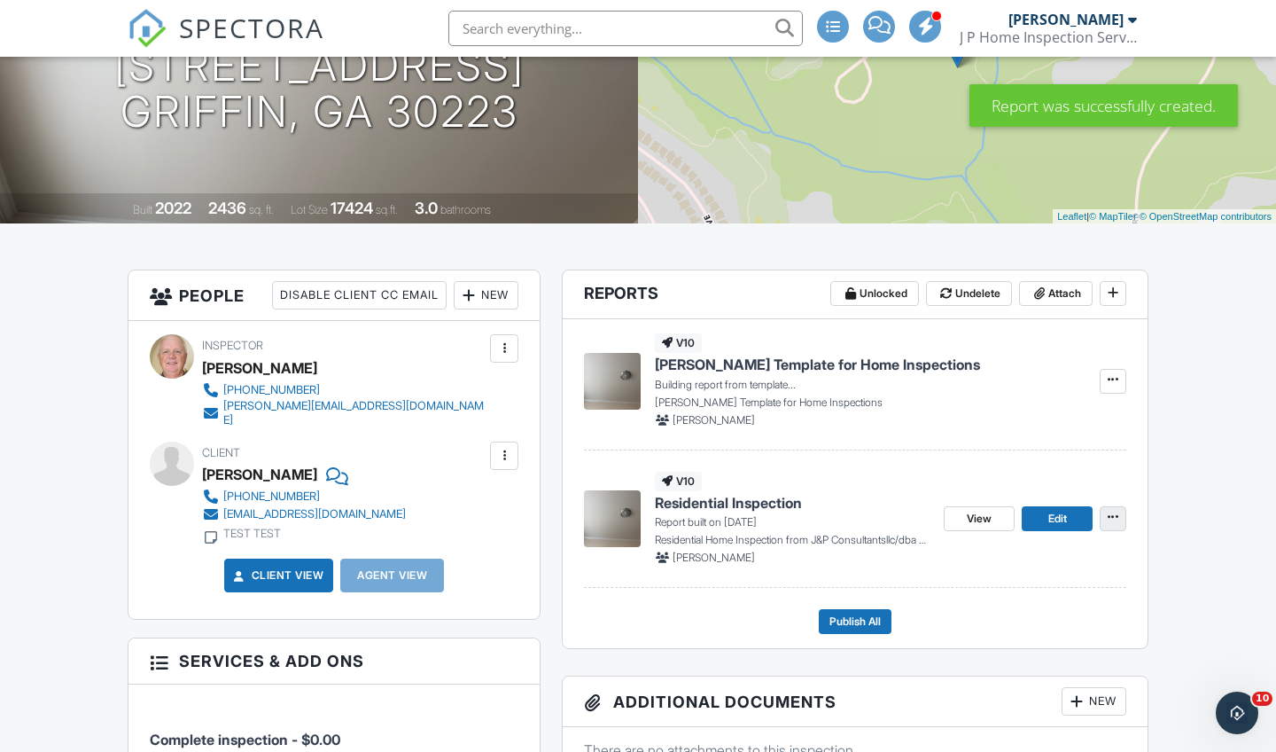
click at [1111, 523] on icon at bounding box center [1113, 517] width 11 height 12
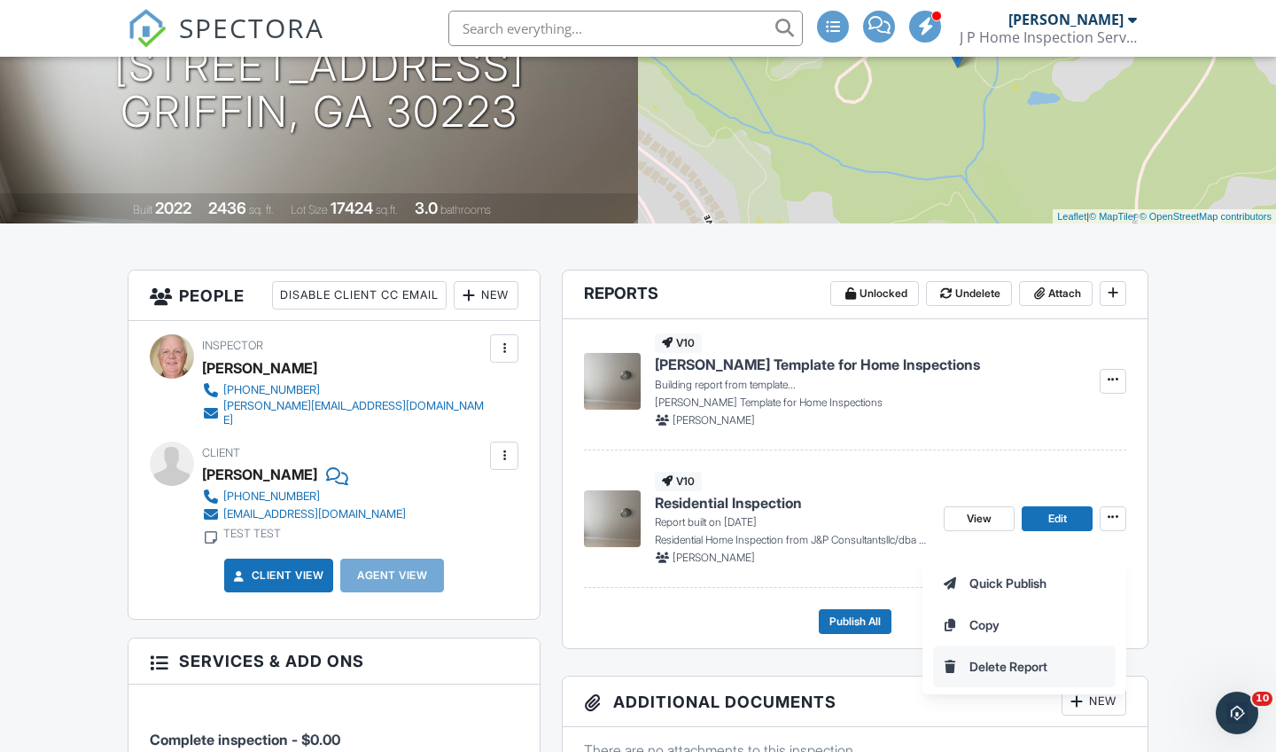
click at [997, 666] on span "Delete Report" at bounding box center [1009, 666] width 78 height 19
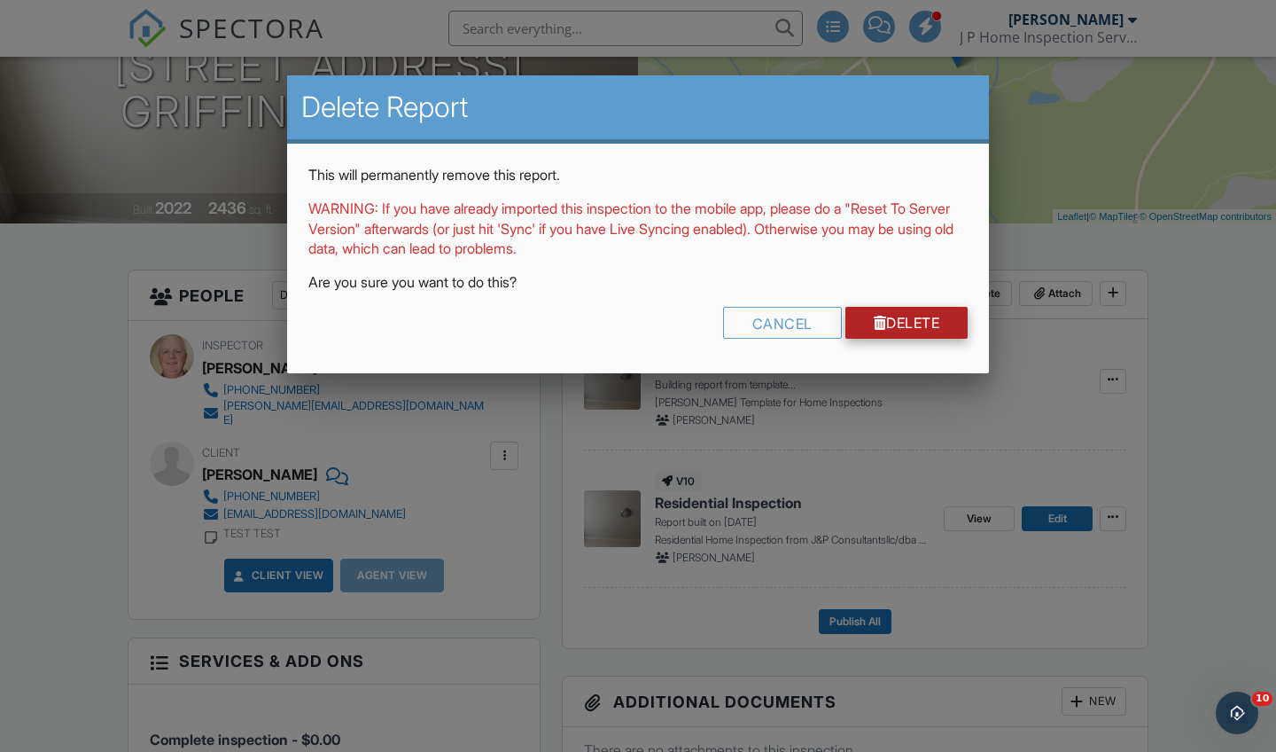
click at [910, 322] on link "Delete" at bounding box center [907, 323] width 123 height 32
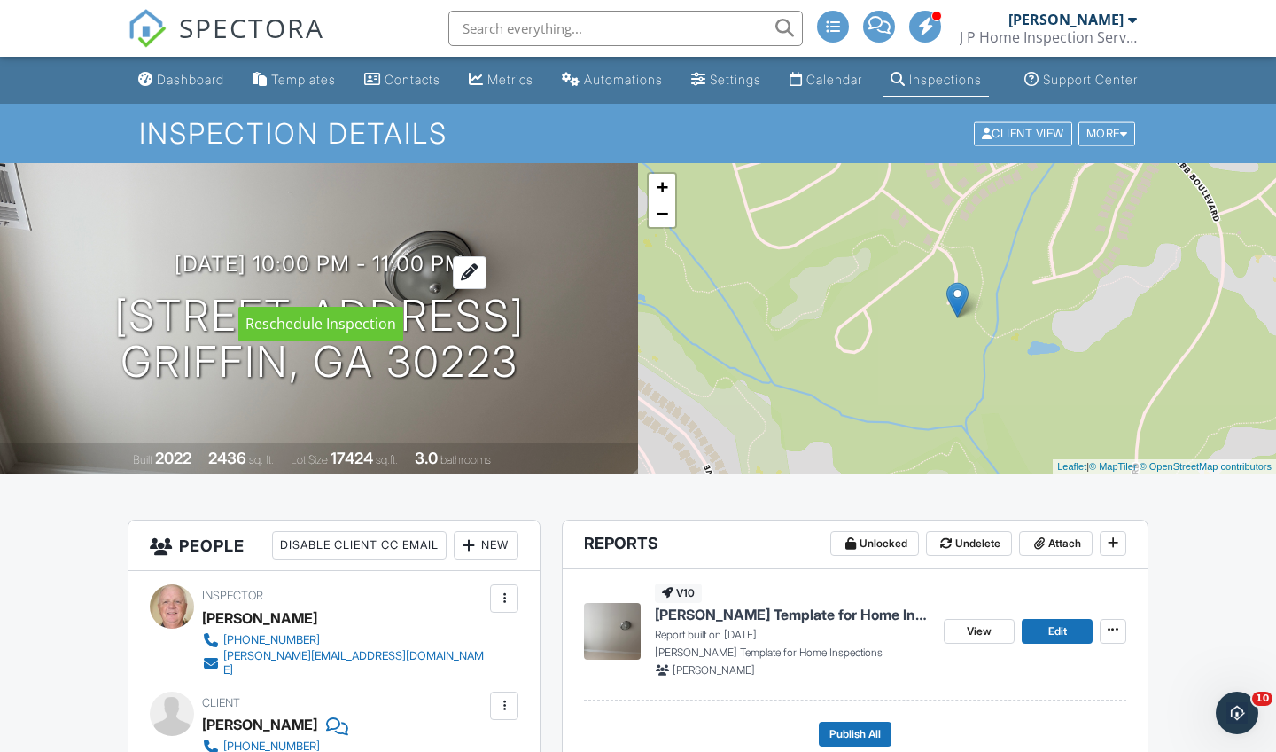
click at [487, 285] on div at bounding box center [470, 272] width 34 height 33
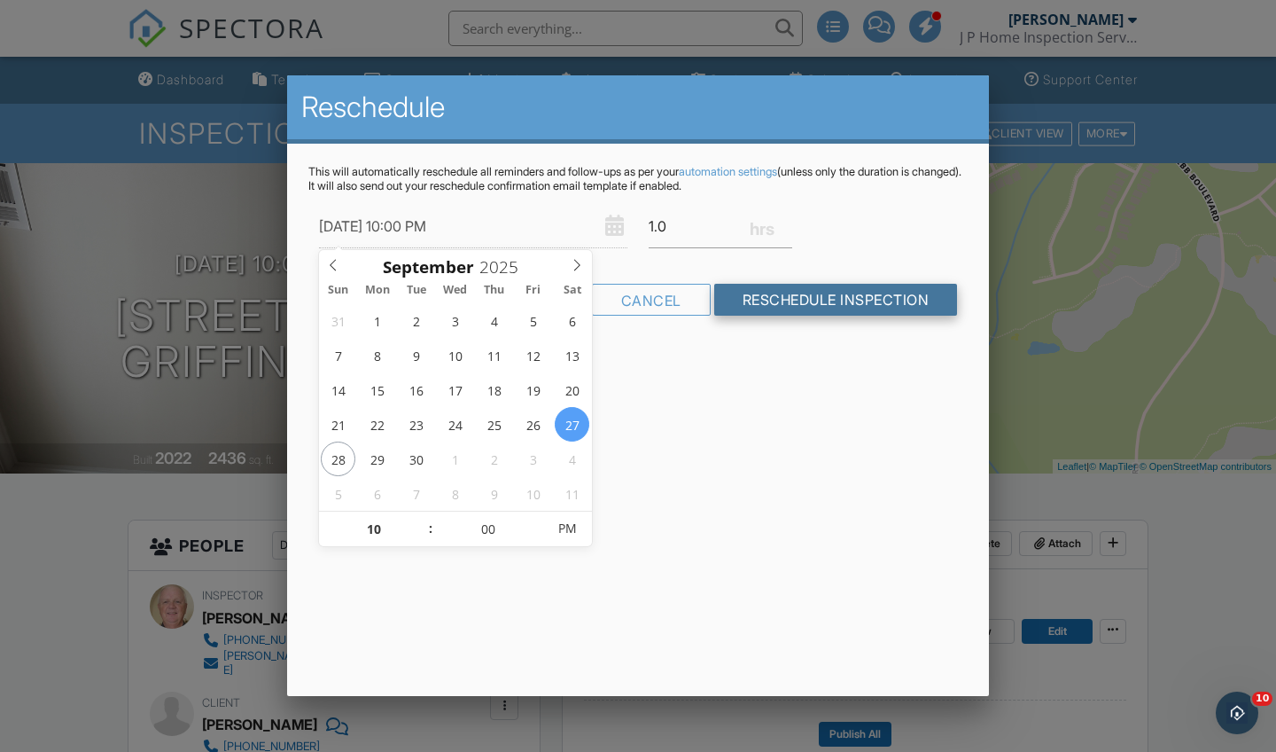
click at [735, 311] on input "Reschedule Inspection" at bounding box center [836, 300] width 244 height 32
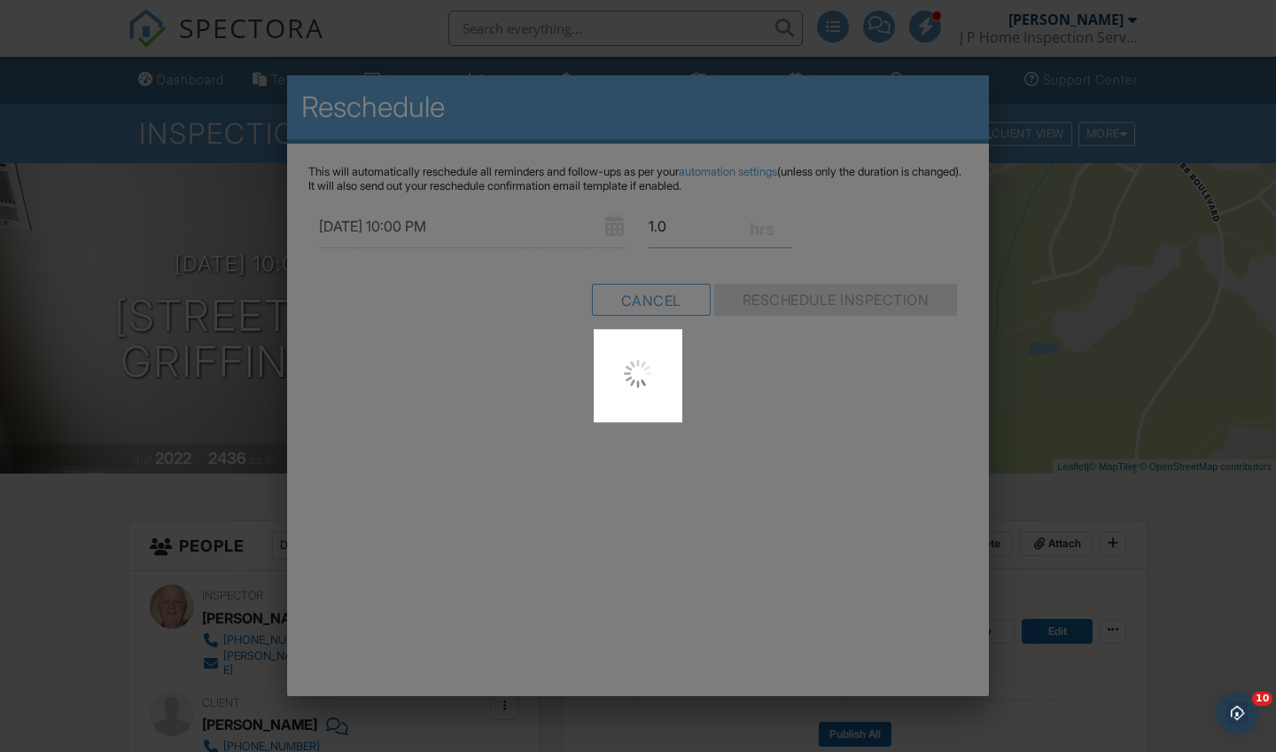
click at [741, 293] on div at bounding box center [638, 376] width 1276 height 752
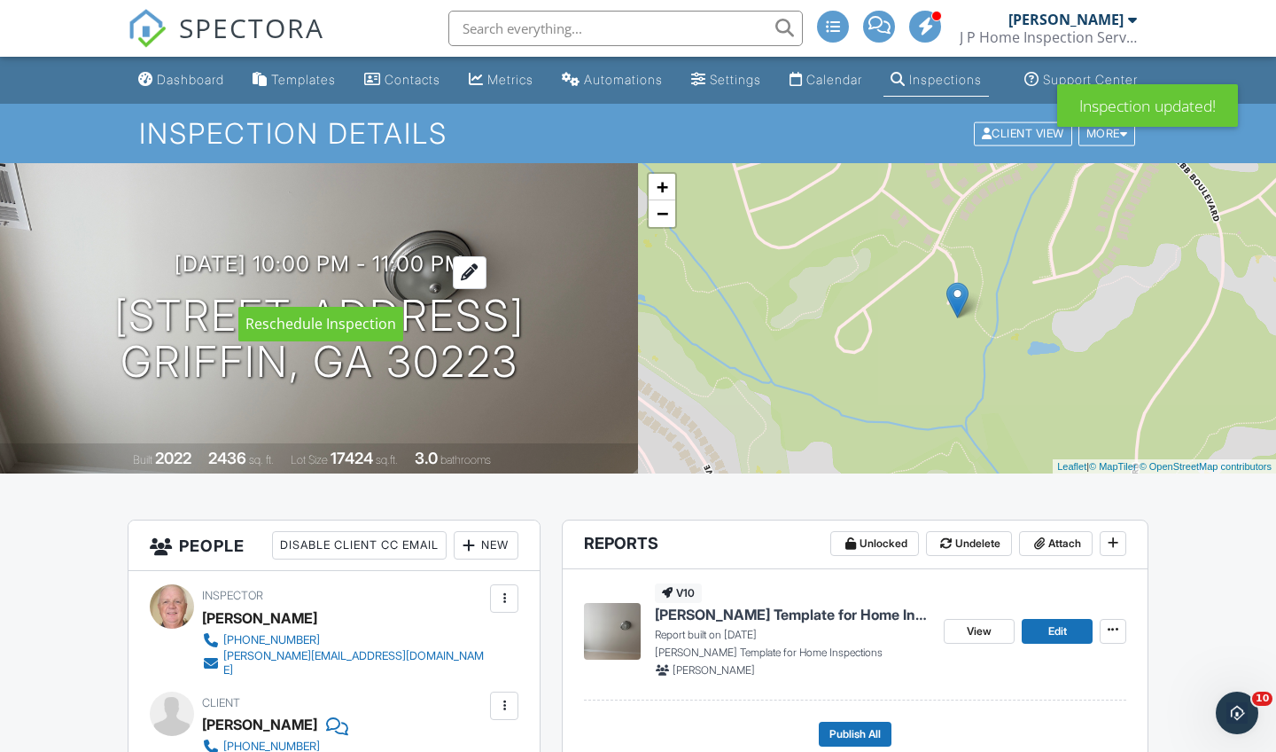
click at [487, 280] on div at bounding box center [470, 272] width 34 height 33
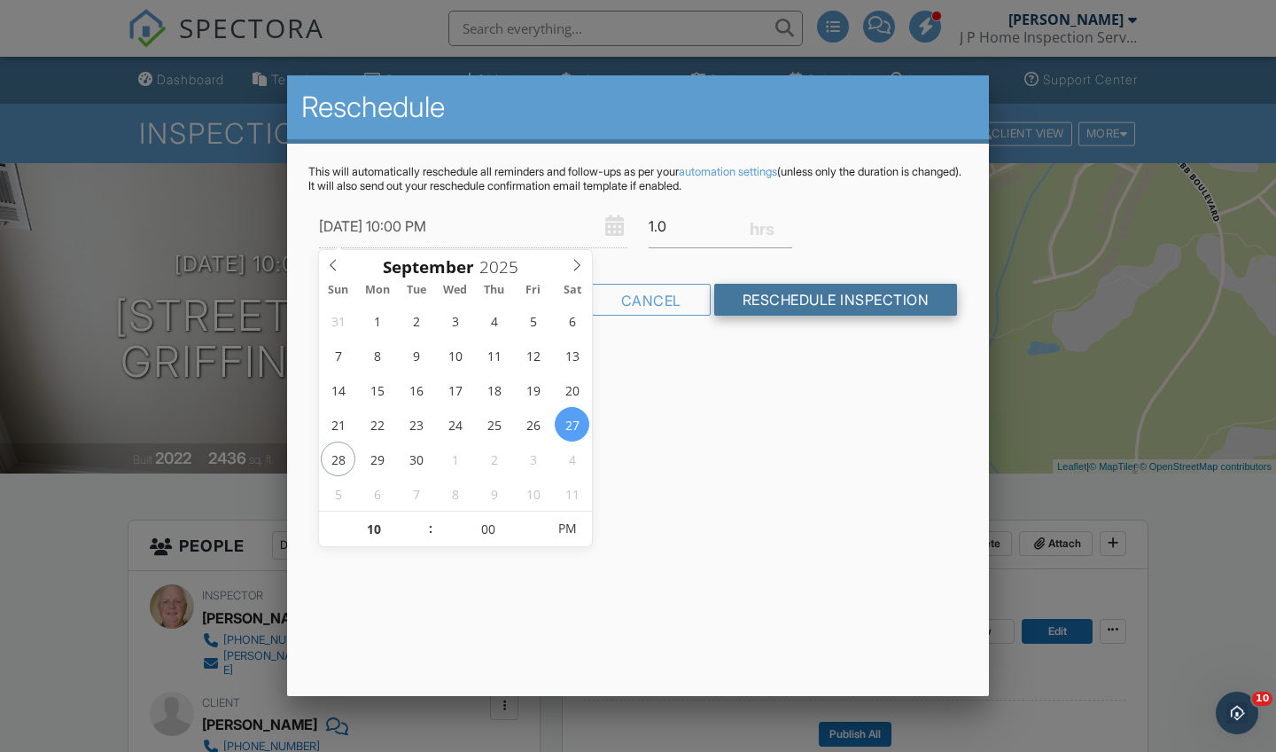
click at [786, 300] on input "Reschedule Inspection" at bounding box center [836, 300] width 244 height 32
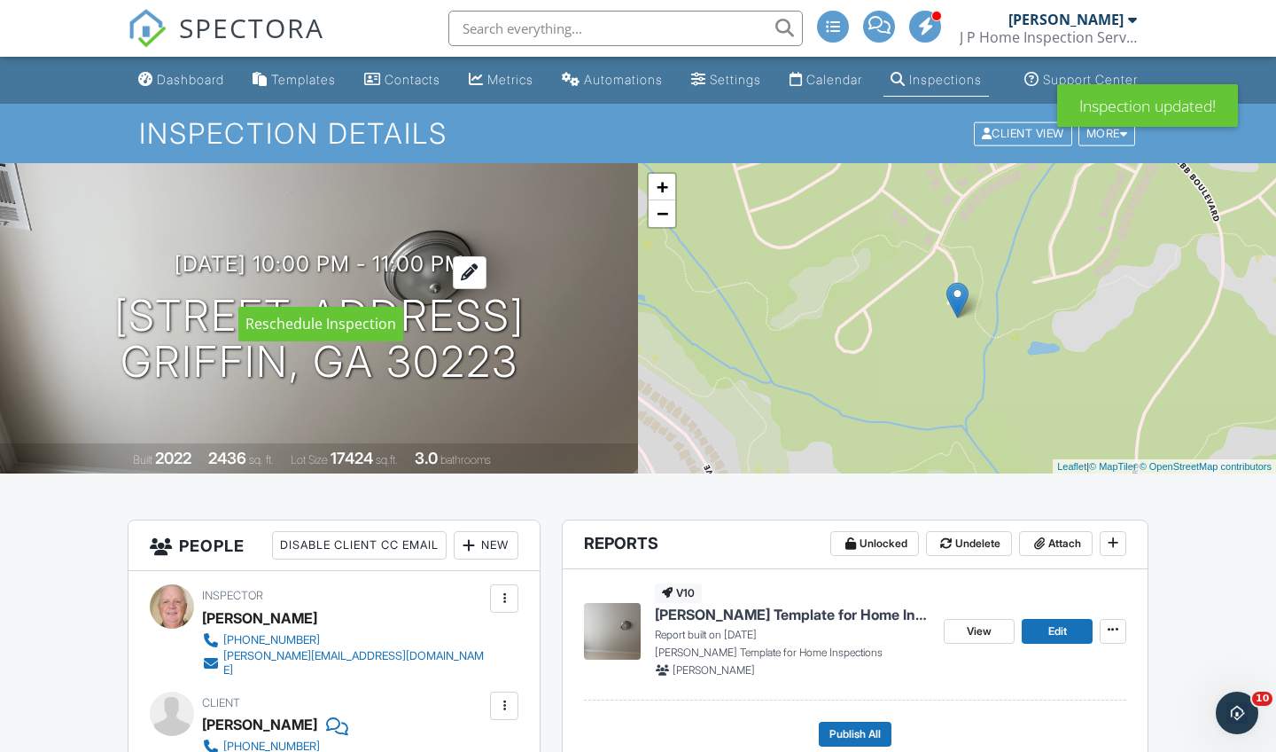
click at [487, 285] on div at bounding box center [470, 272] width 34 height 33
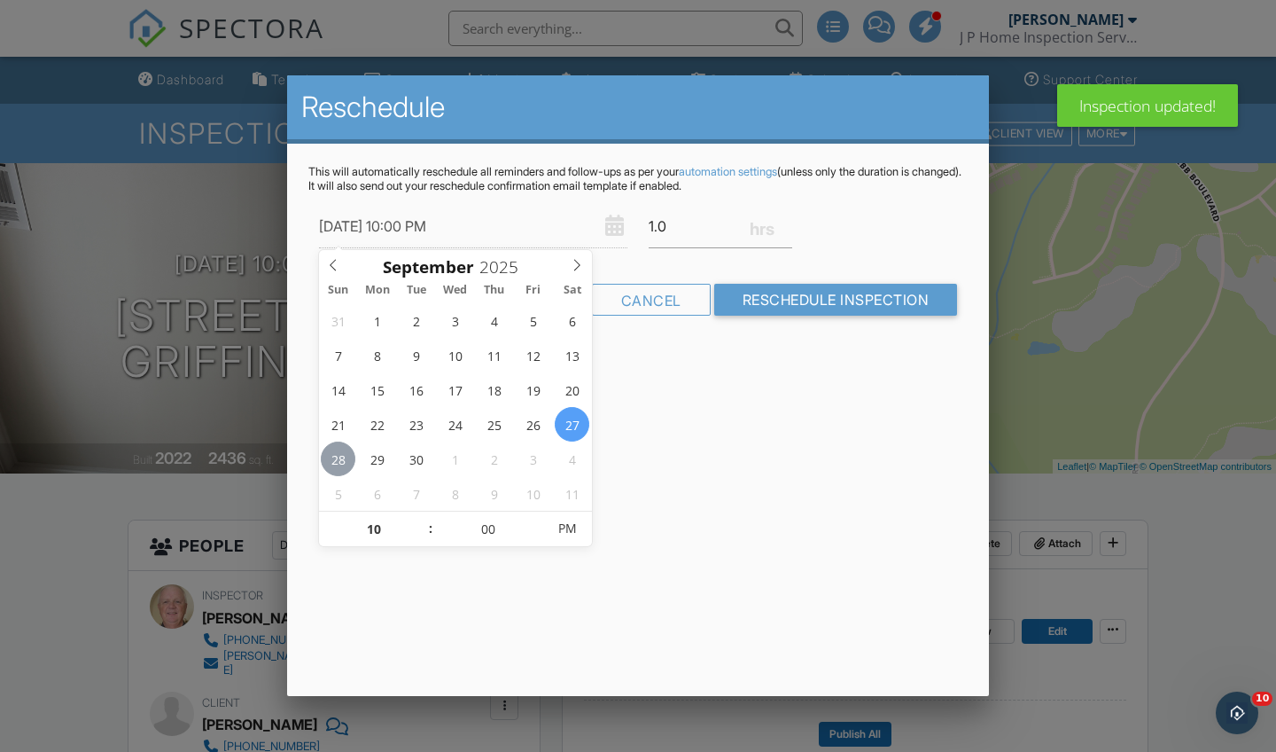
type input "[DATE] 10:00 PM"
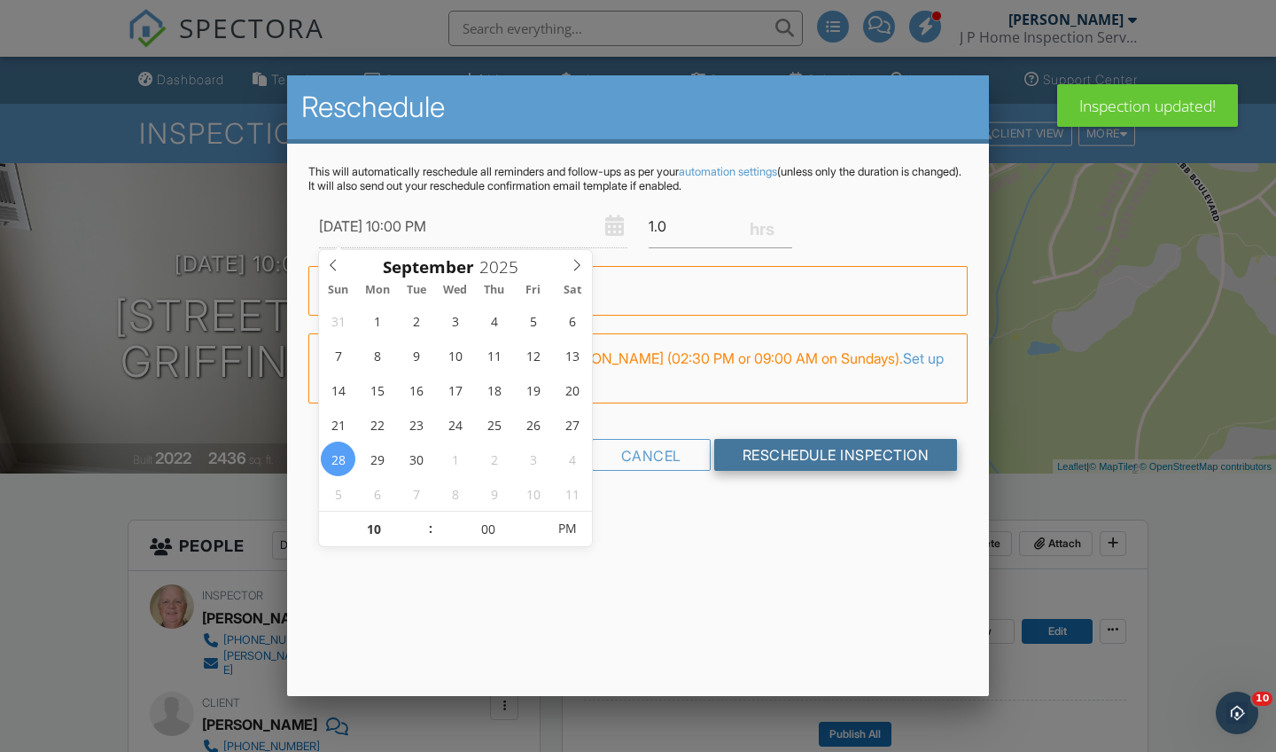
click at [784, 453] on input "Reschedule Inspection" at bounding box center [836, 455] width 244 height 32
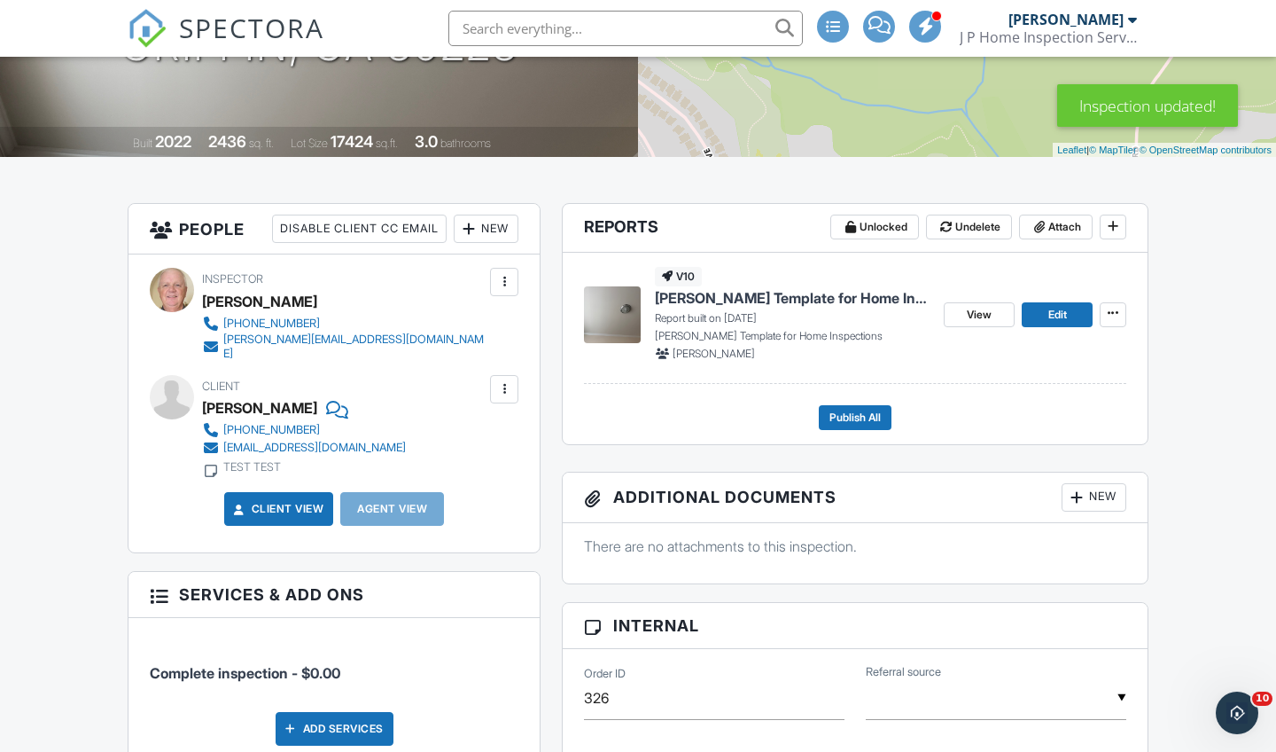
scroll to position [316, 0]
click at [1052, 324] on span "Edit" at bounding box center [1058, 315] width 19 height 18
